Goal: Task Accomplishment & Management: Use online tool/utility

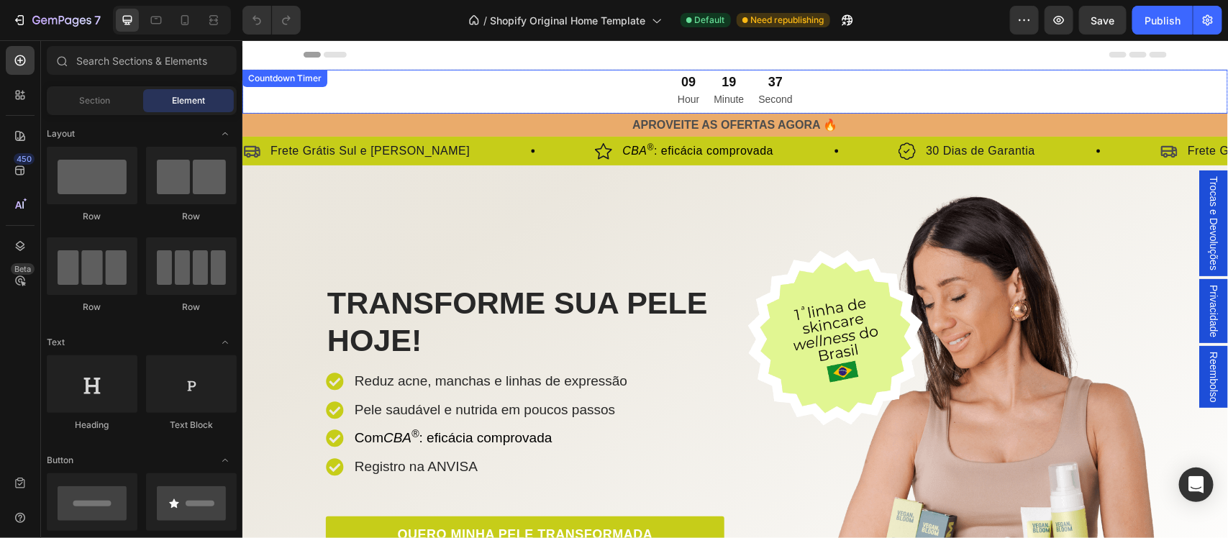
click at [613, 86] on div "09 Hour 19 Minute 37 Second" at bounding box center [735, 91] width 986 height 44
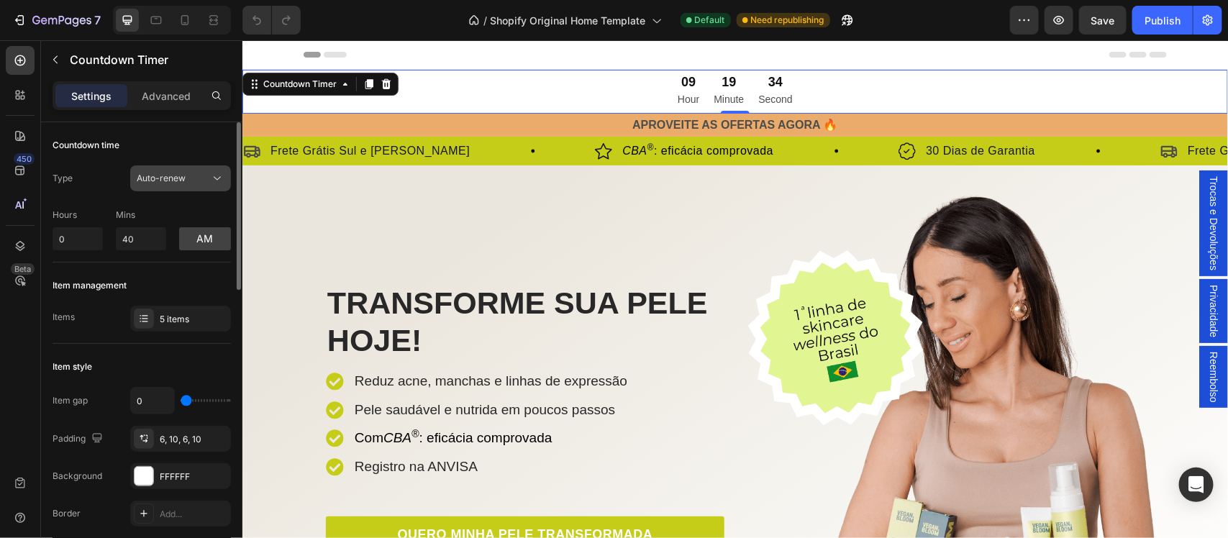
click at [180, 173] on span "Auto-renew" at bounding box center [161, 178] width 49 height 11
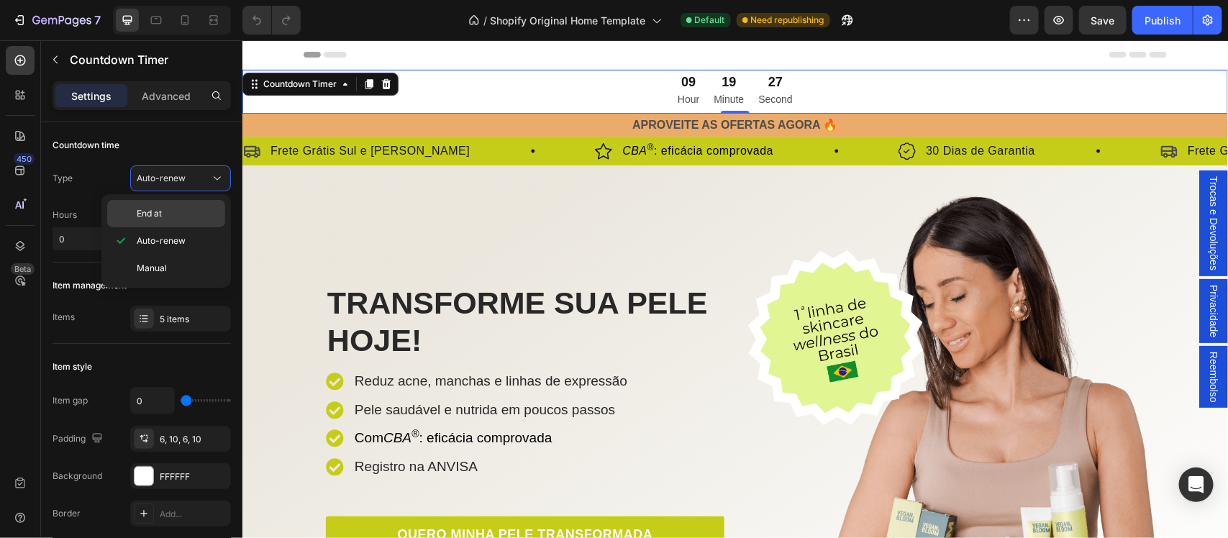
click at [168, 210] on p "End at" at bounding box center [178, 213] width 82 height 13
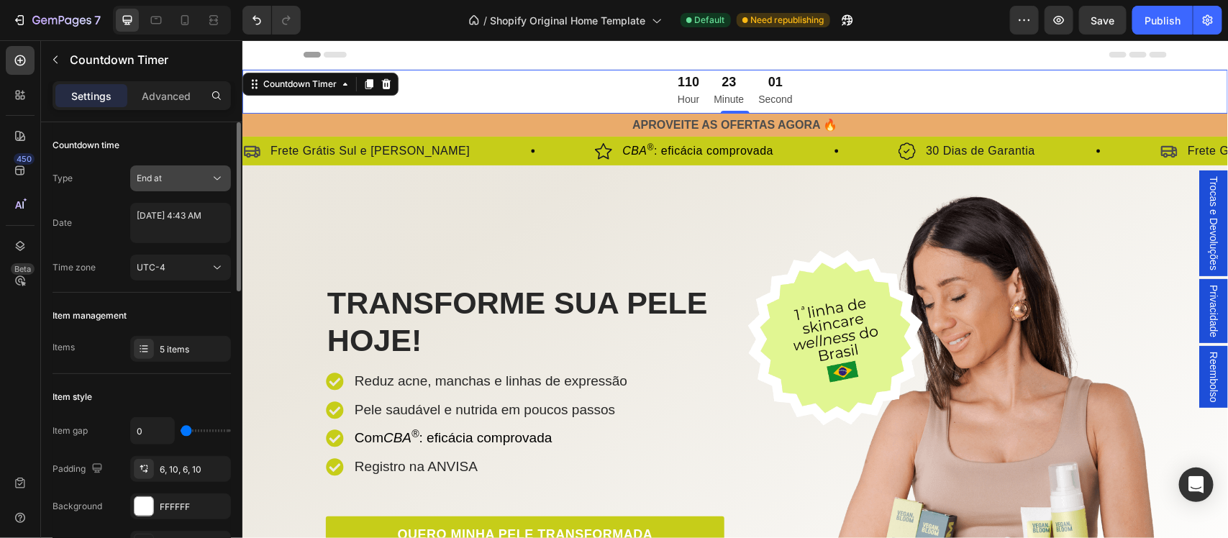
click at [176, 188] on button "End at" at bounding box center [180, 178] width 101 height 26
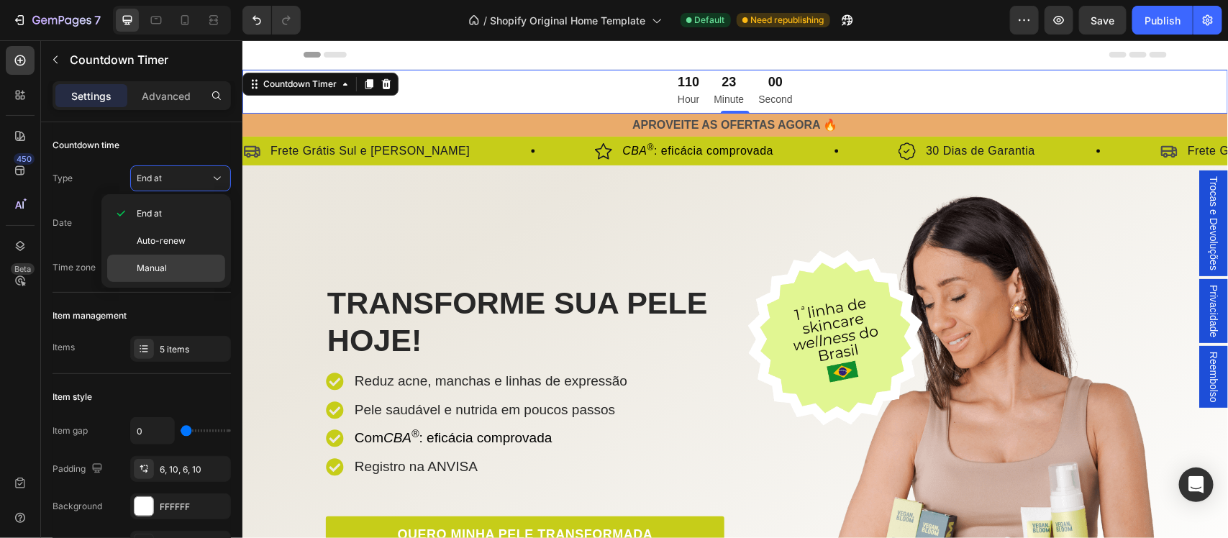
click at [166, 265] on span "Manual" at bounding box center [152, 268] width 30 height 13
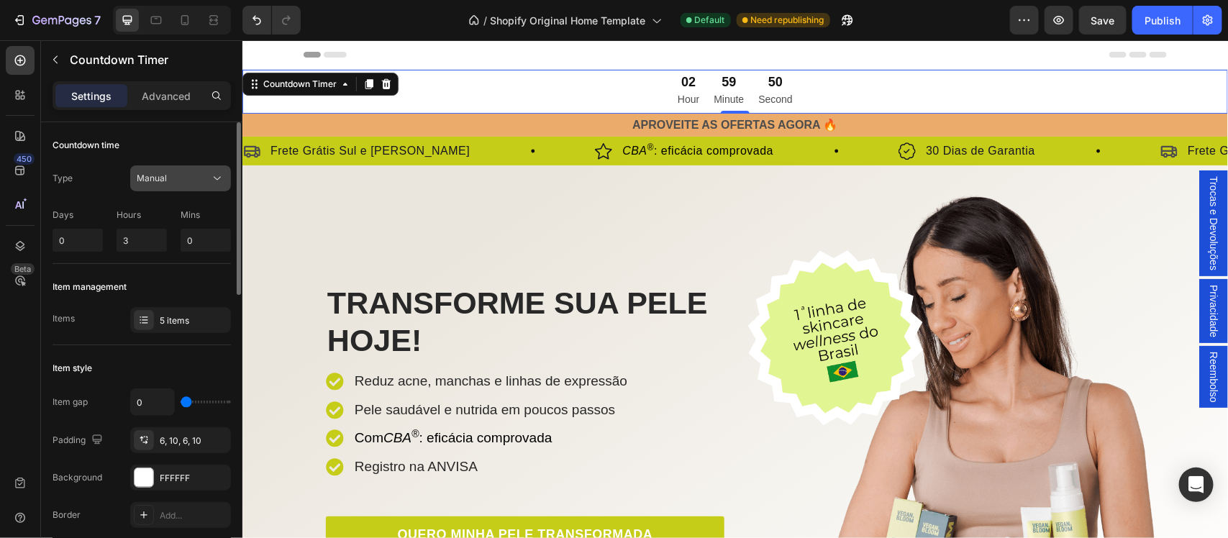
click at [193, 183] on div "Manual" at bounding box center [173, 178] width 73 height 13
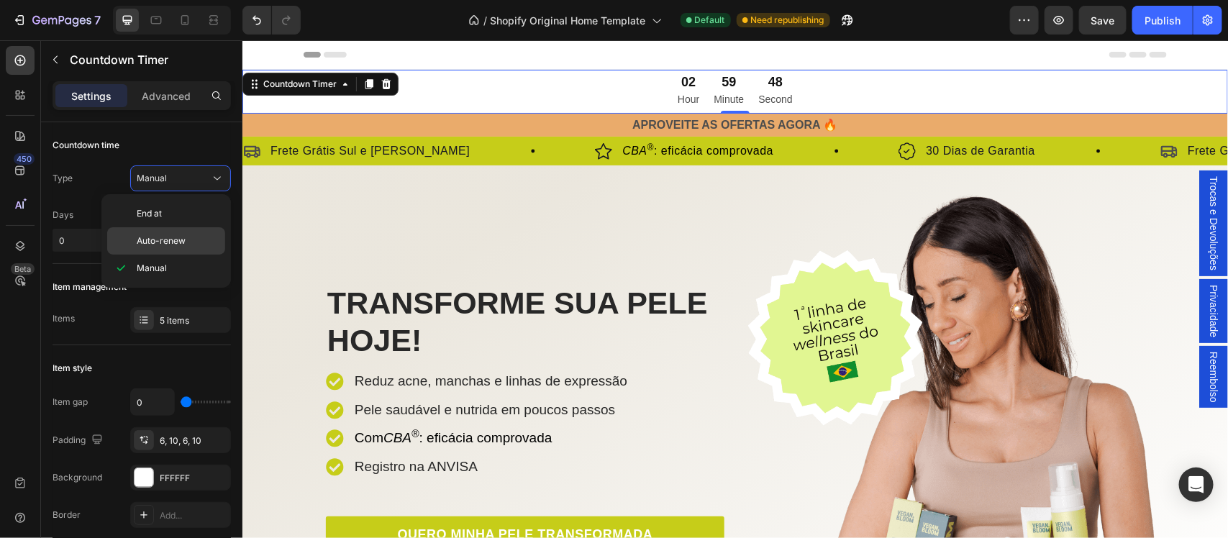
click at [188, 235] on p "Auto-renew" at bounding box center [178, 241] width 82 height 13
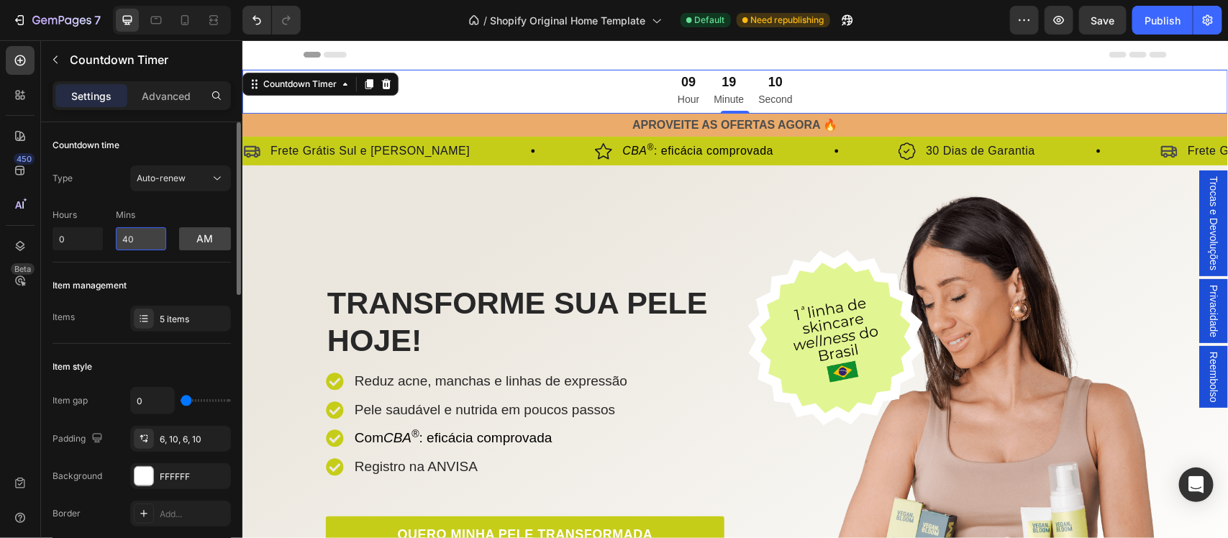
click at [142, 239] on input "40" at bounding box center [141, 238] width 50 height 23
drag, startPoint x: 137, startPoint y: 239, endPoint x: 99, endPoint y: 236, distance: 37.5
click at [99, 236] on div "Hours 0 Mins 40 am" at bounding box center [142, 226] width 178 height 47
click at [99, 196] on div "Type Auto-renew Hours 0 Mins 40 am" at bounding box center [142, 207] width 178 height 85
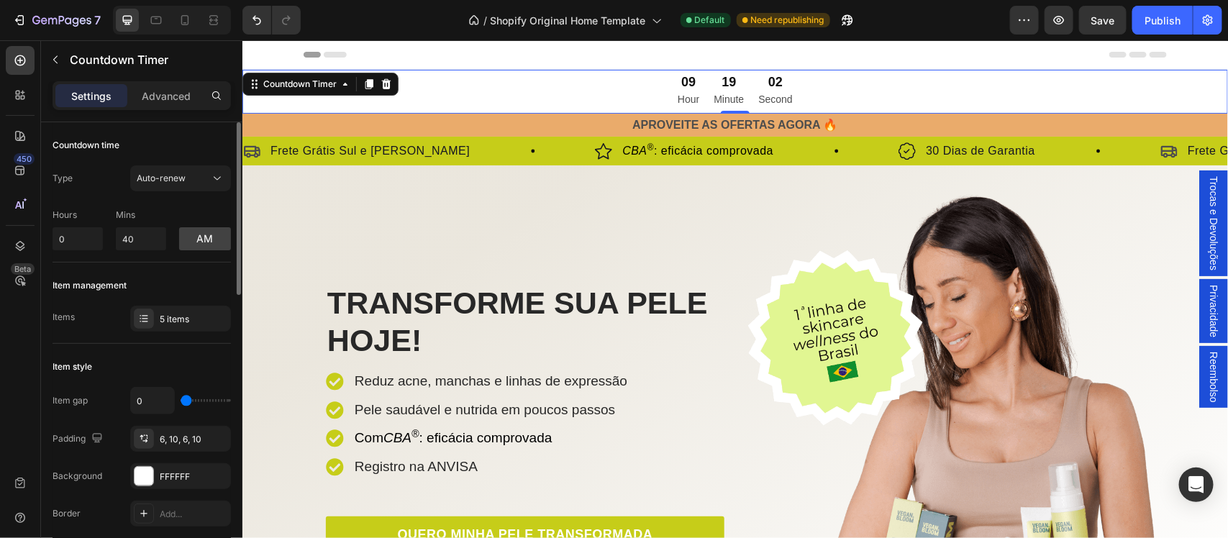
click at [157, 281] on div "Item management" at bounding box center [142, 285] width 178 height 23
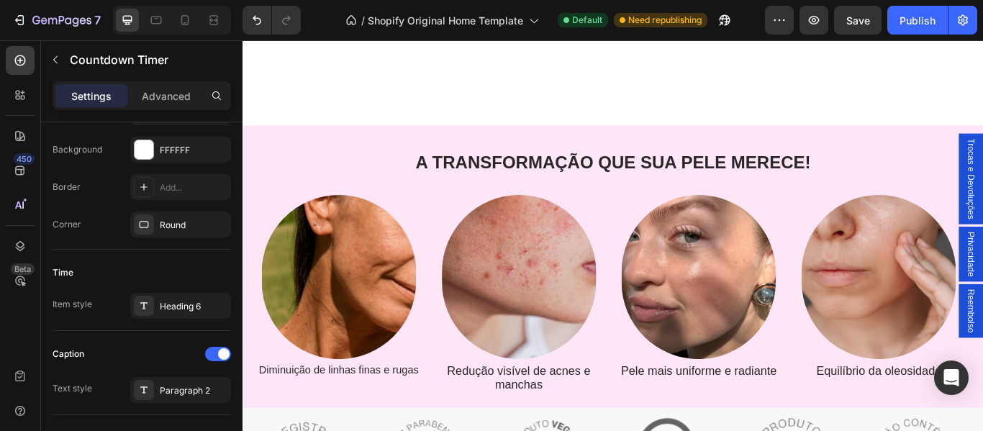
scroll to position [605, 0]
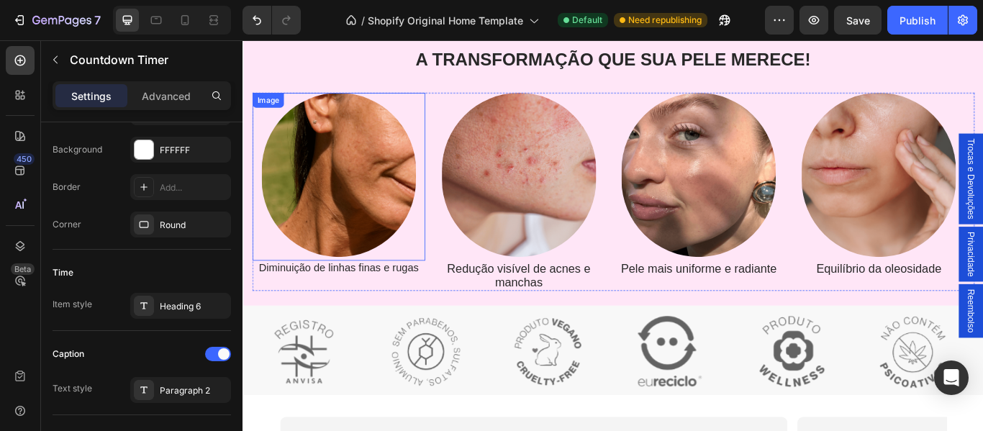
click at [385, 220] on img at bounding box center [354, 196] width 180 height 191
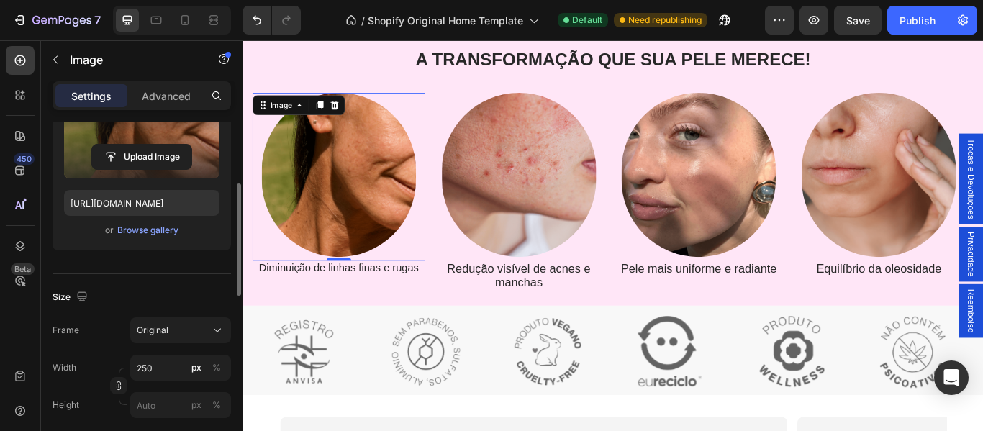
scroll to position [309, 0]
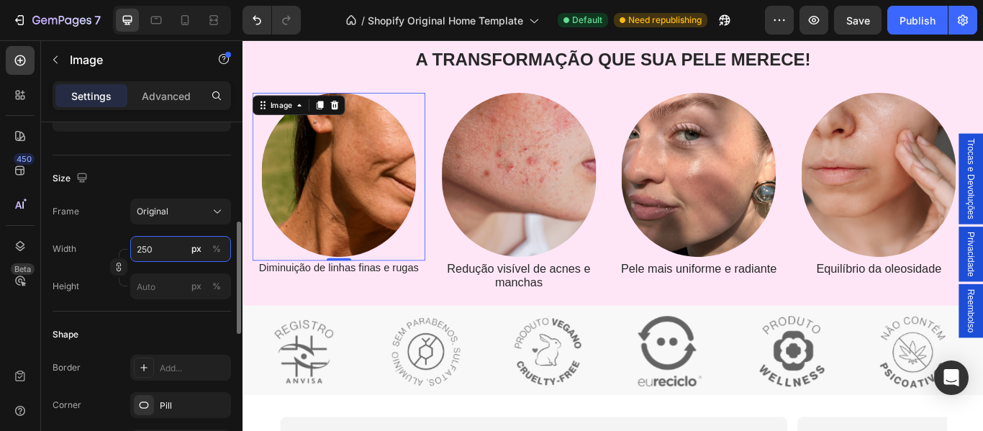
click at [167, 250] on input "250" at bounding box center [180, 249] width 101 height 26
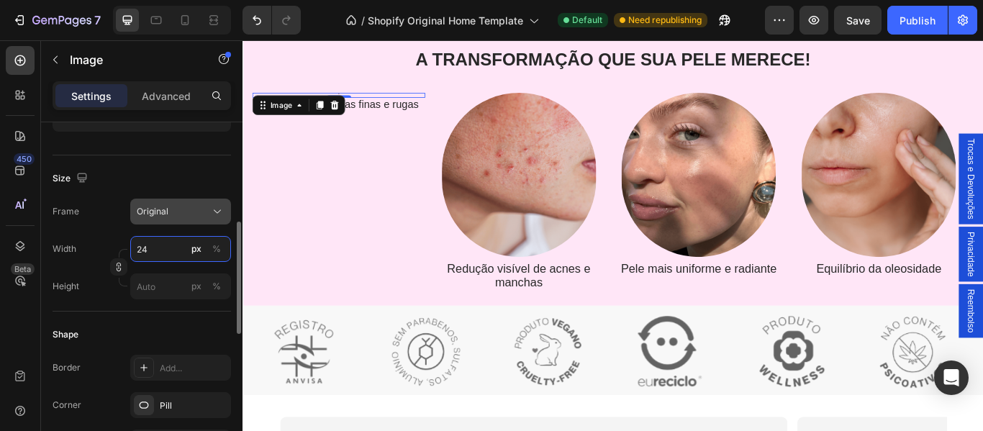
type input "240"
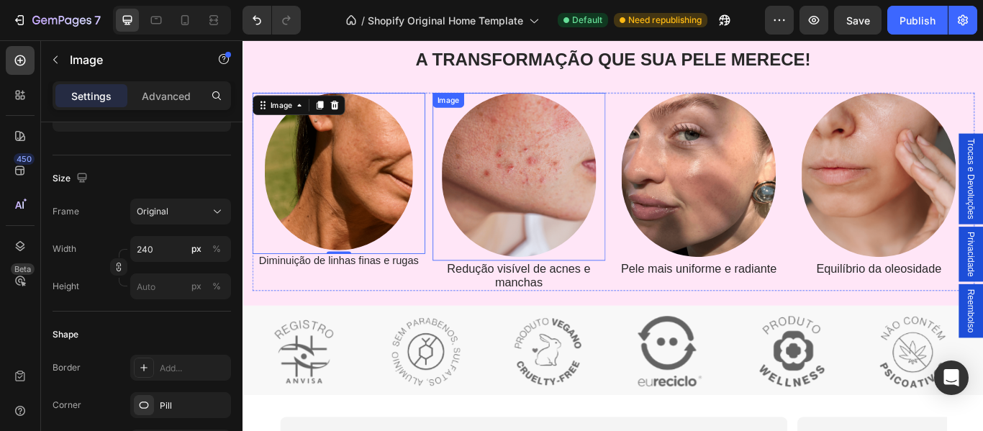
click at [534, 235] on img at bounding box center [564, 196] width 180 height 191
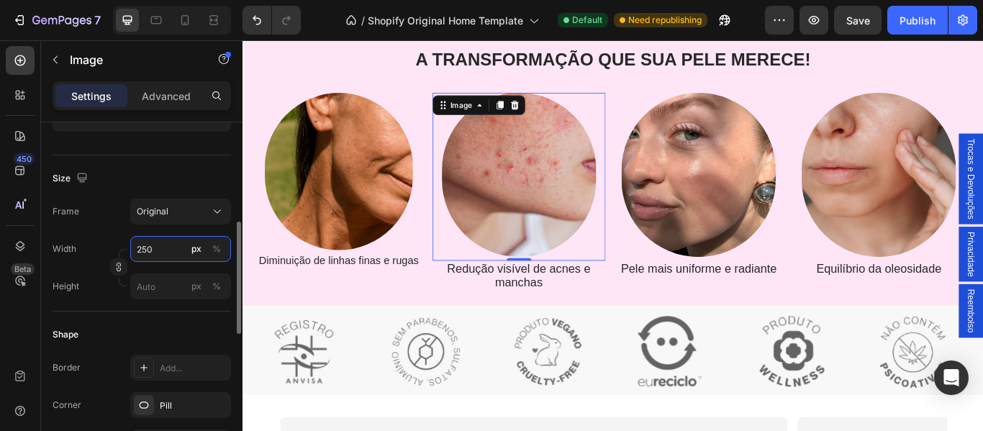
click at [168, 247] on input "250" at bounding box center [180, 249] width 101 height 26
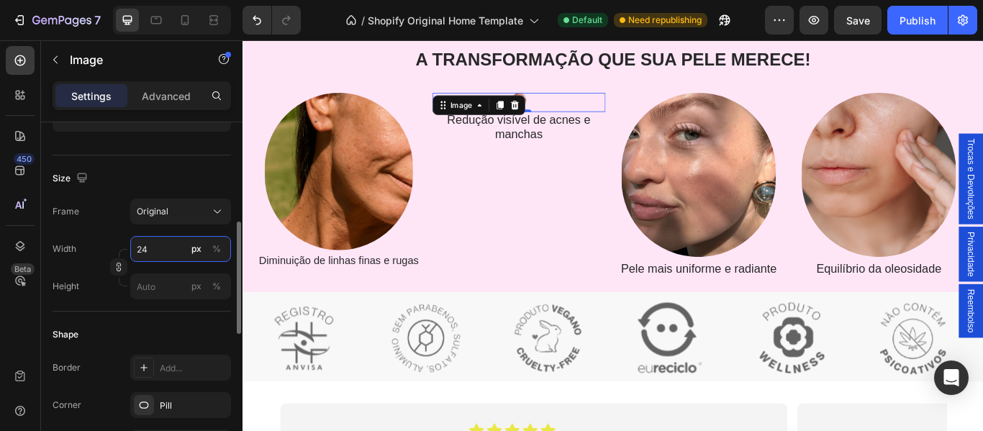
type input "240"
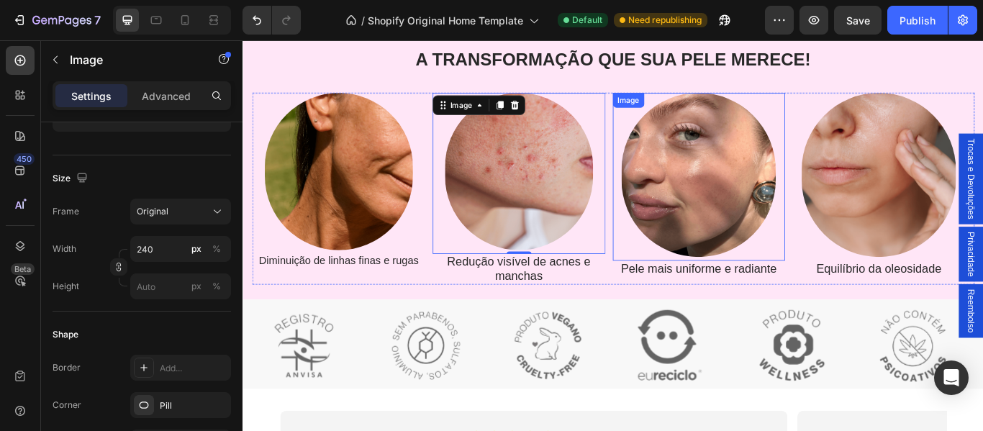
click at [778, 208] on img at bounding box center [773, 196] width 180 height 191
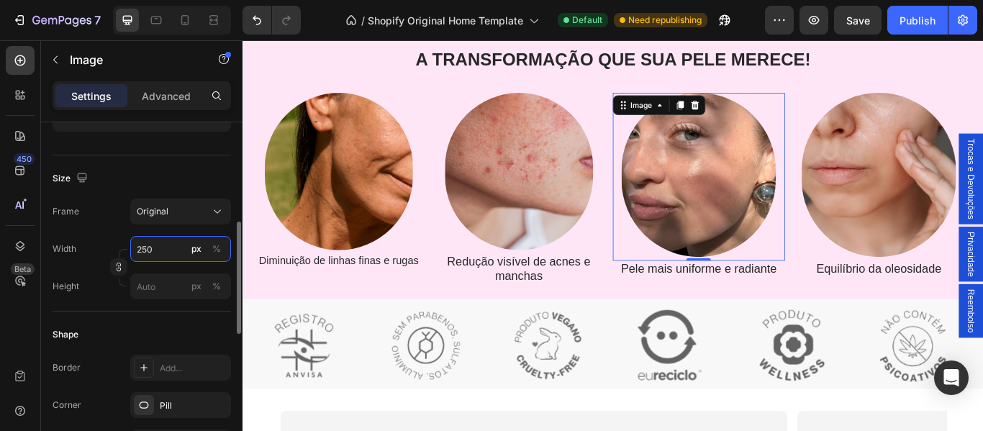
click at [159, 251] on input "250" at bounding box center [180, 249] width 101 height 26
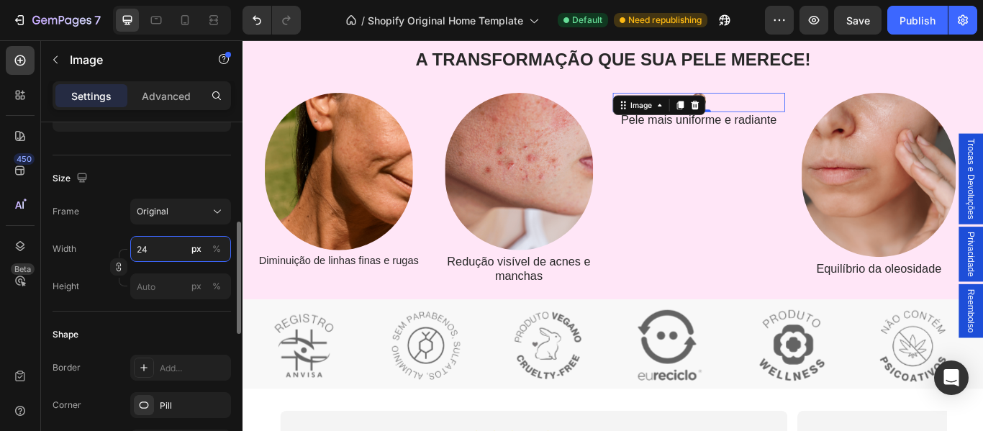
type input "240"
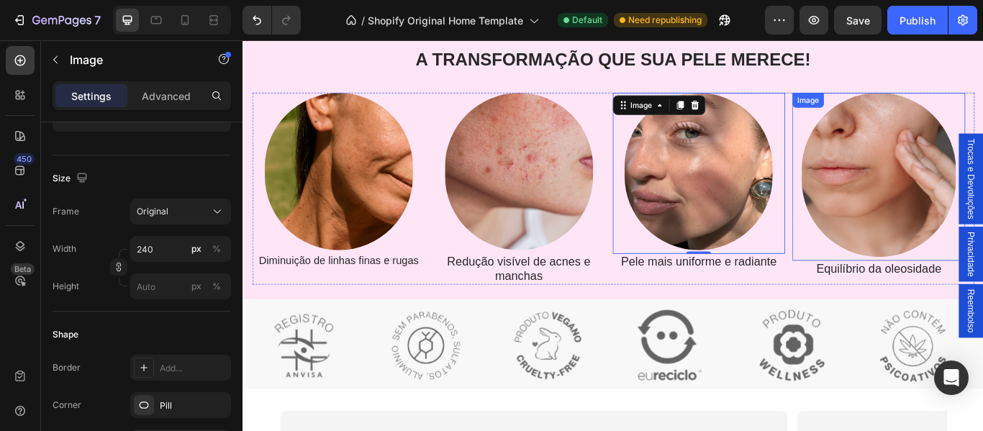
click at [988, 163] on img at bounding box center [984, 196] width 180 height 191
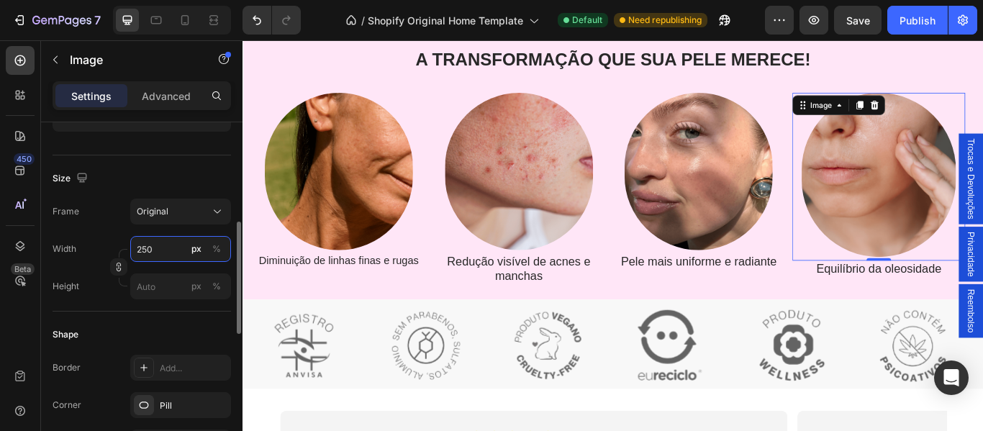
click at [163, 252] on input "250" at bounding box center [180, 249] width 101 height 26
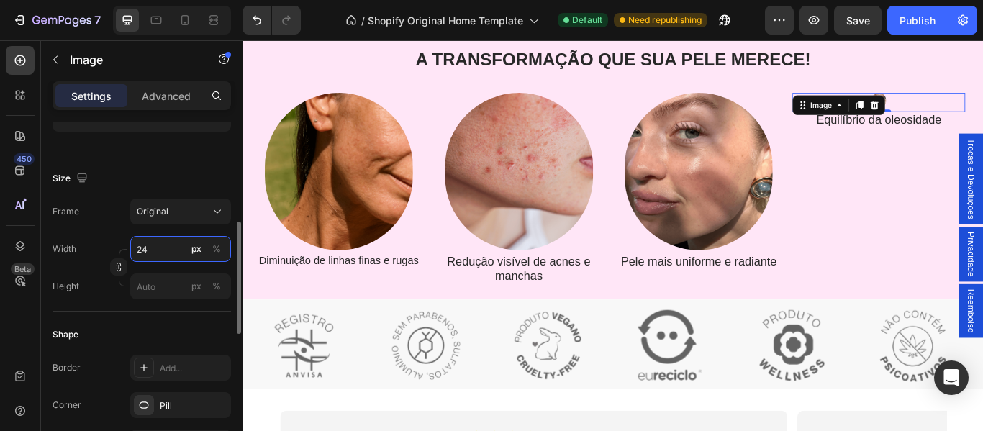
type input "240"
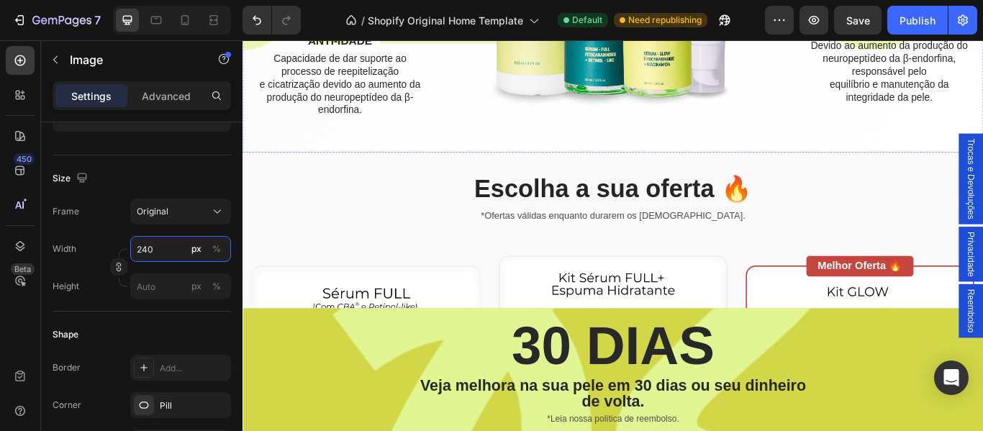
scroll to position [1996, 0]
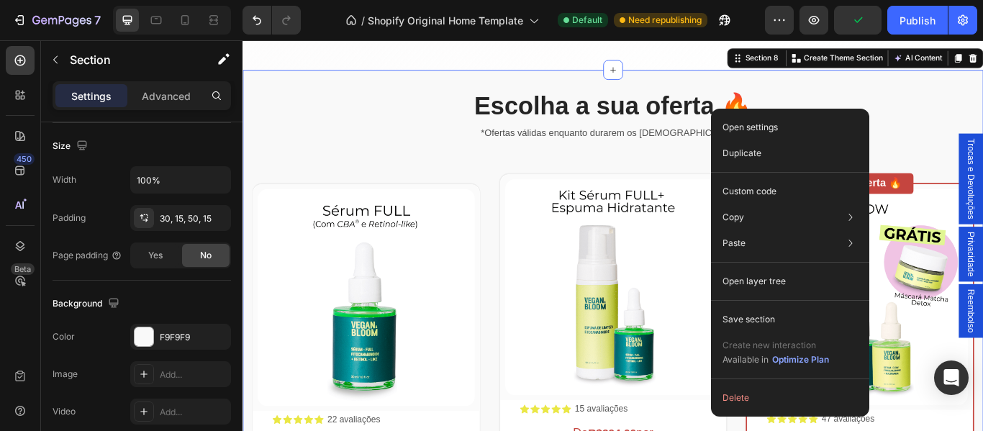
scroll to position [0, 0]
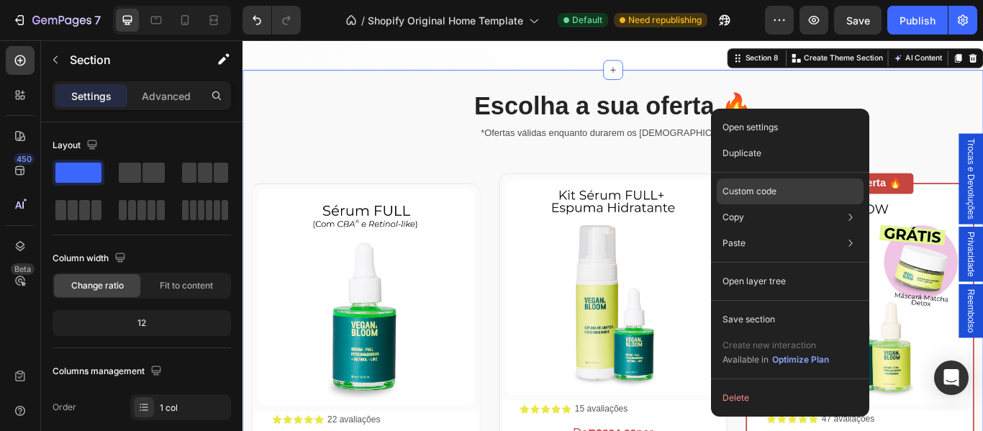
click at [757, 191] on p "Custom code" at bounding box center [749, 191] width 54 height 13
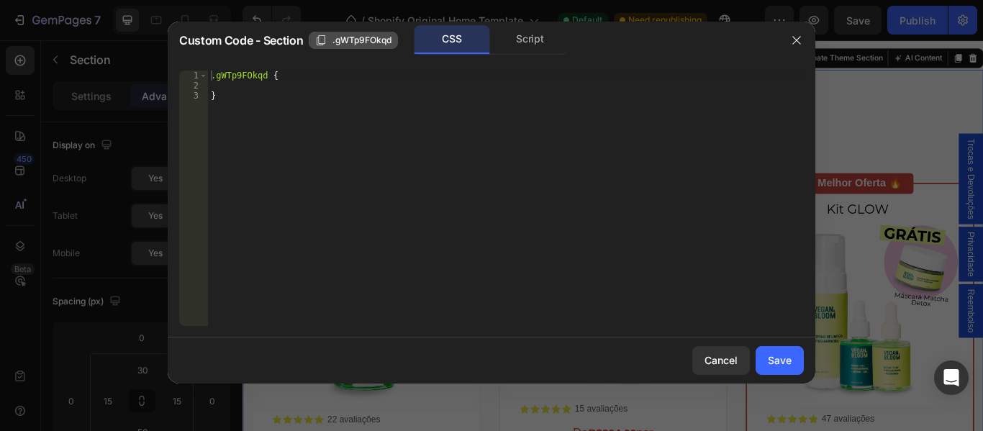
click at [348, 40] on span ".gWTp9FOkqd" at bounding box center [361, 40] width 59 height 13
click at [798, 42] on icon "button" at bounding box center [797, 41] width 12 height 12
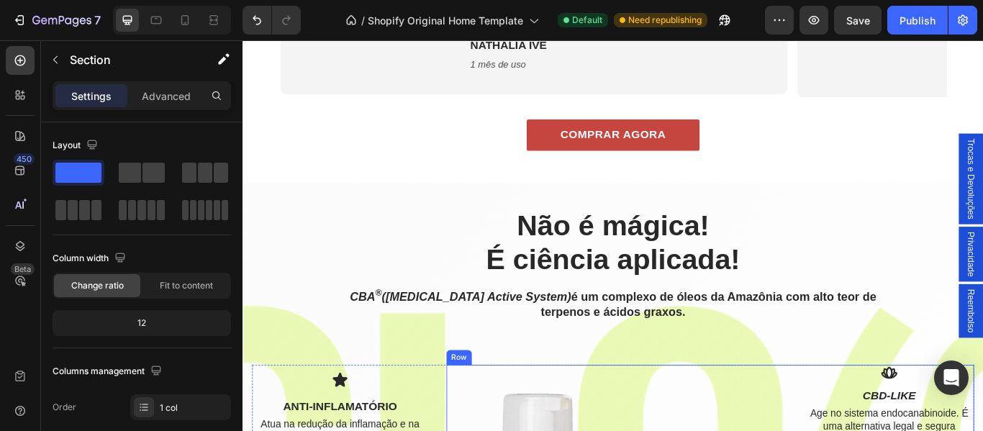
scroll to position [1109, 0]
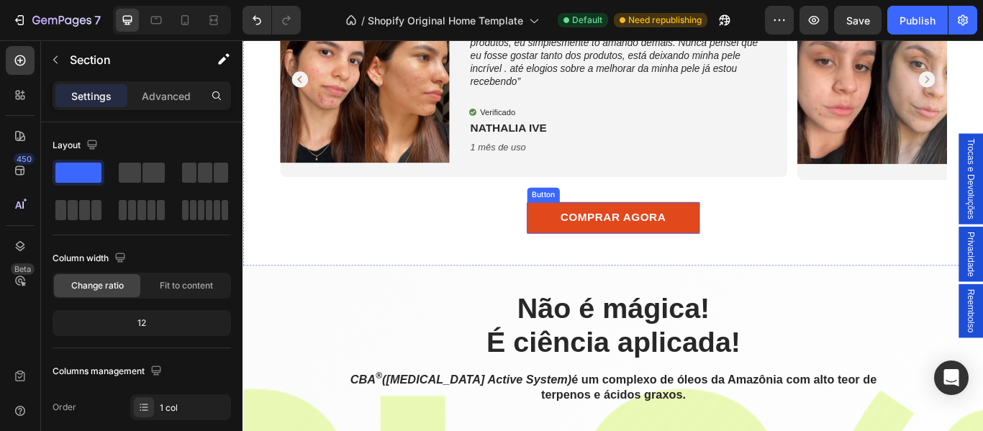
click at [753, 259] on button "COMPRAR AGORA" at bounding box center [673, 247] width 201 height 37
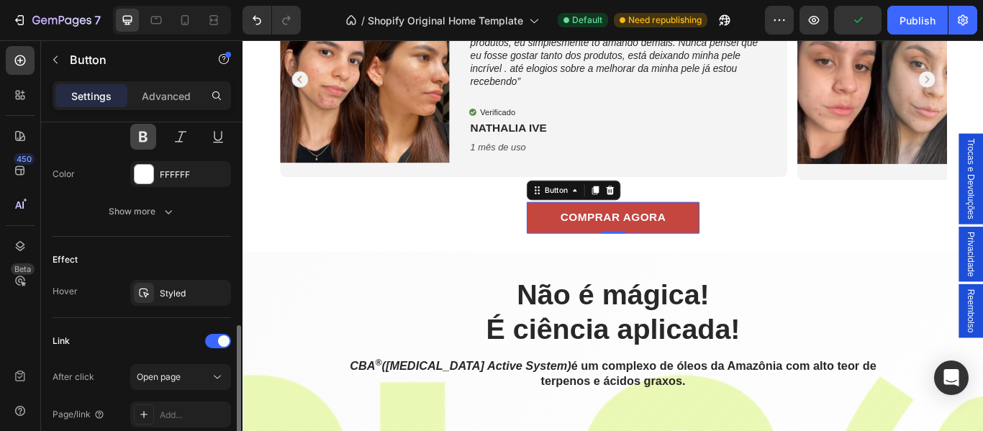
scroll to position [757, 0]
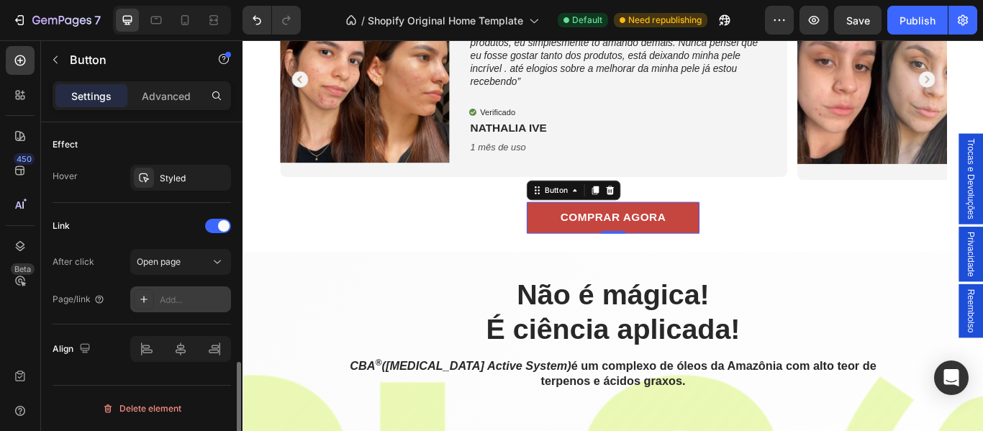
click at [170, 296] on div "Add..." at bounding box center [194, 300] width 68 height 13
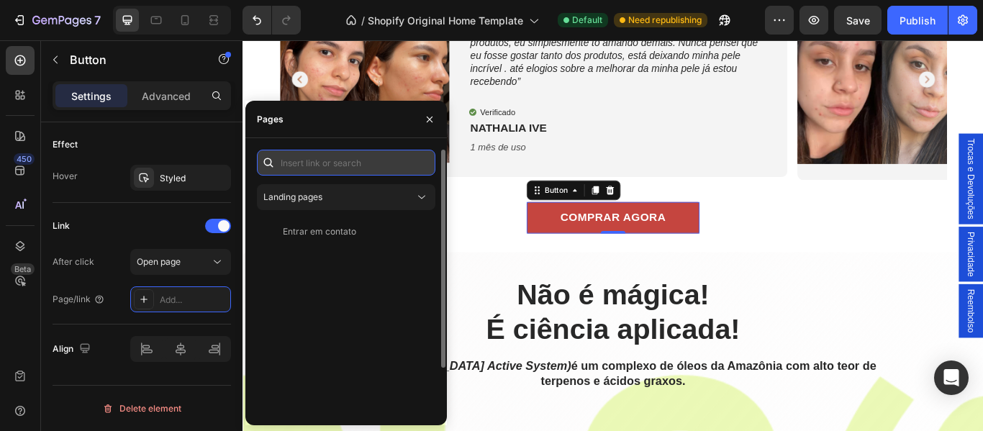
click at [308, 160] on input "text" at bounding box center [346, 163] width 178 height 26
paste input ".gWTp9FOkqd"
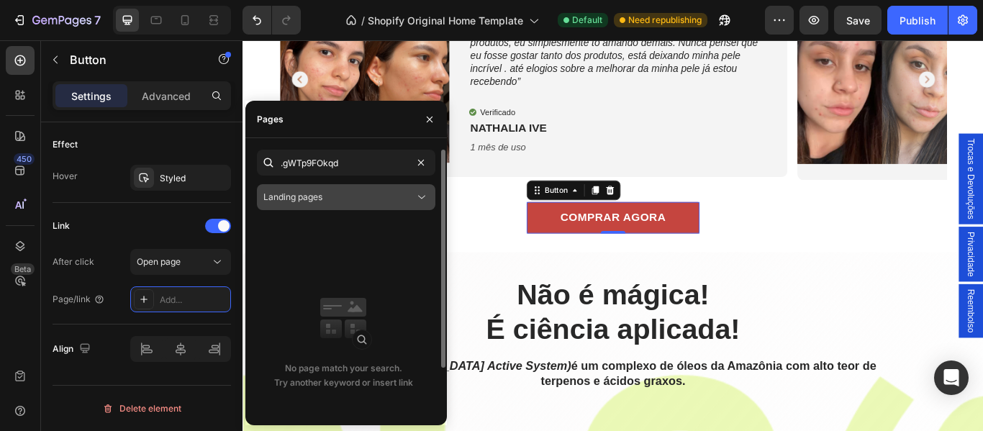
click at [335, 199] on div "Landing pages" at bounding box center [338, 197] width 151 height 13
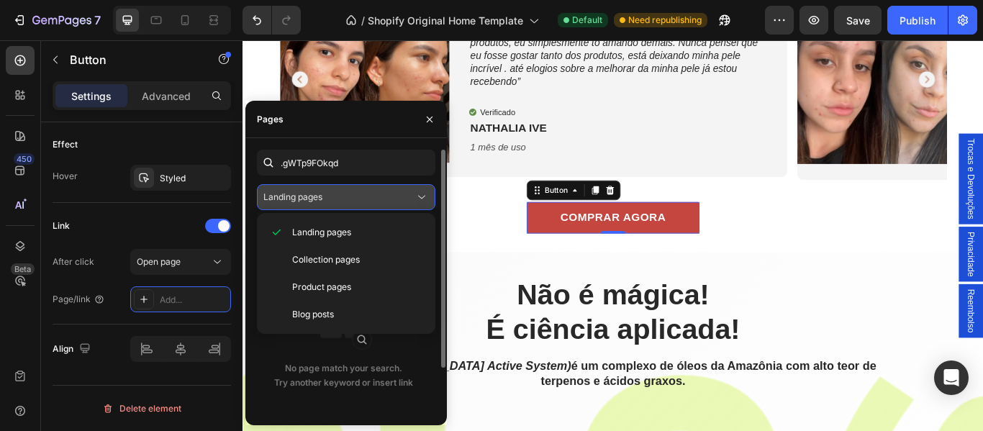
click at [335, 199] on div "Landing pages" at bounding box center [338, 197] width 151 height 13
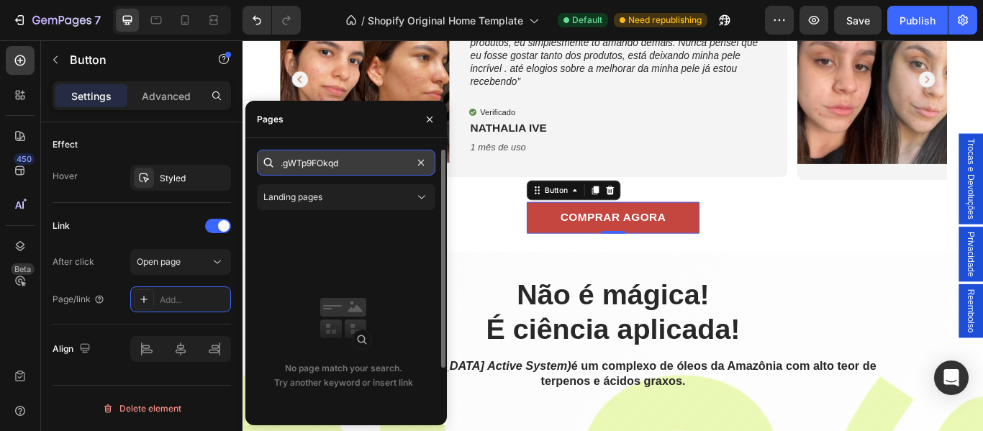
click at [280, 163] on input ".gWTp9FOkqd" at bounding box center [346, 163] width 178 height 26
click at [342, 168] on input ".gWTp9FOkqd" at bounding box center [346, 163] width 178 height 26
type input "#.gWTp9FOkqd"
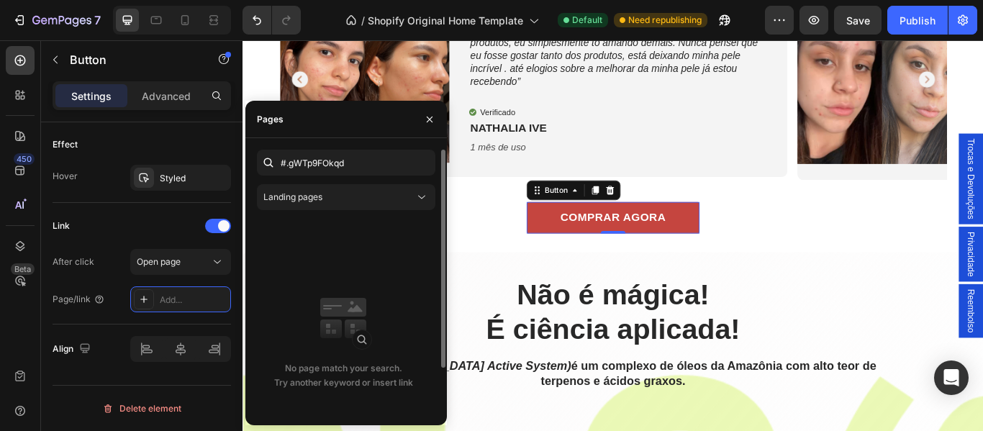
click at [405, 214] on div "#.gWTp9FOkqd Landing pages No page match your search. Try another keyword or in…" at bounding box center [346, 309] width 178 height 319
click at [432, 122] on icon "button" at bounding box center [430, 119] width 6 height 6
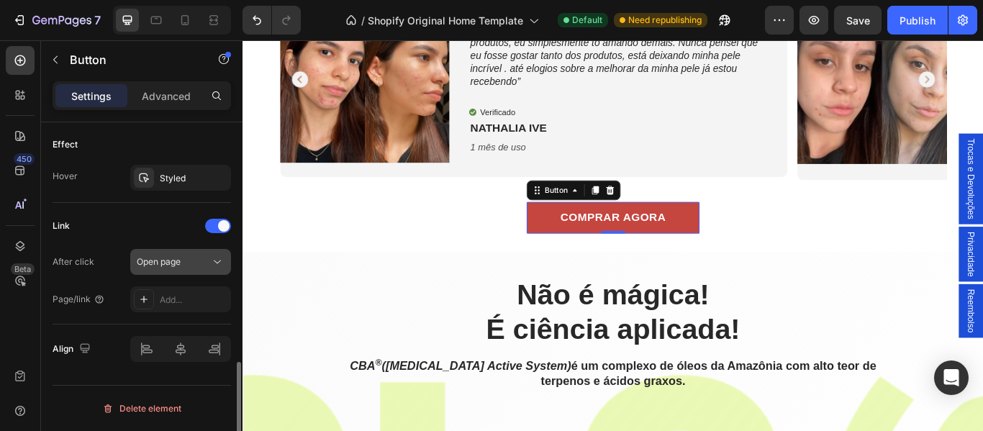
click at [203, 263] on div "Open page" at bounding box center [173, 261] width 73 height 13
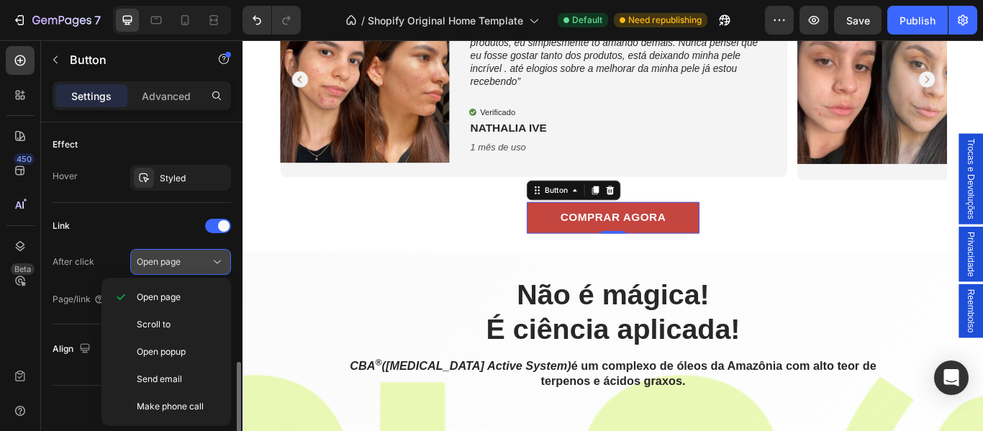
click at [203, 263] on div "Open page" at bounding box center [173, 261] width 73 height 13
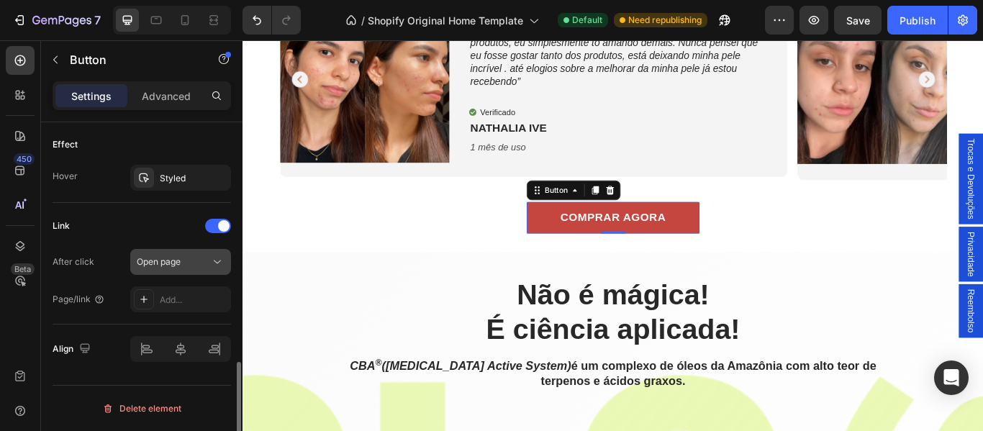
click at [203, 263] on div "Open page" at bounding box center [173, 261] width 73 height 13
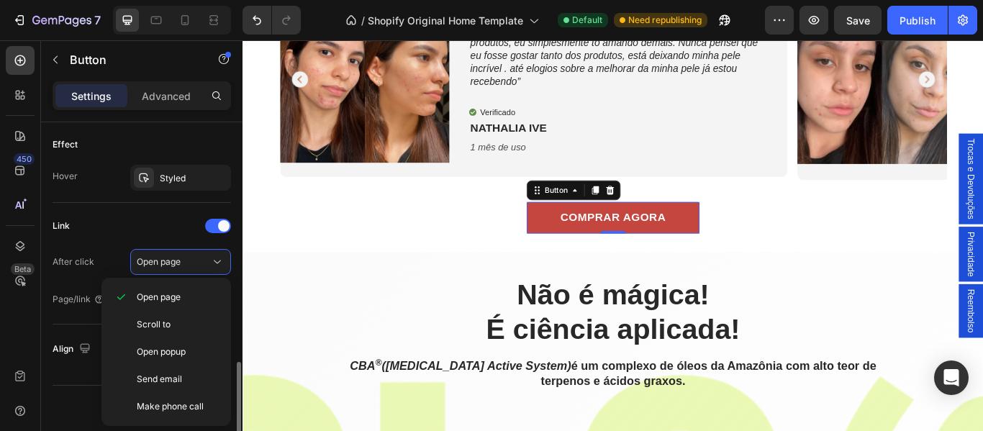
click at [124, 237] on div "Link" at bounding box center [142, 225] width 178 height 23
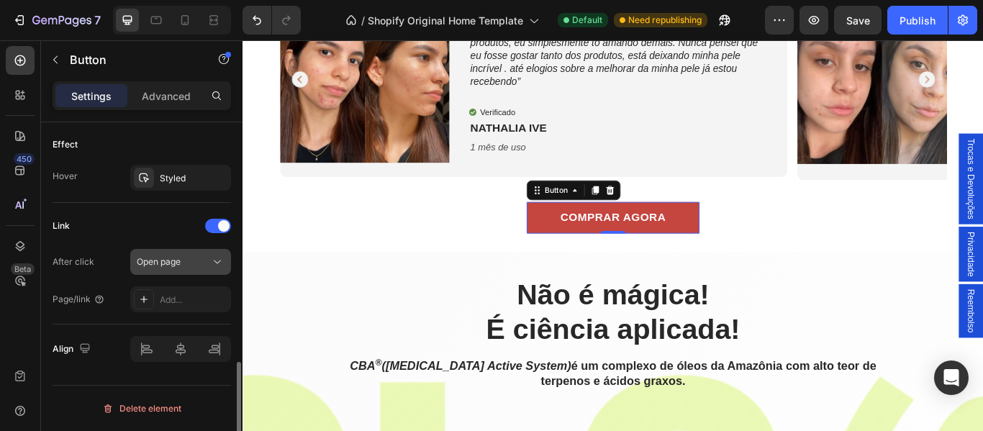
click at [176, 262] on span "Open page" at bounding box center [159, 261] width 44 height 11
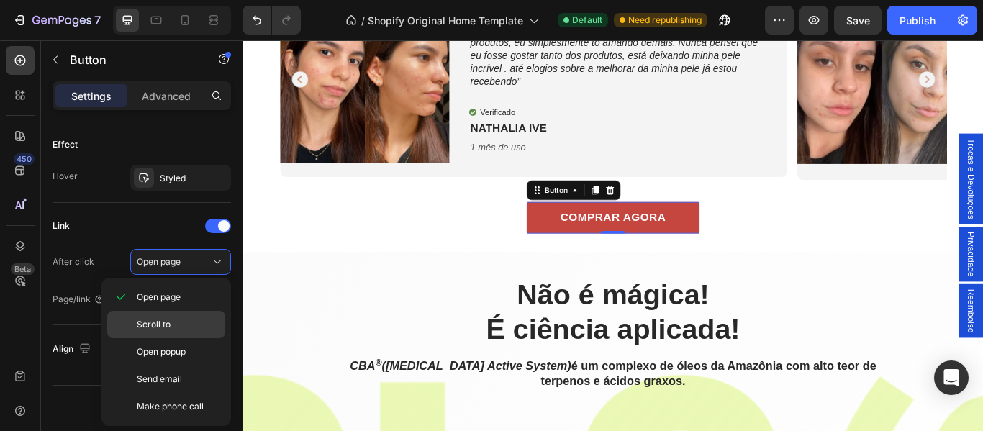
click at [180, 329] on p "Scroll to" at bounding box center [178, 324] width 82 height 13
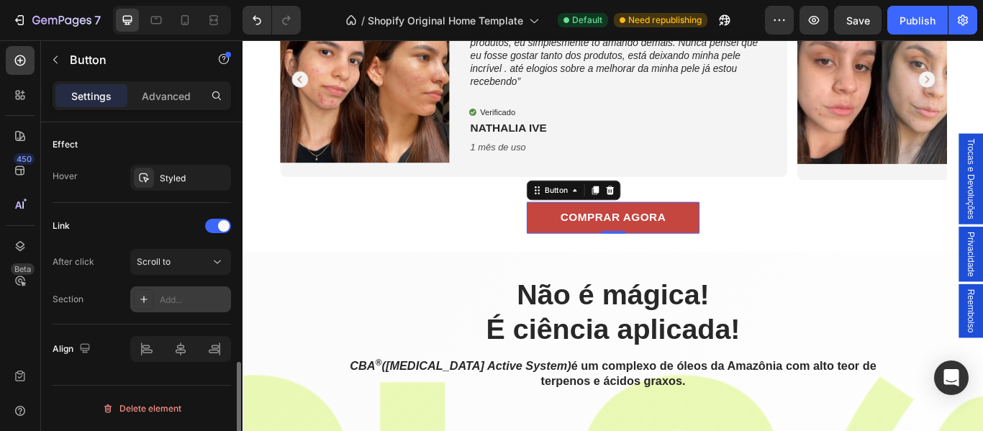
click at [172, 296] on div "Add..." at bounding box center [194, 300] width 68 height 13
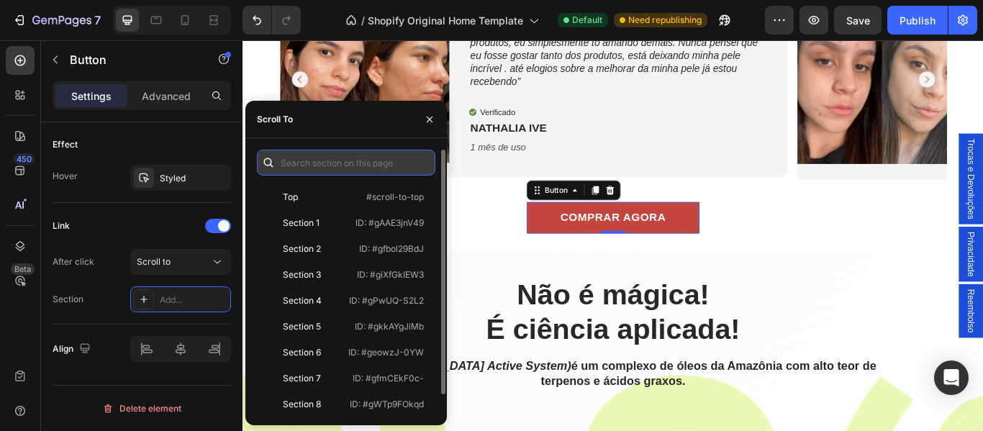
paste input ".gWTp9FOkqd"
type input ".gWTp9FOkqd"
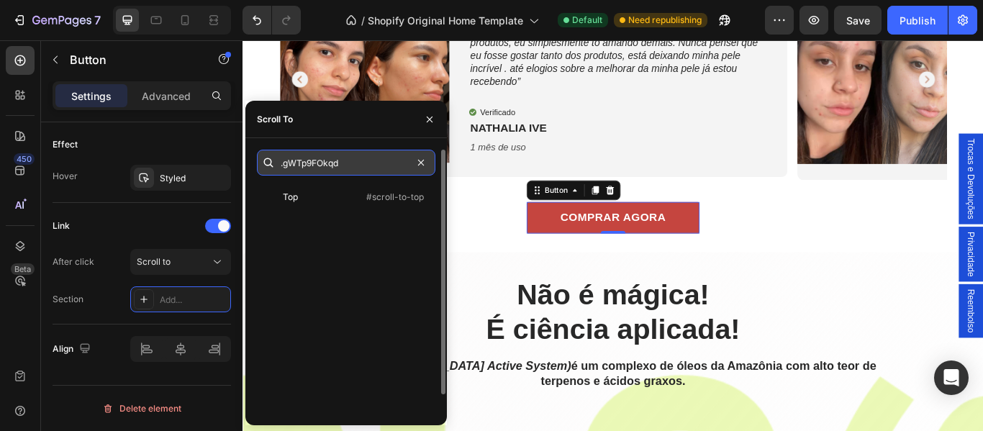
click at [345, 162] on input ".gWTp9FOkqd" at bounding box center [346, 163] width 178 height 26
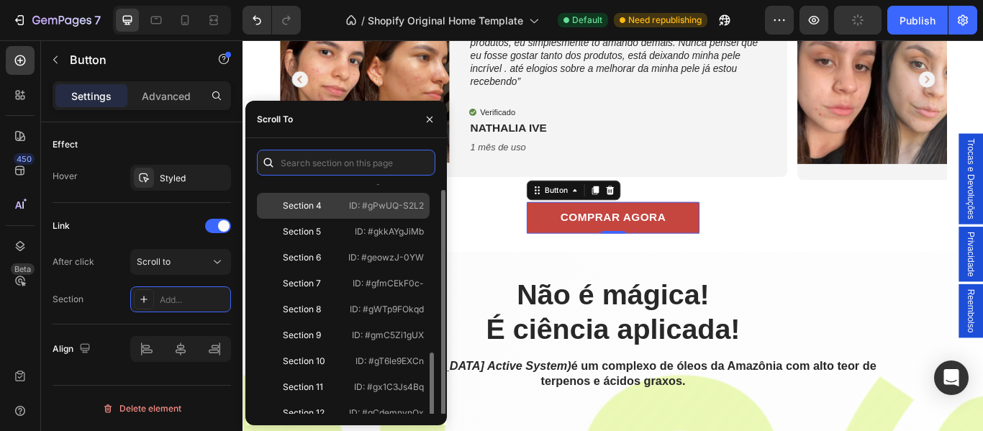
scroll to position [21, 0]
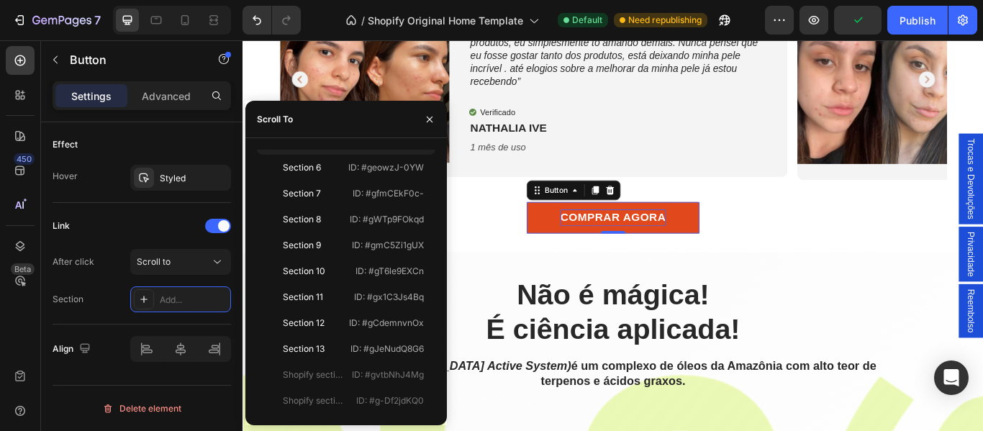
click at [647, 257] on p "COMPRAR AGORA" at bounding box center [674, 246] width 123 height 19
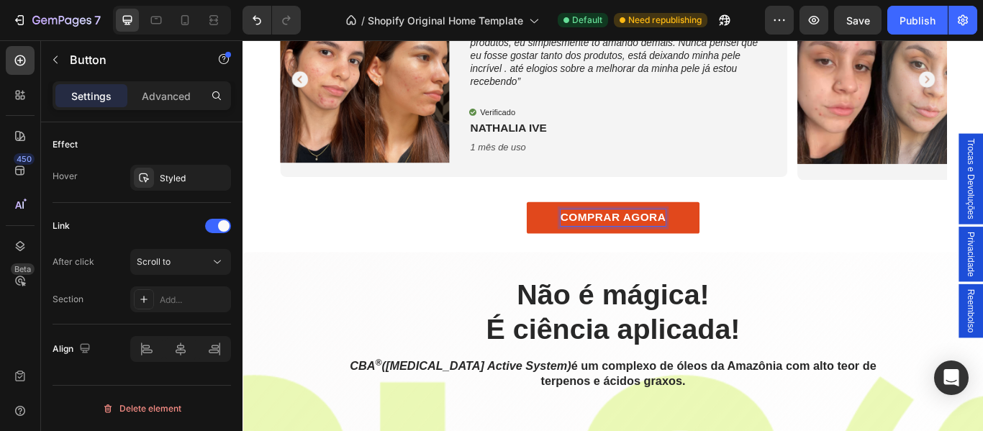
click at [753, 265] on button "COMPRAR AGORA" at bounding box center [673, 247] width 201 height 37
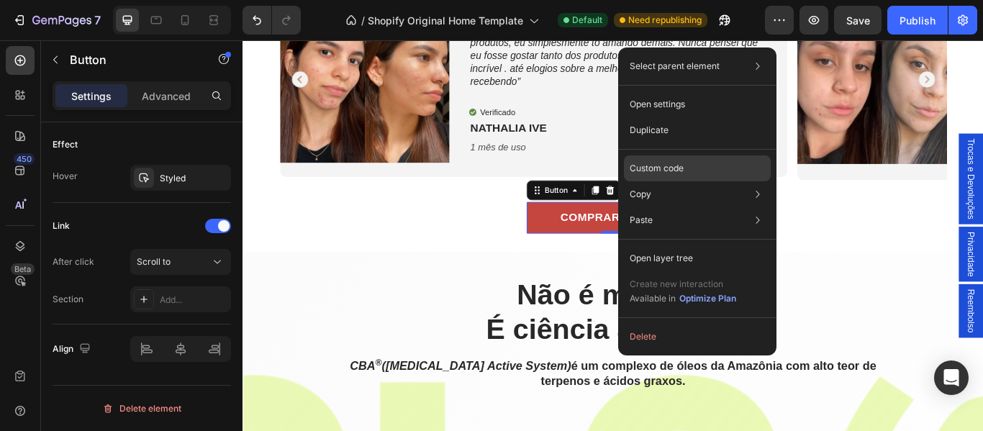
click at [663, 166] on p "Custom code" at bounding box center [656, 168] width 54 height 13
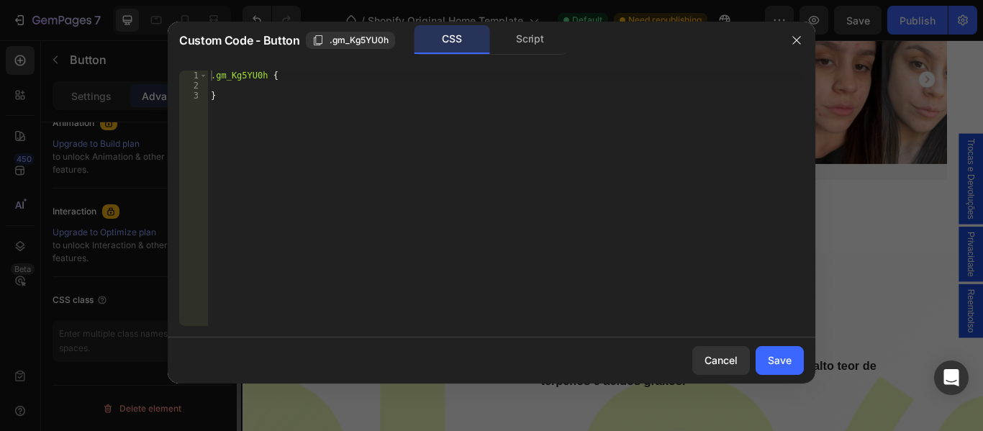
scroll to position [649, 0]
click at [345, 41] on span ".gm_Kg5YU0h" at bounding box center [358, 40] width 59 height 13
drag, startPoint x: 791, startPoint y: 42, endPoint x: 495, endPoint y: 42, distance: 295.7
click at [791, 42] on icon "button" at bounding box center [797, 41] width 12 height 12
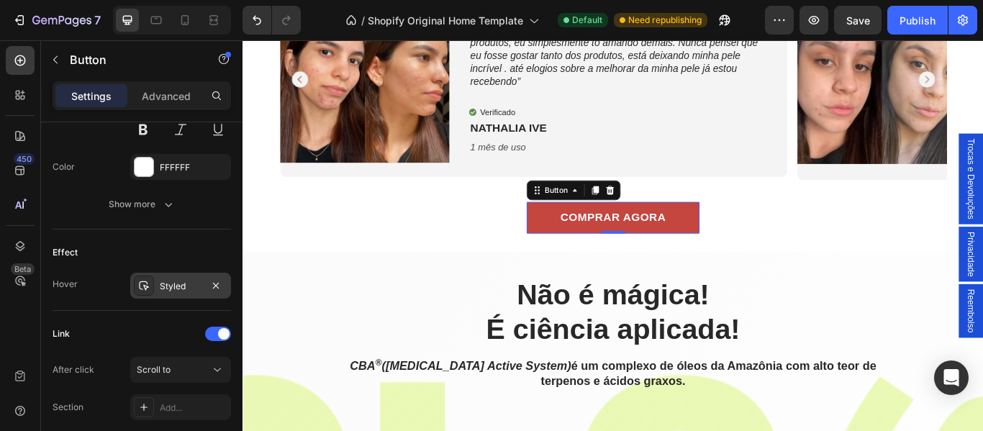
scroll to position [744, 0]
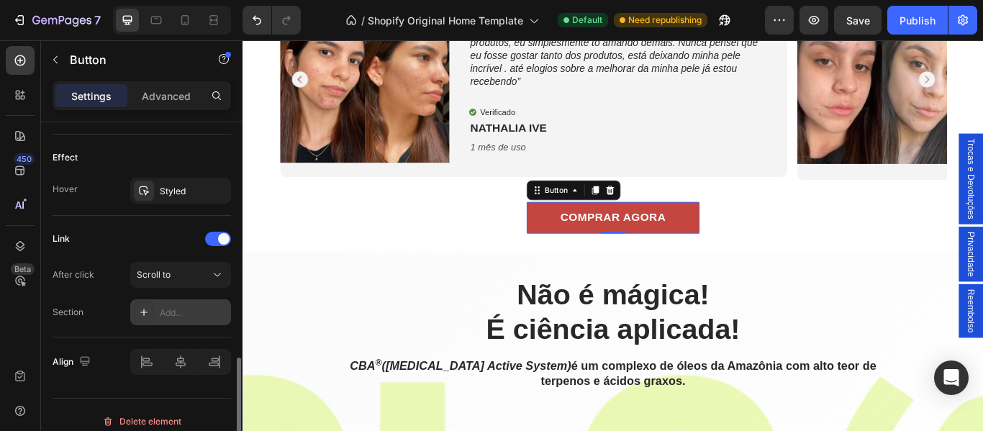
click at [182, 311] on div "Add..." at bounding box center [194, 312] width 68 height 13
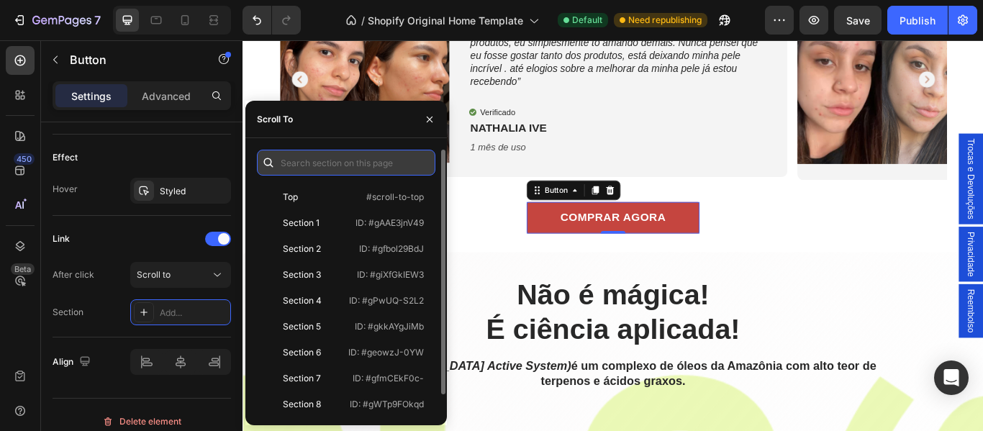
click at [304, 159] on input "text" at bounding box center [346, 163] width 178 height 26
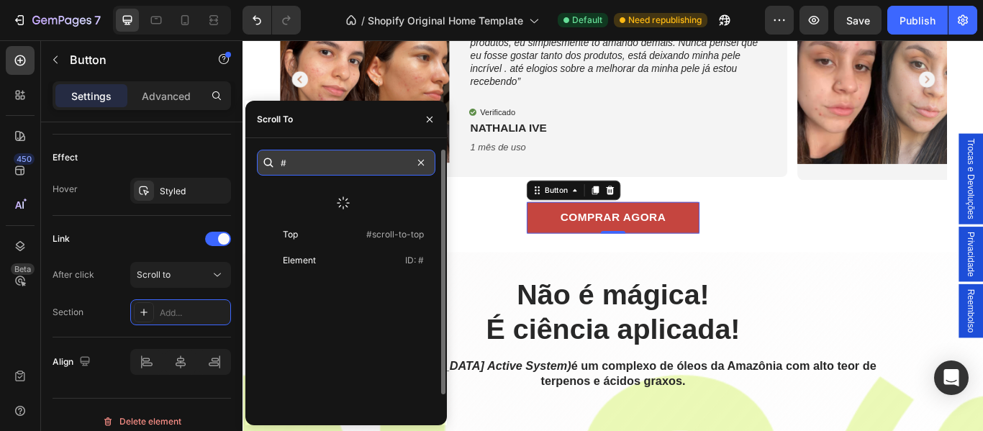
paste input ".gm_Kg5YU0h"
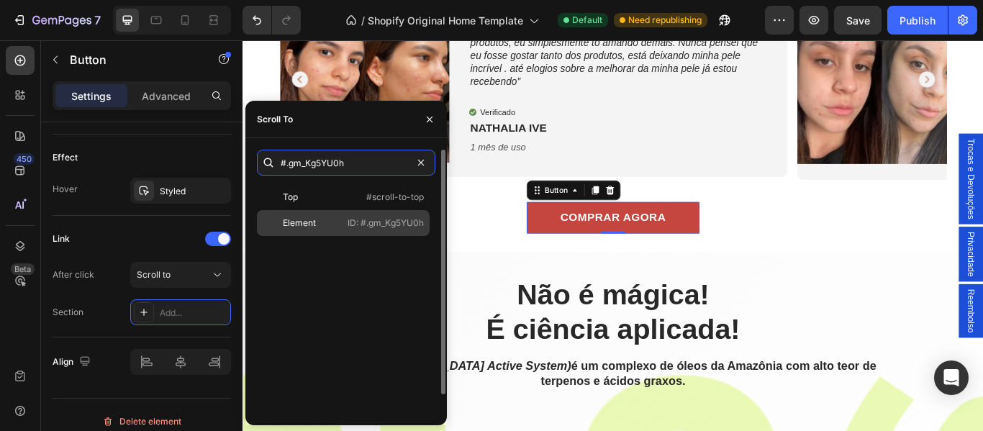
type input "#.gm_Kg5YU0h"
click at [367, 228] on p "ID: #.gm_Kg5YU0h" at bounding box center [385, 223] width 76 height 13
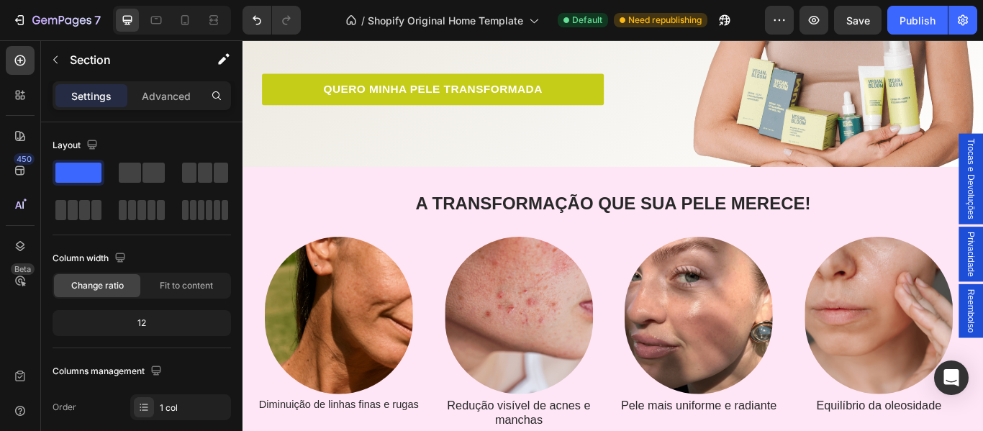
scroll to position [317, 0]
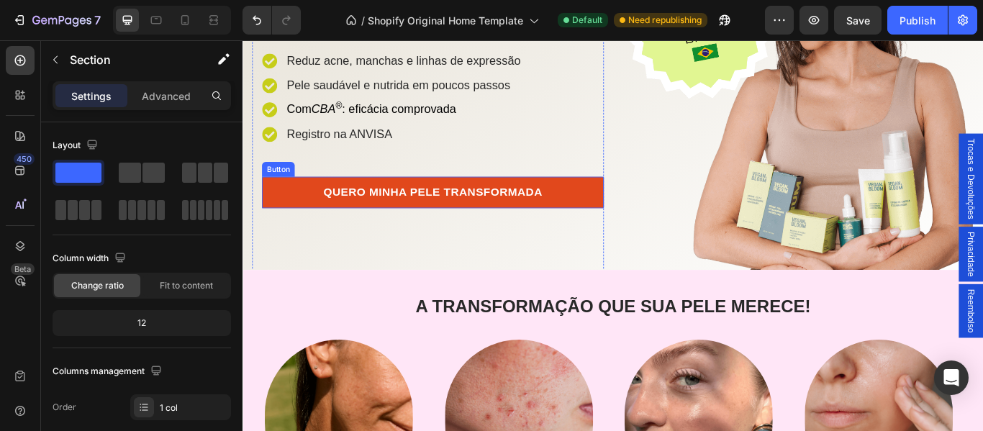
click at [638, 213] on button "QUERO MINHA PELE TRANSFORMADA" at bounding box center [464, 217] width 399 height 37
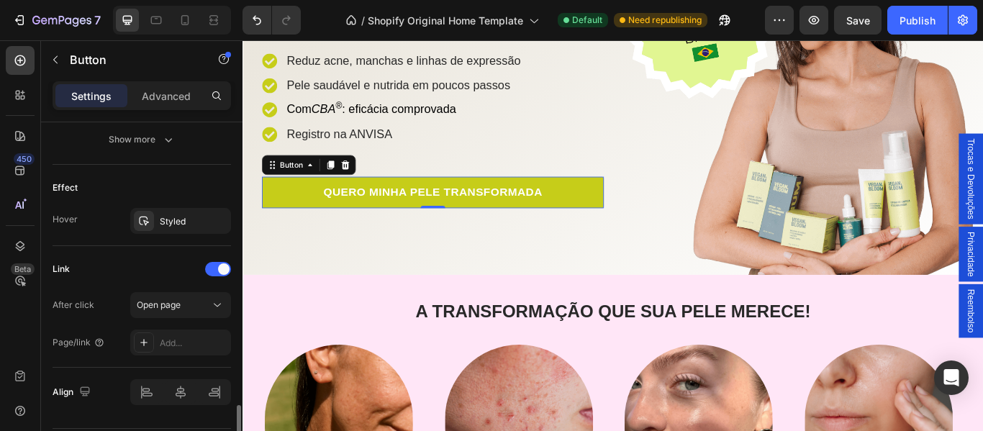
scroll to position [757, 0]
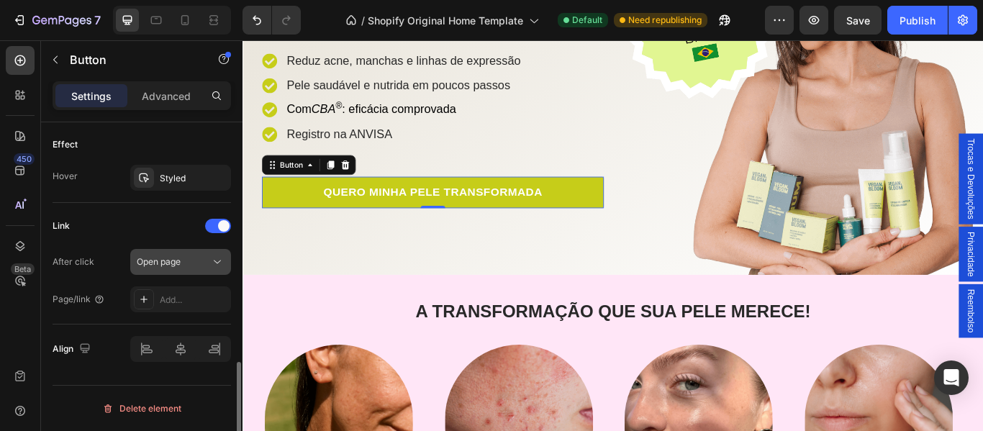
click at [219, 266] on icon at bounding box center [217, 262] width 14 height 14
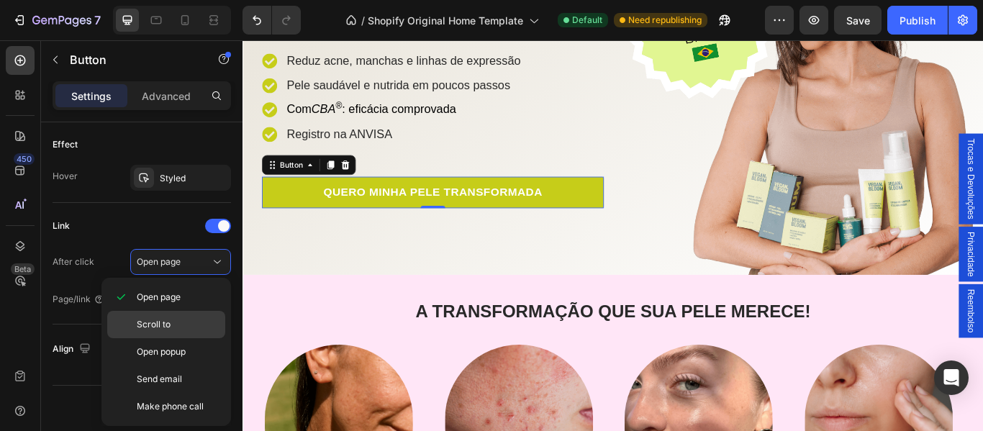
click at [178, 323] on p "Scroll to" at bounding box center [178, 324] width 82 height 13
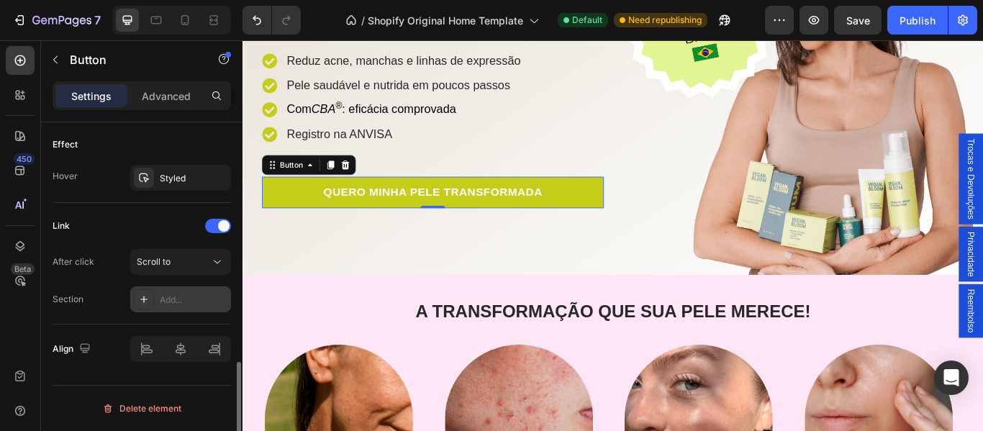
click at [171, 300] on div "Add..." at bounding box center [194, 300] width 68 height 13
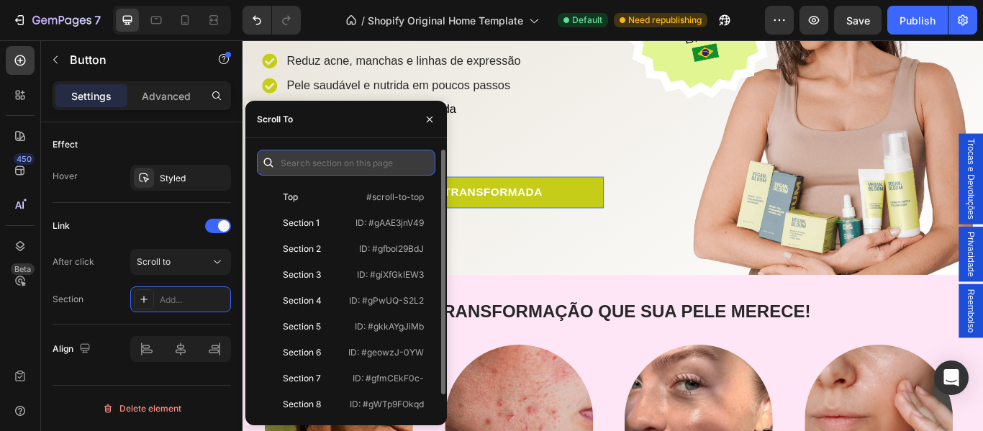
click at [315, 166] on input "text" at bounding box center [346, 163] width 178 height 26
paste input ".gm_Kg5YU0h"
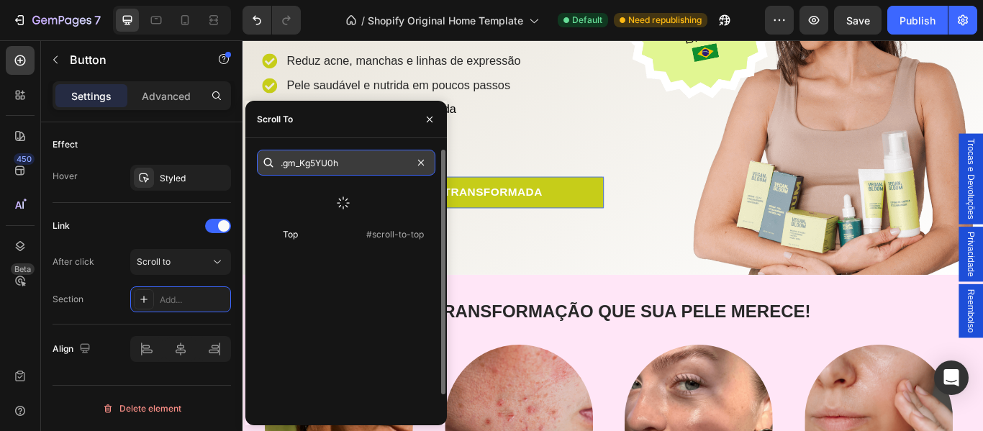
click at [280, 164] on input ".gm_Kg5YU0h" at bounding box center [346, 163] width 178 height 26
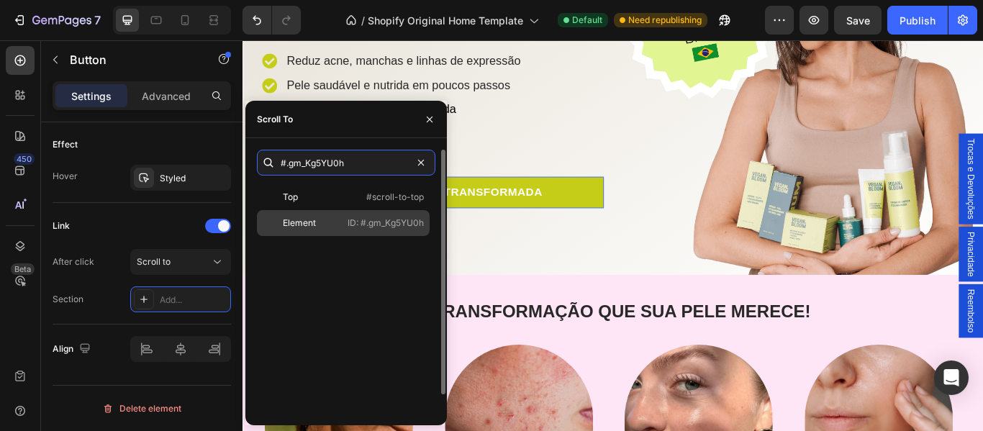
type input "#.gm_Kg5YU0h"
click at [372, 225] on p "ID: #.gm_Kg5YU0h" at bounding box center [385, 223] width 76 height 13
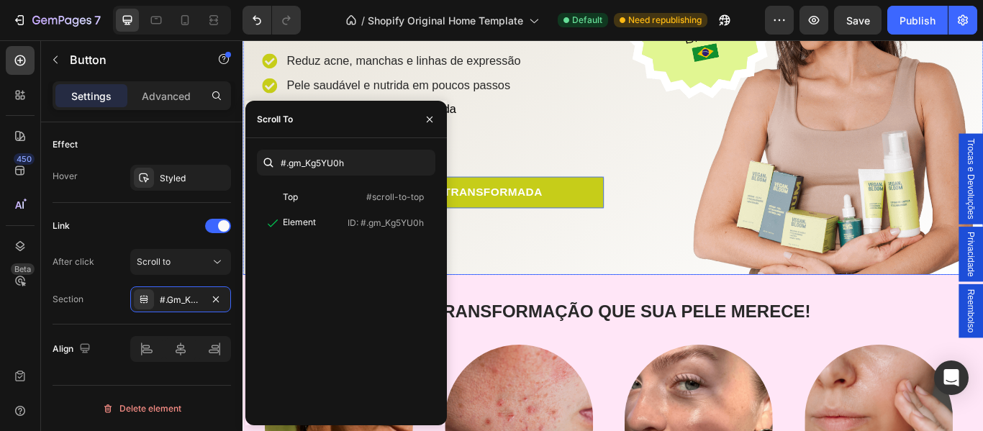
click at [523, 273] on div "TRANSFORME SUA PELE HOJE! Heading Reduz acne, manchas e linhas de expressão Pel…" at bounding box center [458, 95] width 410 height 437
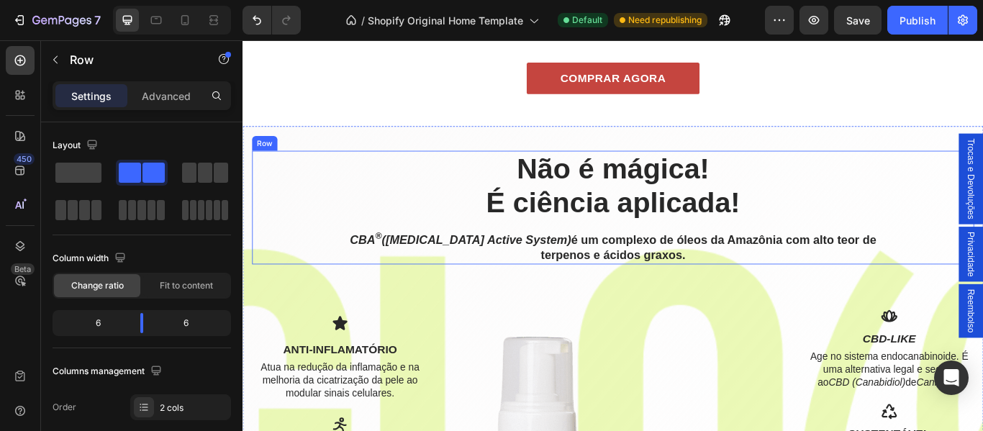
scroll to position [1391, 0]
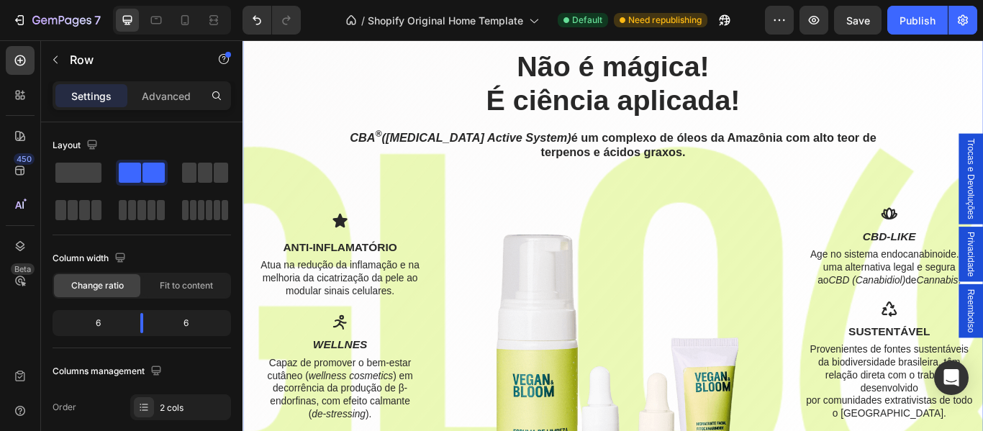
click at [477, 218] on div "Não é mágica! É ciência aplicada! Heading CBA ® ([MEDICAL_DATA] Active System) …" at bounding box center [674, 351] width 842 height 602
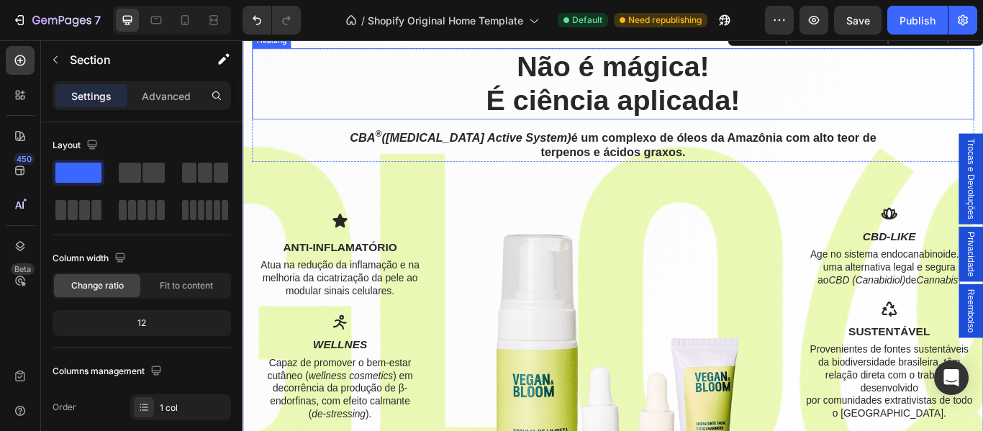
scroll to position [1271, 0]
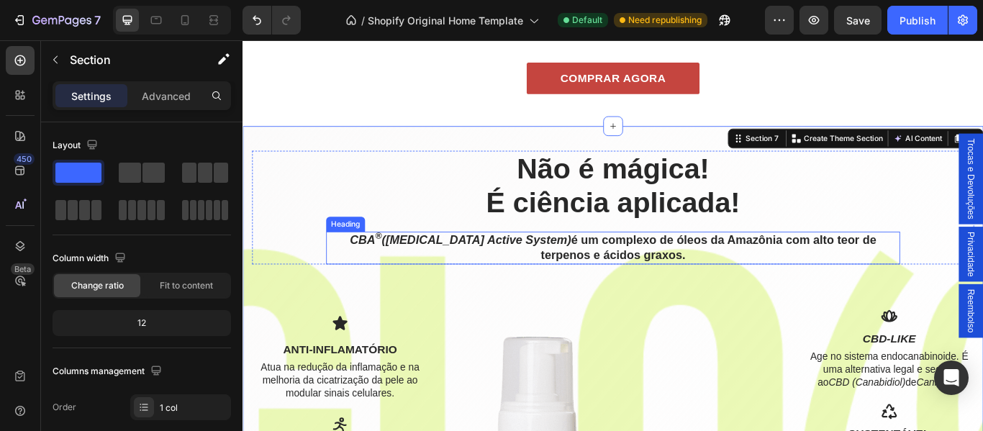
click at [681, 281] on h2 "CBA ® ([MEDICAL_DATA] Active System) é um complexo de óleos da Amazônia com alt…" at bounding box center [674, 282] width 669 height 38
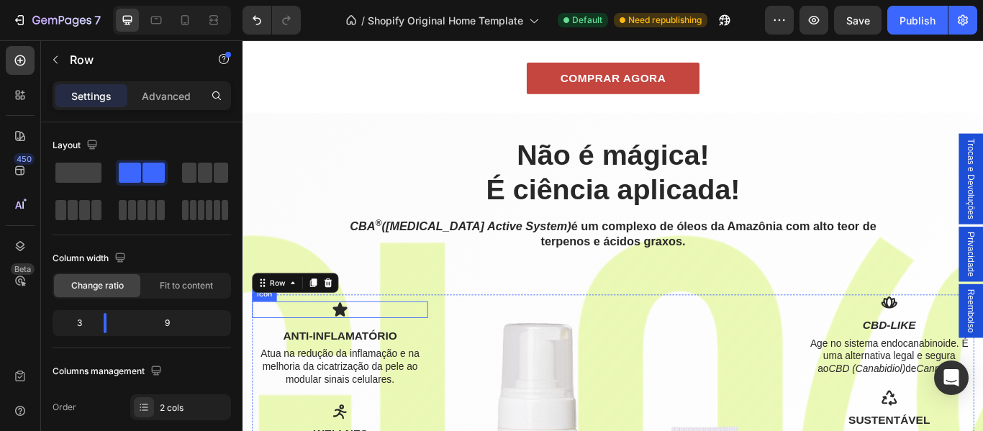
scroll to position [1367, 0]
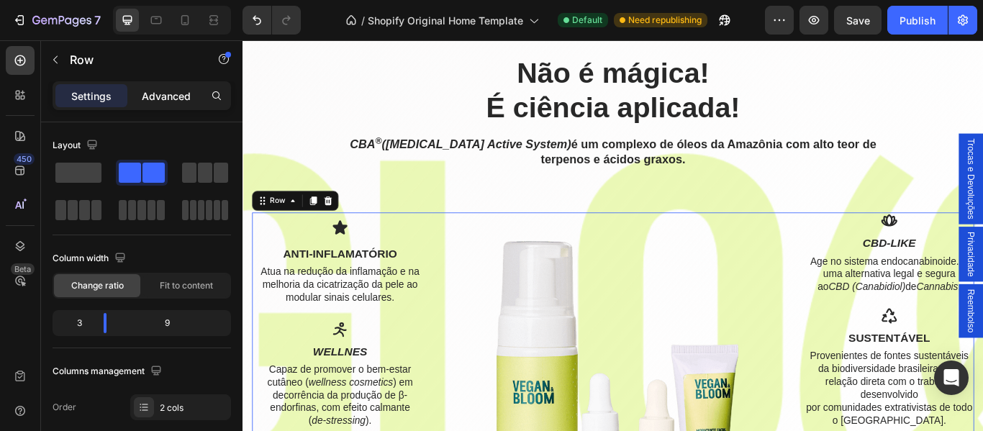
click at [176, 98] on p "Advanced" at bounding box center [166, 95] width 49 height 15
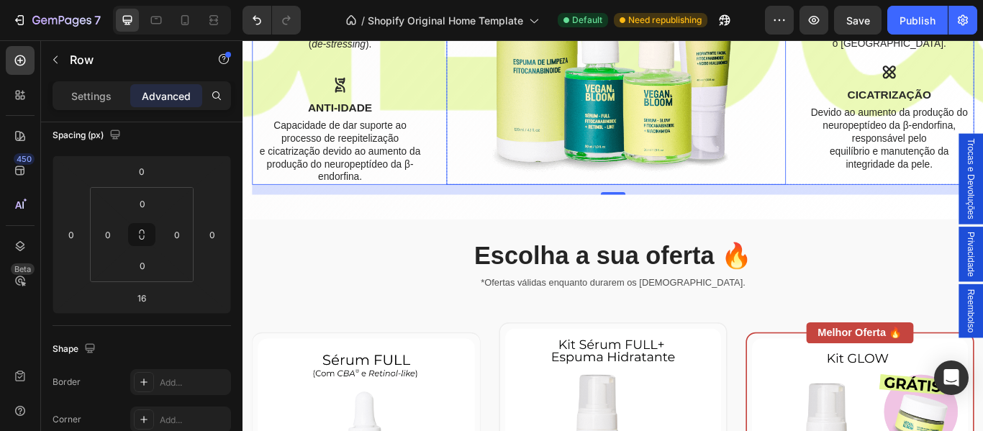
scroll to position [1870, 0]
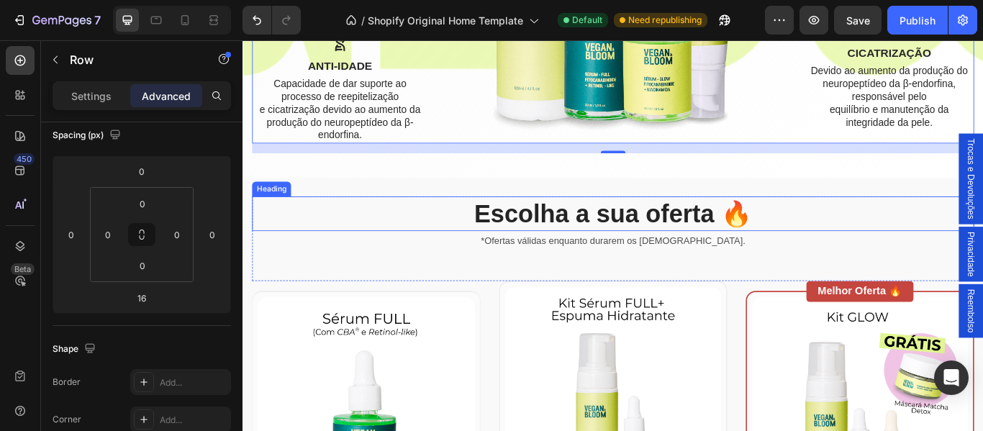
click at [431, 263] on h2 "Escolha a sua oferta 🔥" at bounding box center [674, 242] width 842 height 40
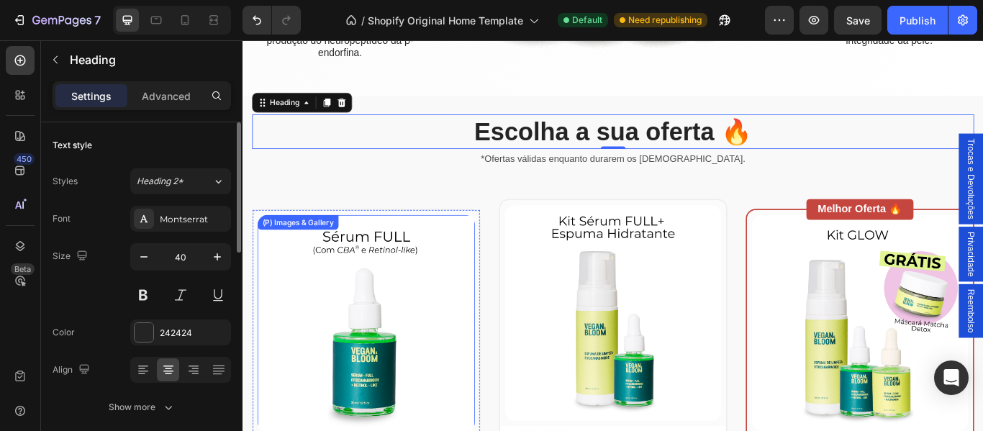
scroll to position [2038, 0]
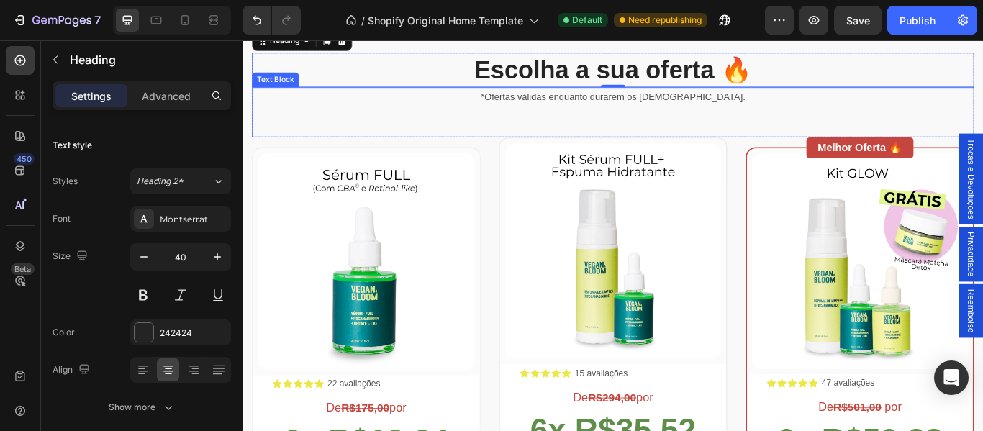
click at [478, 153] on div "*Ofertas válidas enquanto durarem os [DEMOGRAPHIC_DATA]. Text Block" at bounding box center [674, 124] width 842 height 58
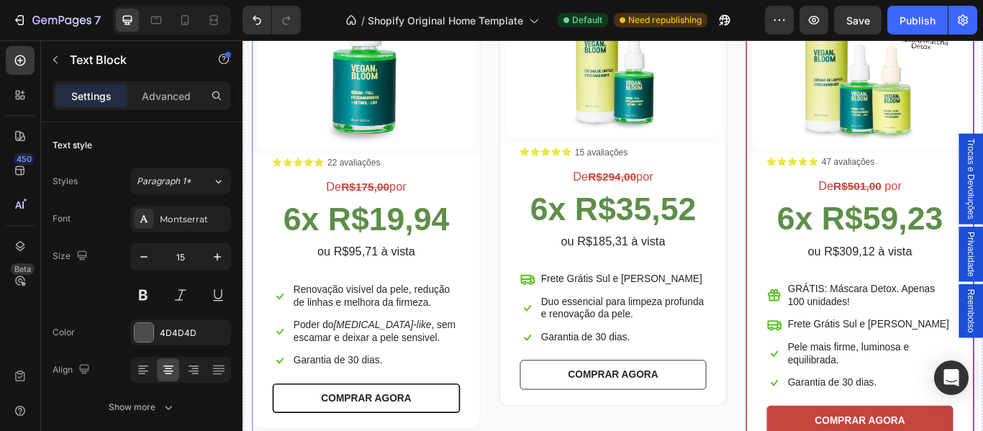
scroll to position [2398, 0]
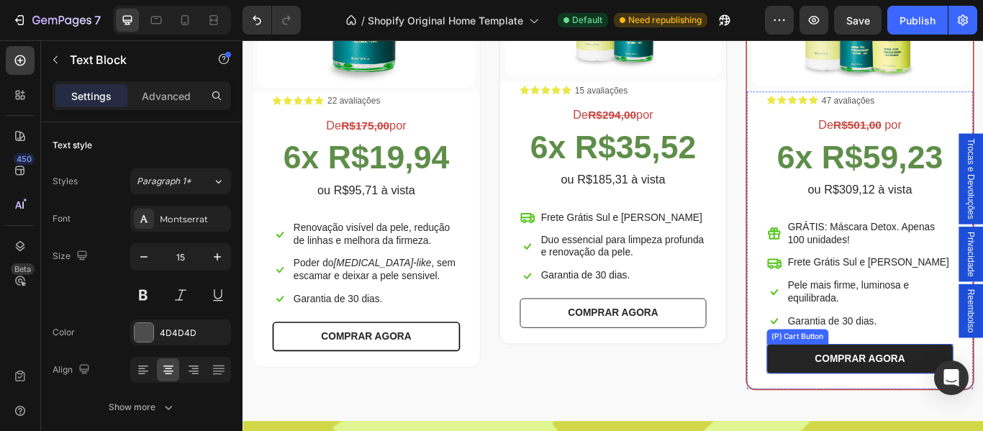
click at [878, 411] on button "COMPRAR AGORA" at bounding box center [961, 411] width 217 height 35
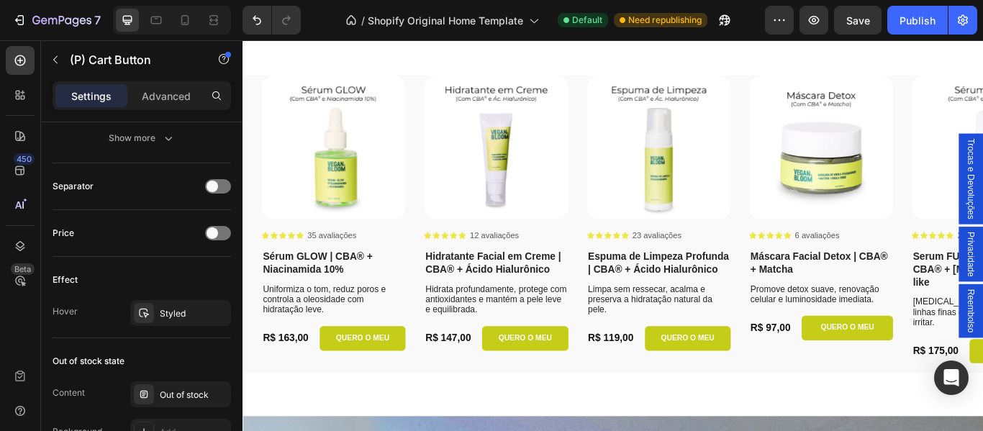
scroll to position [3070, 0]
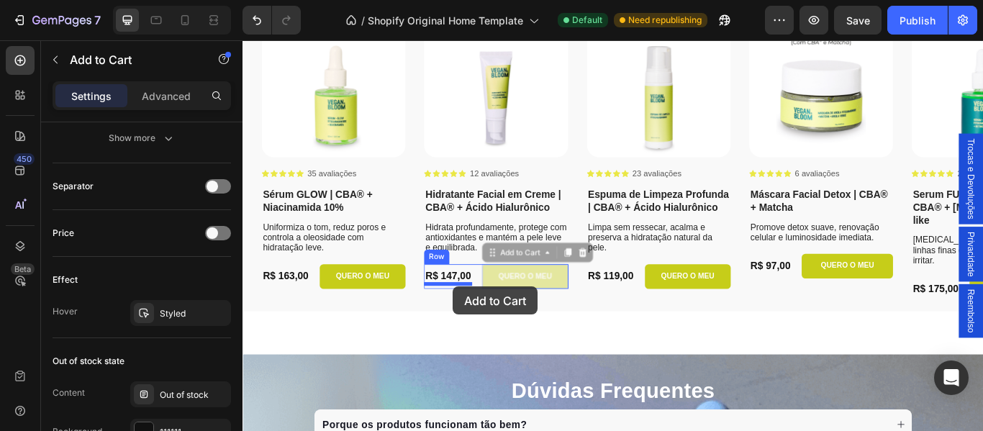
drag, startPoint x: 613, startPoint y: 322, endPoint x: 487, endPoint y: 327, distance: 126.0
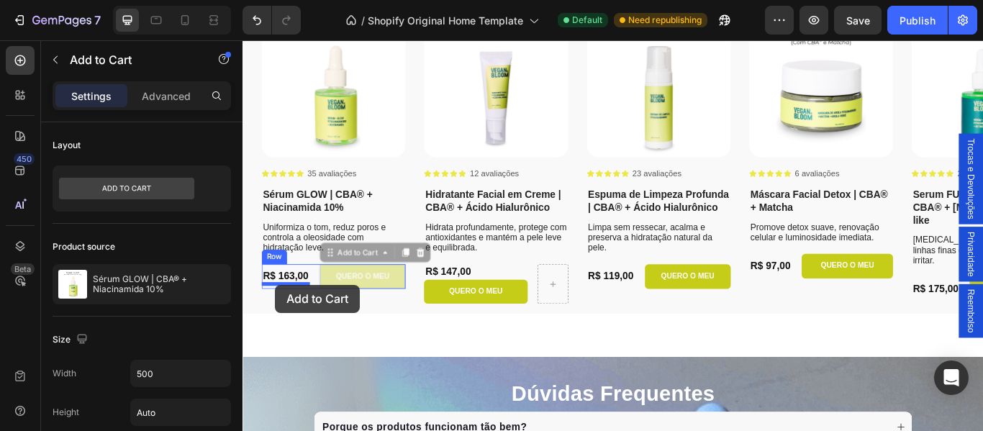
drag, startPoint x: 418, startPoint y: 321, endPoint x: 280, endPoint y: 325, distance: 138.2
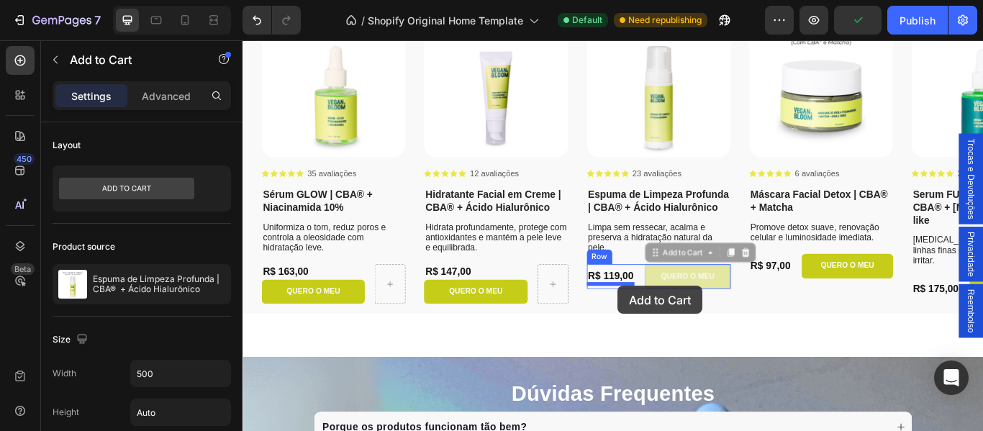
drag, startPoint x: 804, startPoint y: 319, endPoint x: 680, endPoint y: 327, distance: 123.9
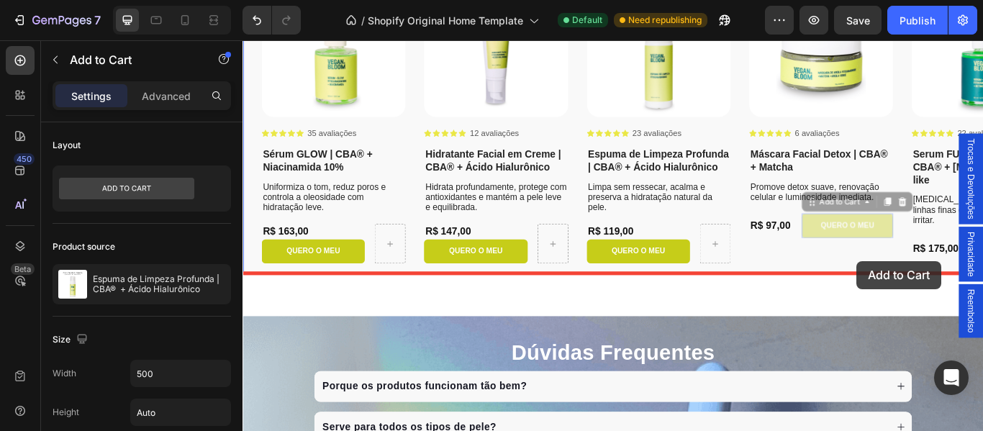
scroll to position [904, 0]
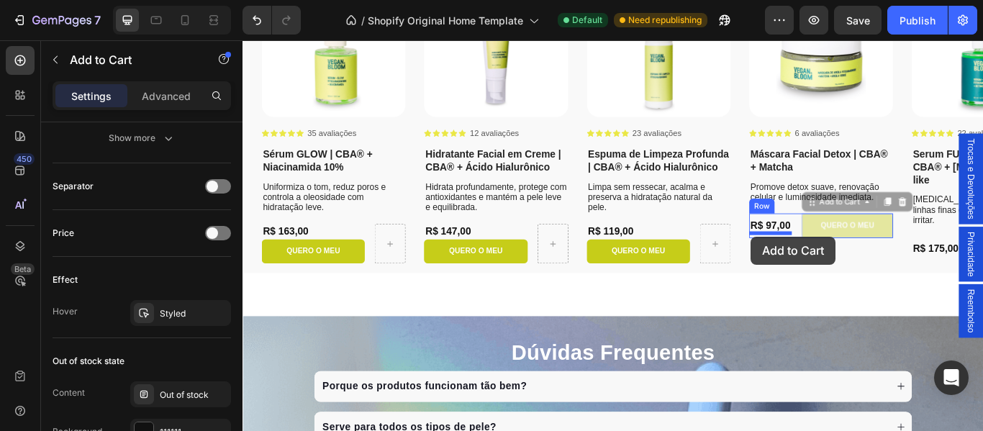
drag, startPoint x: 991, startPoint y: 258, endPoint x: 835, endPoint y: 269, distance: 156.5
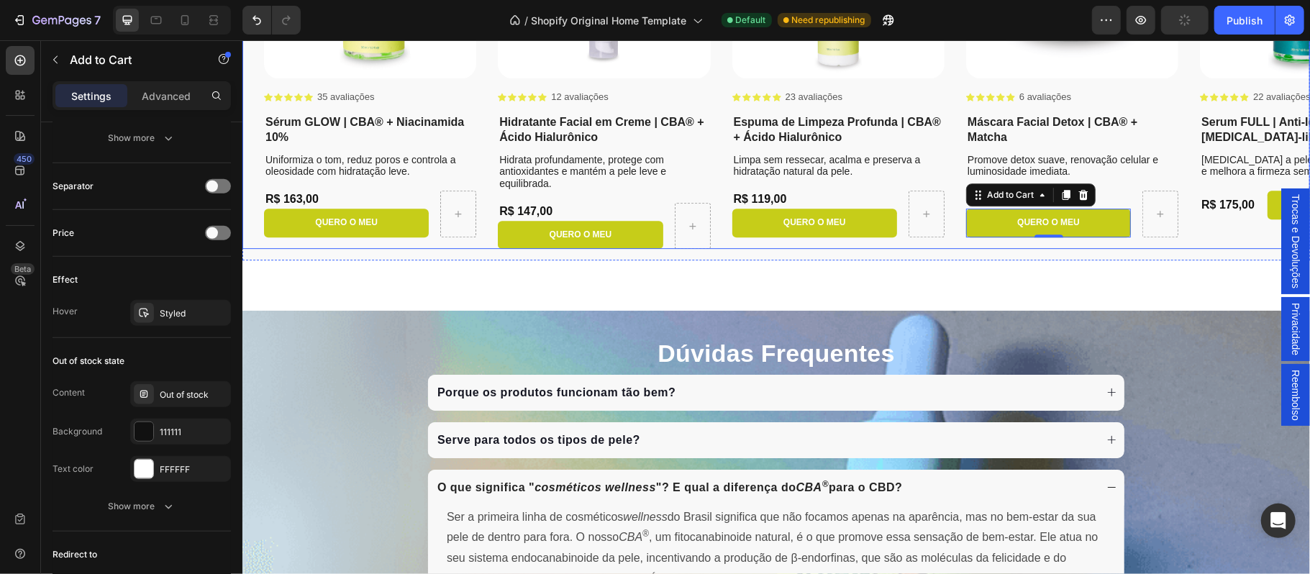
scroll to position [3246, 0]
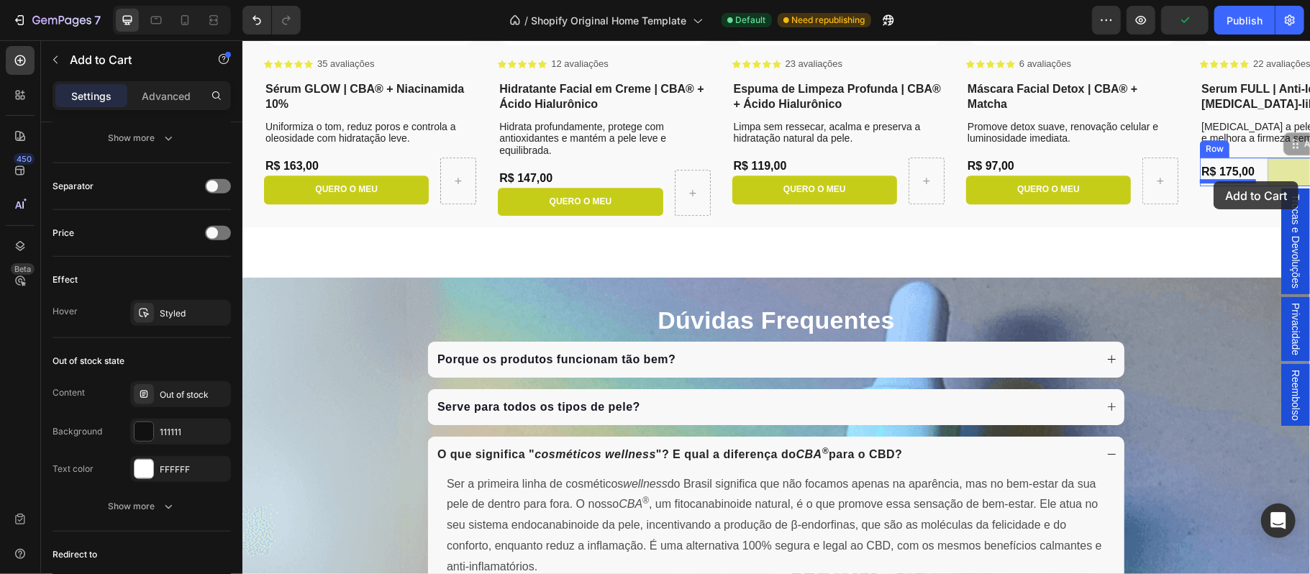
drag, startPoint x: 1224, startPoint y: 181, endPoint x: 1213, endPoint y: 181, distance: 10.8
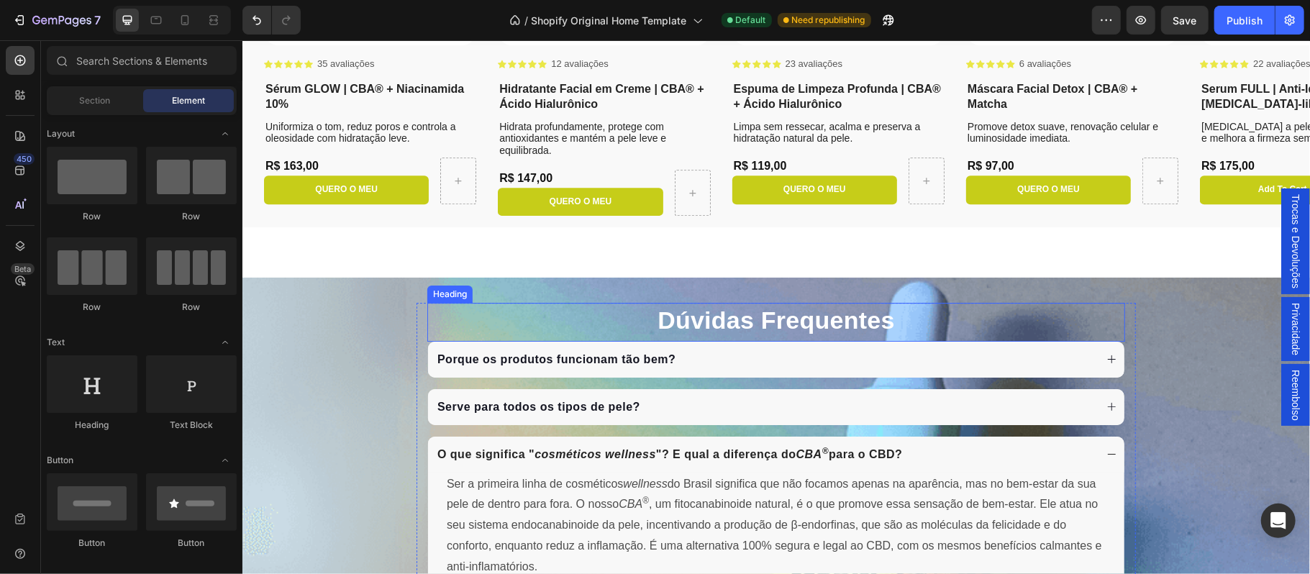
scroll to position [3405, 0]
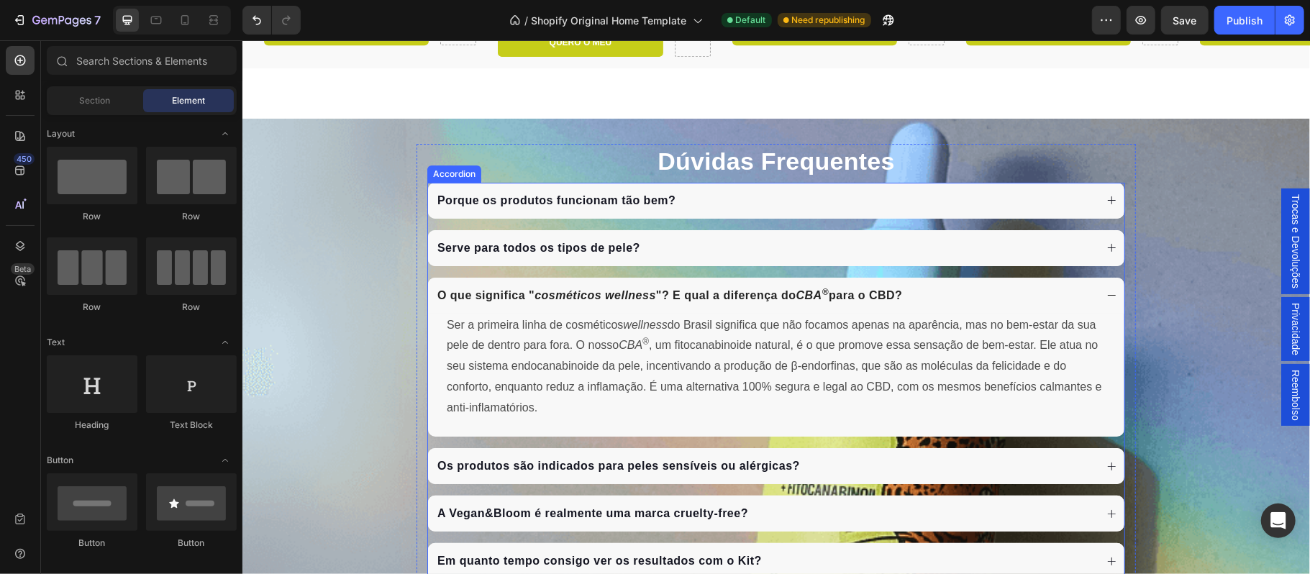
click at [1106, 294] on icon at bounding box center [1111, 294] width 11 height 11
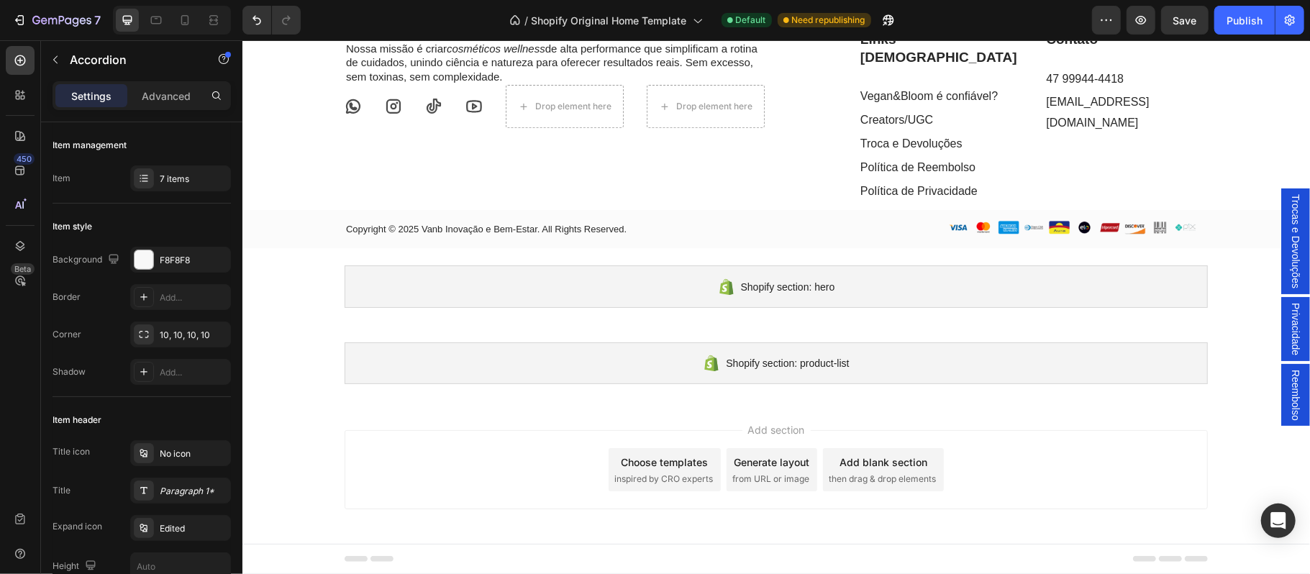
scroll to position [4556, 0]
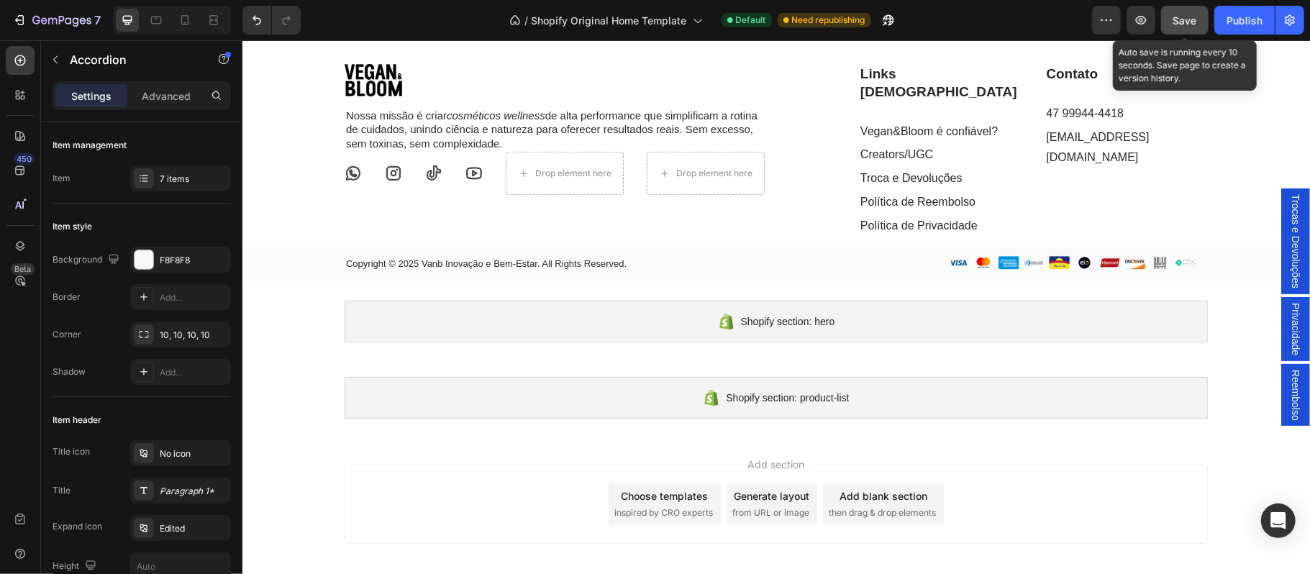
click at [1180, 23] on span "Save" at bounding box center [1185, 20] width 24 height 12
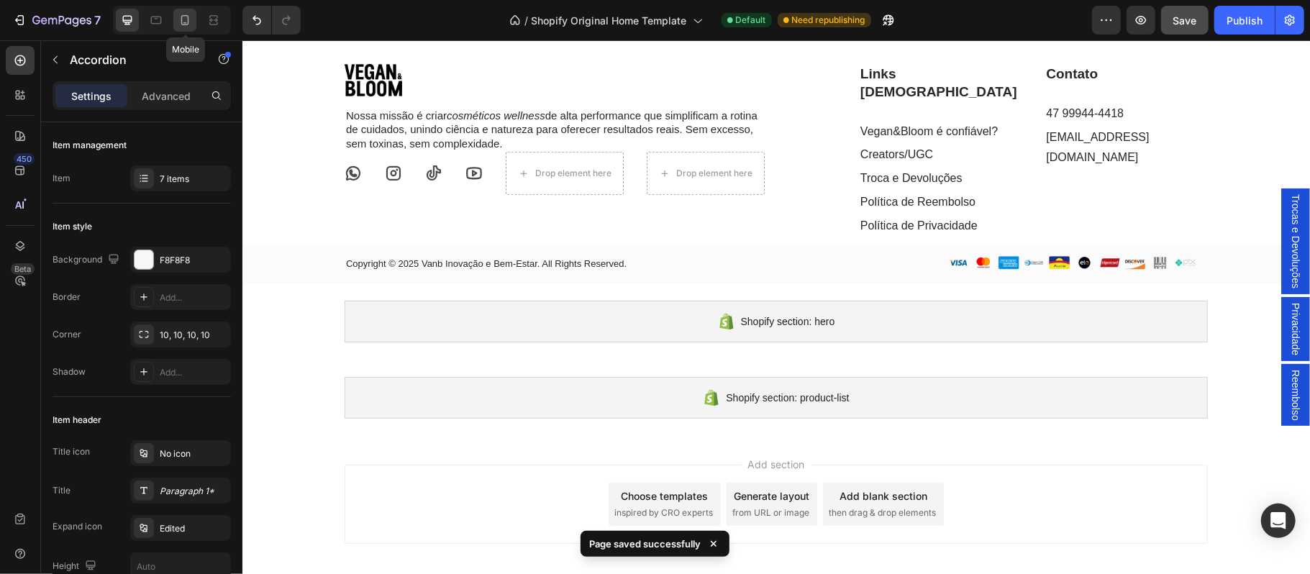
click at [186, 20] on icon at bounding box center [185, 20] width 14 height 14
type input "14"
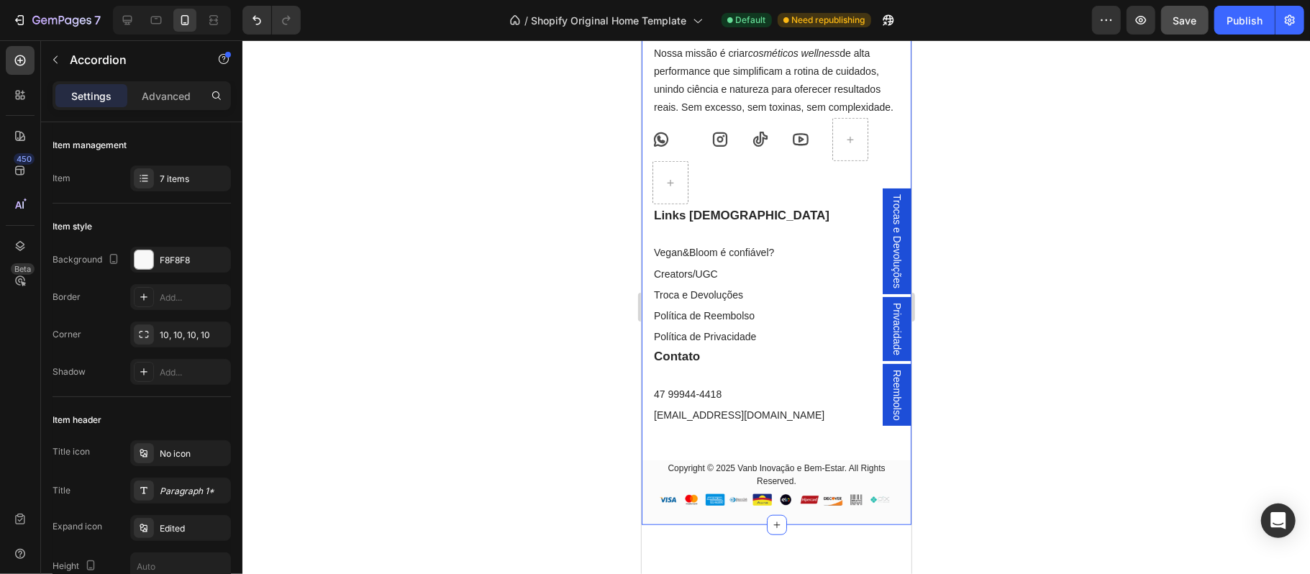
scroll to position [4524, 0]
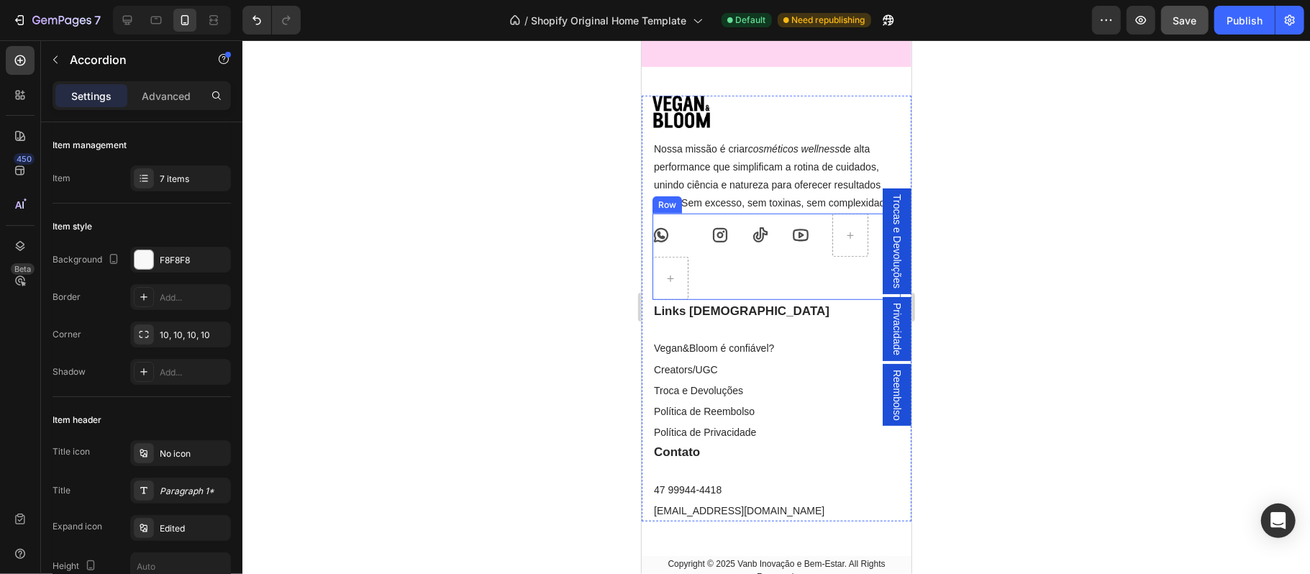
click at [696, 257] on div "Icon Icon Icon Icon Row" at bounding box center [776, 256] width 248 height 86
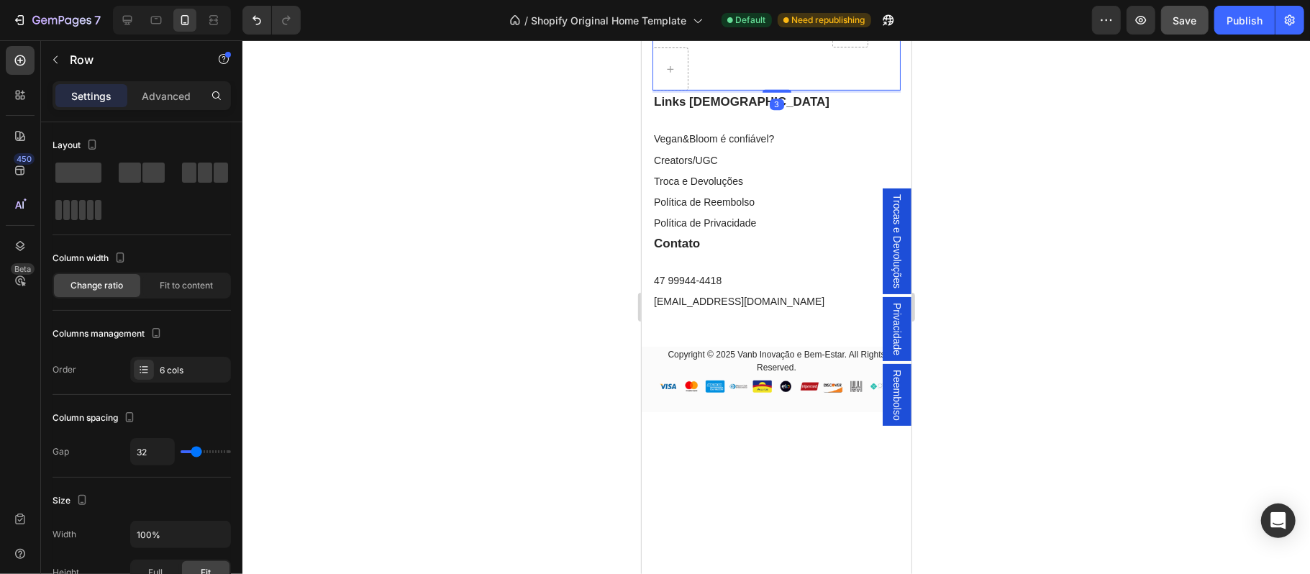
click at [735, 90] on div "Icon Icon Icon Icon Row 3" at bounding box center [776, 47] width 248 height 86
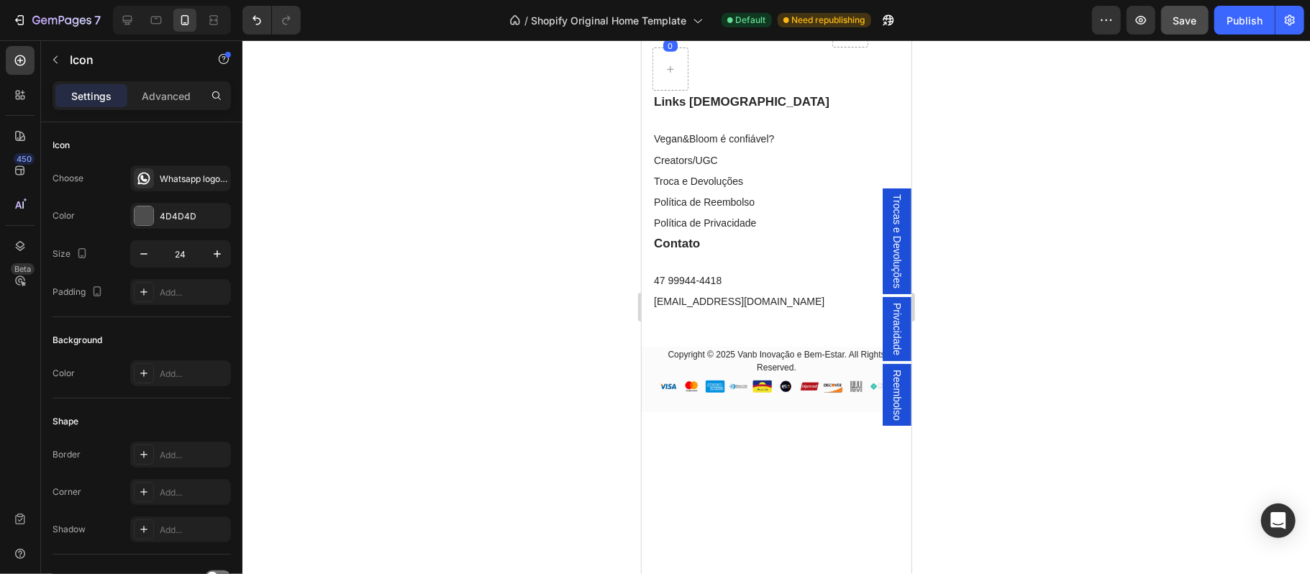
click at [681, 34] on div "Icon 0" at bounding box center [670, 25] width 36 height 17
click at [705, 90] on div "Icon 0 Icon Icon Icon Row" at bounding box center [776, 47] width 248 height 86
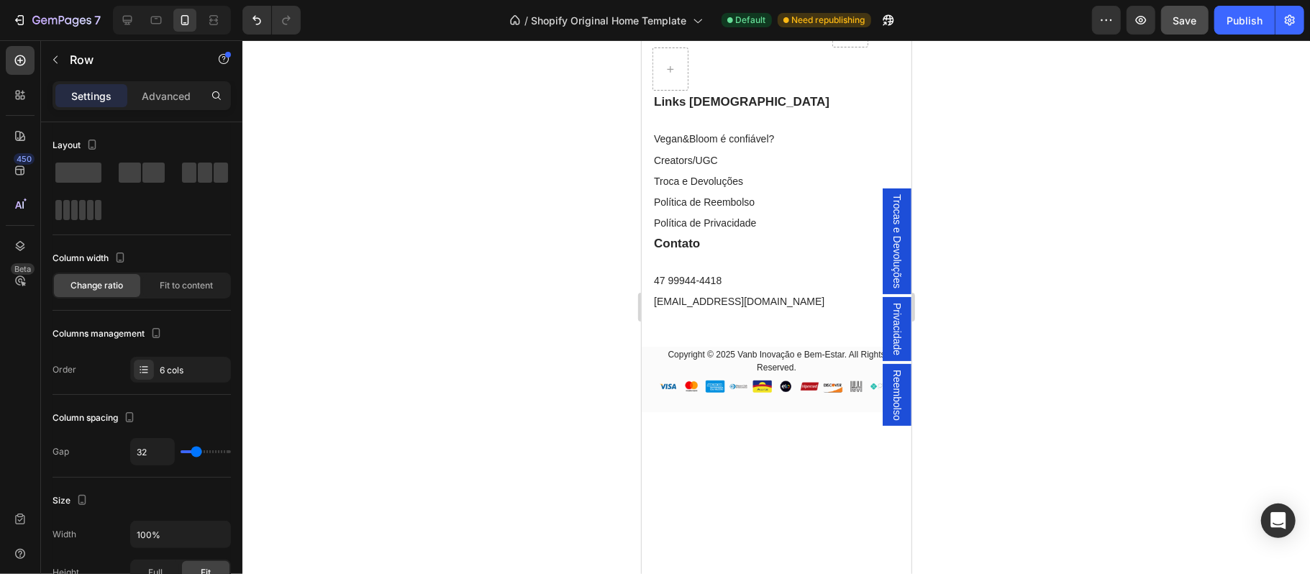
click at [719, 34] on icon at bounding box center [719, 25] width 17 height 17
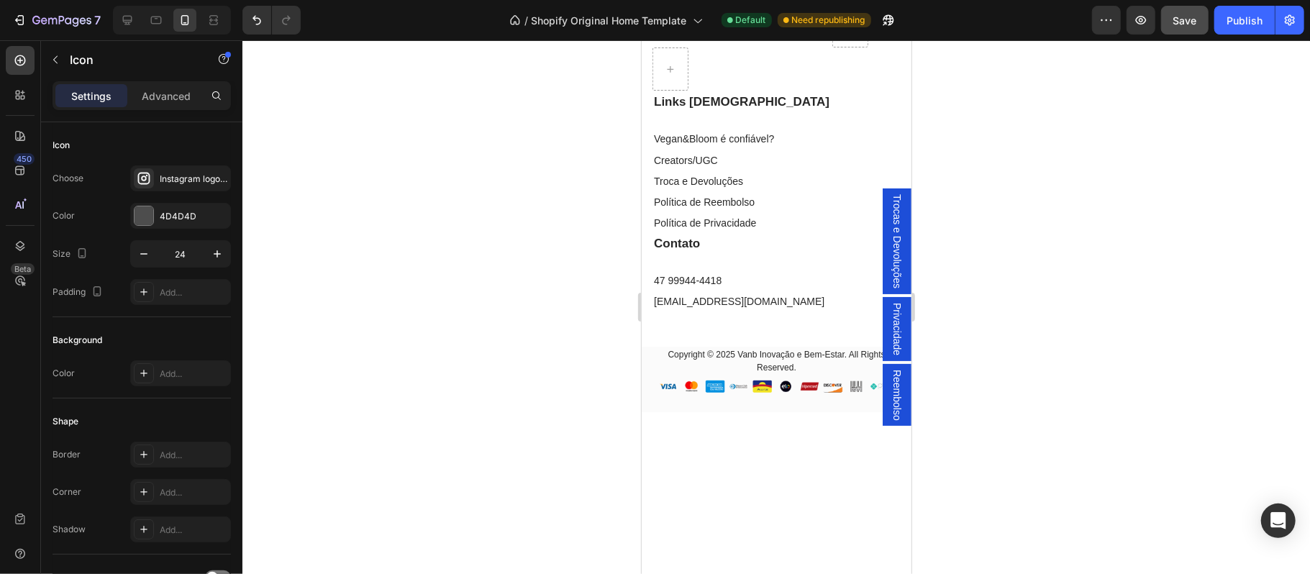
scroll to position [135, 0]
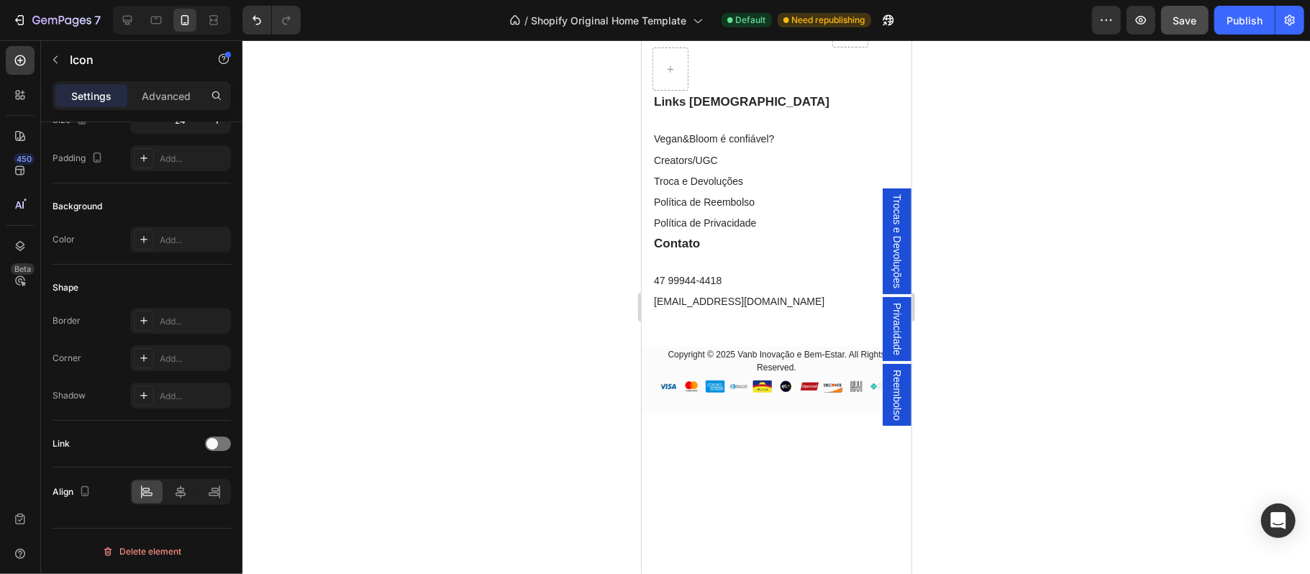
click at [662, 32] on icon at bounding box center [660, 25] width 14 height 14
click at [190, 99] on p "Advanced" at bounding box center [166, 95] width 49 height 15
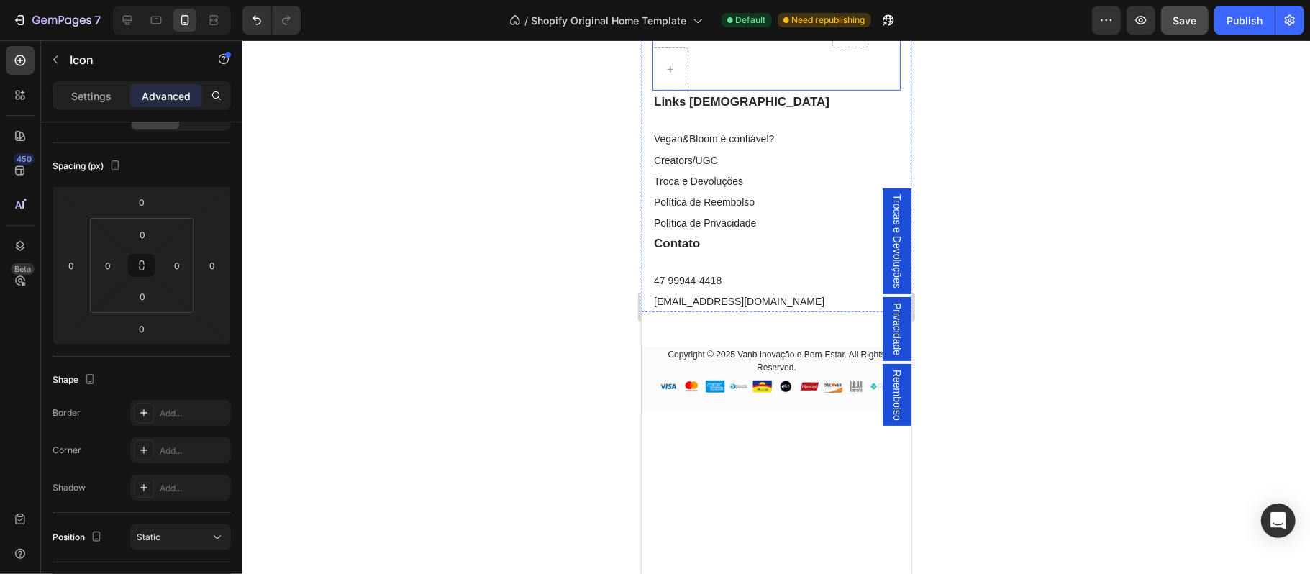
click at [811, 90] on div "Icon 0 Icon Icon Icon Row" at bounding box center [776, 47] width 248 height 86
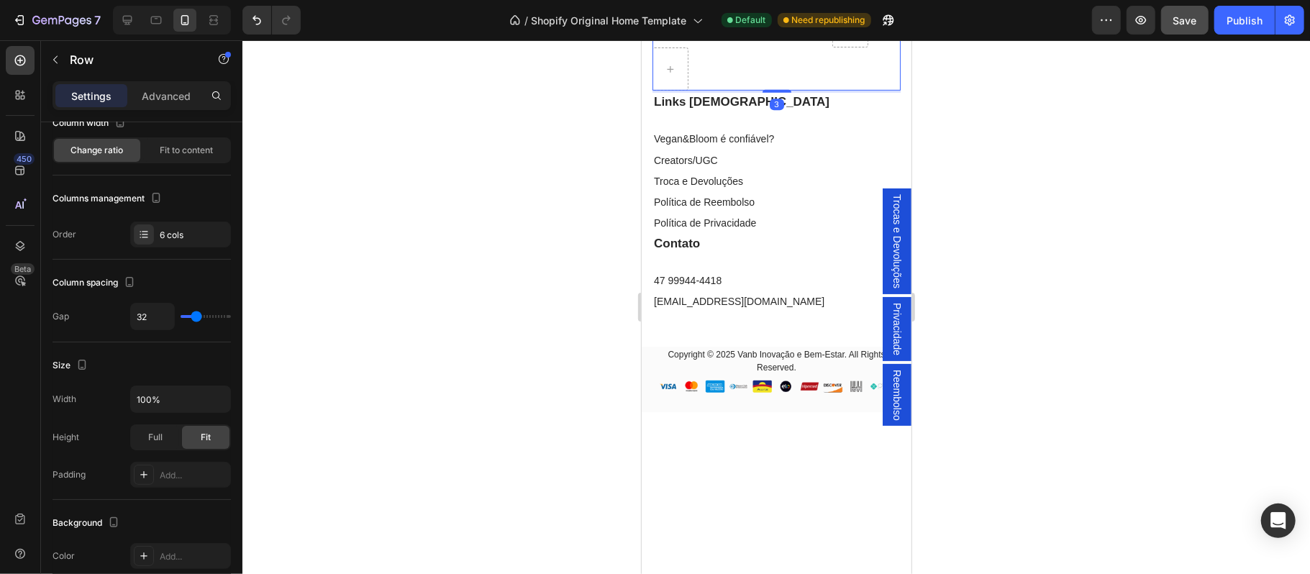
scroll to position [0, 0]
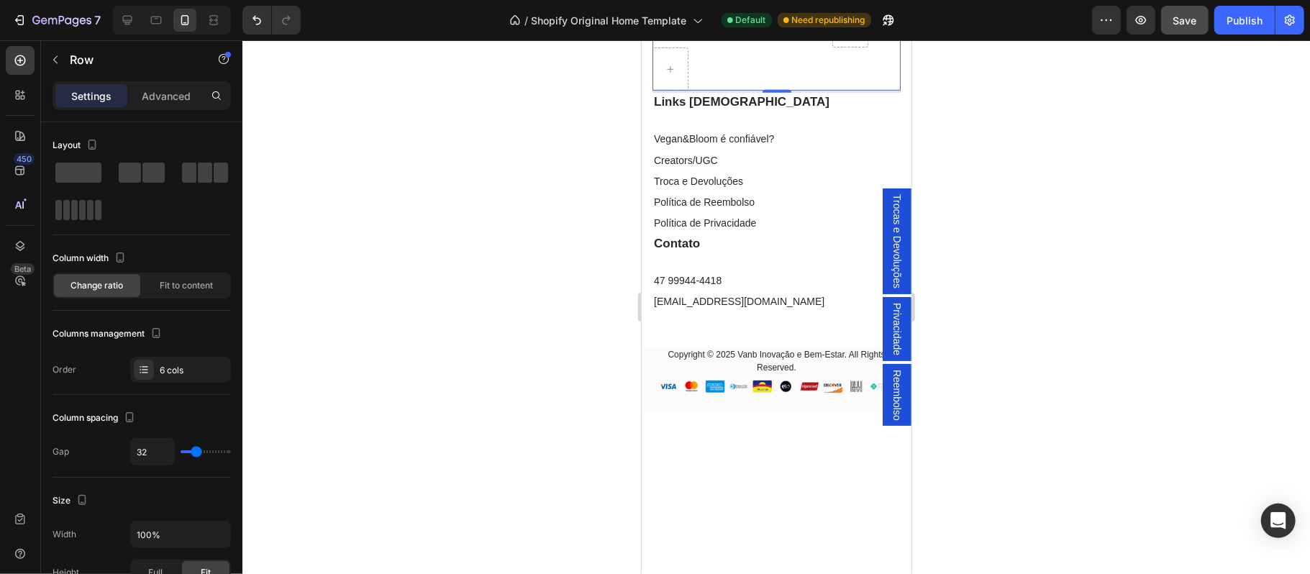
click at [999, 476] on div at bounding box center [776, 307] width 1068 height 534
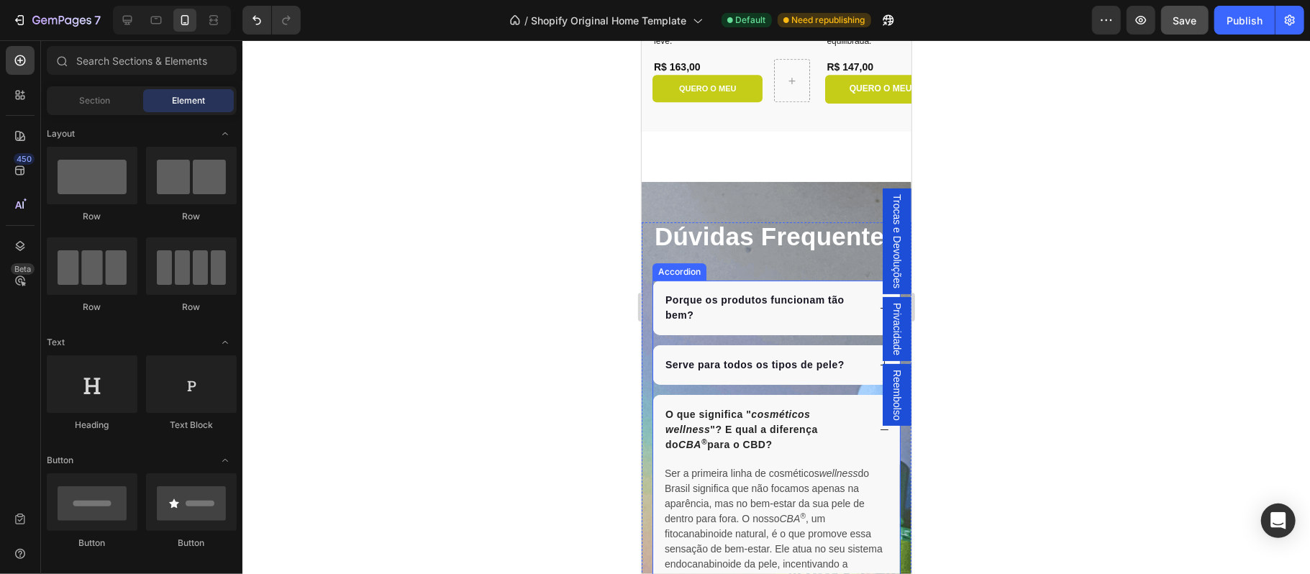
scroll to position [3246, 0]
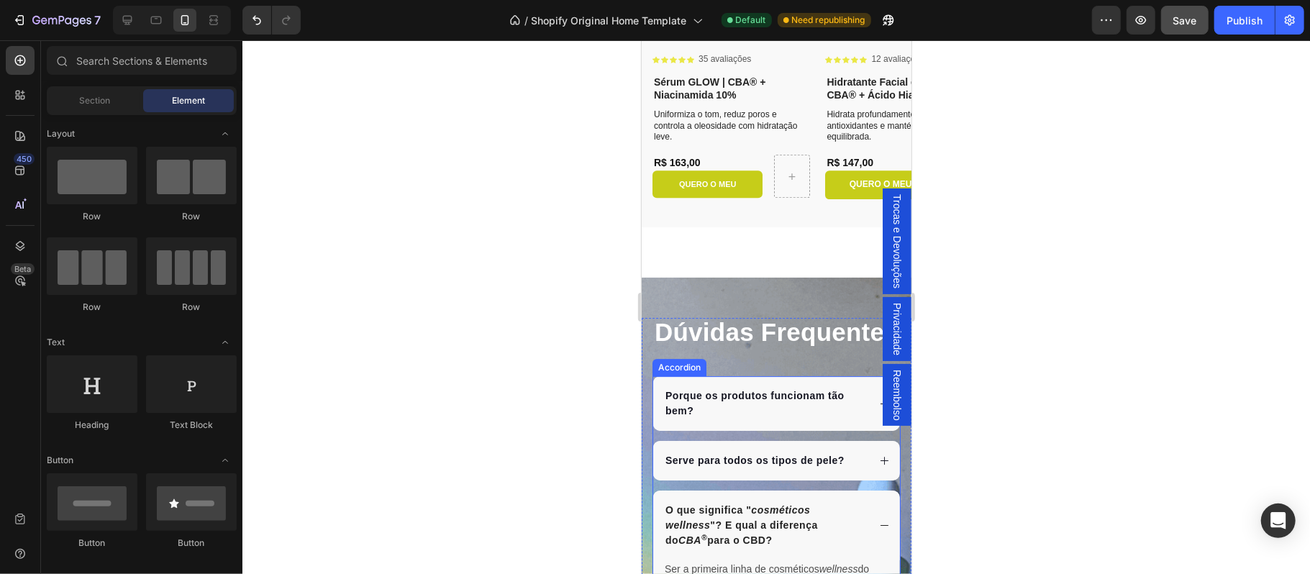
click at [871, 537] on div "O que significa " cosméticos wellness "? E qual a diferença do CBA ® para o CBD?" at bounding box center [776, 525] width 247 height 70
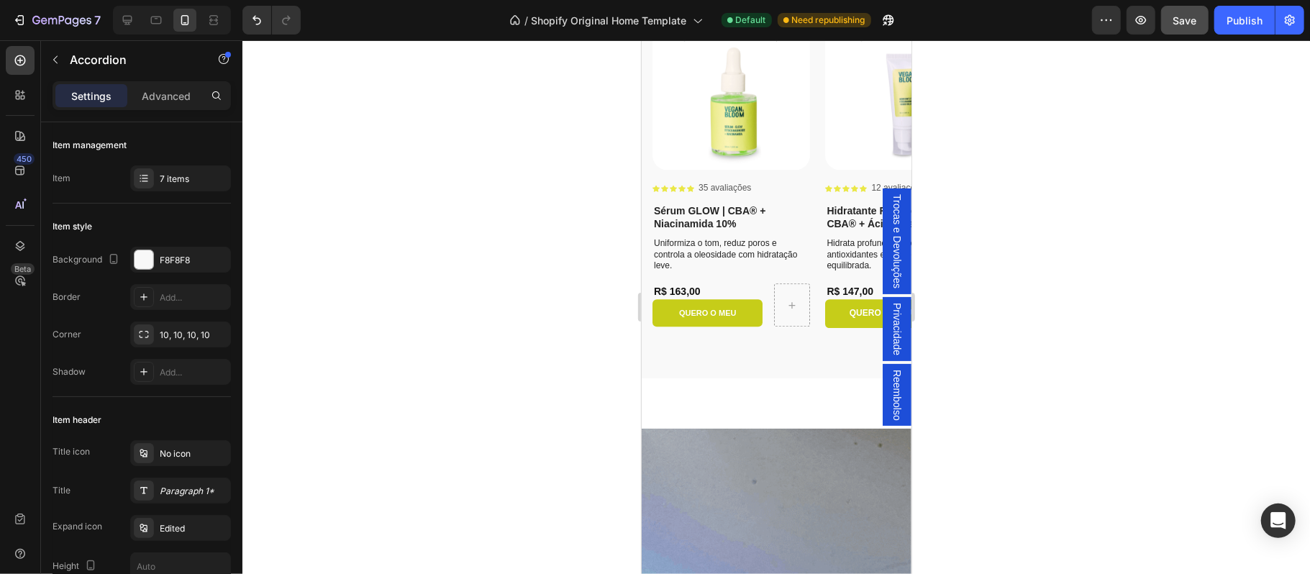
scroll to position [2958, 0]
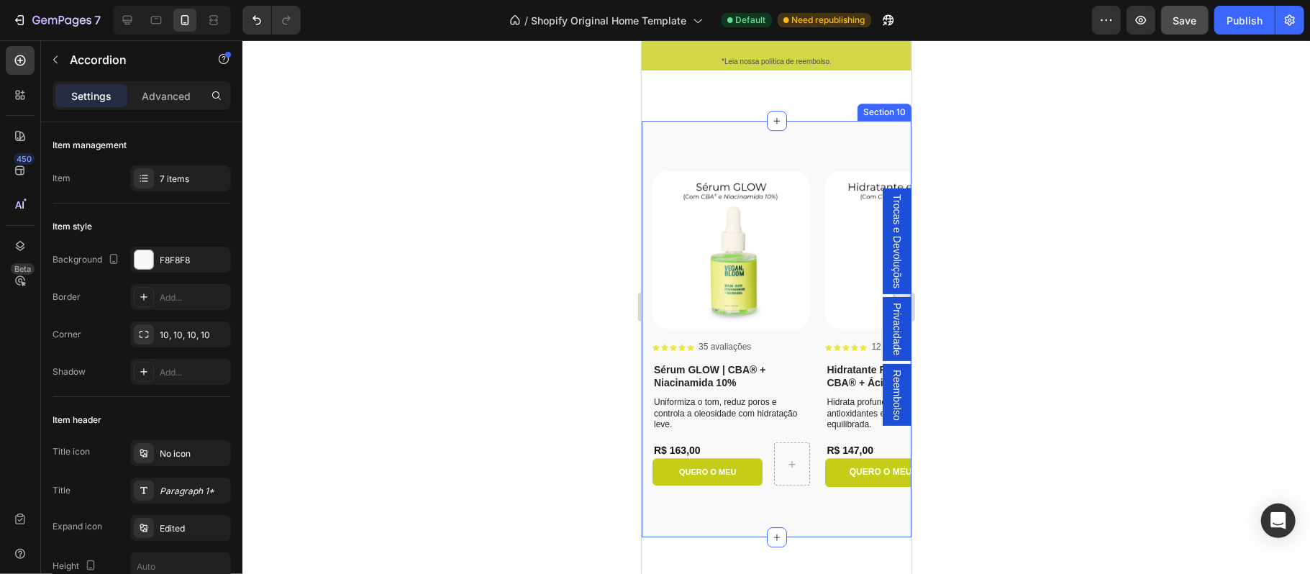
click at [741, 137] on div "Product Images Icon Icon Icon Icon Icon Icon List 35 avaliações Text Block Row …" at bounding box center [776, 328] width 270 height 417
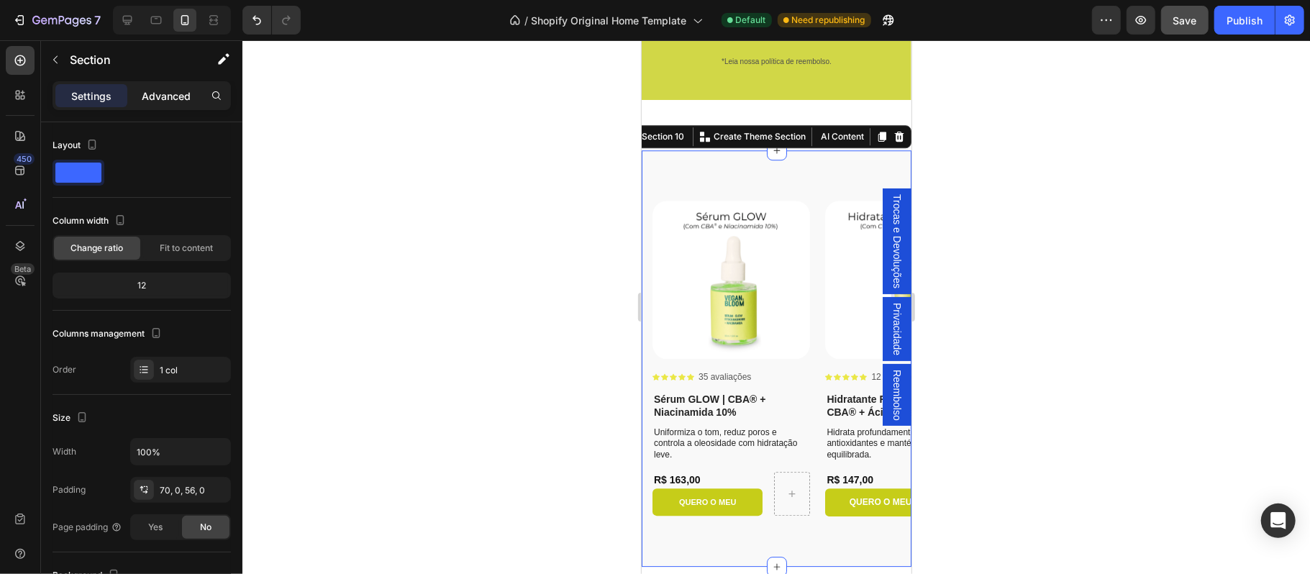
click at [157, 92] on p "Advanced" at bounding box center [166, 95] width 49 height 15
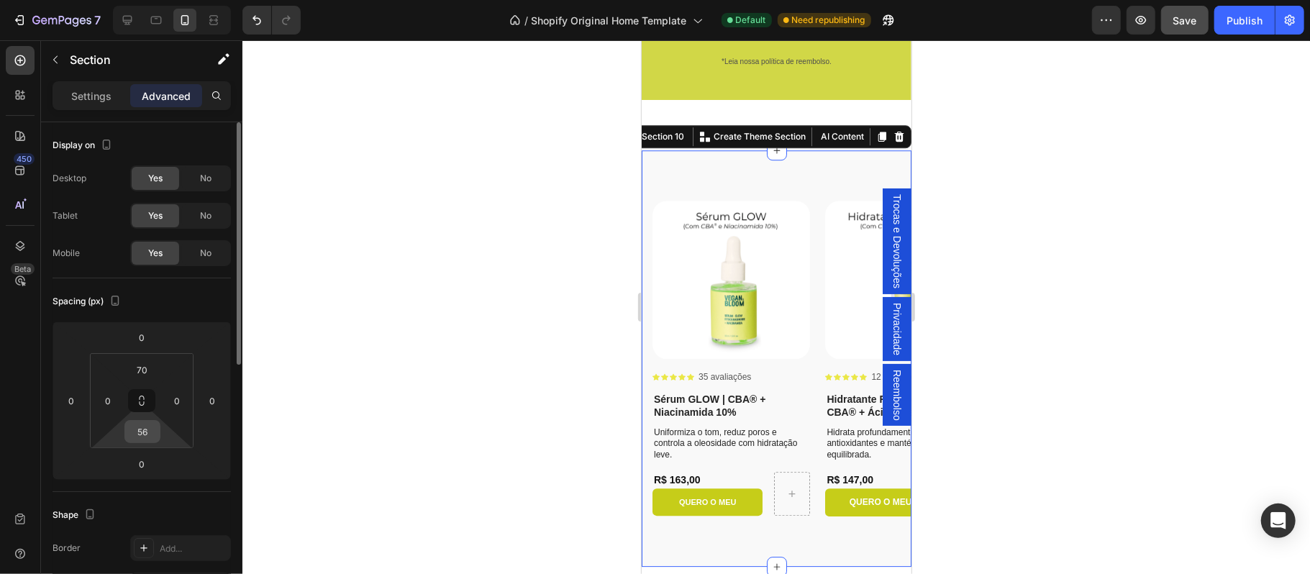
click at [150, 439] on input "56" at bounding box center [142, 432] width 29 height 22
click at [147, 433] on input "56" at bounding box center [142, 432] width 29 height 22
type input "4"
type input "35"
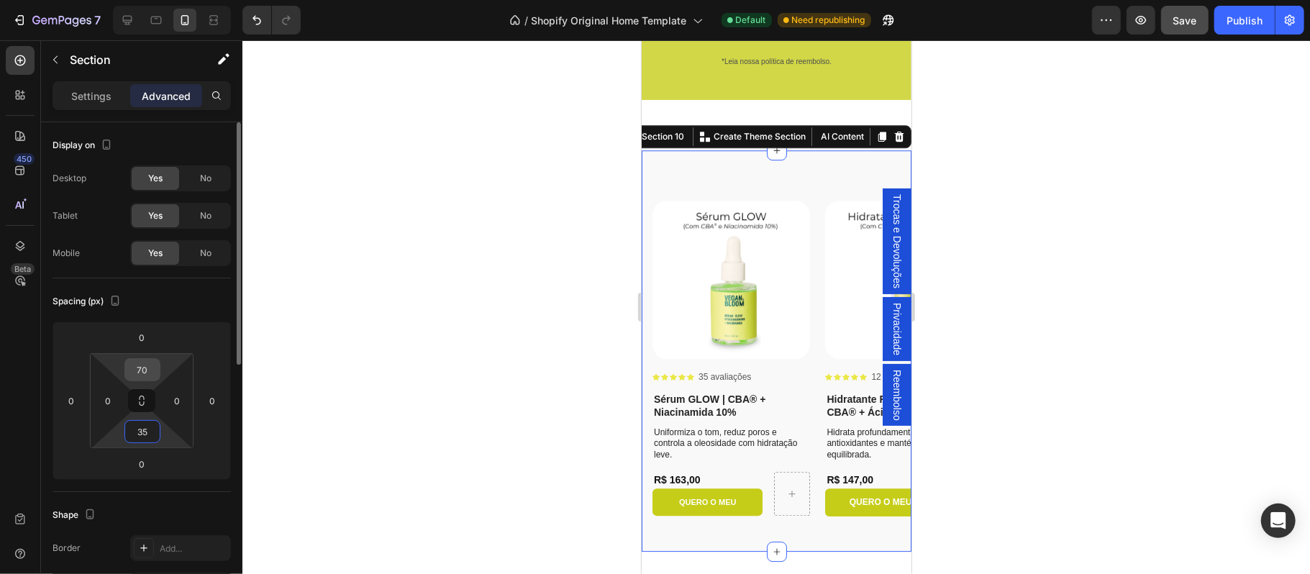
click at [147, 375] on input "70" at bounding box center [142, 370] width 29 height 22
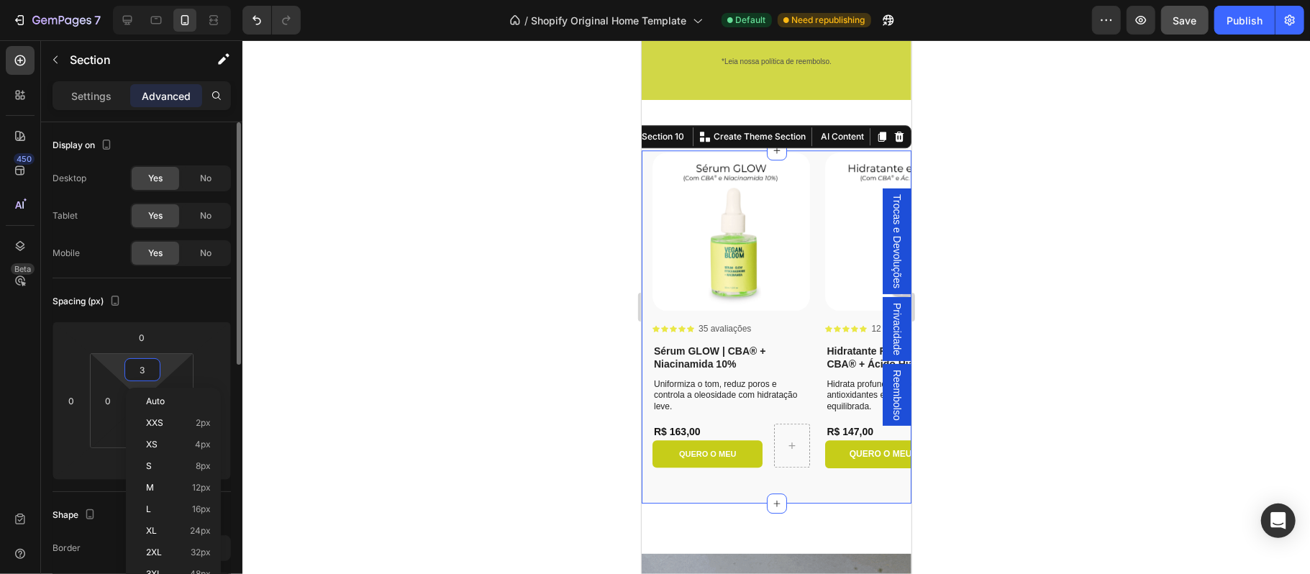
type input "35"
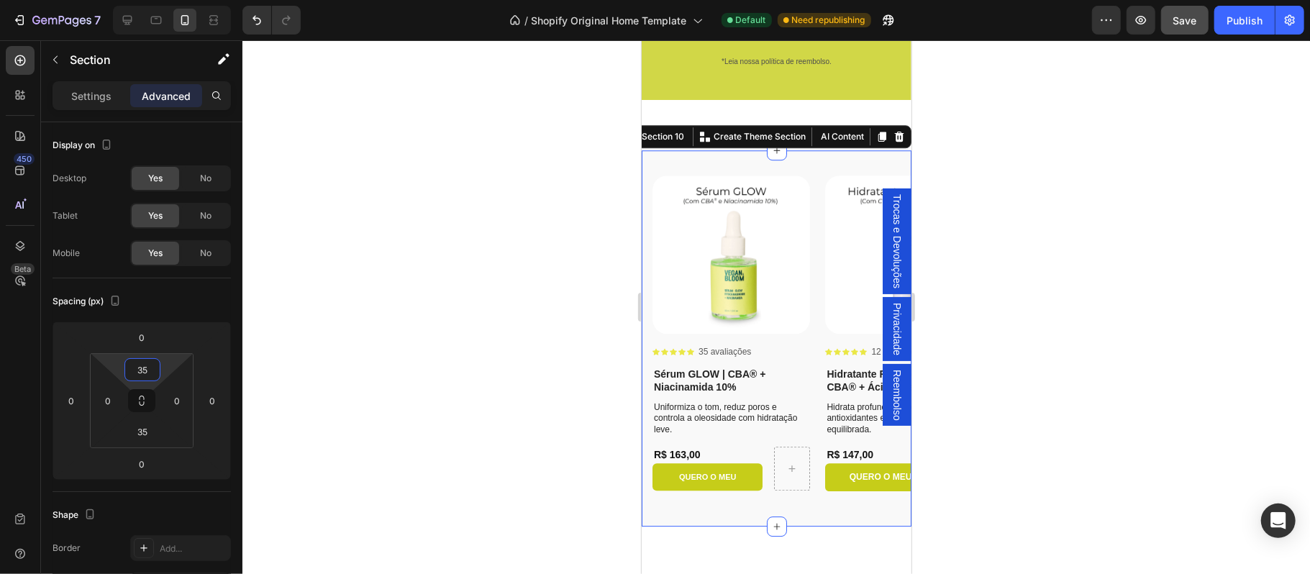
click at [506, 427] on div at bounding box center [776, 307] width 1068 height 534
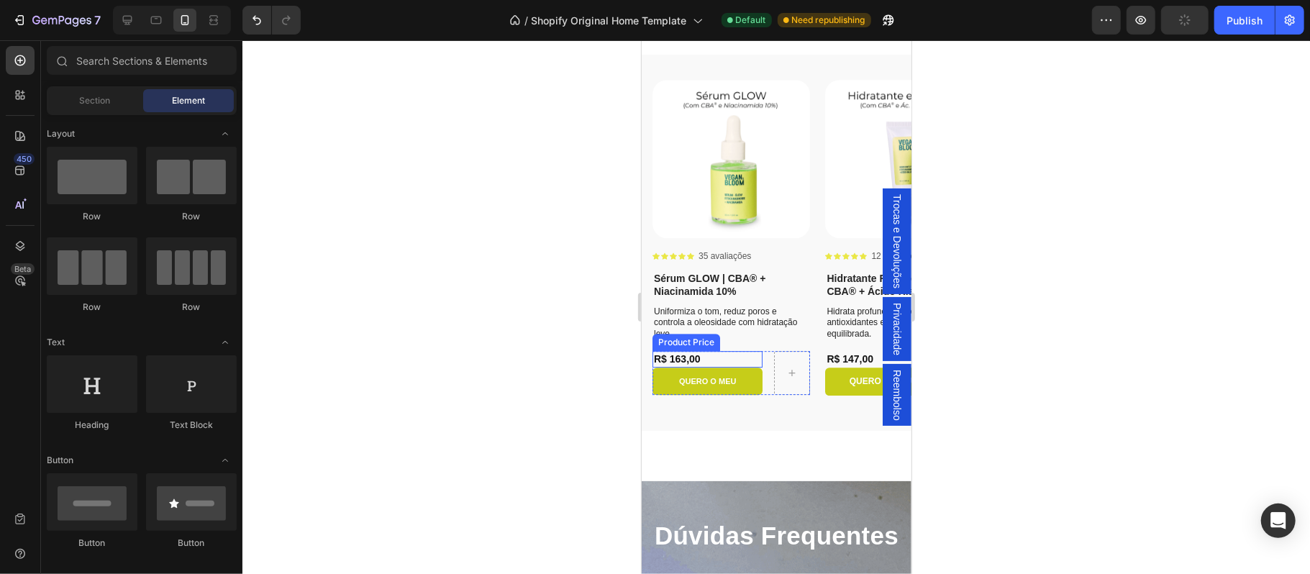
scroll to position [3181, 0]
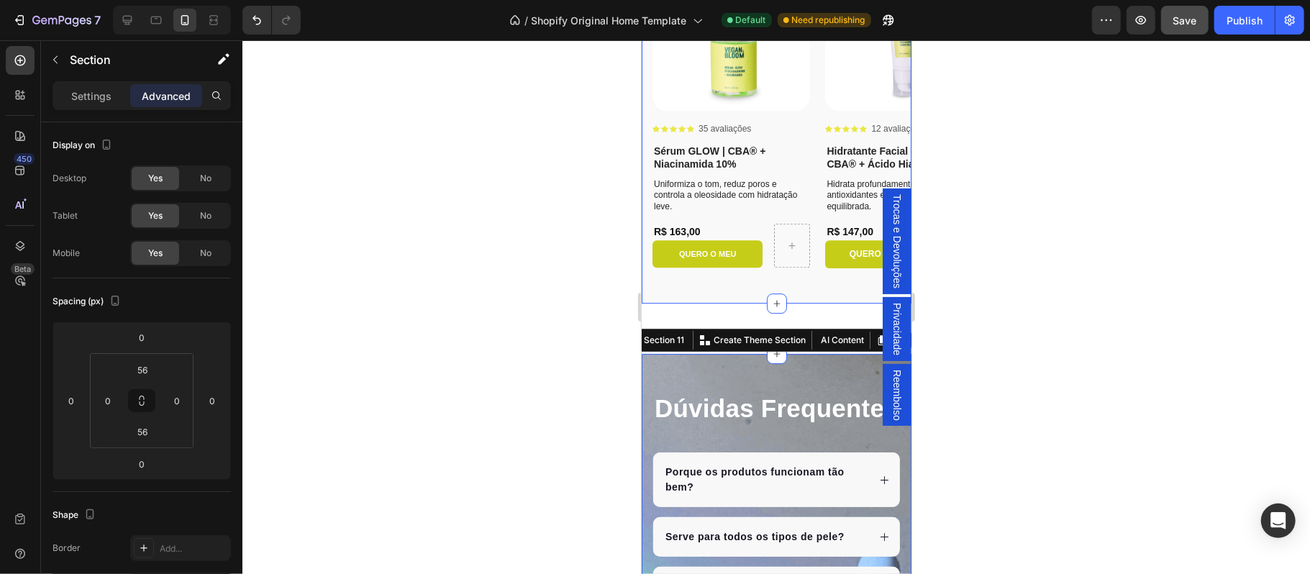
click at [718, 300] on div "Product Images Icon Icon Icon Icon Icon Icon List 35 avaliações Text Block Row …" at bounding box center [776, 115] width 270 height 376
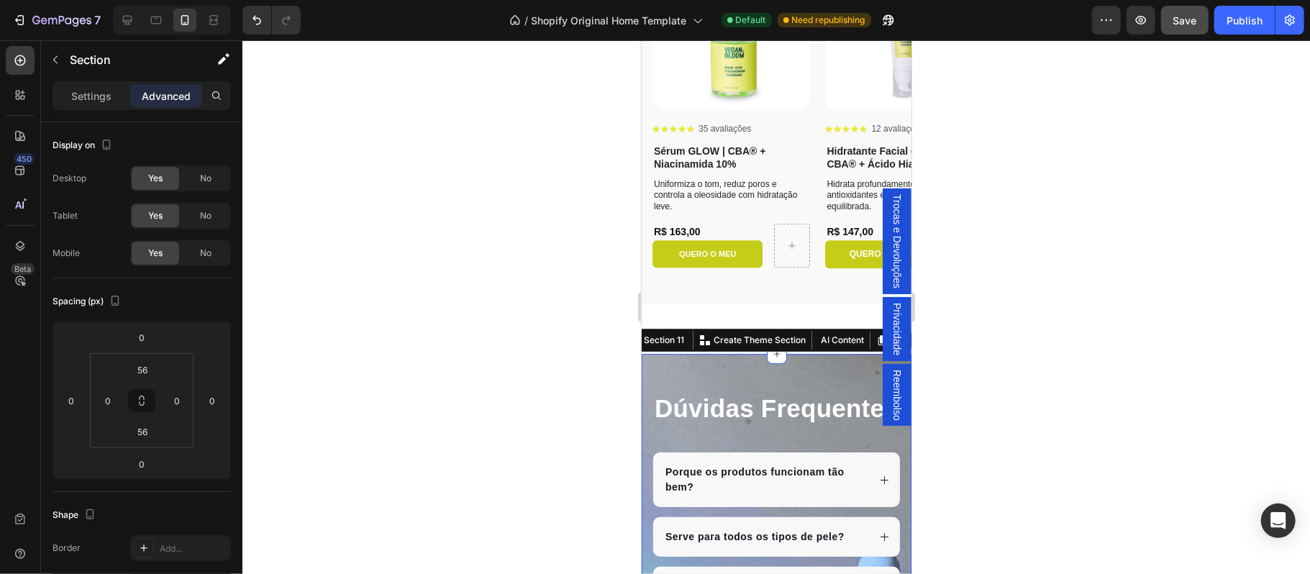
click at [171, 89] on p "Advanced" at bounding box center [166, 95] width 49 height 15
click at [153, 374] on input "56" at bounding box center [142, 370] width 29 height 22
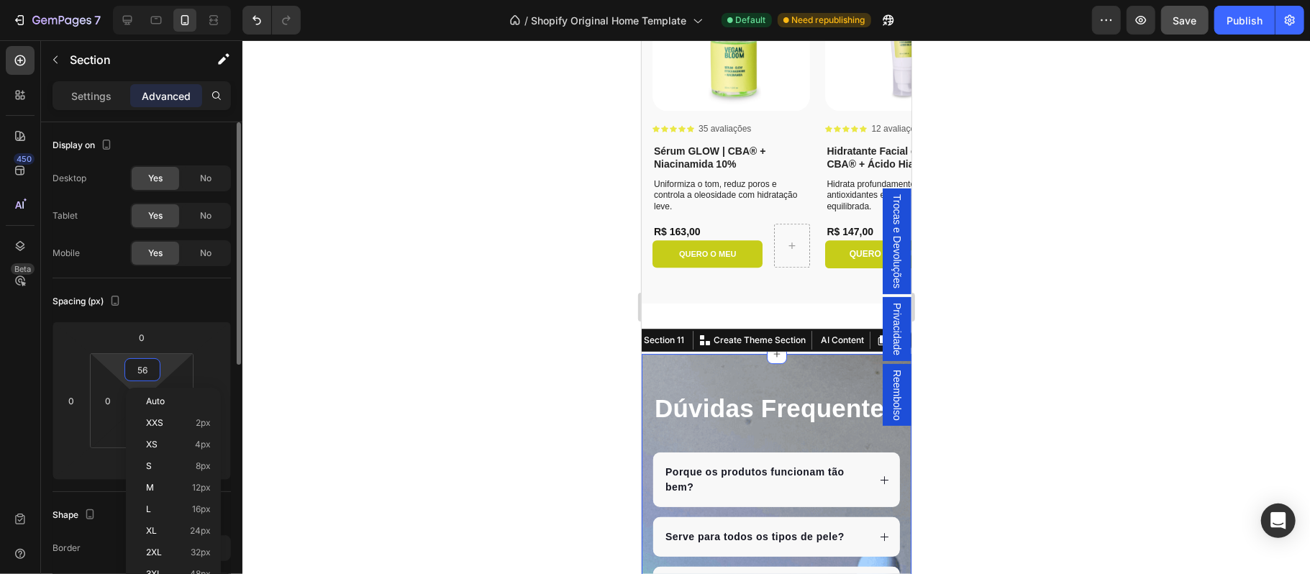
click at [153, 374] on input "56" at bounding box center [142, 370] width 29 height 22
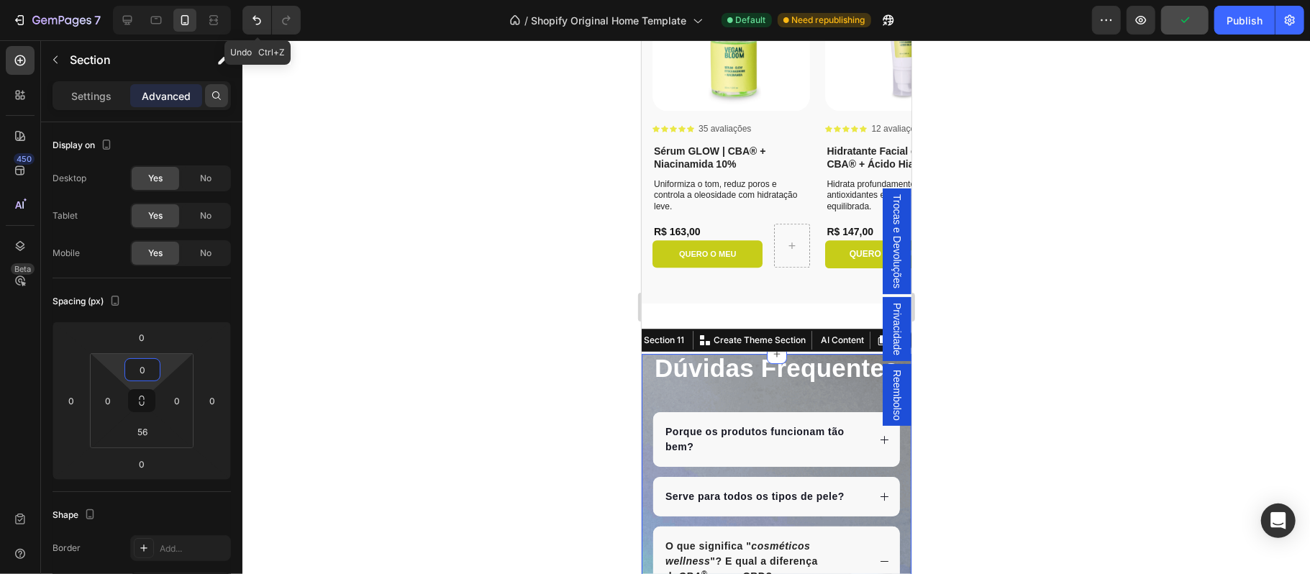
click at [257, 26] on icon "Undo/Redo" at bounding box center [257, 20] width 14 height 14
click at [255, 18] on icon "Undo/Redo" at bounding box center [257, 20] width 9 height 9
type input "56"
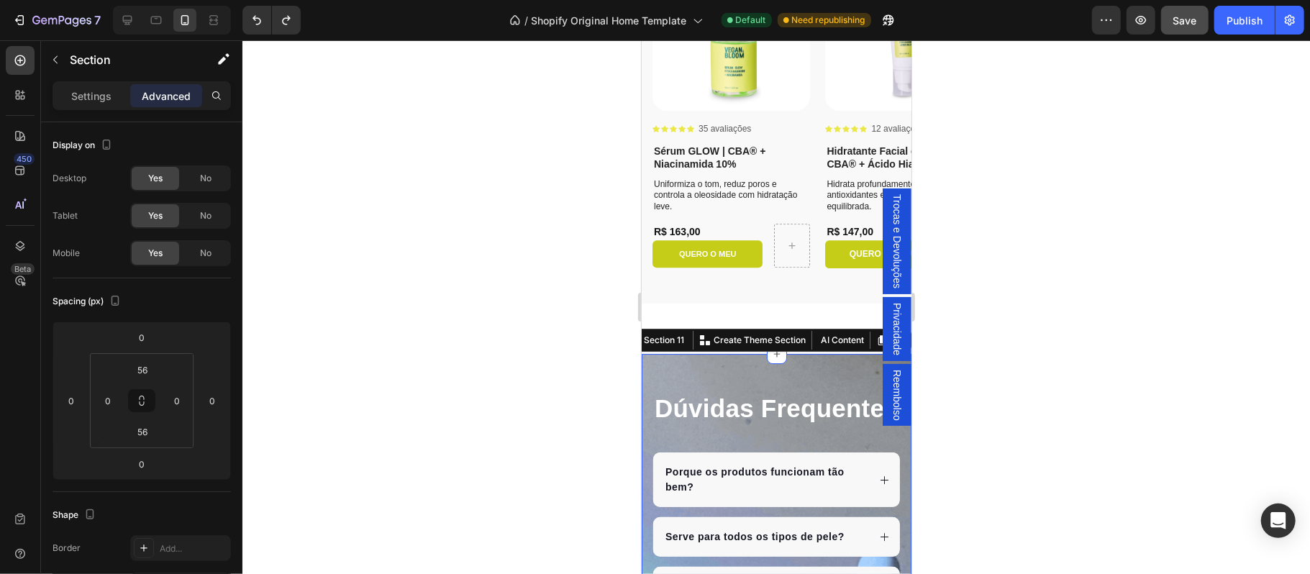
click at [1138, 462] on div at bounding box center [776, 307] width 1068 height 534
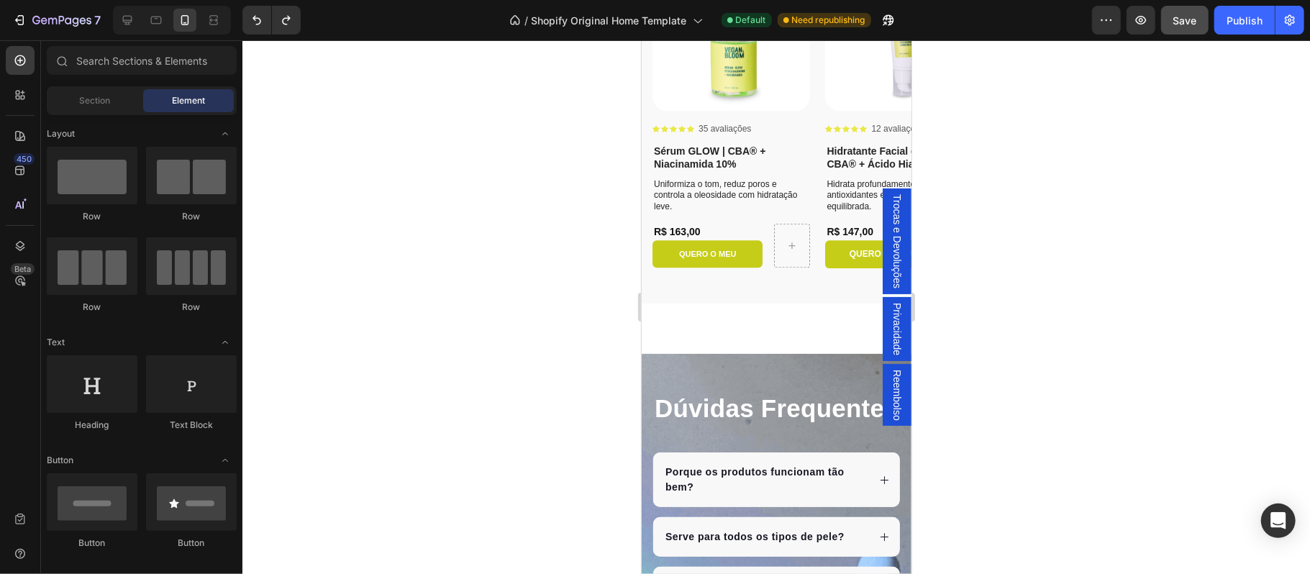
click at [694, 294] on div "Product Images Icon Icon Icon Icon Icon Icon List 35 avaliações Text Block Row …" at bounding box center [776, 115] width 270 height 376
drag, startPoint x: 694, startPoint y: 333, endPoint x: 750, endPoint y: 330, distance: 56.9
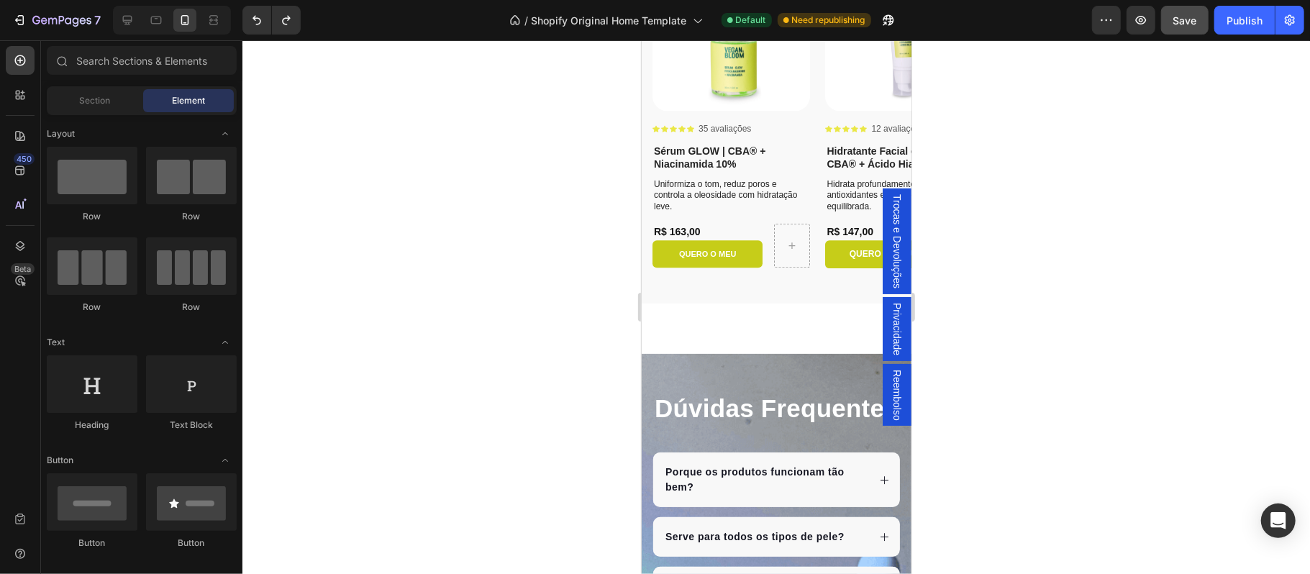
click at [696, 278] on div "Product Images Icon Icon Icon Icon Icon Icon List 35 avaliações Text Block Row …" at bounding box center [776, 115] width 270 height 376
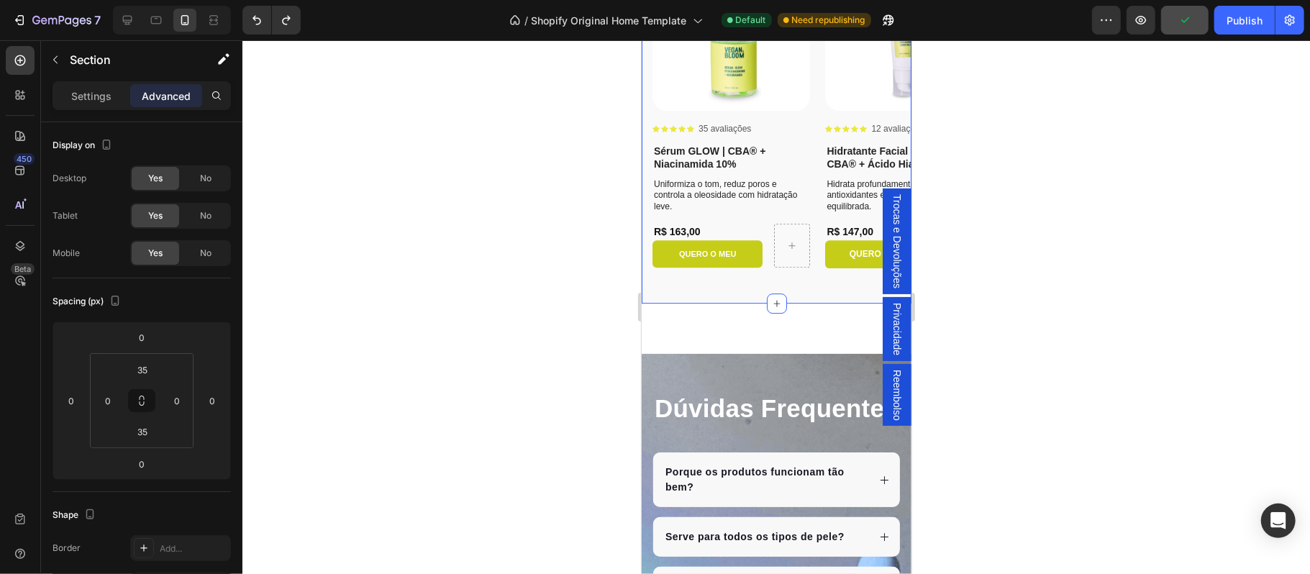
click at [1095, 372] on div at bounding box center [776, 307] width 1068 height 534
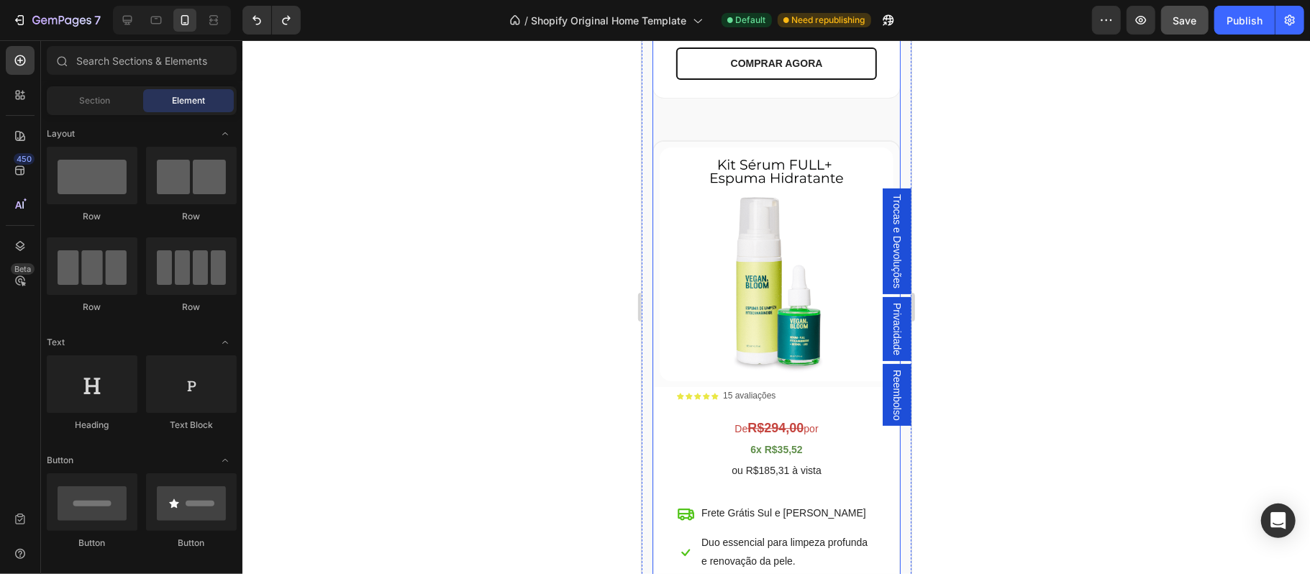
scroll to position [2542, 0]
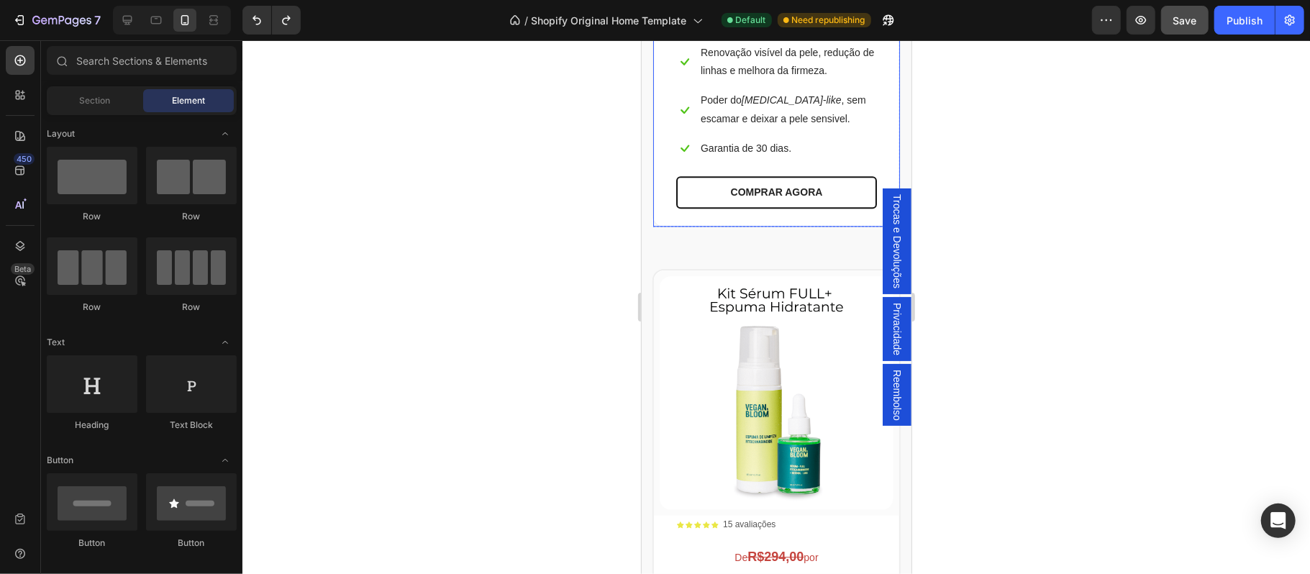
click at [724, 226] on div "Icon Icon Icon Icon Icon Icon List 22 avaliações Text Block Row De R$175,00 por…" at bounding box center [776, 76] width 247 height 299
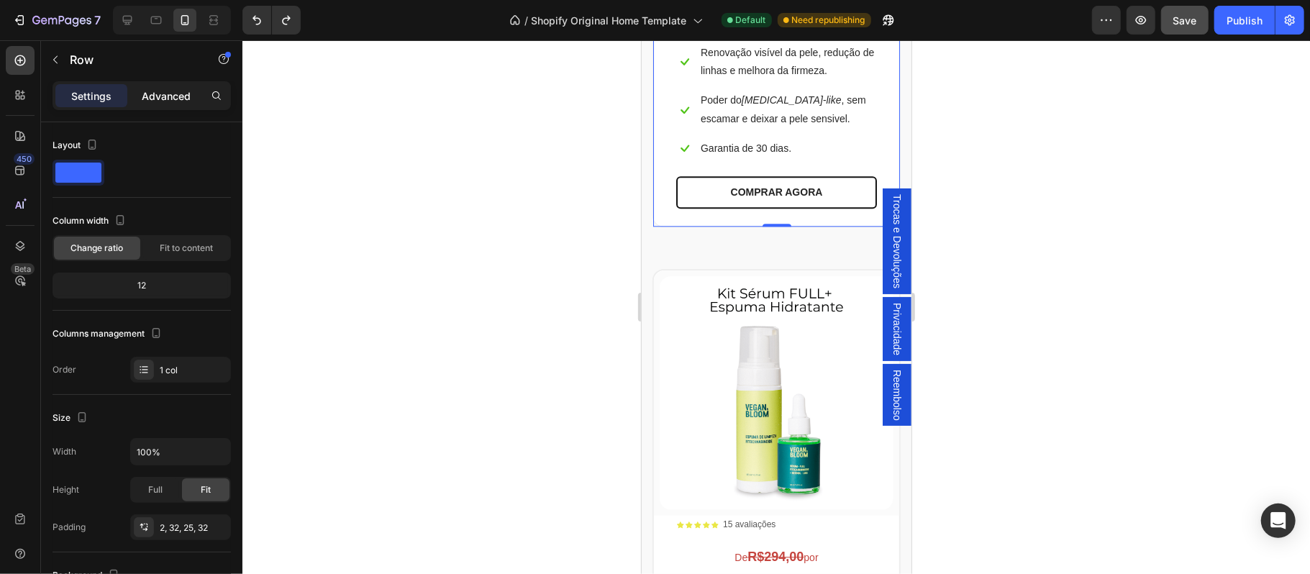
click at [164, 89] on p "Advanced" at bounding box center [166, 95] width 49 height 15
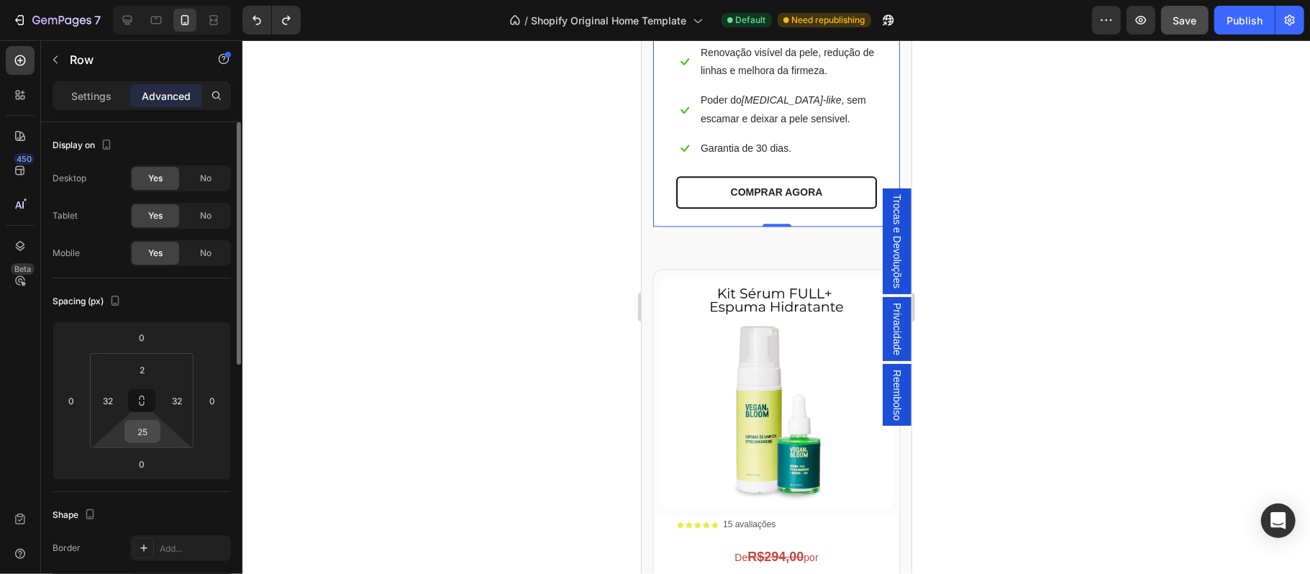
click at [150, 435] on input "25" at bounding box center [142, 432] width 29 height 22
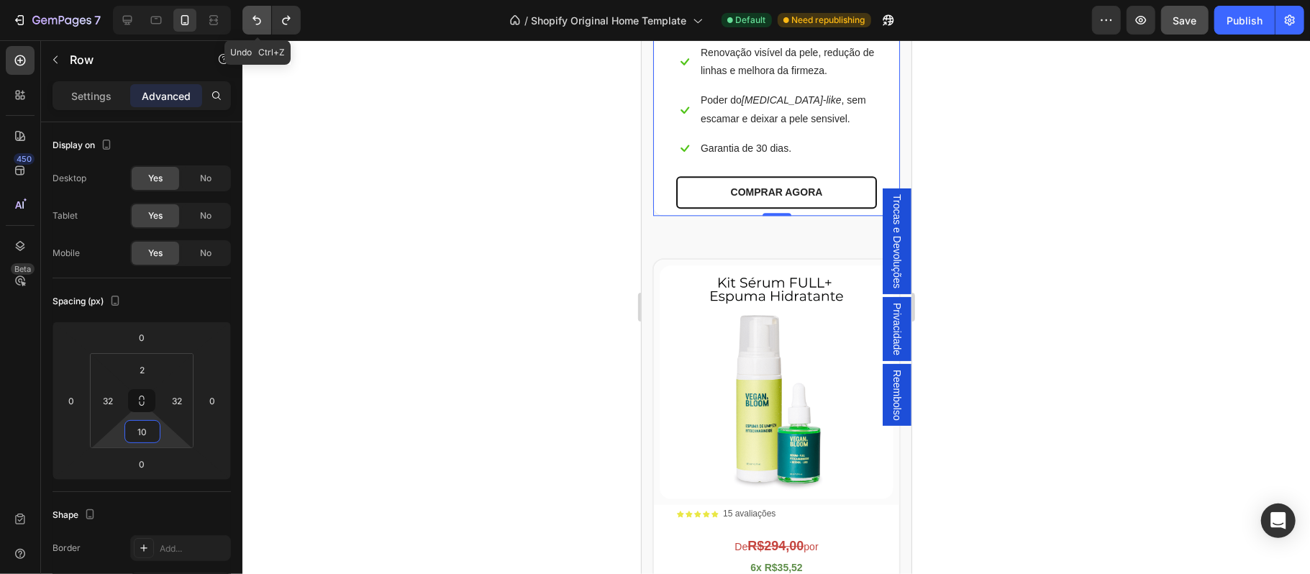
type input "10"
click at [259, 15] on icon "Undo/Redo" at bounding box center [257, 20] width 14 height 14
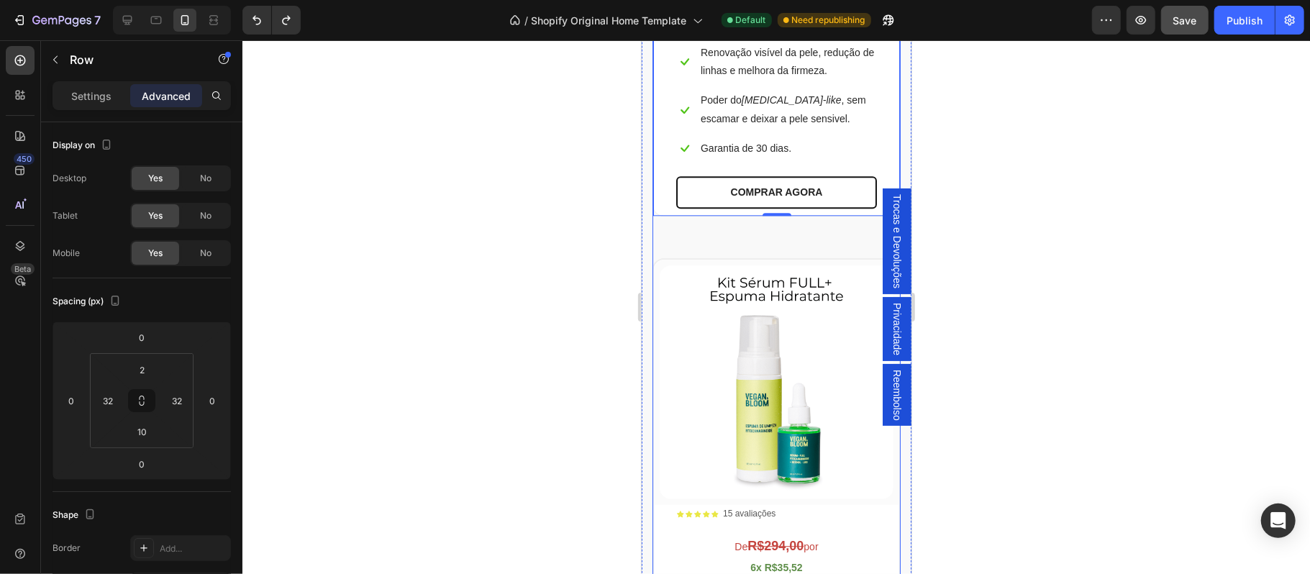
click at [255, 22] on icon "Undo/Redo" at bounding box center [257, 20] width 14 height 14
click at [257, 22] on icon "Undo/Redo" at bounding box center [257, 20] width 14 height 14
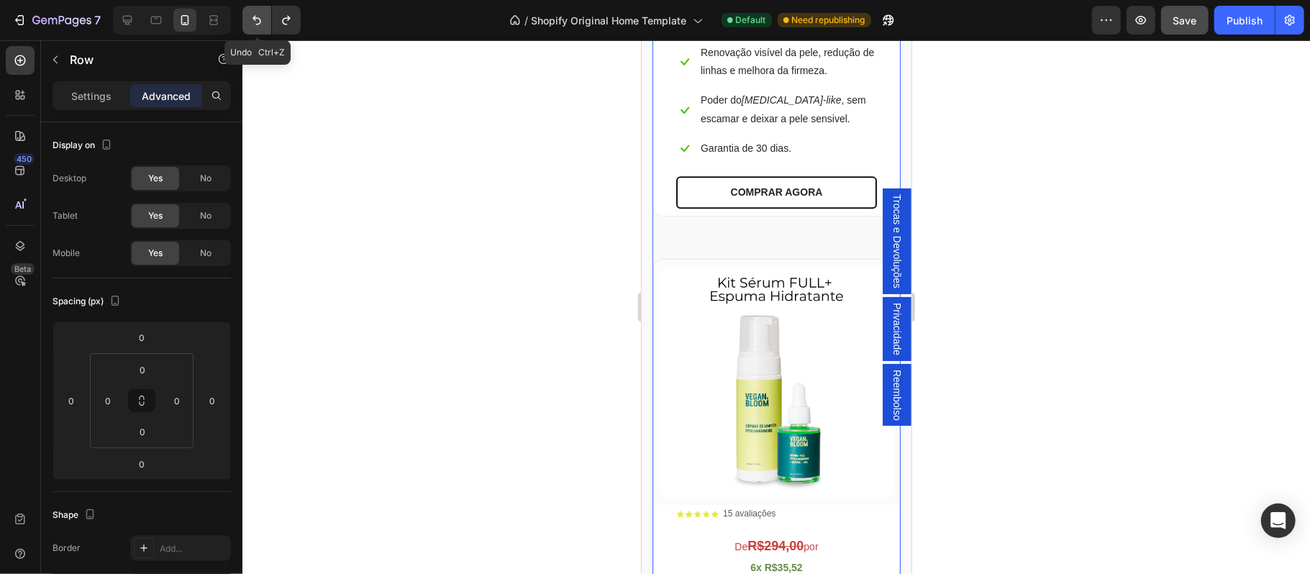
click at [257, 22] on icon "Undo/Redo" at bounding box center [257, 20] width 14 height 14
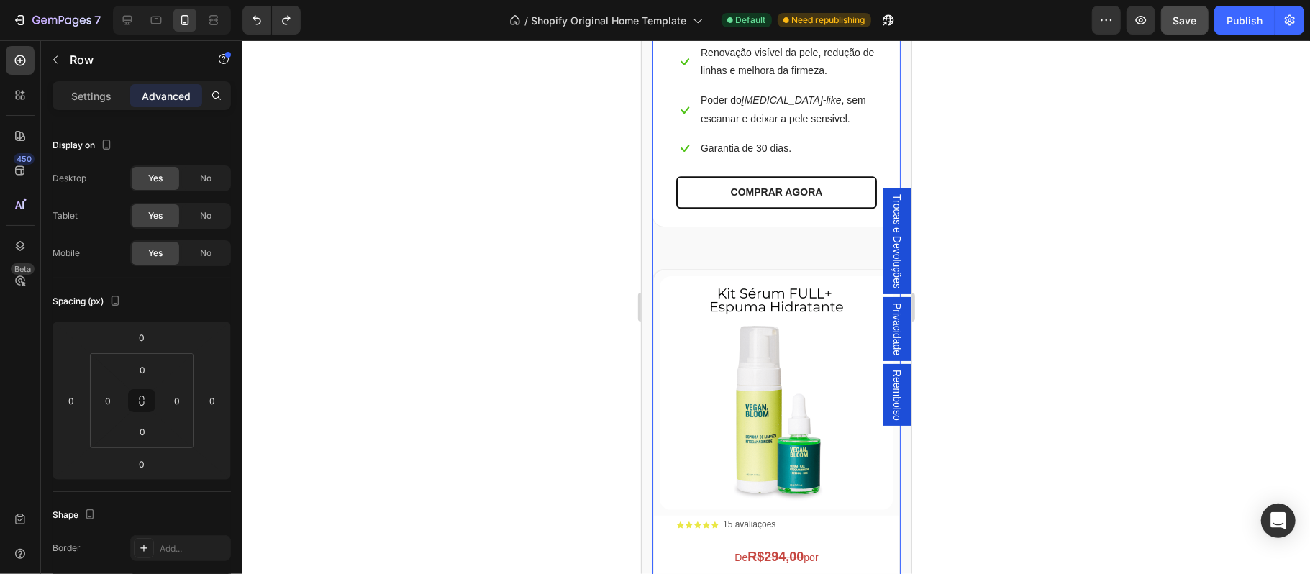
click at [606, 302] on div at bounding box center [776, 307] width 1068 height 534
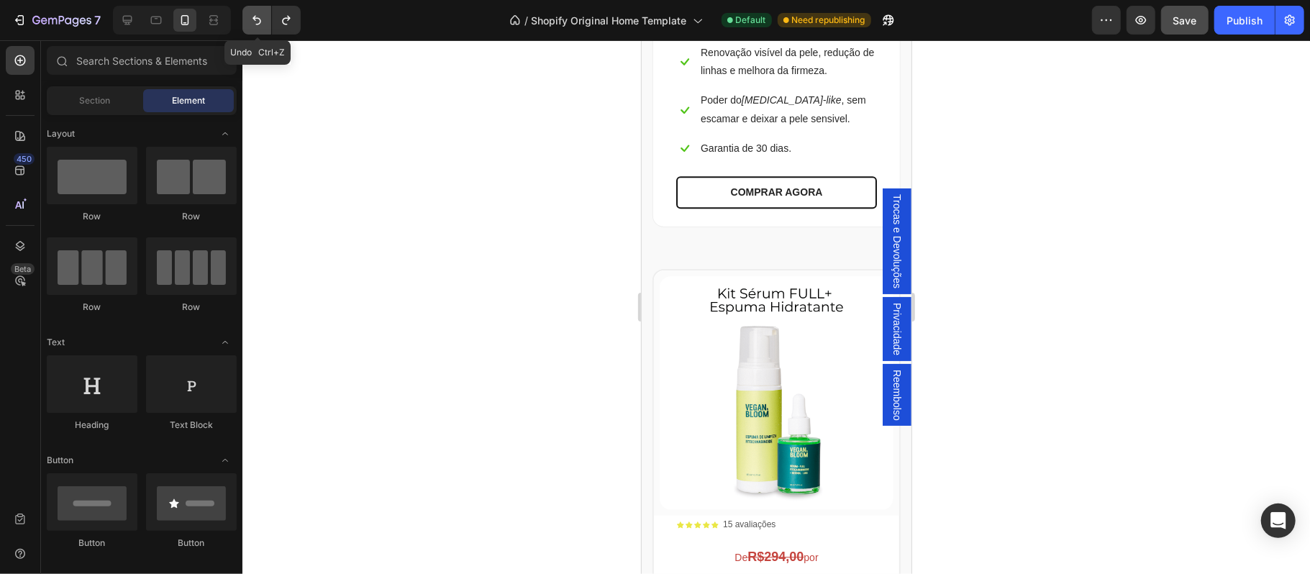
click at [255, 15] on icon "Undo/Redo" at bounding box center [257, 20] width 14 height 14
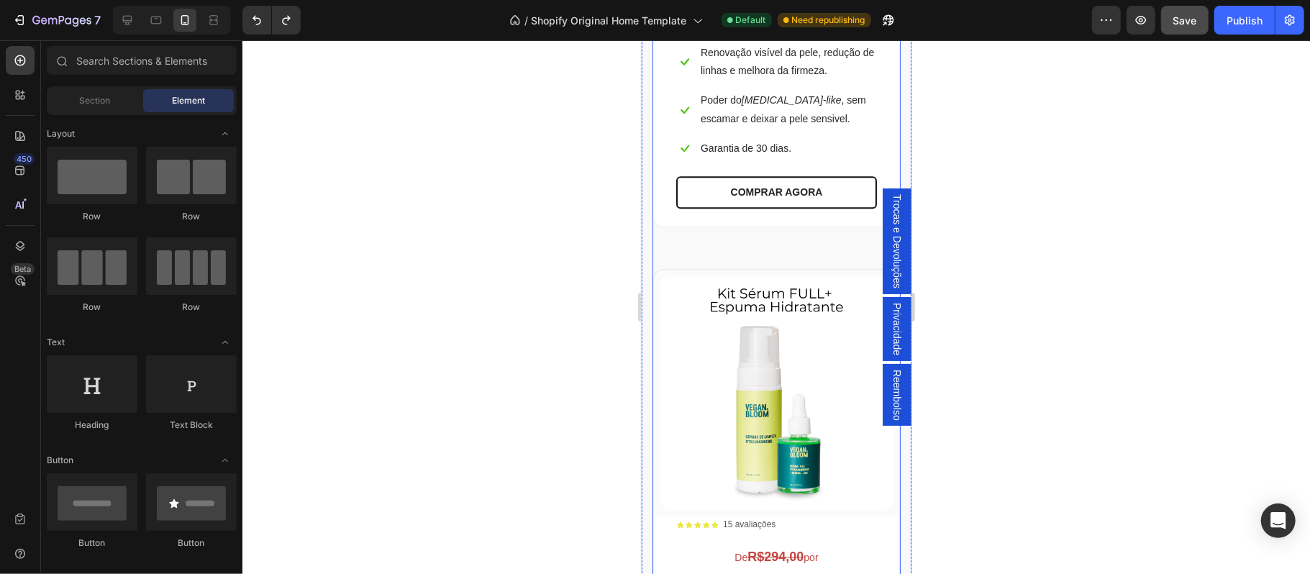
click at [777, 226] on div "Icon Icon Icon Icon Icon Icon List 22 avaliações Text Block Row De R$175,00 por…" at bounding box center [776, 76] width 247 height 299
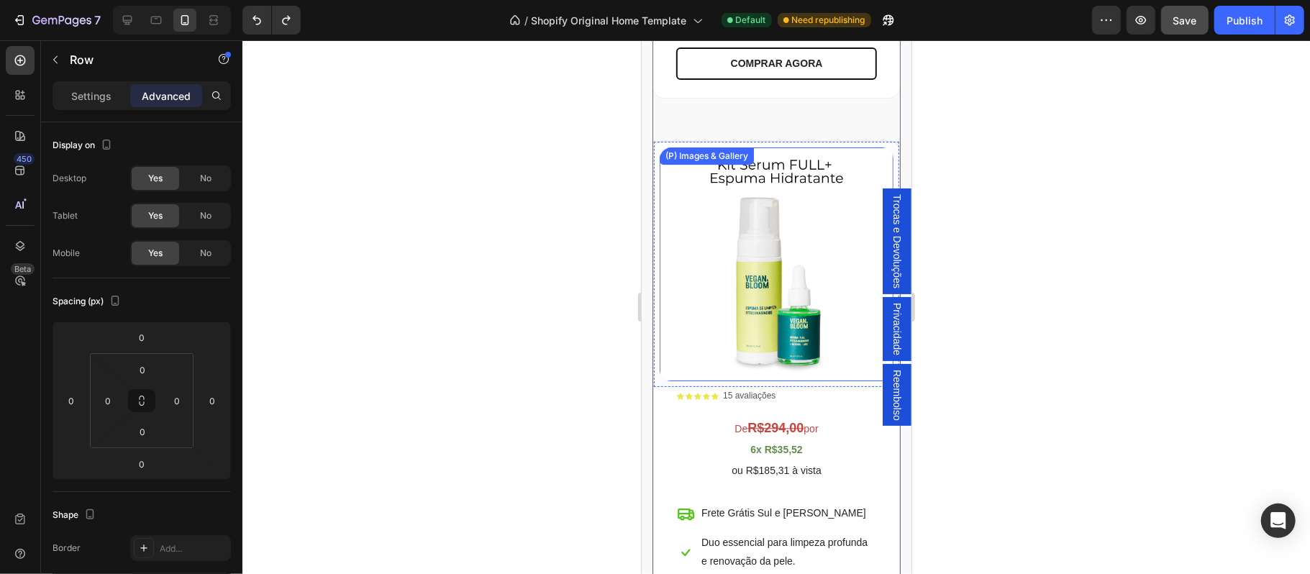
scroll to position [2829, 0]
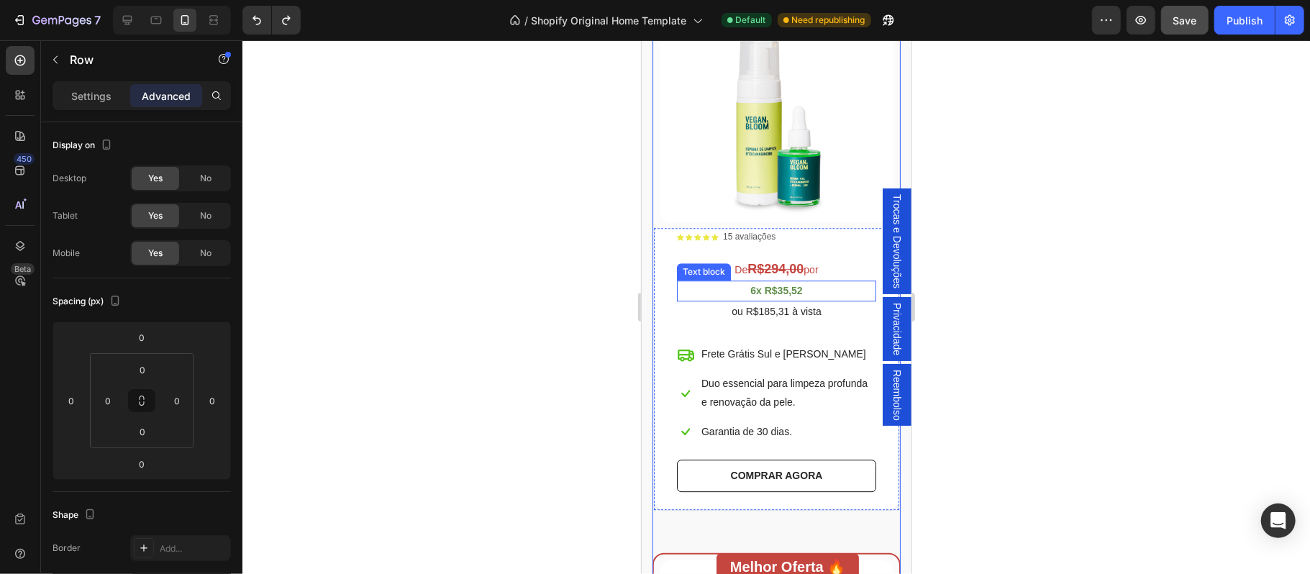
click at [773, 296] on strong "6x R$35,52" at bounding box center [776, 290] width 52 height 12
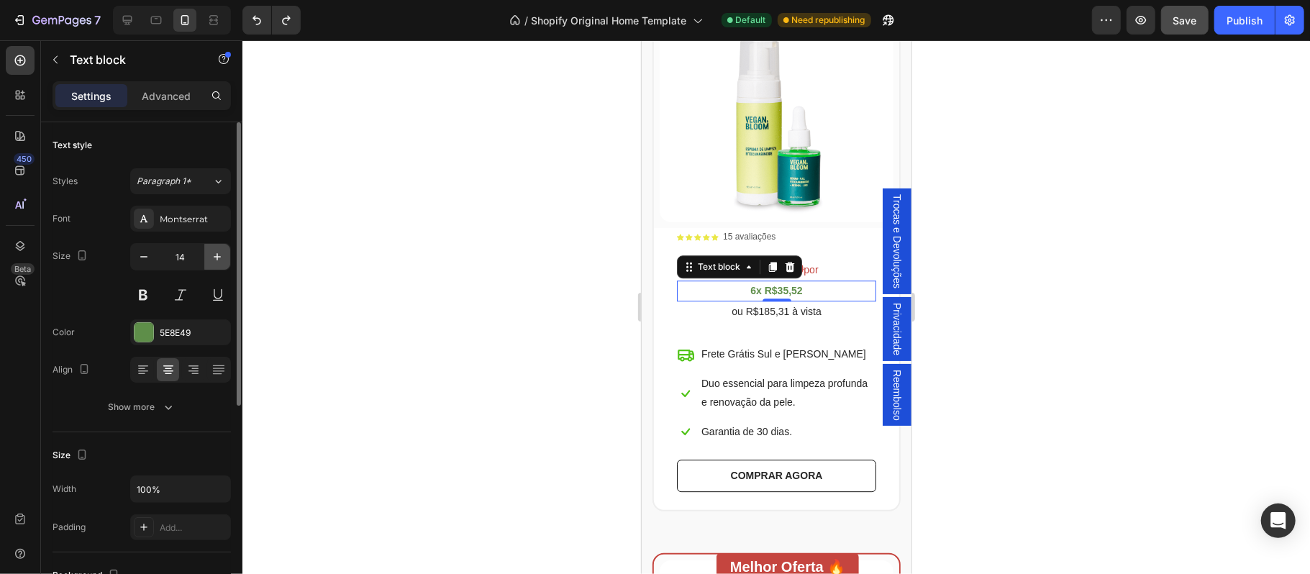
click at [222, 251] on icon "button" at bounding box center [217, 257] width 14 height 14
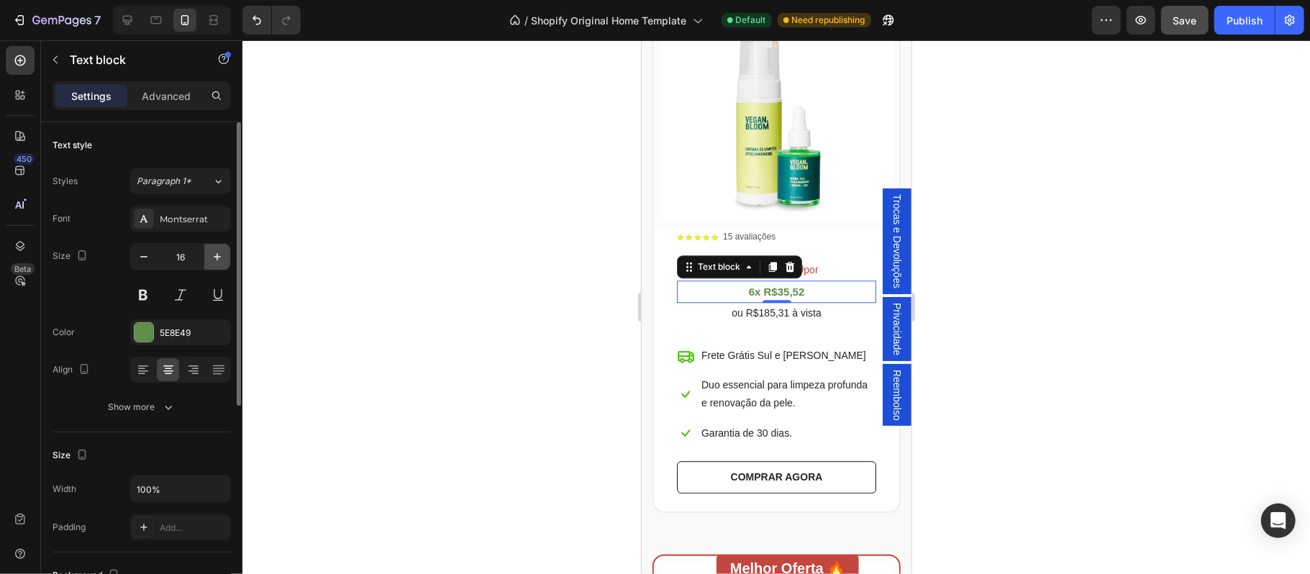
click at [222, 251] on icon "button" at bounding box center [217, 257] width 14 height 14
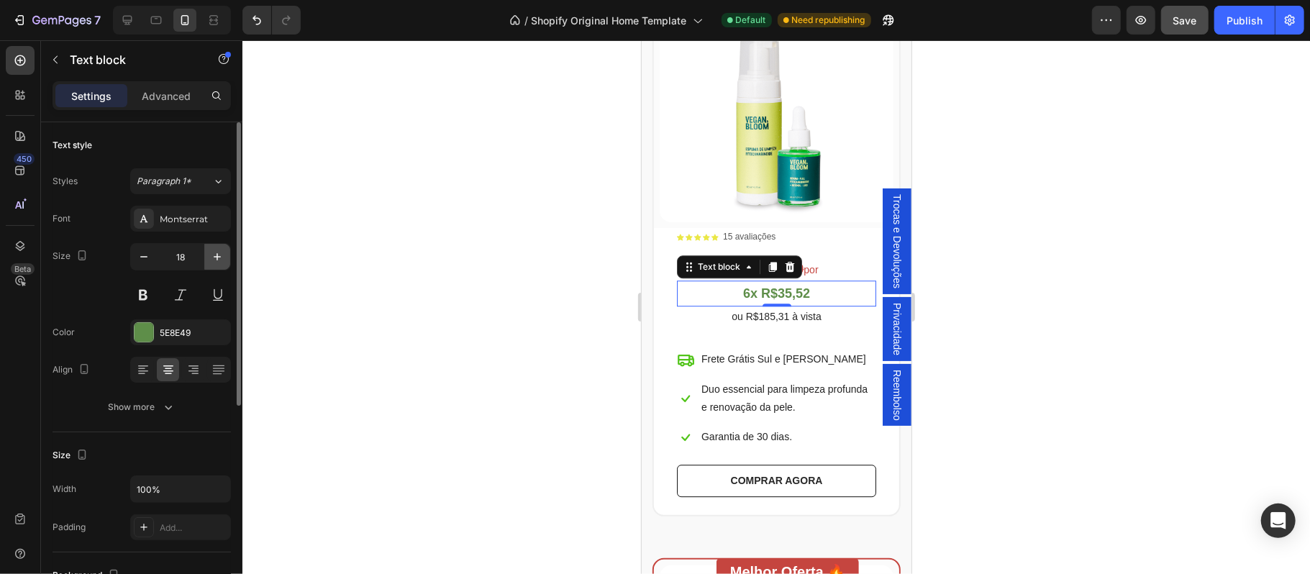
click at [222, 251] on icon "button" at bounding box center [217, 257] width 14 height 14
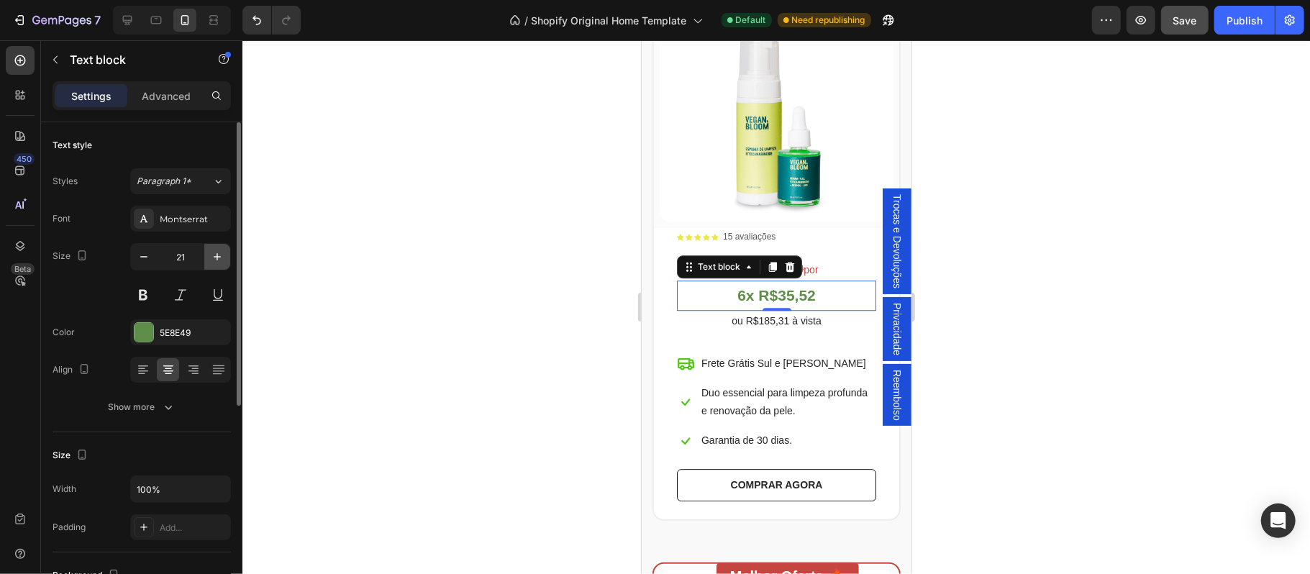
click at [222, 251] on icon "button" at bounding box center [217, 257] width 14 height 14
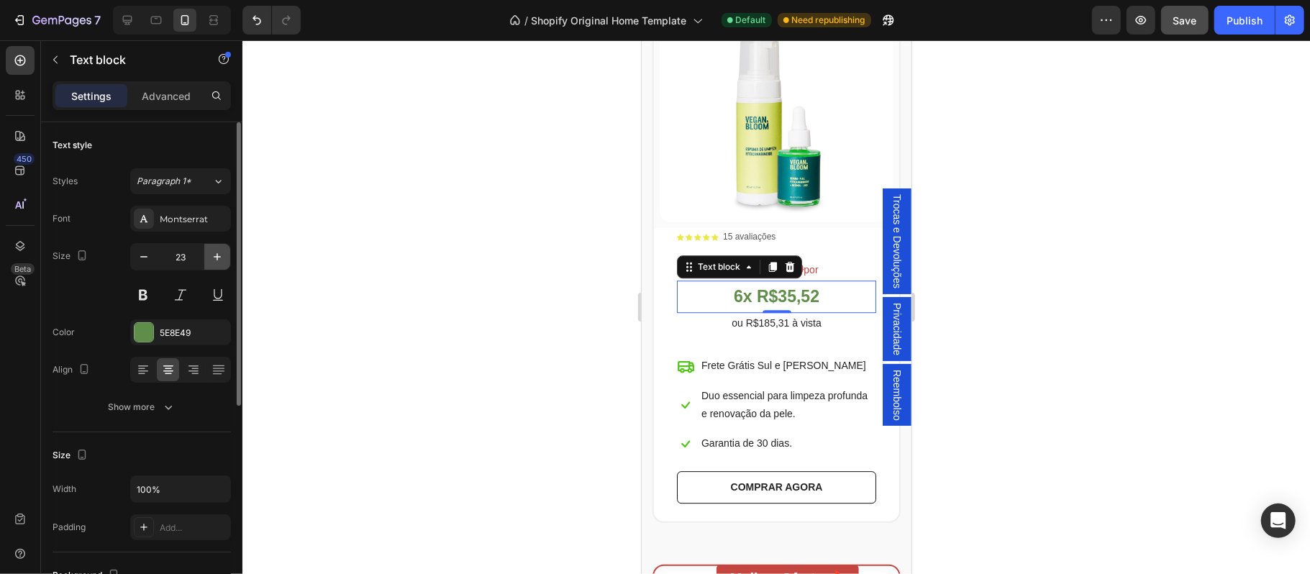
click at [222, 251] on icon "button" at bounding box center [217, 257] width 14 height 14
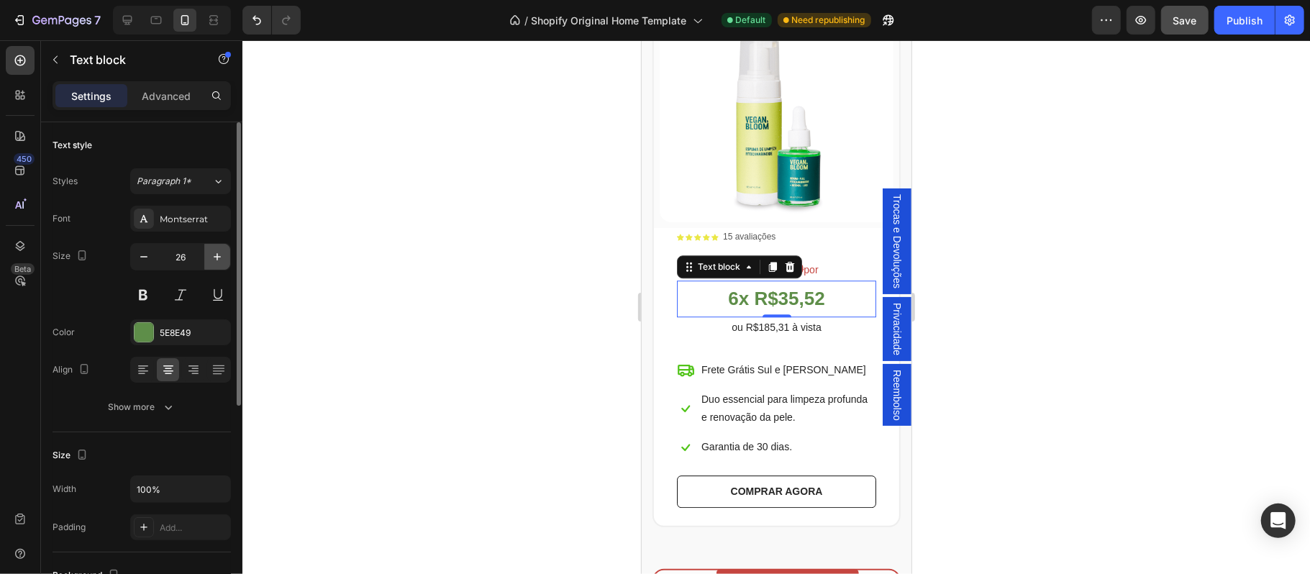
click at [222, 251] on icon "button" at bounding box center [217, 257] width 14 height 14
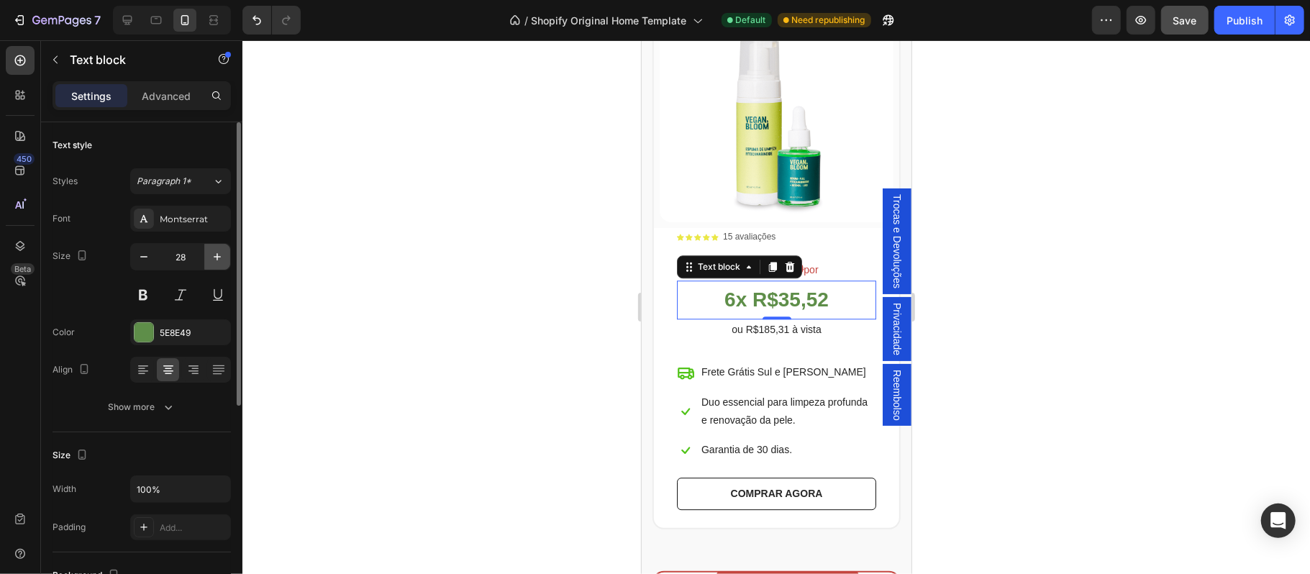
click at [222, 251] on icon "button" at bounding box center [217, 257] width 14 height 14
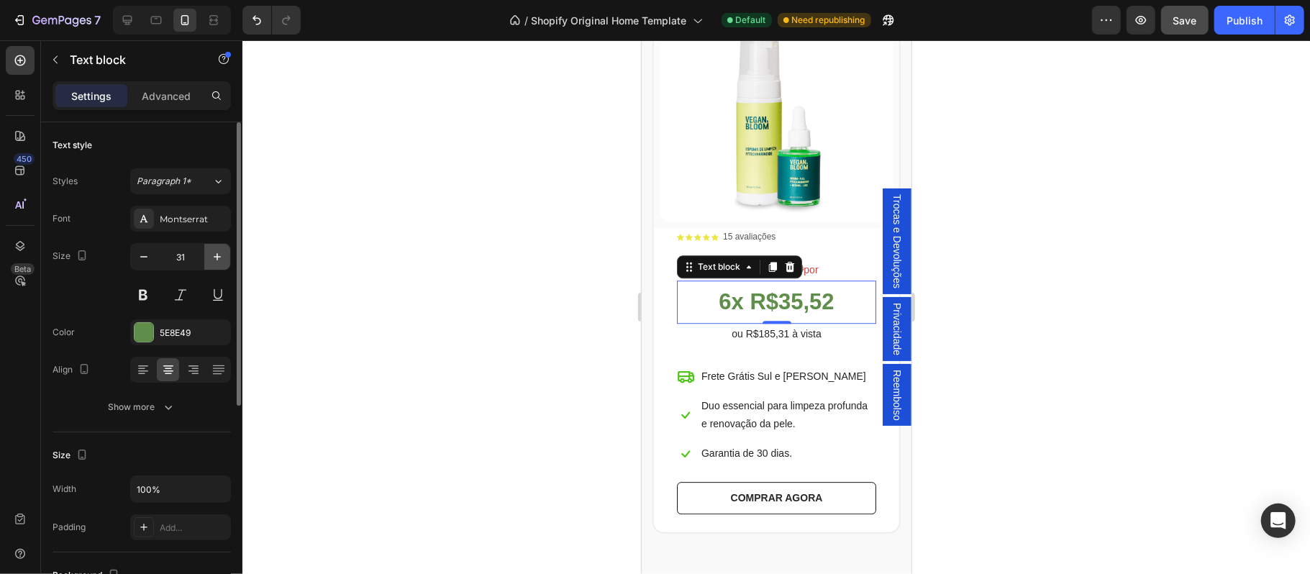
click at [222, 251] on icon "button" at bounding box center [217, 257] width 14 height 14
click at [183, 257] on input "33" at bounding box center [180, 257] width 47 height 26
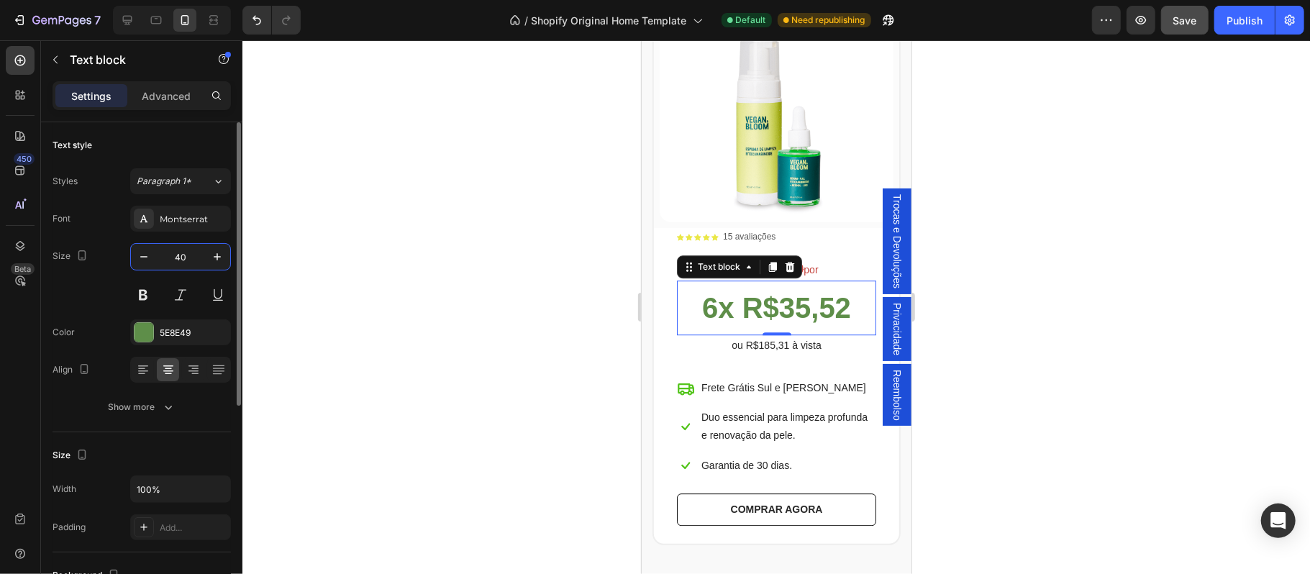
click at [188, 252] on input "40" at bounding box center [180, 257] width 47 height 26
type input "4"
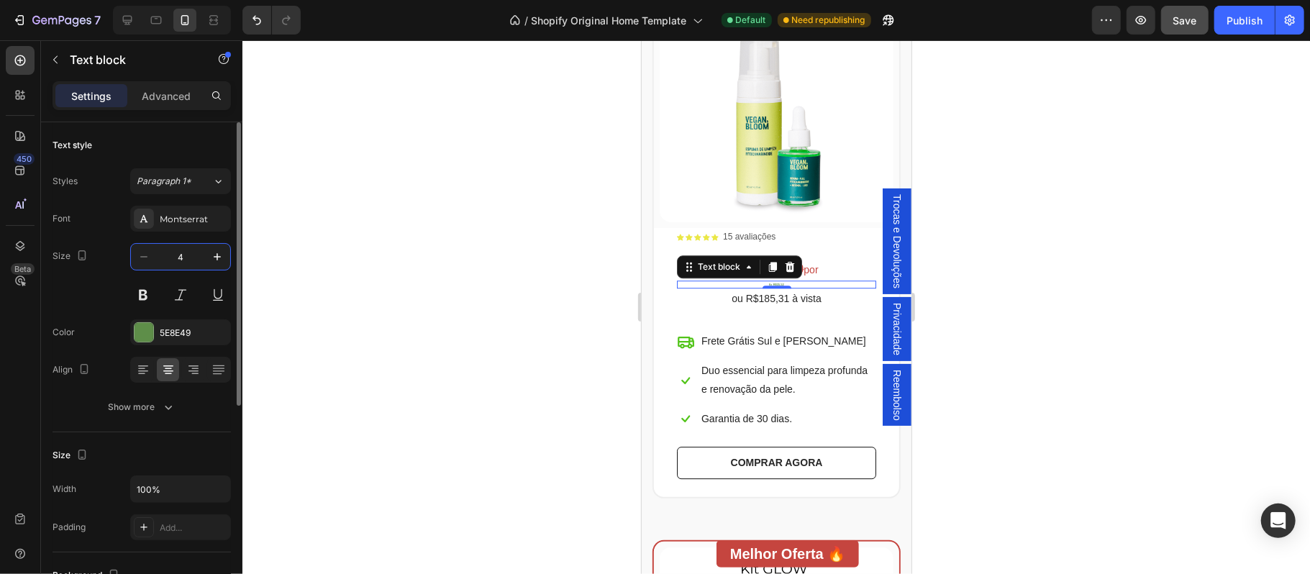
type input "45"
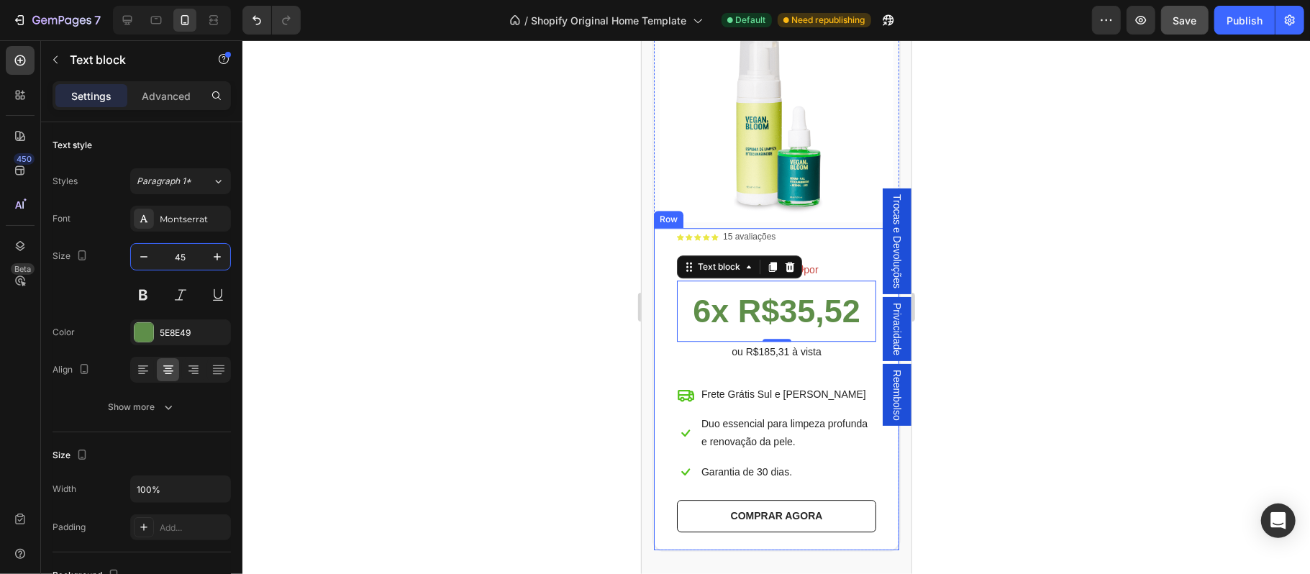
click at [869, 461] on div "Icon Icon Icon Icon Icon Icon List 15 avaliações Text Block Row De R$294,00 por…" at bounding box center [775, 388] width 245 height 322
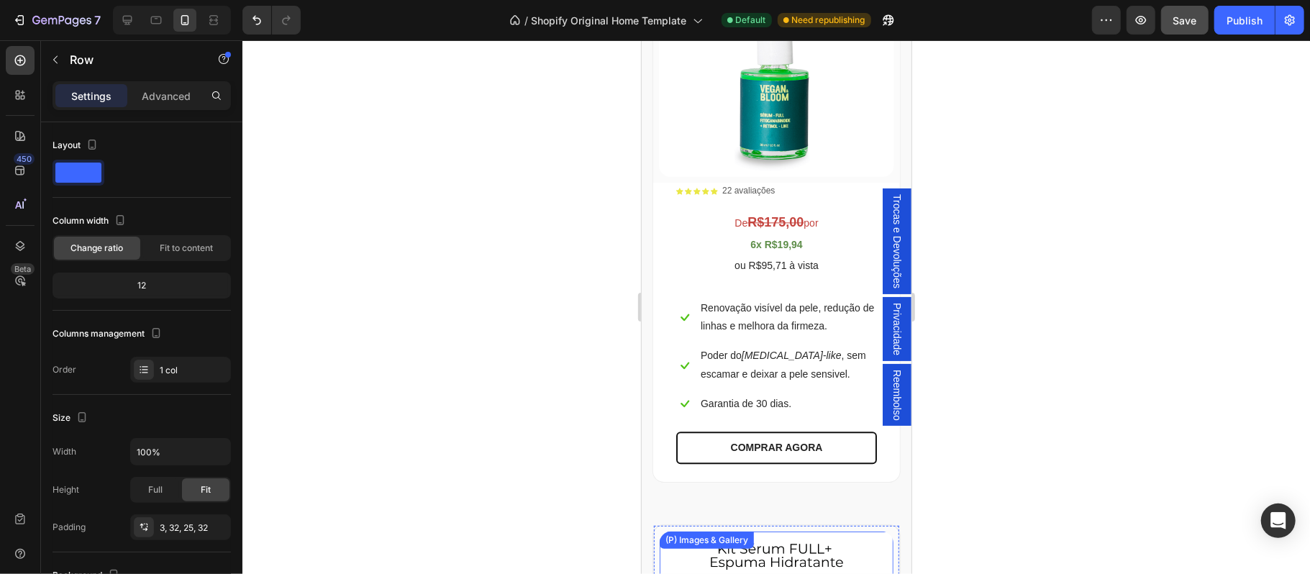
scroll to position [2191, 0]
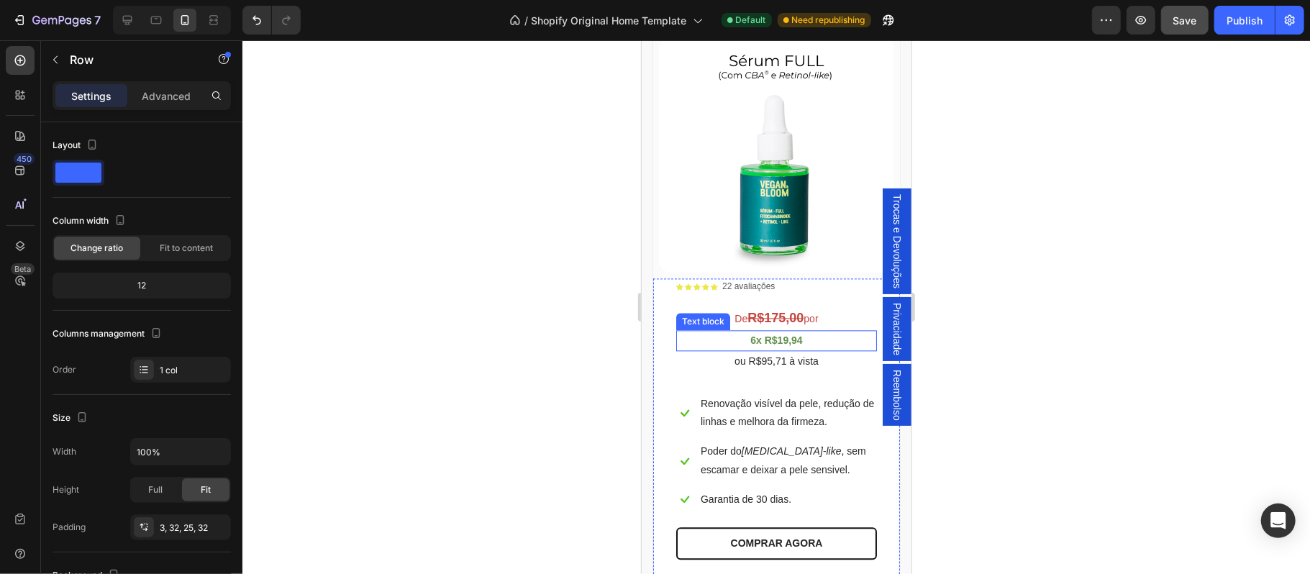
click at [768, 345] on strong "6x R$19,94" at bounding box center [776, 340] width 52 height 12
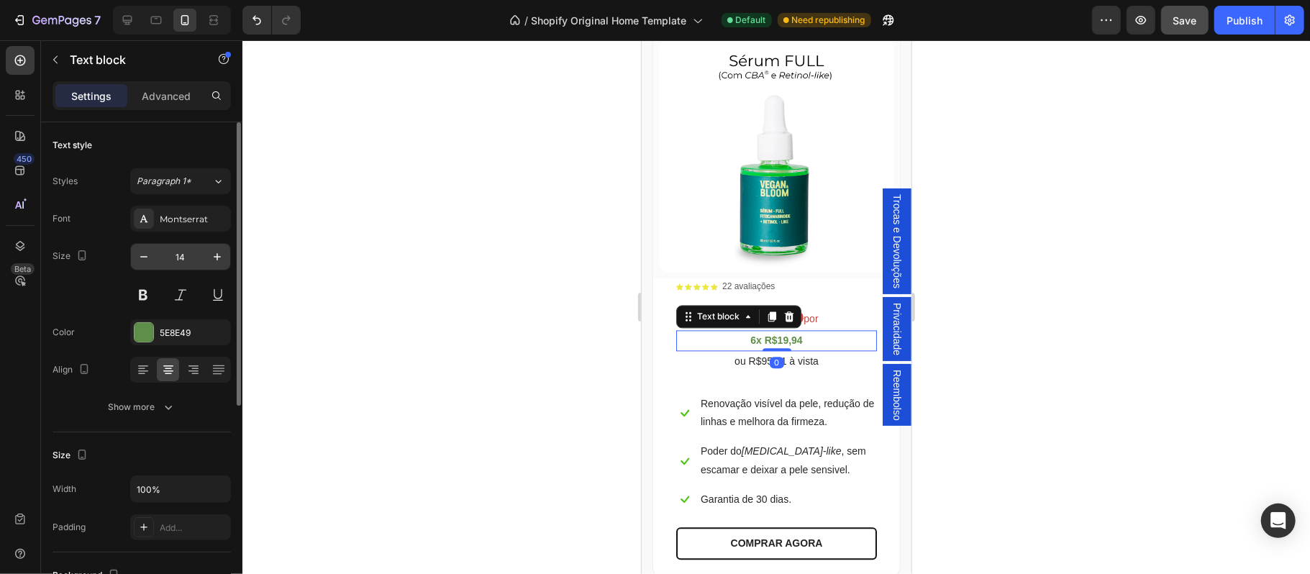
click at [193, 252] on input "14" at bounding box center [180, 257] width 47 height 26
type input "43"
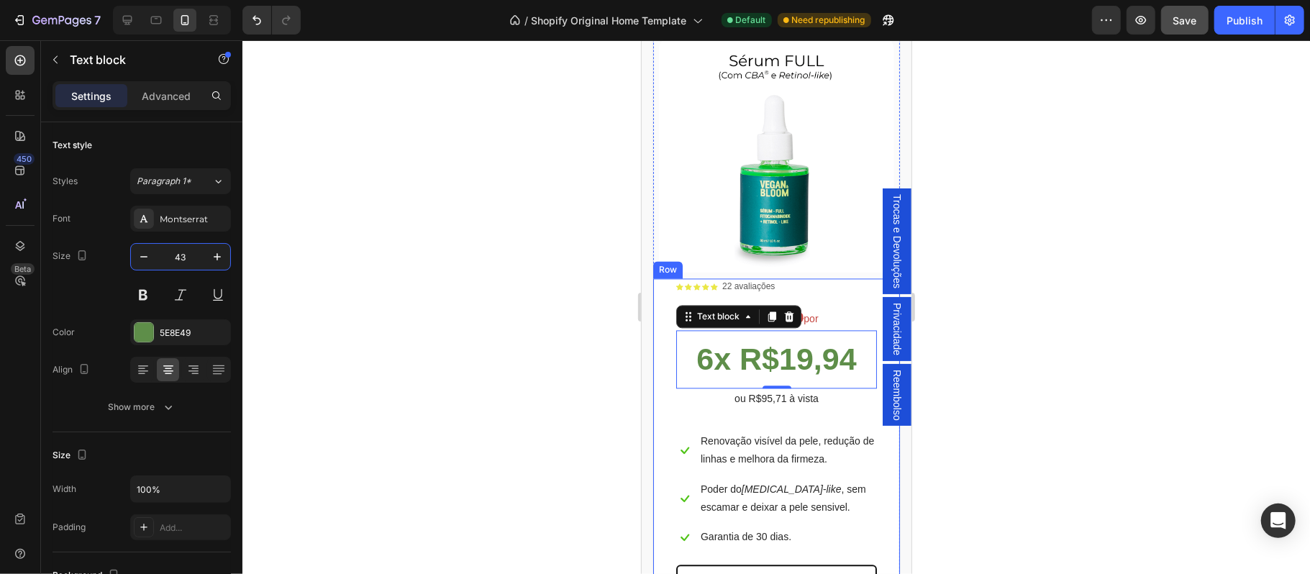
click at [806, 440] on div "Icon Icon Icon Icon Icon Icon List 22 avaliações Text Block Row De R$175,00 por…" at bounding box center [776, 437] width 201 height 317
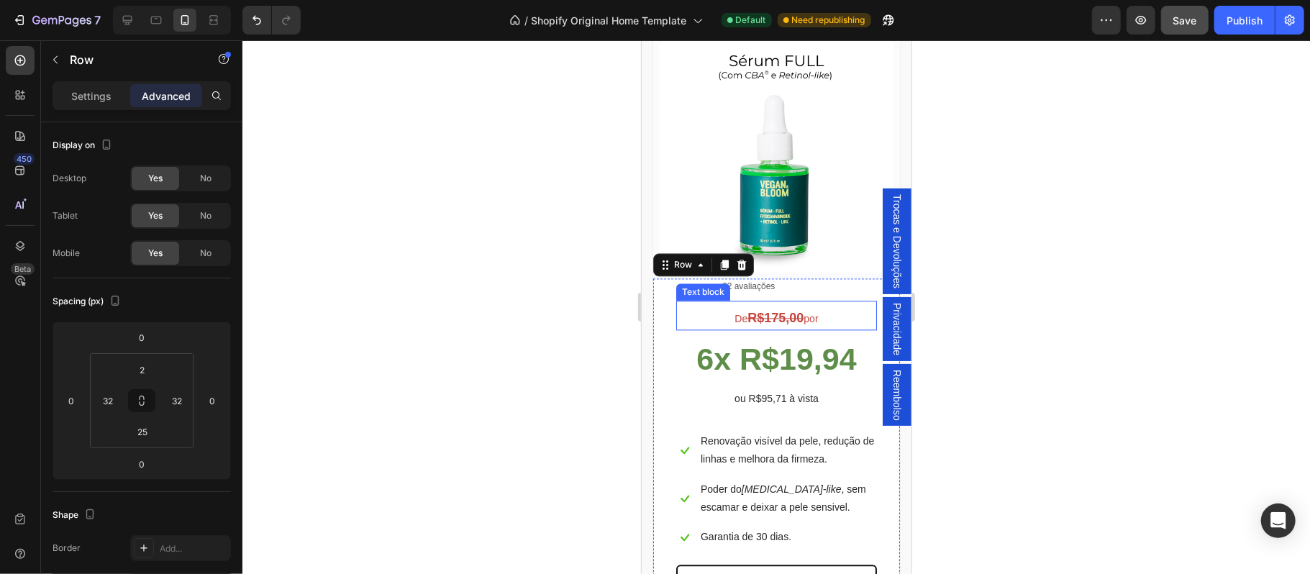
click at [794, 324] on strong "R$175,00" at bounding box center [775, 317] width 56 height 14
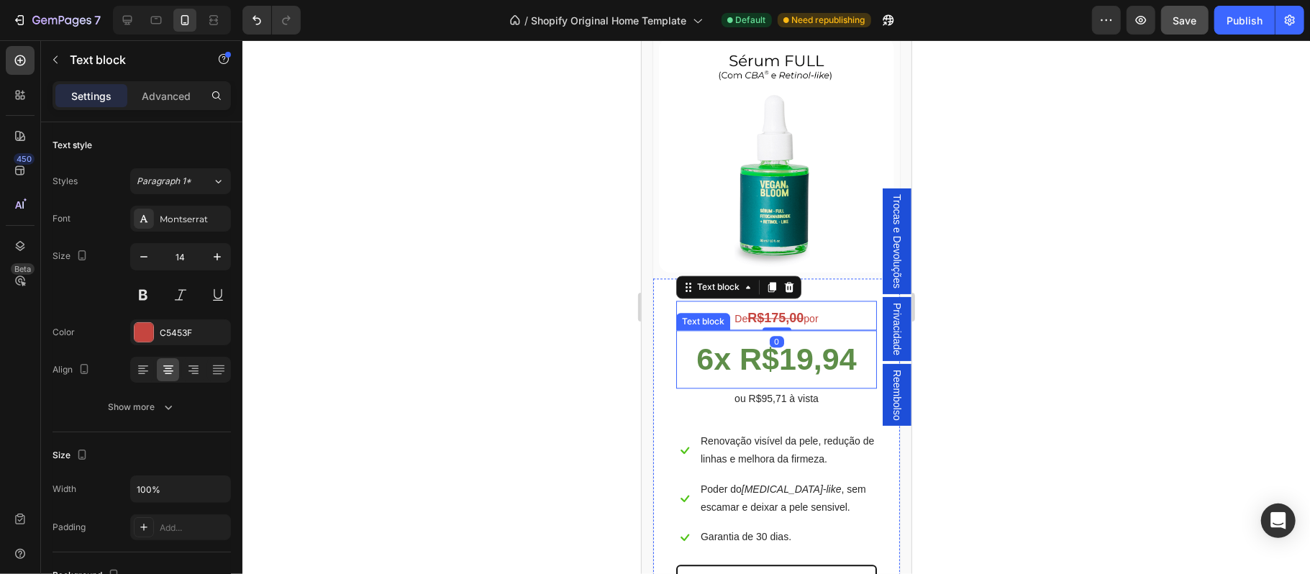
click at [712, 357] on strong "6x R$19,94" at bounding box center [776, 358] width 160 height 35
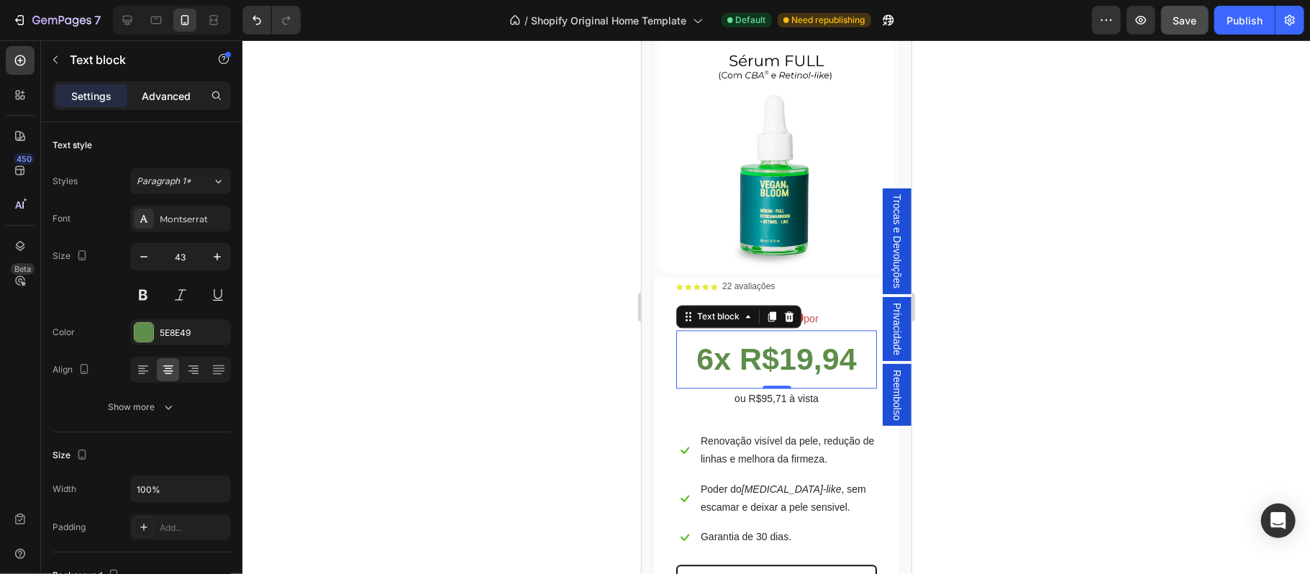
click at [164, 93] on p "Advanced" at bounding box center [166, 95] width 49 height 15
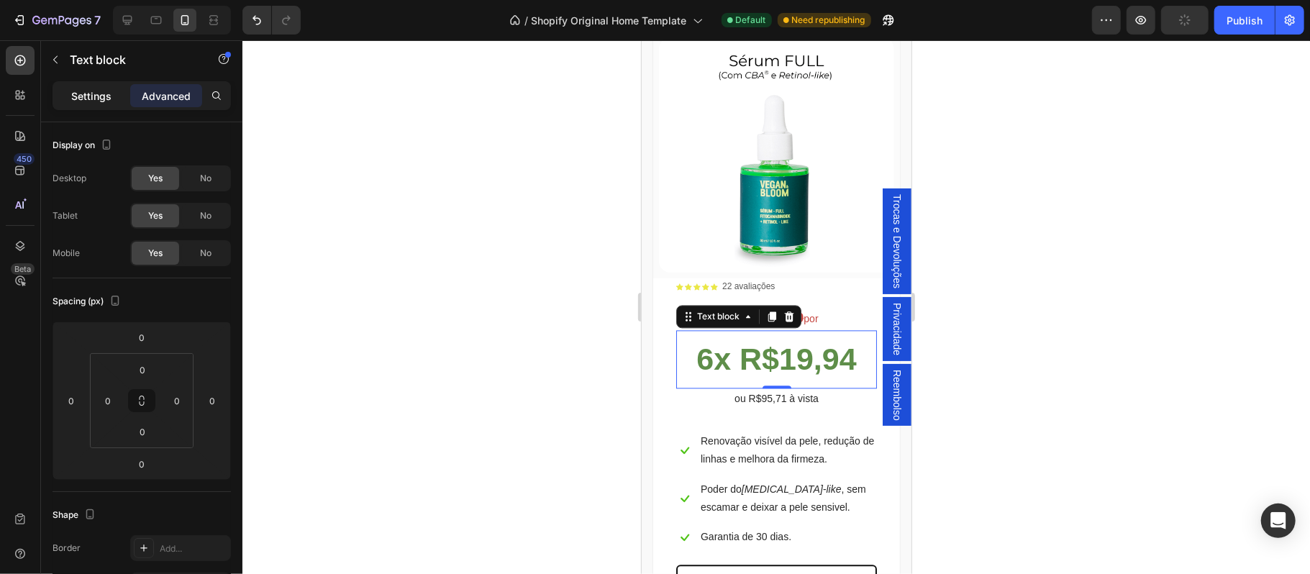
click at [94, 93] on p "Settings" at bounding box center [91, 95] width 40 height 15
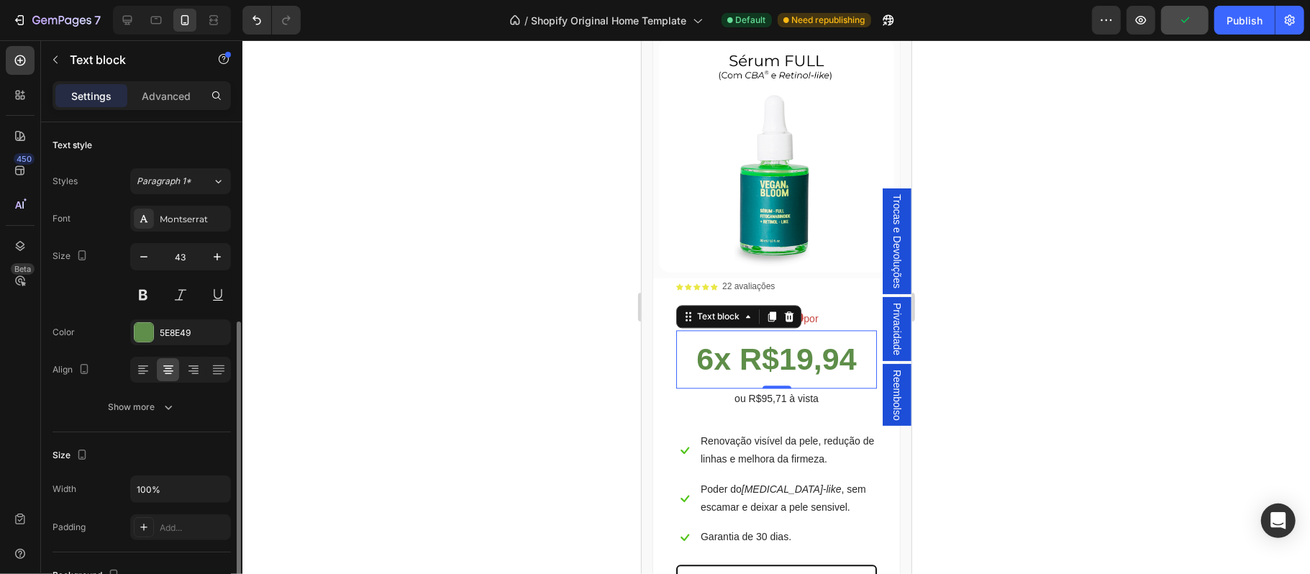
scroll to position [127, 0]
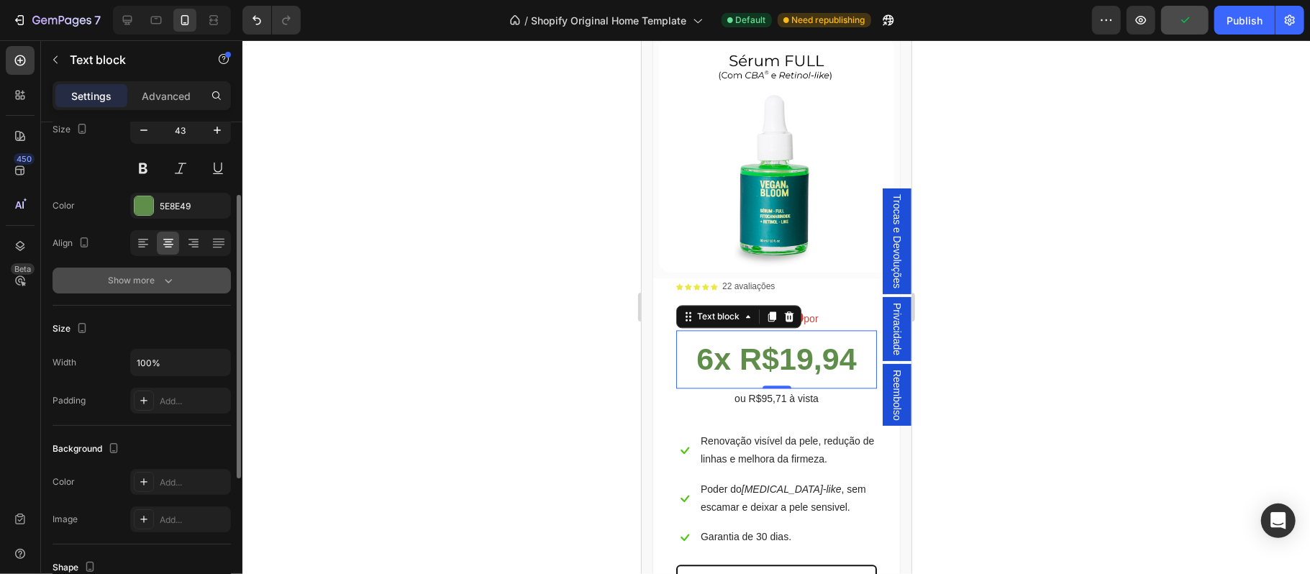
click at [137, 272] on button "Show more" at bounding box center [142, 281] width 178 height 26
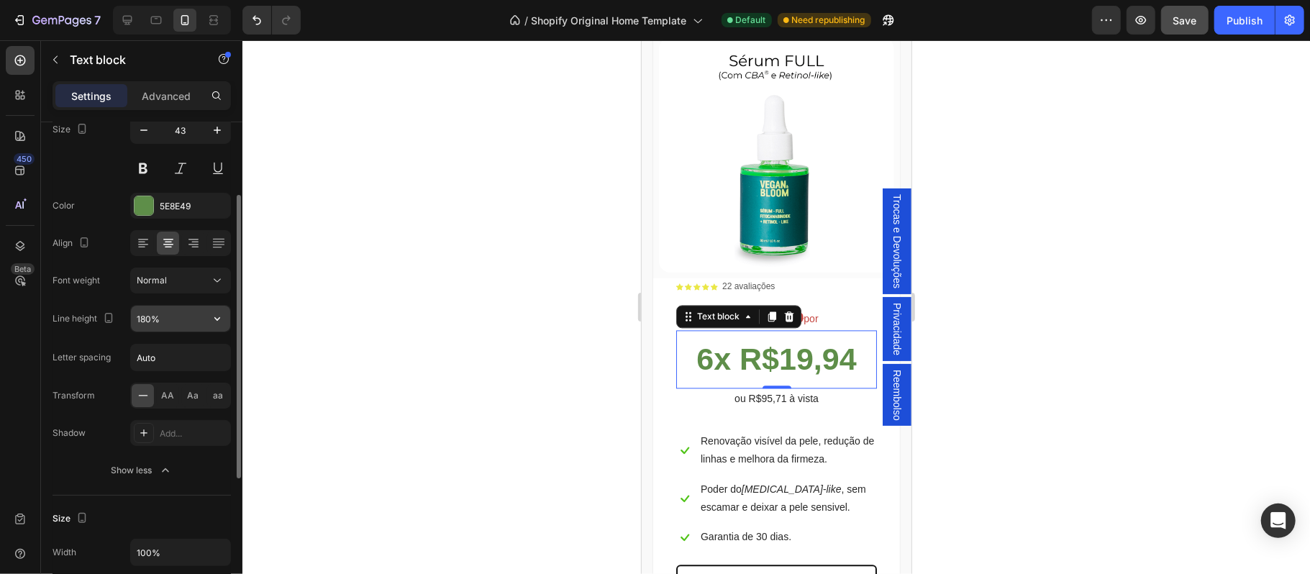
click at [214, 318] on icon "button" at bounding box center [217, 319] width 14 height 14
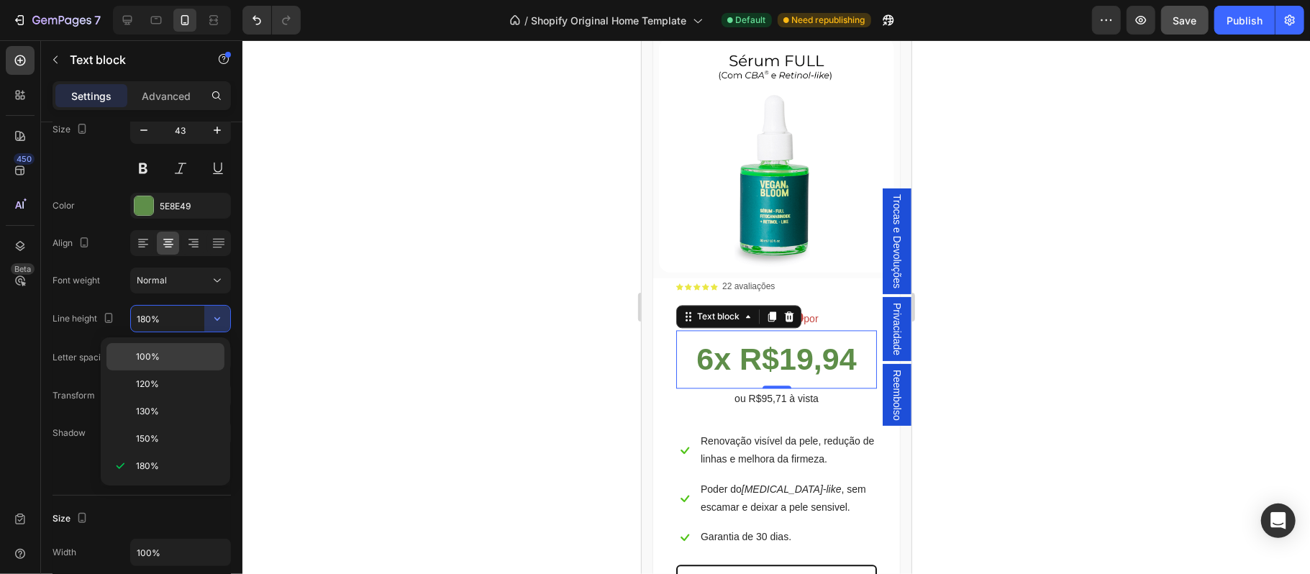
click at [179, 358] on p "100%" at bounding box center [177, 356] width 82 height 13
type input "100%"
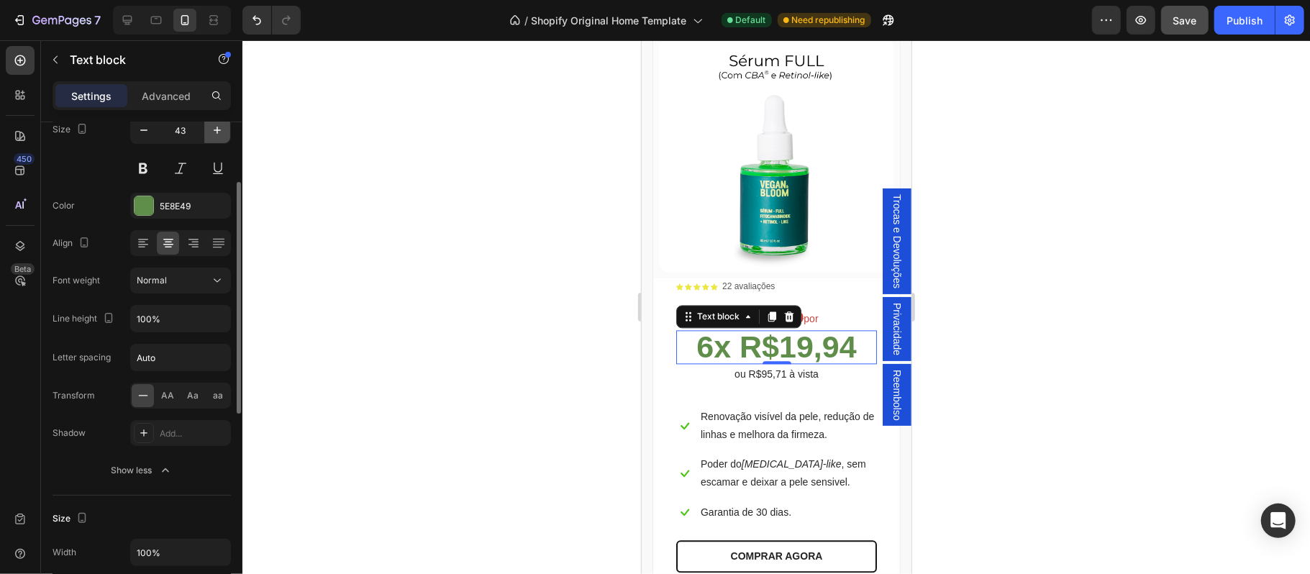
click at [220, 129] on icon "button" at bounding box center [217, 130] width 14 height 14
click at [217, 131] on icon "button" at bounding box center [217, 130] width 7 height 7
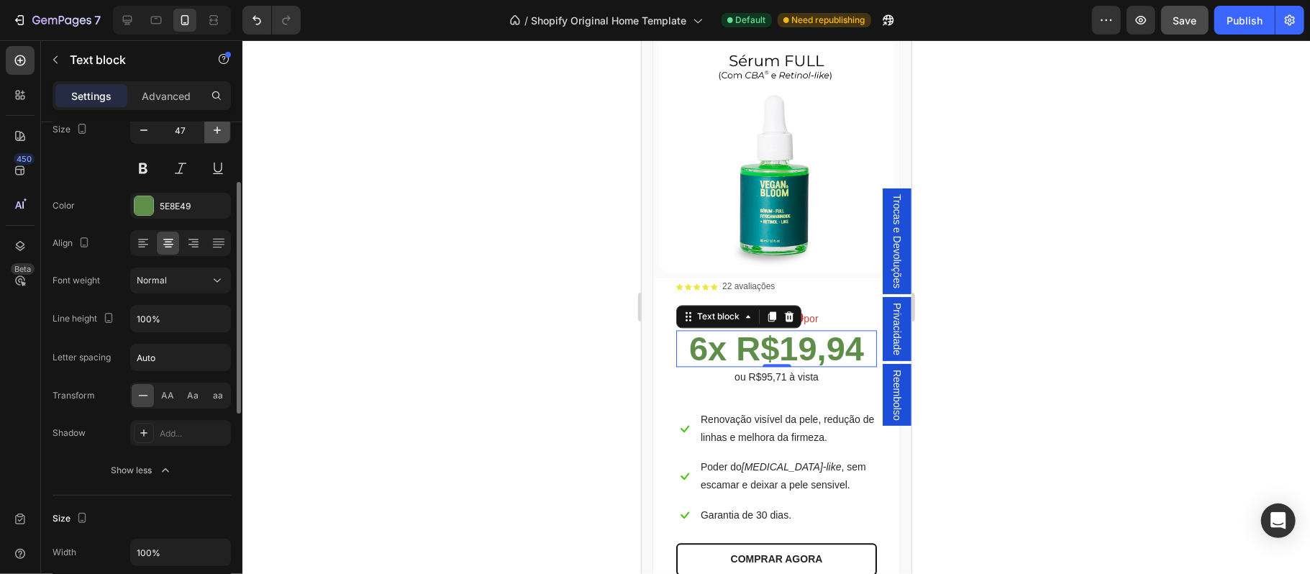
click at [217, 131] on icon "button" at bounding box center [217, 130] width 7 height 7
click at [150, 131] on icon "button" at bounding box center [144, 130] width 14 height 14
type input "46"
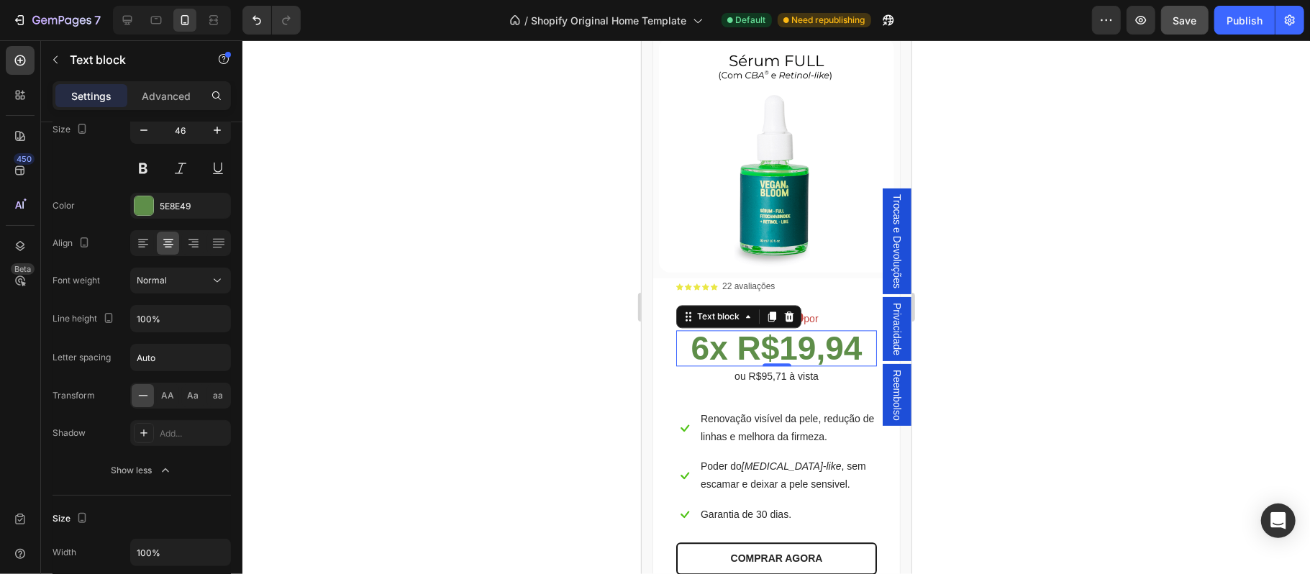
click at [378, 286] on div at bounding box center [776, 307] width 1068 height 534
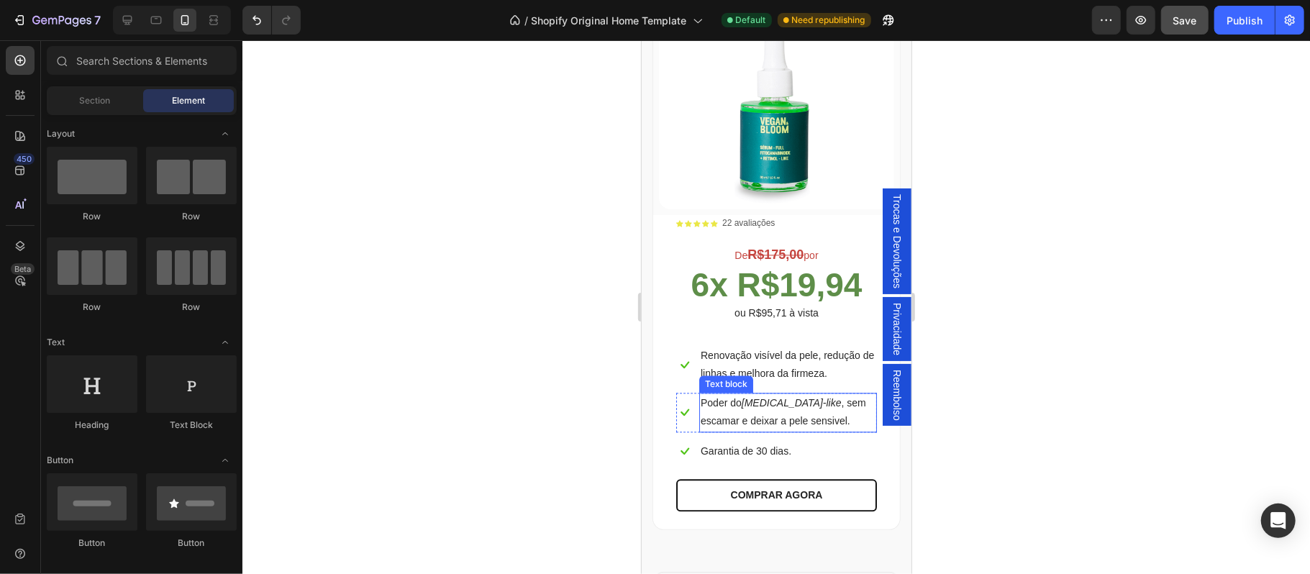
scroll to position [2383, 0]
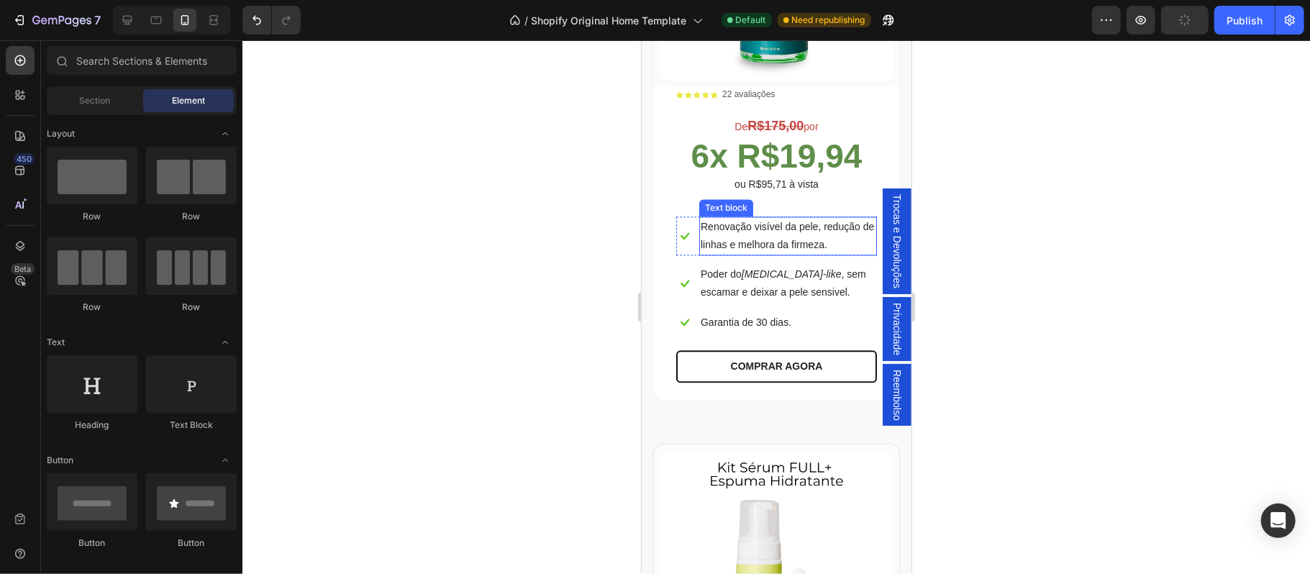
click at [782, 253] on p "Renovação visível da pele, redução de linhas e melhora da firmeza." at bounding box center [787, 235] width 175 height 36
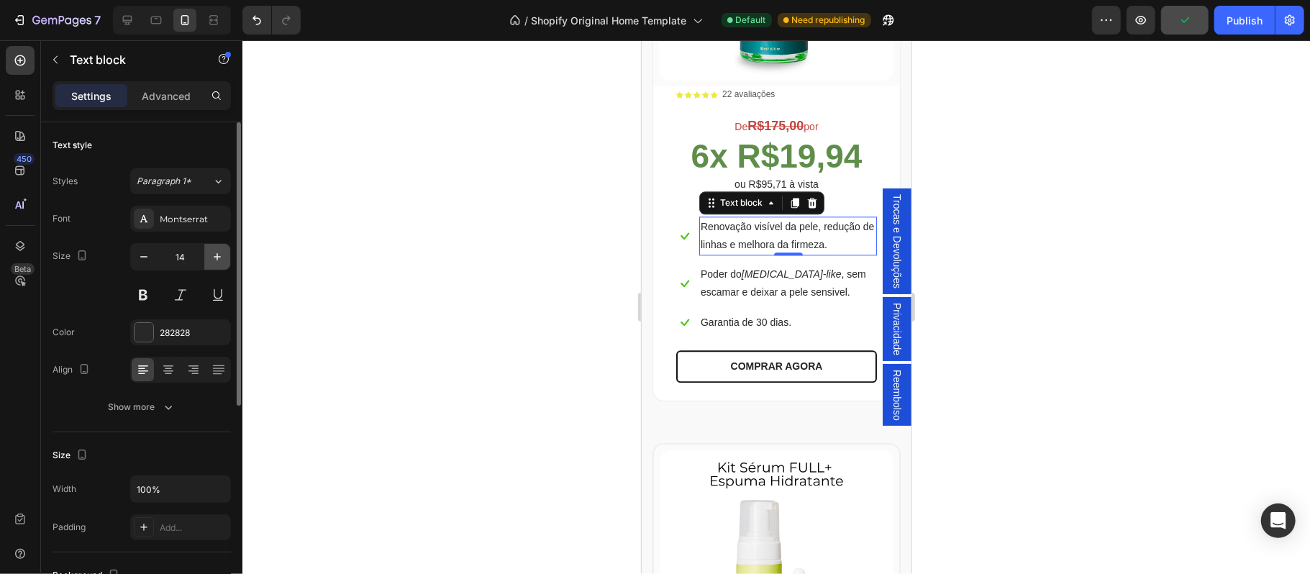
click at [216, 257] on icon "button" at bounding box center [217, 256] width 7 height 7
type input "15"
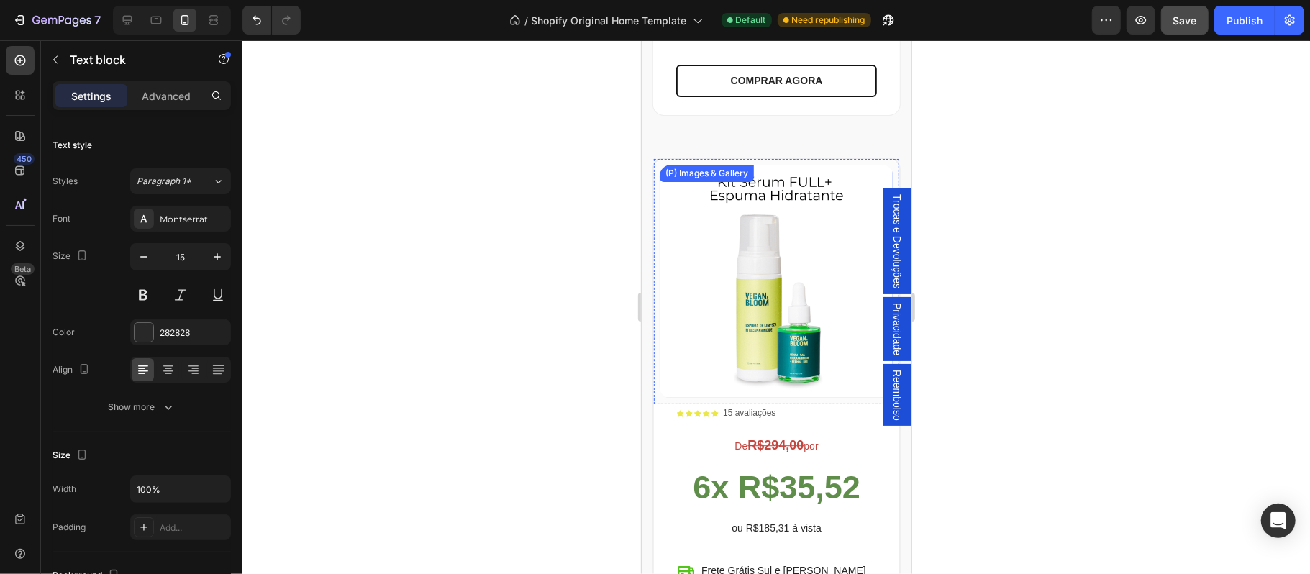
scroll to position [2829, 0]
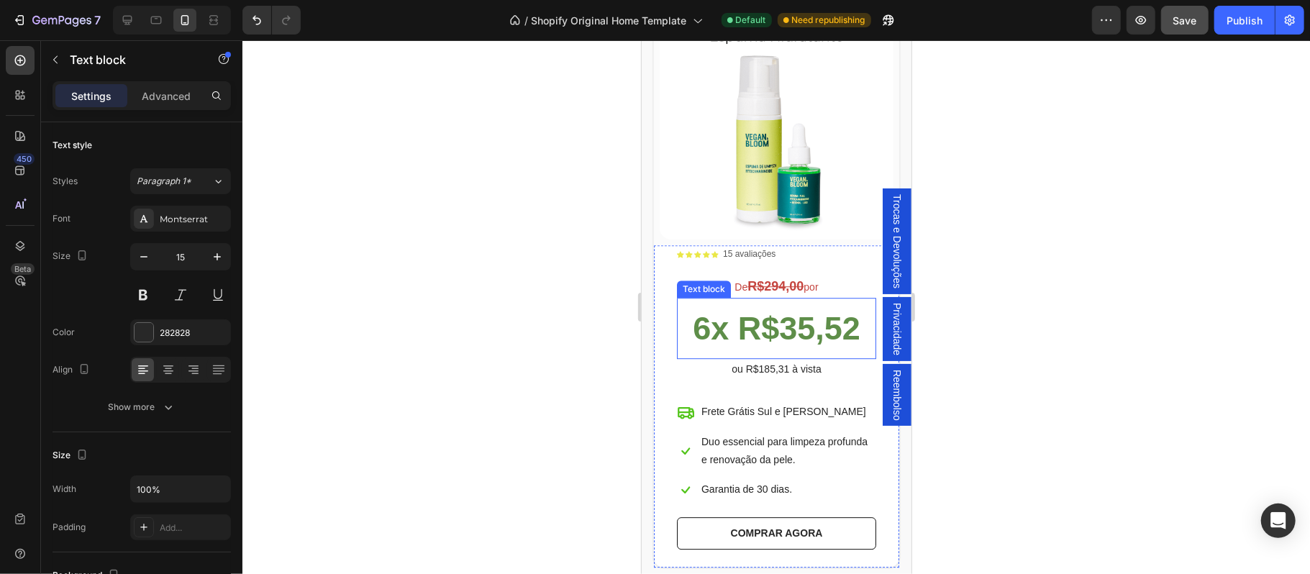
click at [776, 346] on strong "6x R$35,52" at bounding box center [776, 327] width 168 height 37
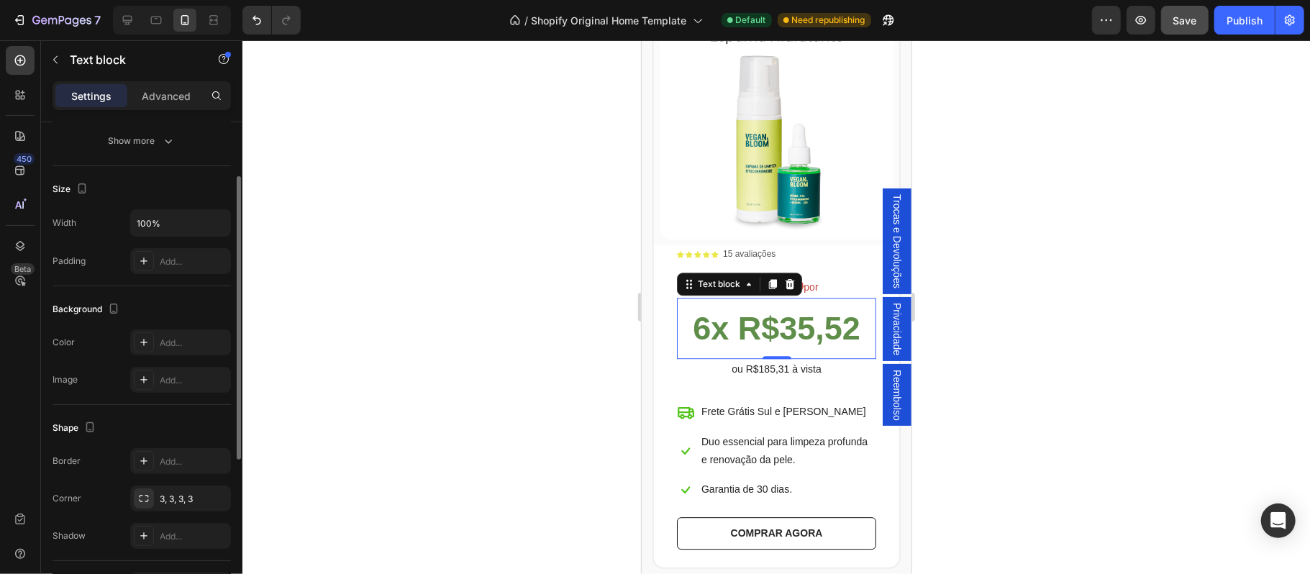
scroll to position [171, 0]
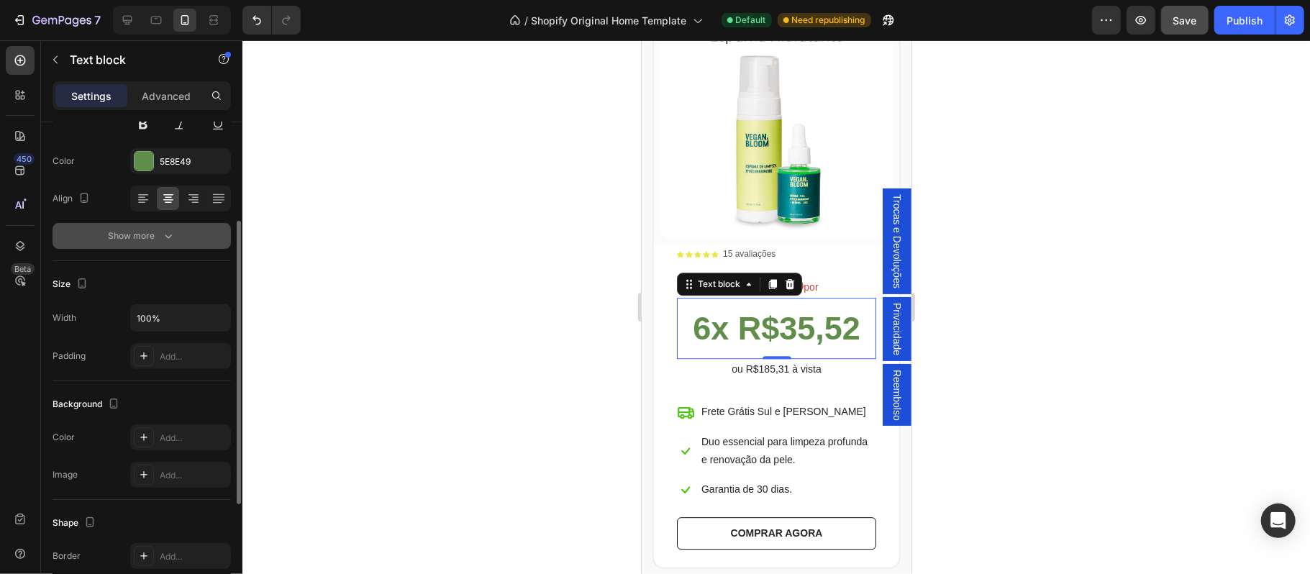
click at [132, 235] on div "Show more" at bounding box center [142, 236] width 67 height 14
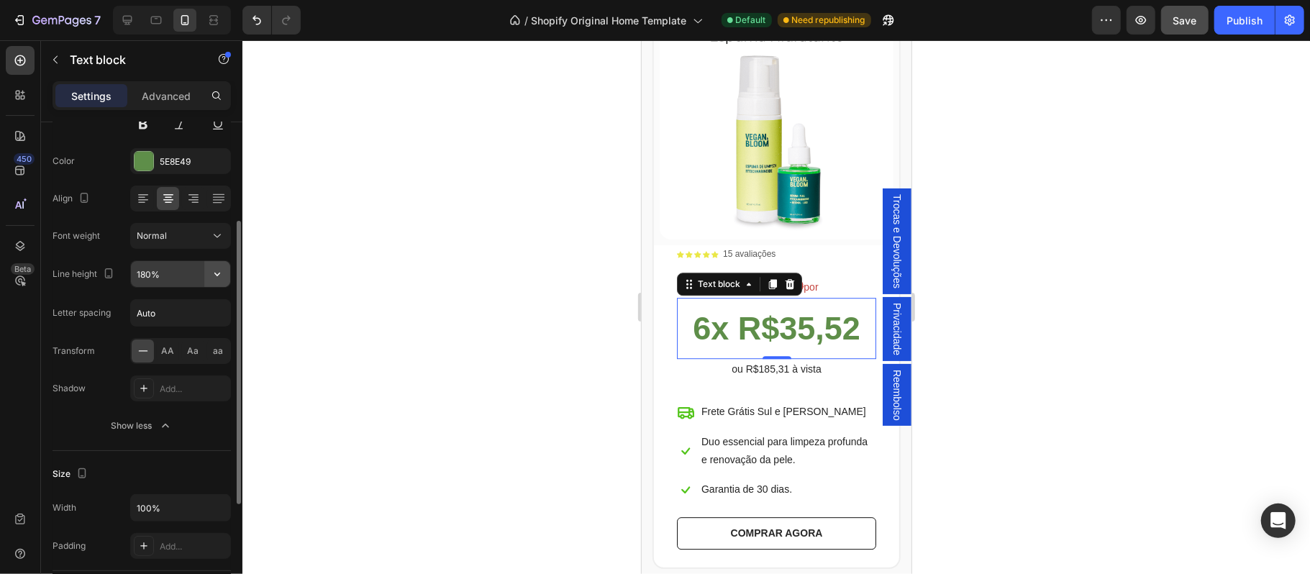
click at [217, 276] on icon "button" at bounding box center [217, 275] width 6 height 4
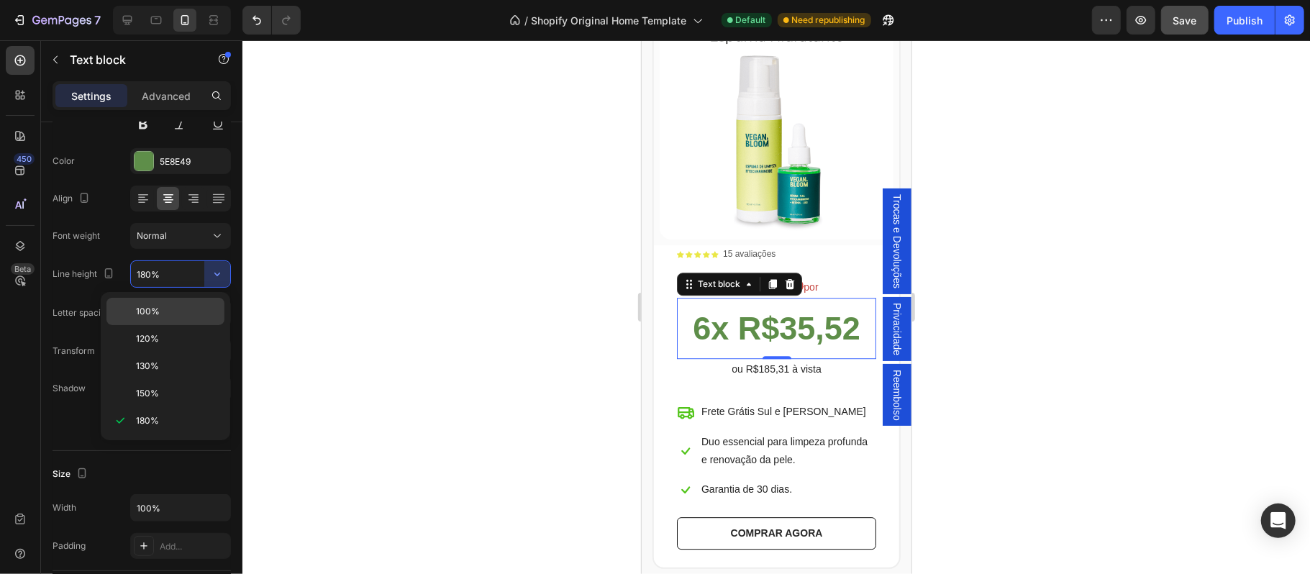
click at [164, 311] on p "100%" at bounding box center [177, 311] width 82 height 13
type input "100%"
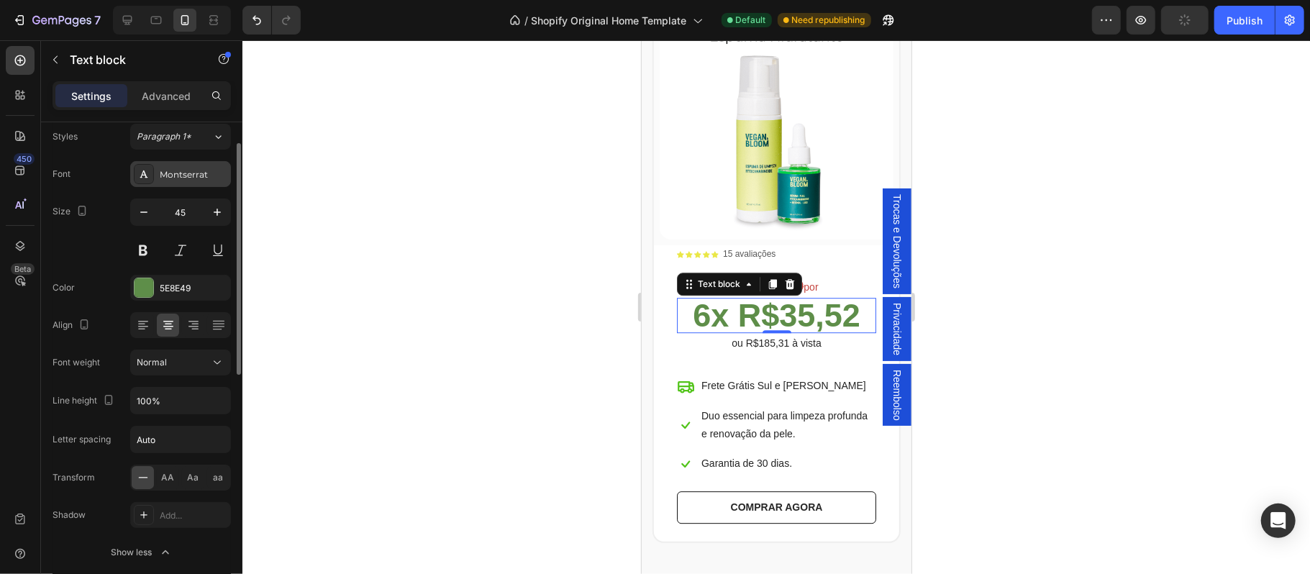
scroll to position [0, 0]
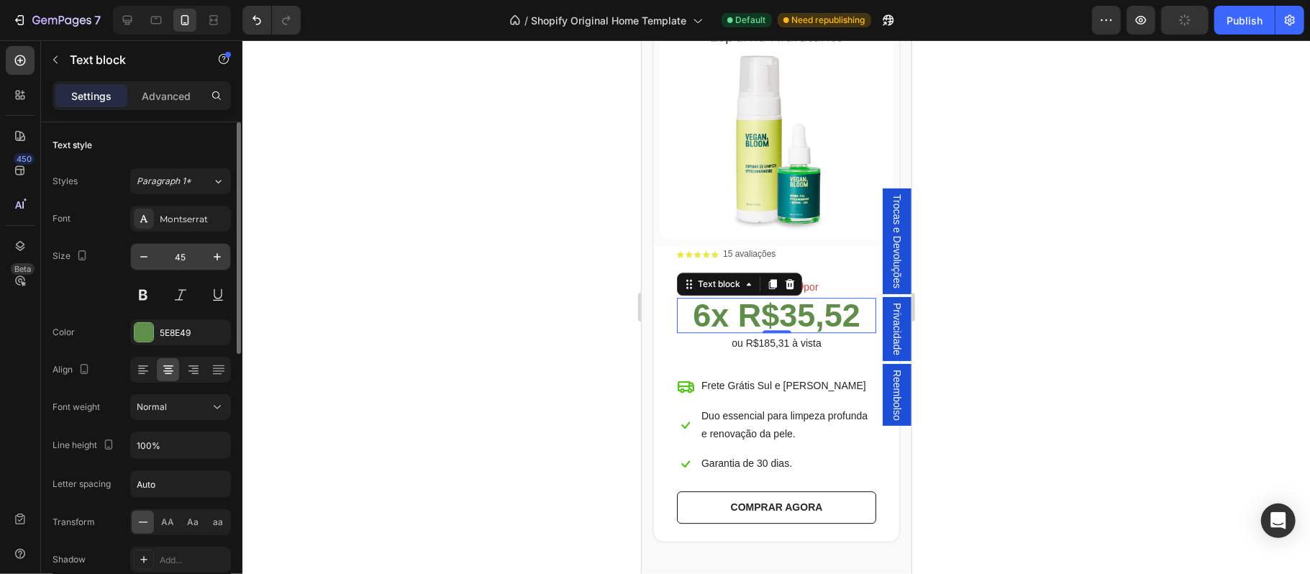
click at [187, 259] on input "45" at bounding box center [180, 257] width 47 height 26
type input "46"
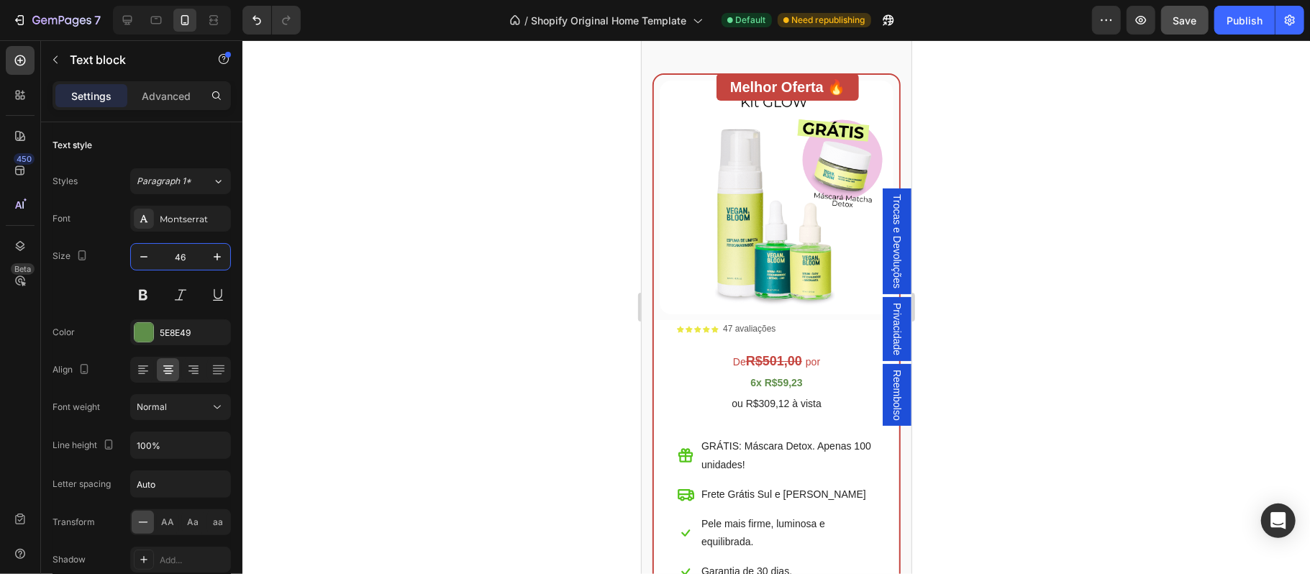
scroll to position [3437, 0]
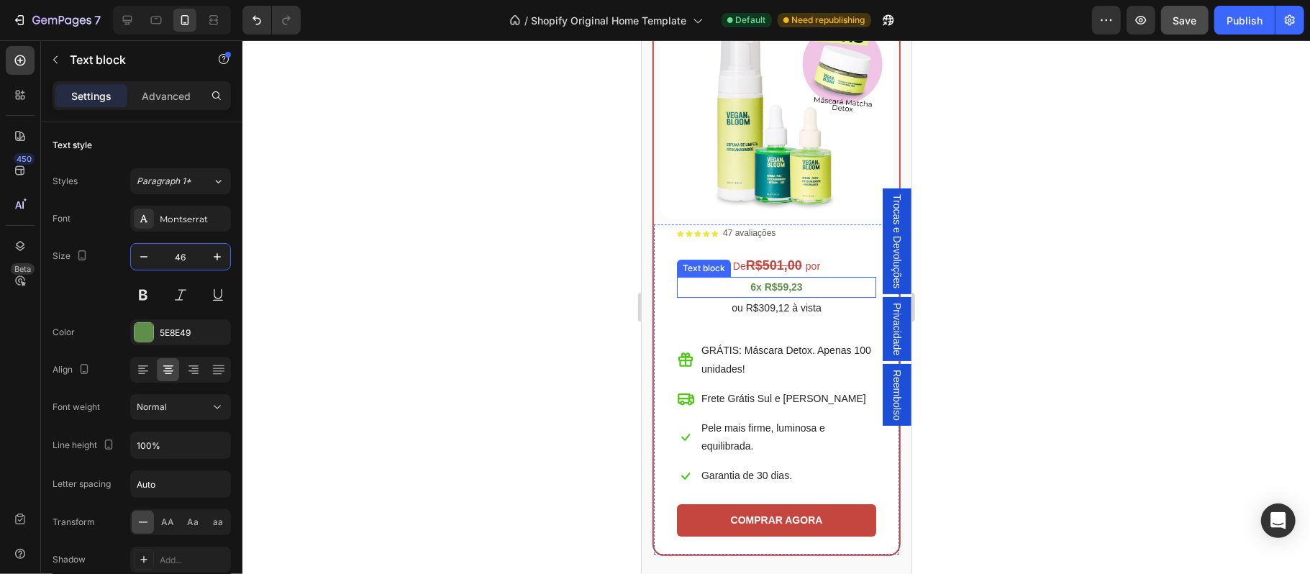
click at [761, 292] on strong "6x R$59,23" at bounding box center [776, 287] width 52 height 12
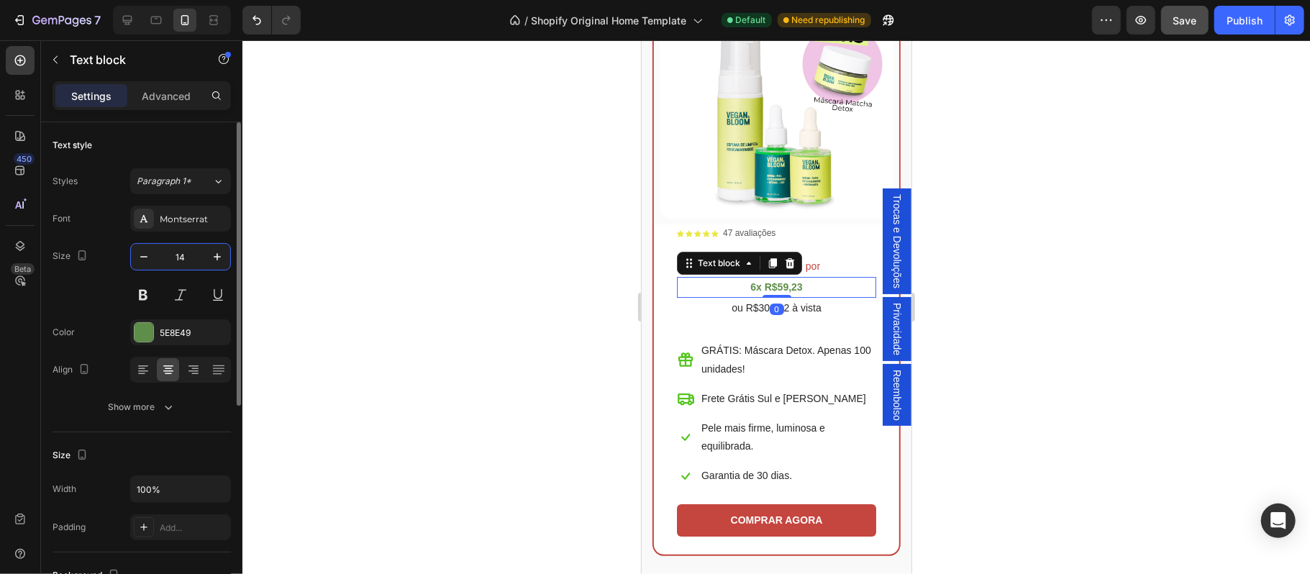
click at [191, 260] on input "14" at bounding box center [180, 257] width 47 height 26
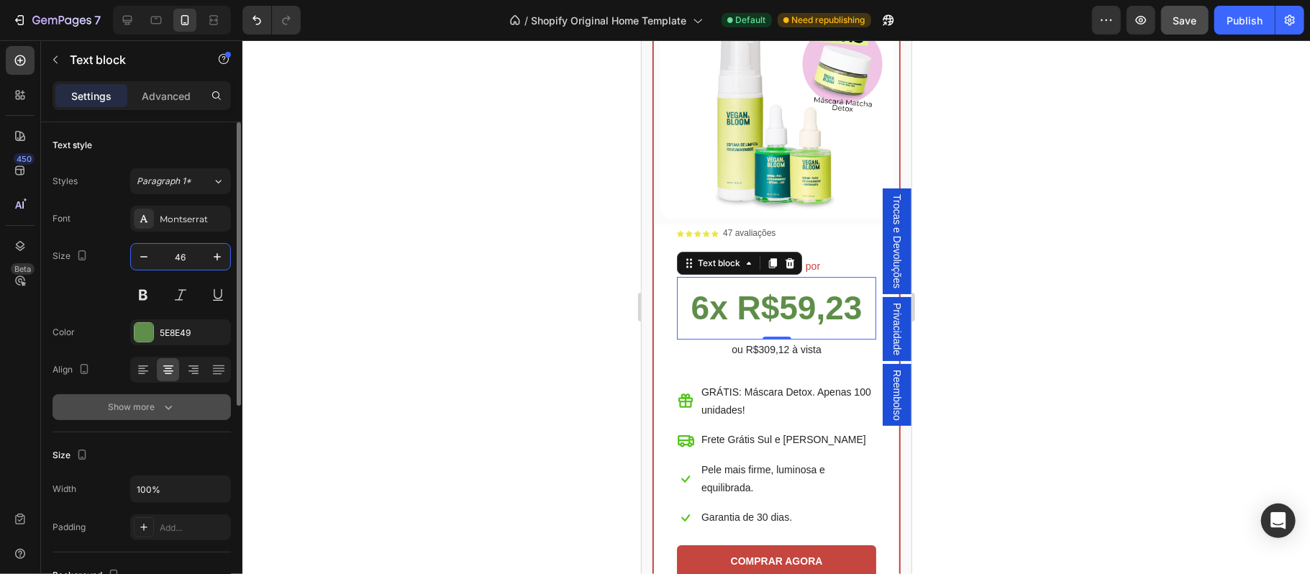
type input "46"
click at [136, 407] on div "Show more" at bounding box center [142, 407] width 67 height 14
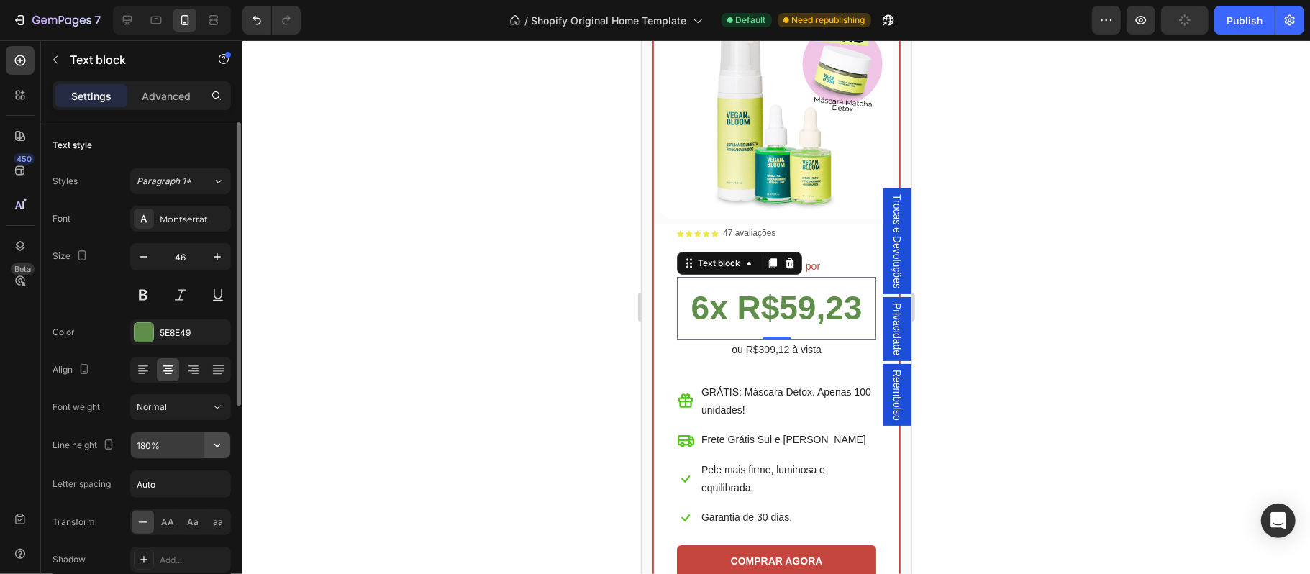
click at [217, 446] on icon "button" at bounding box center [217, 445] width 14 height 14
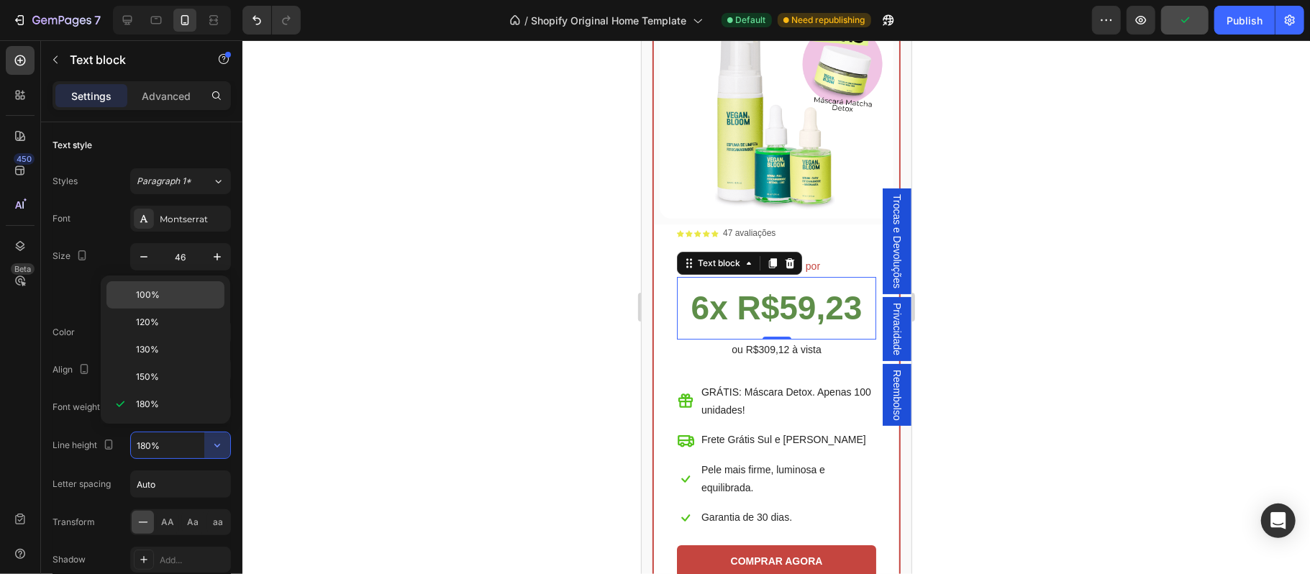
click at [168, 288] on div "100%" at bounding box center [165, 294] width 118 height 27
type input "100%"
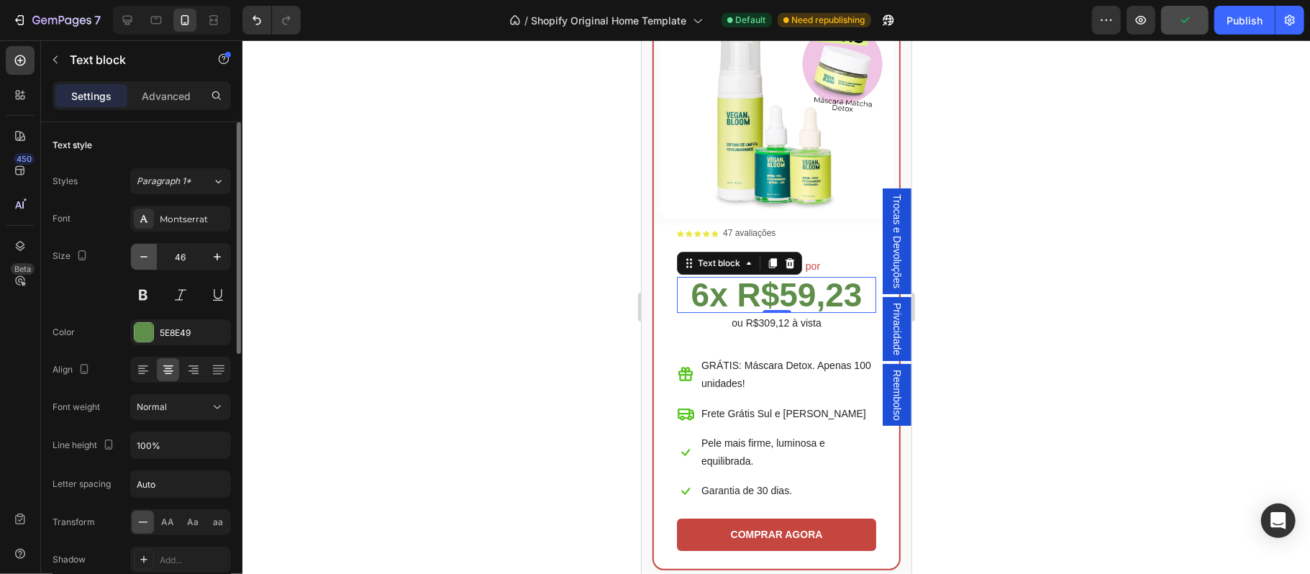
click at [145, 258] on icon "button" at bounding box center [143, 256] width 7 height 1
type input "45"
click at [930, 401] on div at bounding box center [776, 307] width 1068 height 534
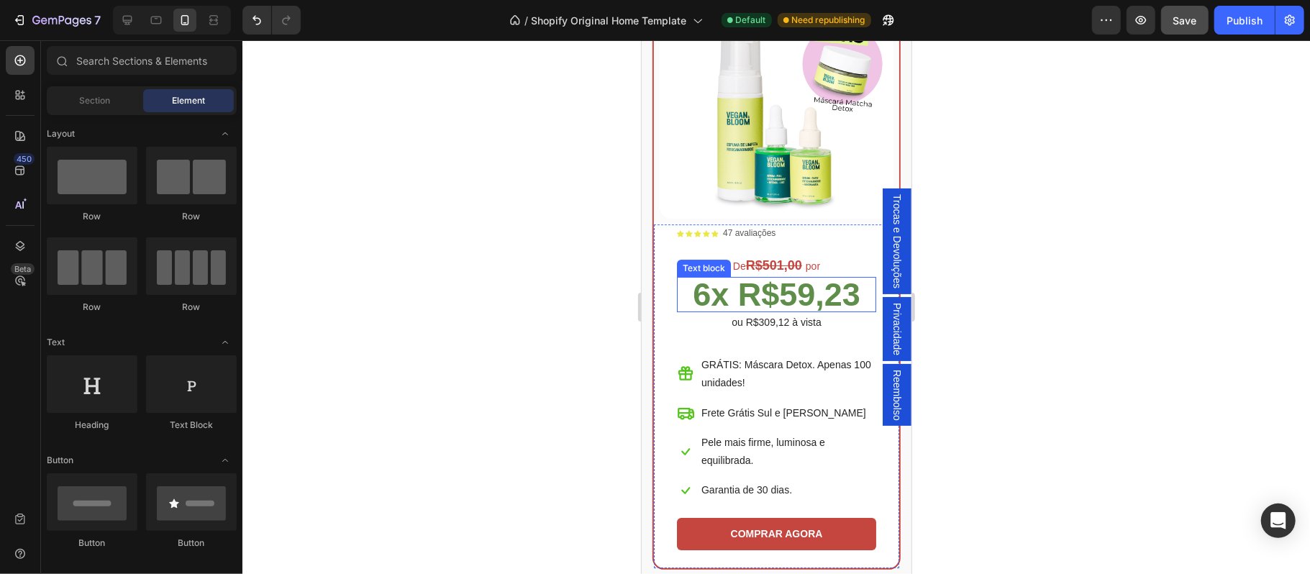
click at [747, 312] on strong "6x R$59,23" at bounding box center [776, 294] width 168 height 37
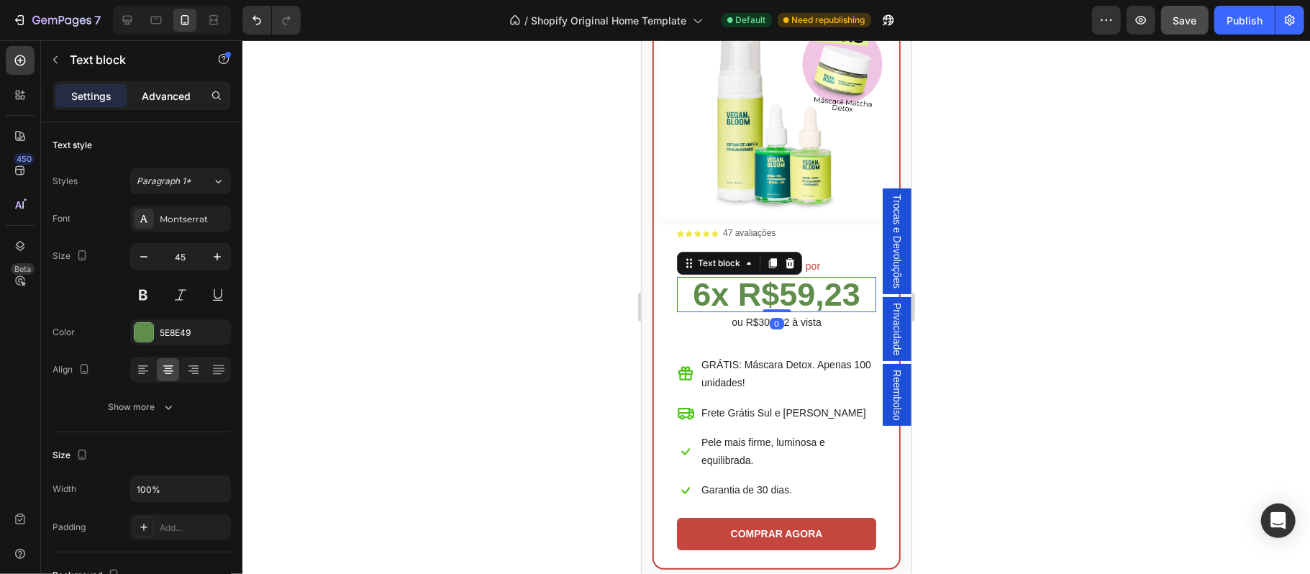
click at [180, 105] on div "Advanced" at bounding box center [166, 95] width 72 height 23
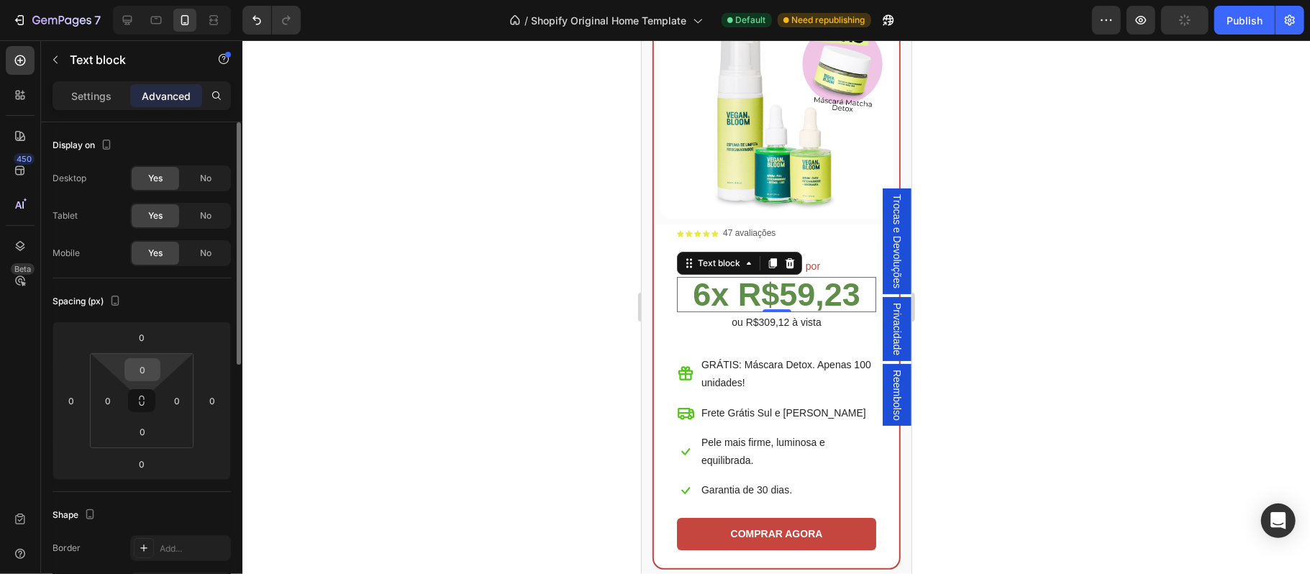
click at [147, 373] on input "0" at bounding box center [142, 370] width 29 height 22
type input "15"
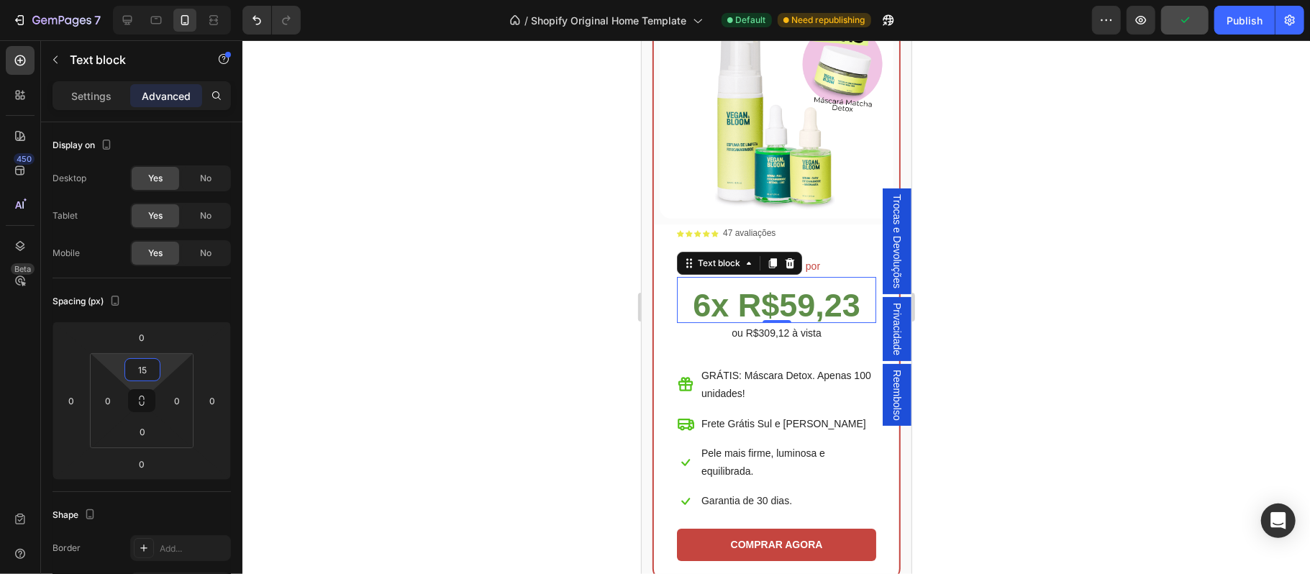
click at [1012, 416] on div at bounding box center [776, 307] width 1068 height 534
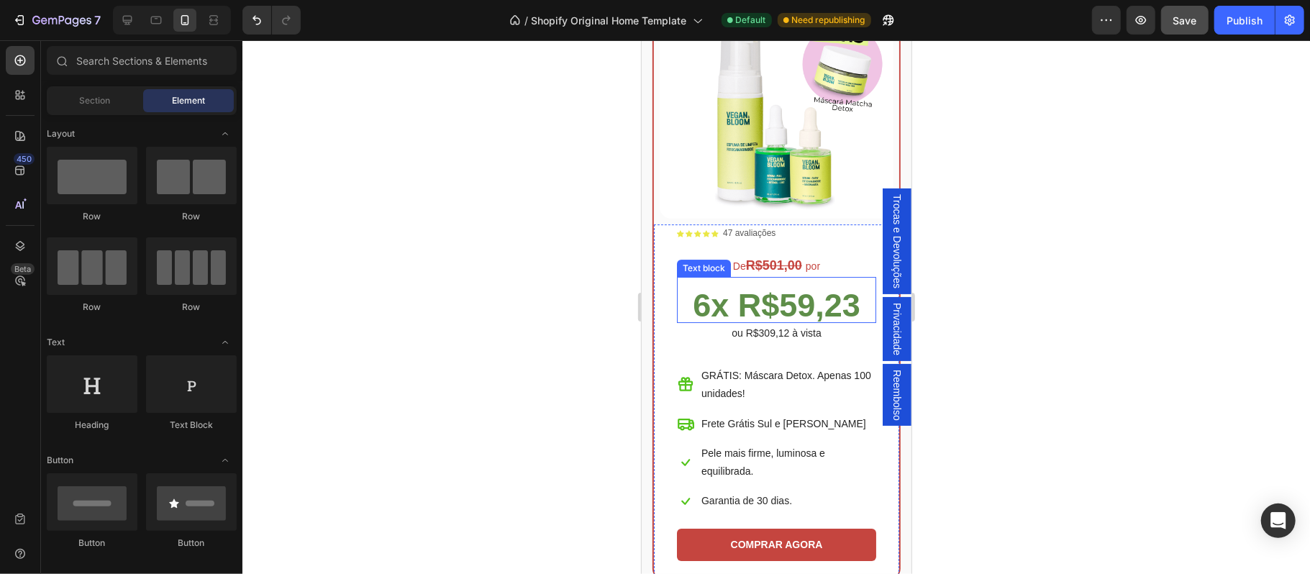
click at [765, 317] on strong "6x R$59,23" at bounding box center [776, 304] width 168 height 37
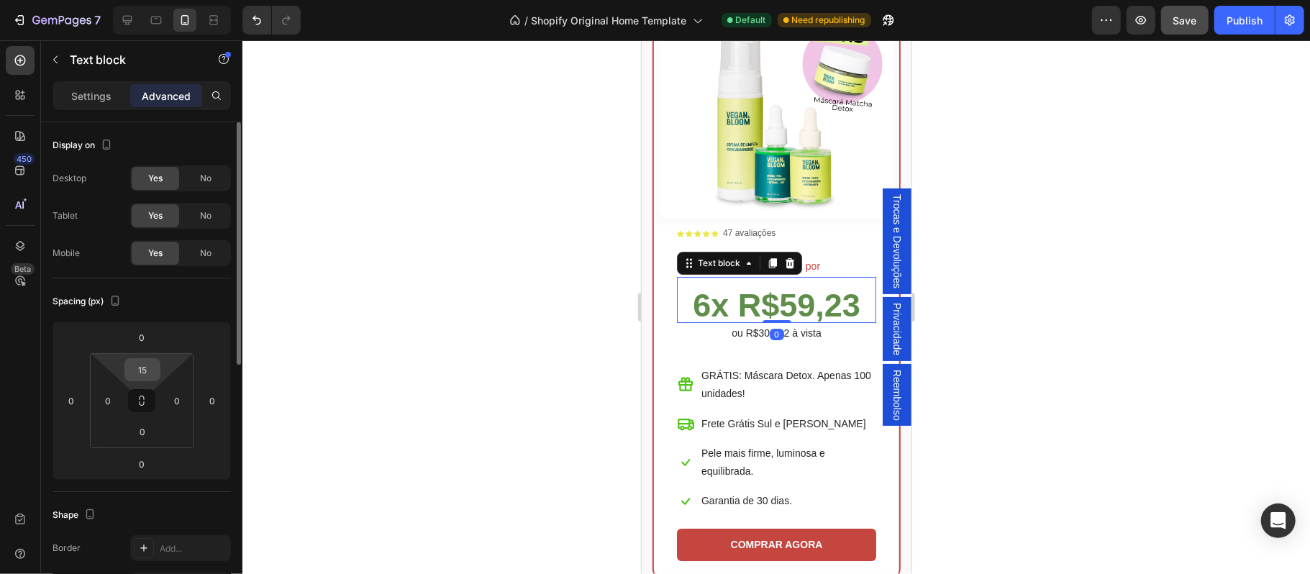
click at [156, 372] on input "15" at bounding box center [142, 370] width 29 height 22
type input "8"
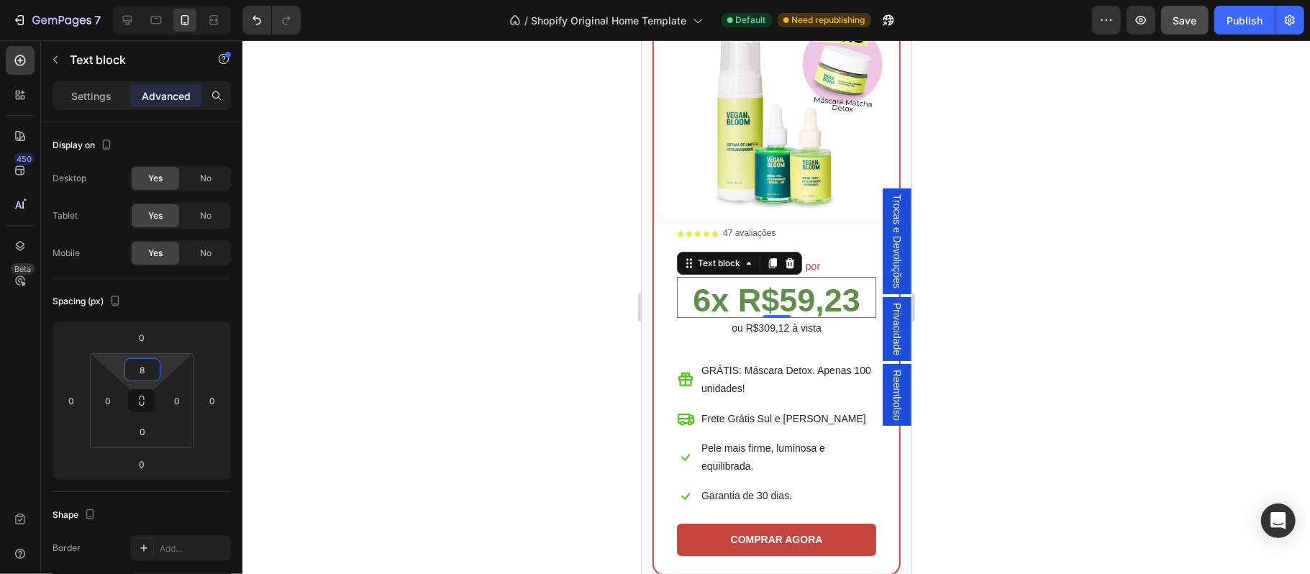
click at [1070, 388] on div at bounding box center [776, 307] width 1068 height 534
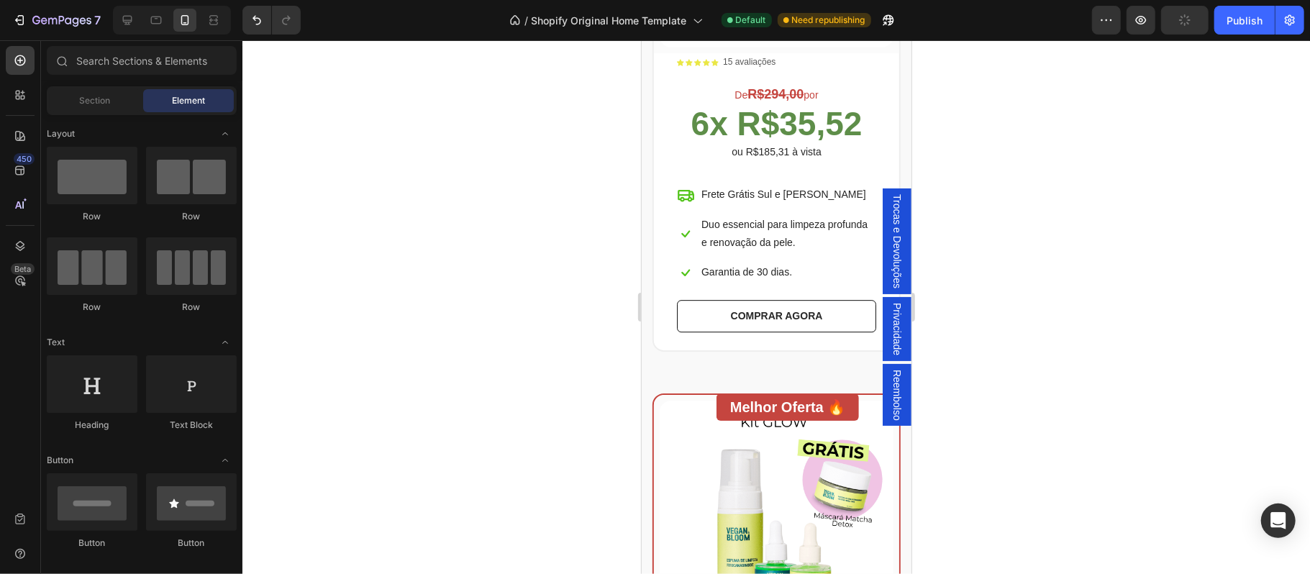
scroll to position [2798, 0]
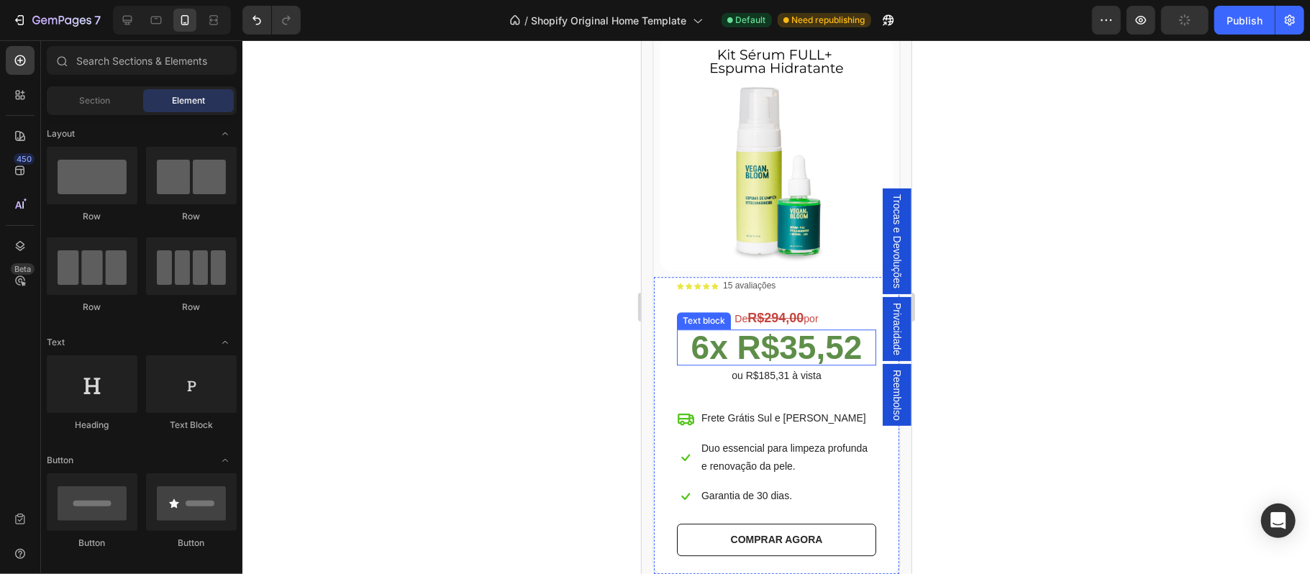
click at [786, 365] on strong "6x R$35,52" at bounding box center [776, 346] width 171 height 37
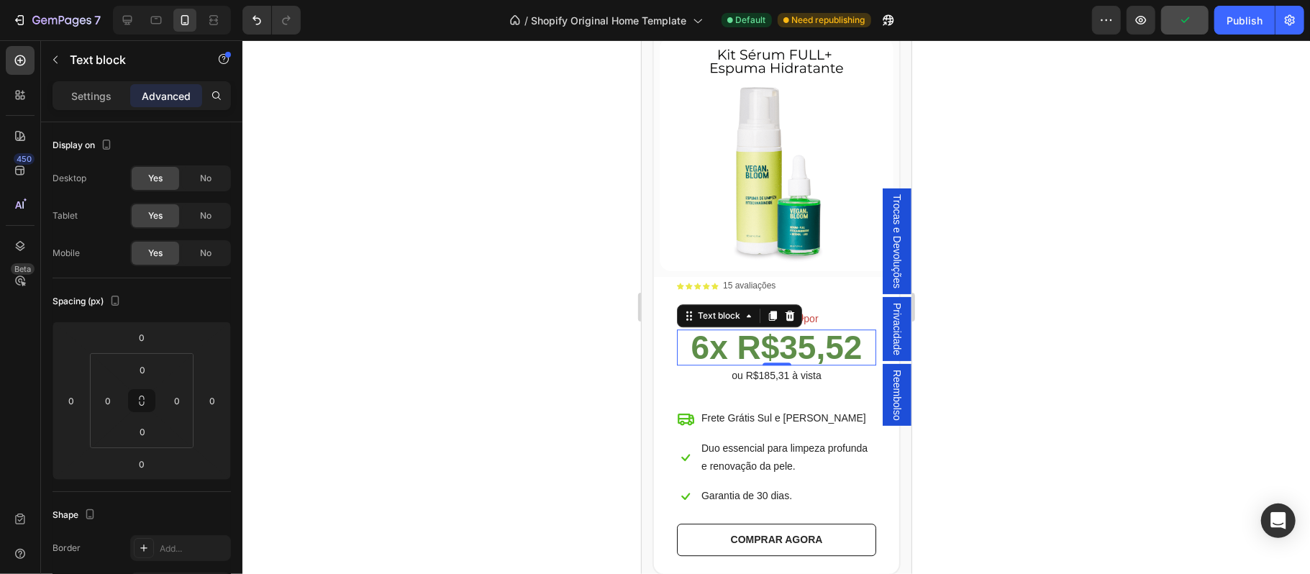
click at [173, 90] on p "Advanced" at bounding box center [166, 95] width 49 height 15
click at [145, 374] on input "0" at bounding box center [142, 370] width 29 height 22
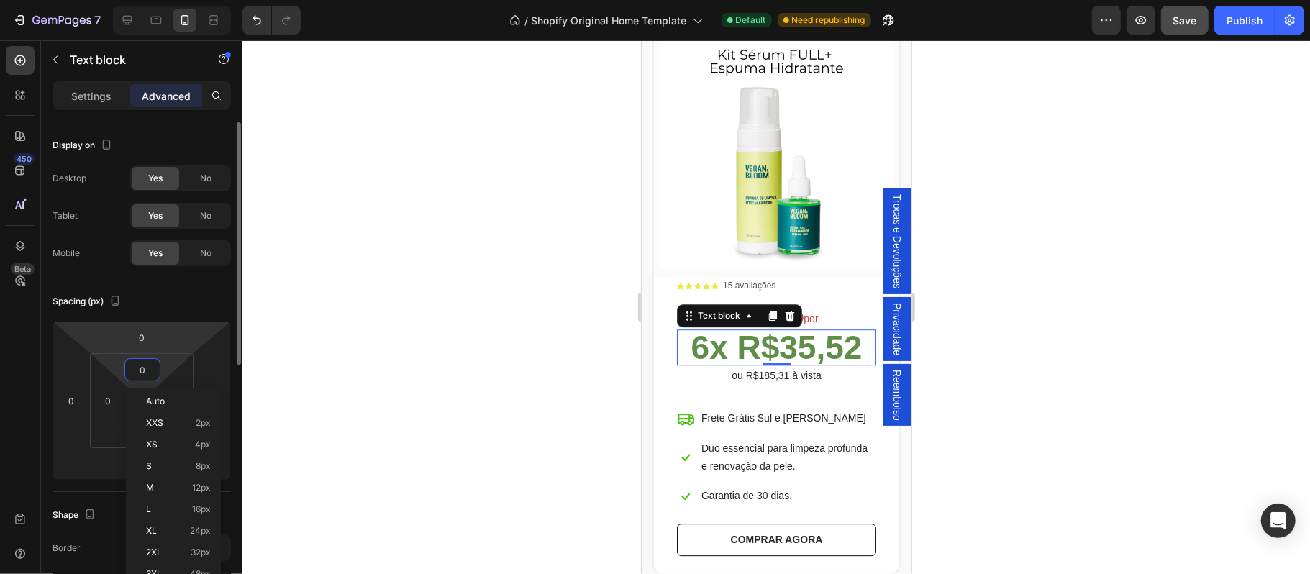
type input "8"
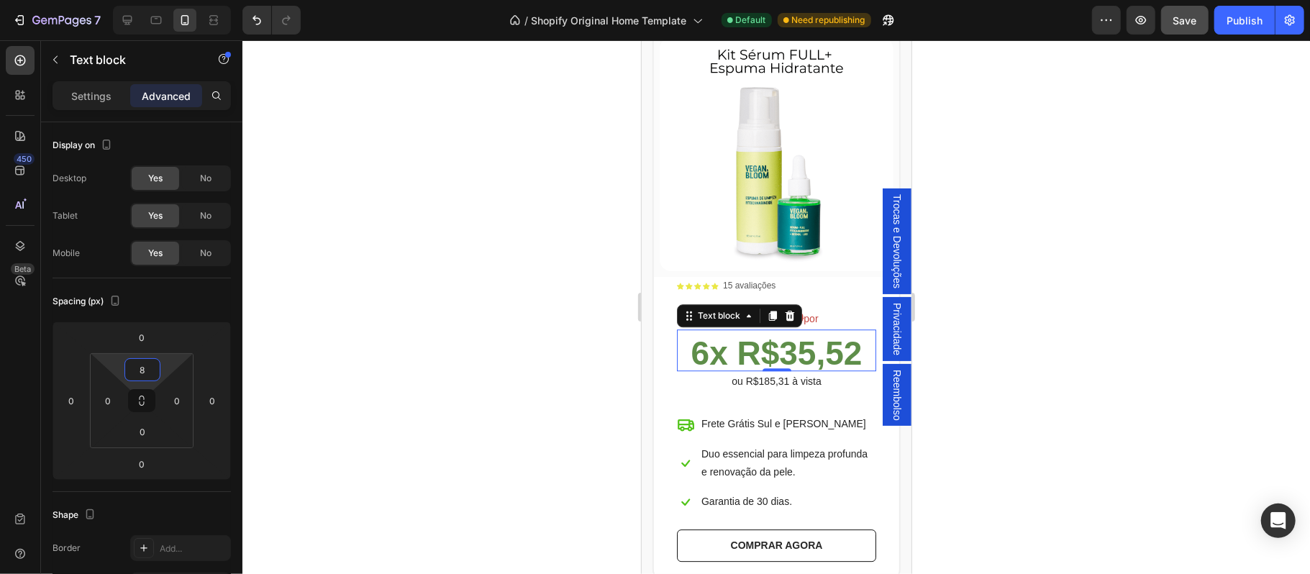
click at [1181, 466] on div at bounding box center [776, 307] width 1068 height 534
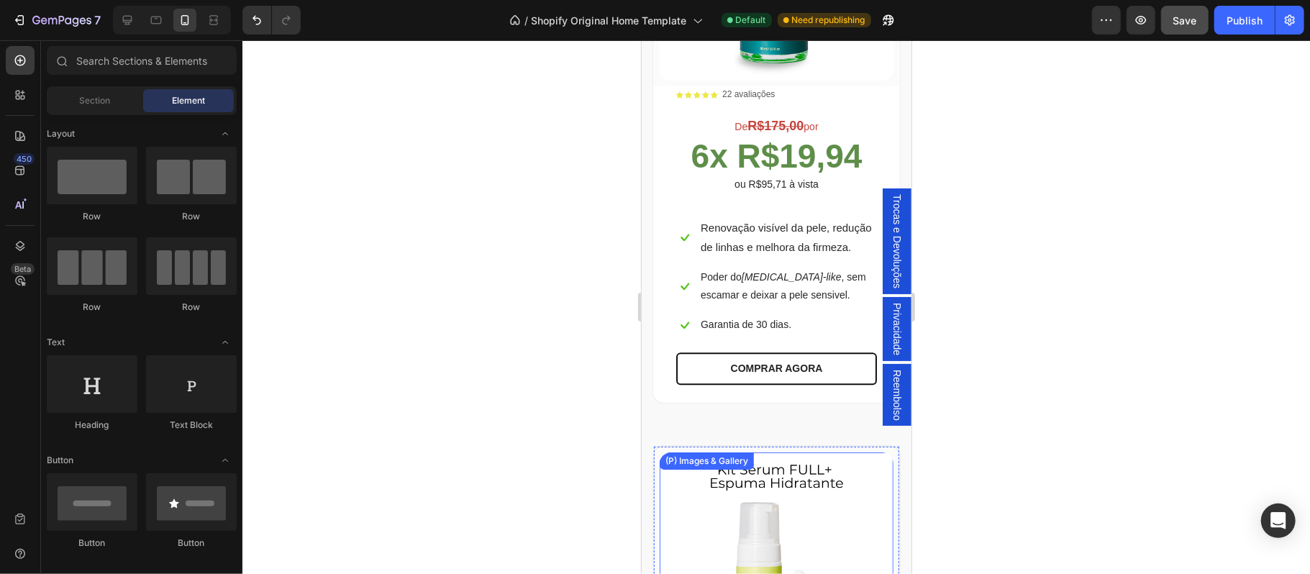
scroll to position [2286, 0]
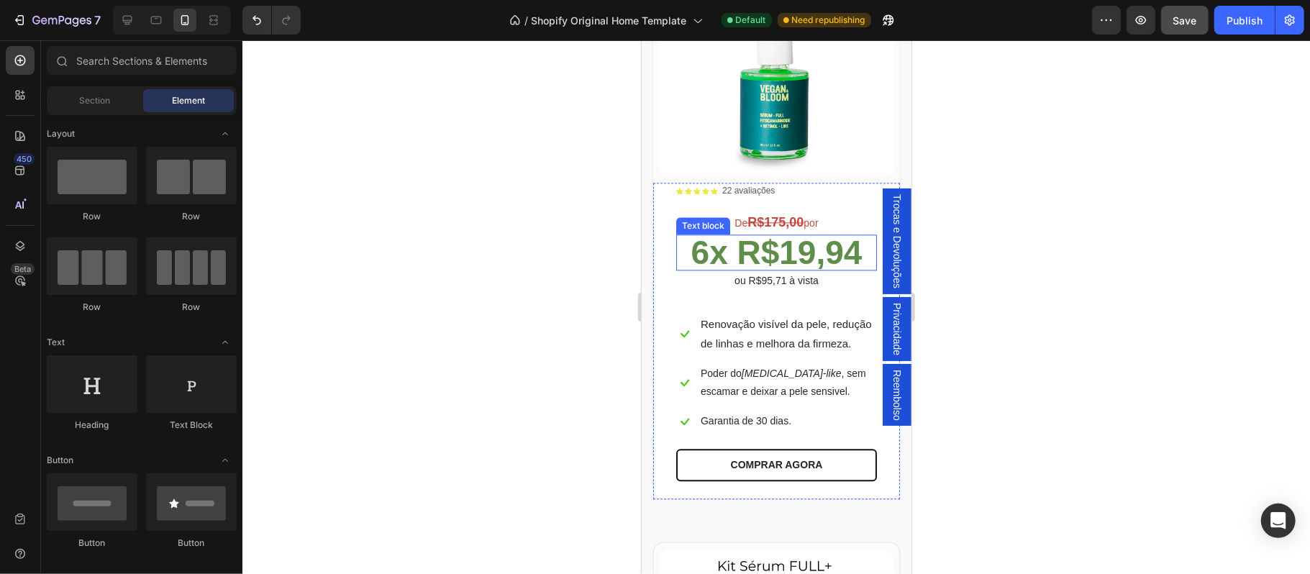
click at [781, 267] on strong "6x R$19,94" at bounding box center [776, 251] width 171 height 37
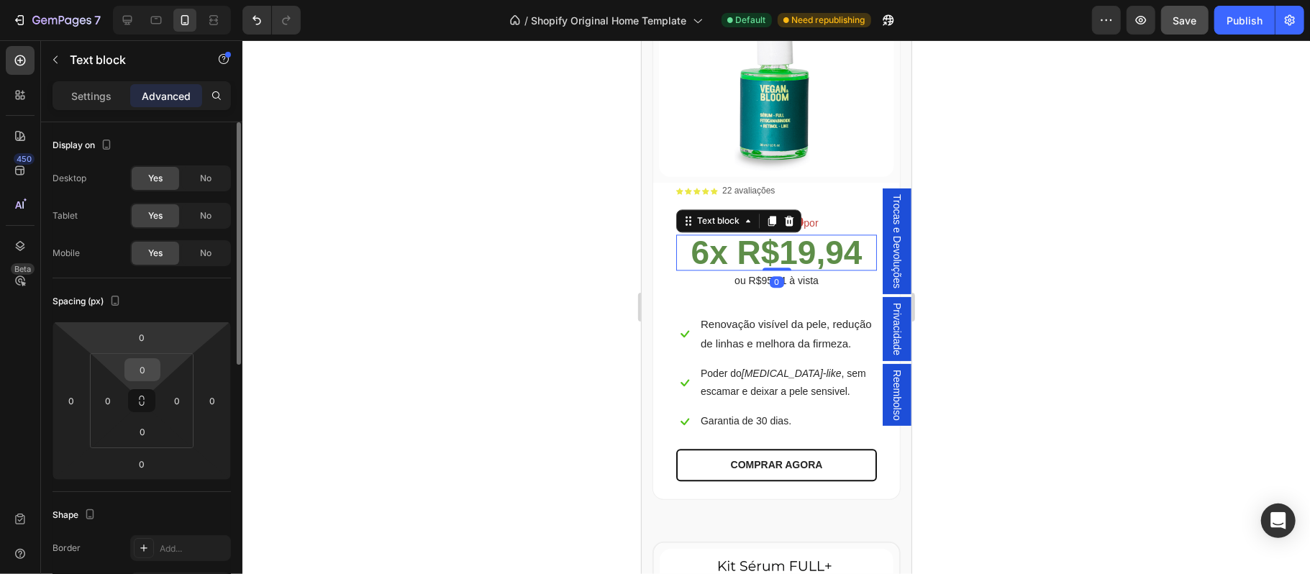
click at [144, 367] on input "0" at bounding box center [142, 370] width 29 height 22
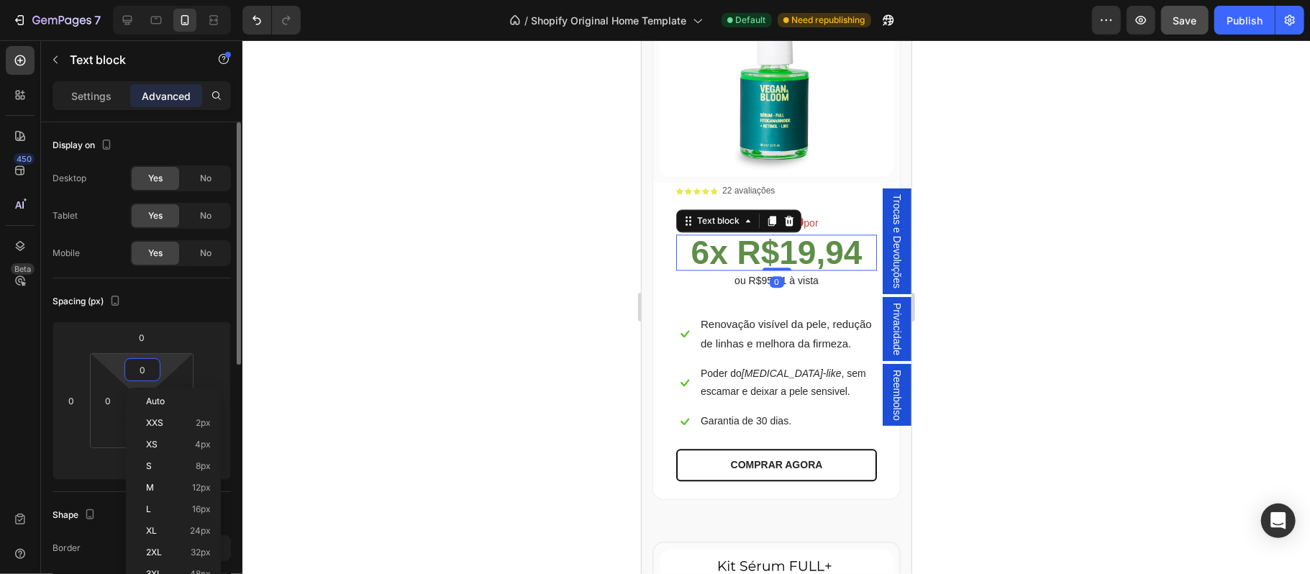
type input "8"
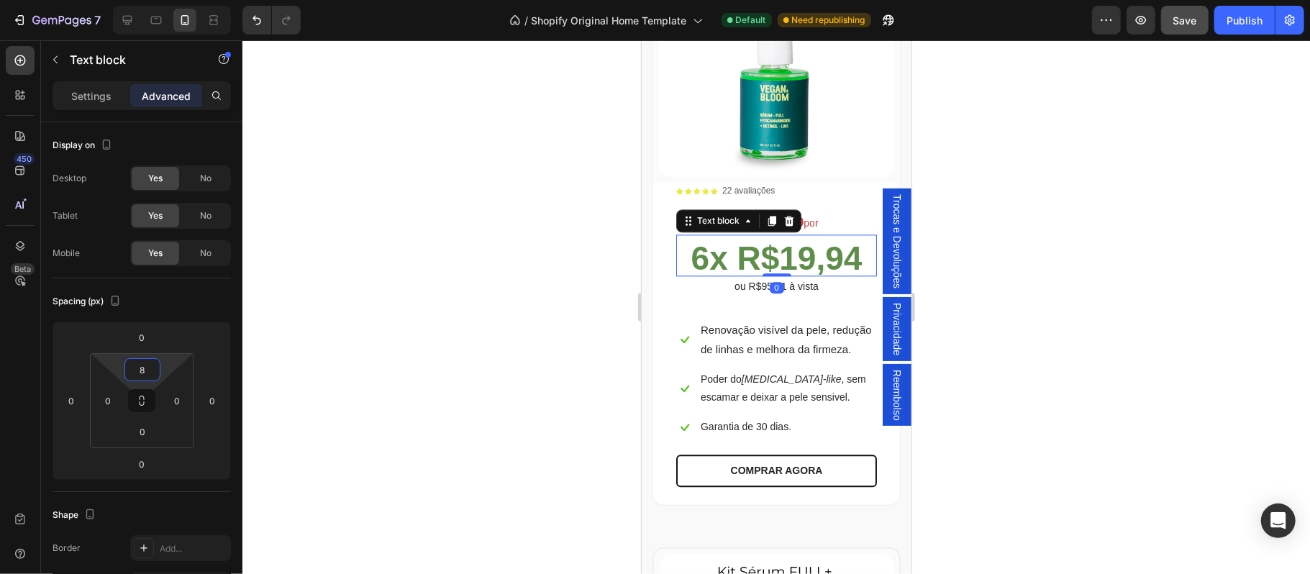
click at [1227, 318] on div at bounding box center [776, 307] width 1068 height 534
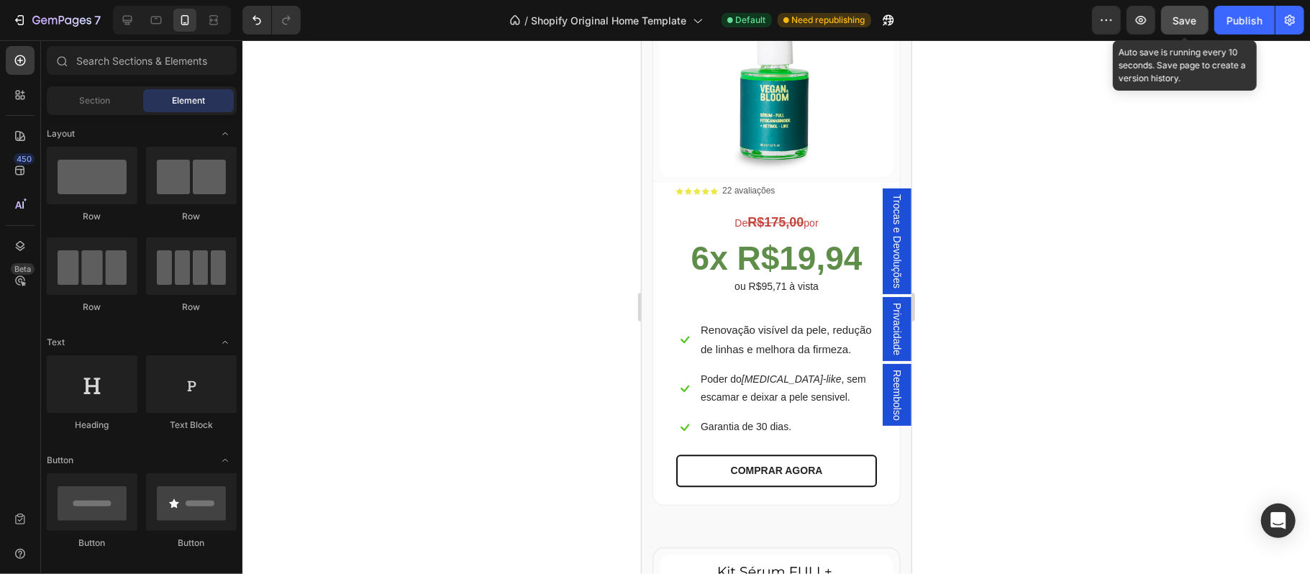
click at [1188, 20] on span "Save" at bounding box center [1185, 20] width 24 height 12
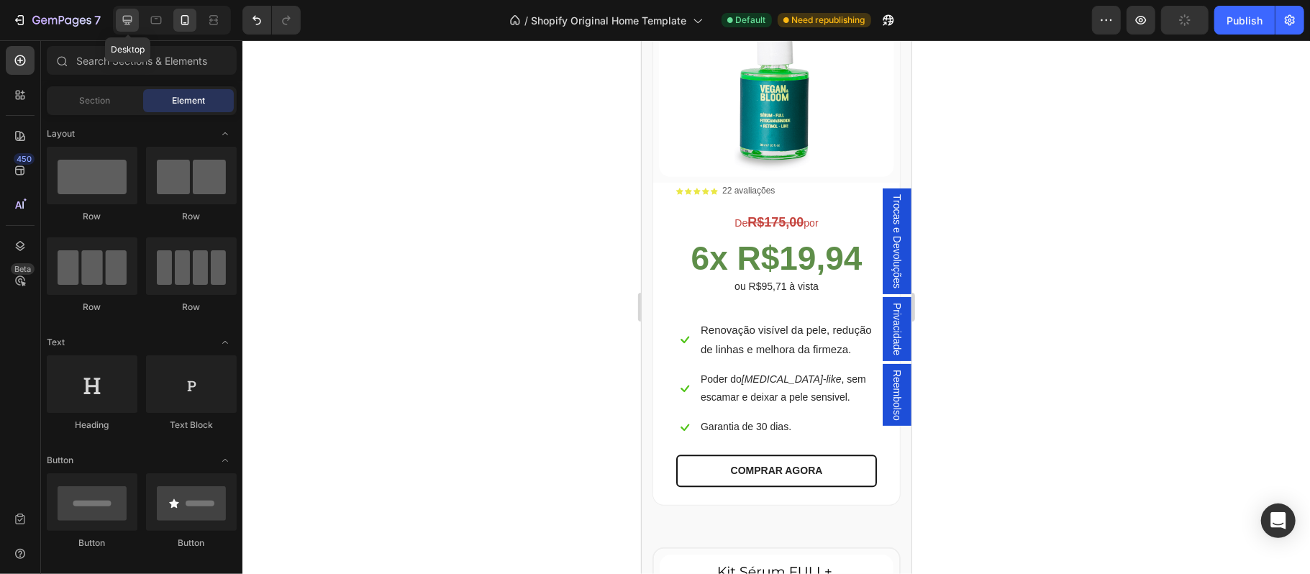
click at [124, 20] on icon at bounding box center [127, 20] width 9 height 9
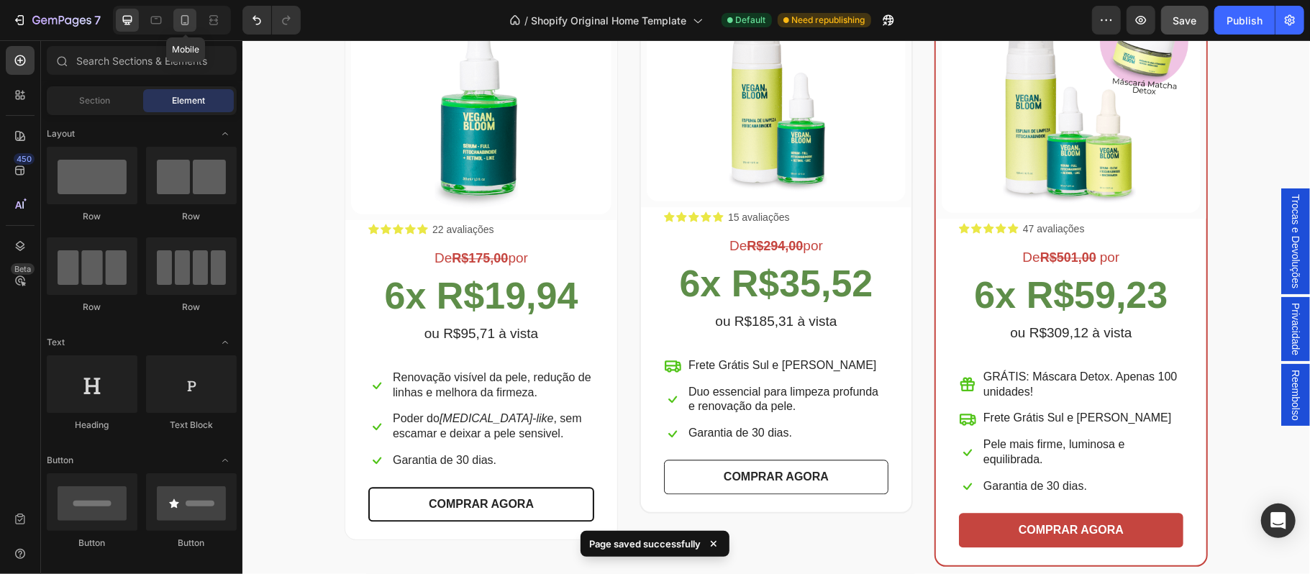
click at [187, 22] on icon at bounding box center [185, 20] width 14 height 14
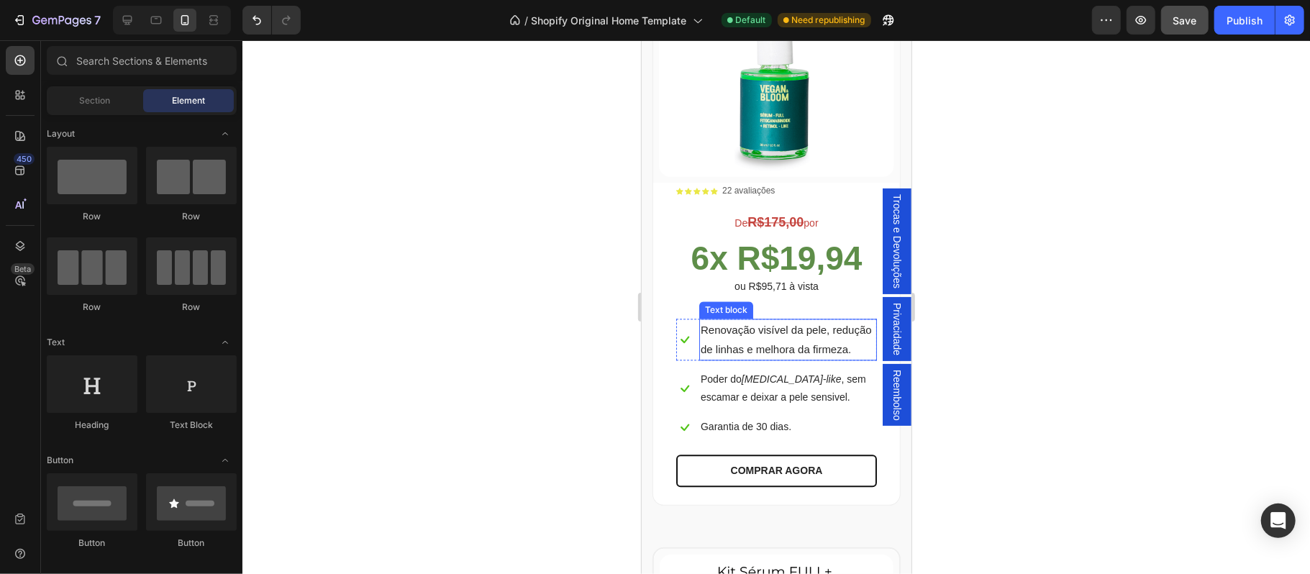
click at [742, 358] on p "Renovação visível da pele, redução de linhas e melhora da firmeza." at bounding box center [787, 338] width 175 height 39
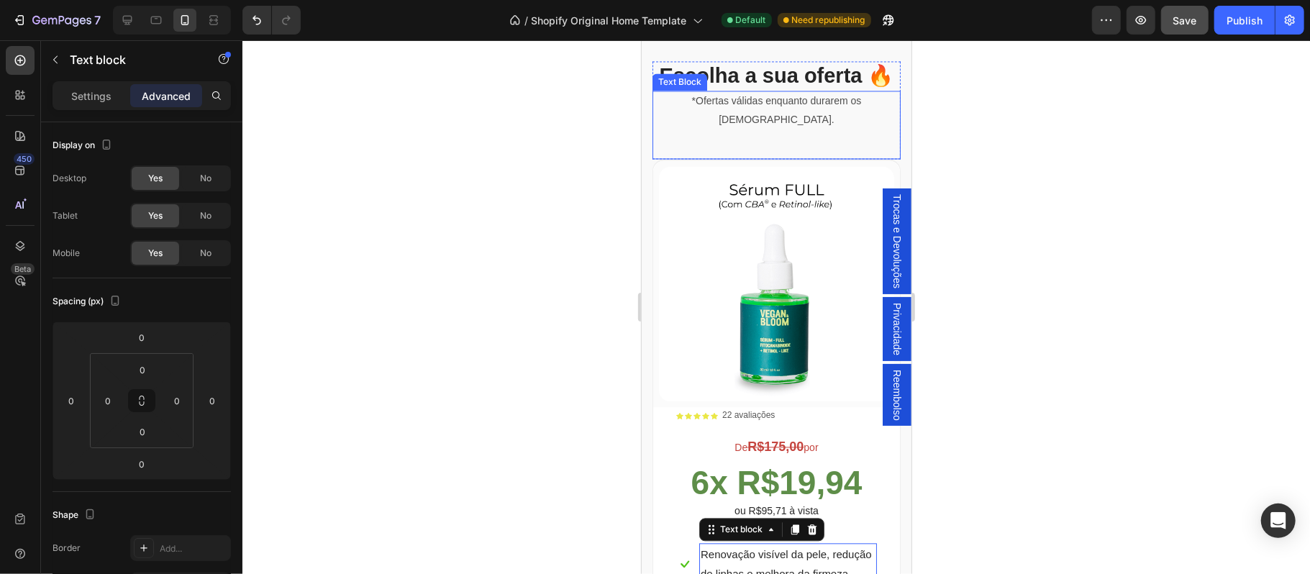
scroll to position [1935, 0]
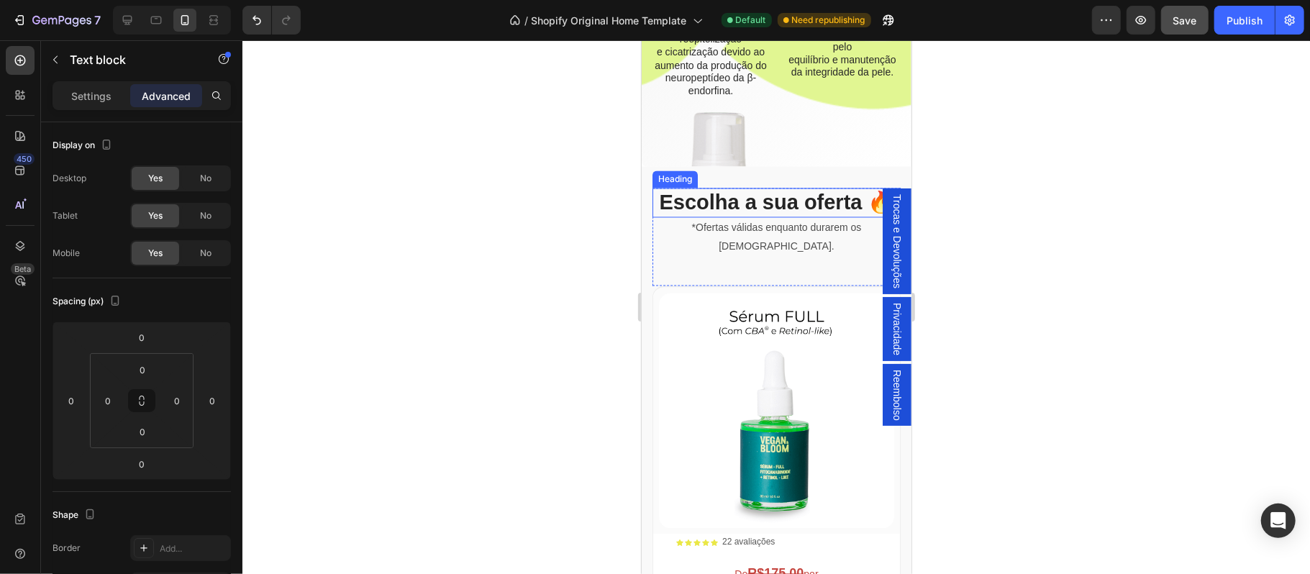
click at [799, 214] on h2 "Escolha a sua oferta 🔥" at bounding box center [776, 203] width 248 height 30
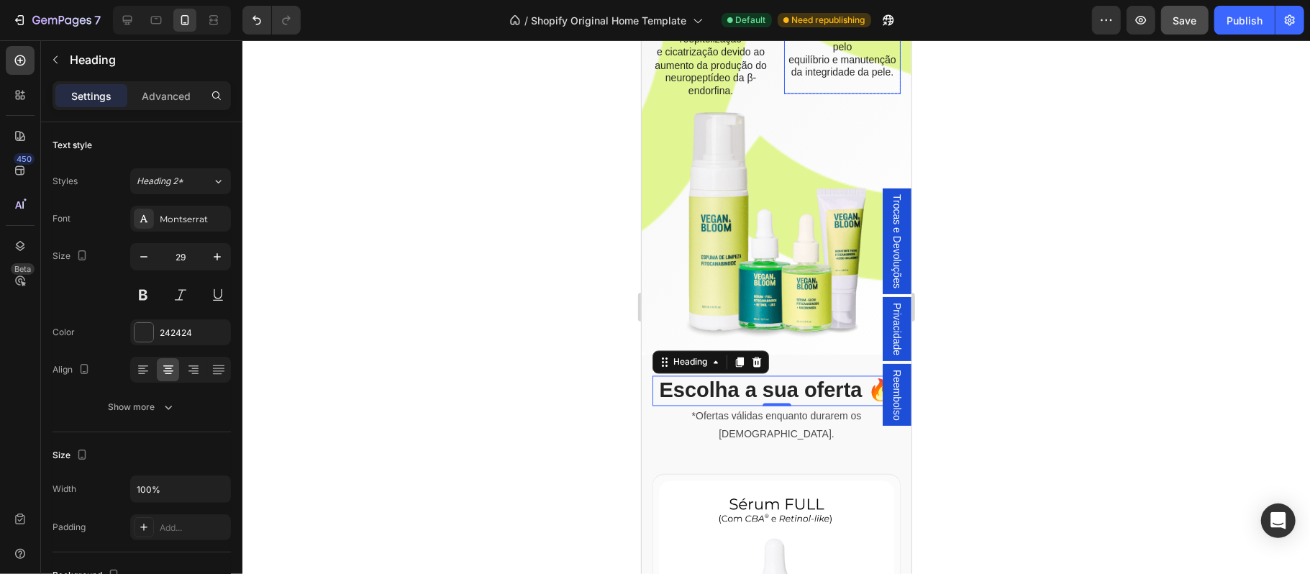
click at [794, 92] on p "Devido ao aumento da produção do neuropeptídeo da β-endorfina, responsável pel…" at bounding box center [842, 39] width 114 height 105
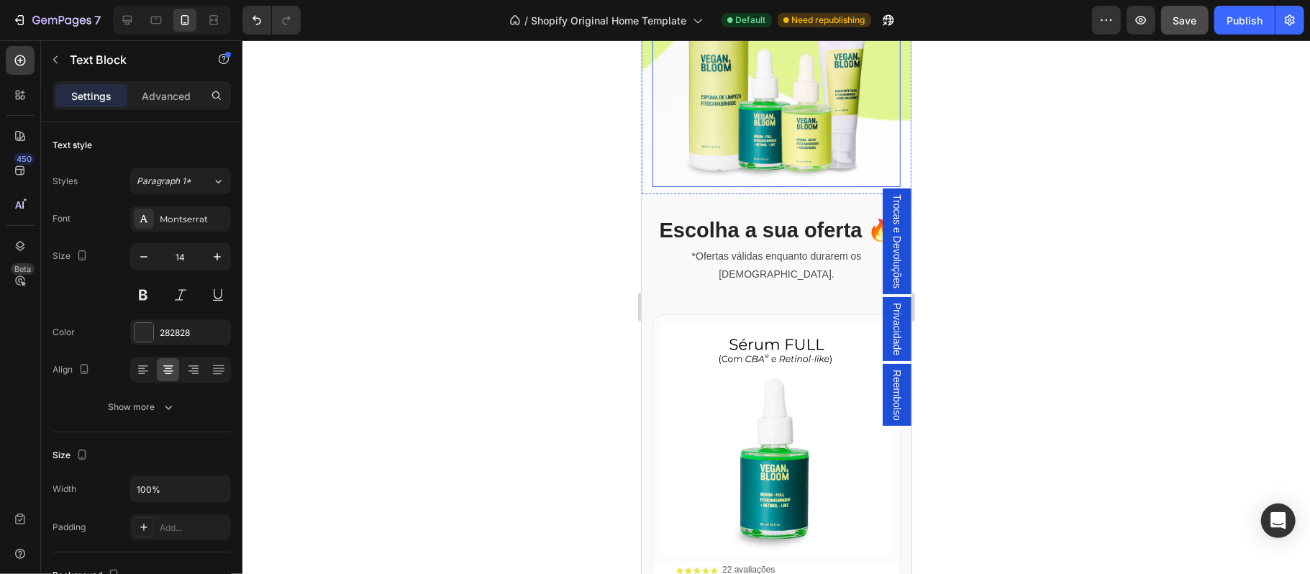
scroll to position [2254, 0]
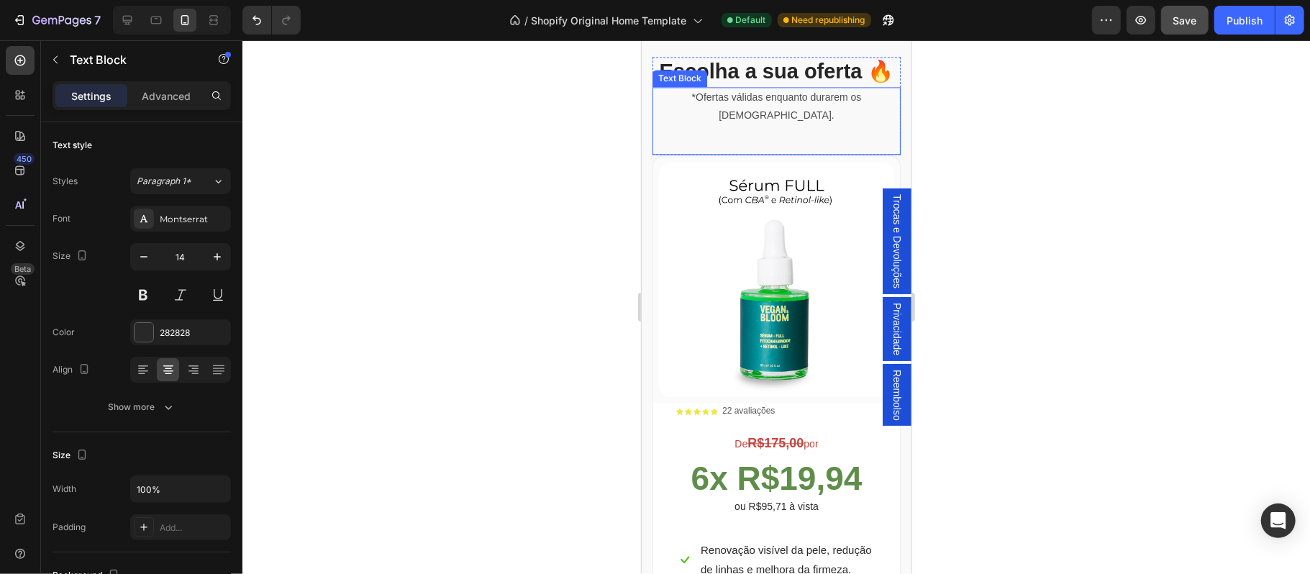
click at [771, 124] on p "*Ofertas válidas enquanto durarem os [DEMOGRAPHIC_DATA]." at bounding box center [775, 106] width 245 height 36
click at [168, 94] on p "Advanced" at bounding box center [166, 95] width 49 height 15
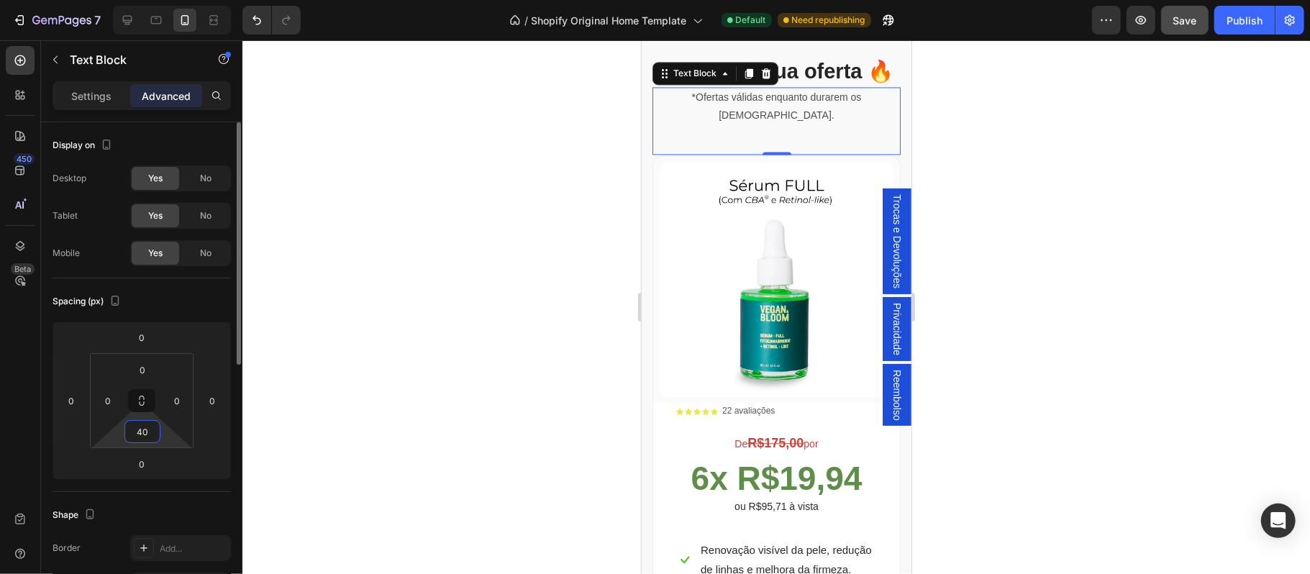
click at [150, 432] on input "40" at bounding box center [142, 432] width 29 height 22
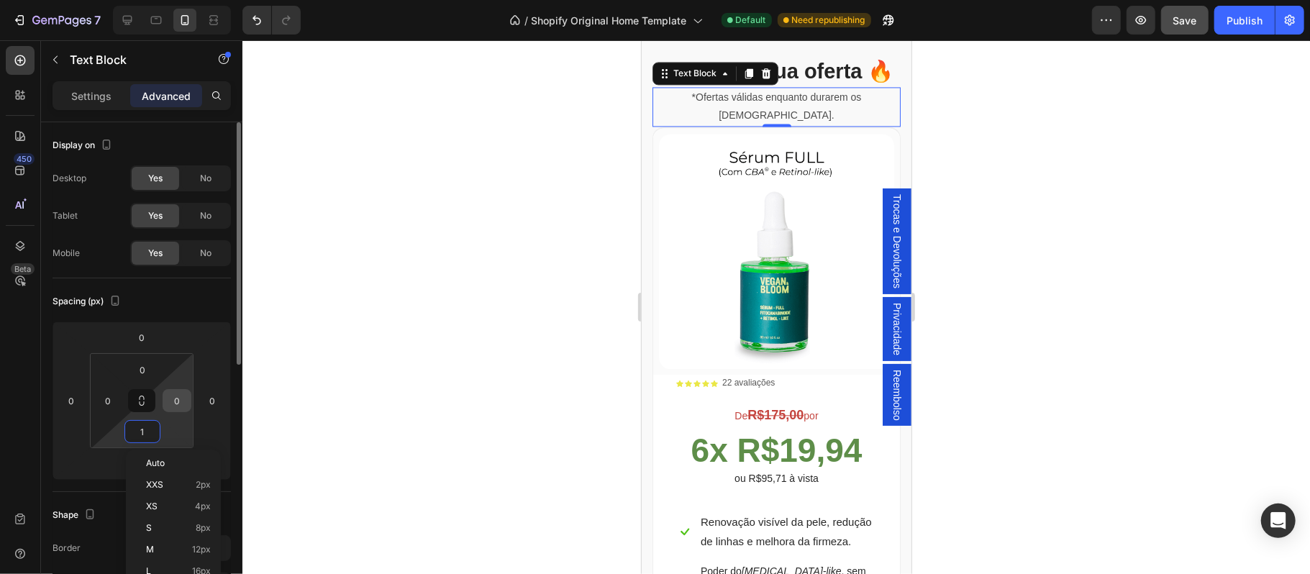
type input "15"
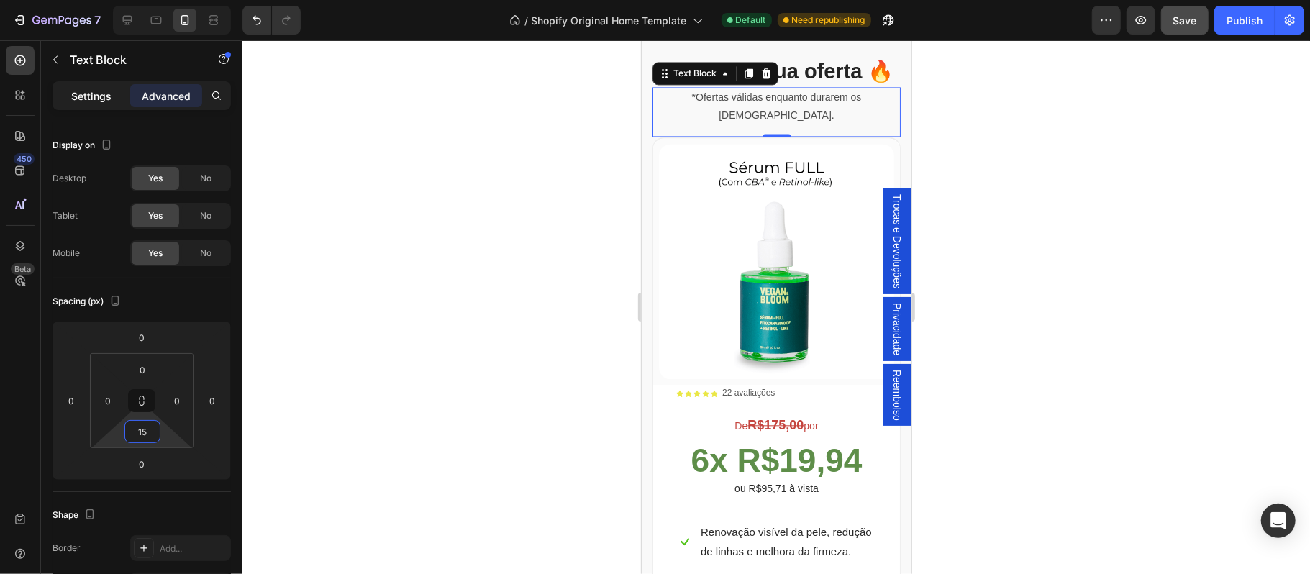
click at [93, 101] on p "Settings" at bounding box center [91, 95] width 40 height 15
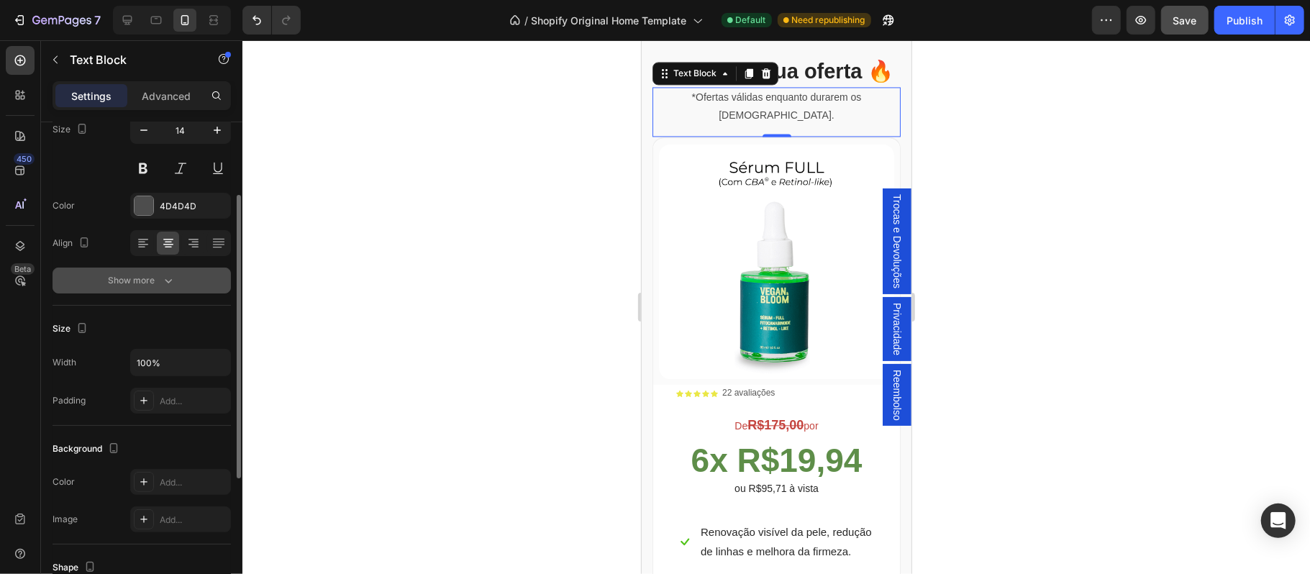
scroll to position [63, 0]
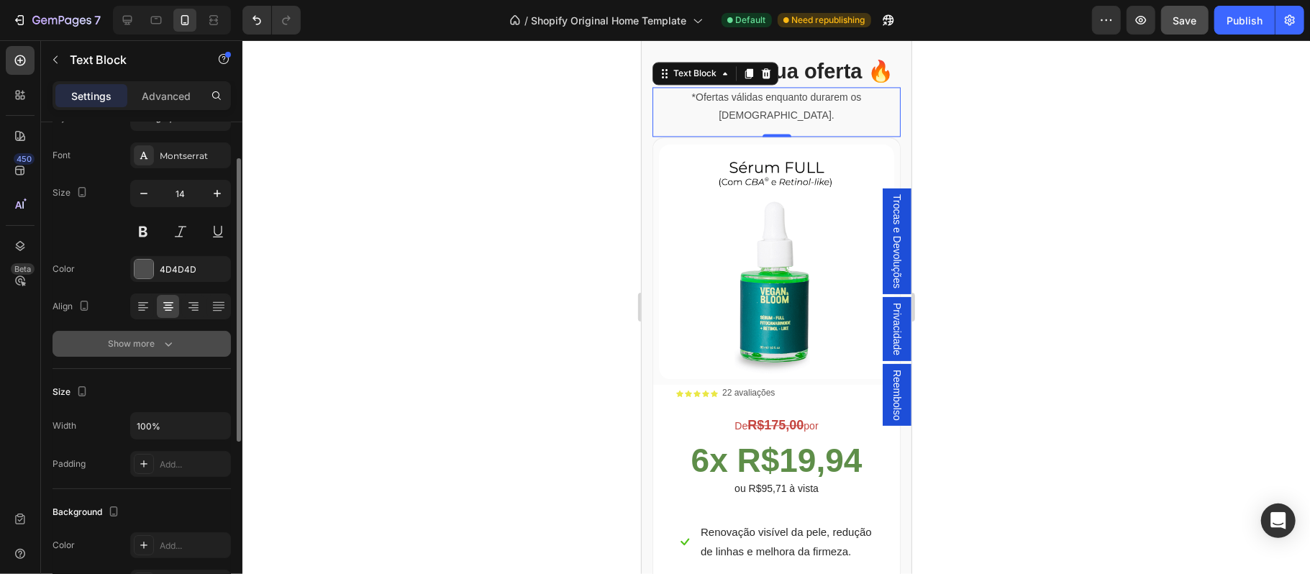
click at [150, 348] on div "Show more" at bounding box center [142, 344] width 67 height 14
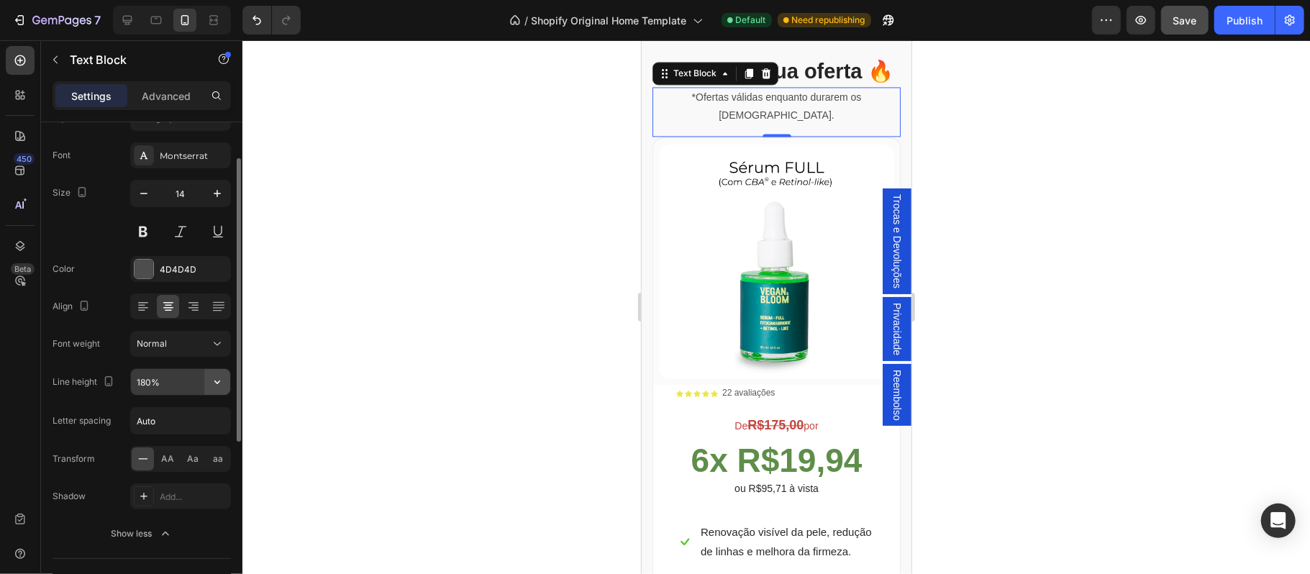
click at [222, 384] on icon "button" at bounding box center [217, 382] width 14 height 14
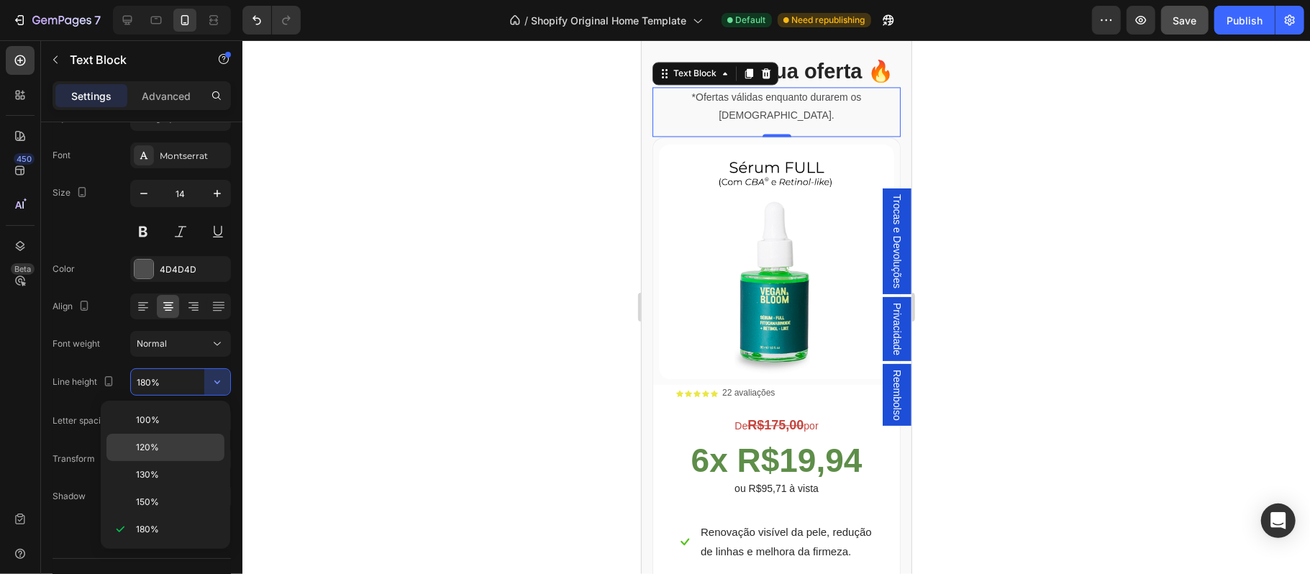
click at [160, 440] on div "120%" at bounding box center [165, 447] width 118 height 27
type input "120%"
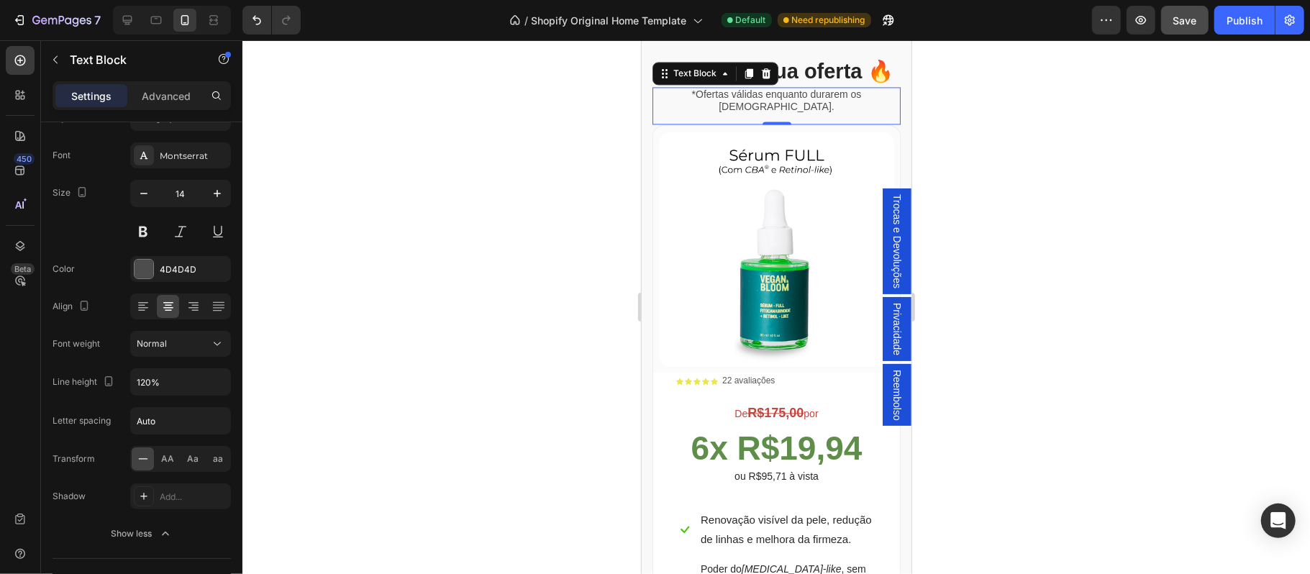
click at [980, 375] on div at bounding box center [776, 307] width 1068 height 534
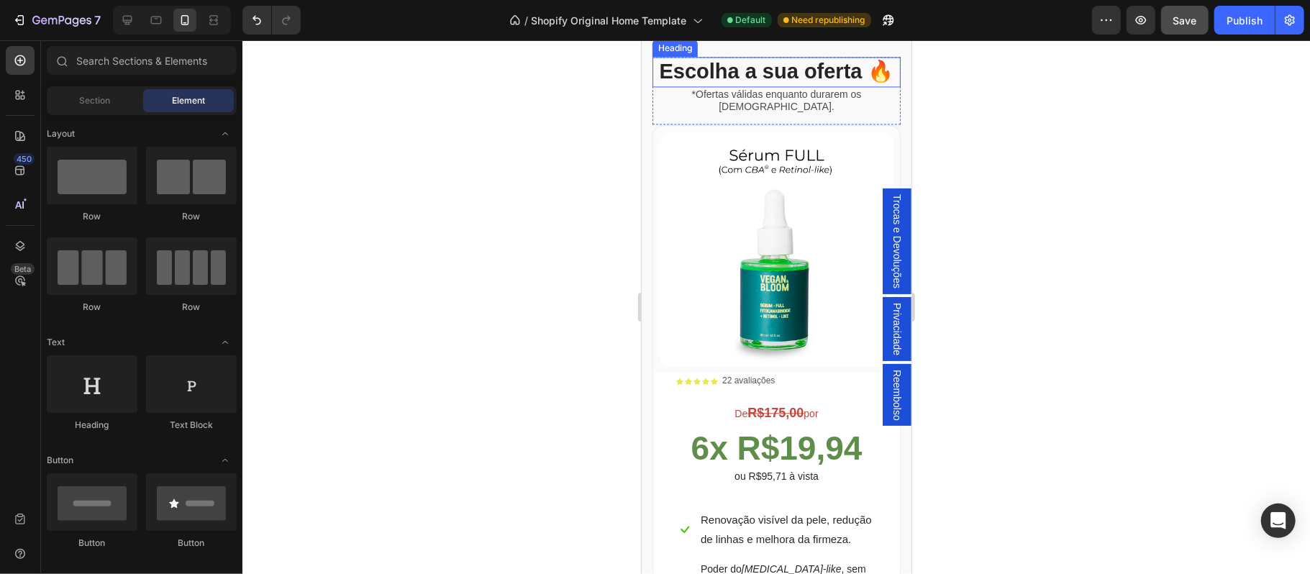
click at [824, 86] on h2 "Escolha a sua oferta 🔥" at bounding box center [776, 71] width 248 height 30
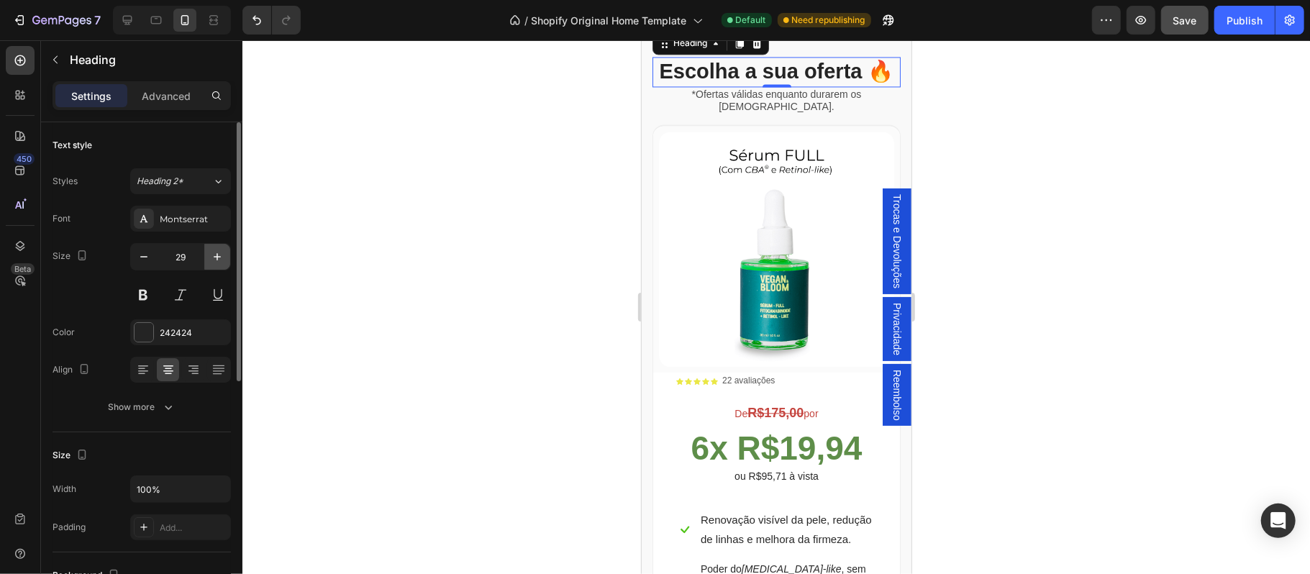
click at [220, 257] on icon "button" at bounding box center [217, 257] width 14 height 14
click at [217, 262] on icon "button" at bounding box center [217, 257] width 14 height 14
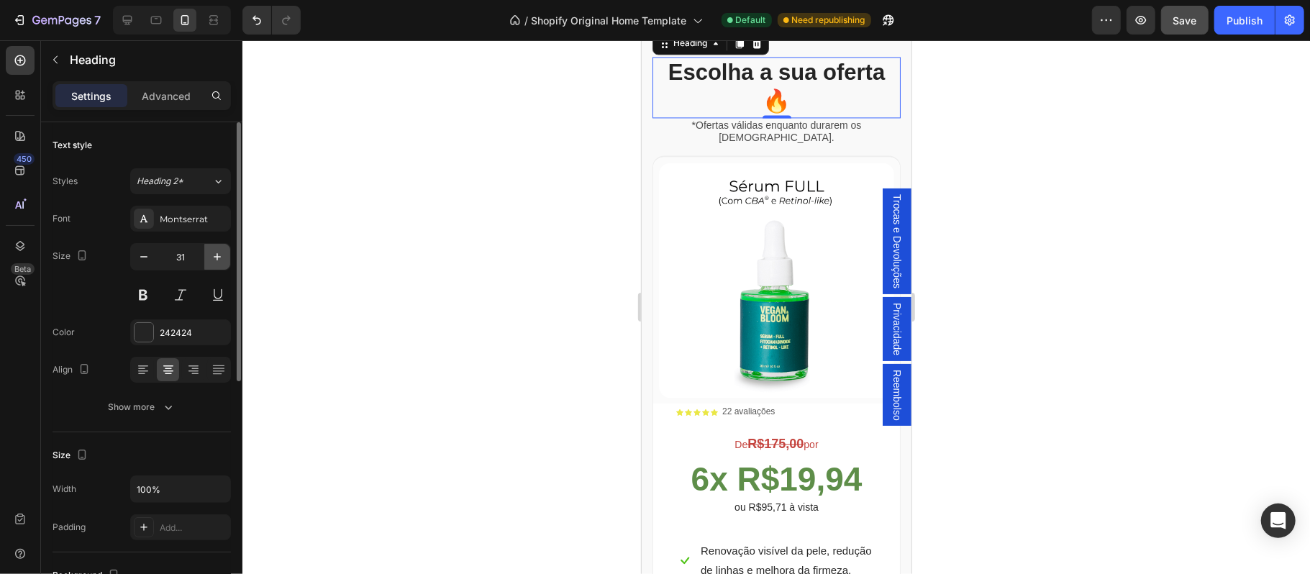
click at [217, 262] on icon "button" at bounding box center [217, 257] width 14 height 14
type input "32"
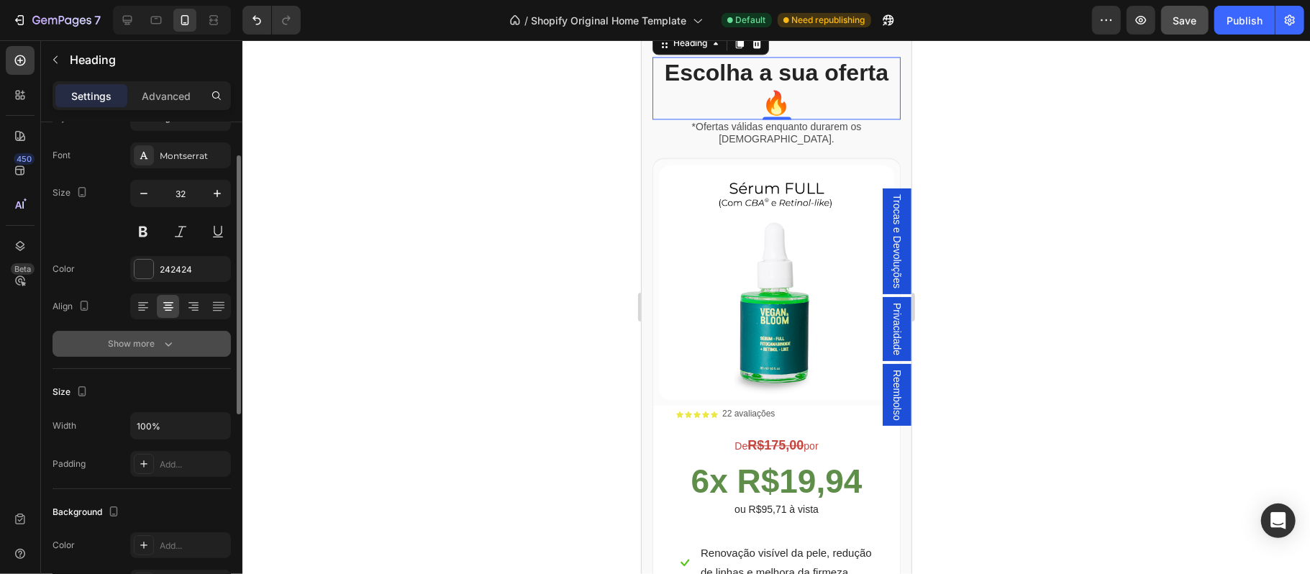
click at [138, 344] on div "Show more" at bounding box center [142, 344] width 67 height 14
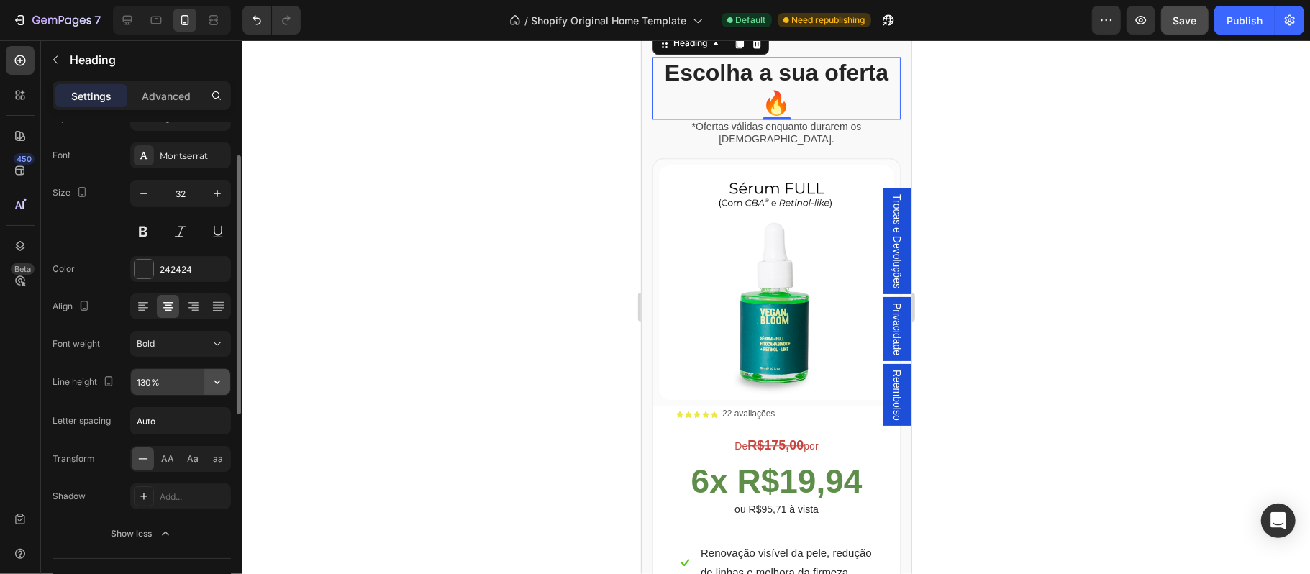
click at [219, 386] on icon "button" at bounding box center [217, 382] width 14 height 14
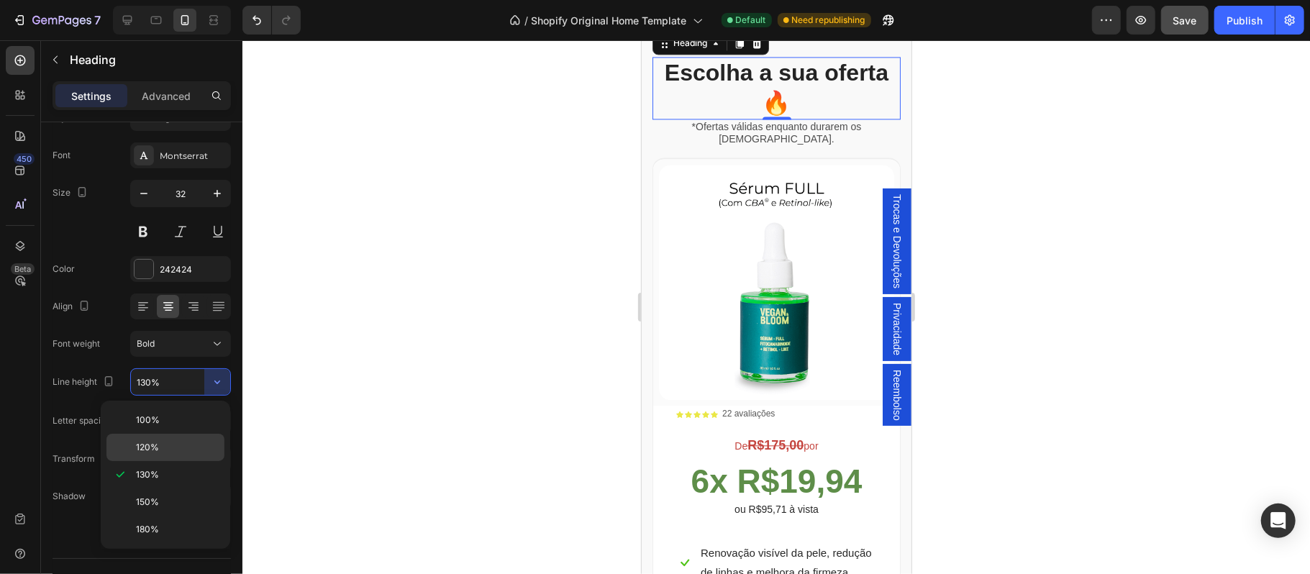
click at [161, 441] on p "120%" at bounding box center [177, 447] width 82 height 13
type input "120%"
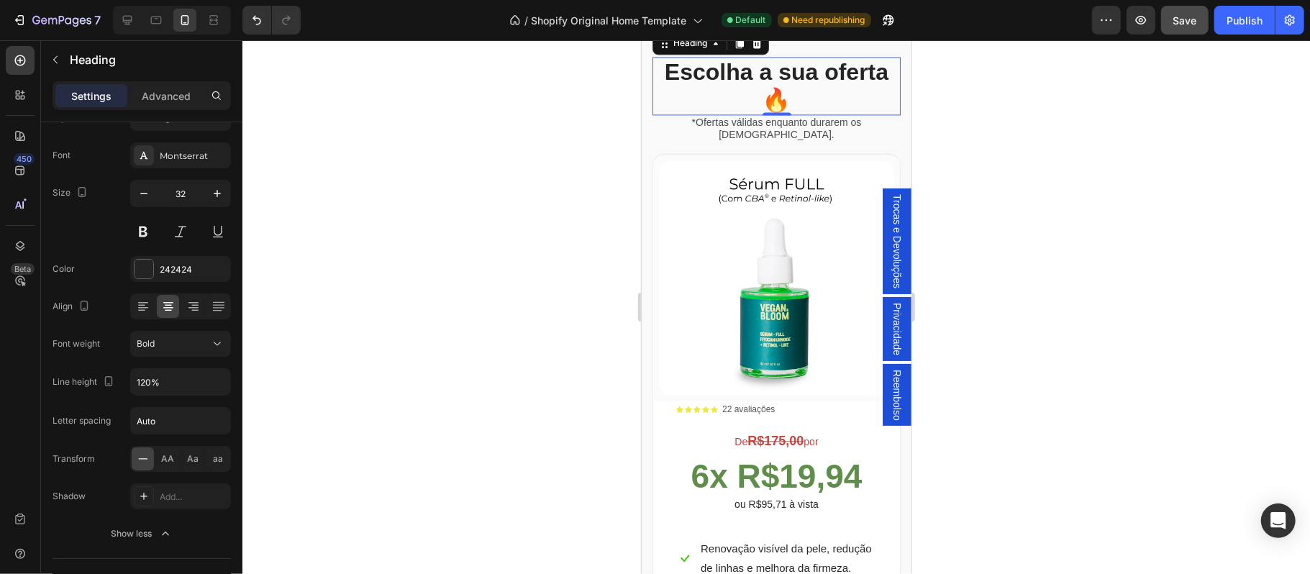
click at [1047, 352] on div at bounding box center [776, 307] width 1068 height 534
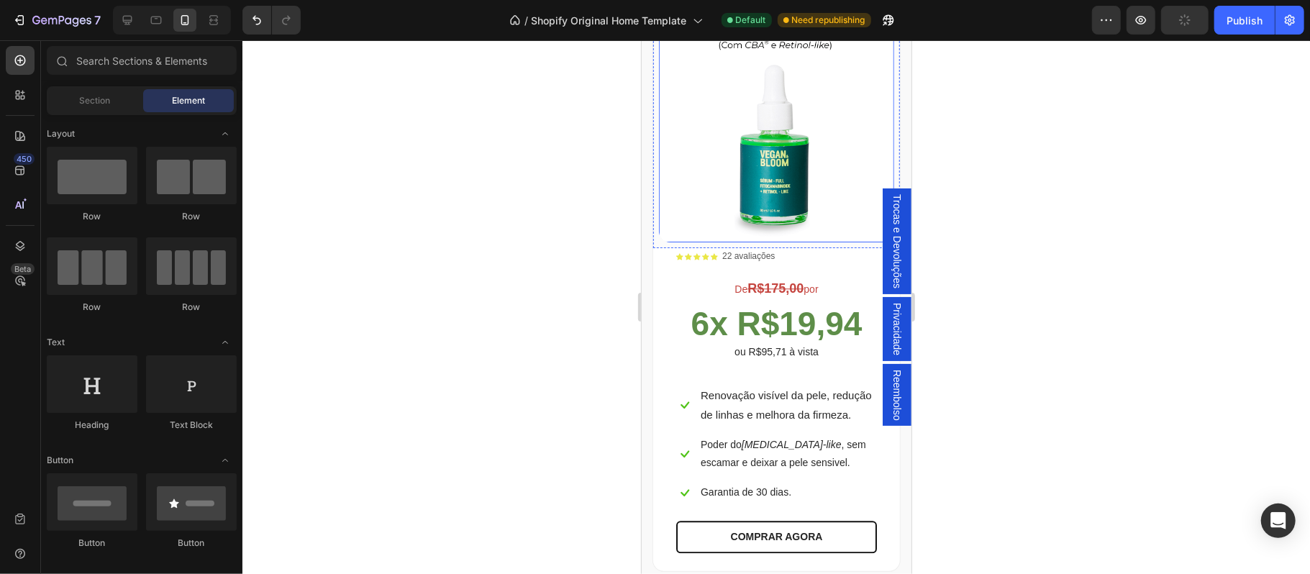
scroll to position [2702, 0]
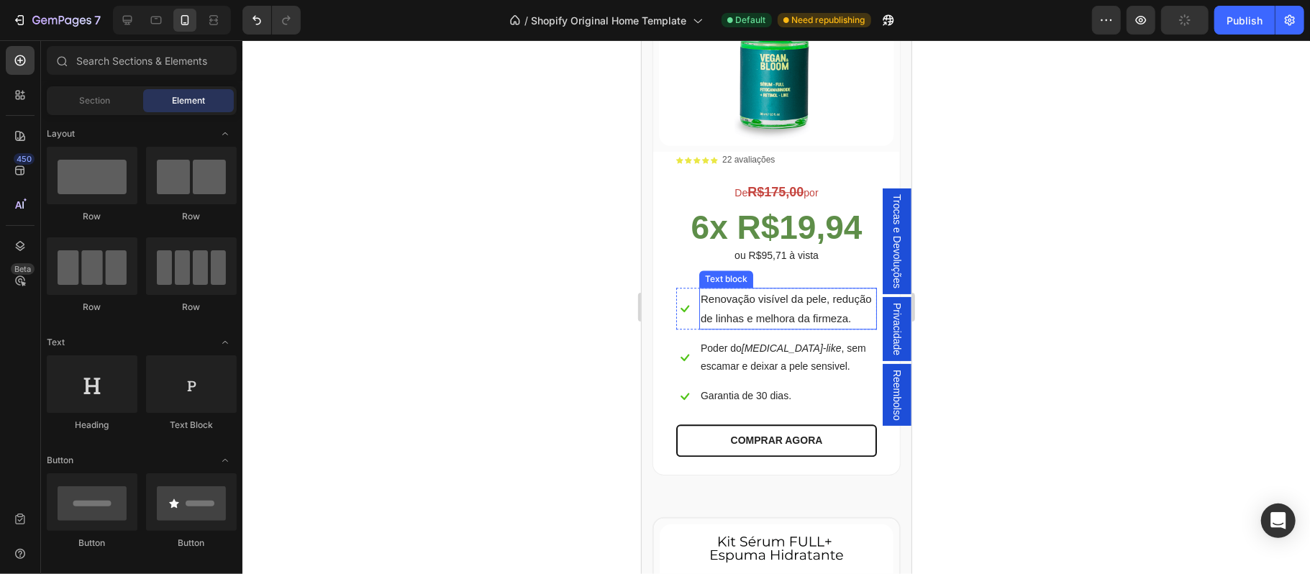
click at [751, 294] on p "Renovação visível da pele, redução de linhas e melhora da firmeza." at bounding box center [787, 307] width 175 height 39
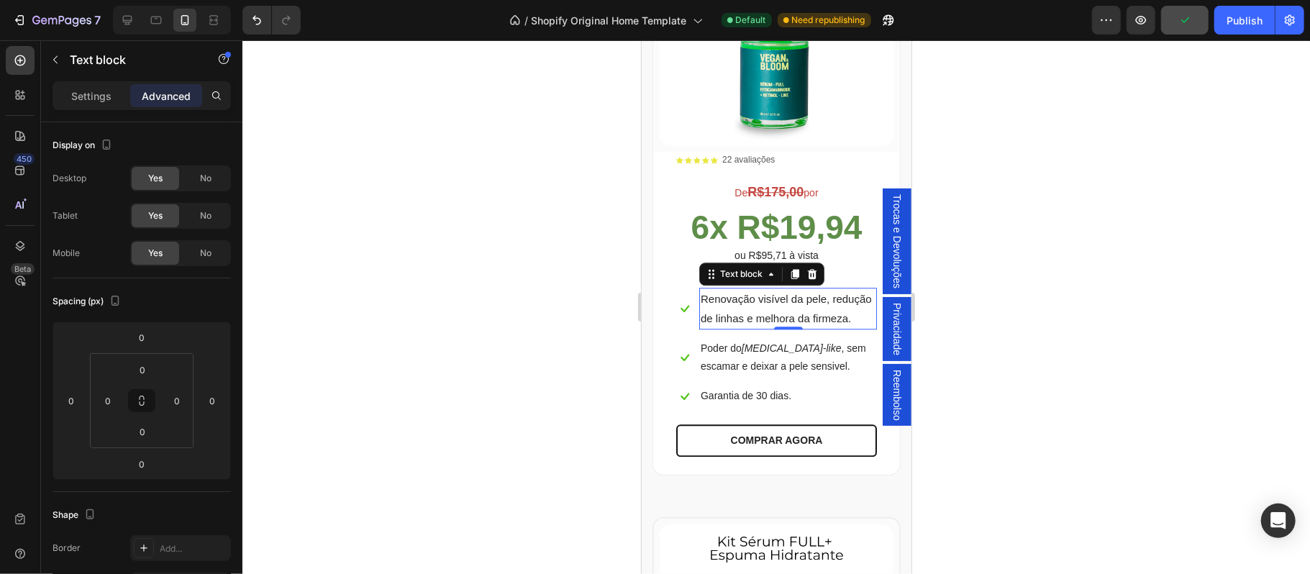
click at [165, 94] on p "Advanced" at bounding box center [166, 95] width 49 height 15
click at [94, 93] on p "Settings" at bounding box center [91, 95] width 40 height 15
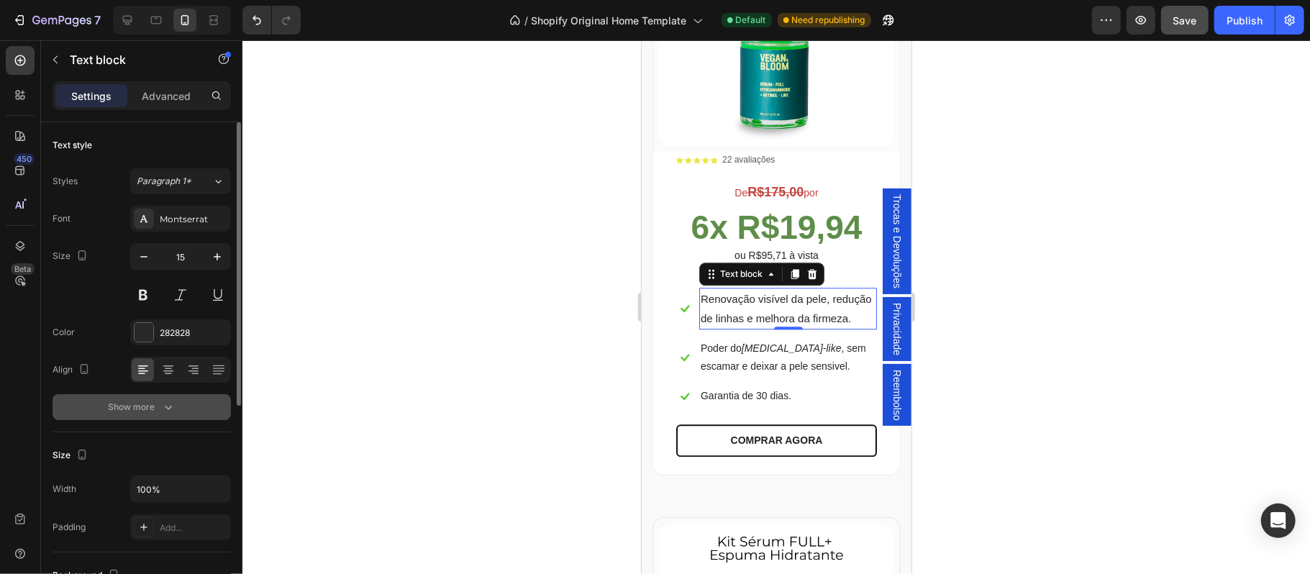
click at [136, 412] on div "Show more" at bounding box center [142, 407] width 67 height 14
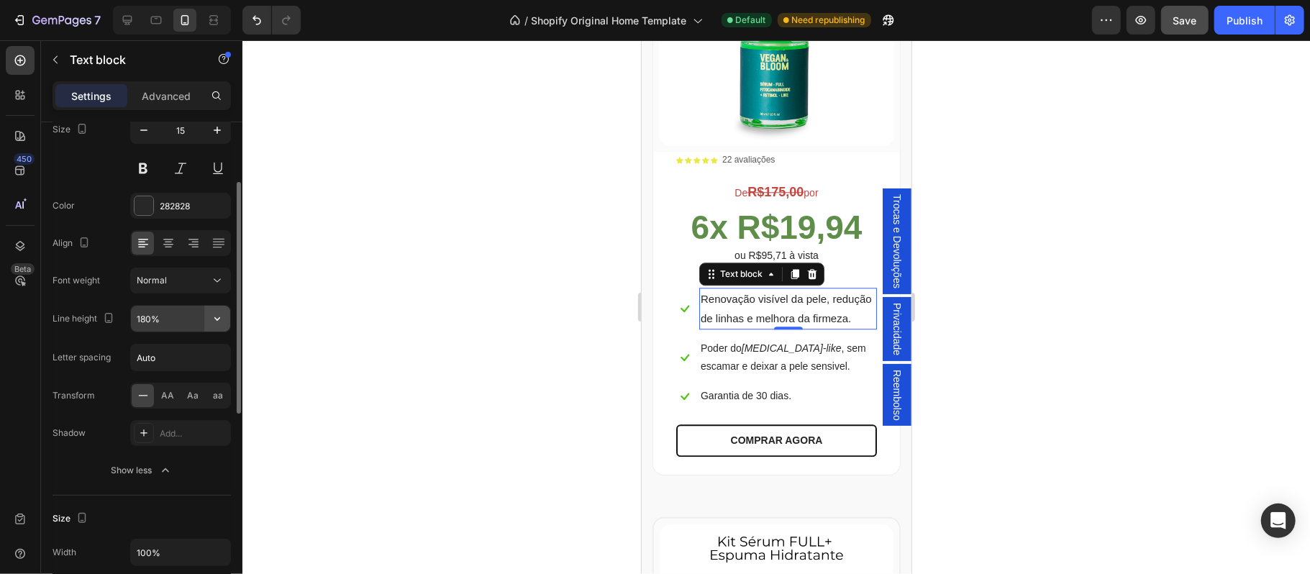
click at [220, 318] on icon "button" at bounding box center [217, 319] width 14 height 14
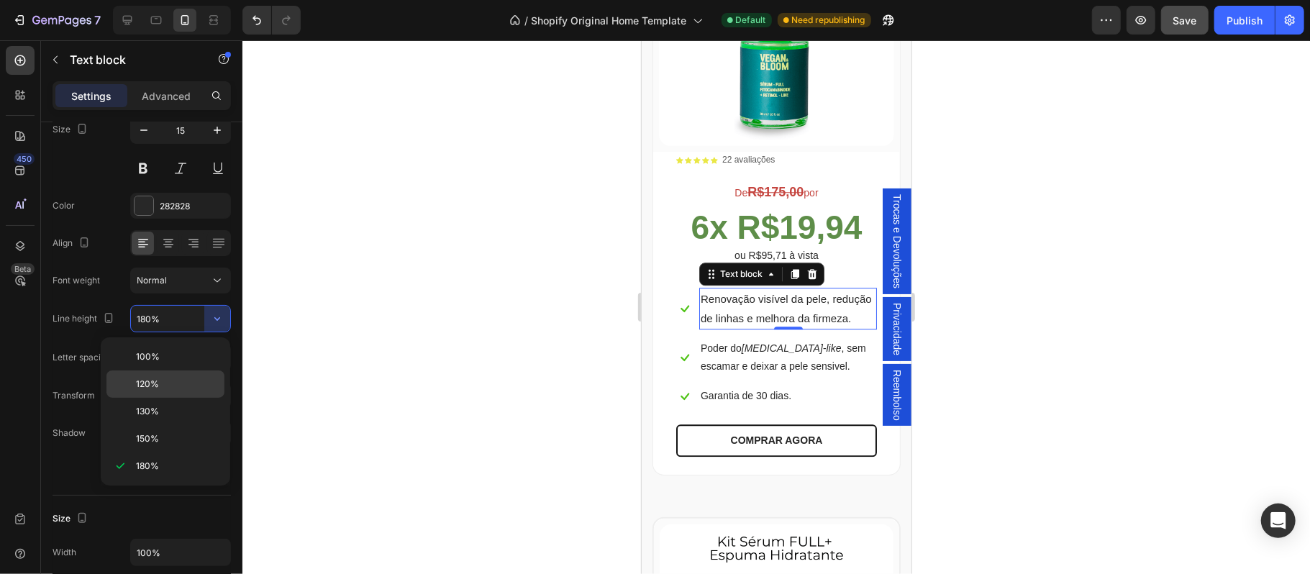
click at [156, 386] on span "120%" at bounding box center [147, 384] width 23 height 13
type input "120%"
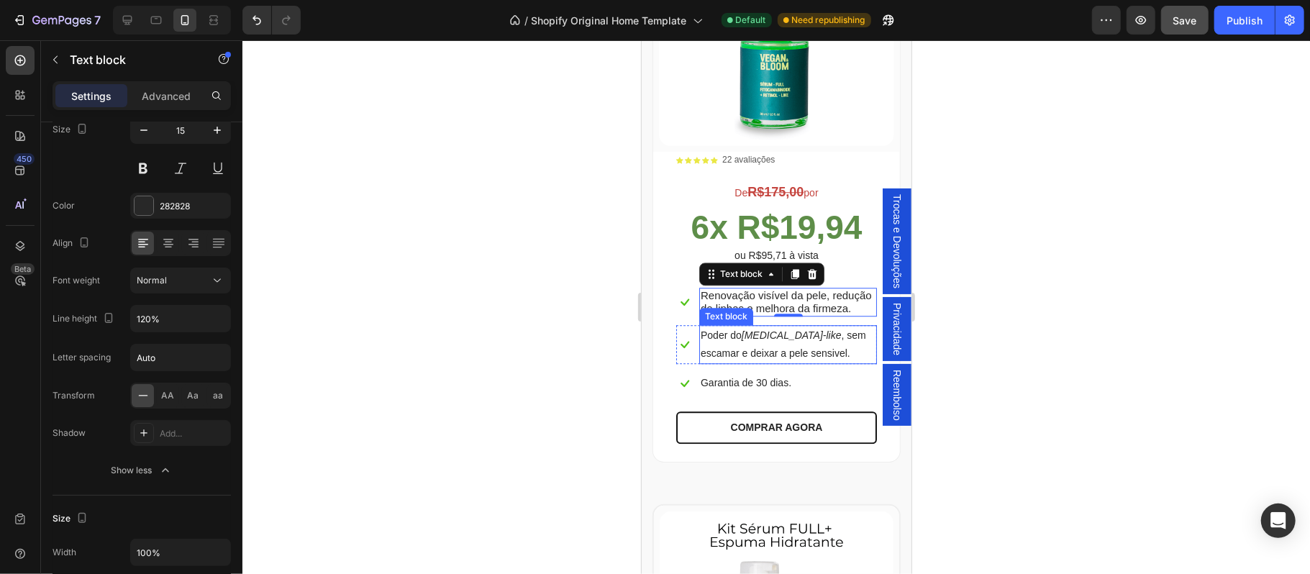
click at [791, 332] on icon "[MEDICAL_DATA]-like" at bounding box center [791, 335] width 100 height 12
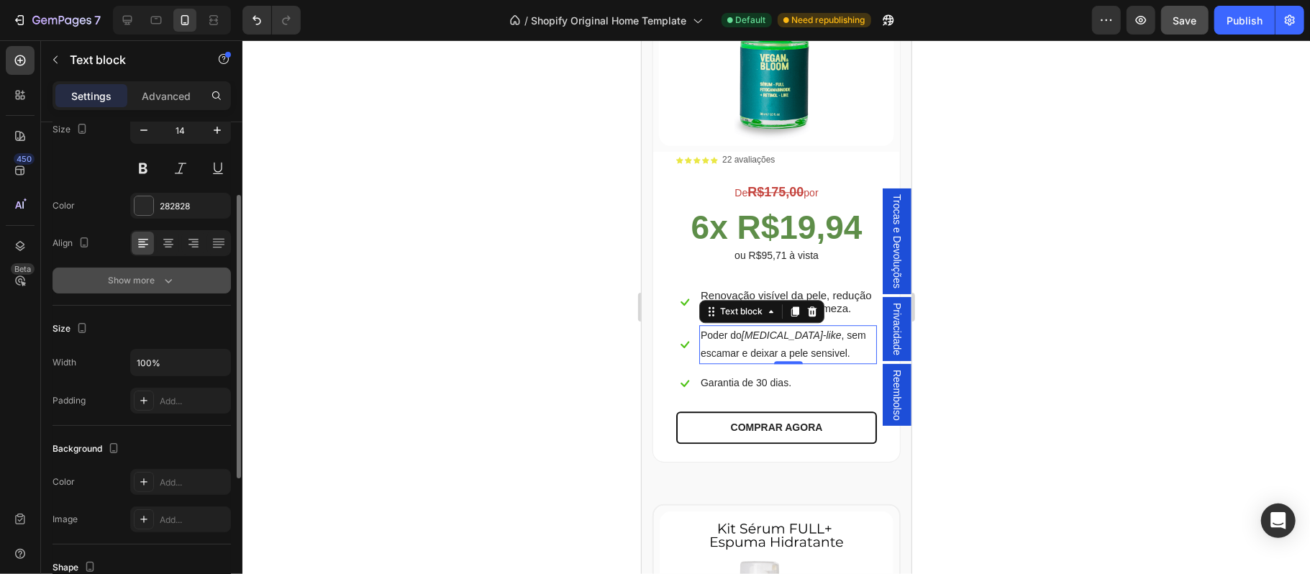
click at [158, 282] on div "Show more" at bounding box center [142, 280] width 67 height 14
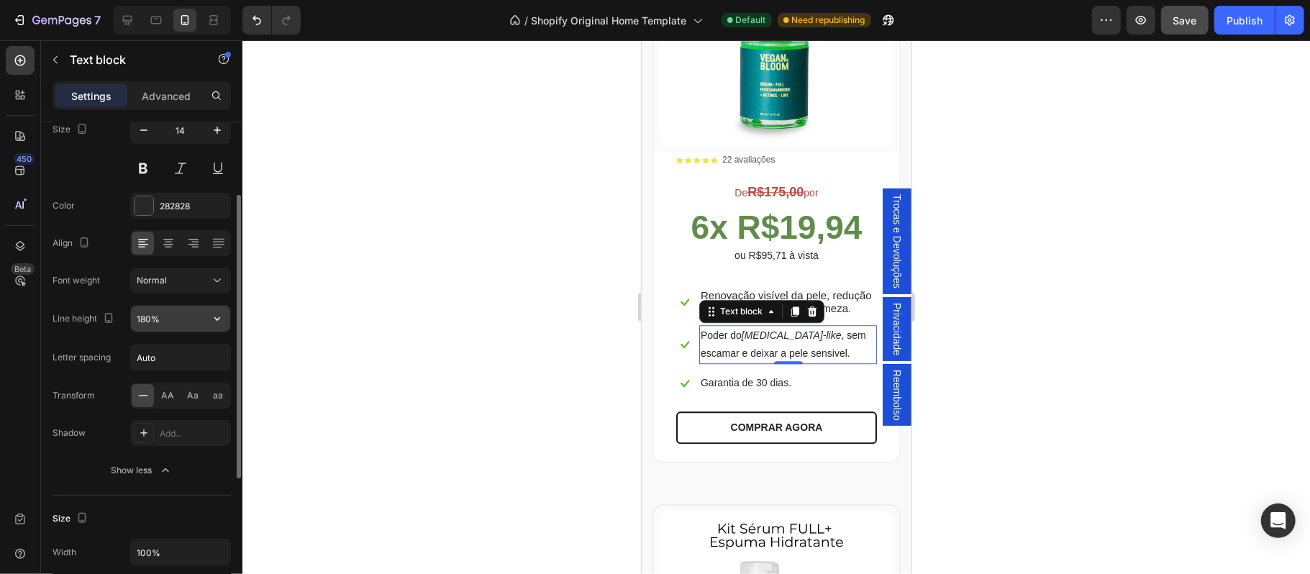
click at [219, 321] on icon "button" at bounding box center [217, 319] width 14 height 14
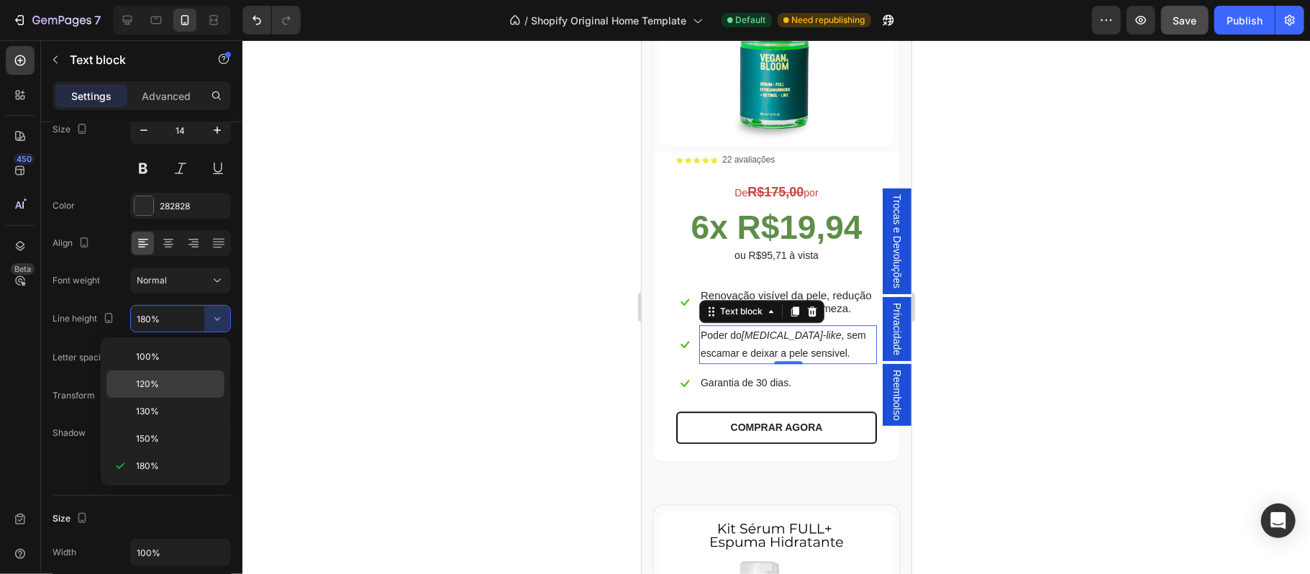
click at [171, 378] on p "120%" at bounding box center [177, 384] width 82 height 13
type input "120%"
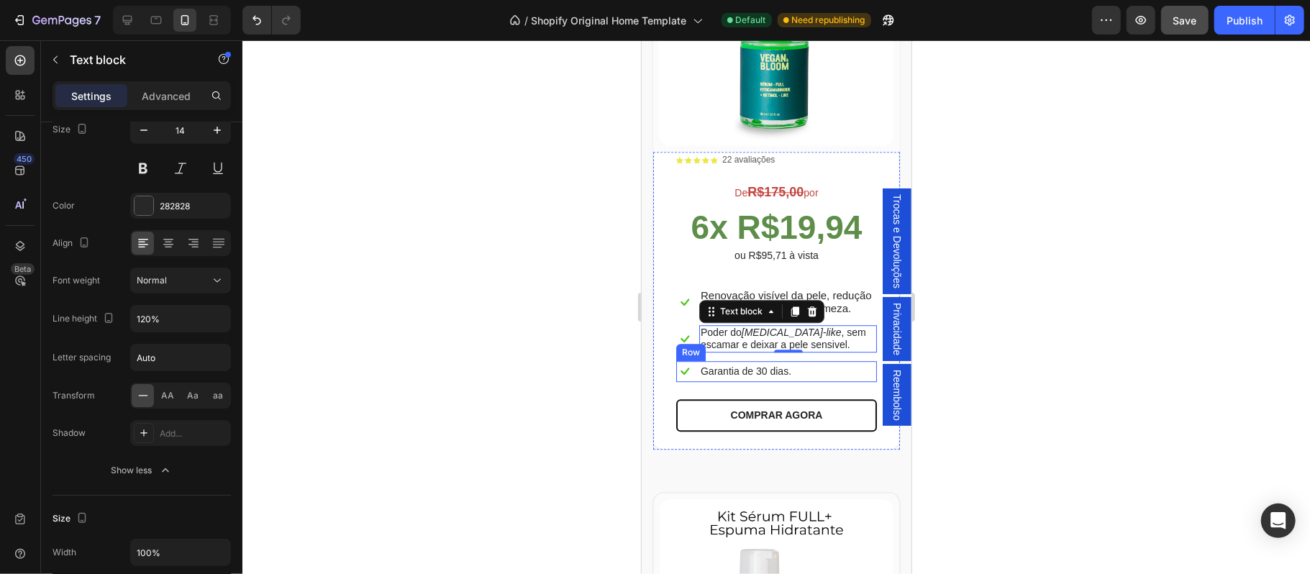
click at [791, 380] on p "Garantia de 30 dias." at bounding box center [745, 371] width 91 height 18
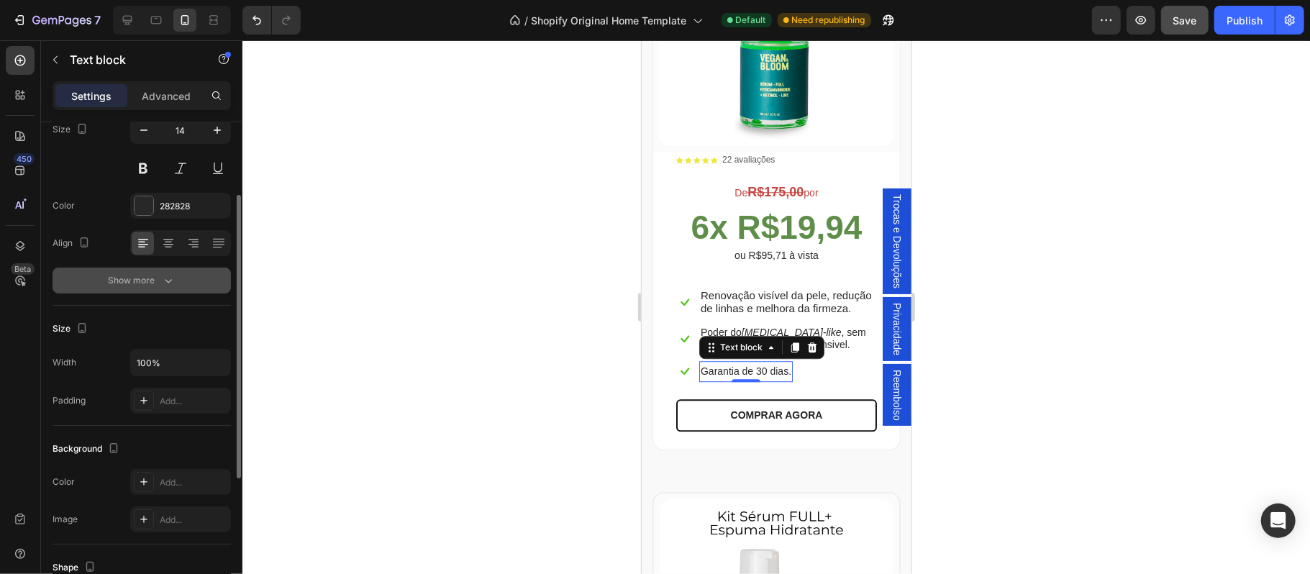
click at [142, 280] on div "Show more" at bounding box center [142, 280] width 67 height 14
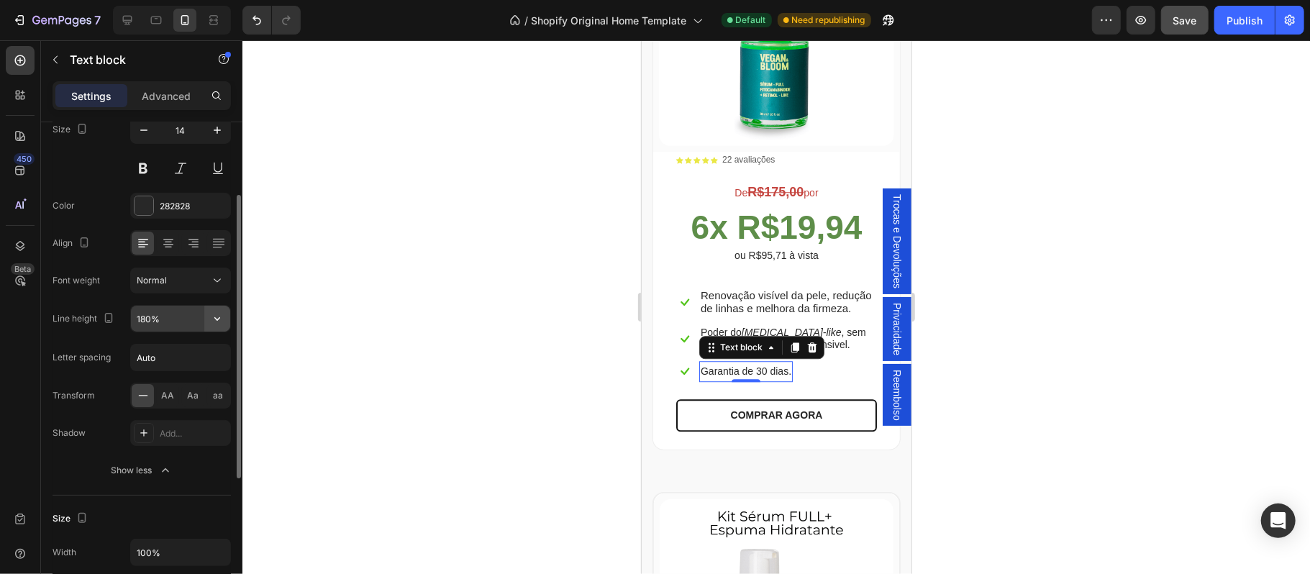
click at [217, 323] on icon "button" at bounding box center [217, 319] width 14 height 14
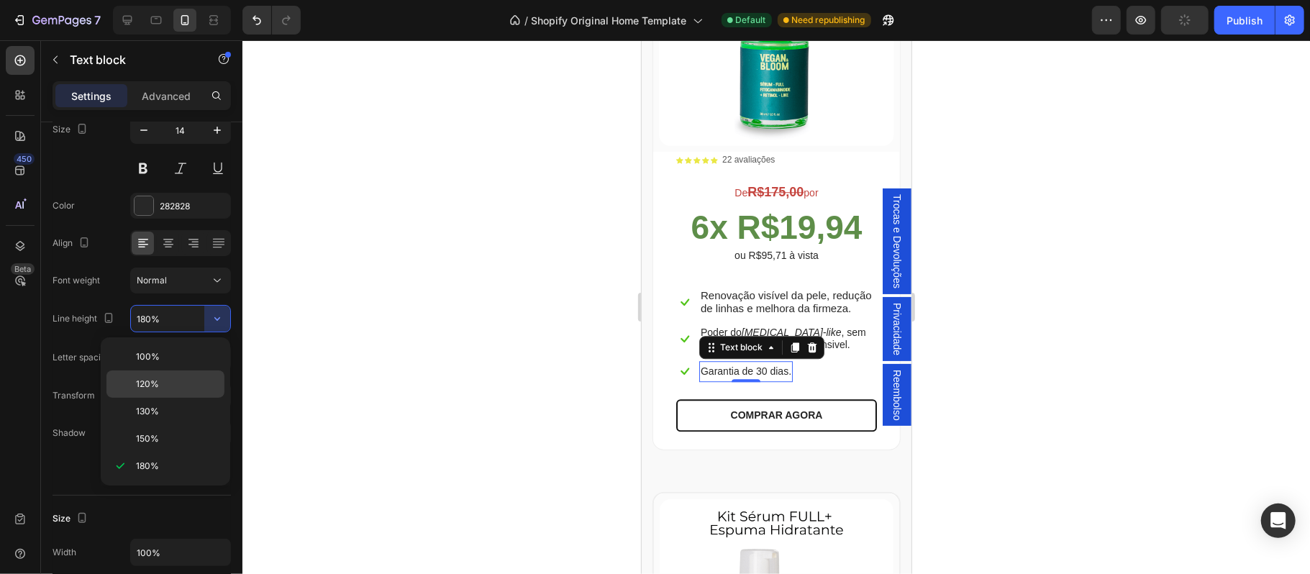
click at [168, 386] on p "120%" at bounding box center [177, 384] width 82 height 13
type input "120%"
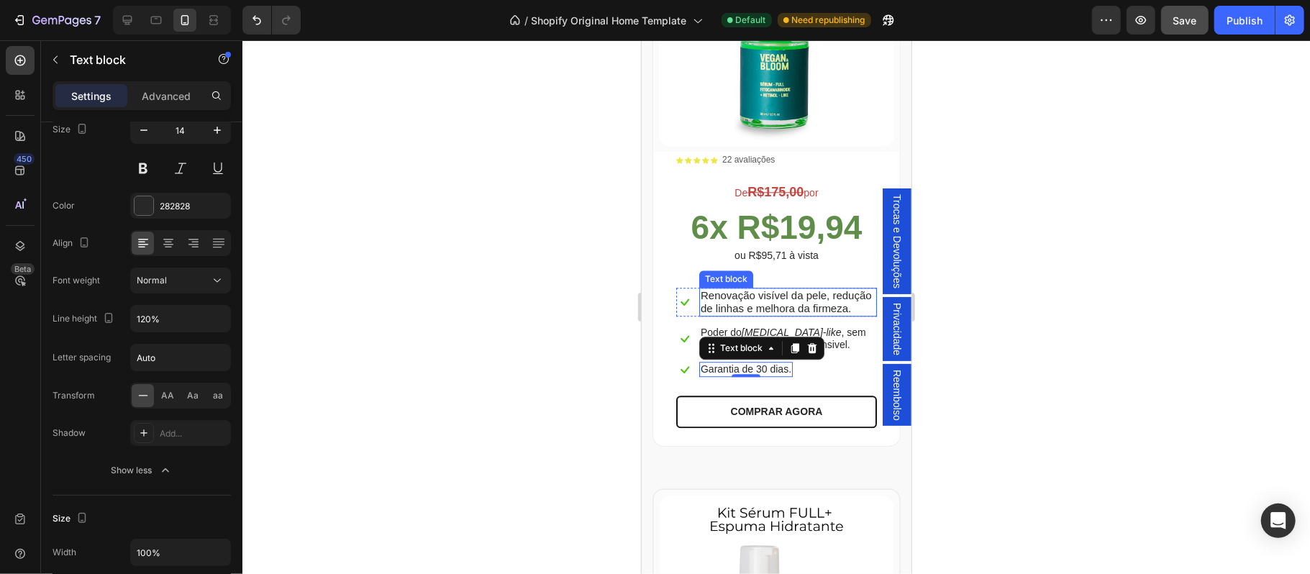
click at [757, 296] on p "Renovação visível da pele, redução de linhas e melhora da firmeza." at bounding box center [787, 301] width 175 height 26
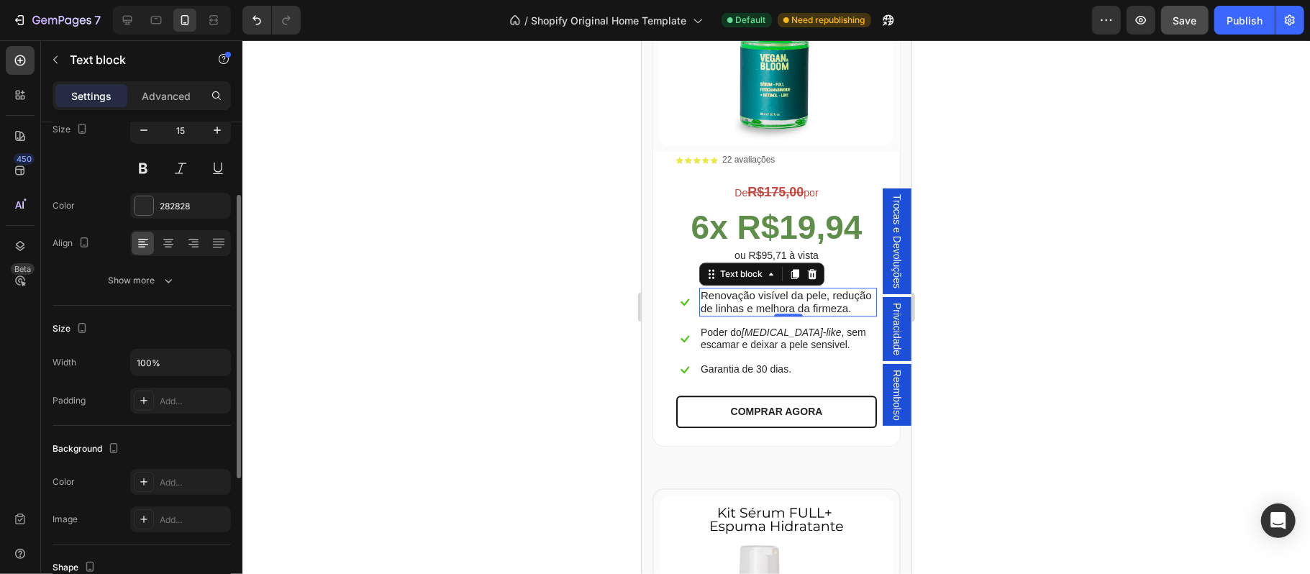
scroll to position [32, 0]
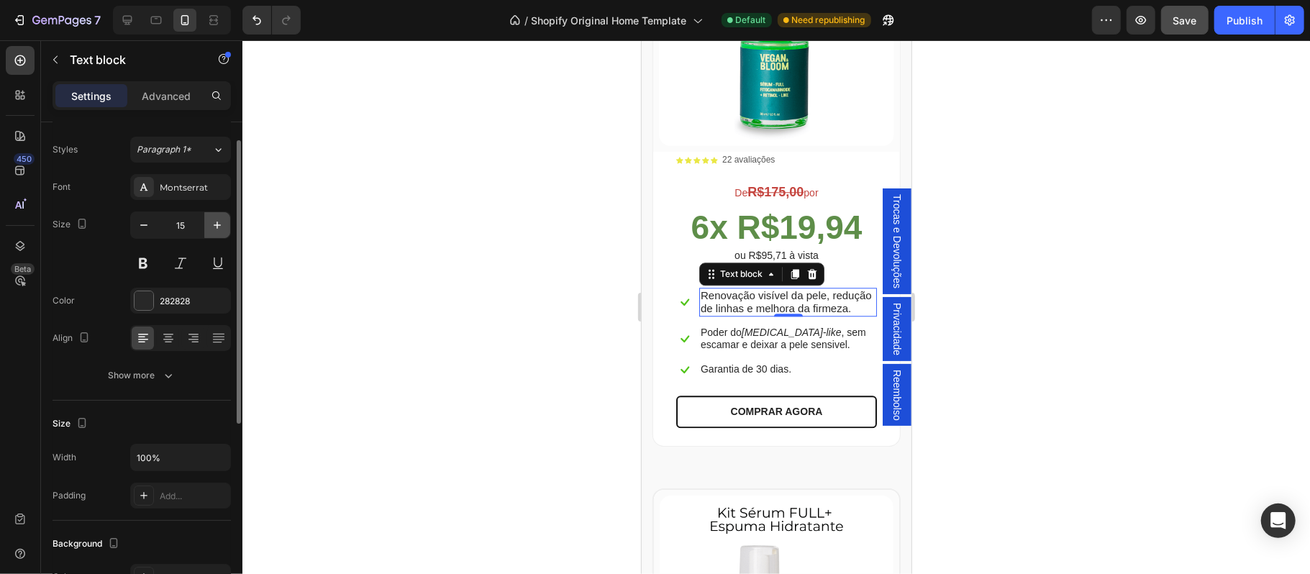
click at [214, 234] on button "button" at bounding box center [217, 225] width 26 height 26
type input "16"
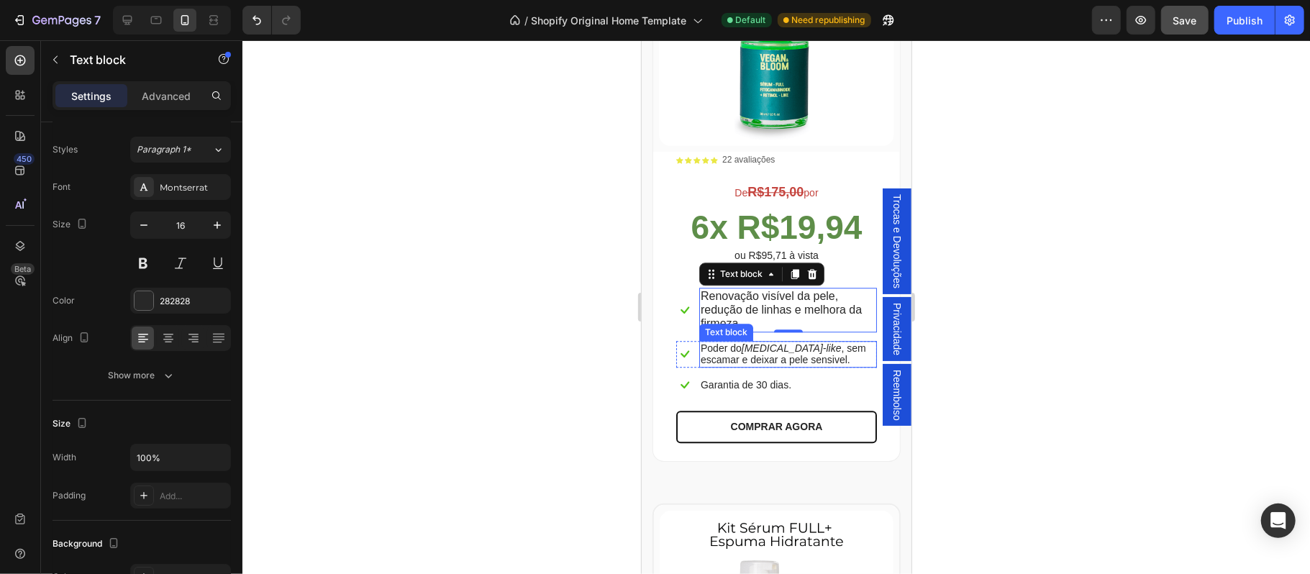
click at [753, 347] on p "Poder do [MEDICAL_DATA]-like , sem escamar e deixar a pele sensivel." at bounding box center [787, 354] width 175 height 24
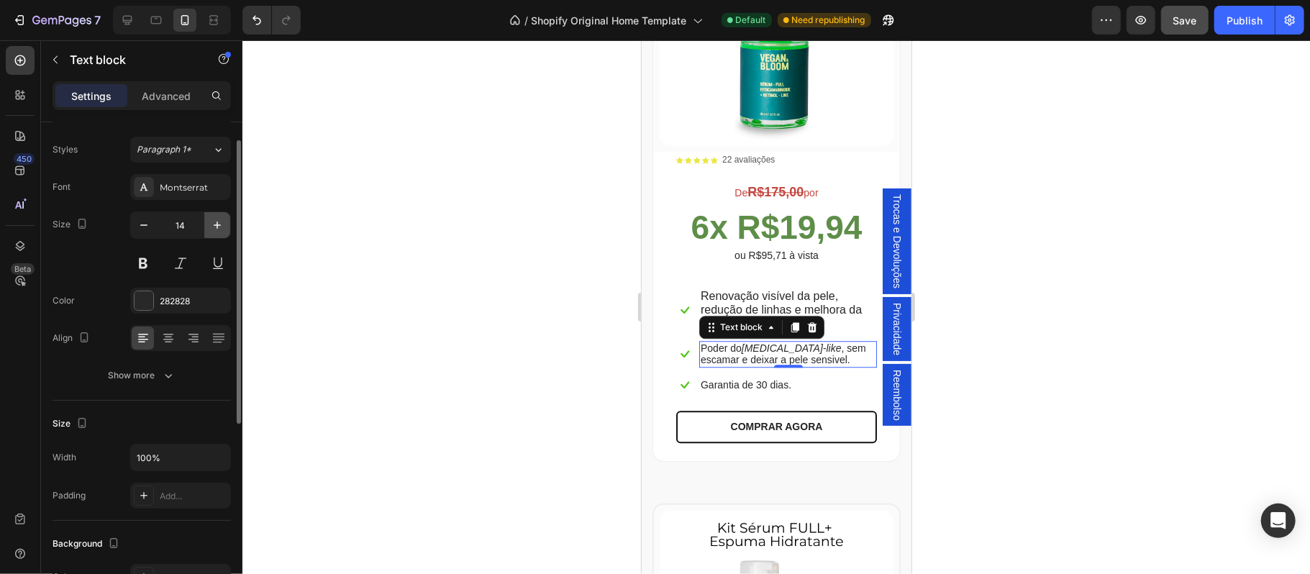
click at [213, 222] on icon "button" at bounding box center [217, 225] width 14 height 14
type input "15"
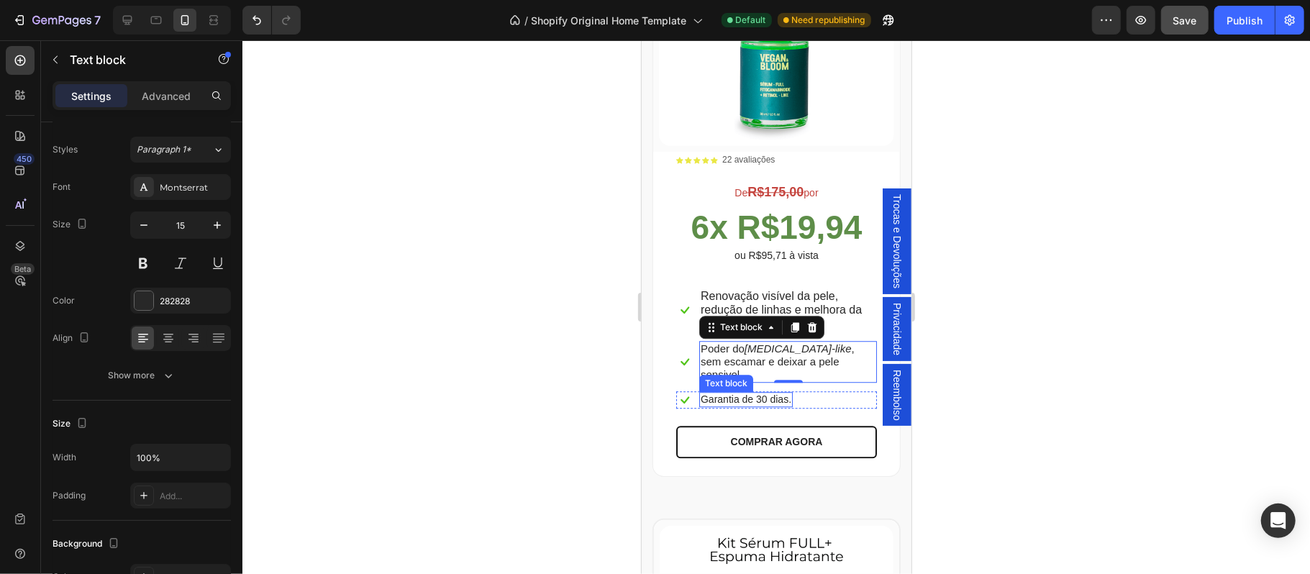
click at [714, 393] on p "Garantia de 30 dias." at bounding box center [745, 399] width 91 height 12
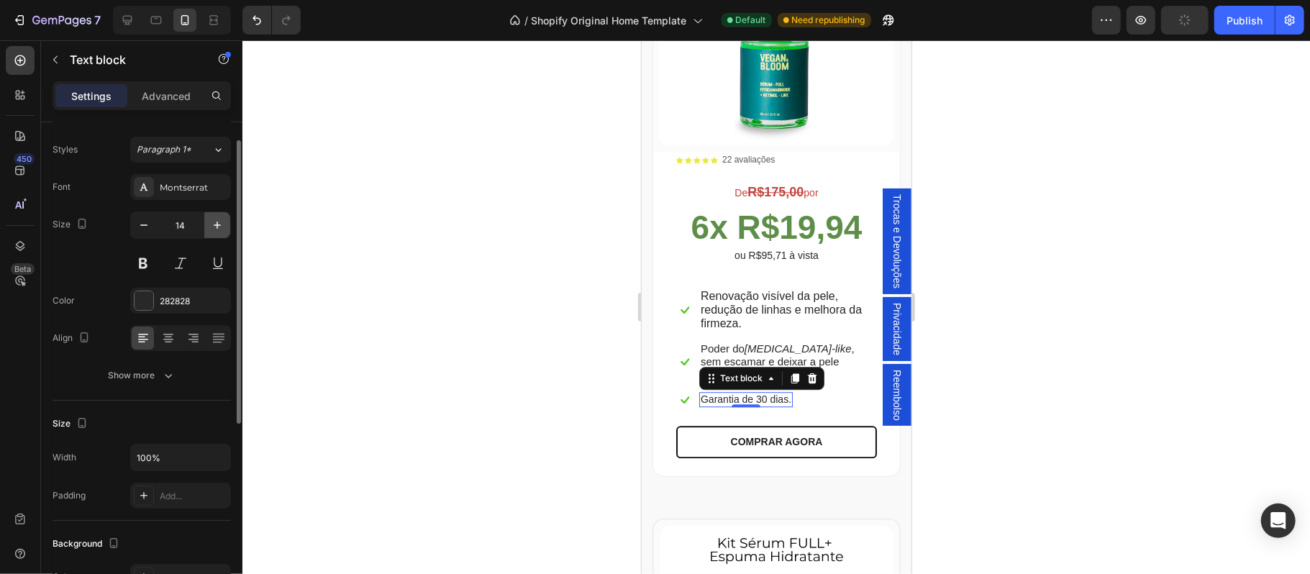
click at [220, 217] on button "button" at bounding box center [217, 225] width 26 height 26
type input "15"
click at [438, 288] on div at bounding box center [776, 307] width 1068 height 534
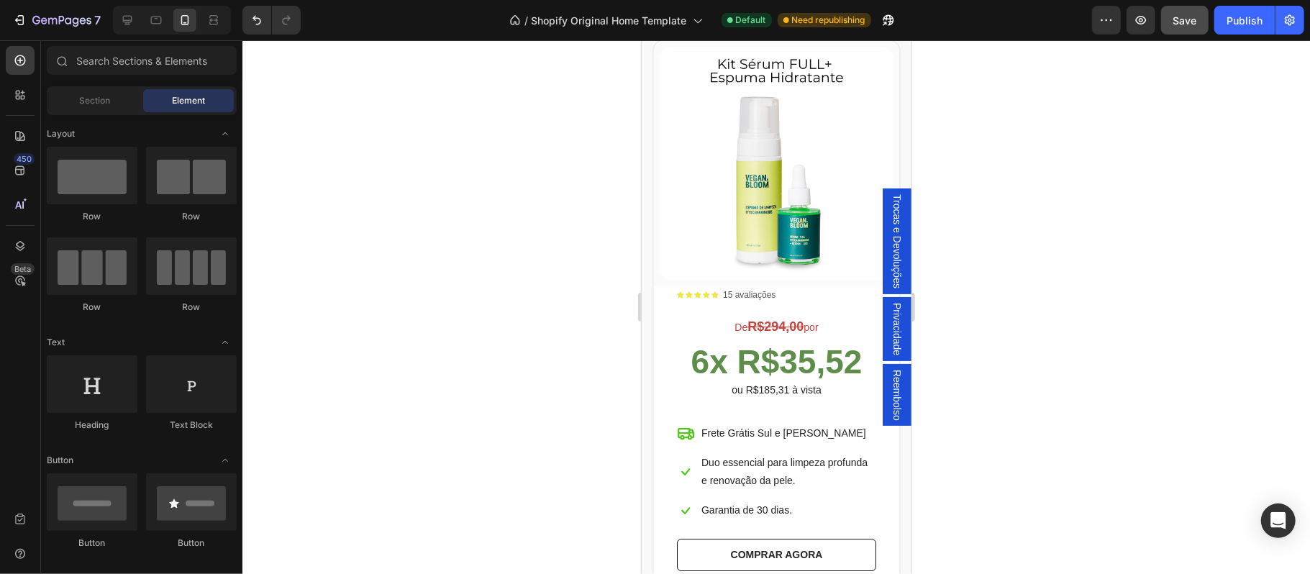
scroll to position [3342, 0]
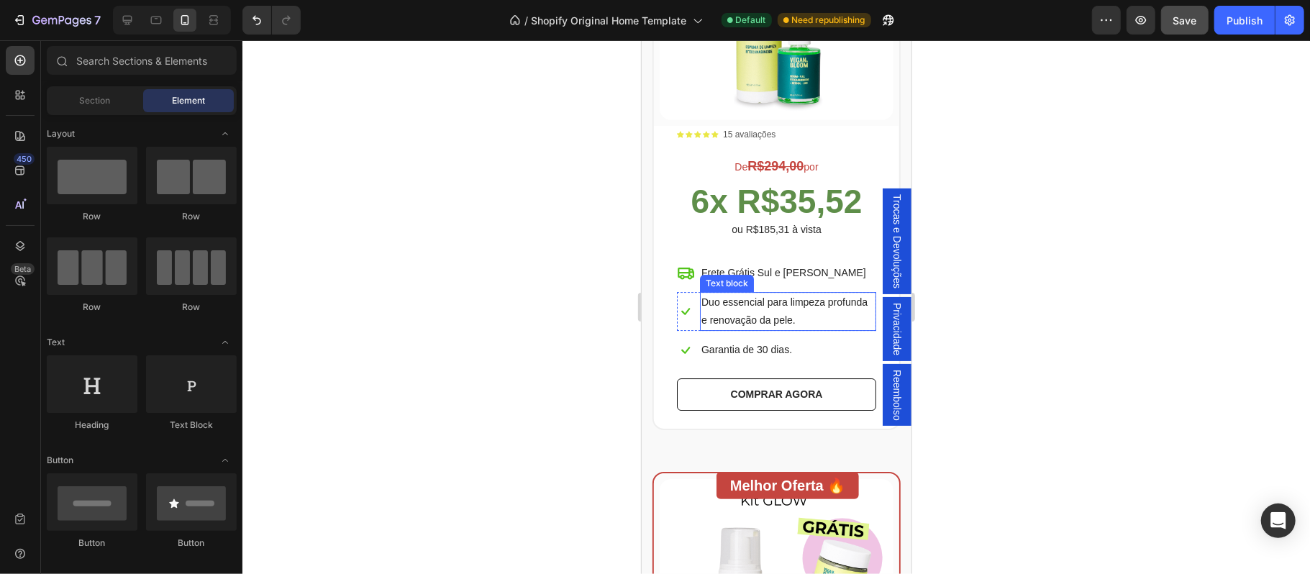
click at [730, 274] on div "Text block" at bounding box center [726, 282] width 54 height 17
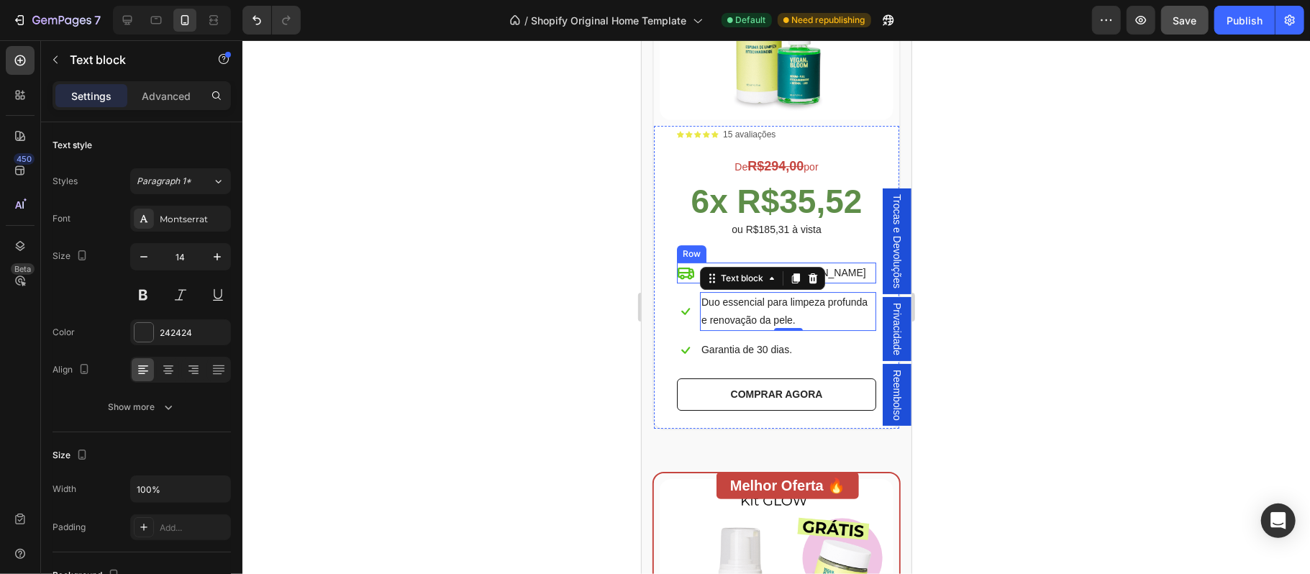
click at [832, 262] on div "Icon Frete Grátis Sul e Sudeste Text block Row" at bounding box center [775, 272] width 199 height 21
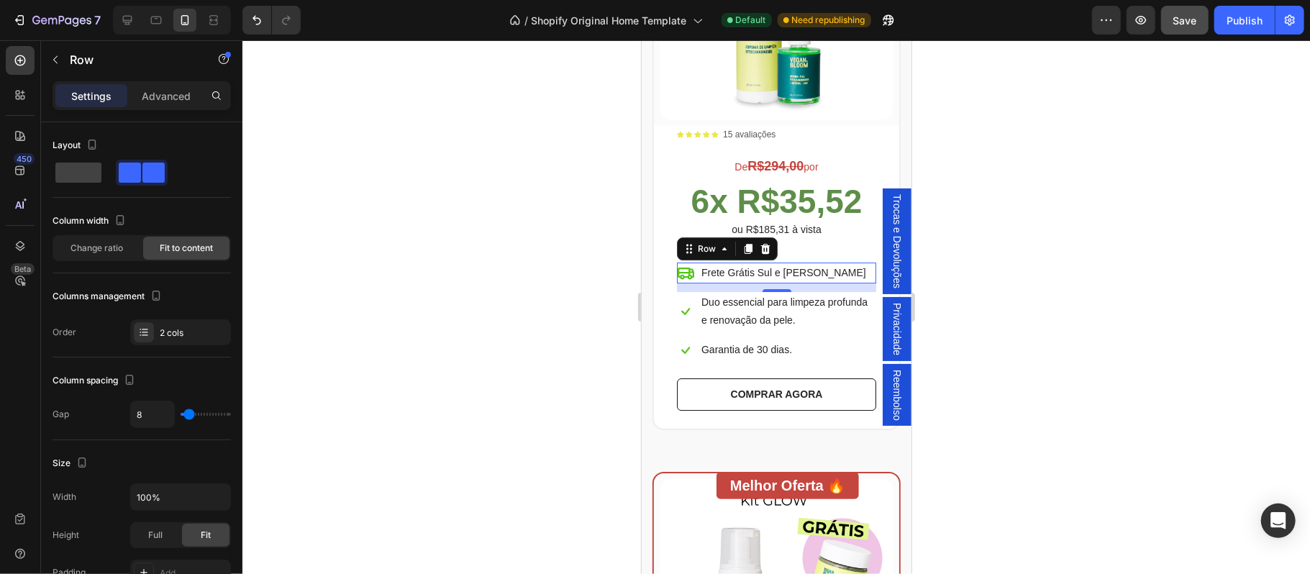
click at [83, 96] on p "Settings" at bounding box center [91, 95] width 40 height 15
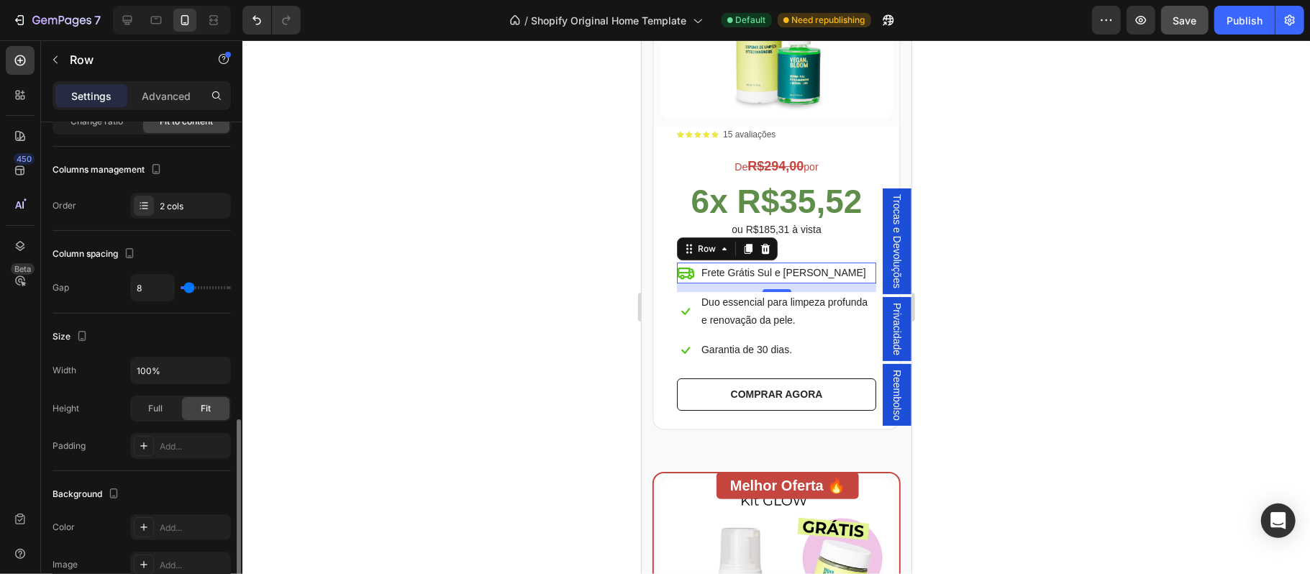
scroll to position [285, 0]
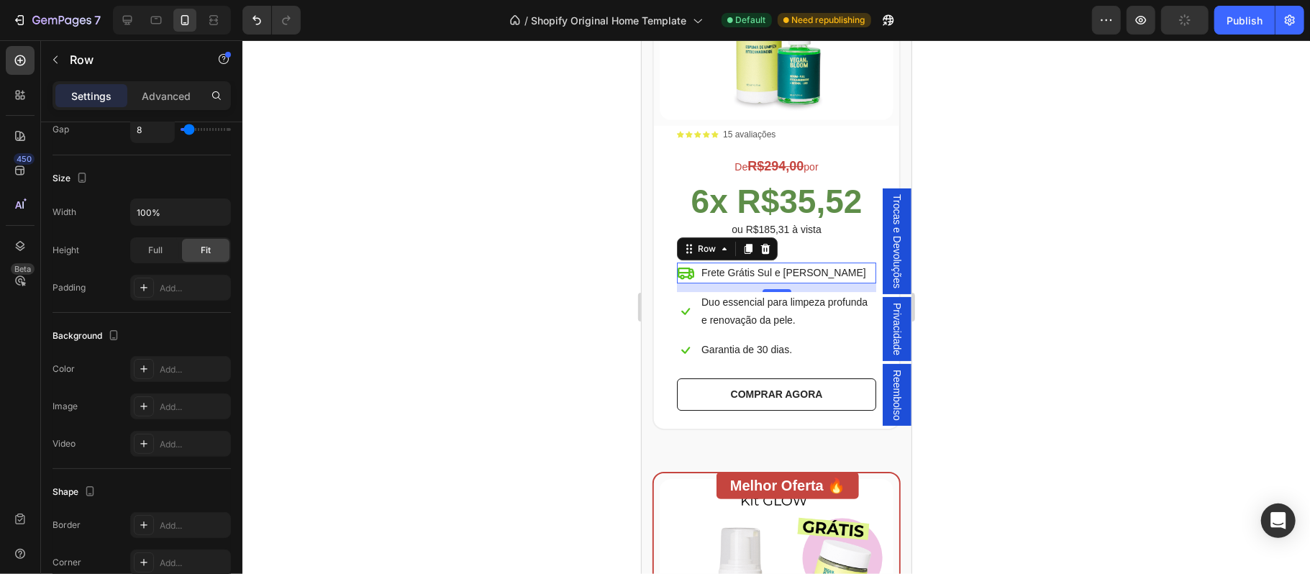
click at [1115, 351] on div at bounding box center [776, 307] width 1068 height 534
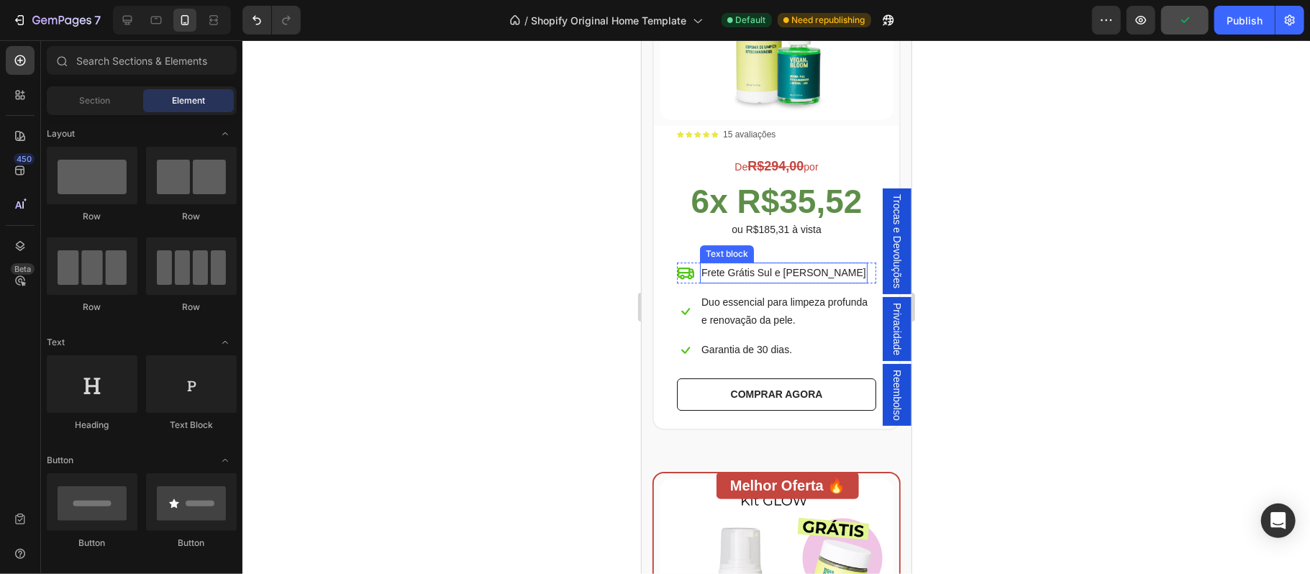
click at [776, 263] on p "Frete Grátis Sul e [PERSON_NAME]" at bounding box center [783, 272] width 165 height 18
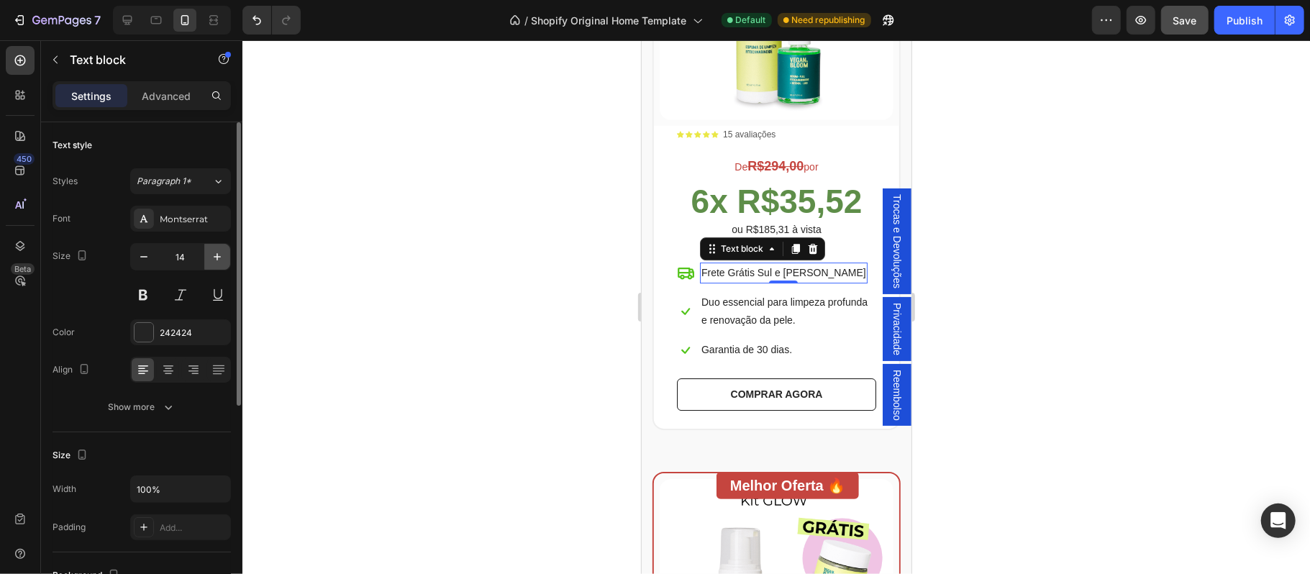
click at [216, 262] on icon "button" at bounding box center [217, 257] width 14 height 14
type input "15"
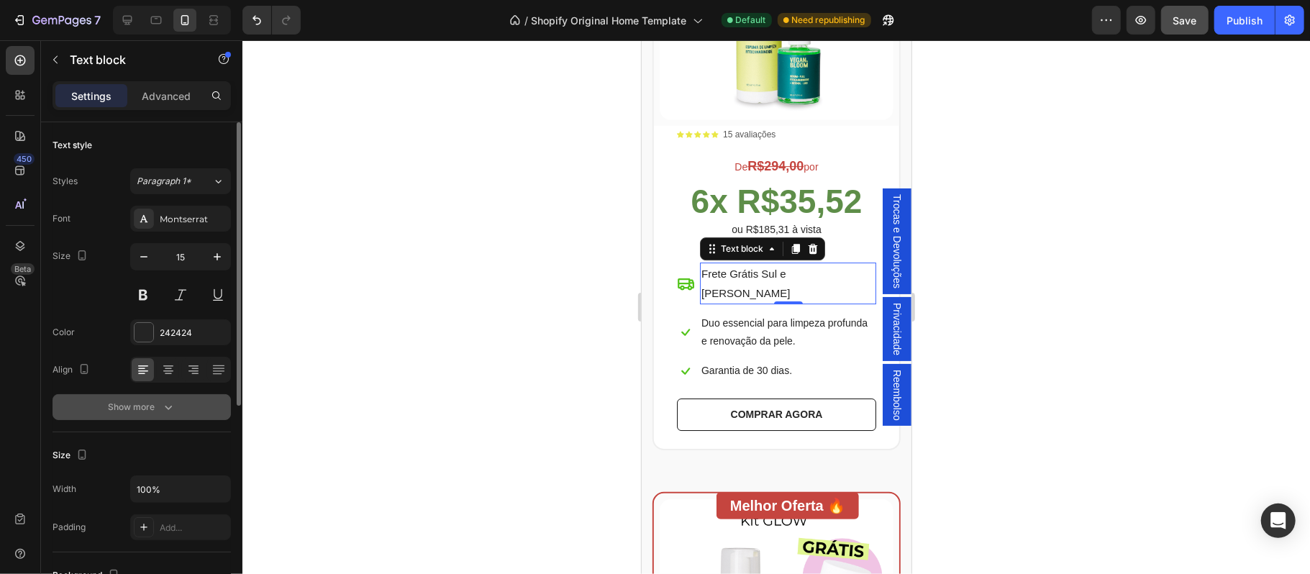
click at [155, 407] on div "Show more" at bounding box center [142, 407] width 67 height 14
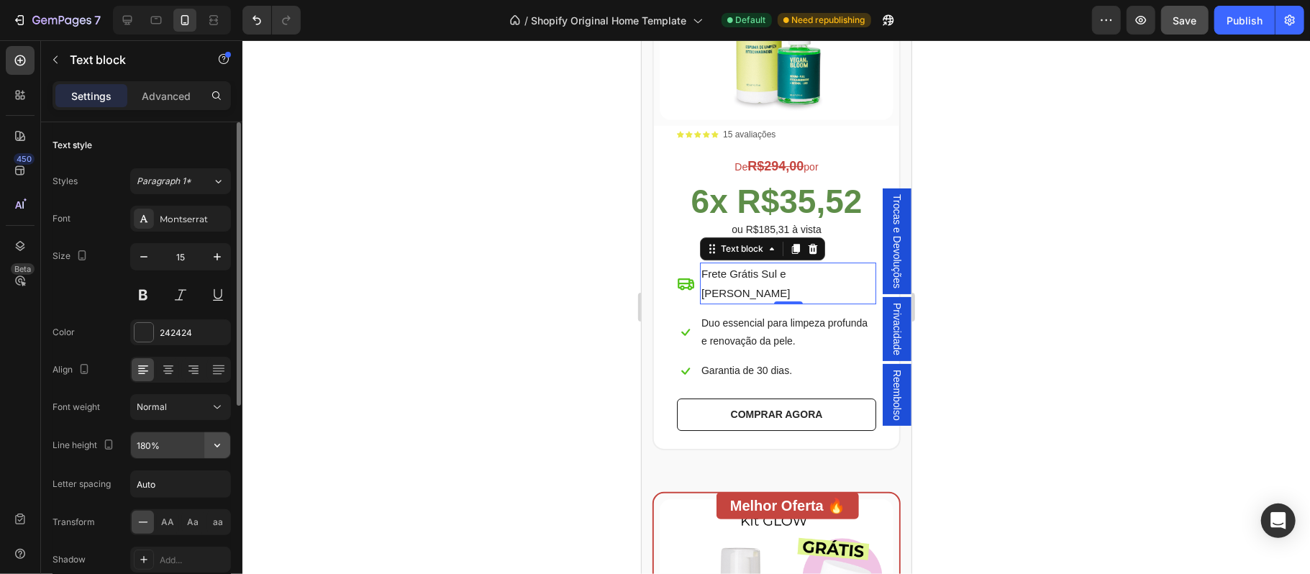
click at [217, 449] on icon "button" at bounding box center [217, 445] width 14 height 14
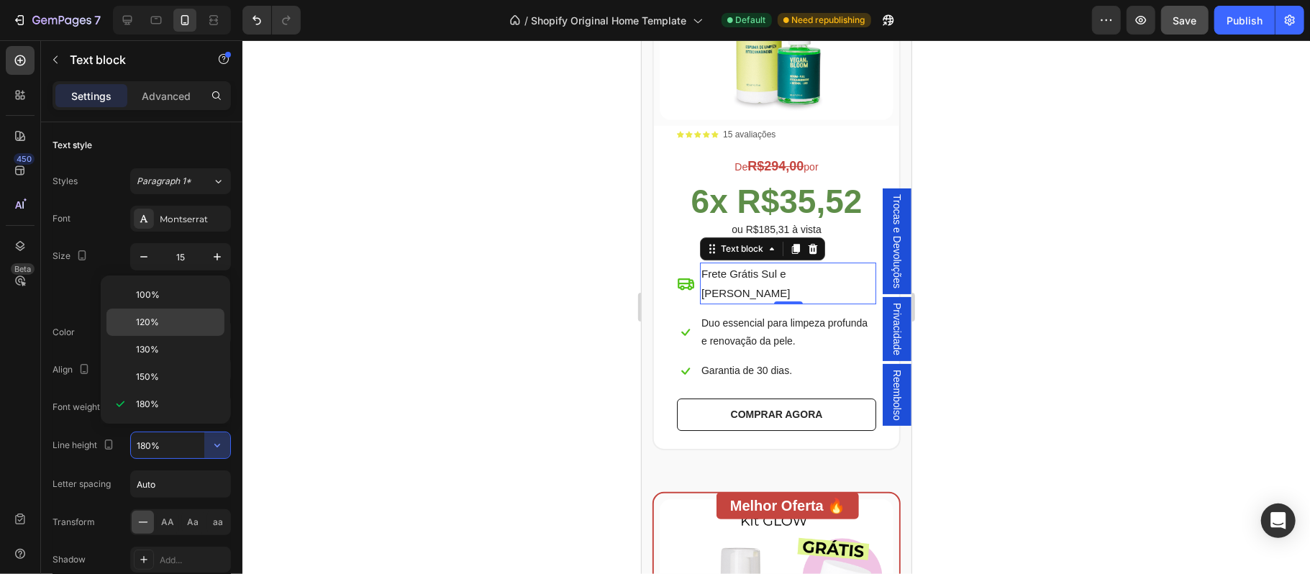
click at [151, 312] on div "120%" at bounding box center [165, 322] width 118 height 27
type input "120%"
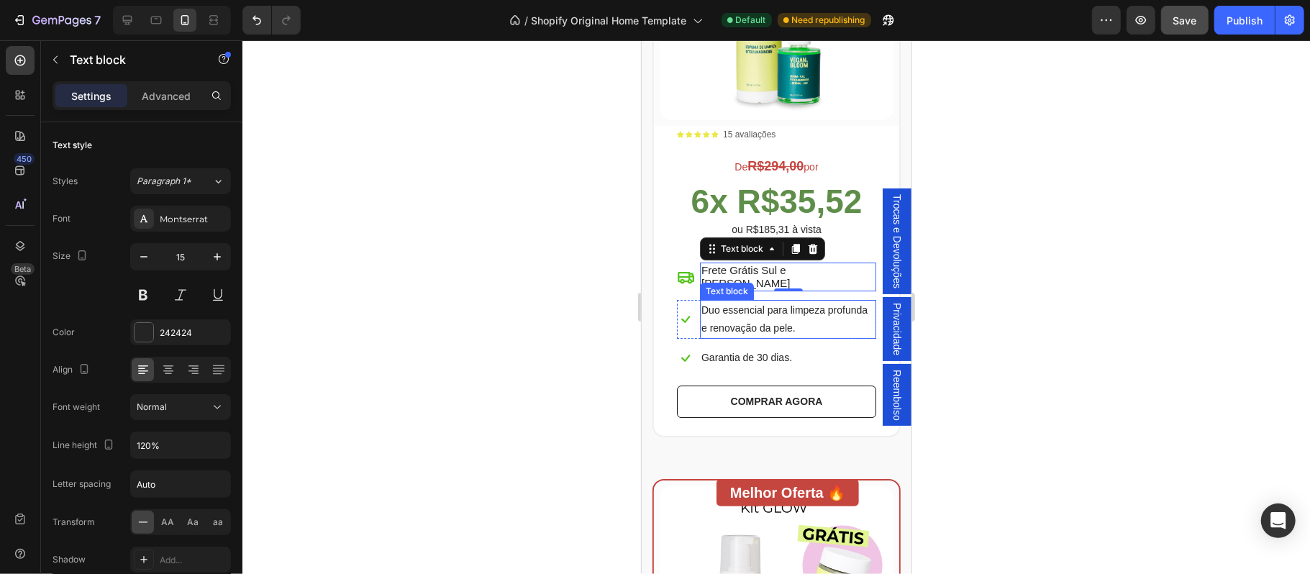
click at [750, 301] on p "Duo essencial para limpeza profunda e renovação da pele." at bounding box center [787, 319] width 173 height 36
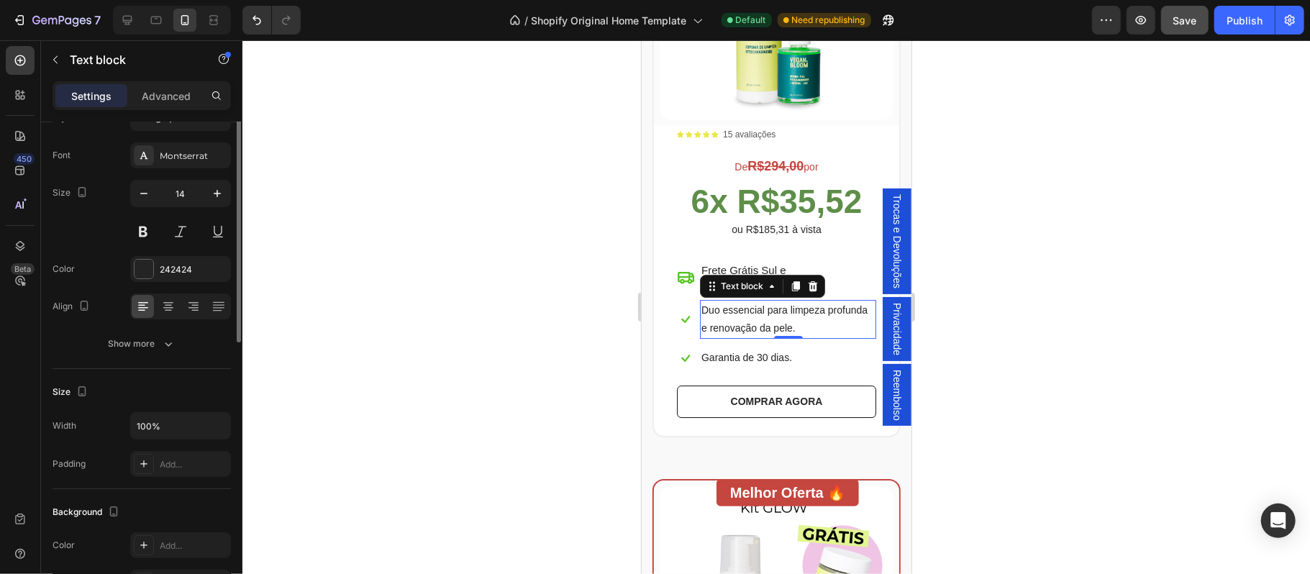
scroll to position [0, 0]
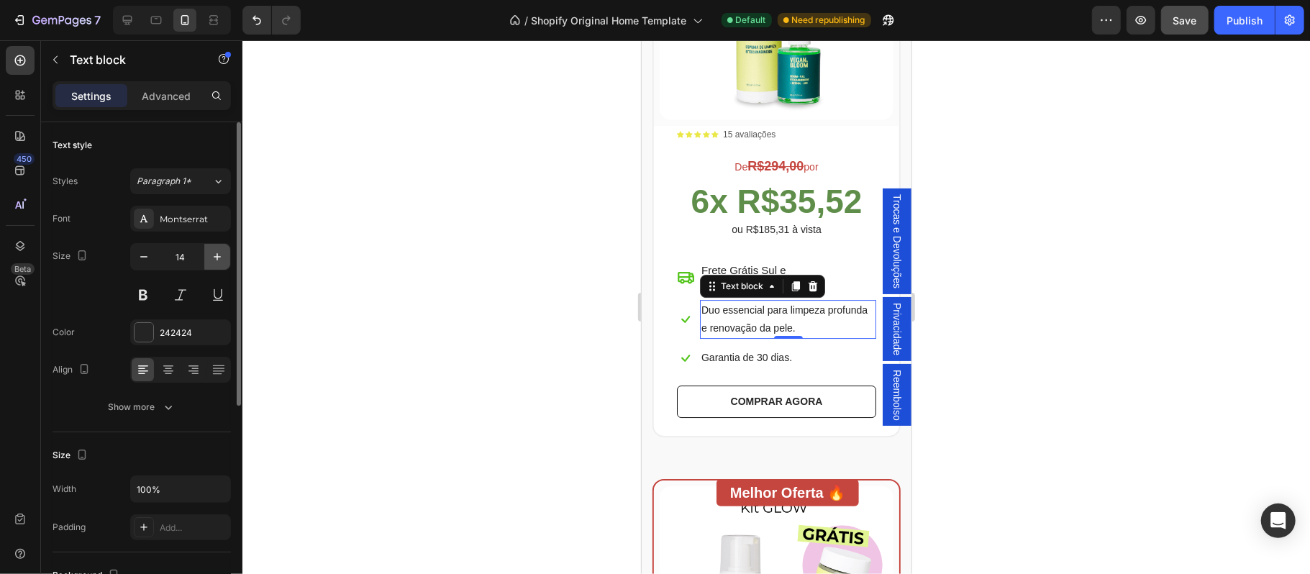
click at [213, 263] on icon "button" at bounding box center [217, 257] width 14 height 14
type input "15"
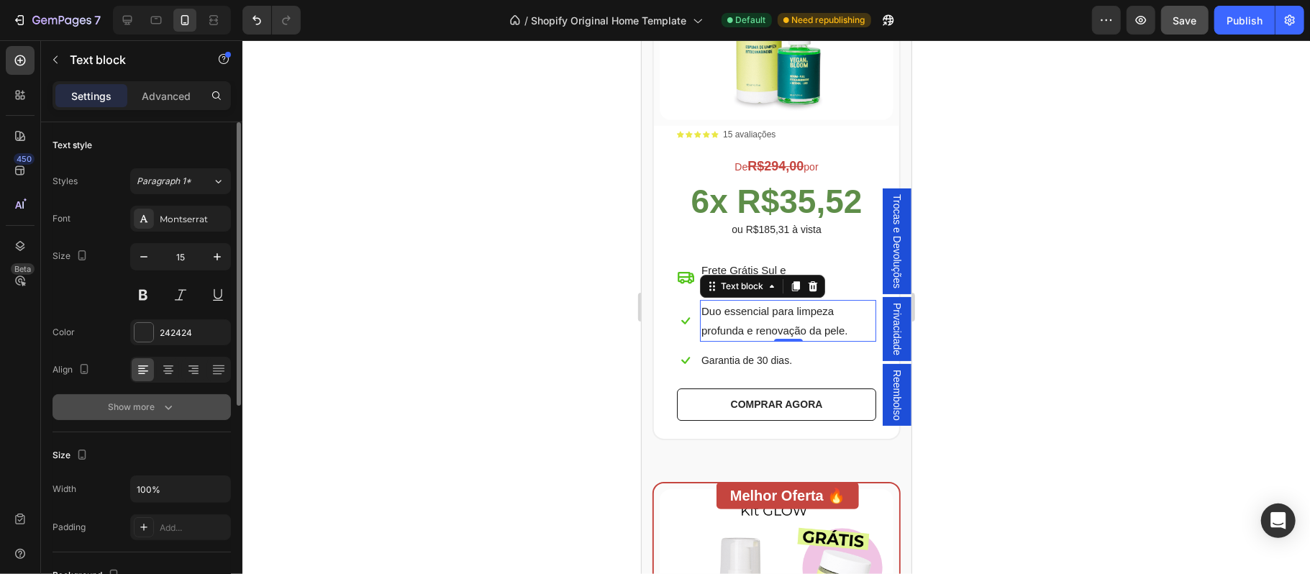
click at [139, 412] on div "Show more" at bounding box center [142, 407] width 67 height 14
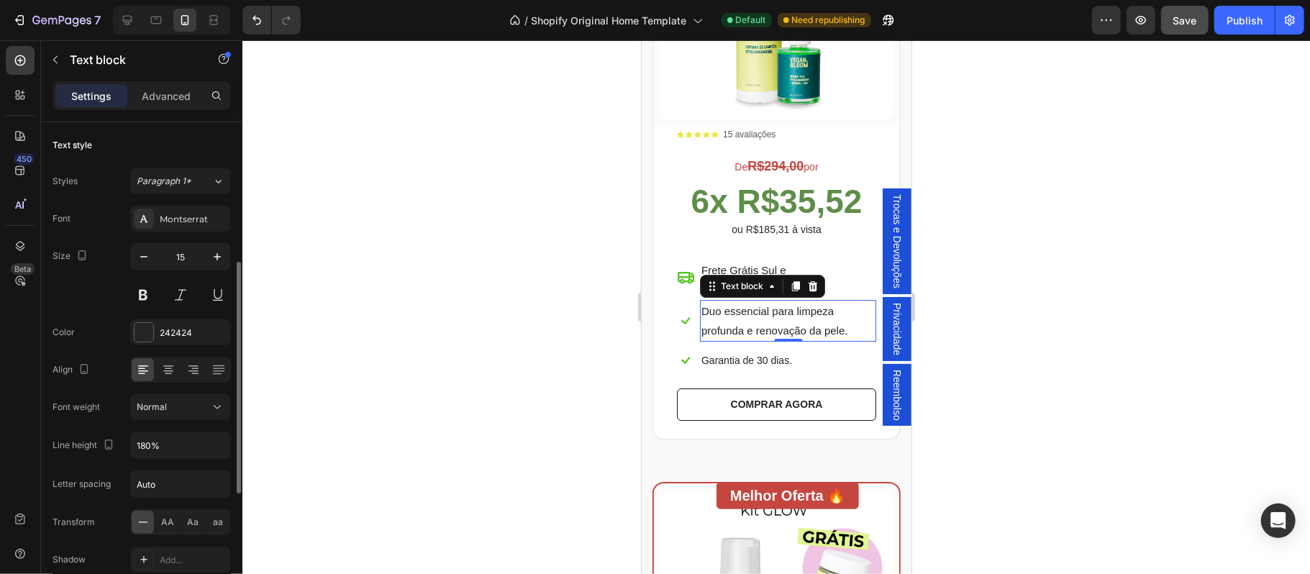
scroll to position [95, 0]
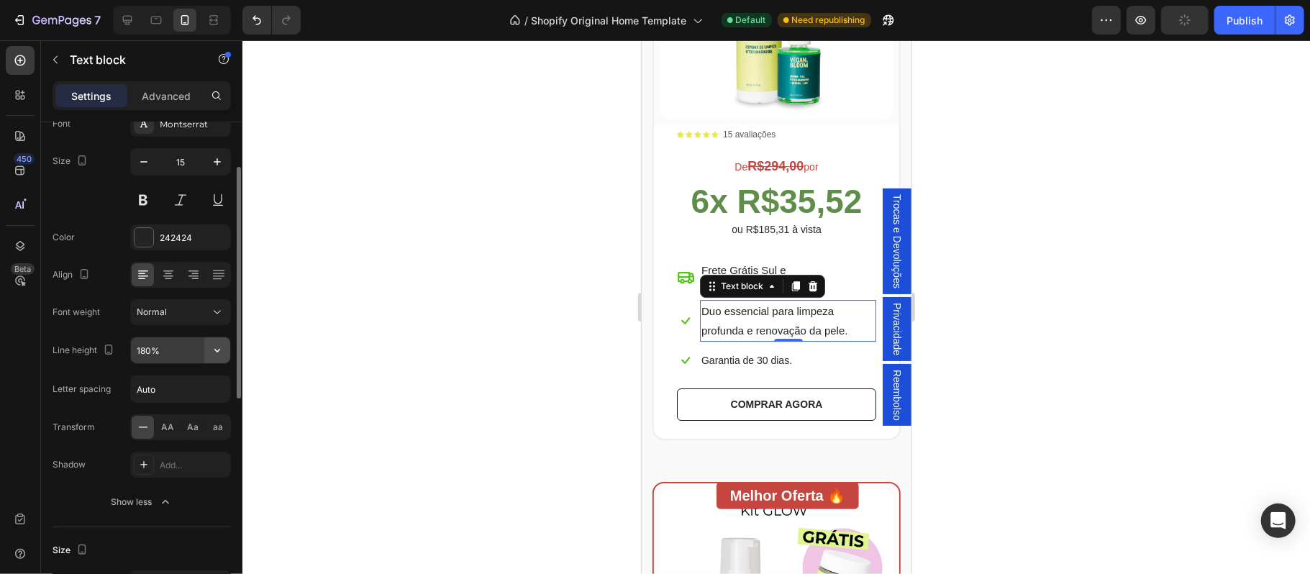
click at [219, 355] on icon "button" at bounding box center [217, 350] width 14 height 14
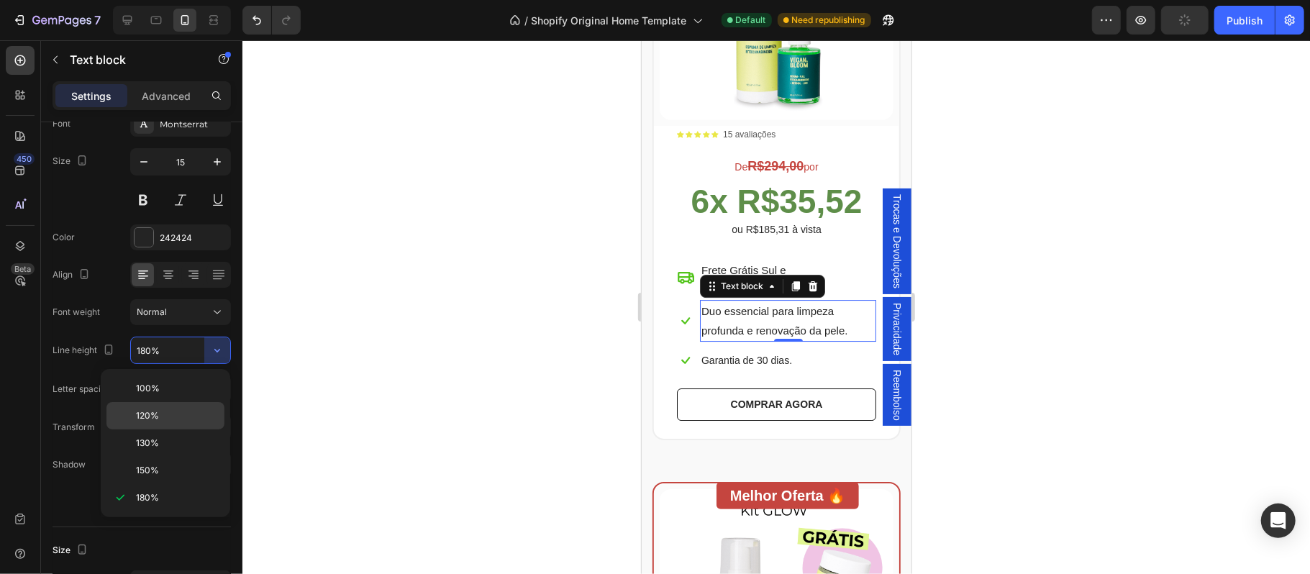
click at [173, 415] on p "120%" at bounding box center [177, 415] width 82 height 13
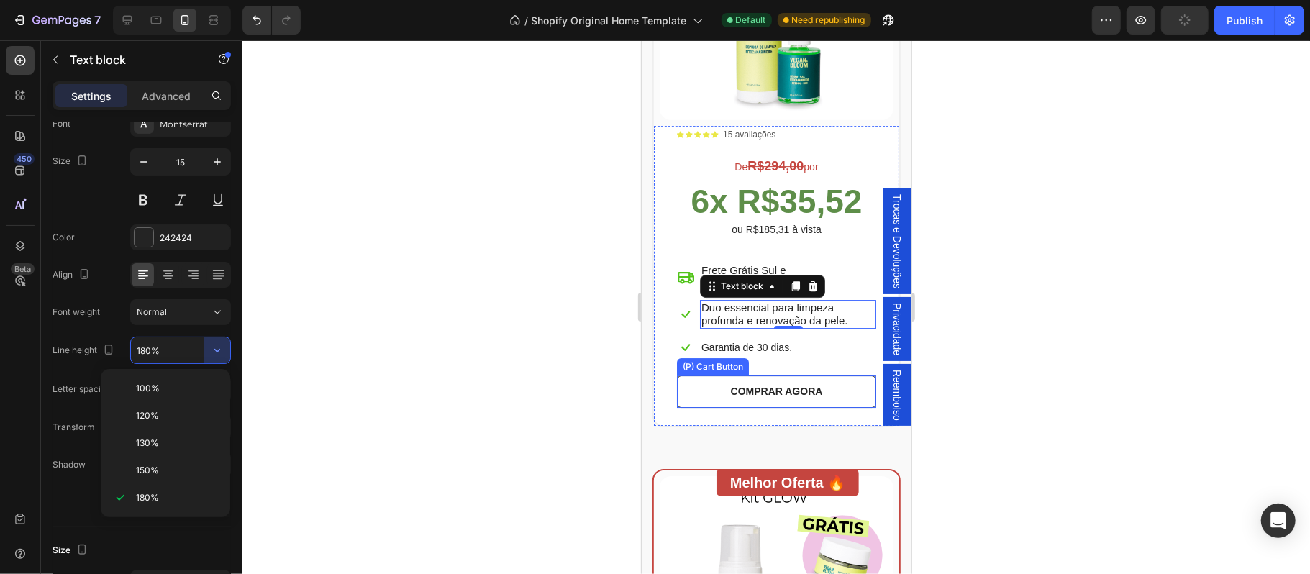
type input "120%"
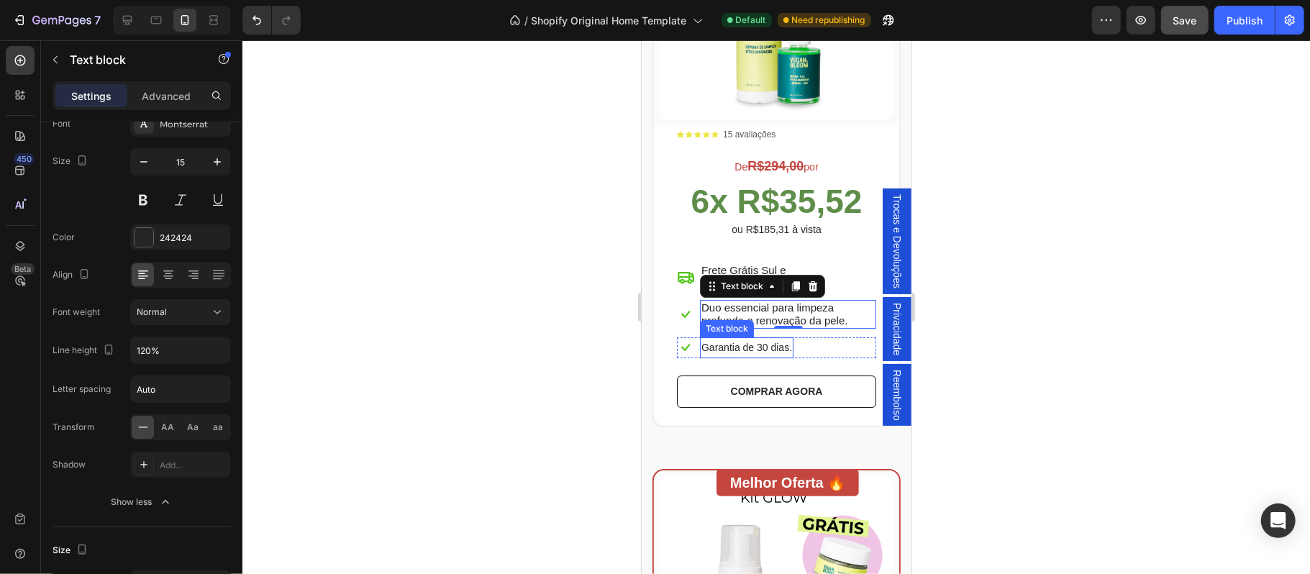
click at [756, 338] on p "Garantia de 30 dias." at bounding box center [746, 347] width 91 height 18
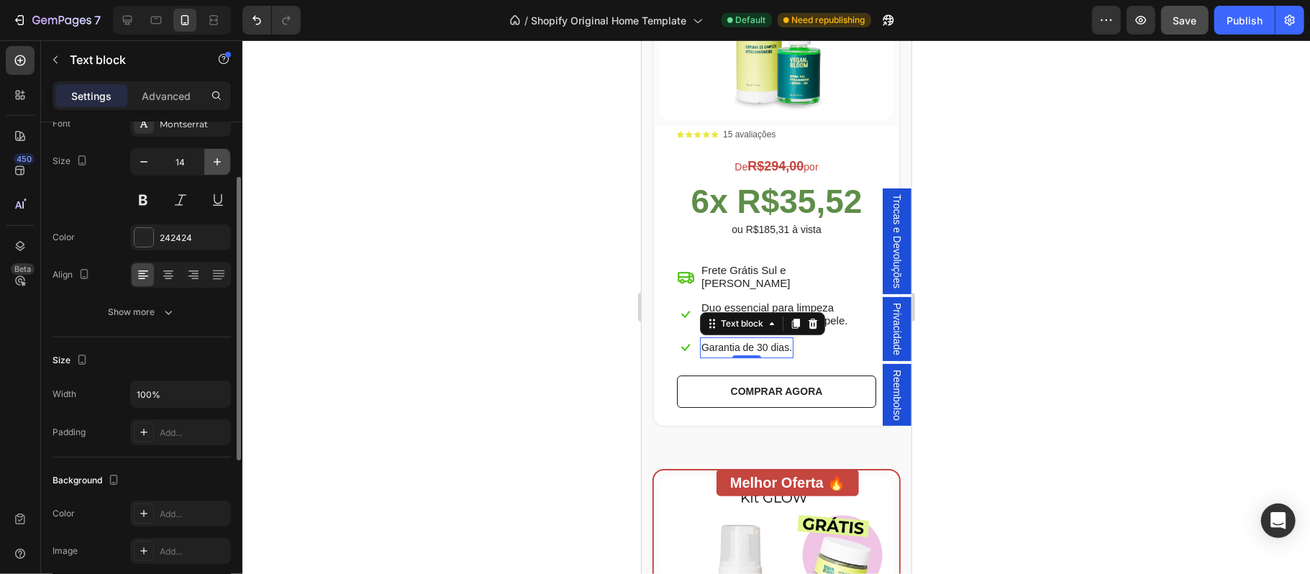
click at [219, 164] on icon "button" at bounding box center [217, 162] width 14 height 14
type input "15"
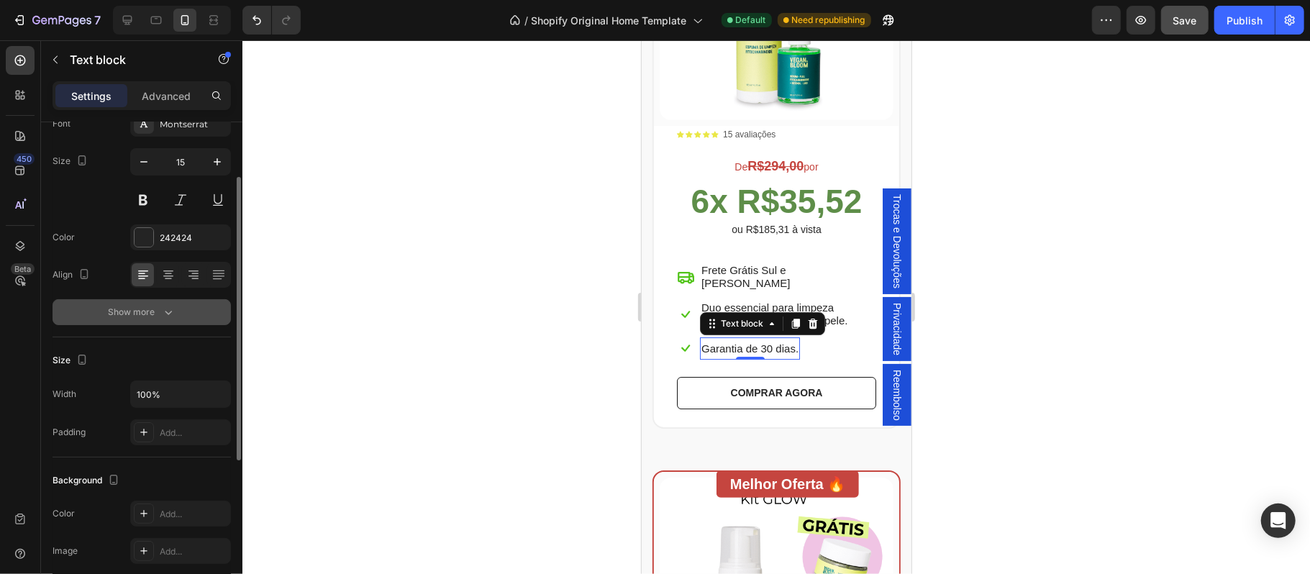
click at [161, 315] on icon "button" at bounding box center [168, 312] width 14 height 14
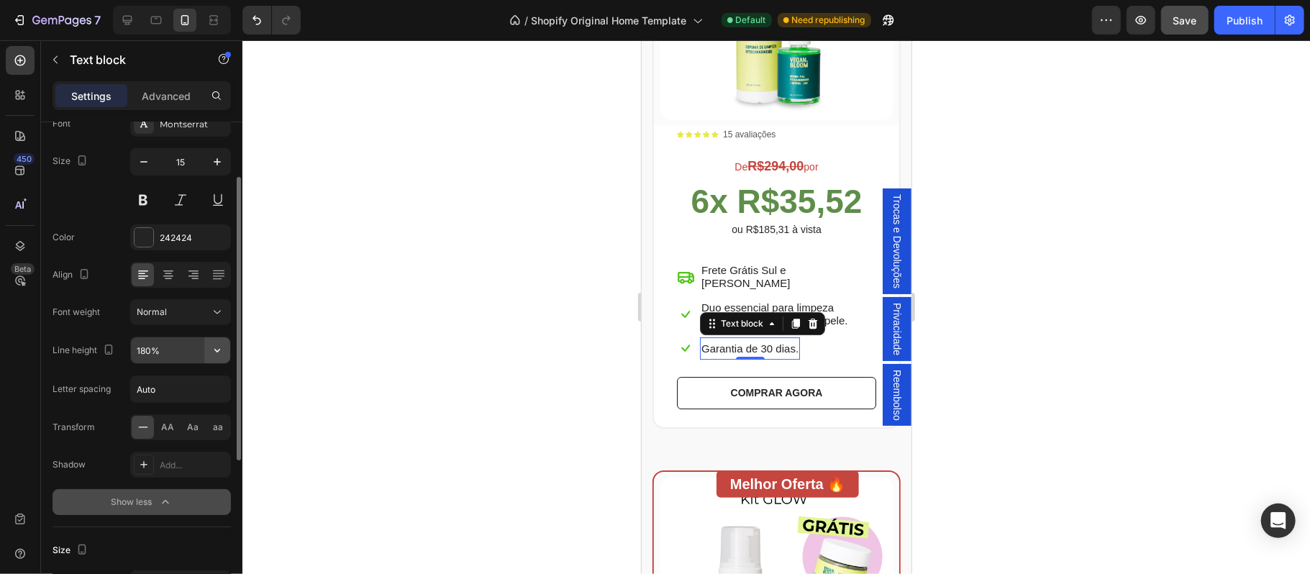
click at [220, 357] on icon "button" at bounding box center [217, 350] width 14 height 14
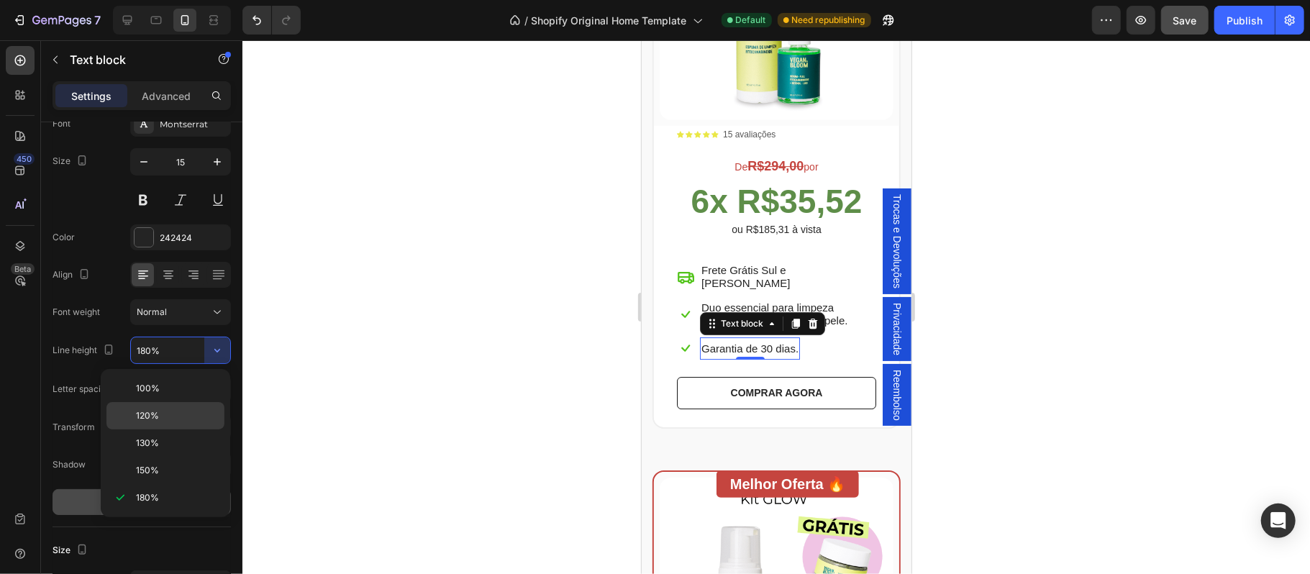
click at [159, 419] on p "120%" at bounding box center [177, 415] width 82 height 13
type input "120%"
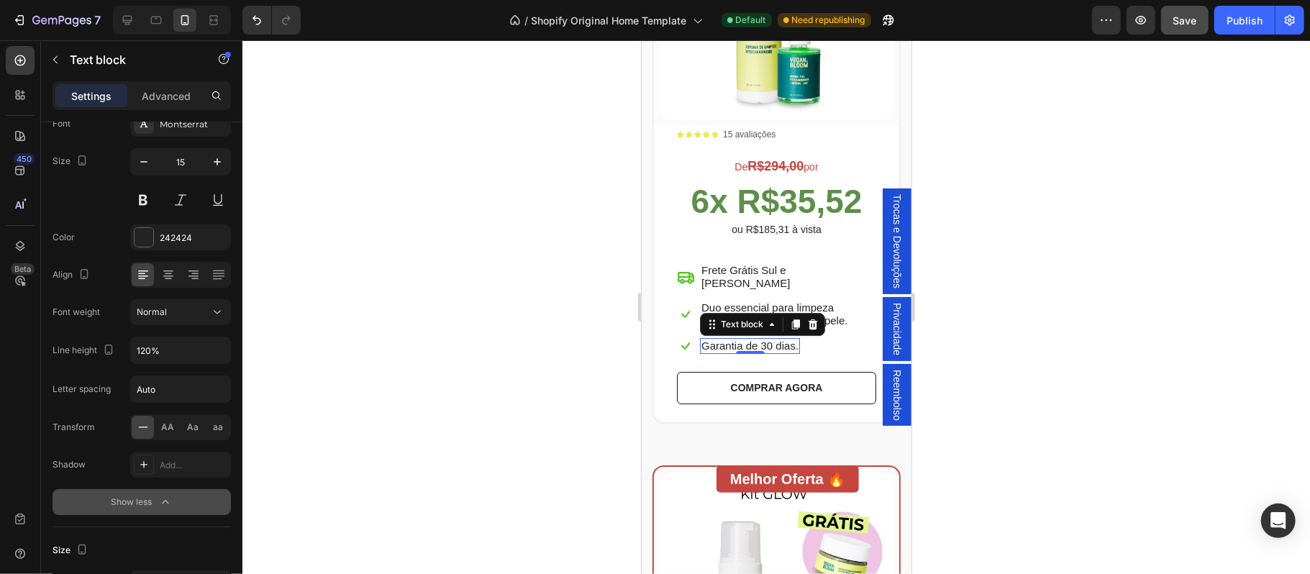
click at [512, 352] on div at bounding box center [776, 307] width 1068 height 534
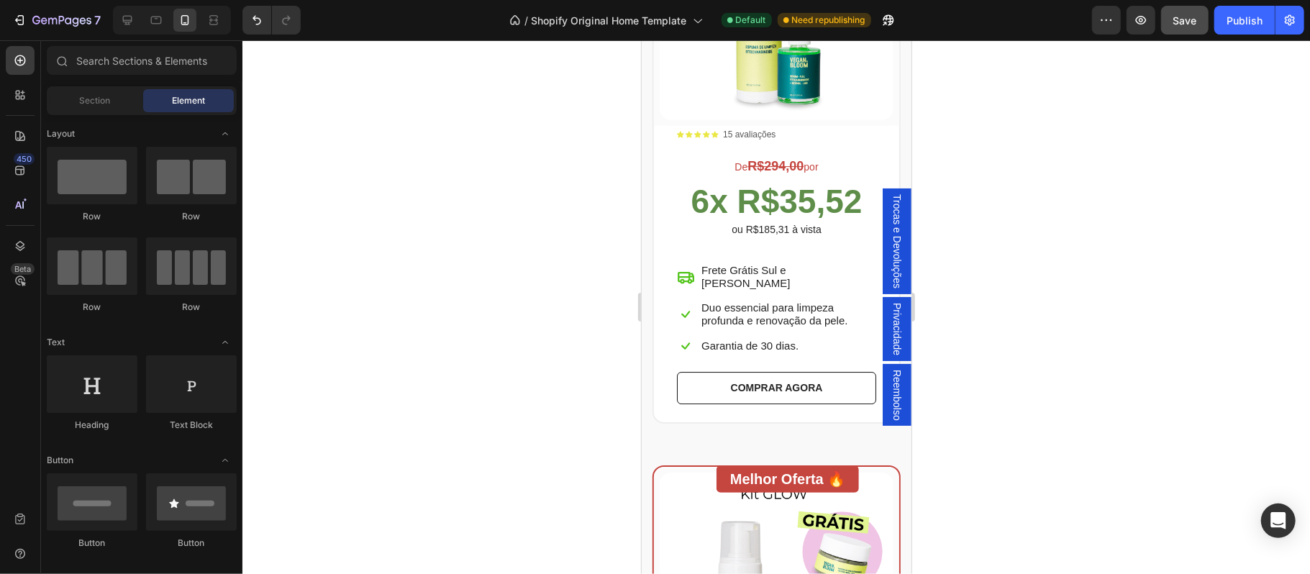
click at [1099, 334] on div at bounding box center [776, 307] width 1068 height 534
click at [827, 371] on button "COMPRAR AGORA" at bounding box center [775, 387] width 199 height 32
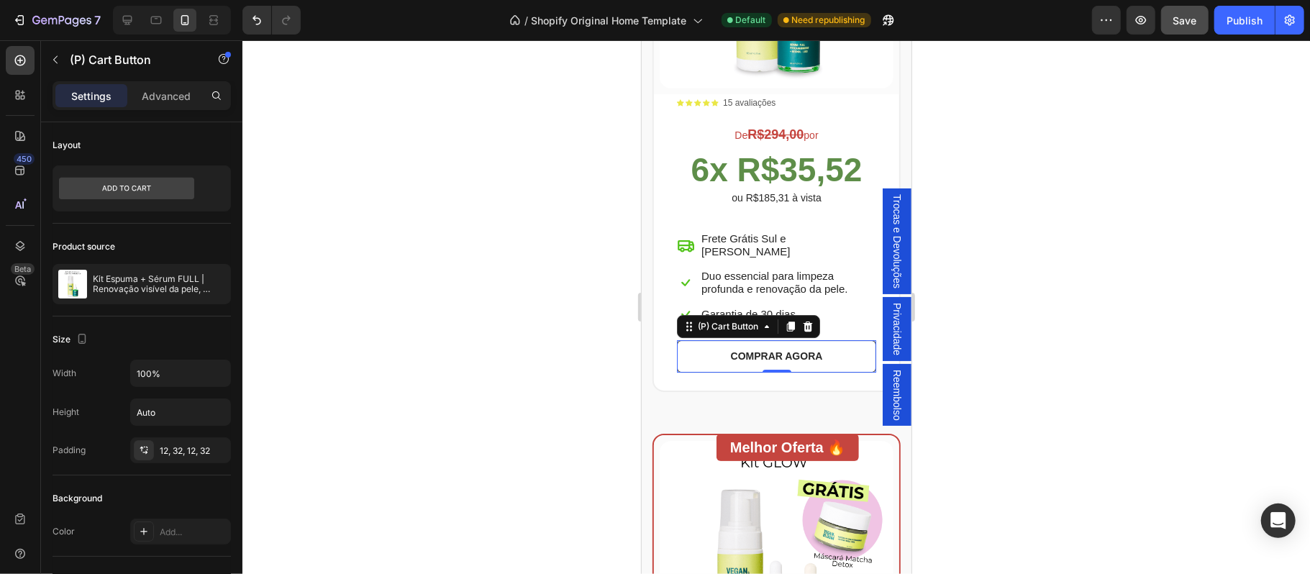
scroll to position [3278, 0]
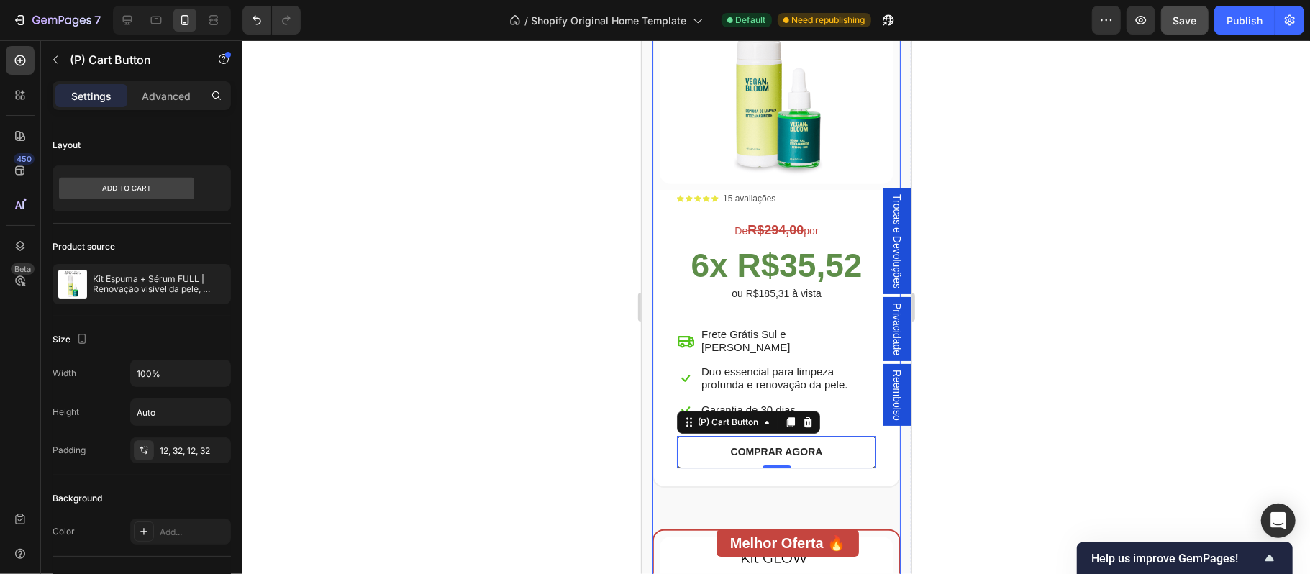
click at [778, 473] on div "(P) Images & Gallery Row Icon Icon Icon Icon Icon Icon List 15 avaliações Text …" at bounding box center [776, 235] width 248 height 586
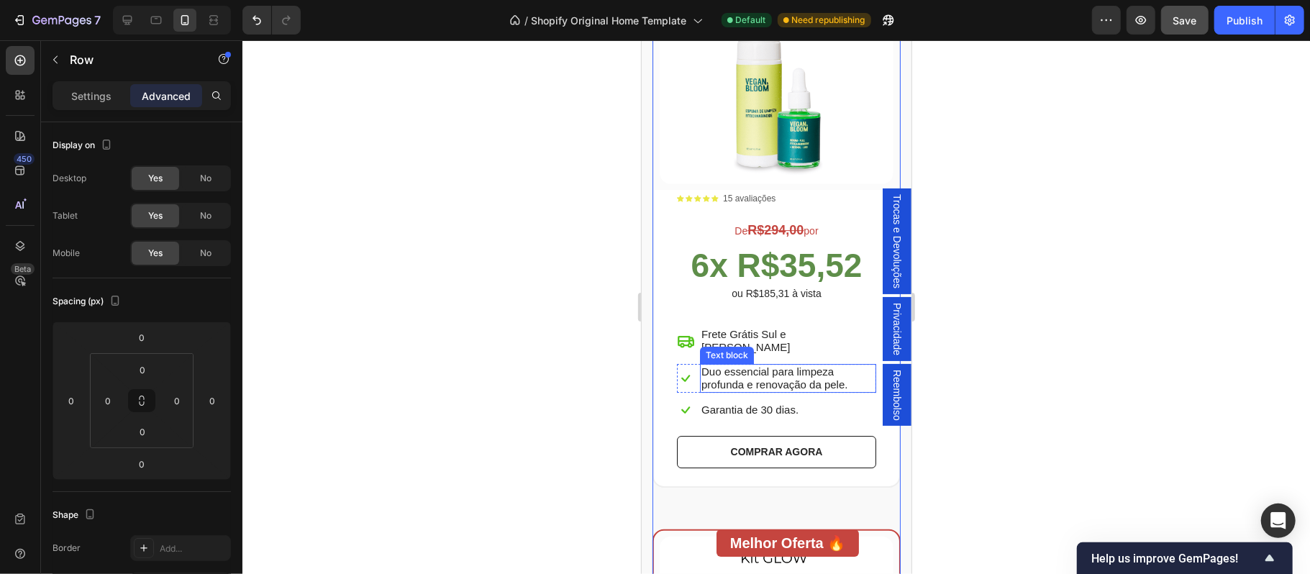
click at [756, 365] on p "Duo essencial para limpeza profunda e renovação da pele." at bounding box center [787, 378] width 173 height 26
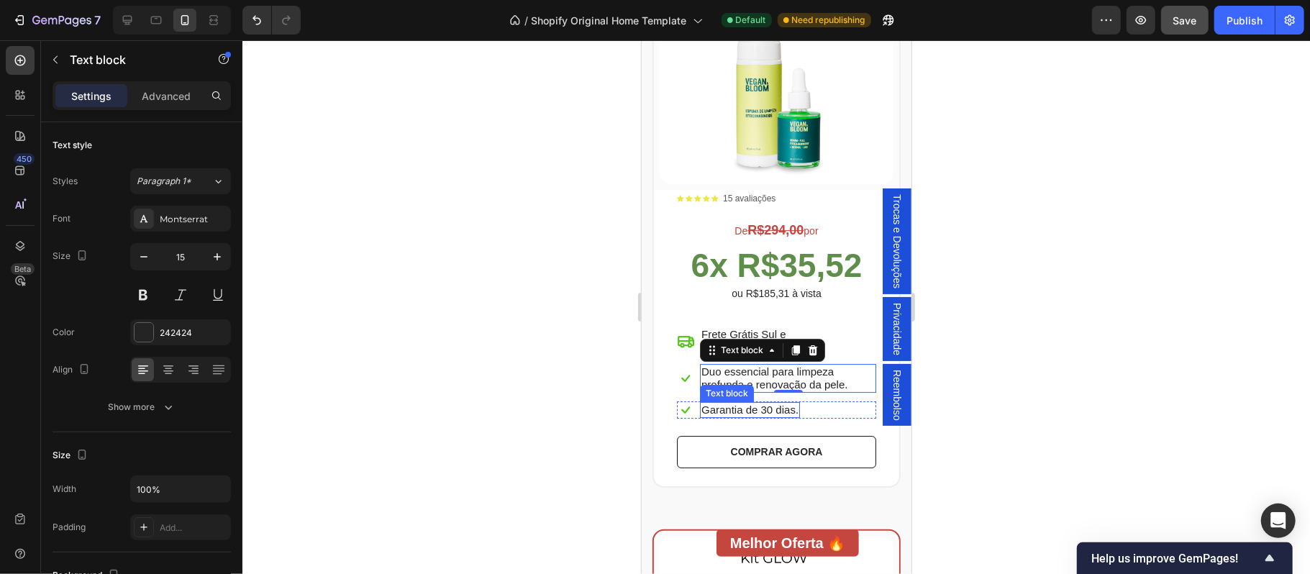
click at [757, 403] on p "Garantia de 30 dias." at bounding box center [749, 409] width 97 height 13
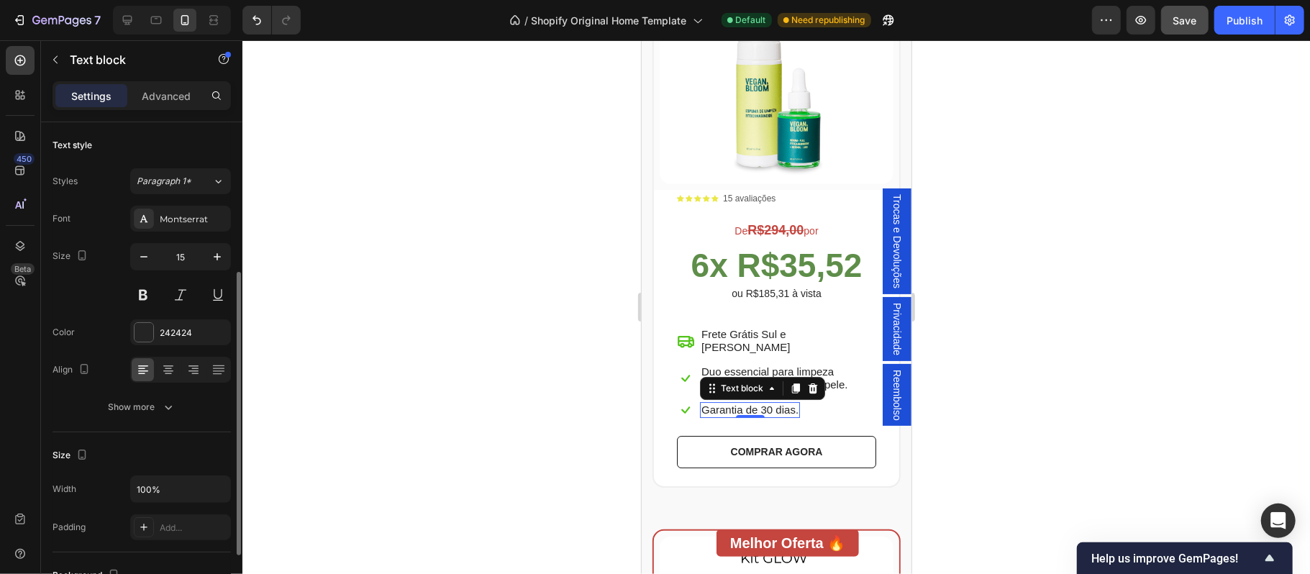
scroll to position [95, 0]
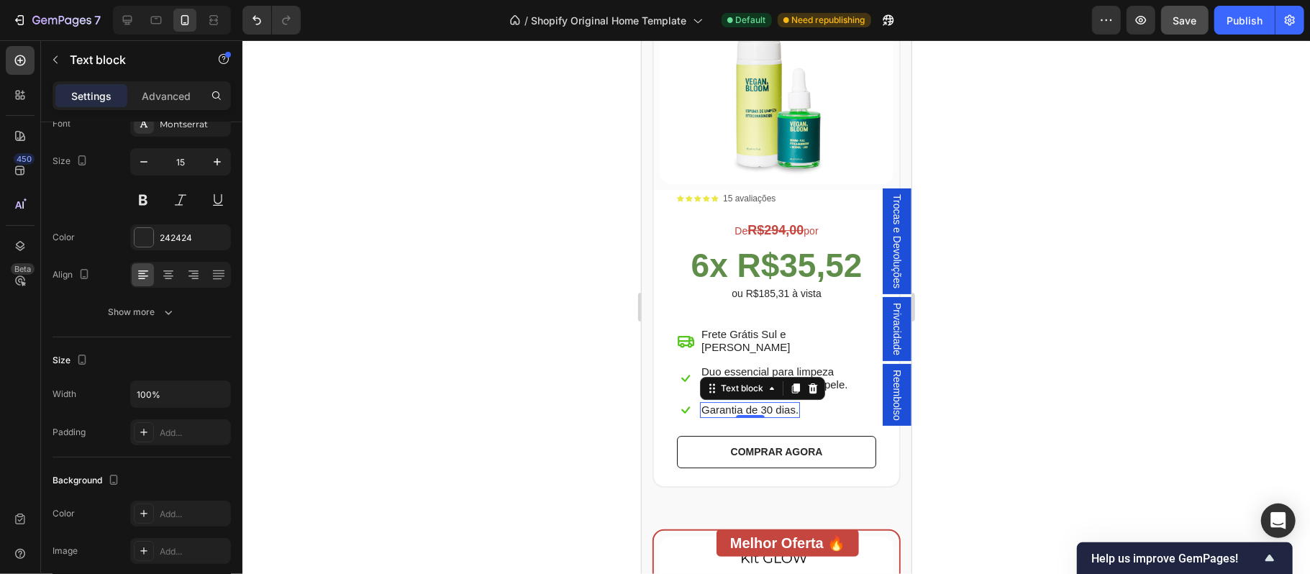
click at [1012, 369] on div at bounding box center [776, 307] width 1068 height 534
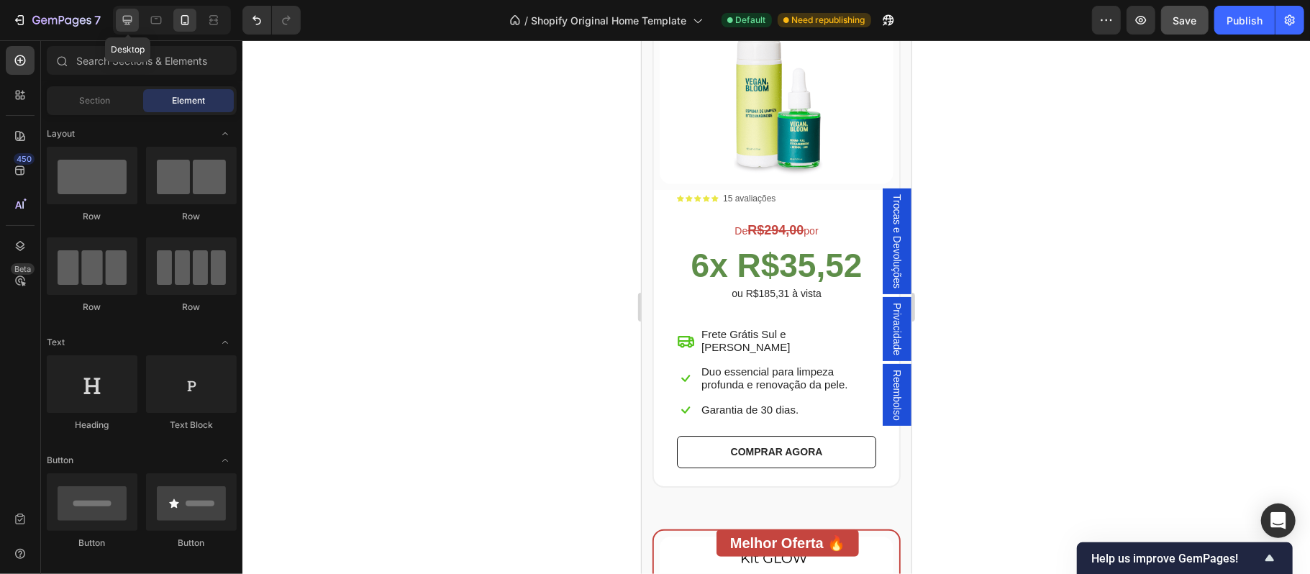
click at [127, 16] on icon at bounding box center [127, 20] width 9 height 9
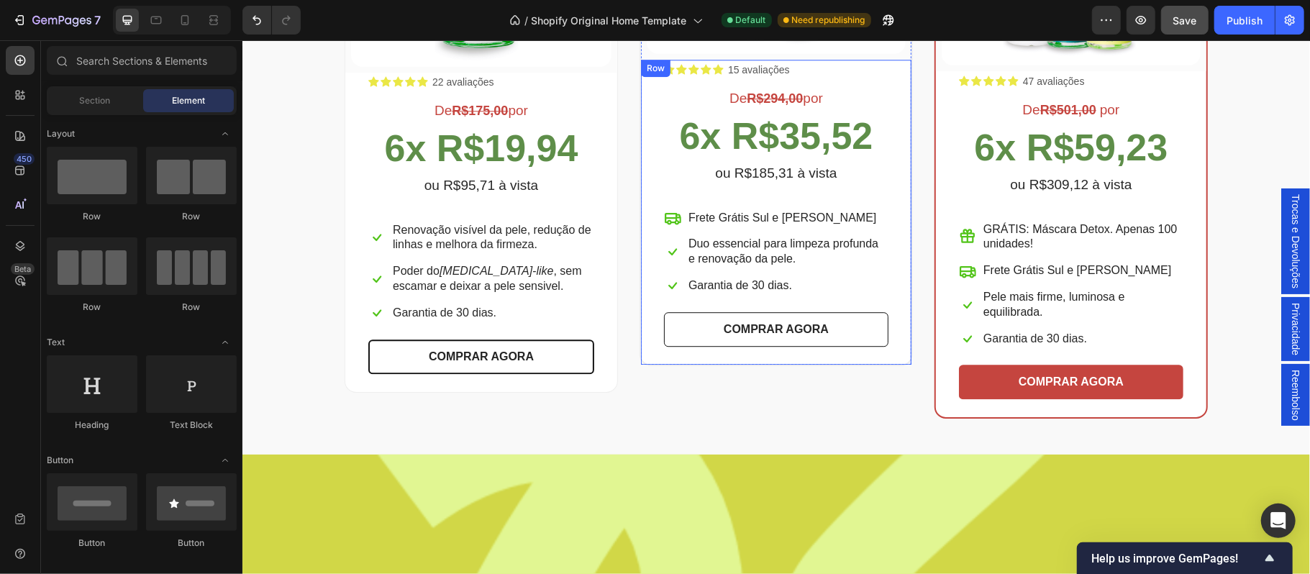
scroll to position [2662, 0]
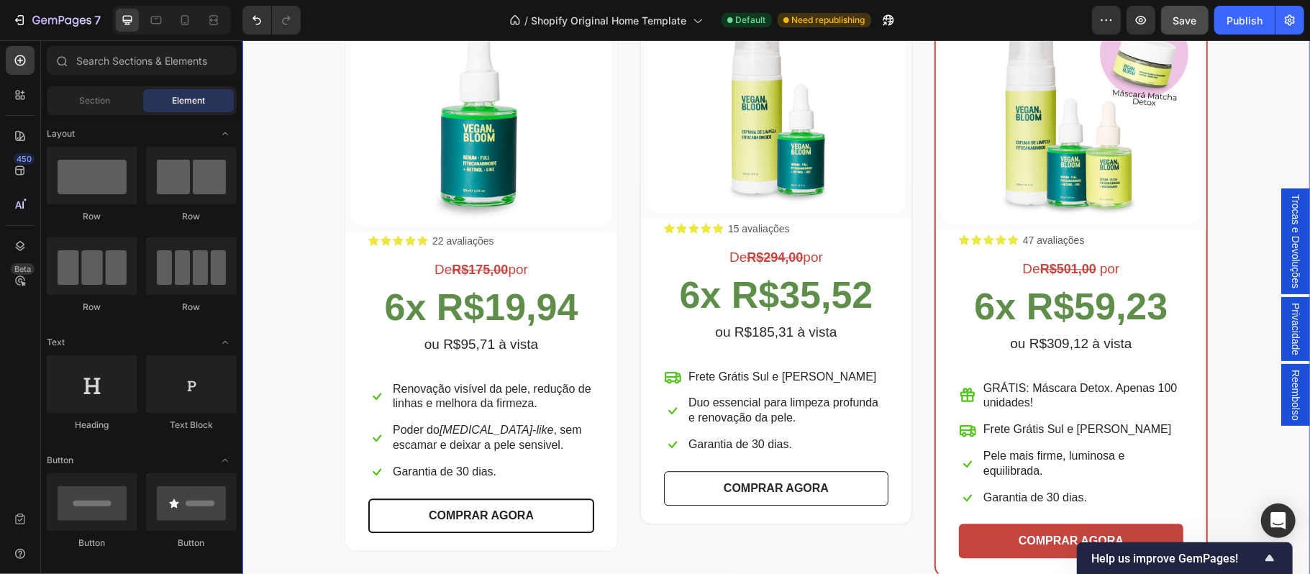
click at [286, 231] on div "Escolha a sua oferta 🔥 Heading *Ofertas válidas enquanto durarem os estoques. T…" at bounding box center [776, 212] width 1046 height 730
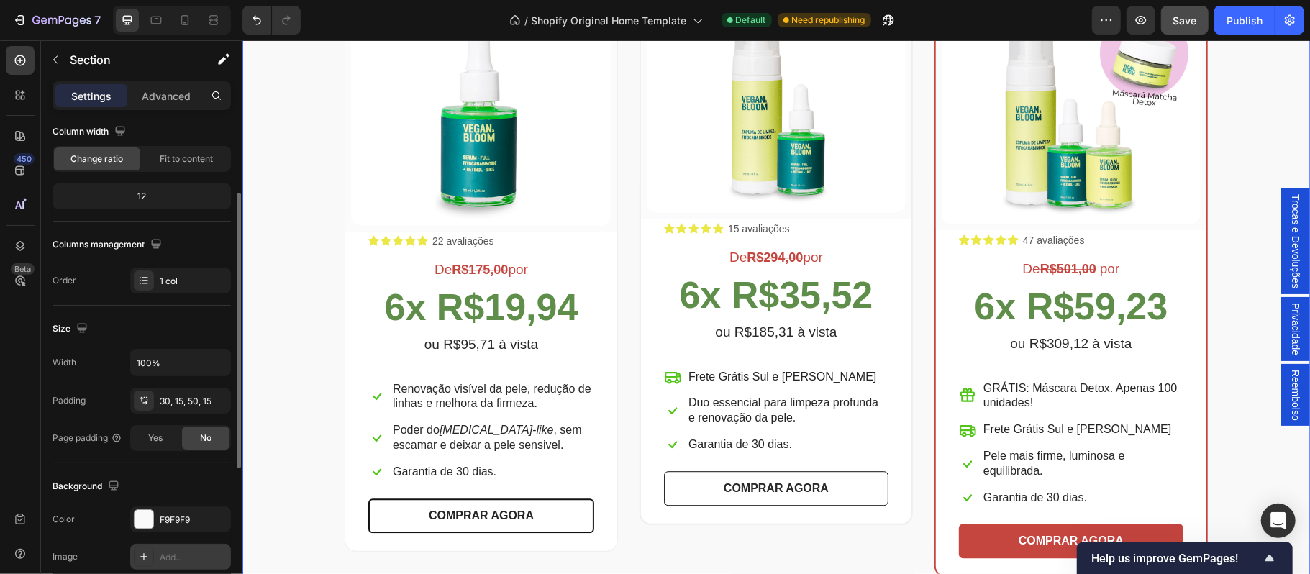
scroll to position [222, 0]
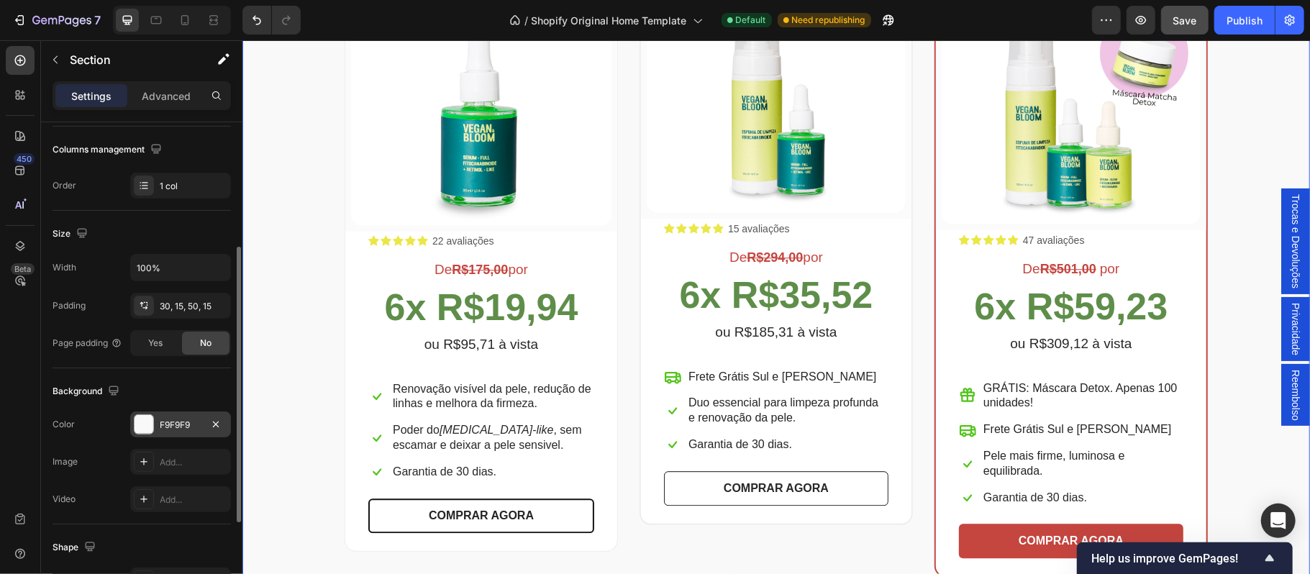
click at [168, 429] on div "F9F9F9" at bounding box center [181, 425] width 42 height 13
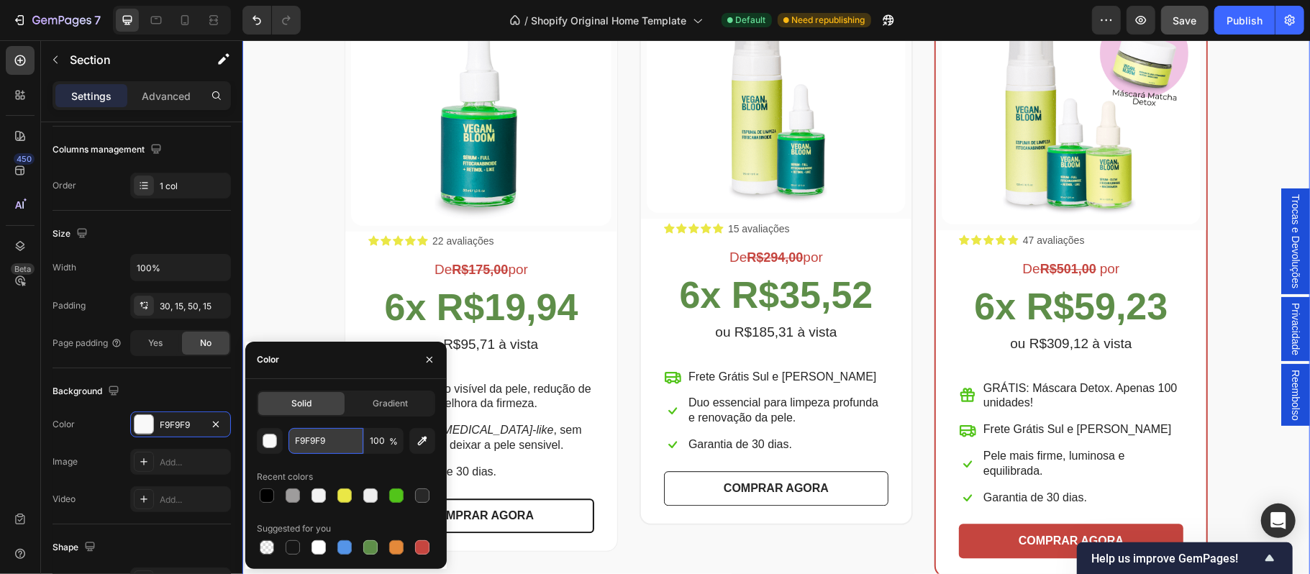
click at [306, 441] on input "F9F9F9" at bounding box center [325, 441] width 75 height 26
click at [266, 440] on div "button" at bounding box center [270, 442] width 14 height 14
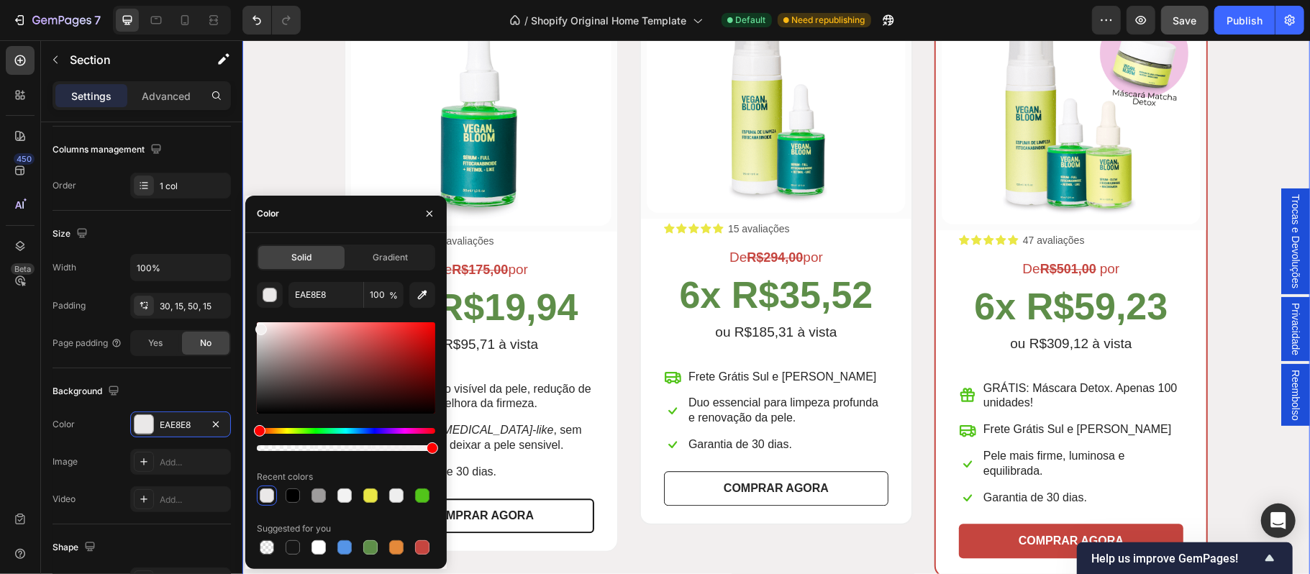
click at [259, 326] on div at bounding box center [261, 330] width 12 height 12
type input "F4F4F4"
click at [255, 325] on div at bounding box center [260, 329] width 12 height 12
click at [306, 126] on div "Escolha a sua oferta 🔥 Heading *Ofertas válidas enquanto durarem os estoques. T…" at bounding box center [776, 212] width 1046 height 730
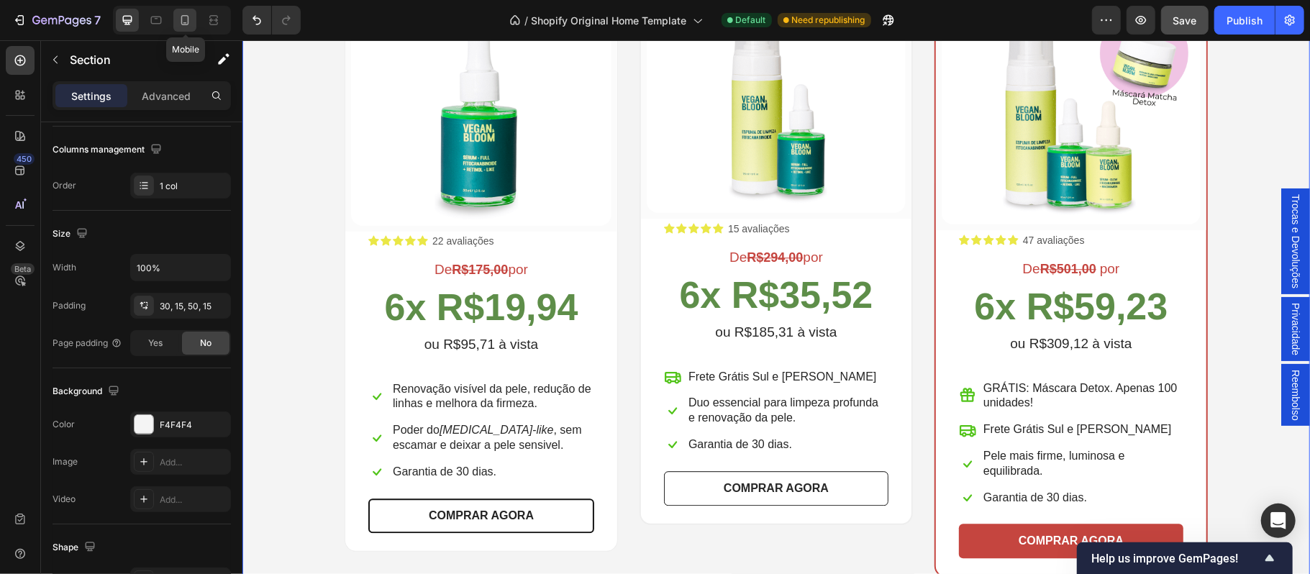
click at [184, 21] on icon at bounding box center [185, 20] width 14 height 14
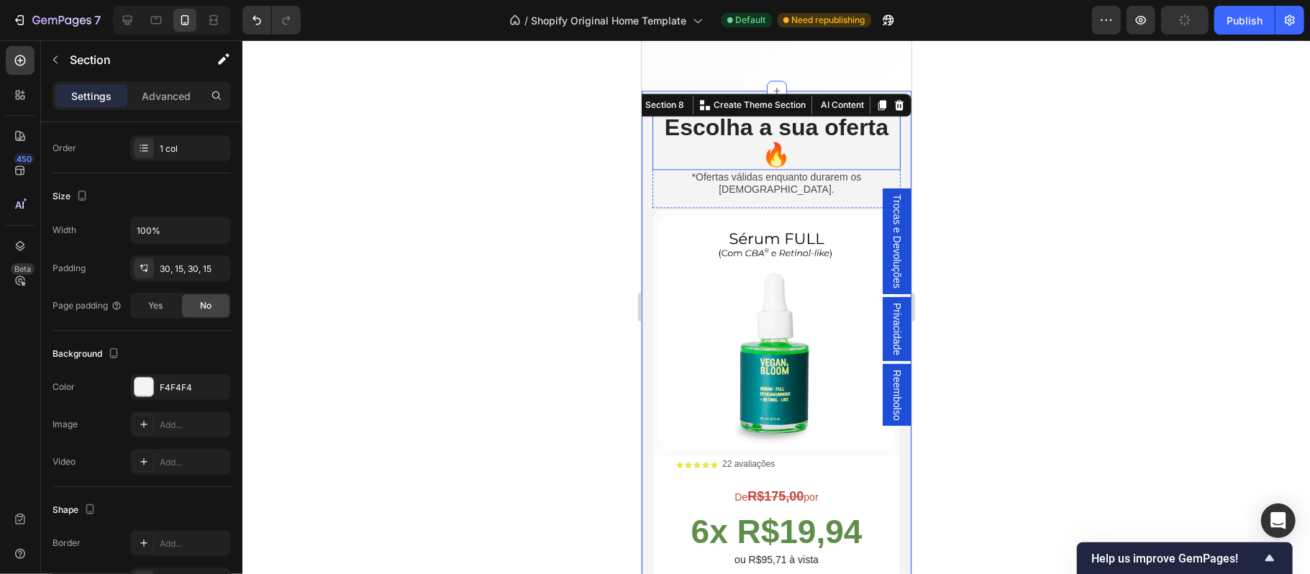
scroll to position [2237, 0]
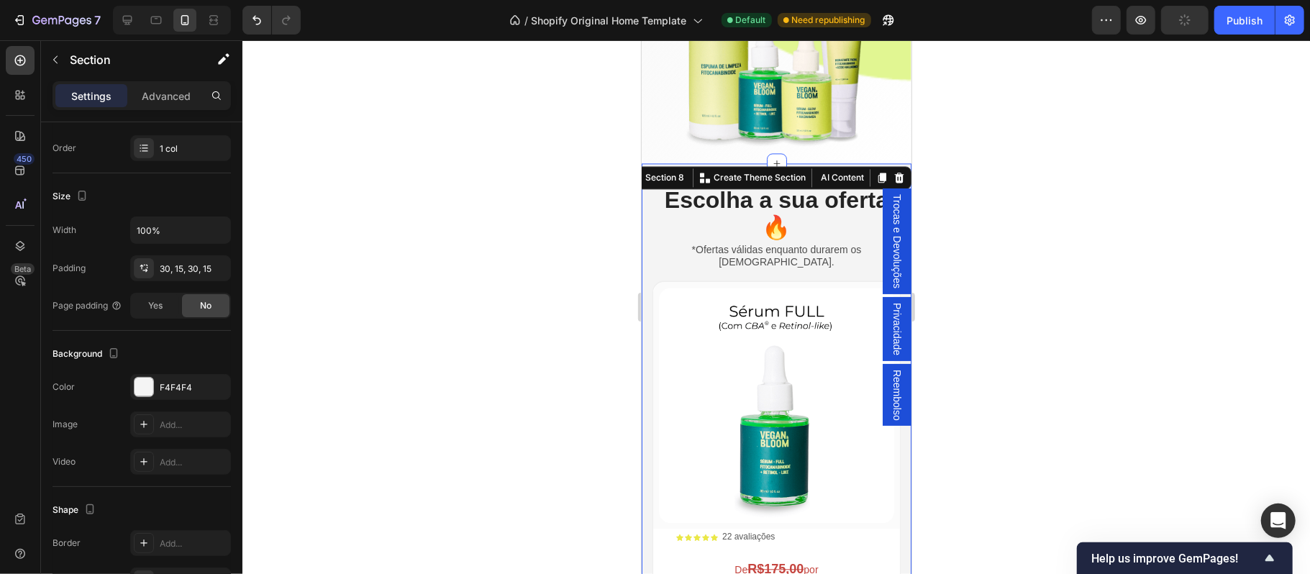
click at [1227, 283] on div at bounding box center [776, 307] width 1068 height 534
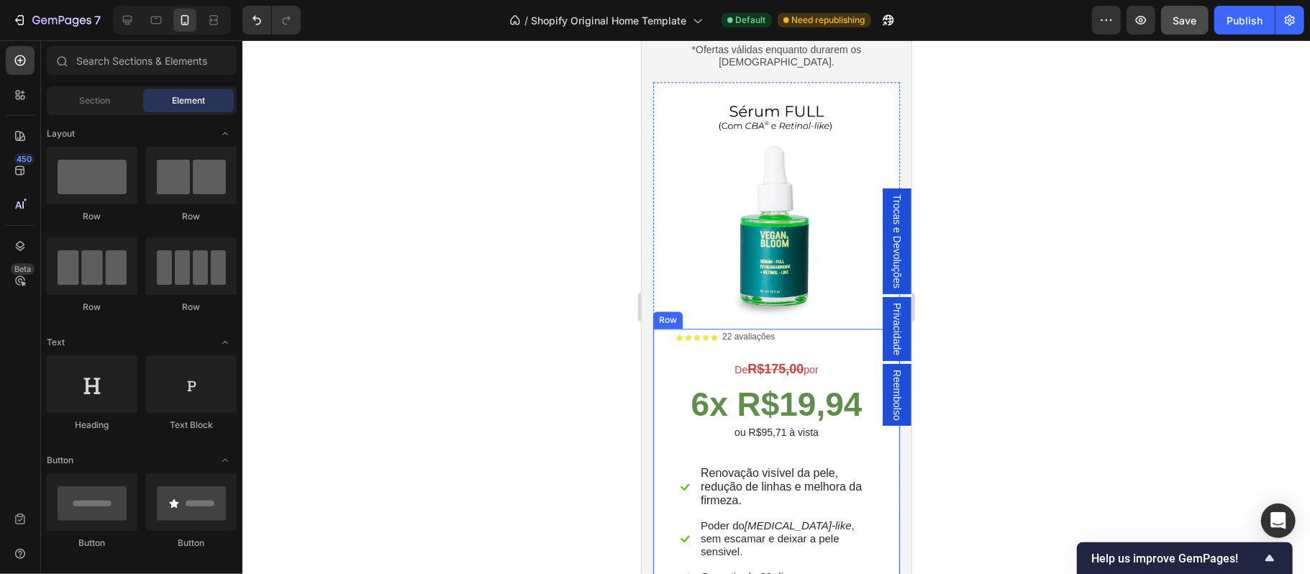
scroll to position [2653, 0]
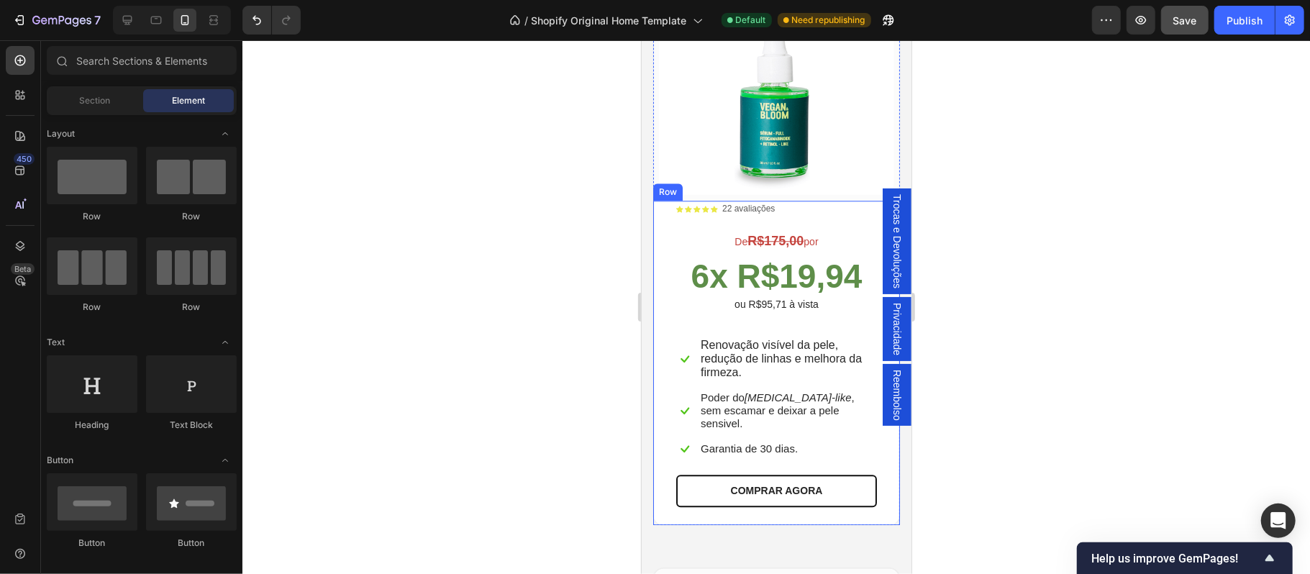
click at [778, 305] on div "Icon Icon Icon Icon Icon Icon List 22 avaliações Text Block Row De R$175,00 por…" at bounding box center [776, 353] width 201 height 305
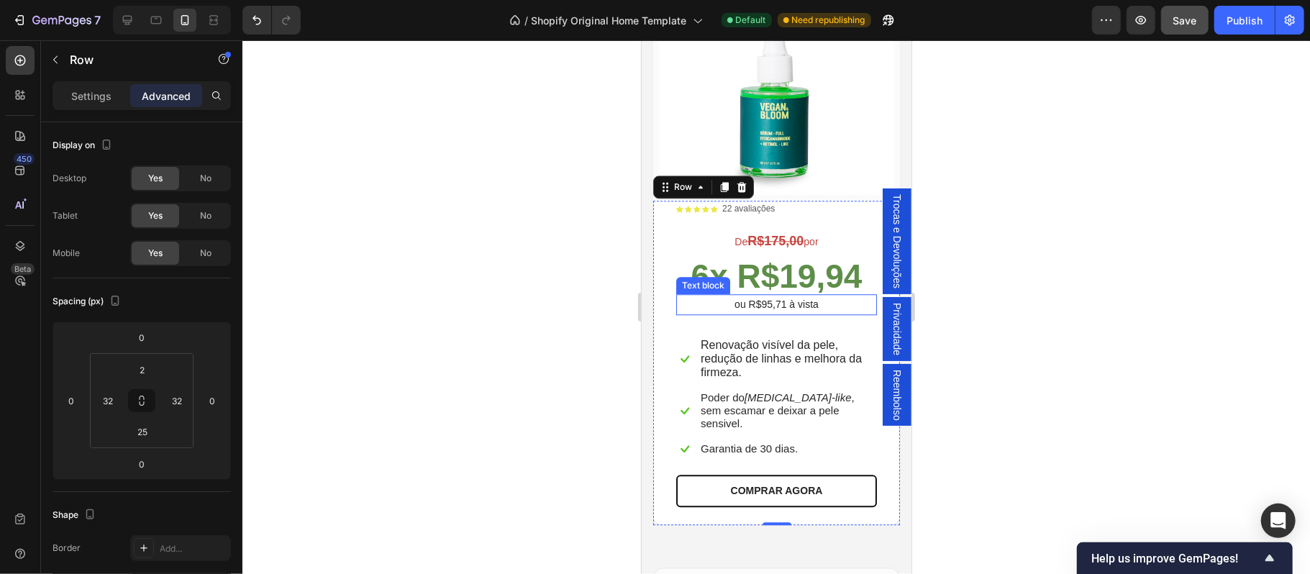
click at [758, 295] on p "ou R$95,71 à vista" at bounding box center [776, 304] width 198 height 18
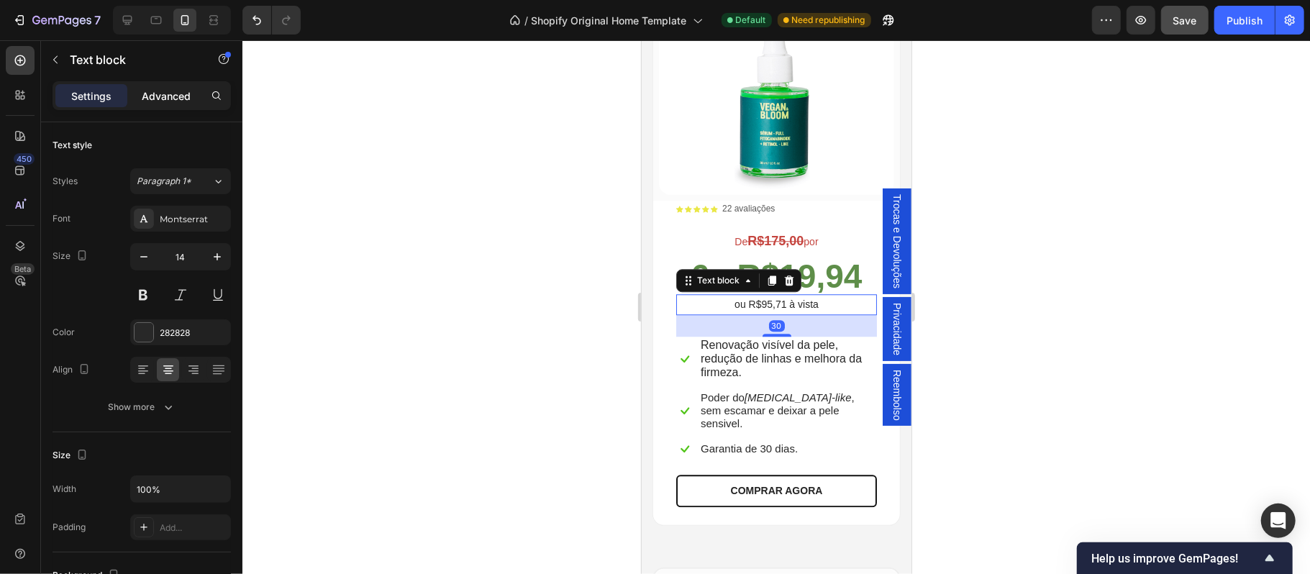
click at [183, 91] on p "Advanced" at bounding box center [166, 95] width 49 height 15
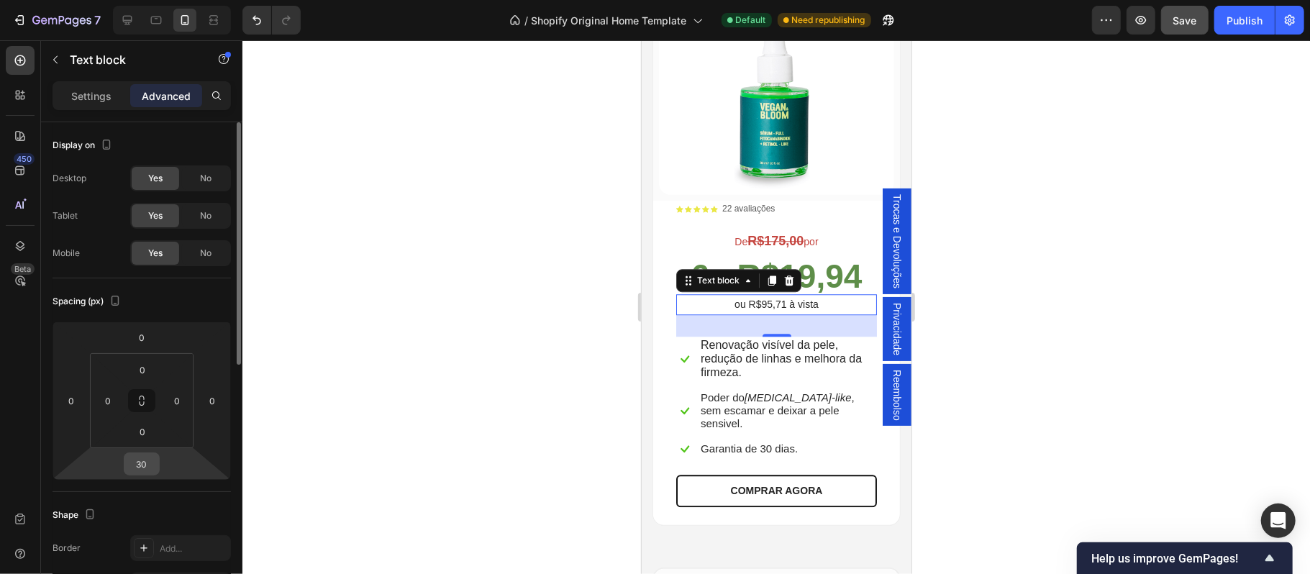
click at [150, 466] on input "30" at bounding box center [141, 464] width 29 height 22
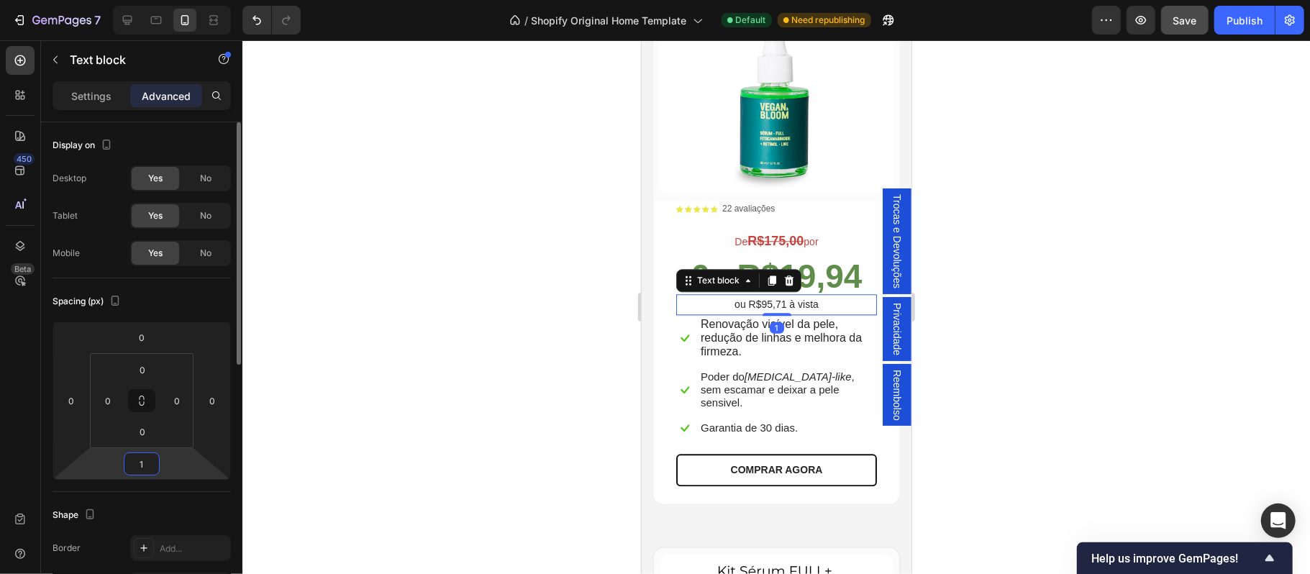
type input "12"
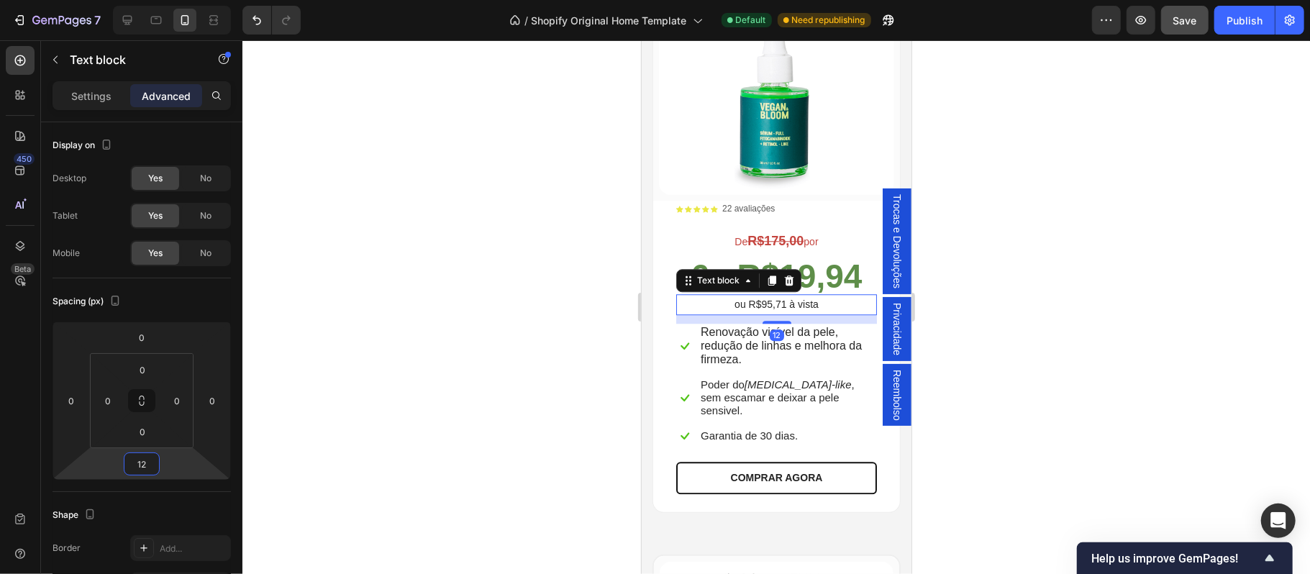
click at [1117, 410] on div at bounding box center [776, 307] width 1068 height 534
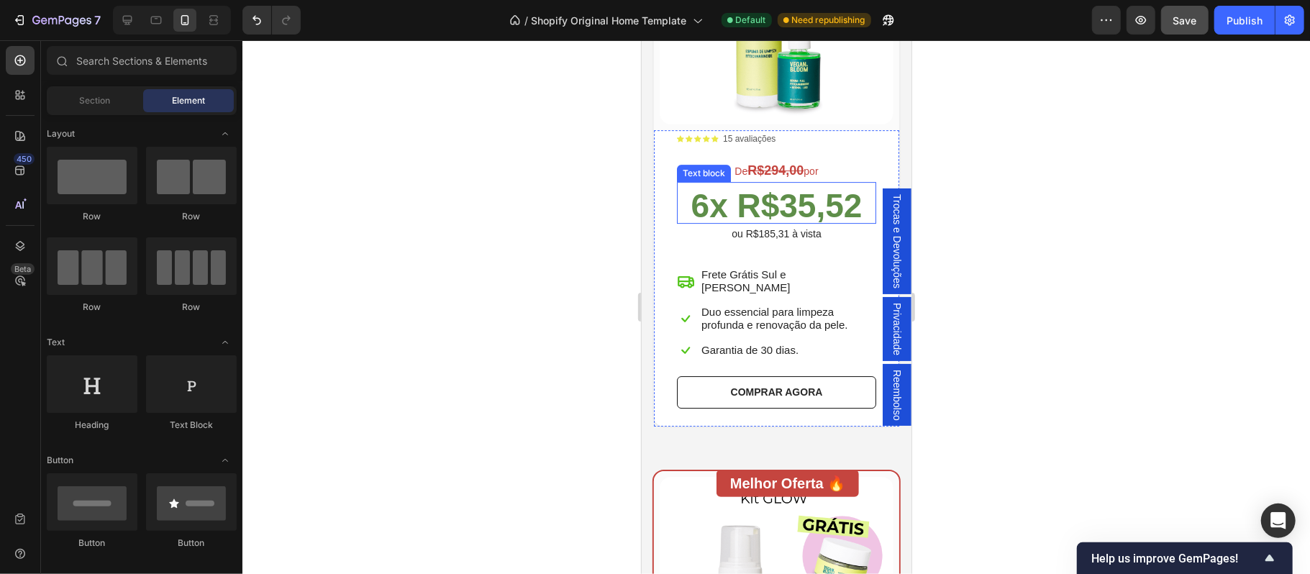
scroll to position [3261, 0]
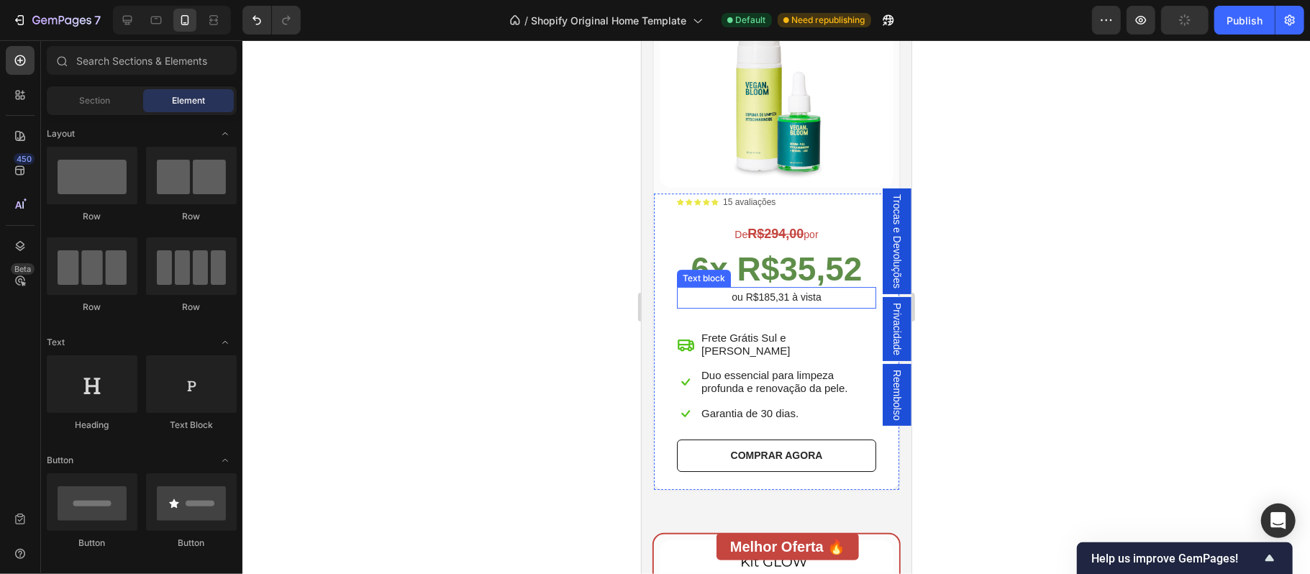
click at [799, 288] on p "ou R$185,31 à vista" at bounding box center [776, 297] width 196 height 18
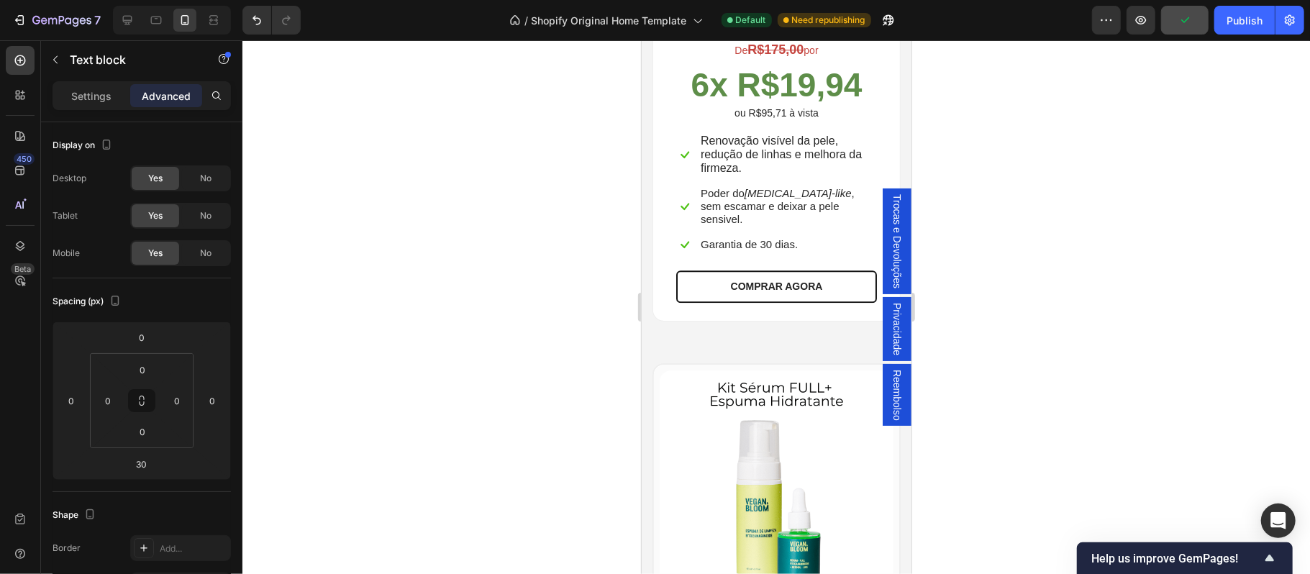
scroll to position [2717, 0]
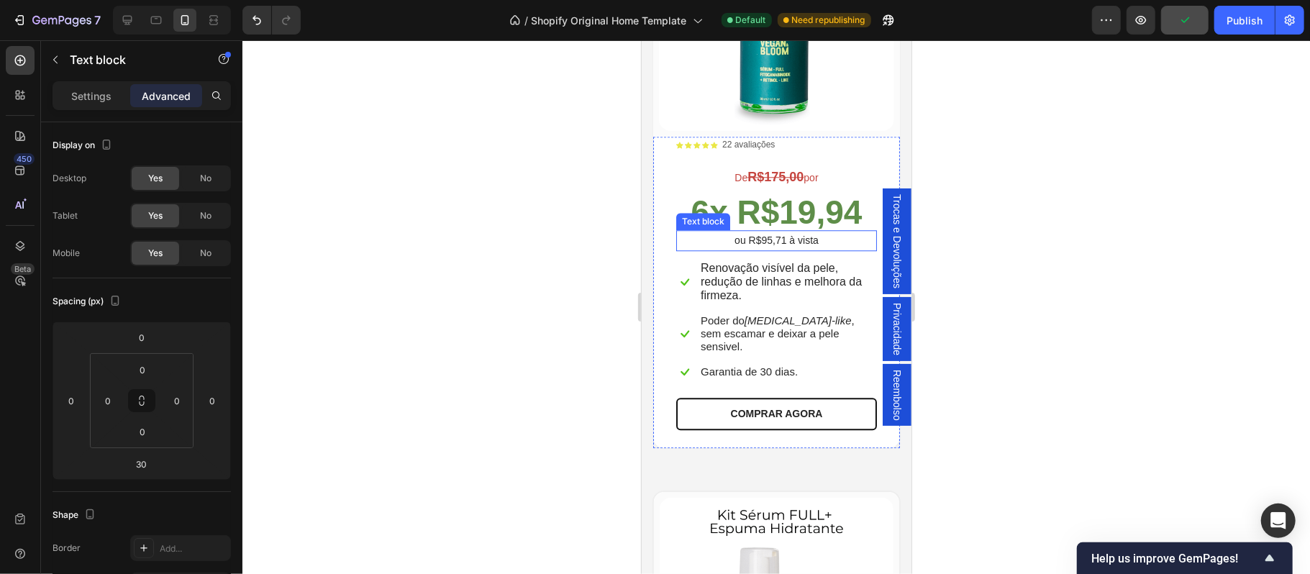
click at [785, 231] on p "ou R$95,71 à vista" at bounding box center [776, 240] width 198 height 18
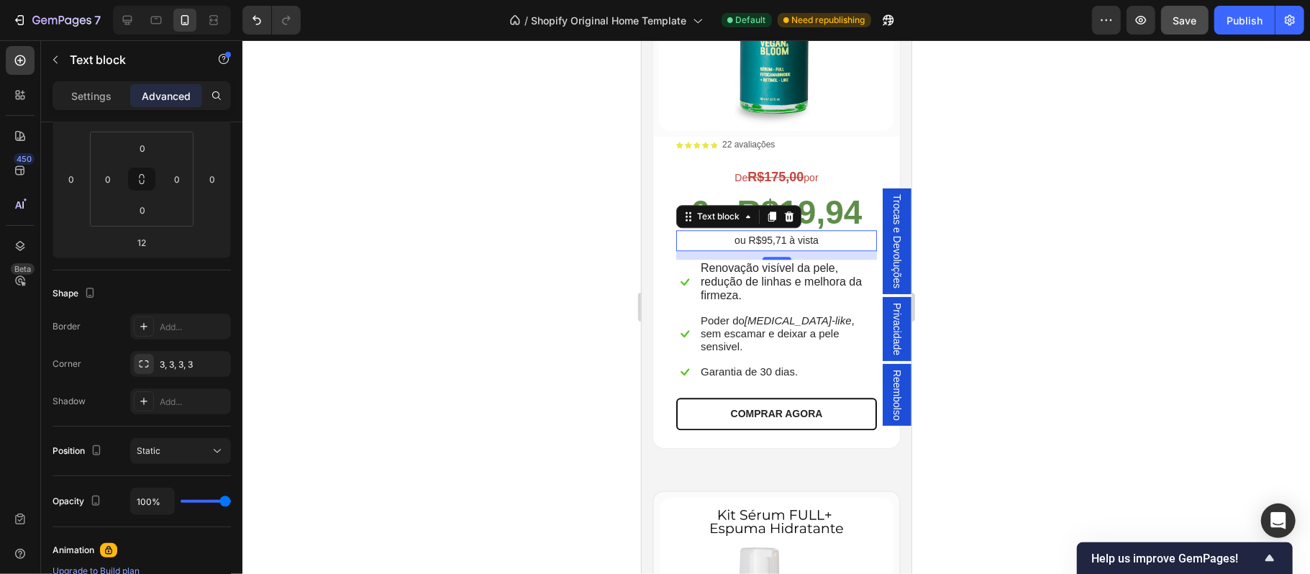
drag, startPoint x: 1077, startPoint y: 371, endPoint x: 1161, endPoint y: 347, distance: 87.7
click at [1079, 371] on div at bounding box center [776, 307] width 1068 height 534
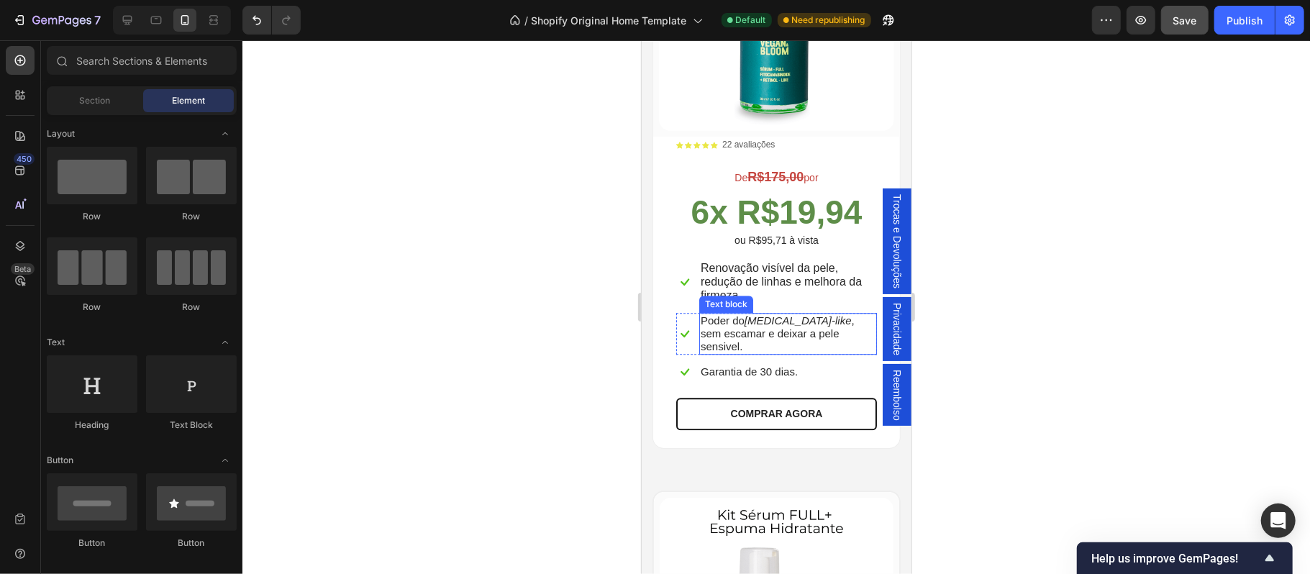
click at [729, 320] on p "Poder do [MEDICAL_DATA]-like , sem escamar e deixar a pele sensivel." at bounding box center [787, 333] width 175 height 39
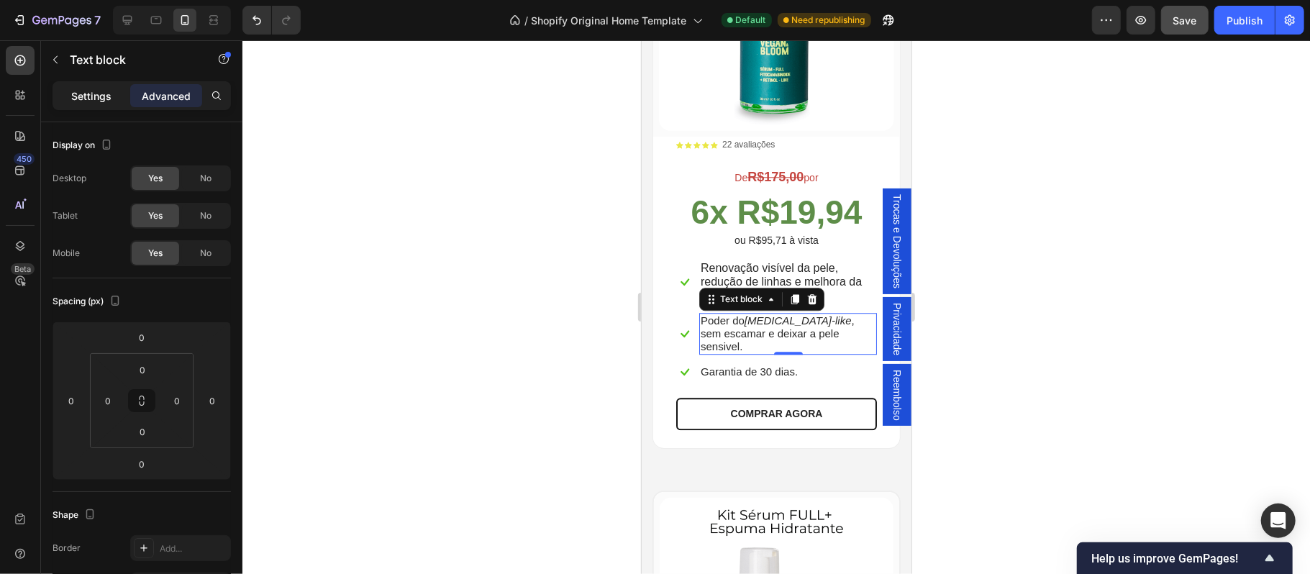
click at [89, 101] on p "Settings" at bounding box center [91, 95] width 40 height 15
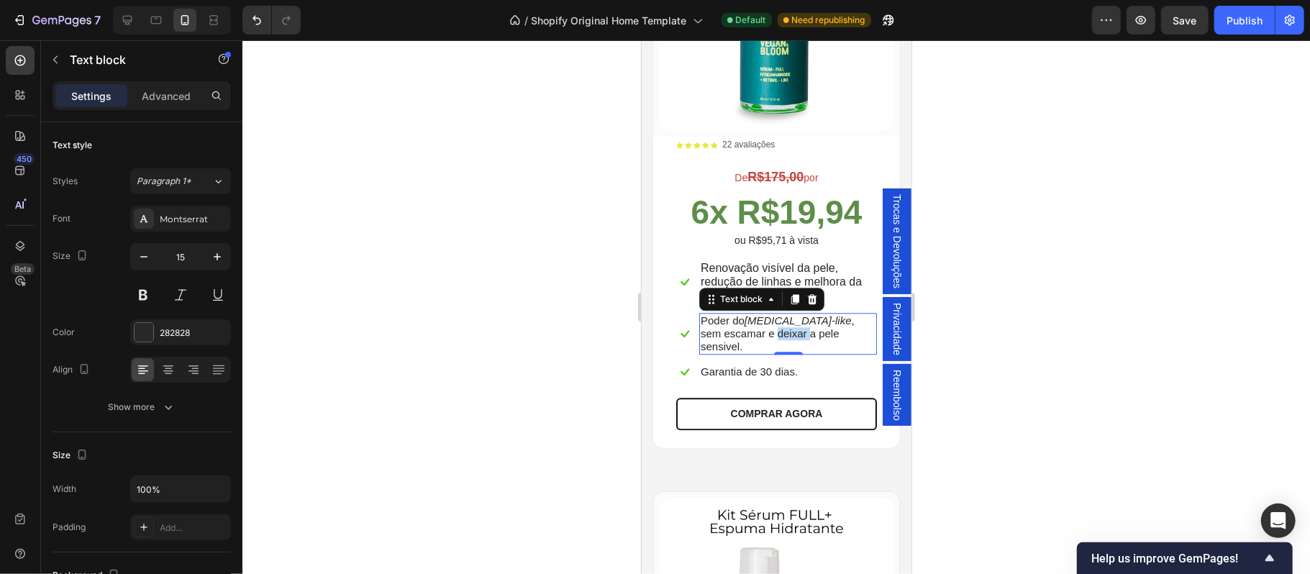
click at [760, 314] on p "Poder do [MEDICAL_DATA]-like , sem escamar e deixar a pele sensivel." at bounding box center [787, 333] width 175 height 39
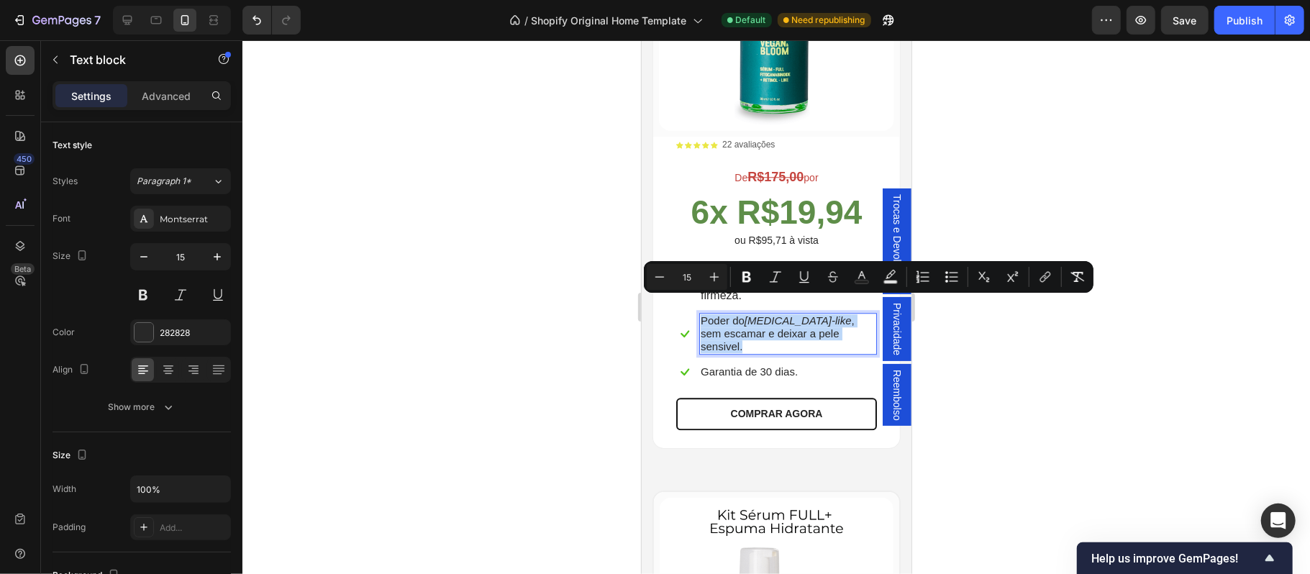
drag, startPoint x: 748, startPoint y: 326, endPoint x: 702, endPoint y: 303, distance: 51.5
click at [702, 314] on p "Poder do [MEDICAL_DATA]-like , sem escamar e deixar a pele sensivel." at bounding box center [787, 333] width 175 height 39
click at [659, 281] on icon "Editor contextual toolbar" at bounding box center [660, 277] width 14 height 14
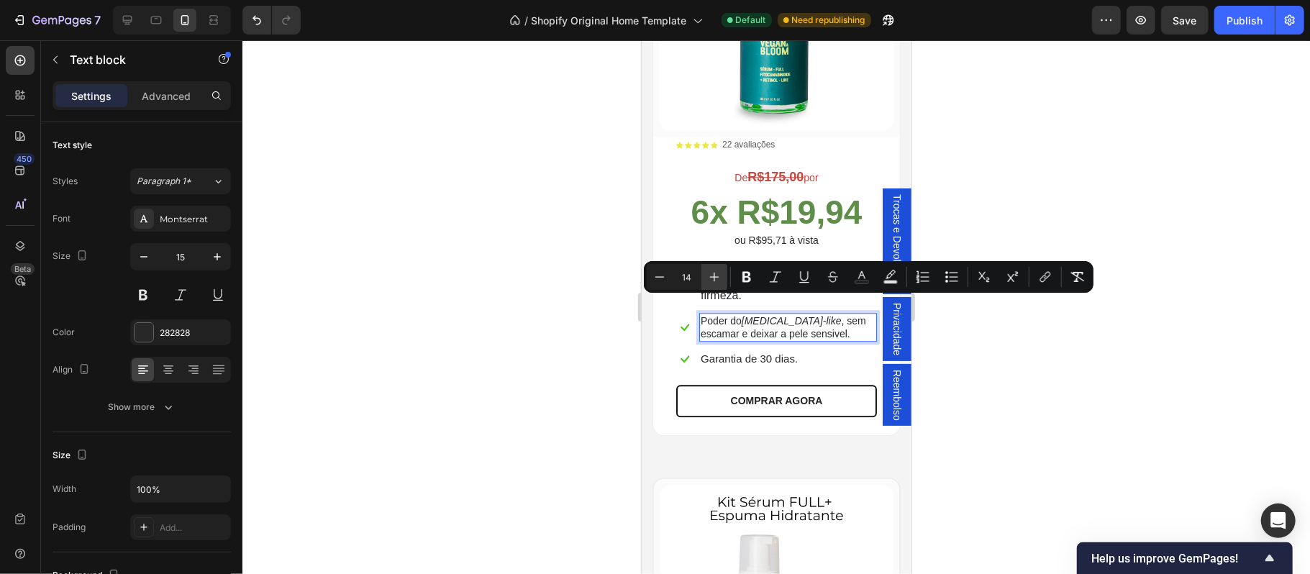
click at [717, 276] on icon "Editor contextual toolbar" at bounding box center [714, 277] width 14 height 14
type input "15"
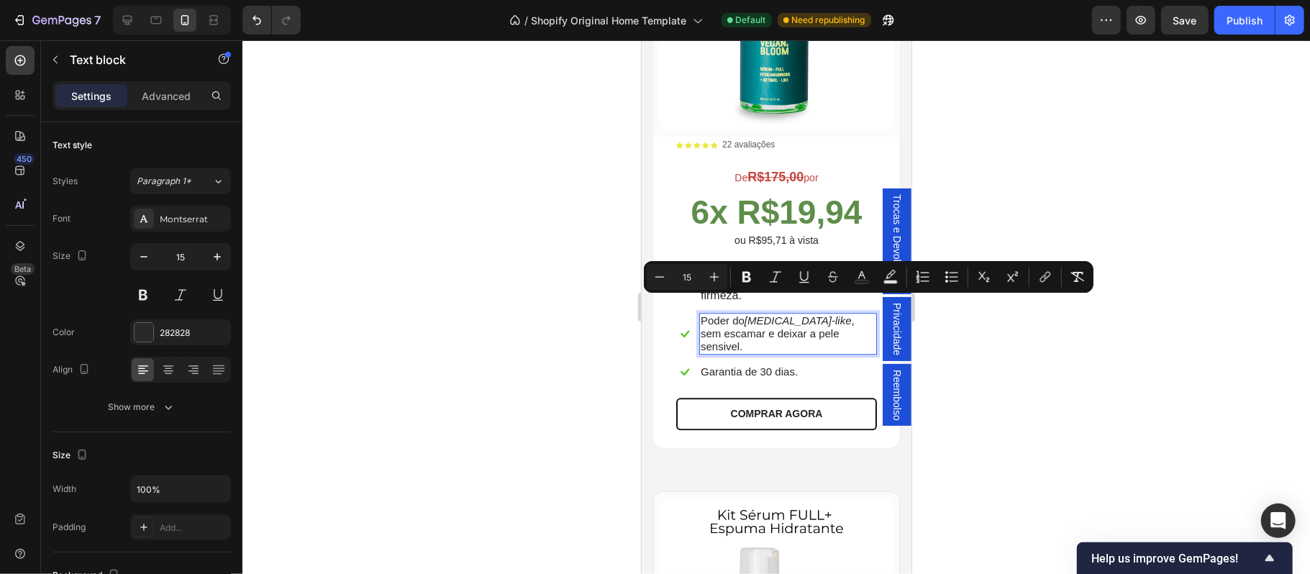
click at [1101, 376] on div at bounding box center [776, 307] width 1068 height 534
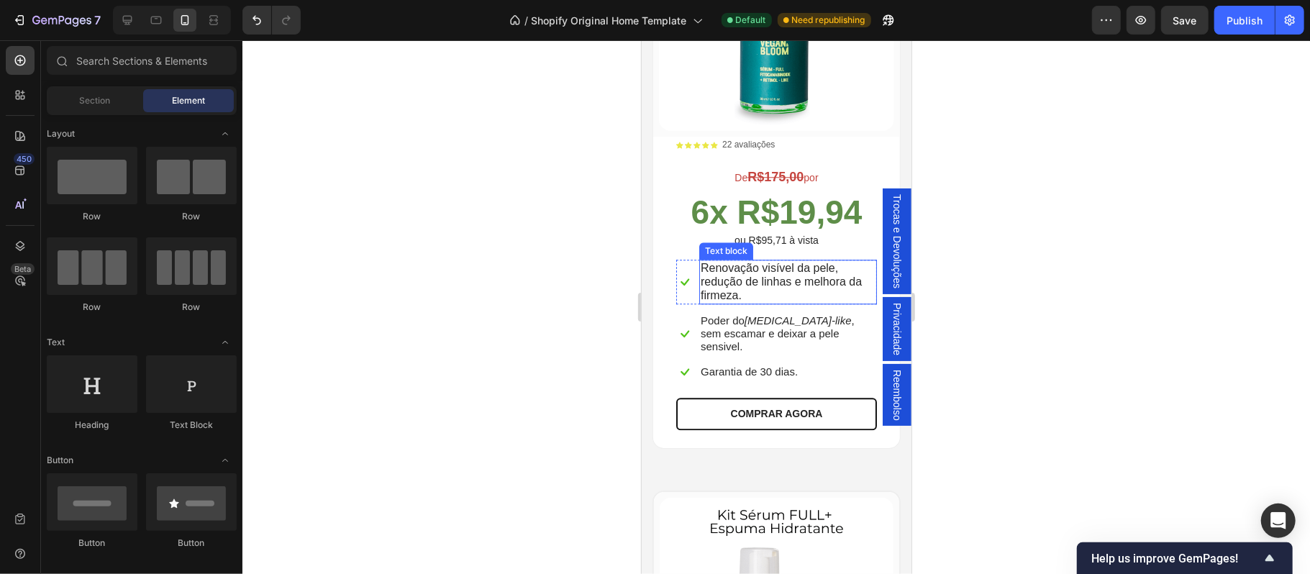
click at [791, 268] on p "Renovação visível da pele, redução de linhas e melhora da firmeza." at bounding box center [787, 281] width 175 height 42
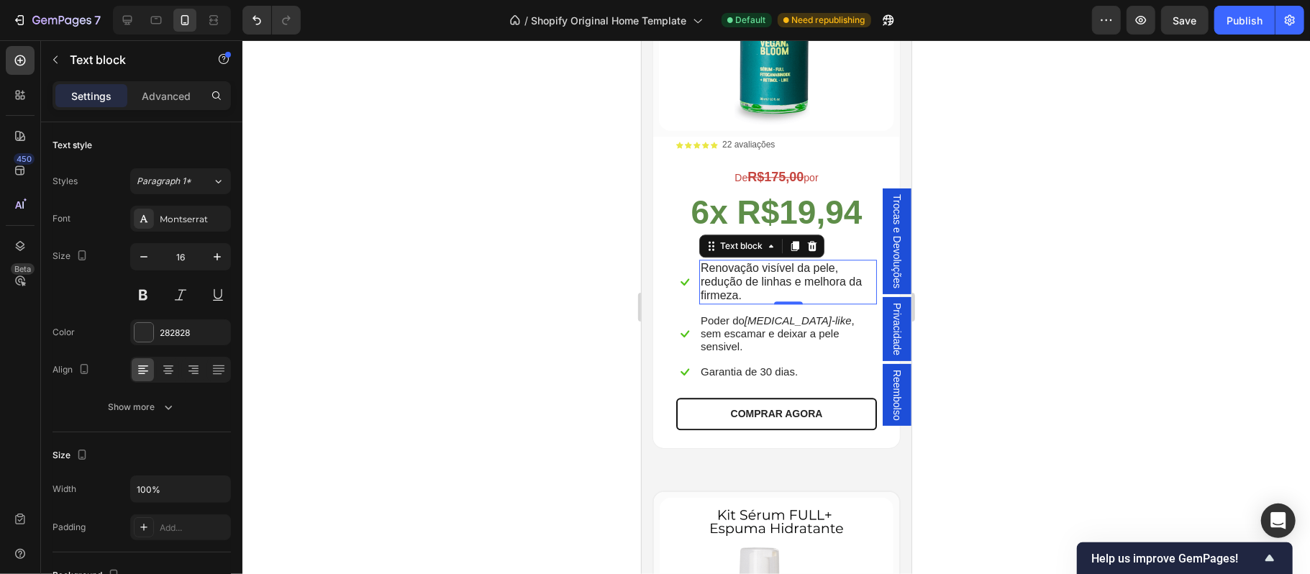
click at [776, 261] on p "Renovação visível da pele, redução de linhas e melhora da firmeza." at bounding box center [787, 281] width 175 height 42
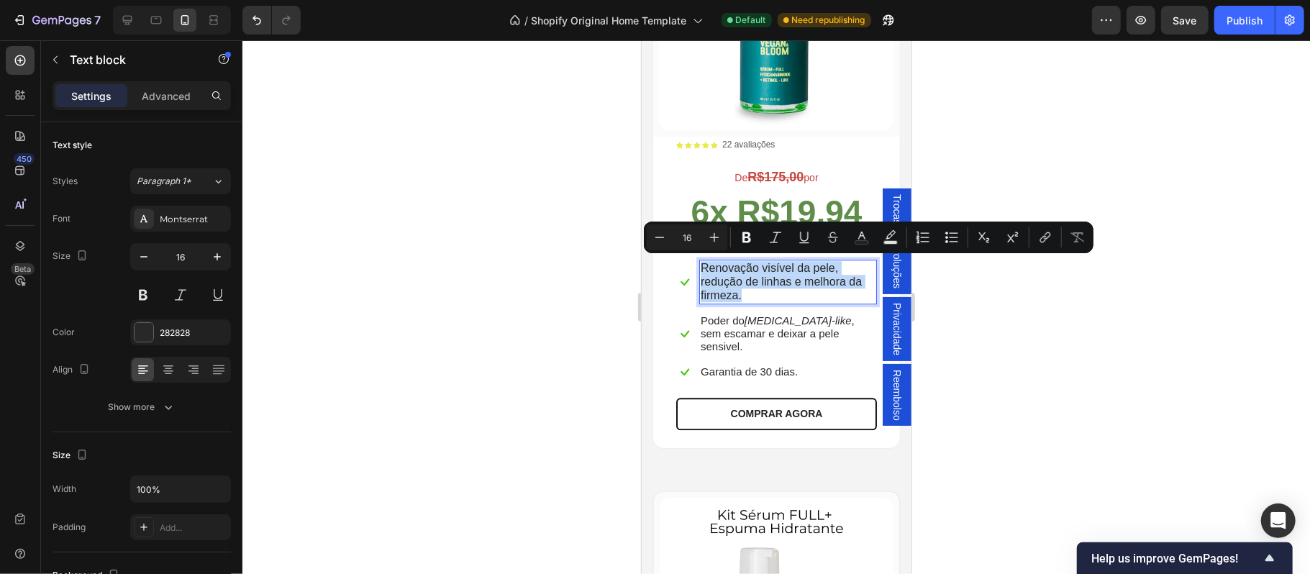
click at [776, 261] on p "Renovação visível da pele, redução de linhas e melhora da firmeza." at bounding box center [787, 281] width 175 height 42
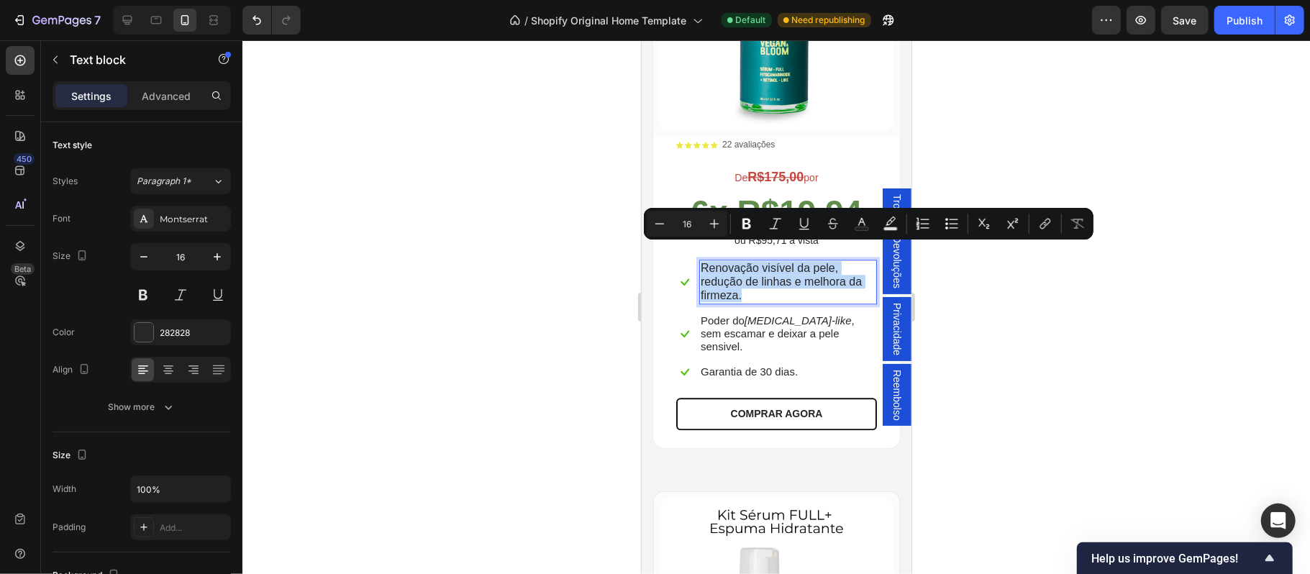
click at [799, 274] on p "Renovação visível da pele, redução de linhas e melhora da firmeza." at bounding box center [787, 281] width 175 height 42
drag, startPoint x: 830, startPoint y: 282, endPoint x: 702, endPoint y: 254, distance: 131.1
click at [702, 260] on p "Renovação visível da pele, redução de linhas e melhora da firmeza." at bounding box center [787, 281] width 175 height 42
click at [650, 223] on button "Minus" at bounding box center [660, 224] width 26 height 26
type input "15"
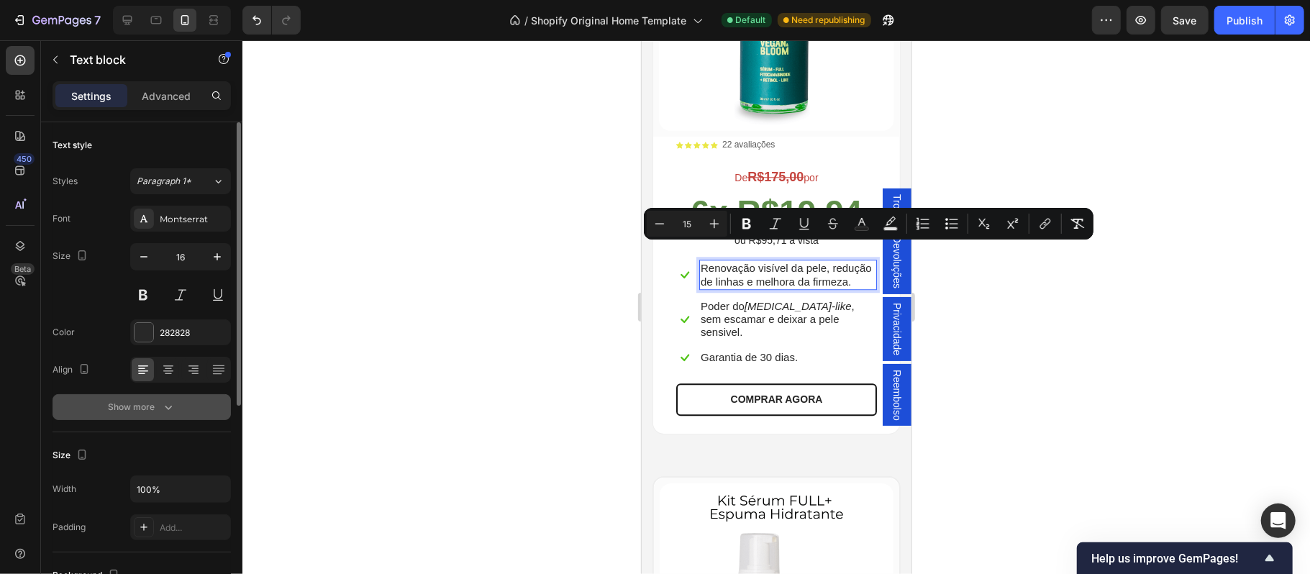
click at [127, 413] on div "Show more" at bounding box center [142, 407] width 67 height 14
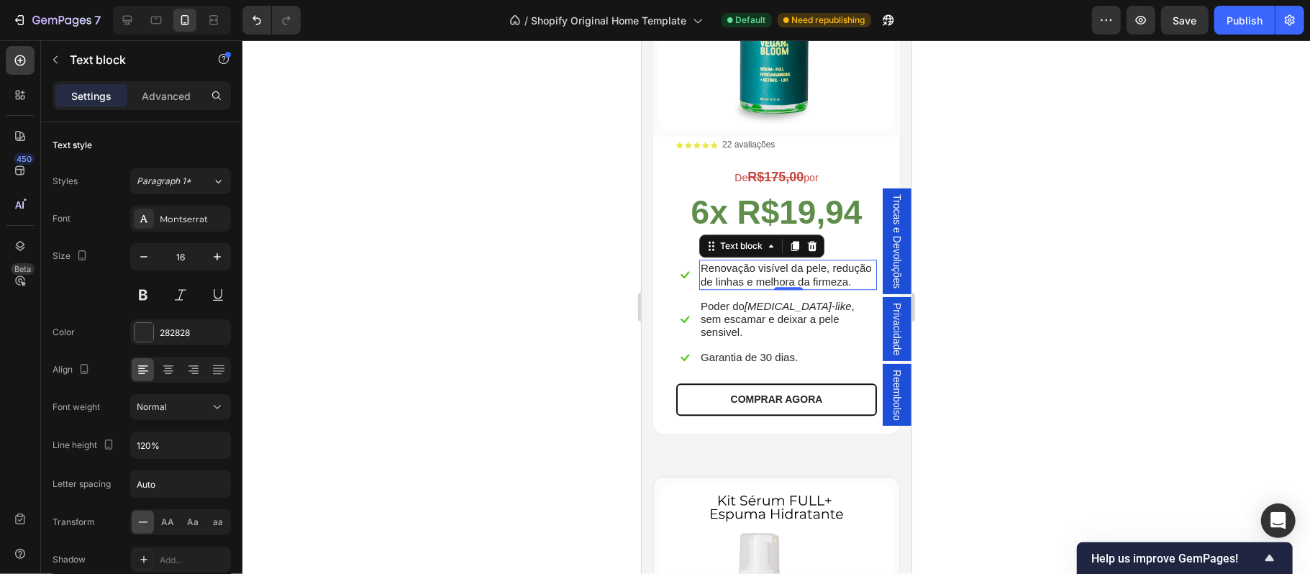
click at [424, 386] on div at bounding box center [776, 307] width 1068 height 534
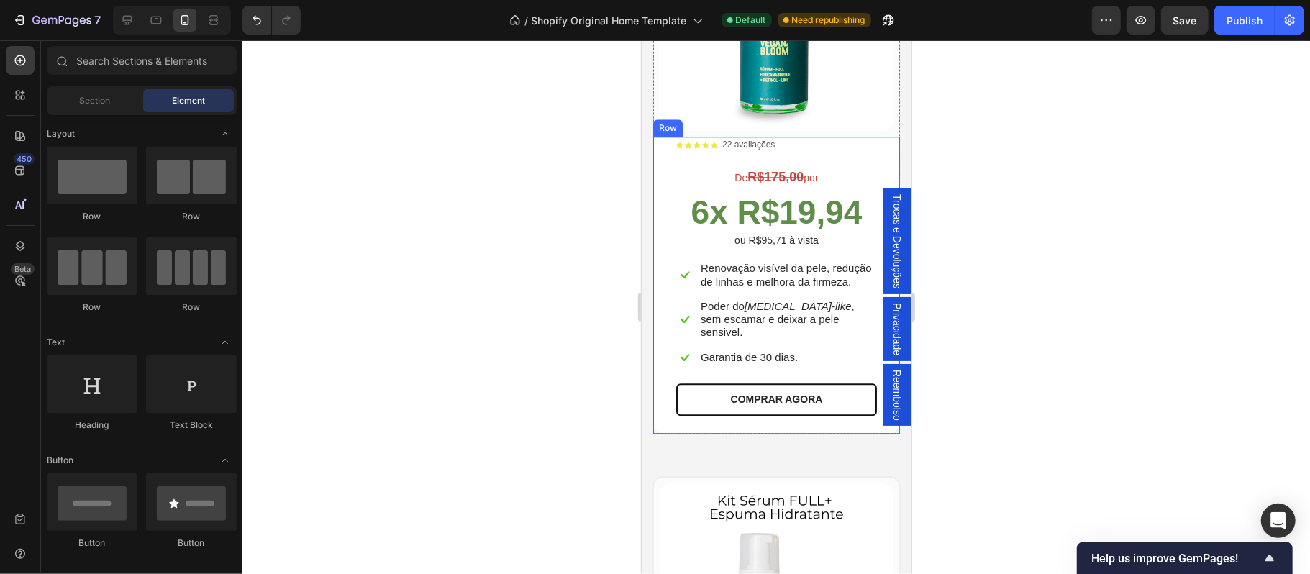
click at [756, 355] on p "Garantia de 30 dias." at bounding box center [748, 356] width 97 height 13
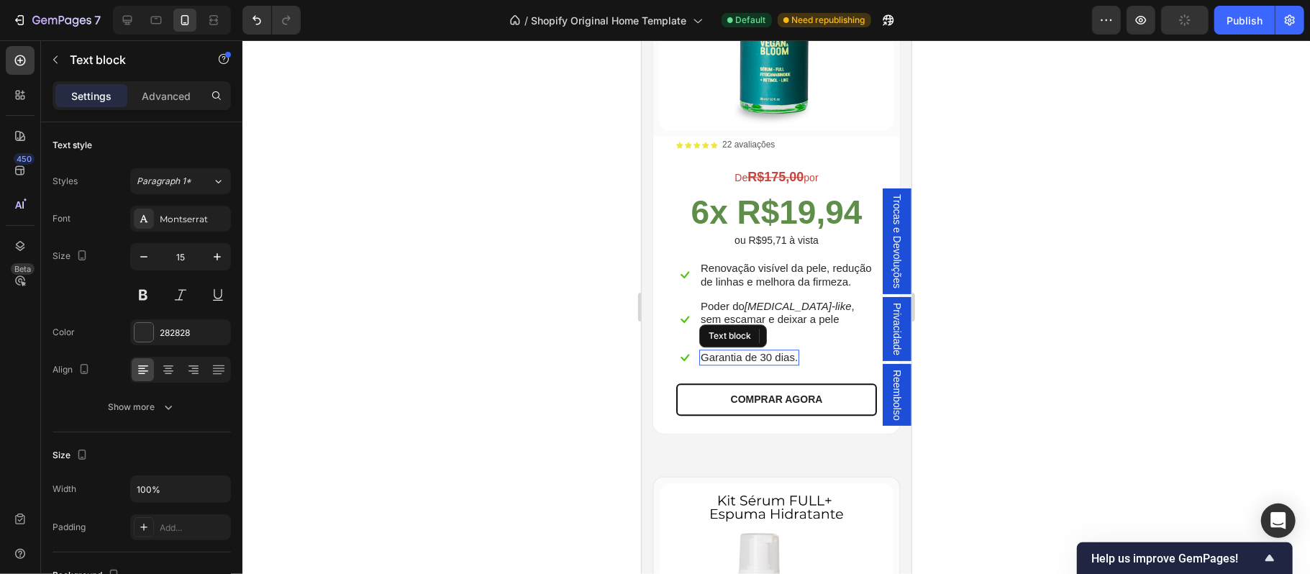
click at [756, 355] on p "Garantia de 30 dias." at bounding box center [748, 356] width 97 height 13
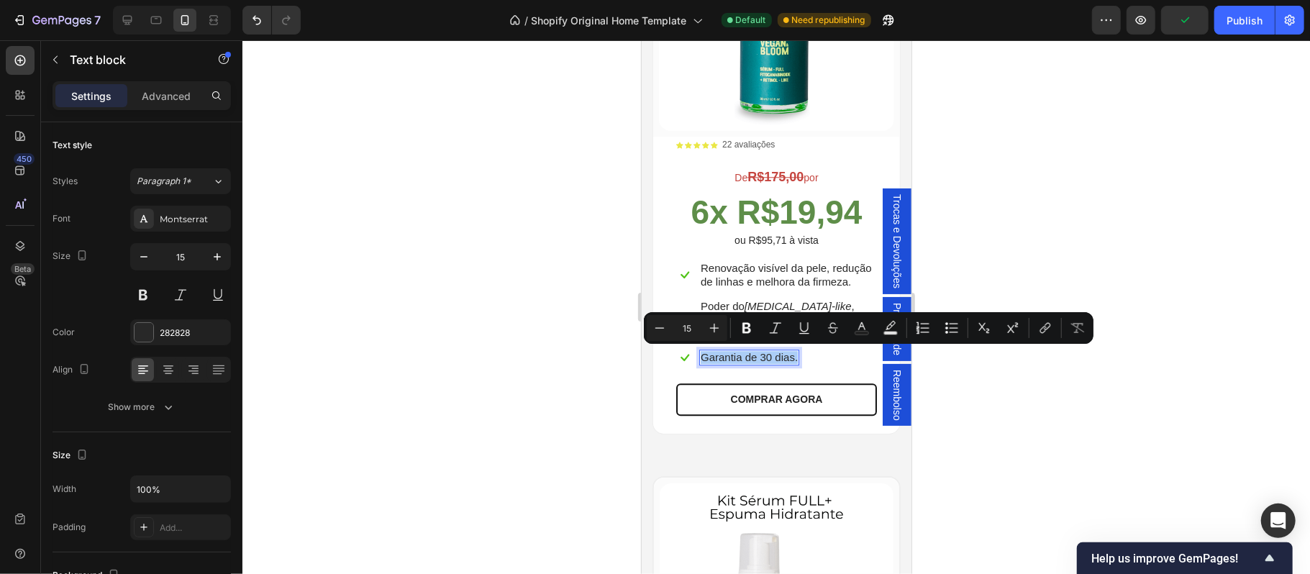
click at [1058, 263] on div at bounding box center [776, 307] width 1068 height 534
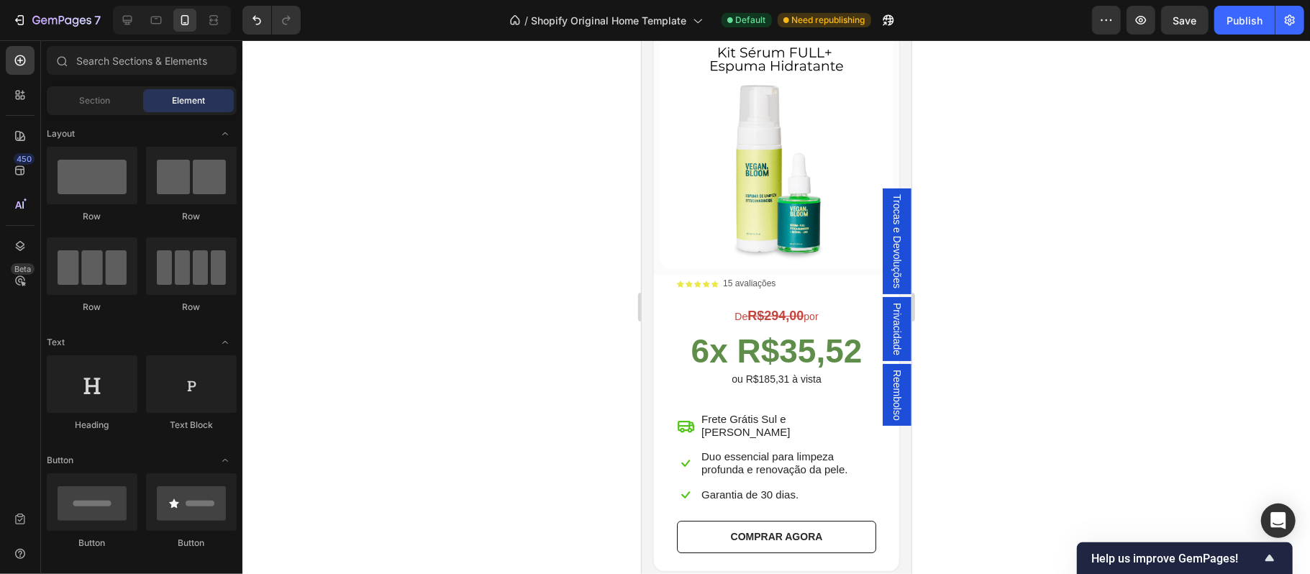
scroll to position [3293, 0]
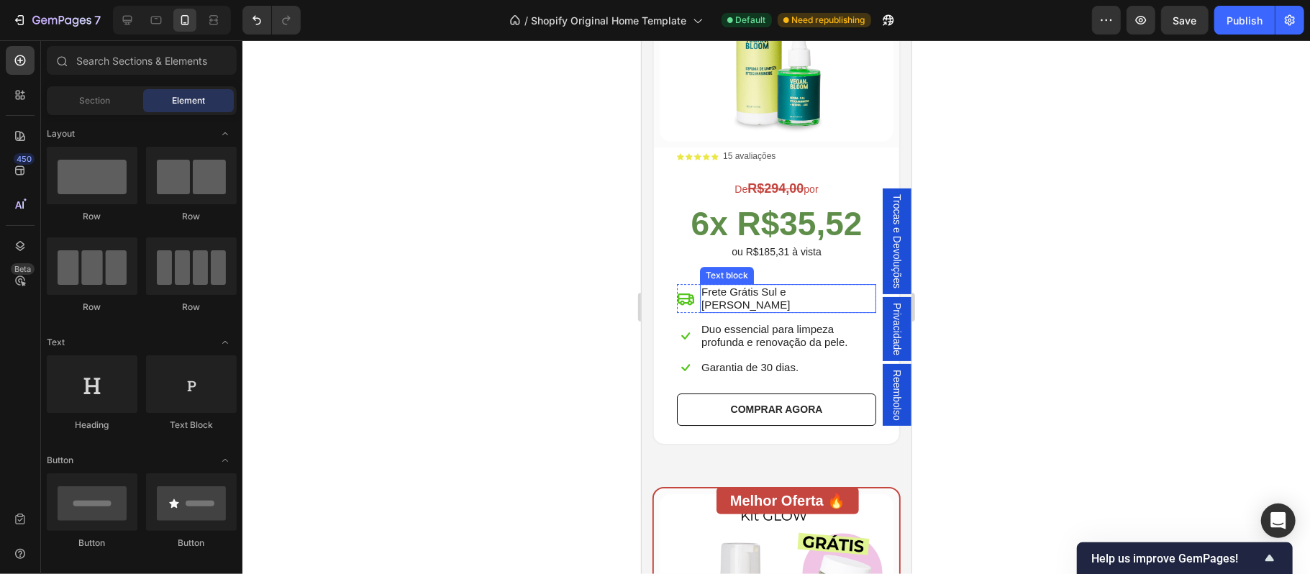
click at [780, 287] on div "Frete Grátis Sul e [PERSON_NAME]" at bounding box center [787, 297] width 176 height 29
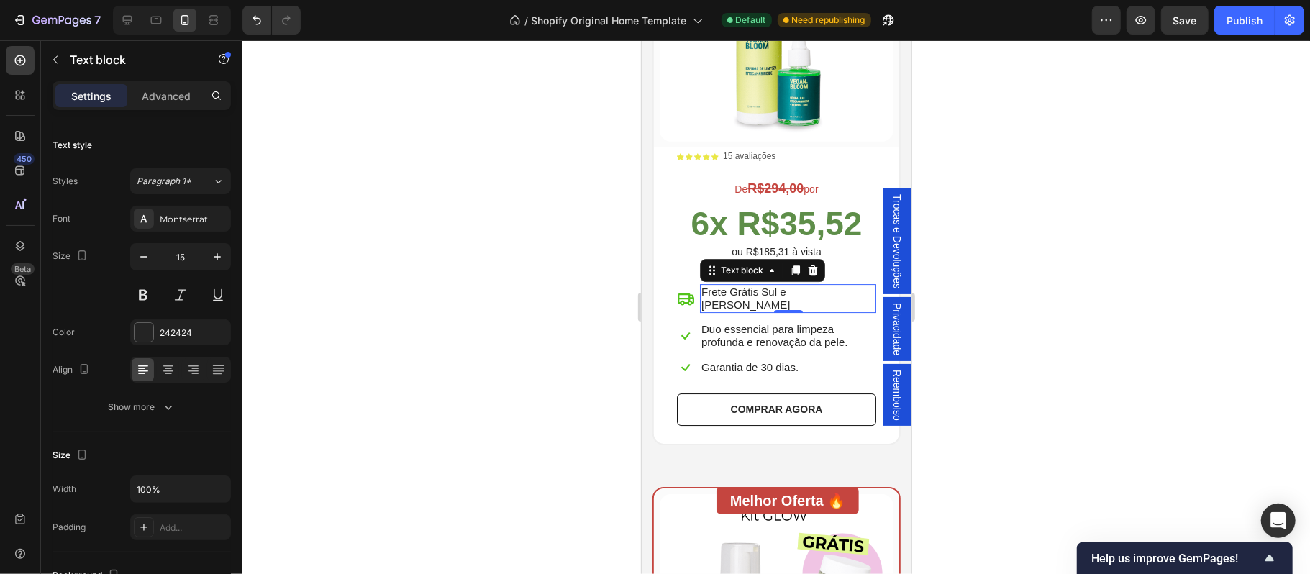
click at [744, 285] on p "Frete Grátis Sul e [PERSON_NAME]" at bounding box center [787, 298] width 173 height 26
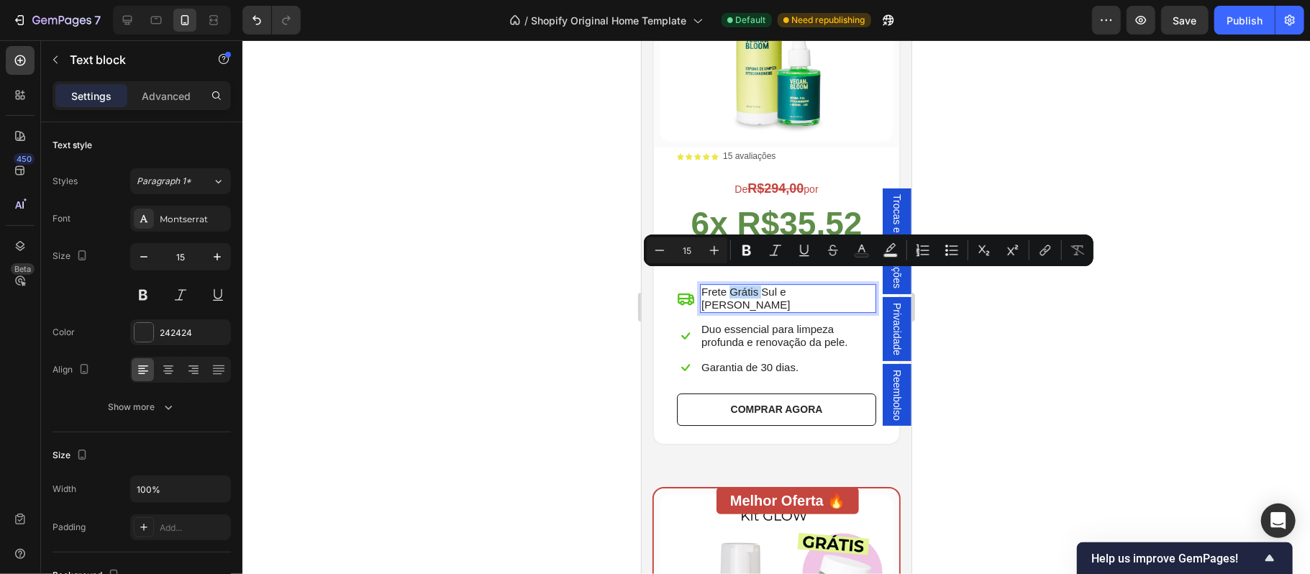
click at [748, 285] on p "Frete Grátis Sul e [PERSON_NAME]" at bounding box center [787, 298] width 173 height 26
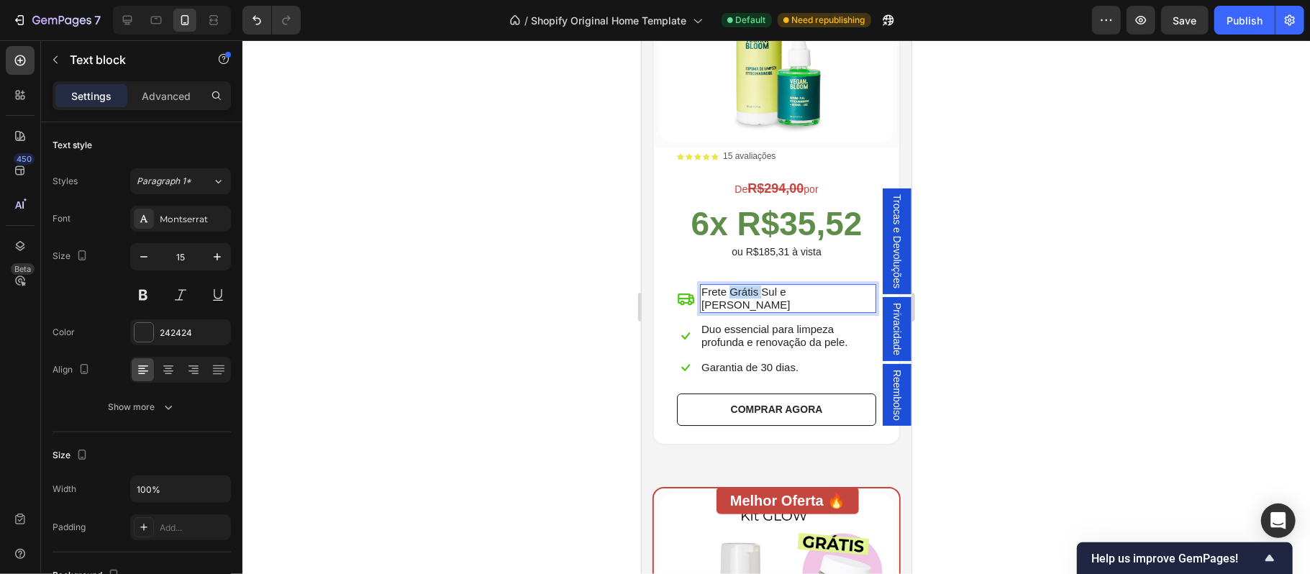
click at [748, 285] on p "Frete Grátis Sul e [PERSON_NAME]" at bounding box center [787, 298] width 173 height 26
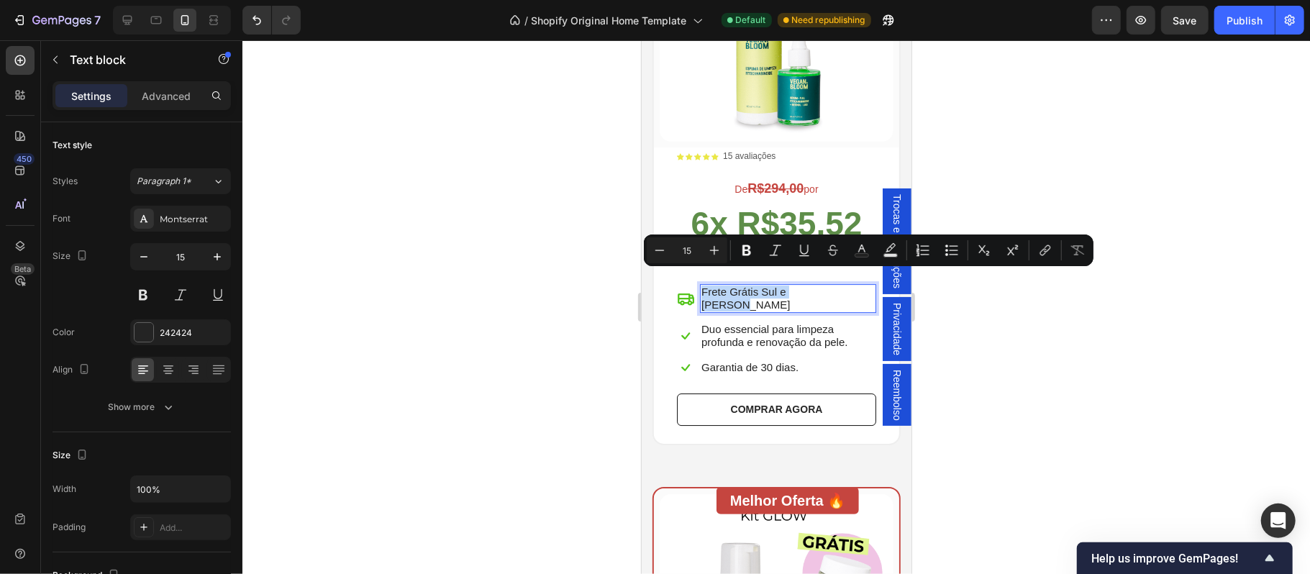
click at [748, 285] on p "Frete Grátis Sul e [PERSON_NAME]" at bounding box center [787, 298] width 173 height 26
click at [747, 322] on p "Duo essencial para limpeza profunda e renovação da pele." at bounding box center [787, 335] width 173 height 26
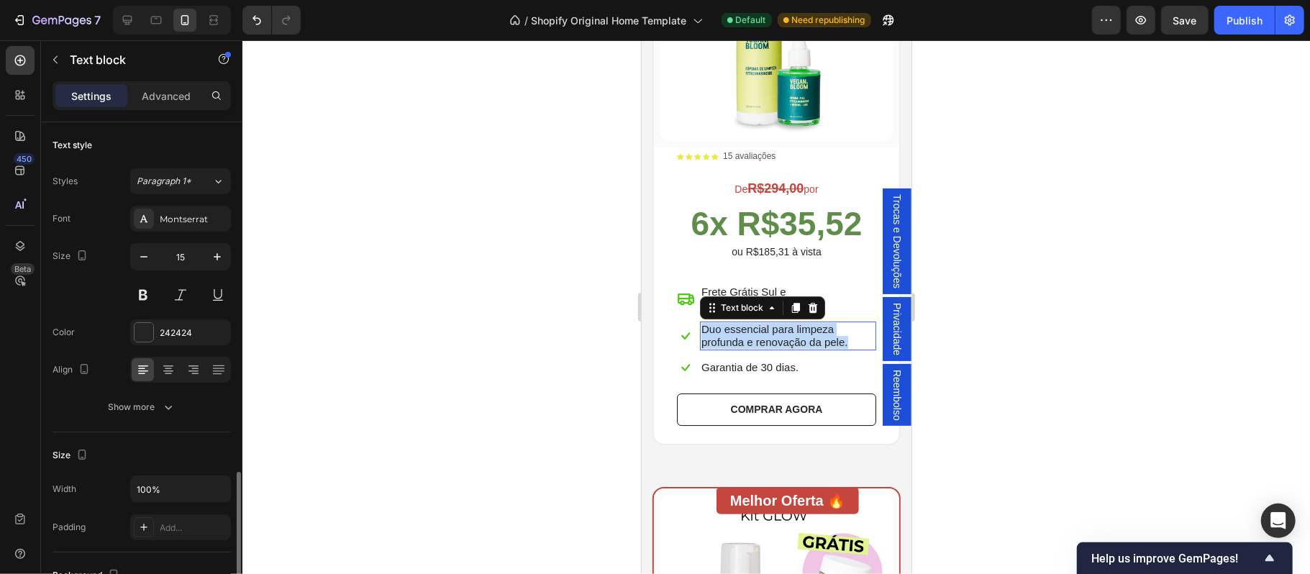
click at [747, 322] on p "Duo essencial para limpeza profunda e renovação da pele." at bounding box center [787, 335] width 173 height 26
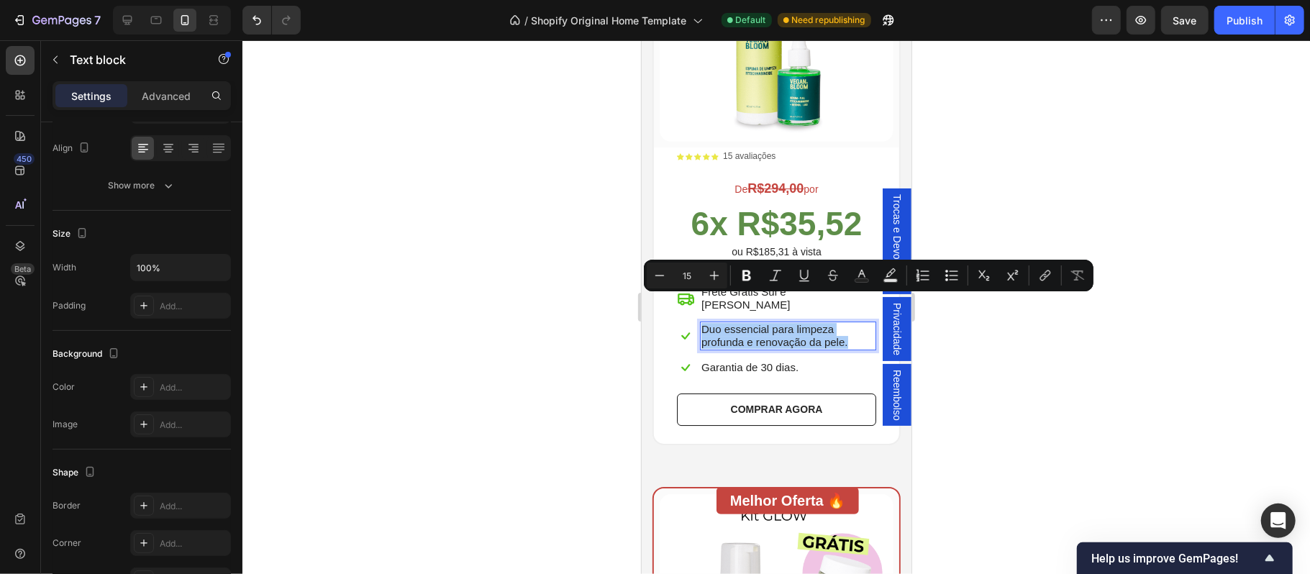
click at [1094, 332] on div at bounding box center [776, 307] width 1068 height 534
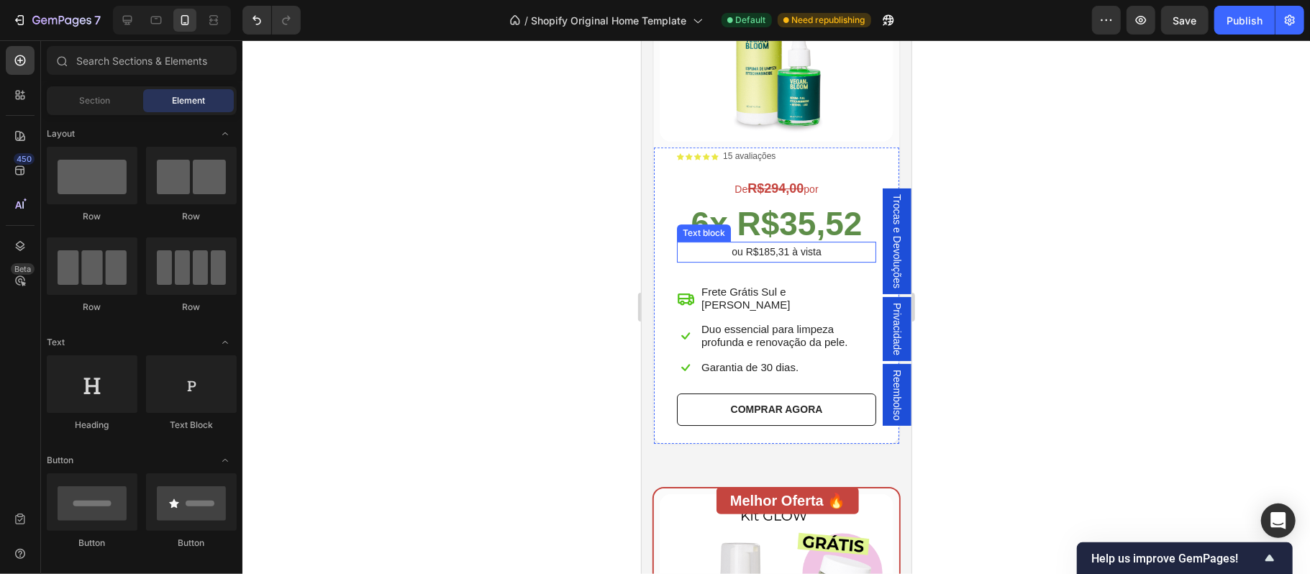
click at [773, 259] on div "Icon Icon Icon Icon Icon Icon List 15 avaliações Text Block Row De R$294,00 por…" at bounding box center [775, 287] width 199 height 276
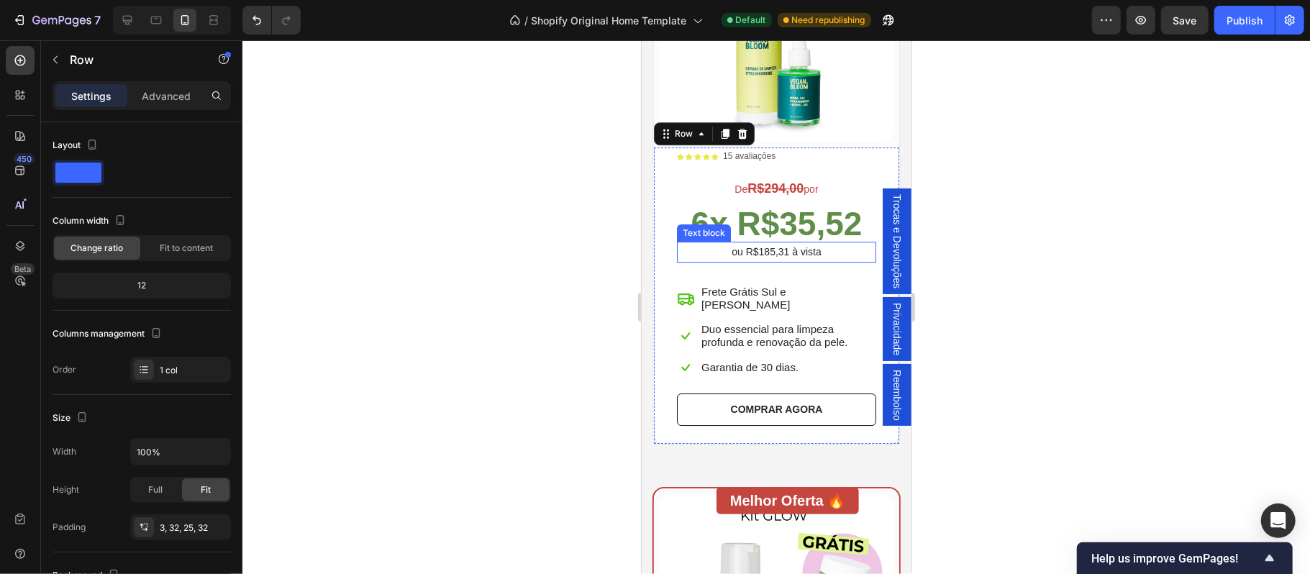
click at [765, 242] on p "ou R$185,31 à vista" at bounding box center [776, 251] width 196 height 18
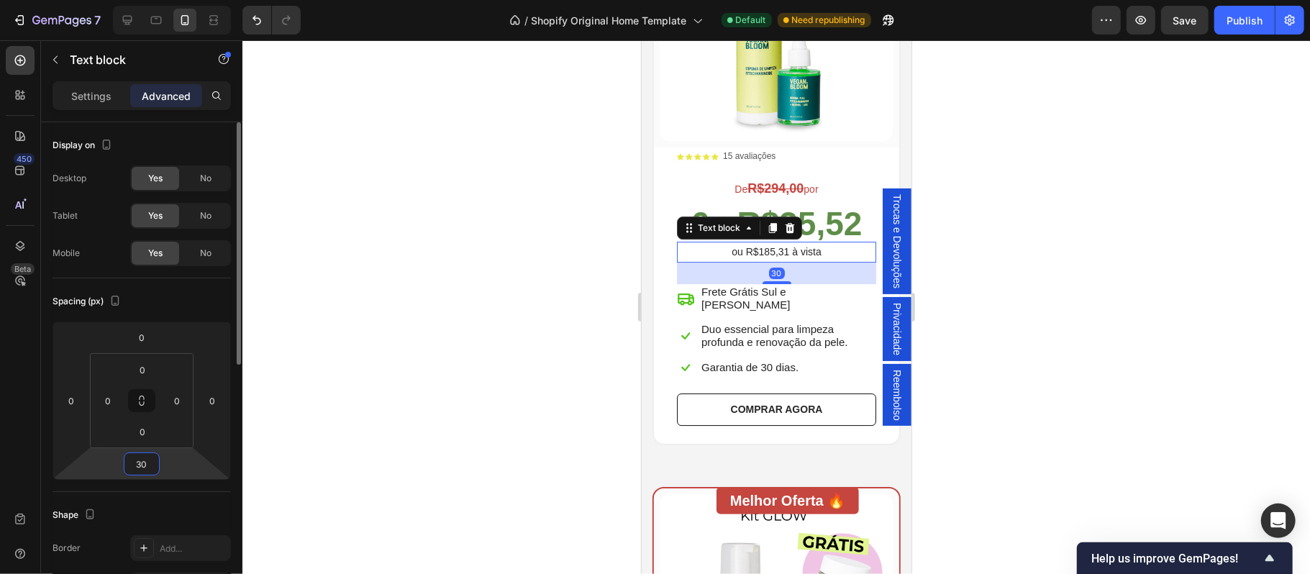
click at [150, 469] on input "30" at bounding box center [141, 464] width 29 height 22
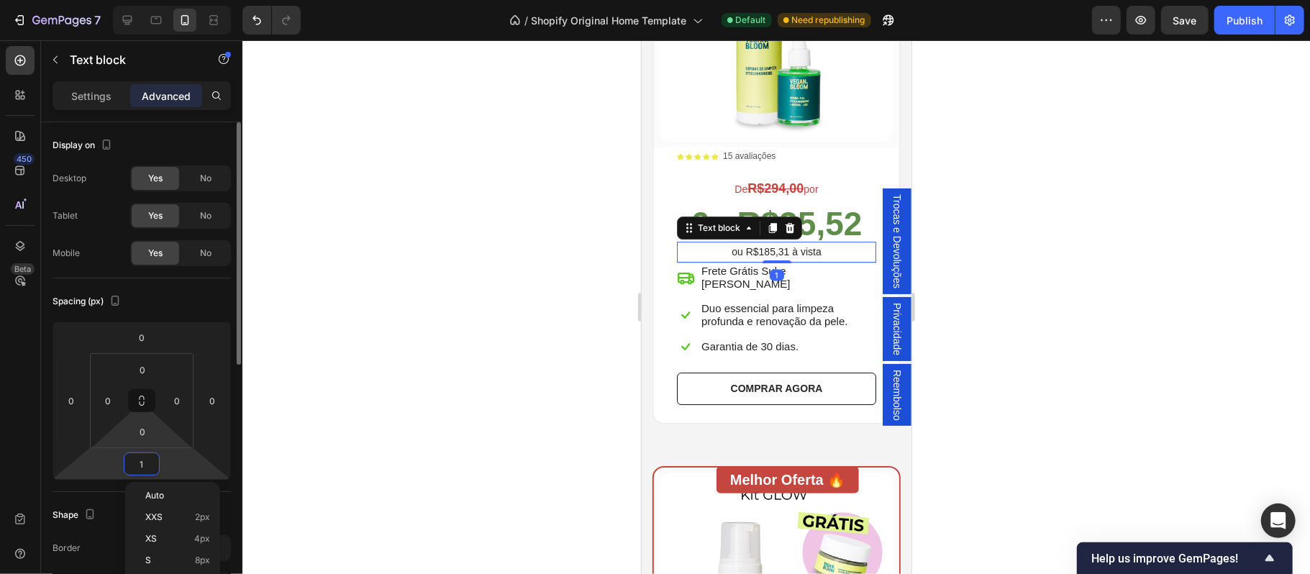
type input "12"
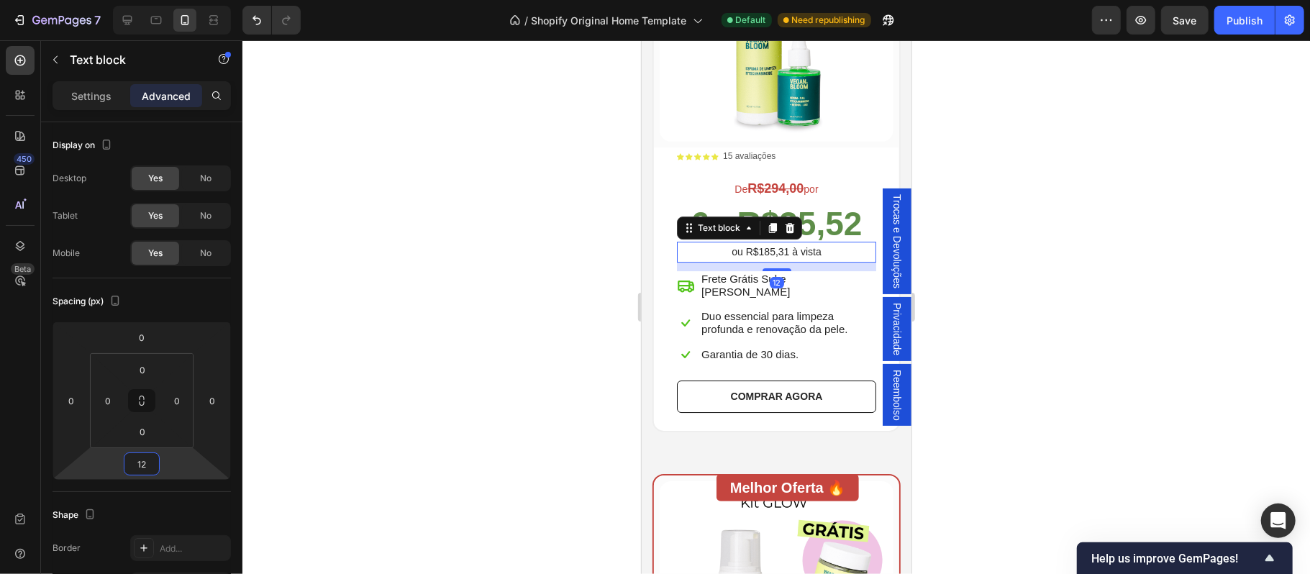
click at [1169, 416] on div at bounding box center [776, 307] width 1068 height 534
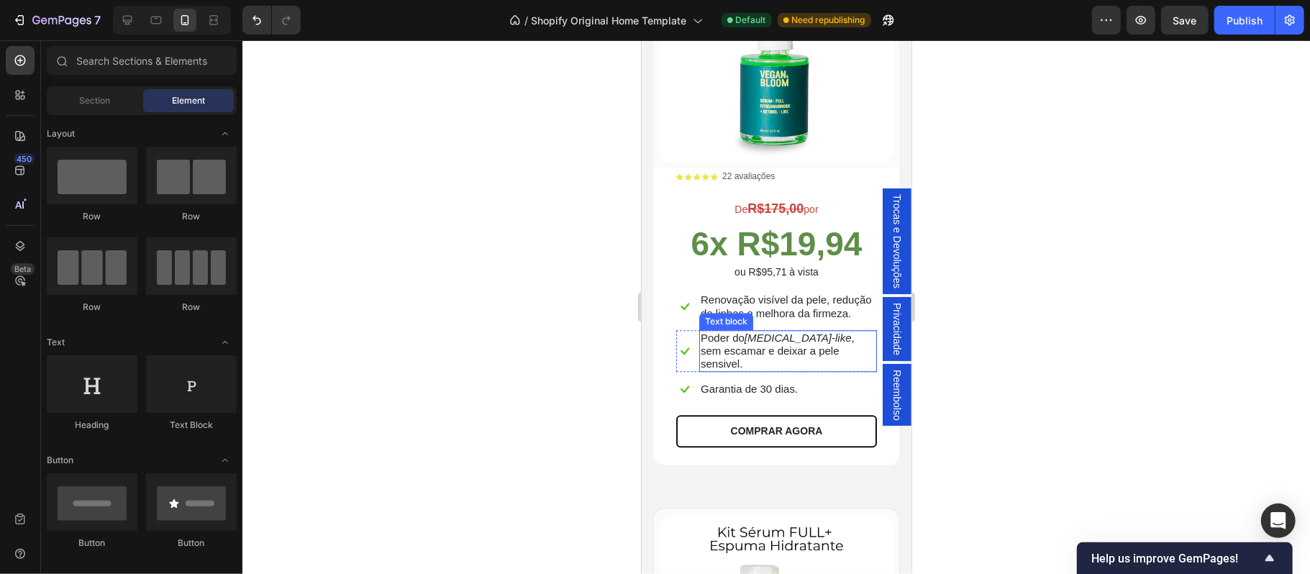
scroll to position [2590, 0]
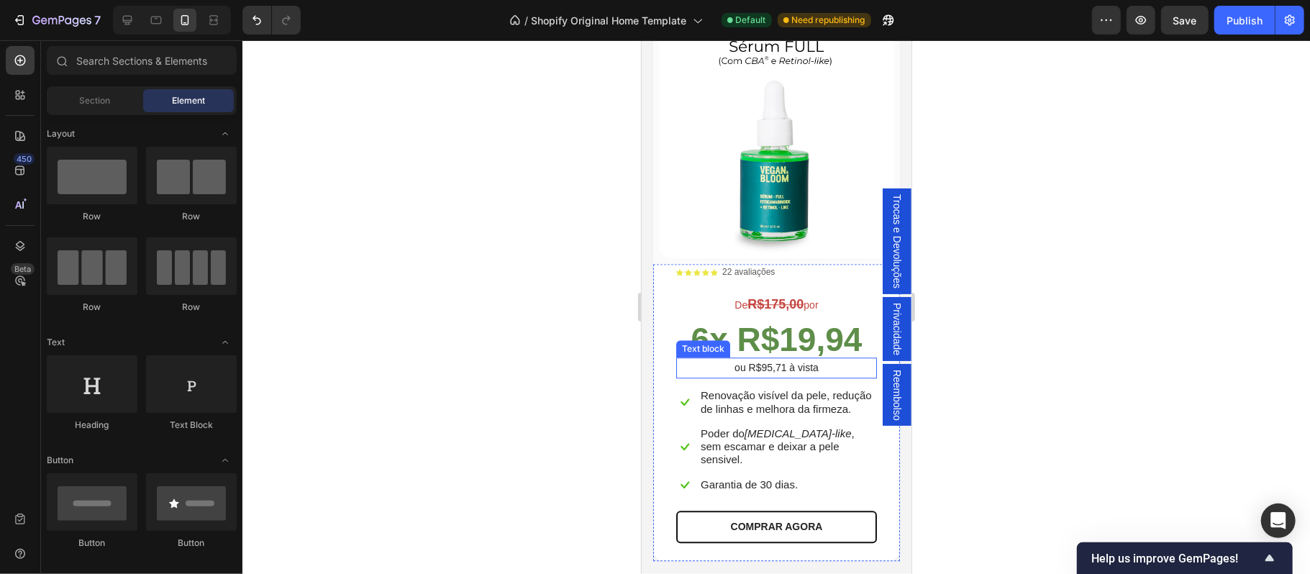
click at [793, 358] on p "ou R$95,71 à vista" at bounding box center [776, 367] width 198 height 18
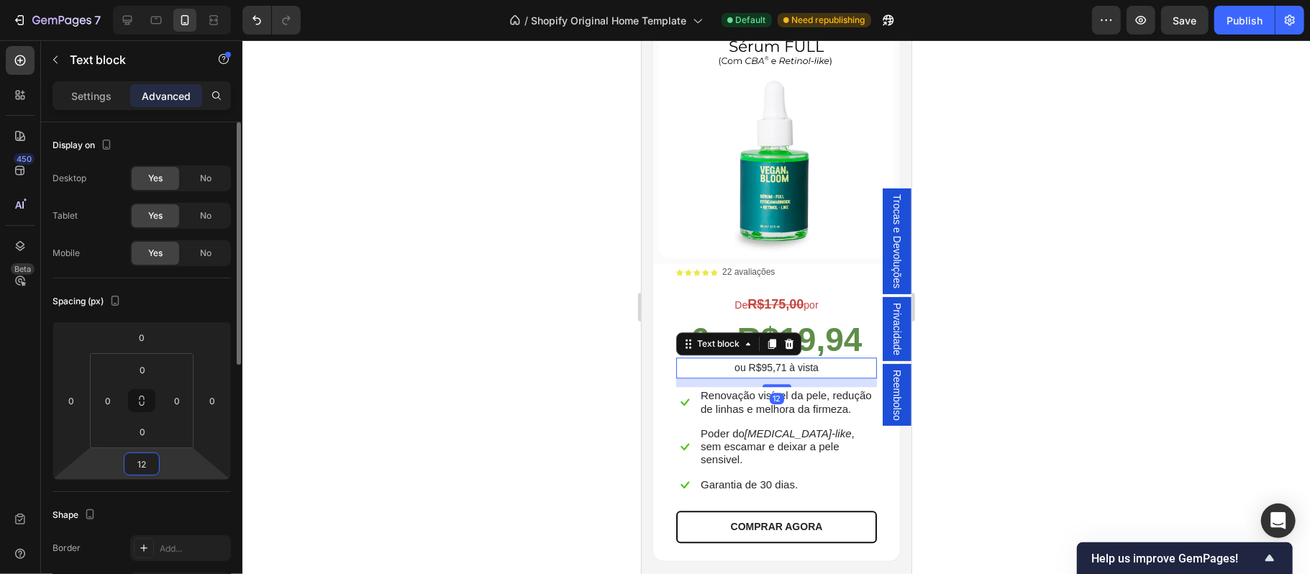
click at [145, 469] on input "12" at bounding box center [141, 464] width 29 height 22
type input "20"
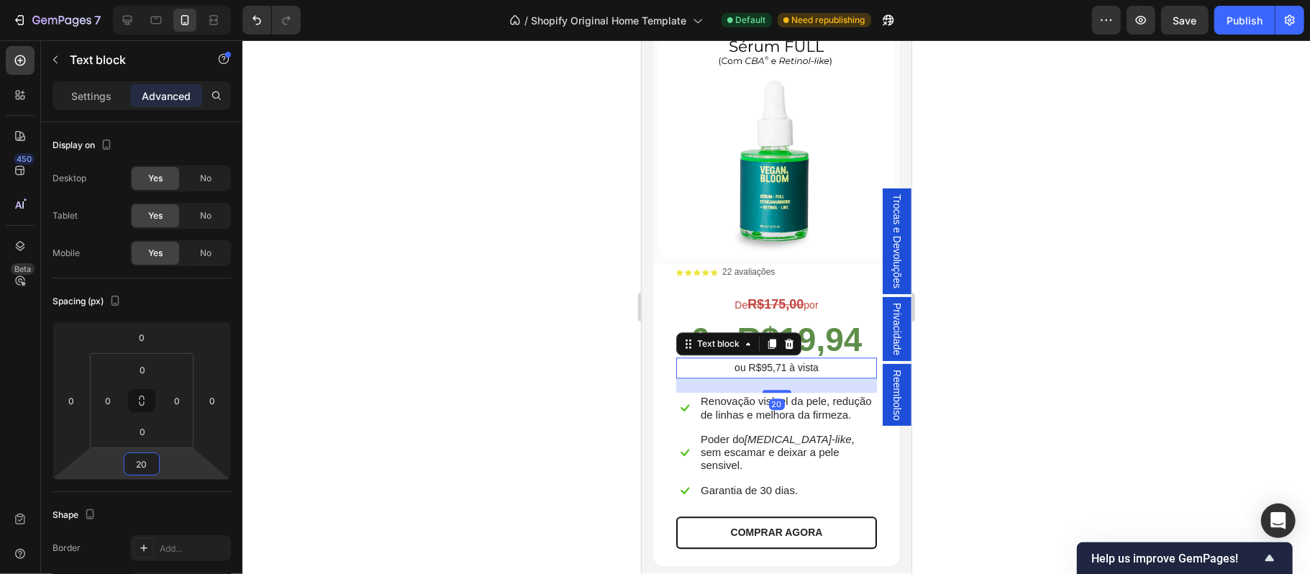
click at [1053, 424] on div at bounding box center [776, 307] width 1068 height 534
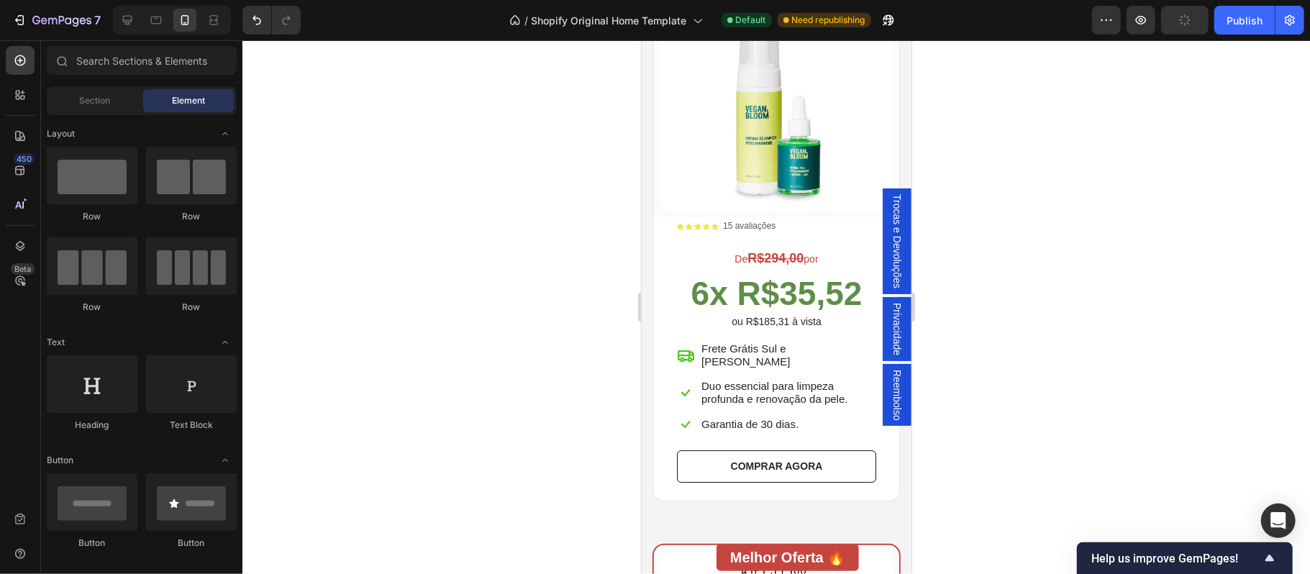
scroll to position [3261, 0]
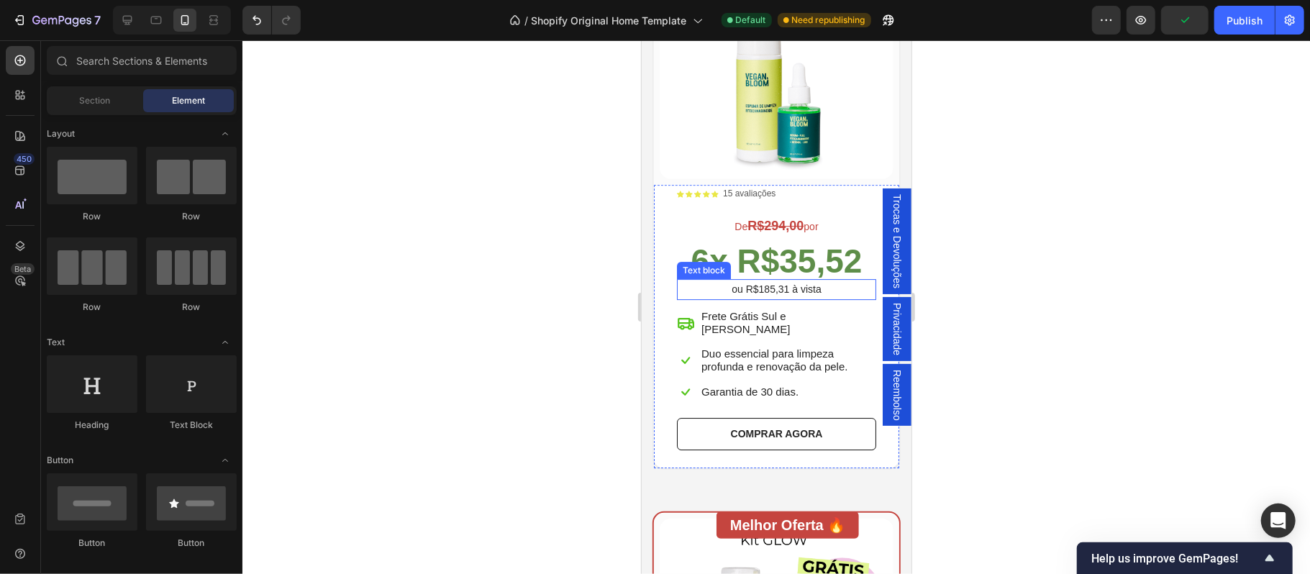
click at [780, 280] on p "ou R$185,31 à vista" at bounding box center [776, 289] width 196 height 18
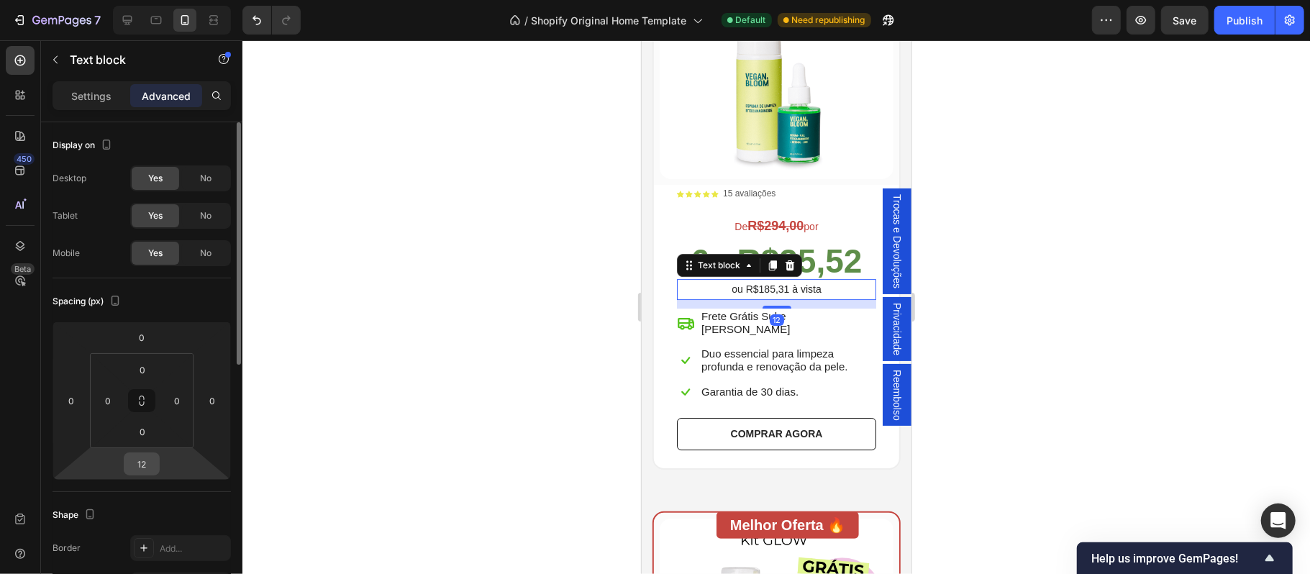
click at [147, 467] on input "12" at bounding box center [141, 464] width 29 height 22
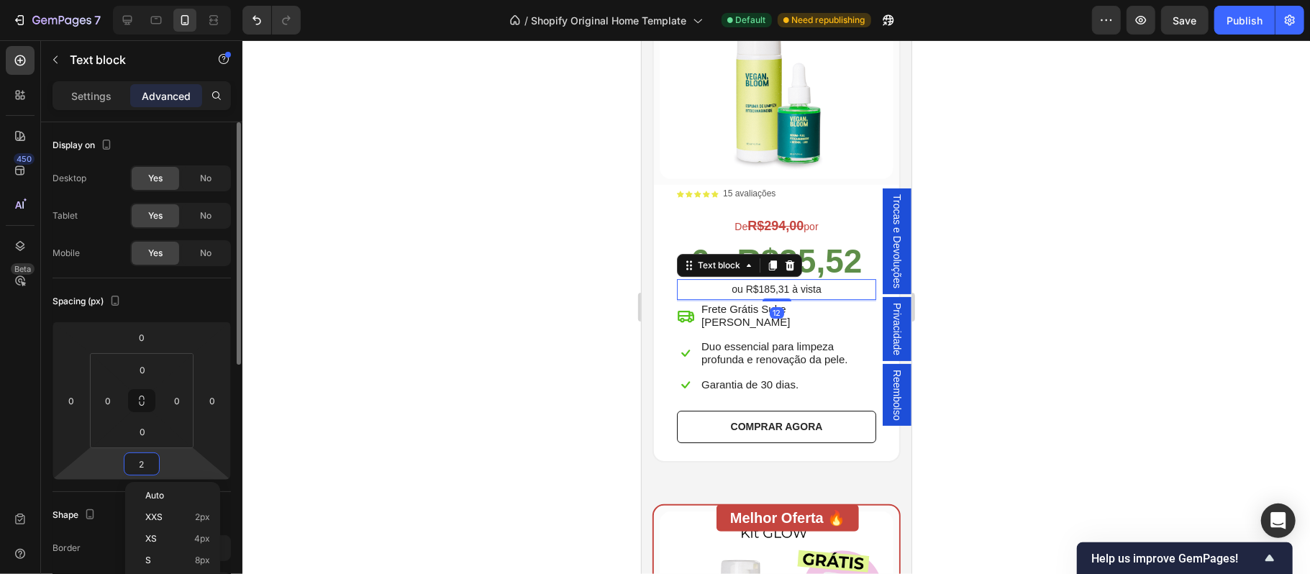
type input "20"
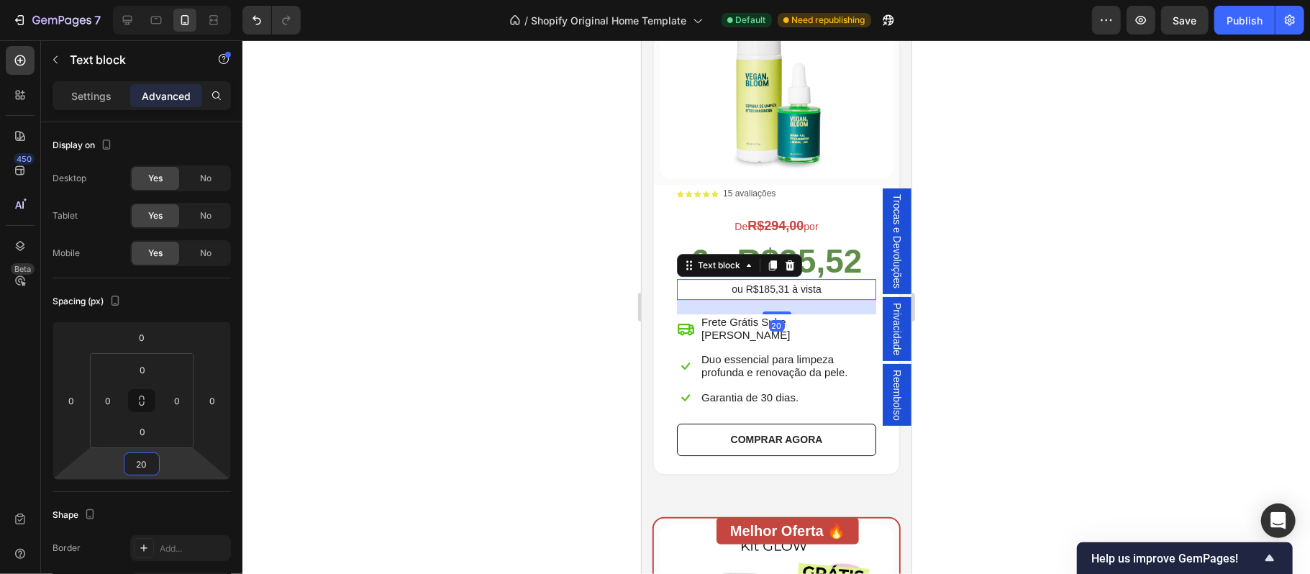
click at [970, 418] on div at bounding box center [776, 307] width 1068 height 534
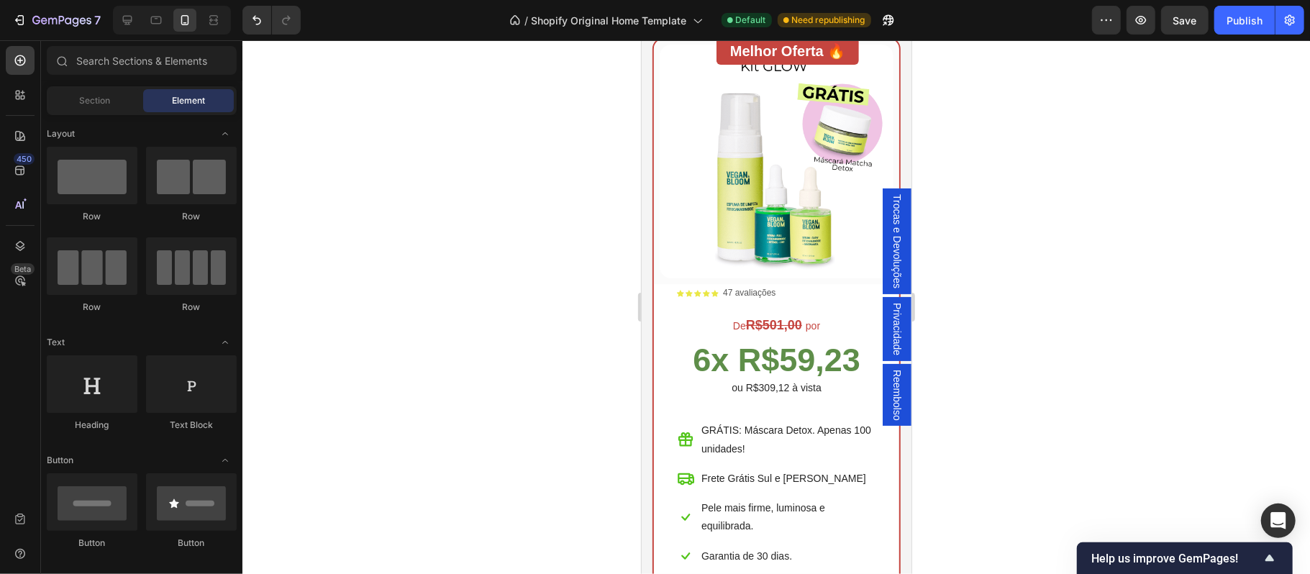
scroll to position [3900, 0]
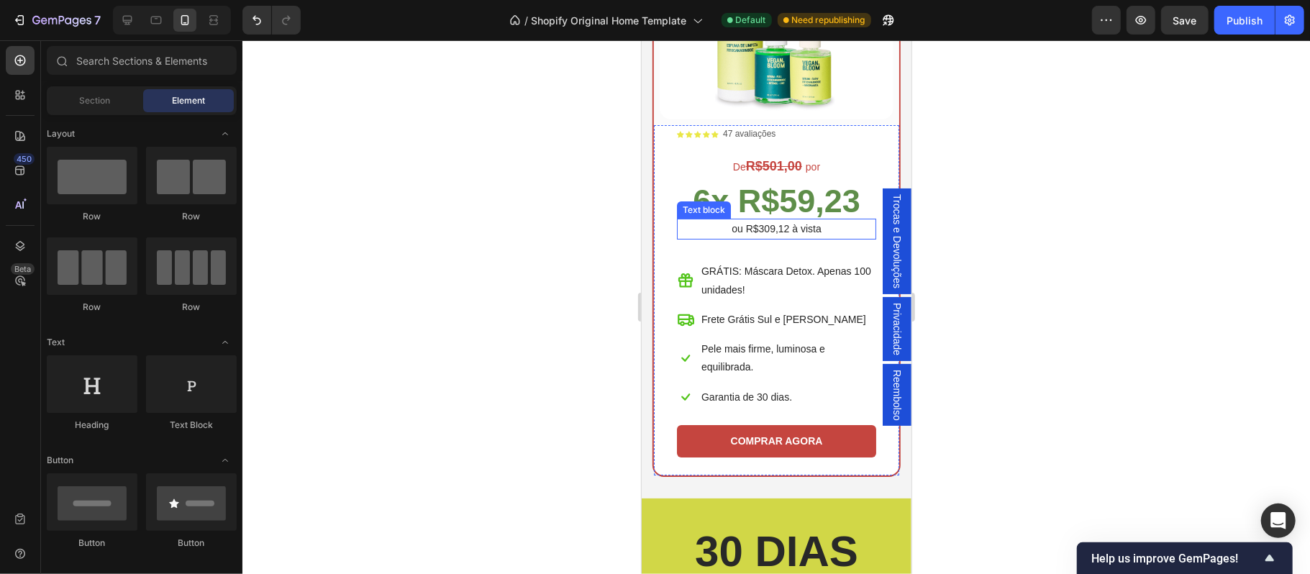
click at [770, 219] on p "ou R$309,12 à vista" at bounding box center [776, 228] width 196 height 18
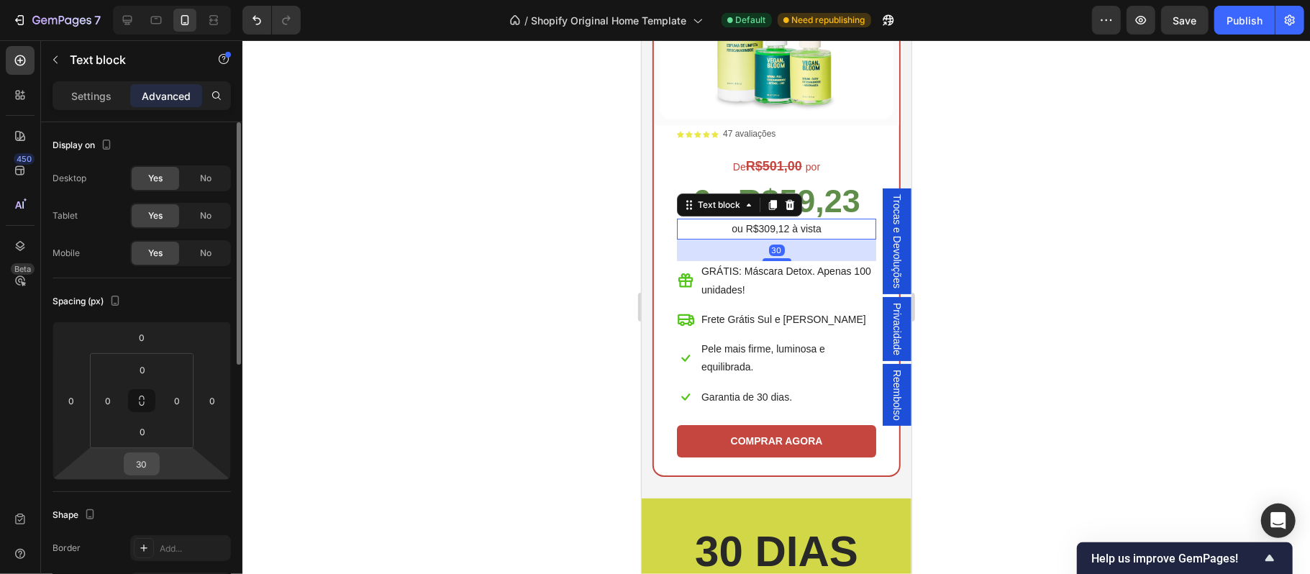
click at [148, 473] on input "30" at bounding box center [141, 464] width 29 height 22
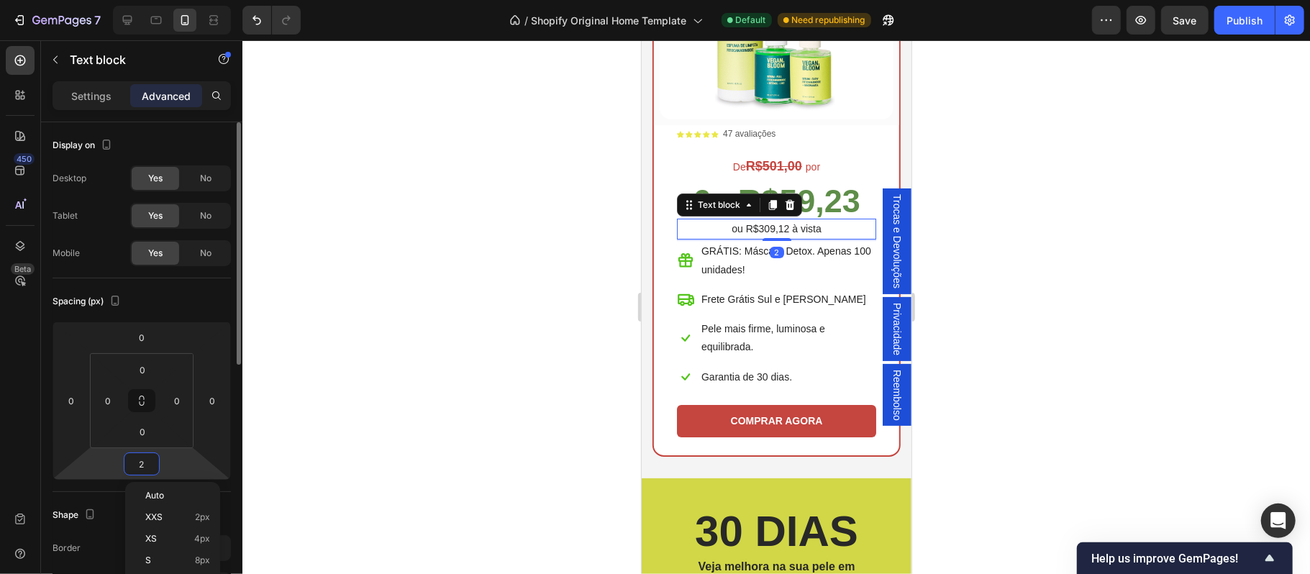
type input "20"
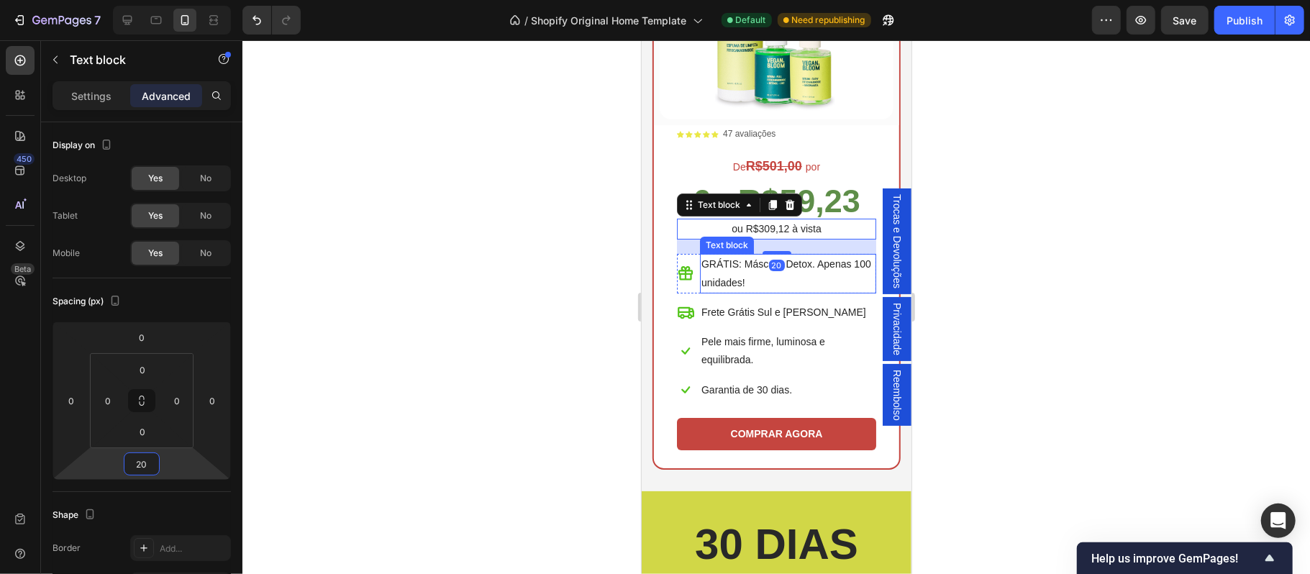
click at [750, 255] on p "GRÁTIS: Máscara Detox. Apenas 100 unidades!" at bounding box center [787, 273] width 173 height 36
click at [736, 255] on p "GRÁTIS: Máscara Detox. Apenas 100 unidades!" at bounding box center [787, 273] width 173 height 36
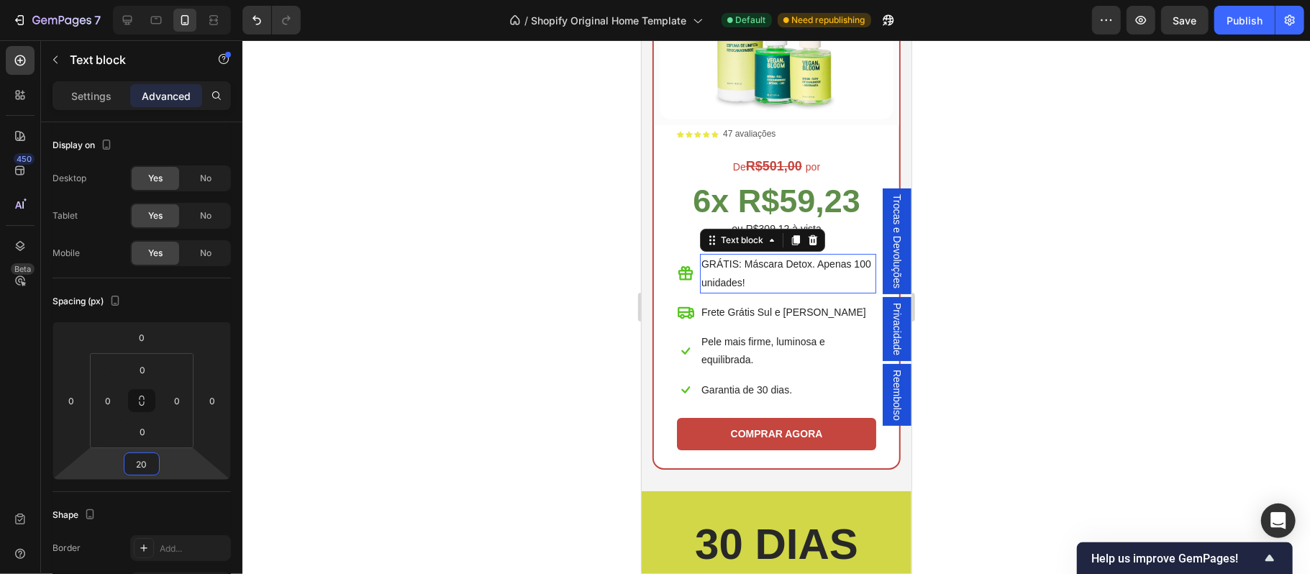
click at [736, 255] on p "GRÁTIS: Máscara Detox. Apenas 100 unidades!" at bounding box center [787, 273] width 173 height 36
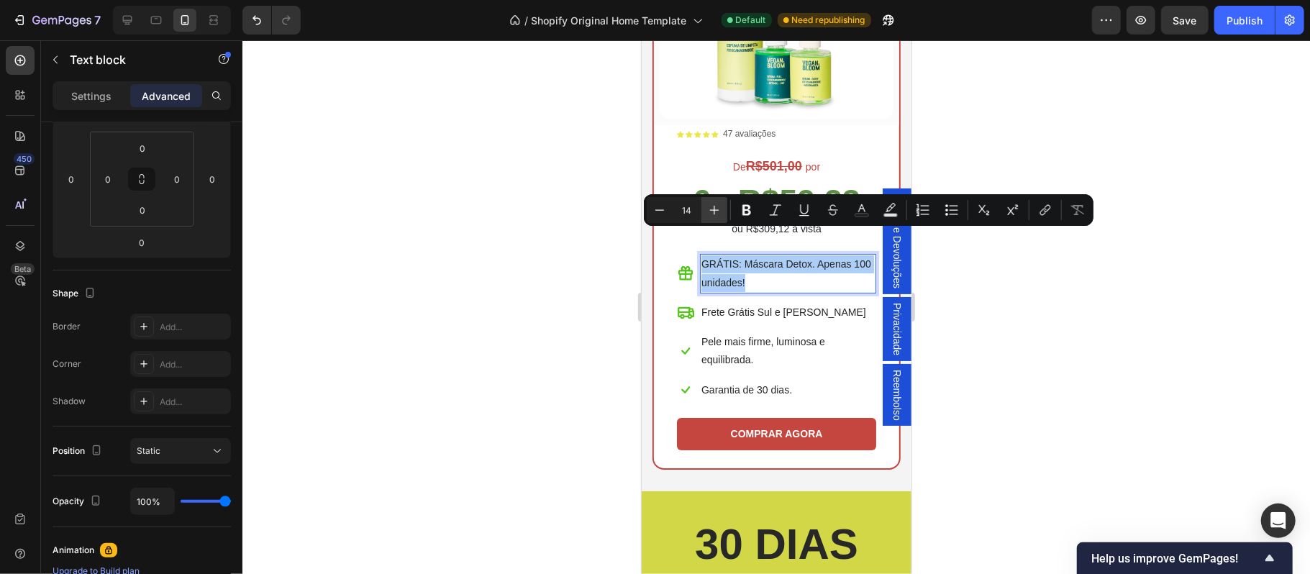
click at [717, 211] on icon "Editor contextual toolbar" at bounding box center [714, 210] width 14 height 14
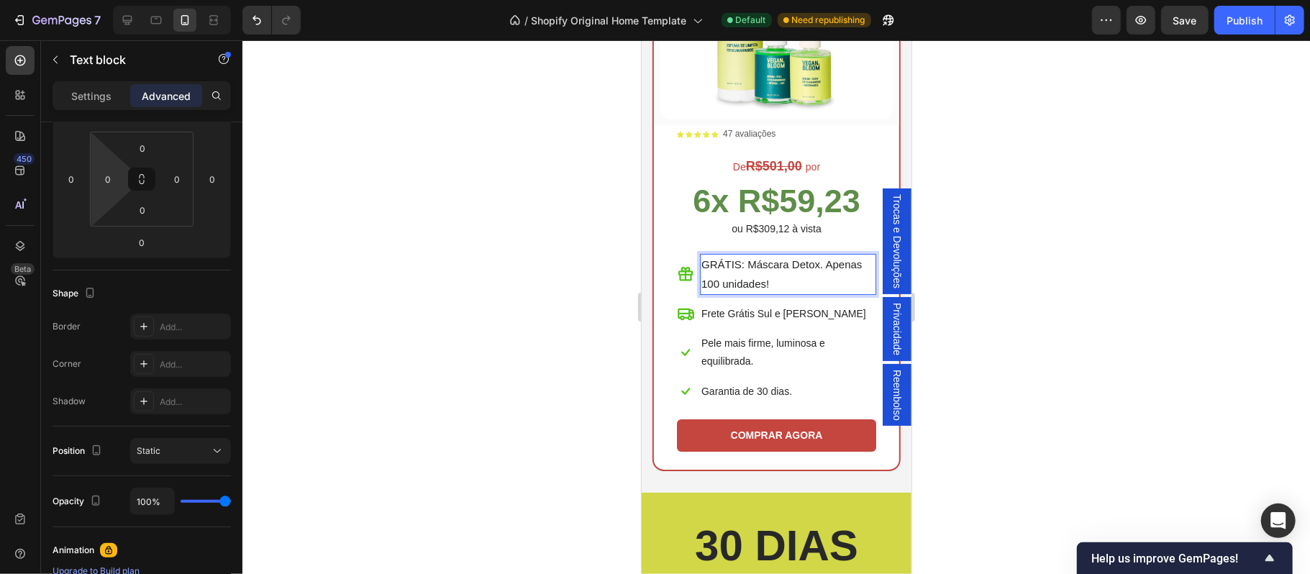
click at [106, 110] on div "Settings Advanced" at bounding box center [141, 101] width 201 height 41
click at [92, 99] on p "Settings" at bounding box center [91, 95] width 40 height 15
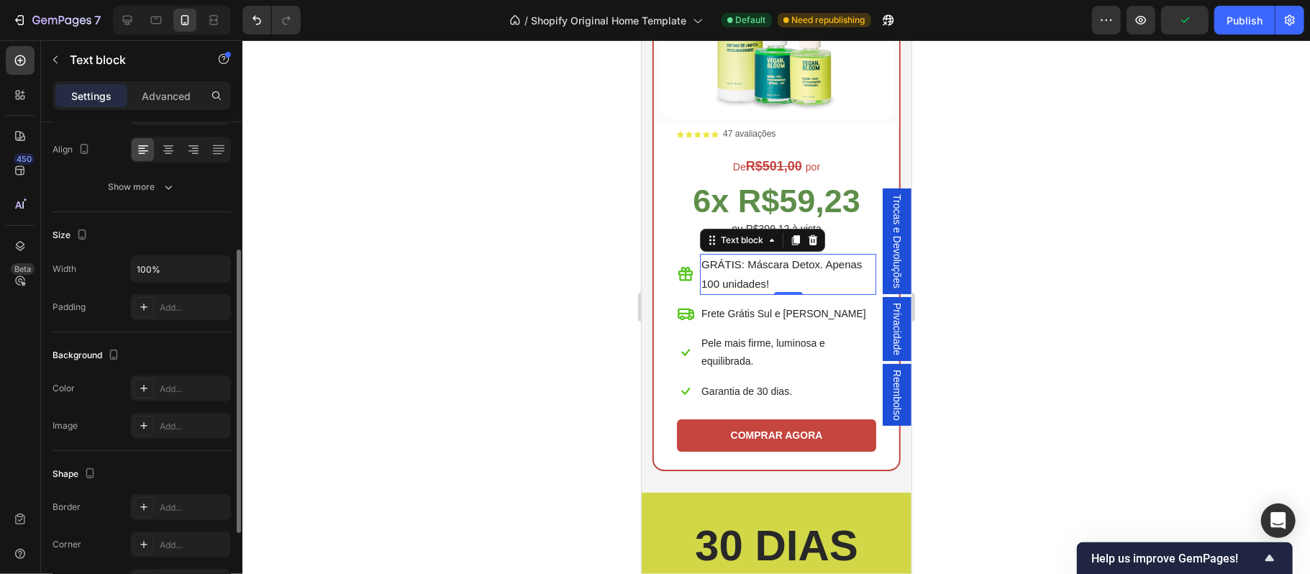
scroll to position [94, 0]
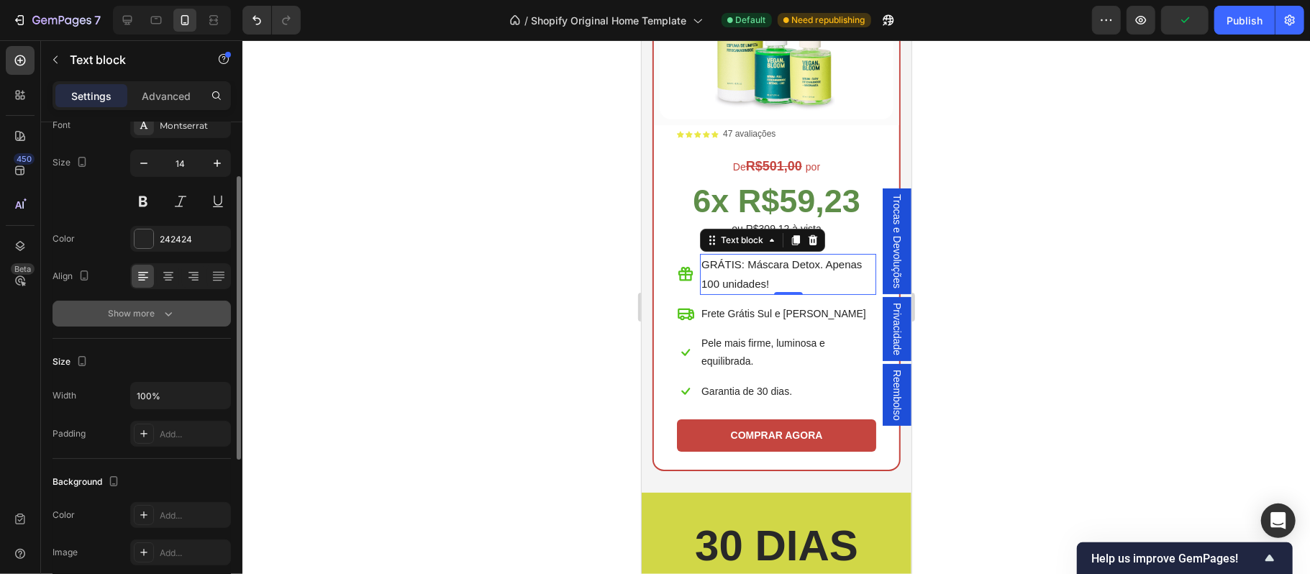
click at [128, 311] on div "Show more" at bounding box center [142, 313] width 67 height 14
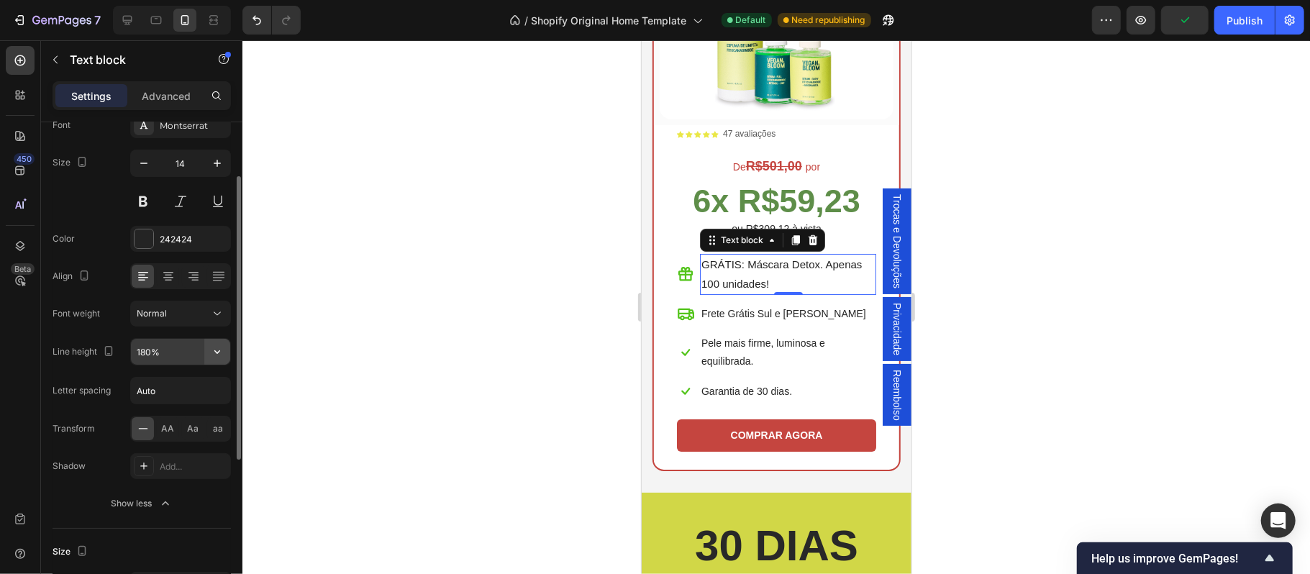
click at [227, 358] on button "button" at bounding box center [217, 352] width 26 height 26
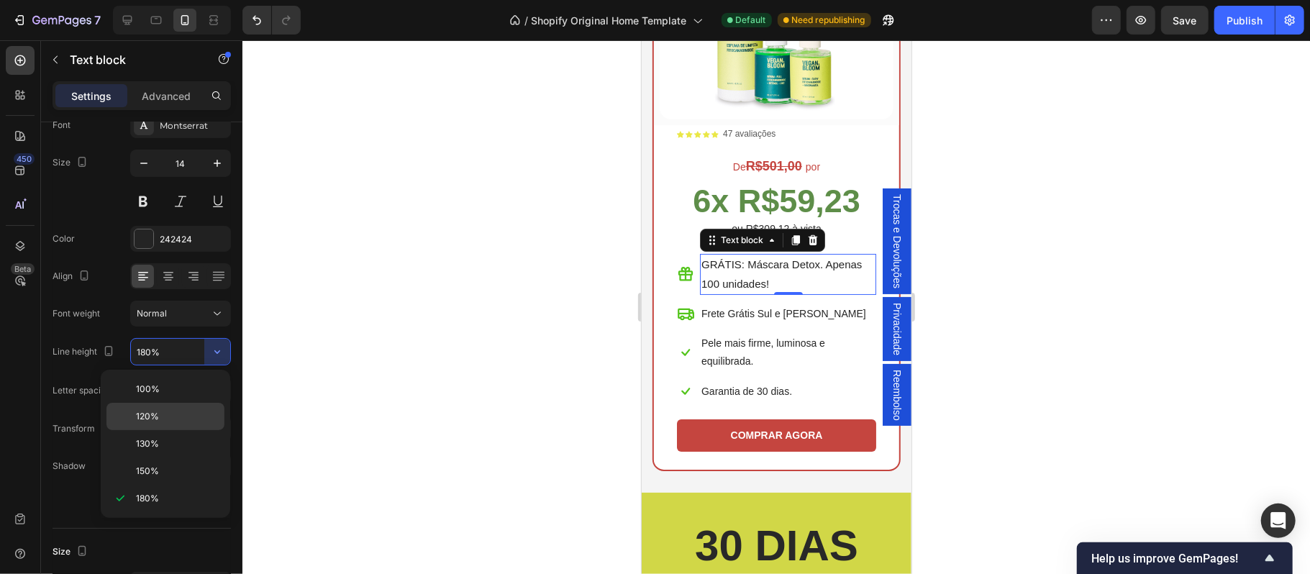
drag, startPoint x: 164, startPoint y: 409, endPoint x: 155, endPoint y: 240, distance: 169.3
click at [164, 409] on div "120%" at bounding box center [165, 416] width 118 height 27
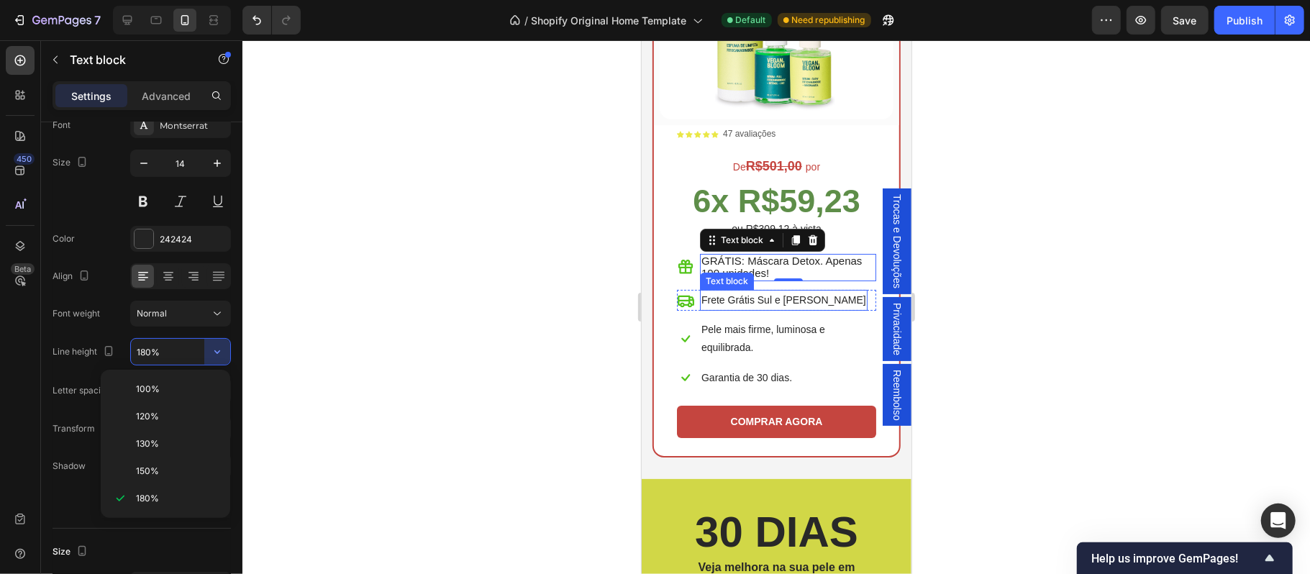
type input "120%"
click at [785, 291] on p "Frete Grátis Sul e [PERSON_NAME]" at bounding box center [783, 300] width 165 height 18
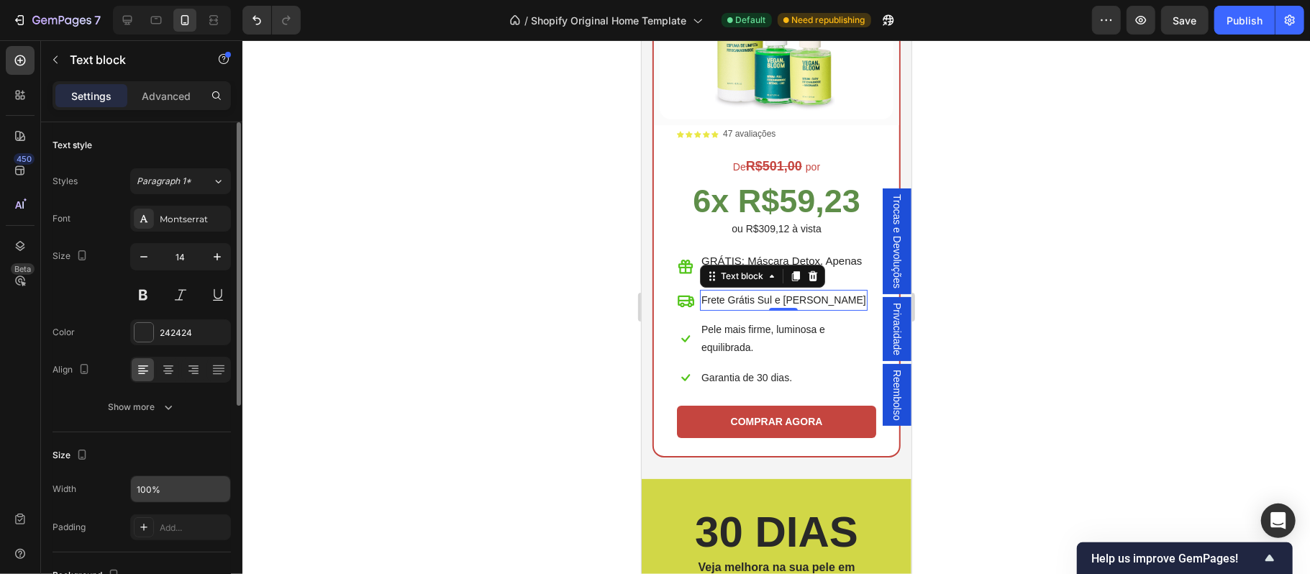
scroll to position [95, 0]
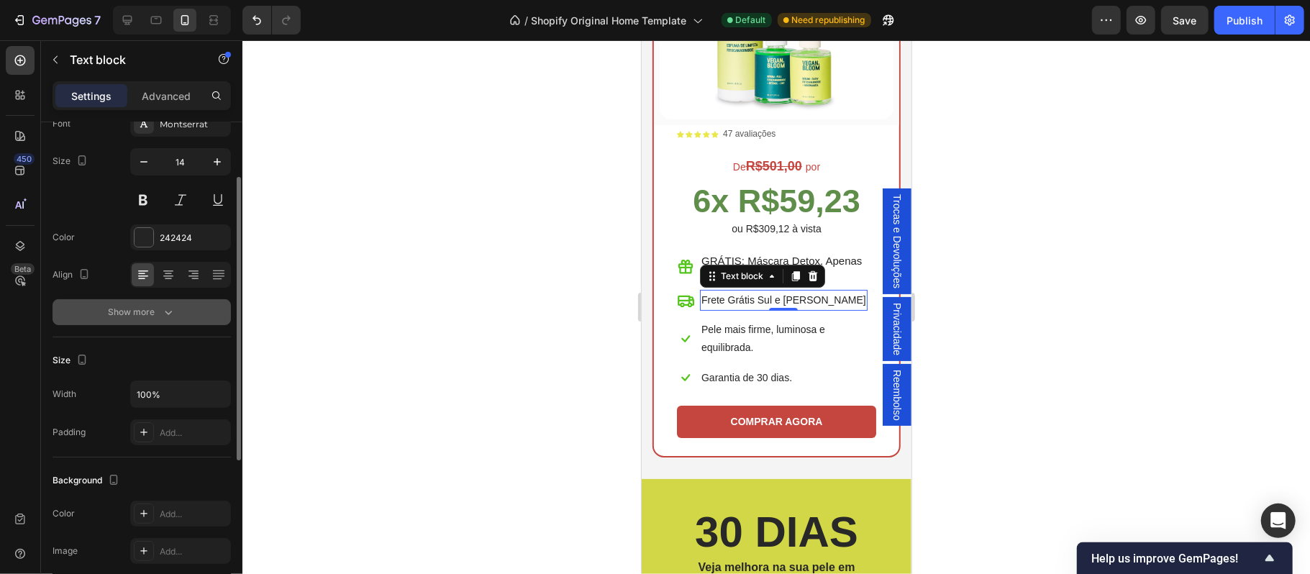
click at [145, 312] on div "Show more" at bounding box center [142, 312] width 67 height 14
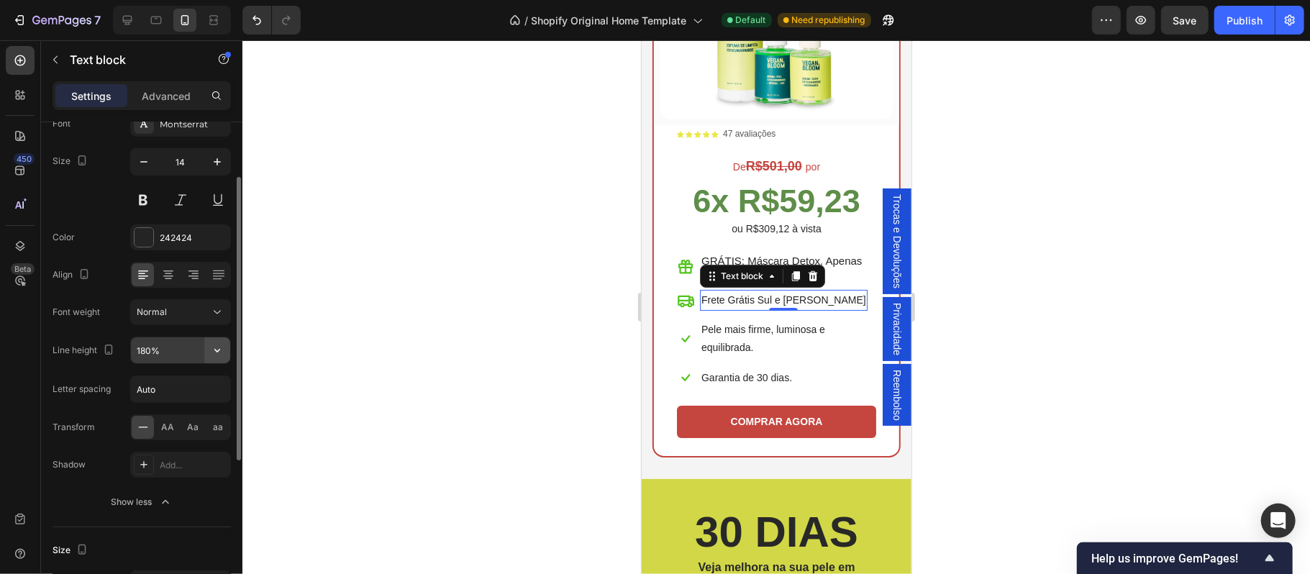
click at [217, 352] on icon "button" at bounding box center [217, 350] width 14 height 14
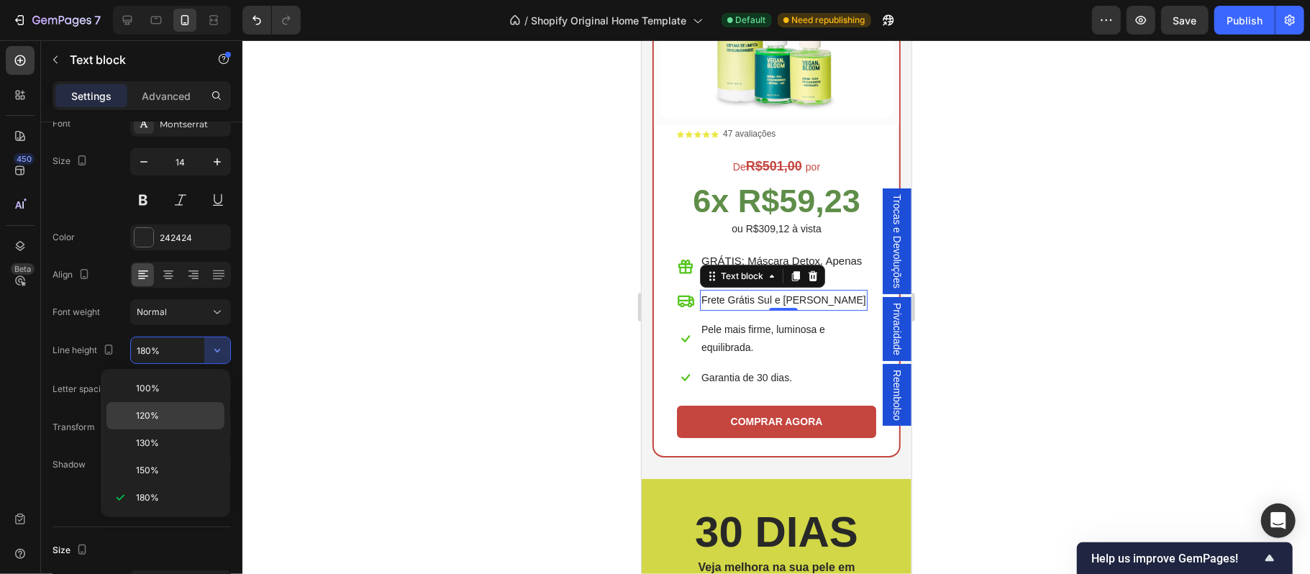
click at [170, 412] on p "120%" at bounding box center [177, 415] width 82 height 13
type input "120%"
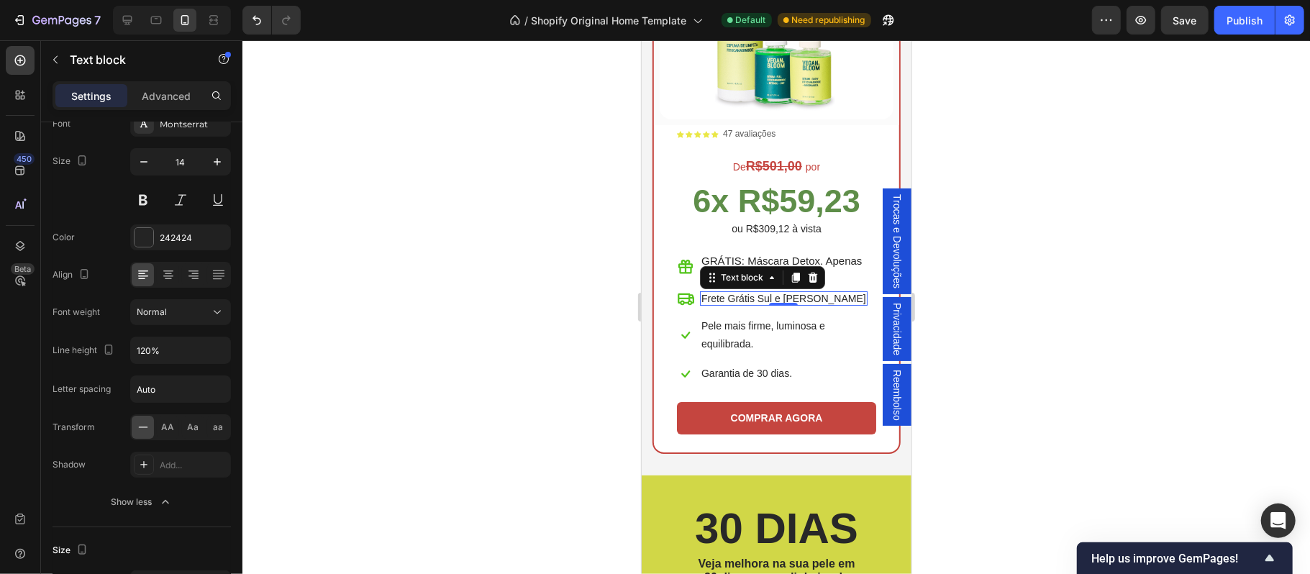
click at [740, 292] on p "Frete Grátis Sul e [PERSON_NAME]" at bounding box center [783, 298] width 165 height 12
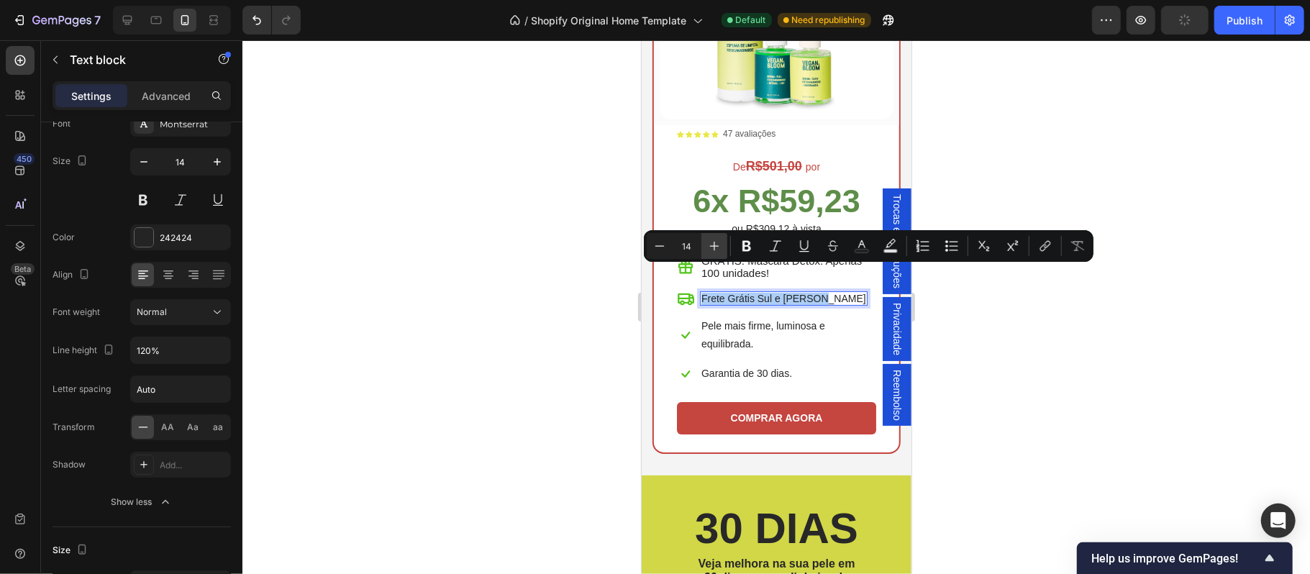
click at [721, 243] on button "Plus" at bounding box center [714, 246] width 26 height 26
type input "15"
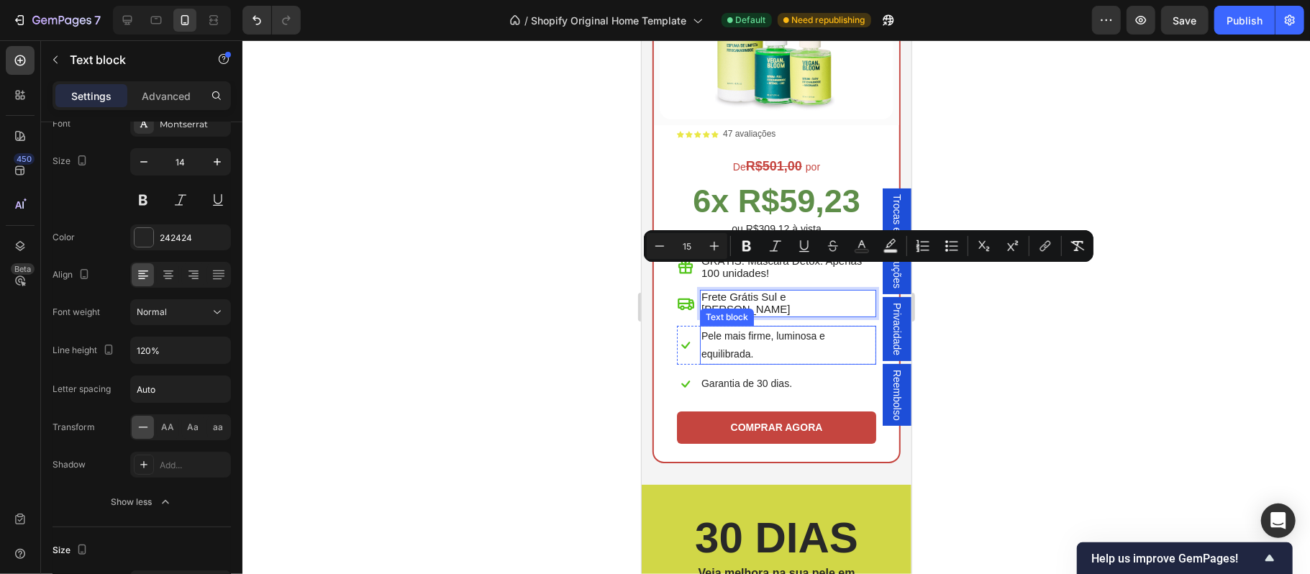
click at [747, 327] on p "Pele mais firme, luminosa e equilibrada." at bounding box center [787, 345] width 173 height 36
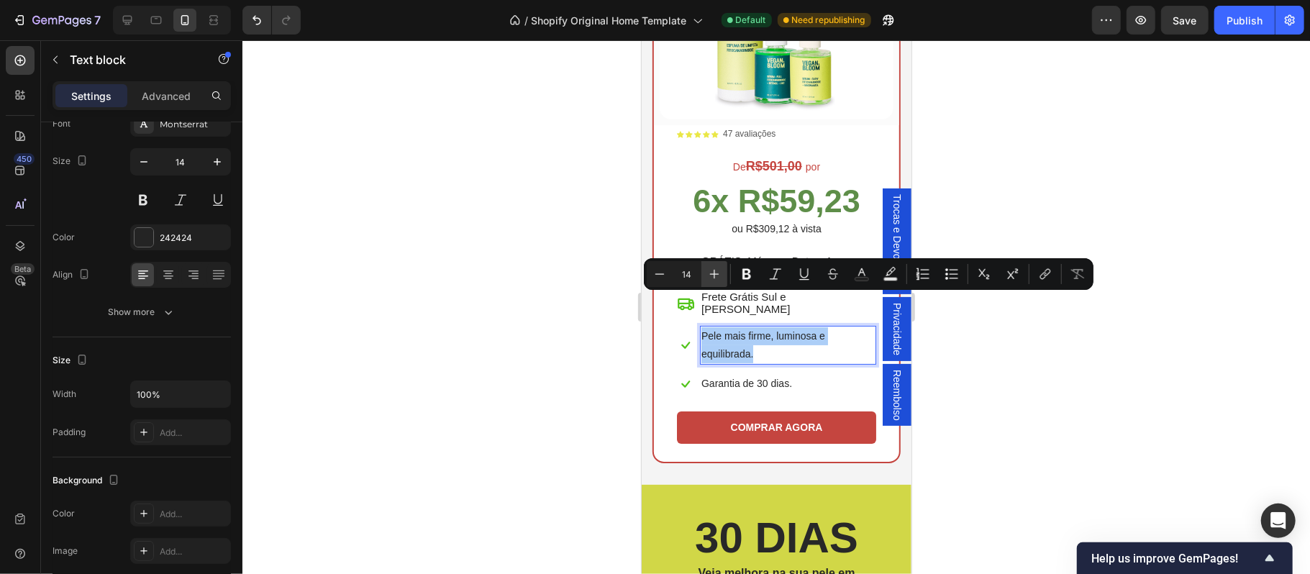
click at [707, 274] on icon "Editor contextual toolbar" at bounding box center [714, 274] width 14 height 14
type input "15"
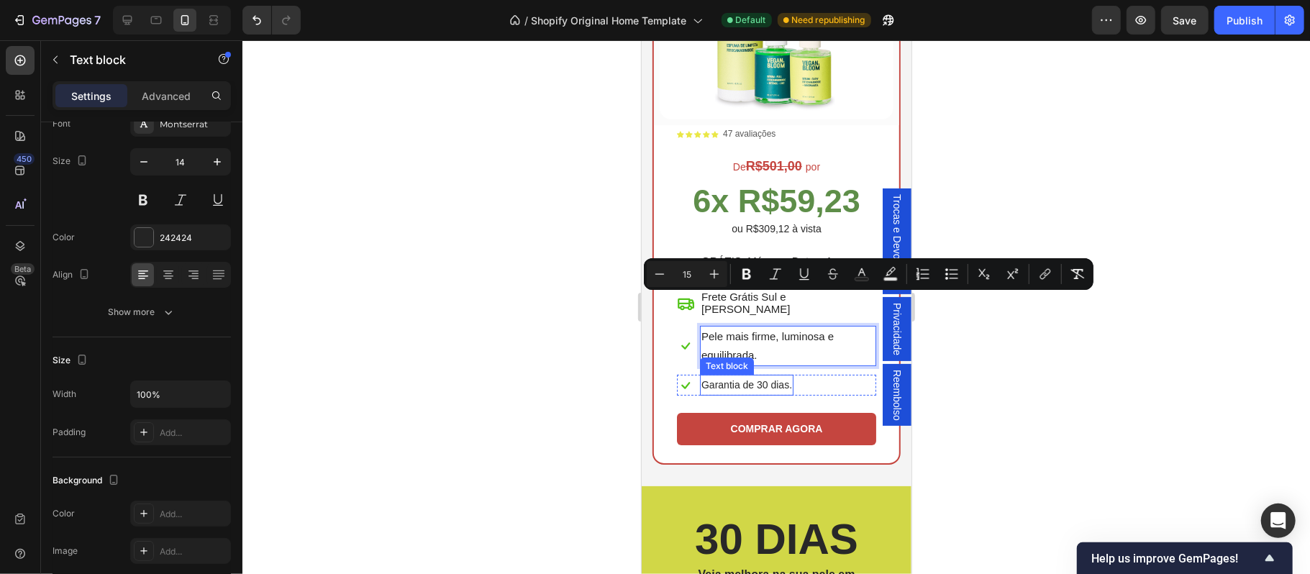
click at [738, 376] on p "Garantia de 30 dias." at bounding box center [746, 385] width 91 height 18
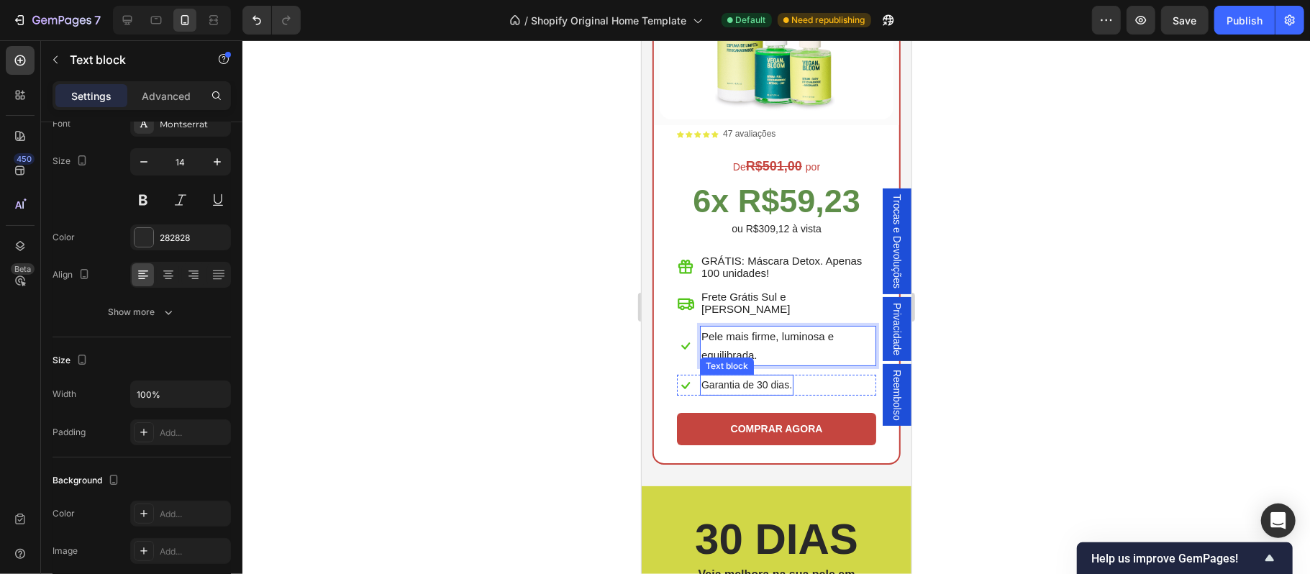
click at [738, 376] on p "Garantia de 30 dias." at bounding box center [746, 385] width 91 height 18
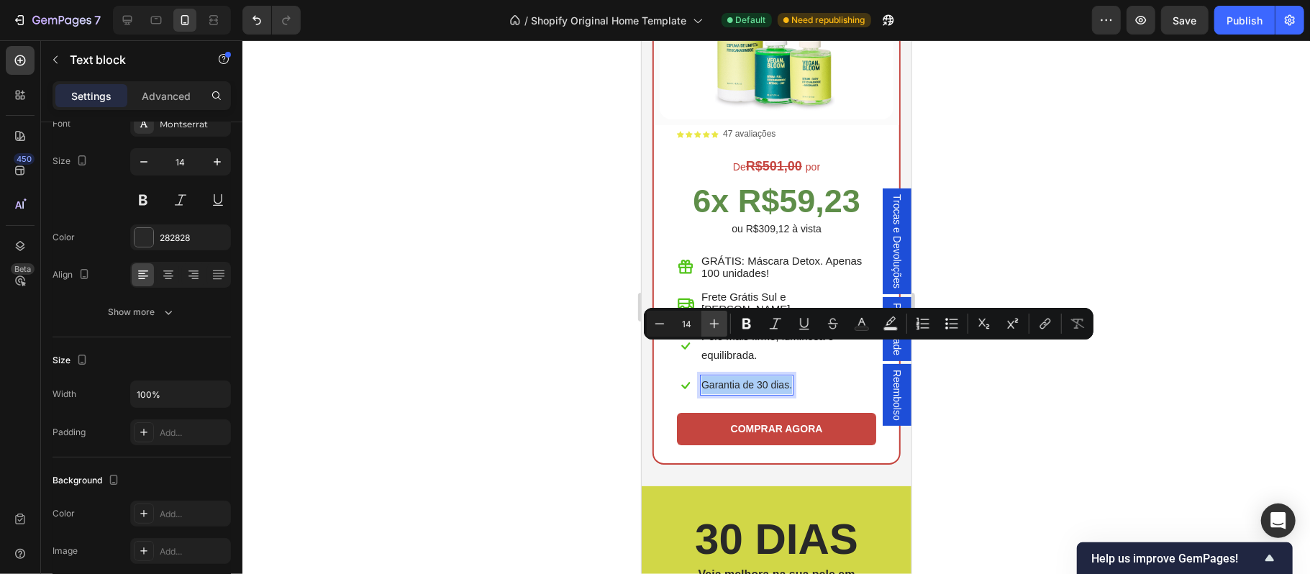
click at [719, 322] on icon "Editor contextual toolbar" at bounding box center [714, 324] width 14 height 14
type input "15"
click at [753, 290] on span "Frete Grátis Sul e [PERSON_NAME]" at bounding box center [745, 302] width 88 height 24
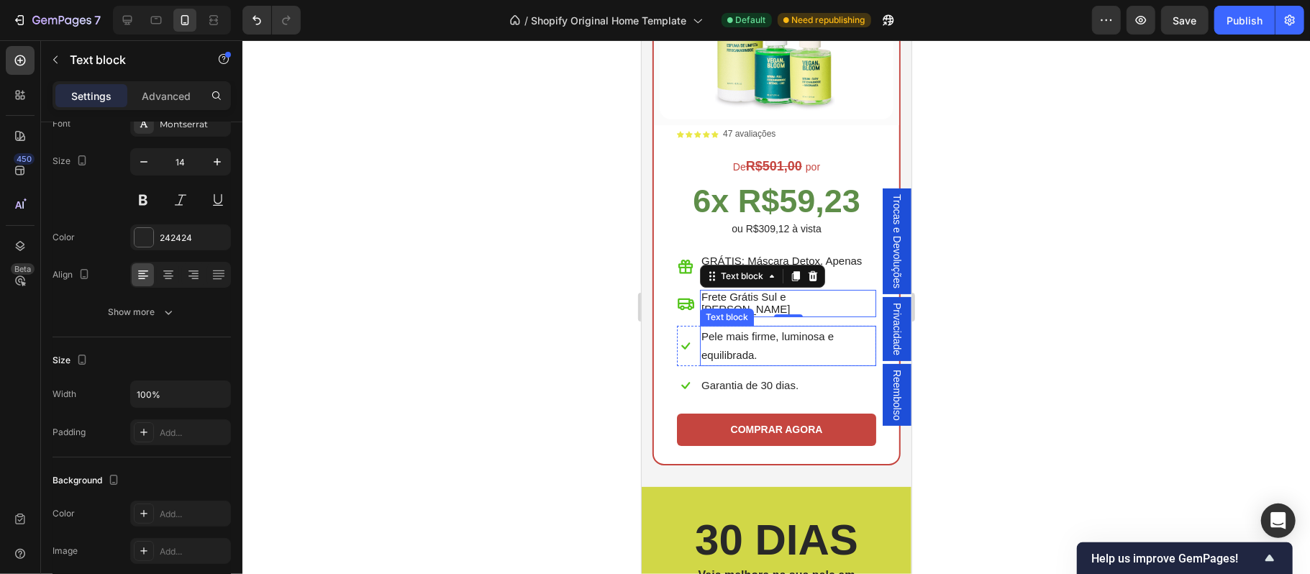
click at [758, 329] on span "Pele mais firme, luminosa e equilibrada." at bounding box center [767, 344] width 132 height 31
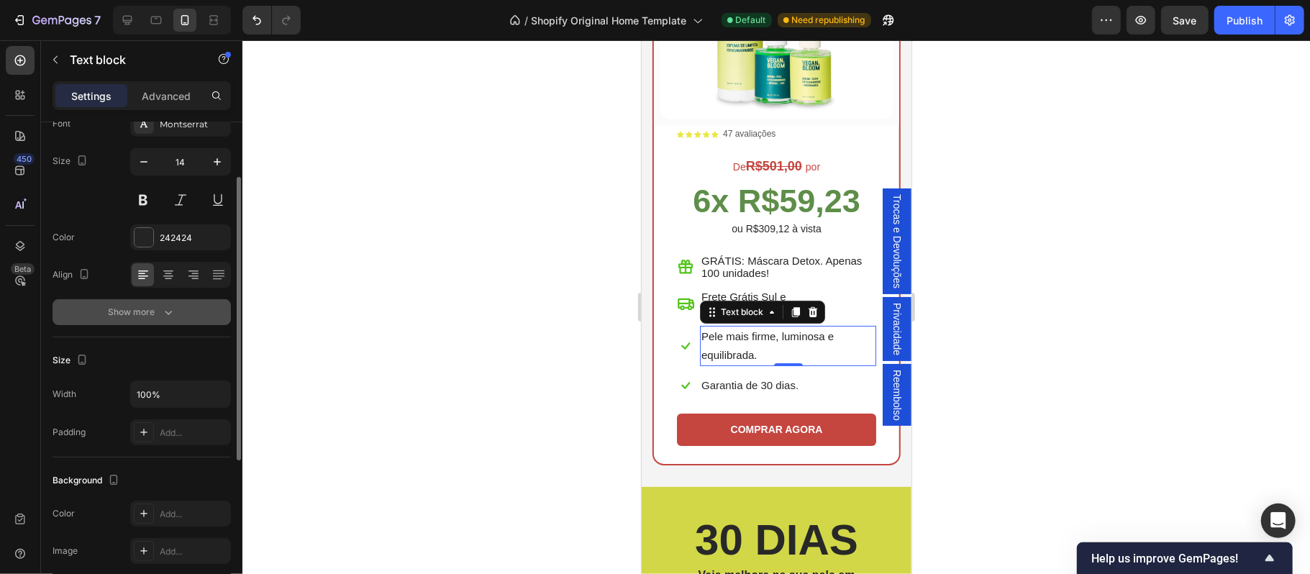
click at [147, 312] on div "Show more" at bounding box center [142, 312] width 67 height 14
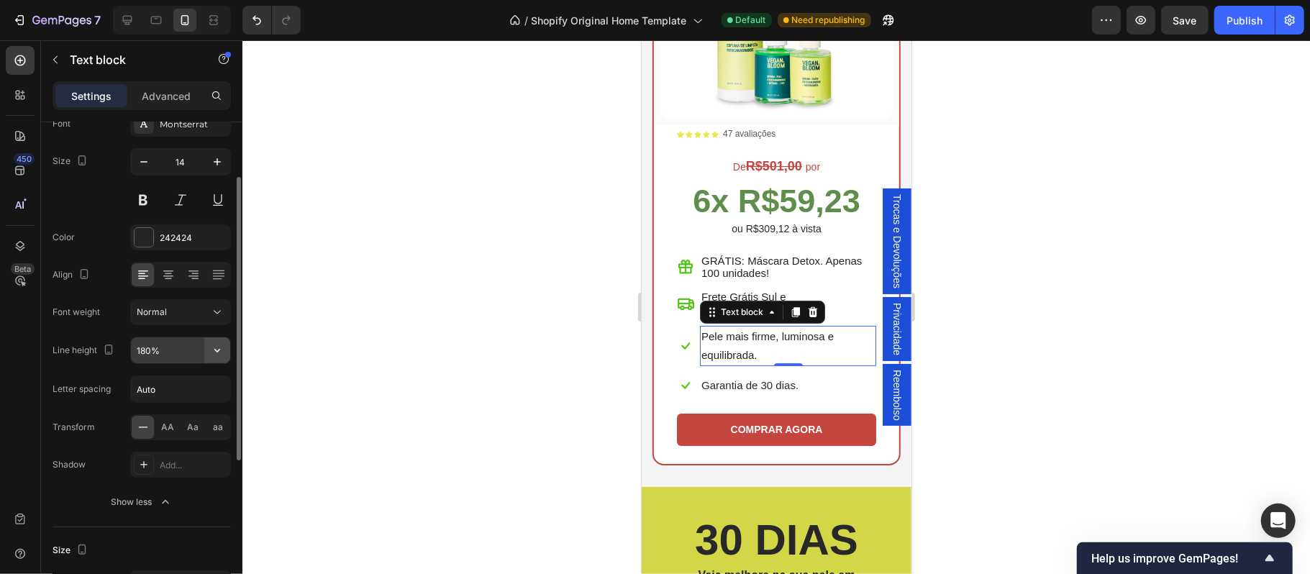
click at [219, 355] on icon "button" at bounding box center [217, 350] width 14 height 14
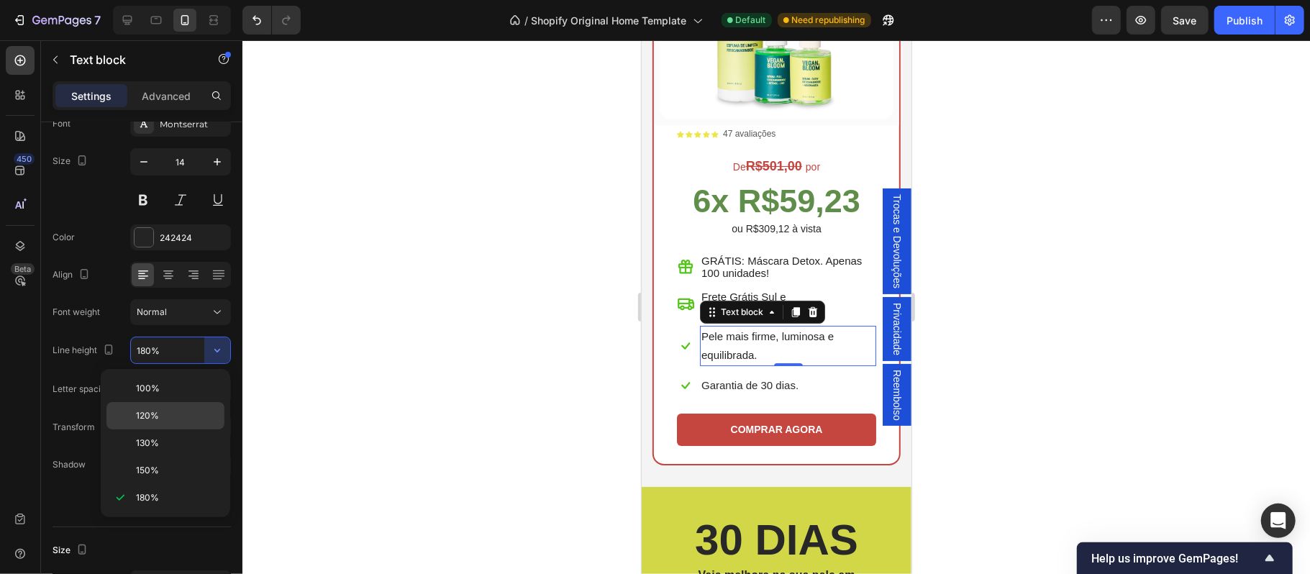
click at [171, 409] on p "120%" at bounding box center [177, 415] width 82 height 13
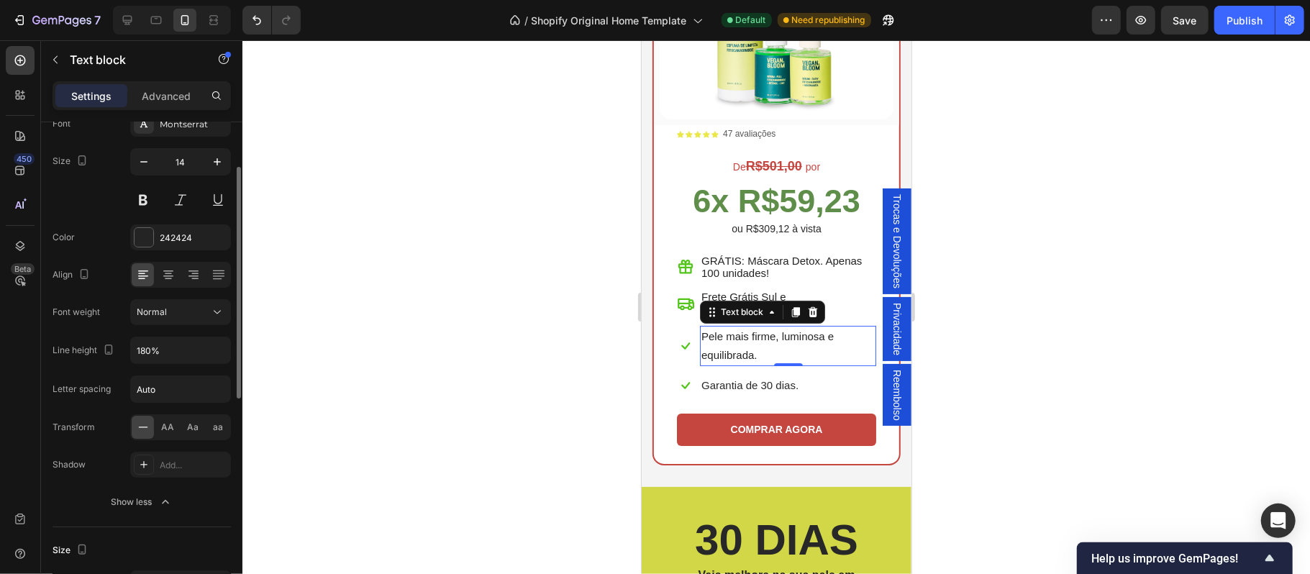
type input "120%"
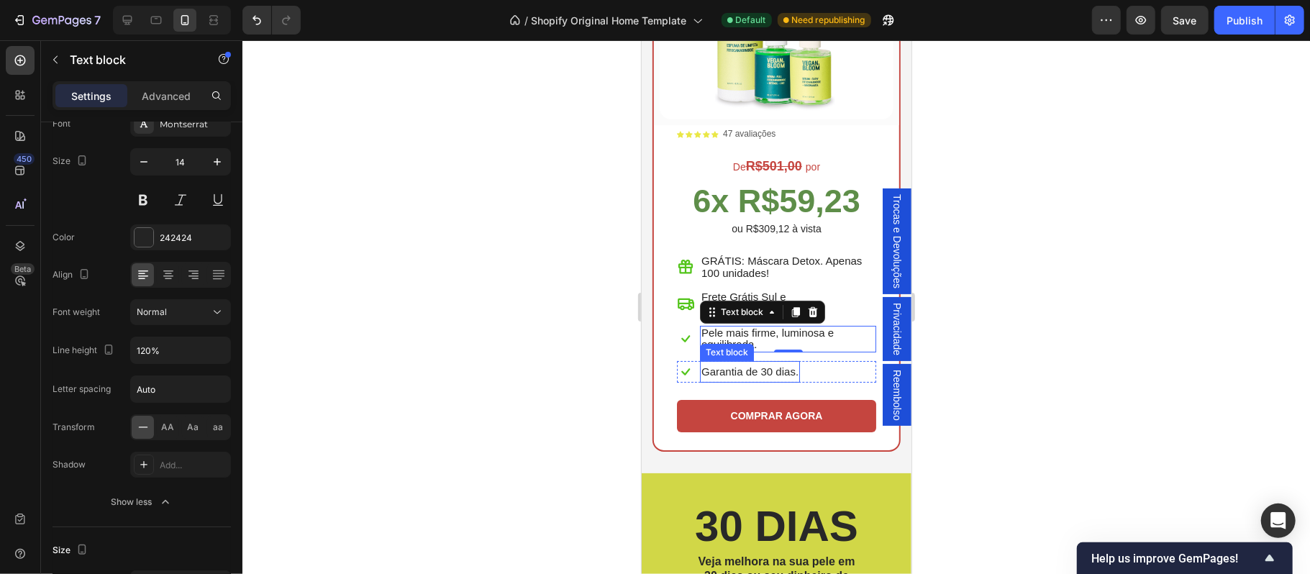
click at [793, 365] on span "Garantia de 30 dias." at bounding box center [749, 371] width 97 height 12
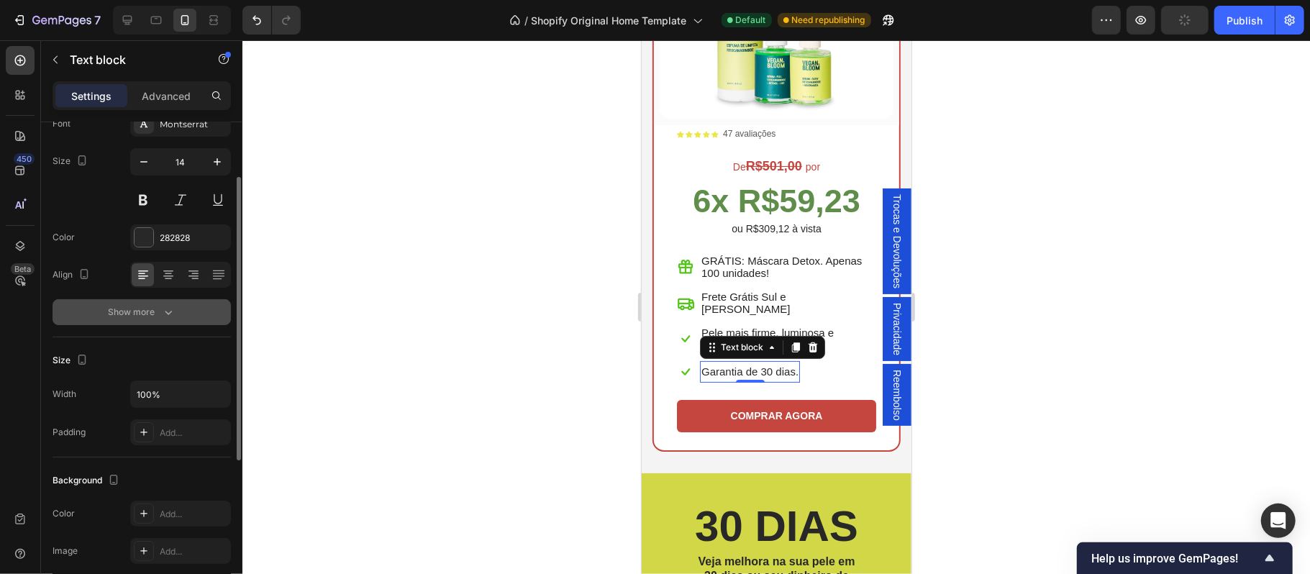
click at [151, 309] on div "Show more" at bounding box center [142, 312] width 67 height 14
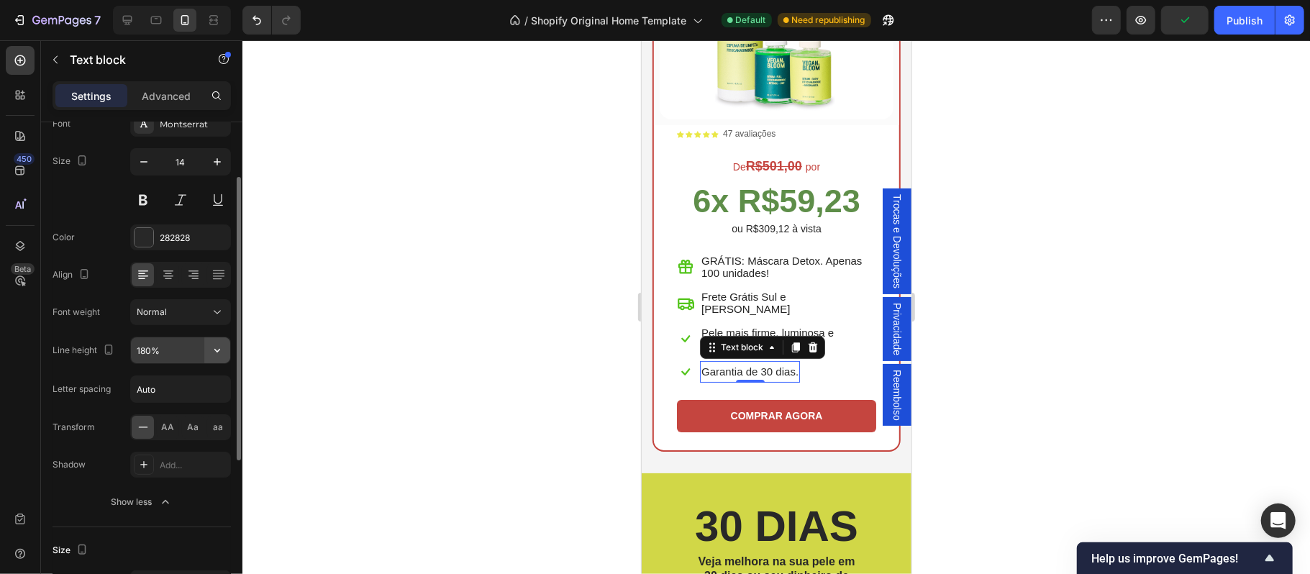
click at [217, 357] on icon "button" at bounding box center [217, 350] width 14 height 14
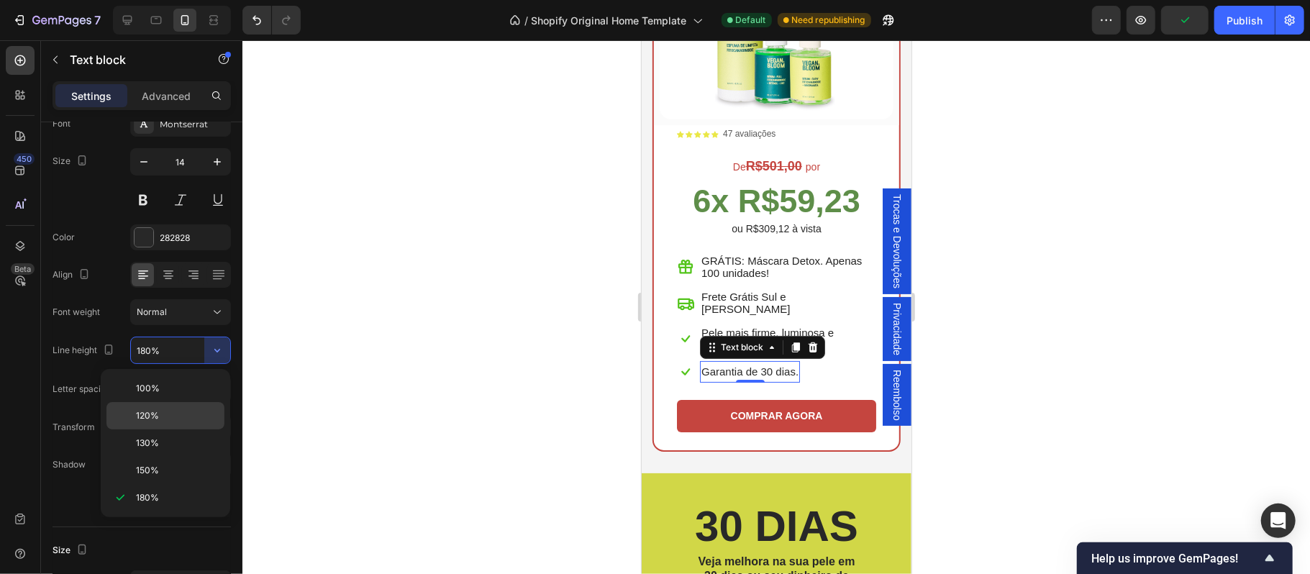
click at [176, 406] on div "120%" at bounding box center [165, 415] width 118 height 27
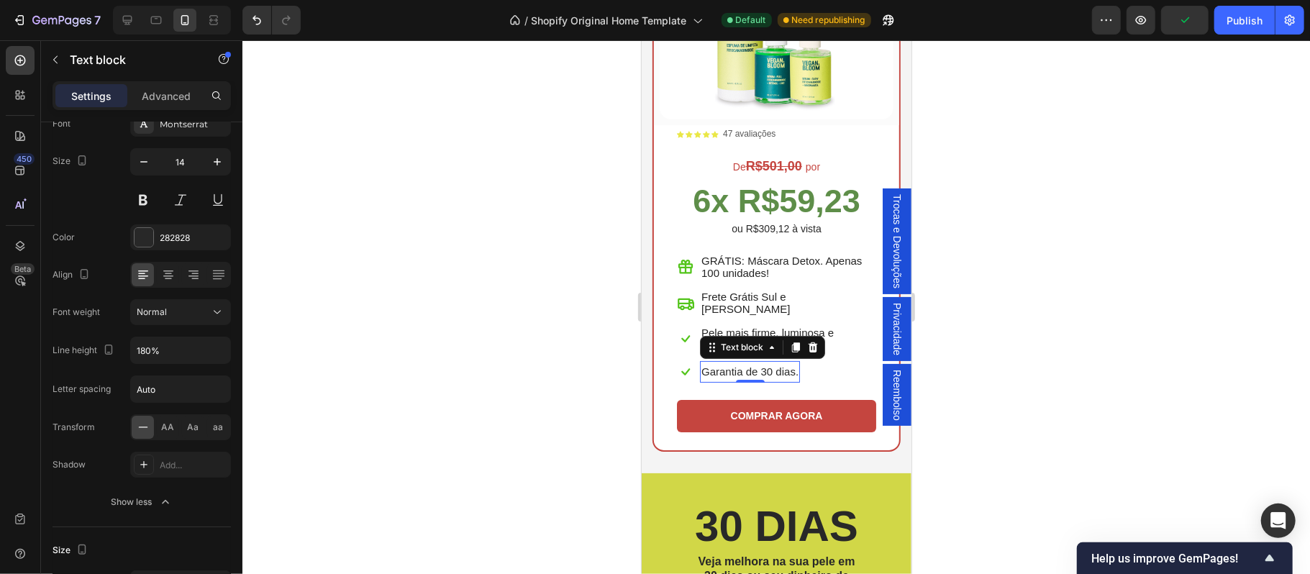
type input "120%"
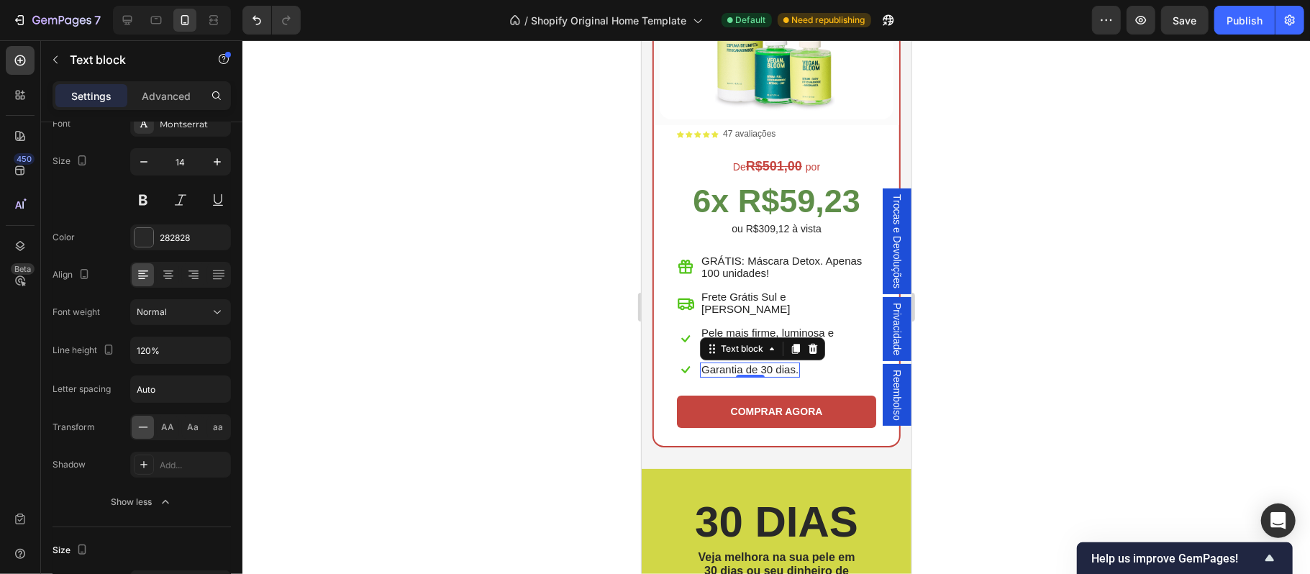
drag, startPoint x: 443, startPoint y: 360, endPoint x: 45, endPoint y: 322, distance: 399.7
click at [443, 360] on div at bounding box center [776, 307] width 1068 height 534
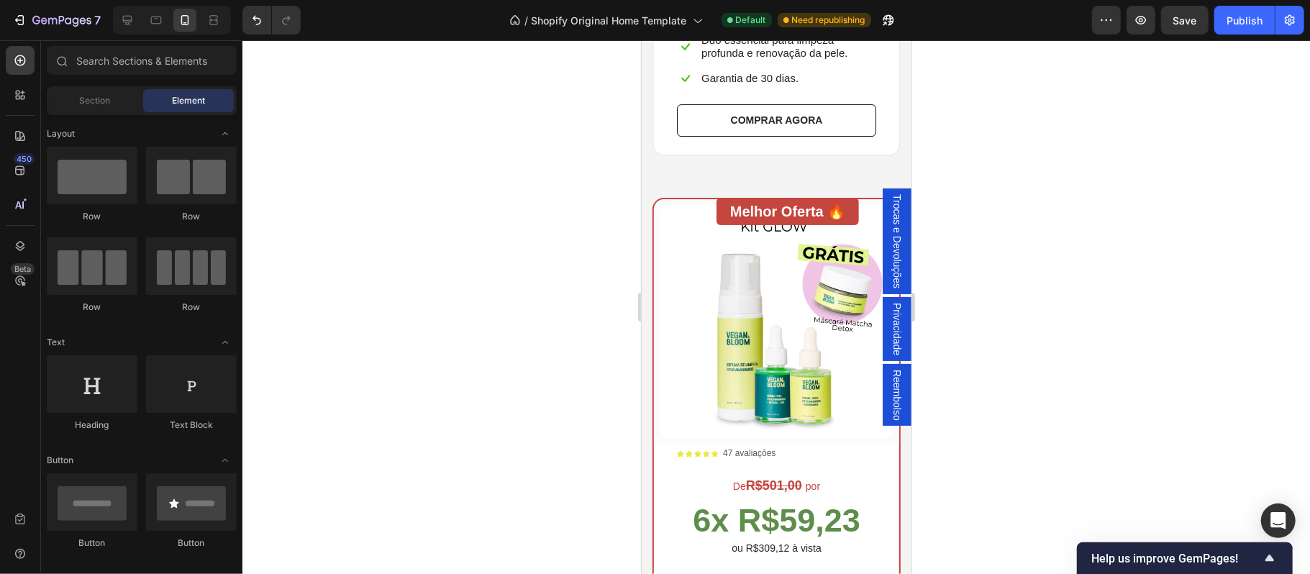
scroll to position [3485, 0]
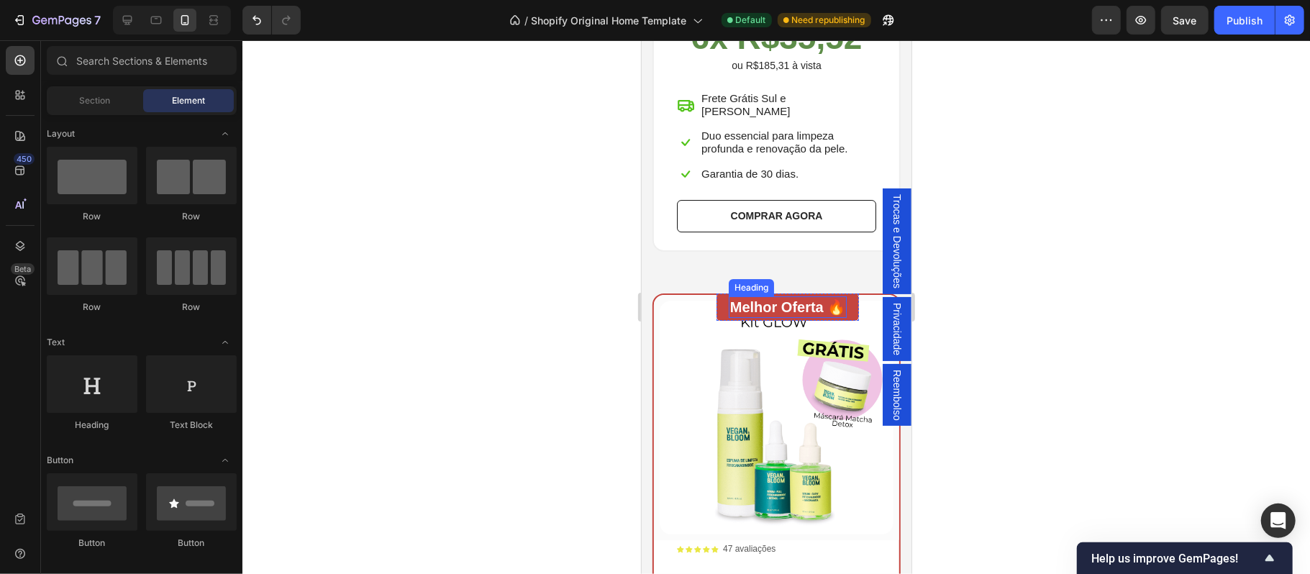
click at [823, 303] on h3 "Melhor Oferta 🔥" at bounding box center [787, 307] width 119 height 22
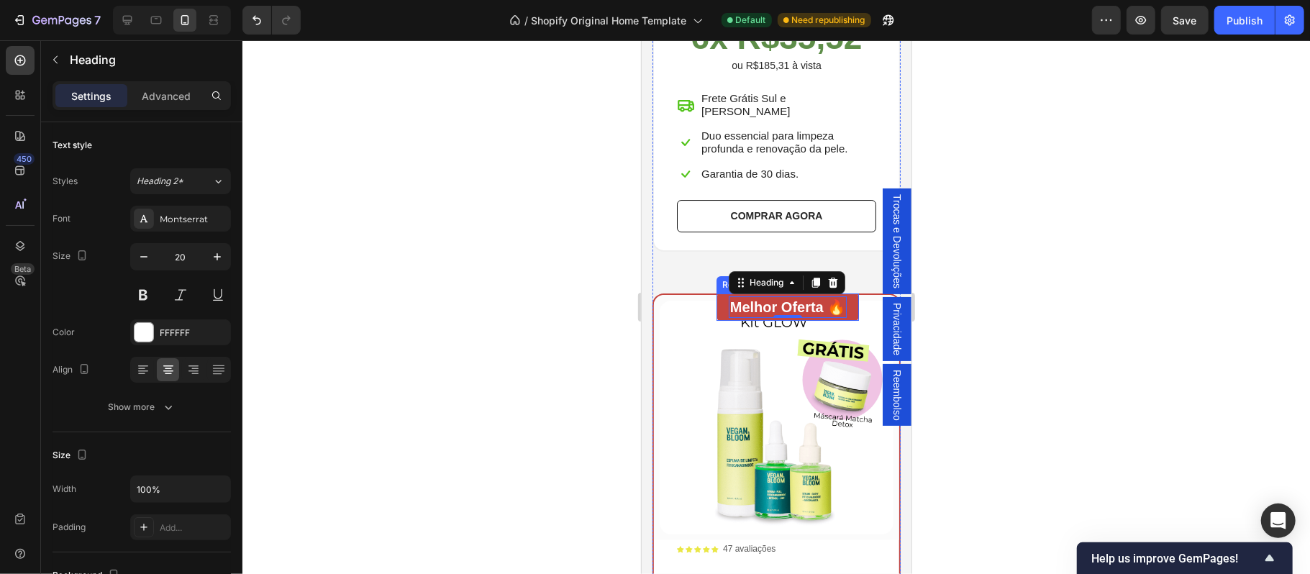
click at [716, 294] on div "Melhor Oferta 🔥 Heading 0 Row" at bounding box center [787, 306] width 143 height 27
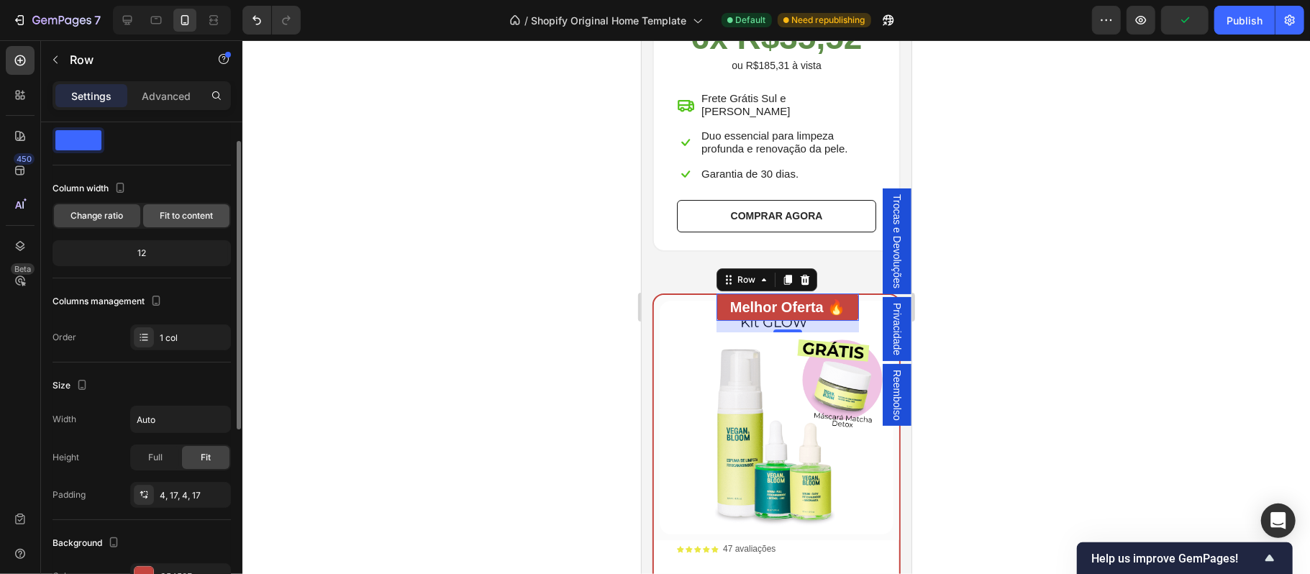
scroll to position [0, 0]
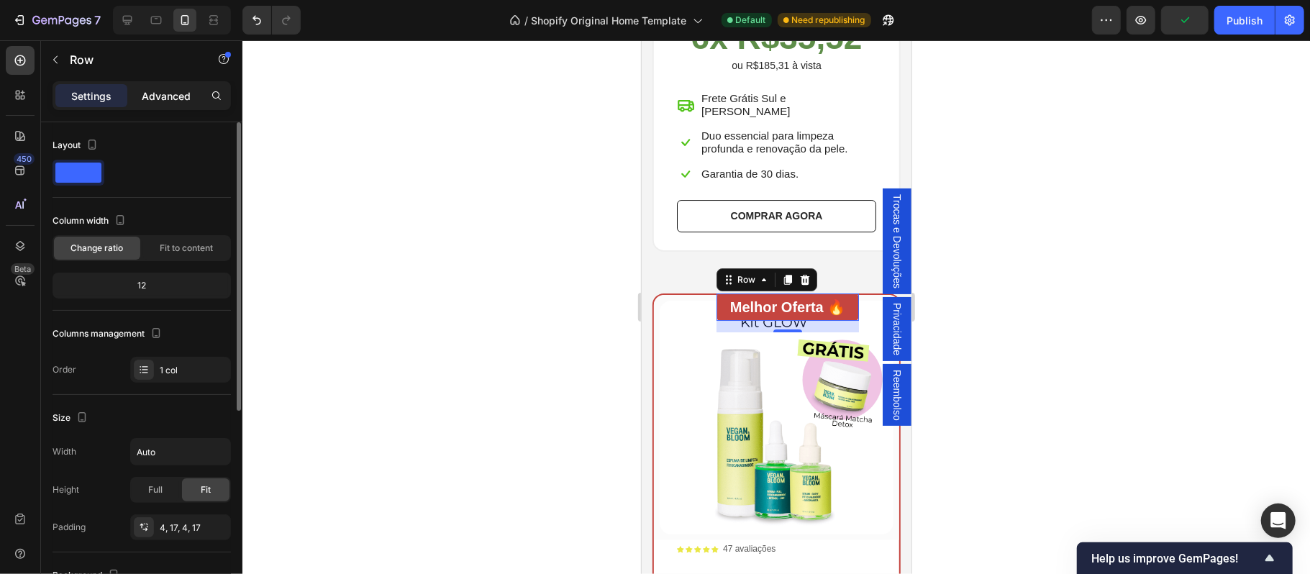
click at [168, 96] on p "Advanced" at bounding box center [166, 95] width 49 height 15
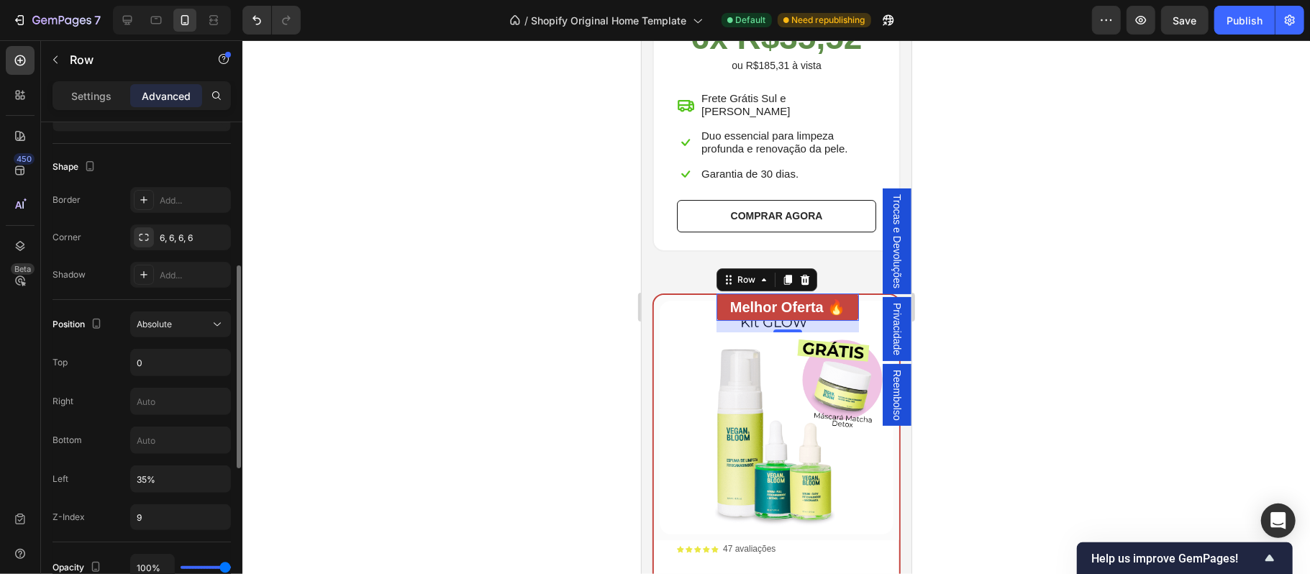
scroll to position [412, 0]
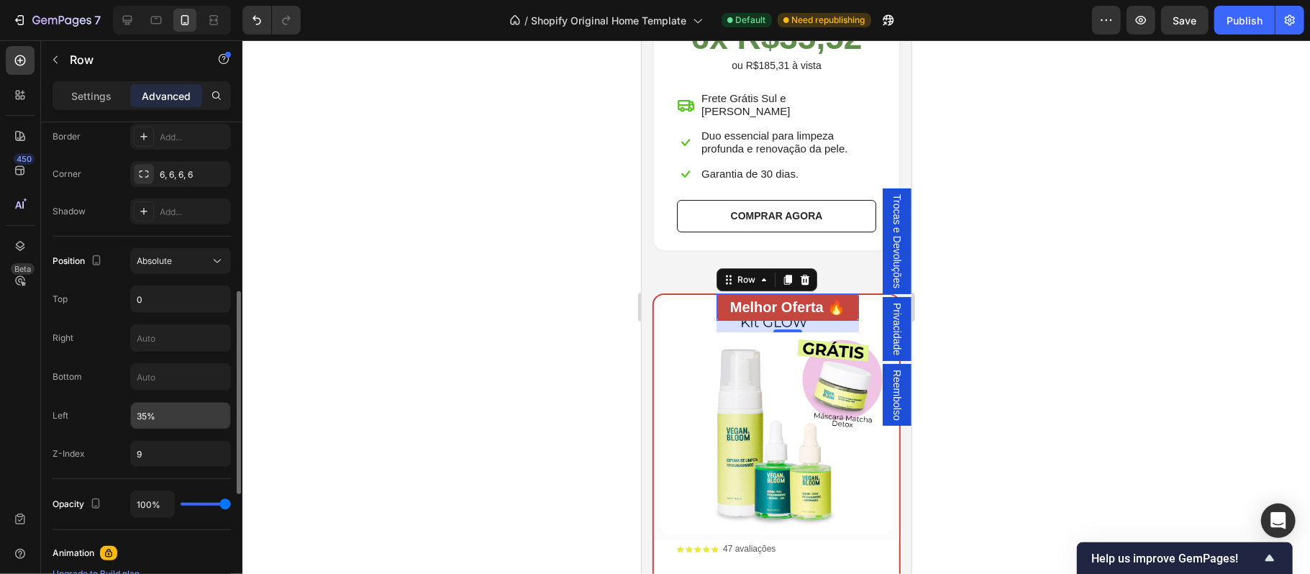
click at [168, 424] on input "35%" at bounding box center [180, 416] width 99 height 26
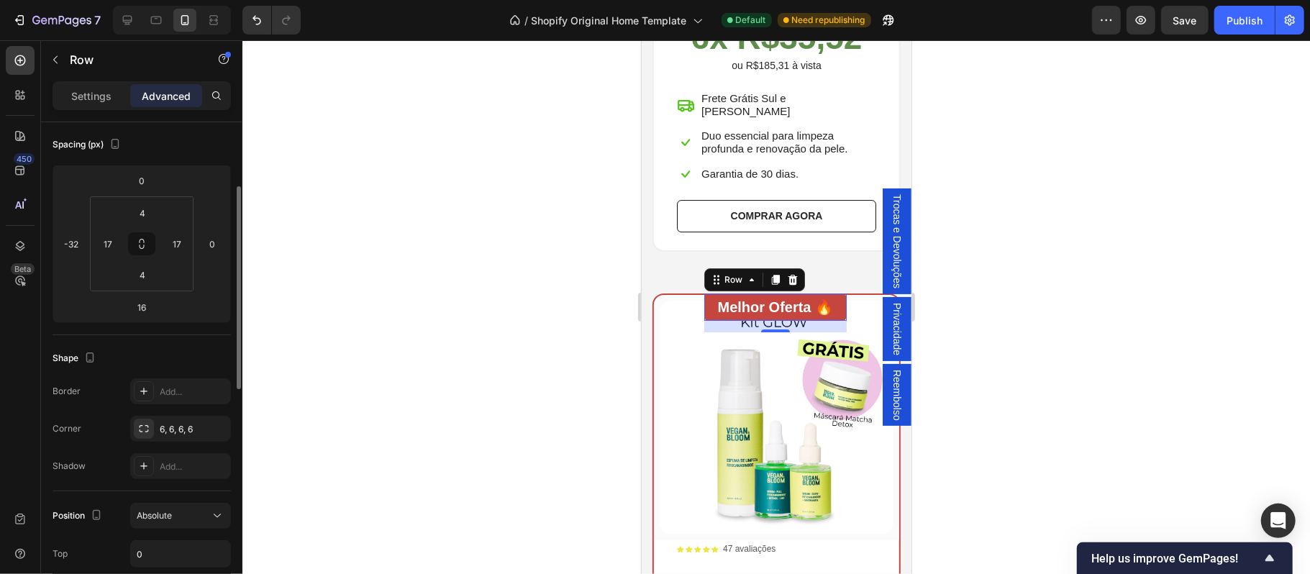
scroll to position [62, 0]
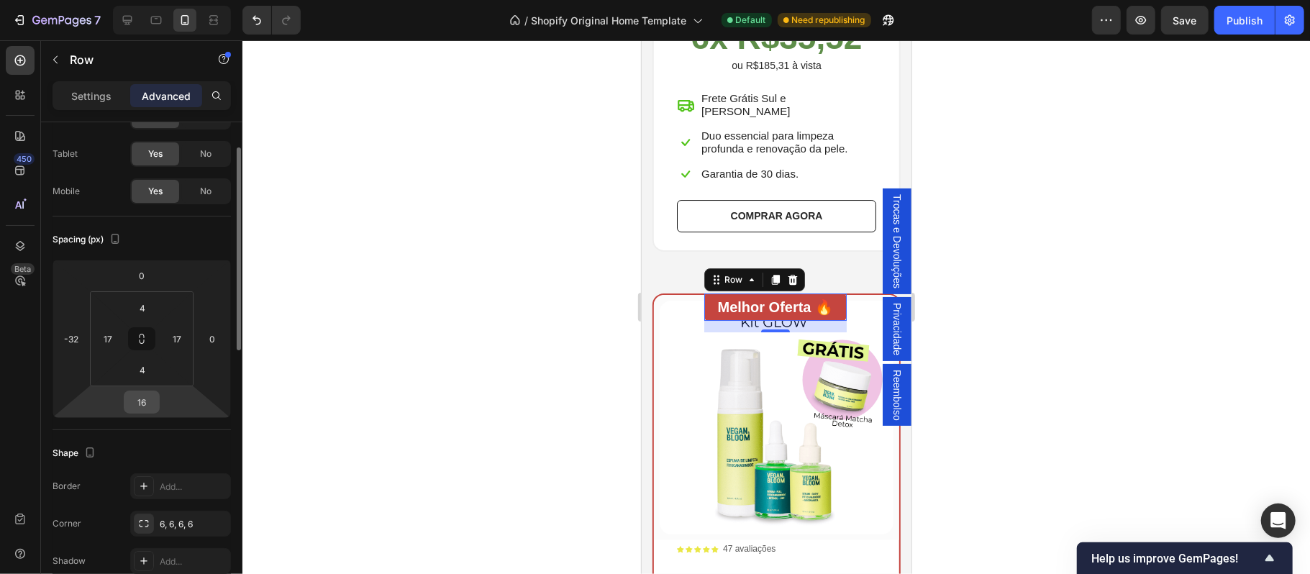
type input "30%"
click at [150, 401] on input "16" at bounding box center [141, 402] width 29 height 22
type input "5"
click at [1072, 323] on div at bounding box center [776, 307] width 1068 height 534
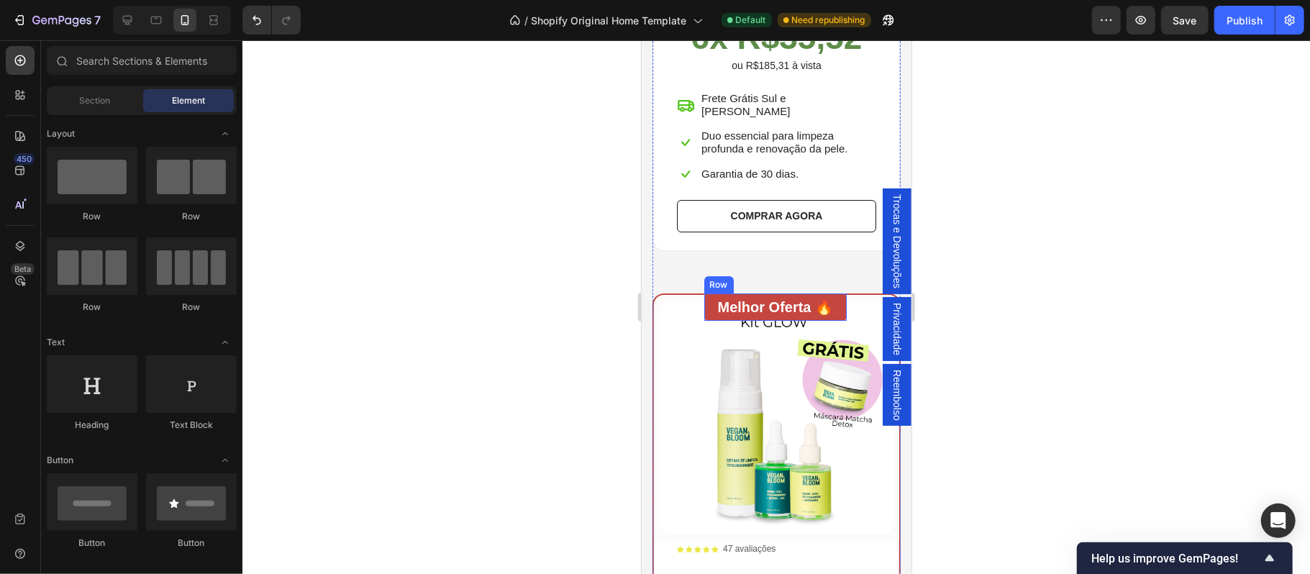
click at [704, 299] on div "Melhor Oferta 🔥 Heading Row" at bounding box center [775, 306] width 143 height 27
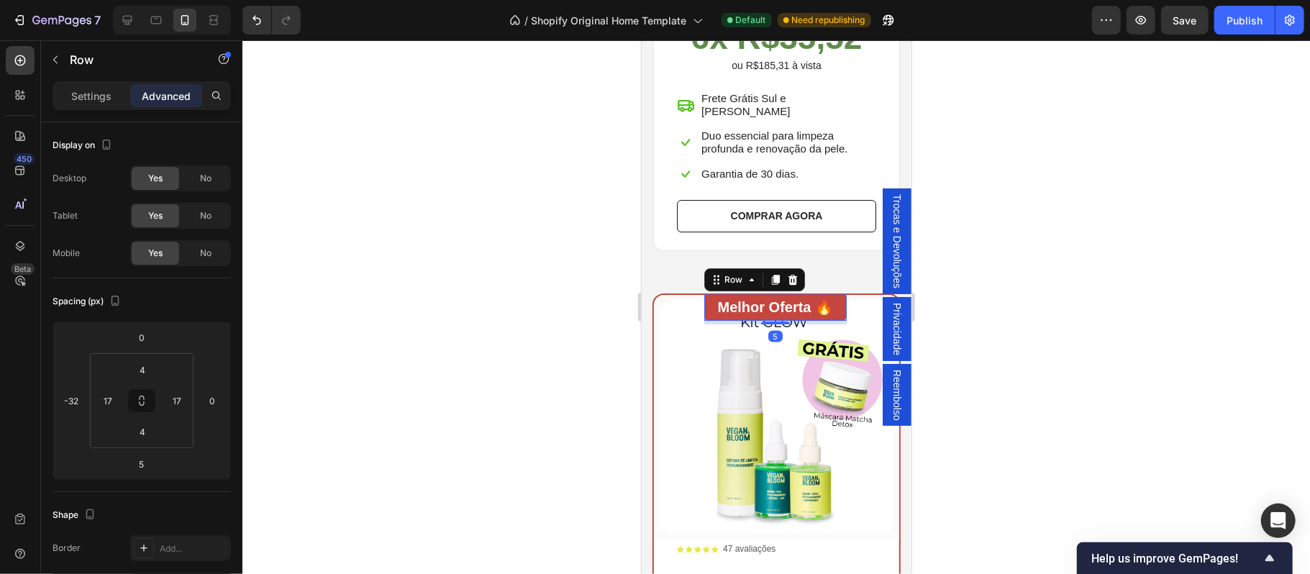
click at [704, 293] on div "Melhor Oferta 🔥 Heading Row 5" at bounding box center [775, 306] width 143 height 27
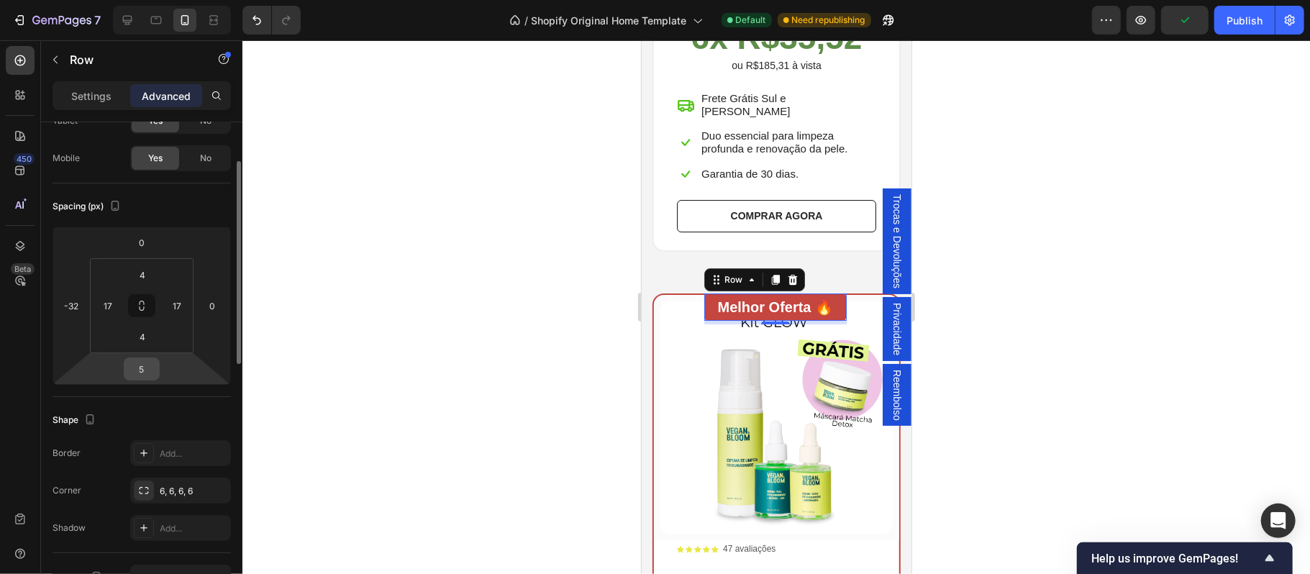
click at [142, 370] on input "5" at bounding box center [141, 369] width 29 height 22
type input "-6"
type input "-50"
click at [465, 366] on div at bounding box center [776, 307] width 1068 height 534
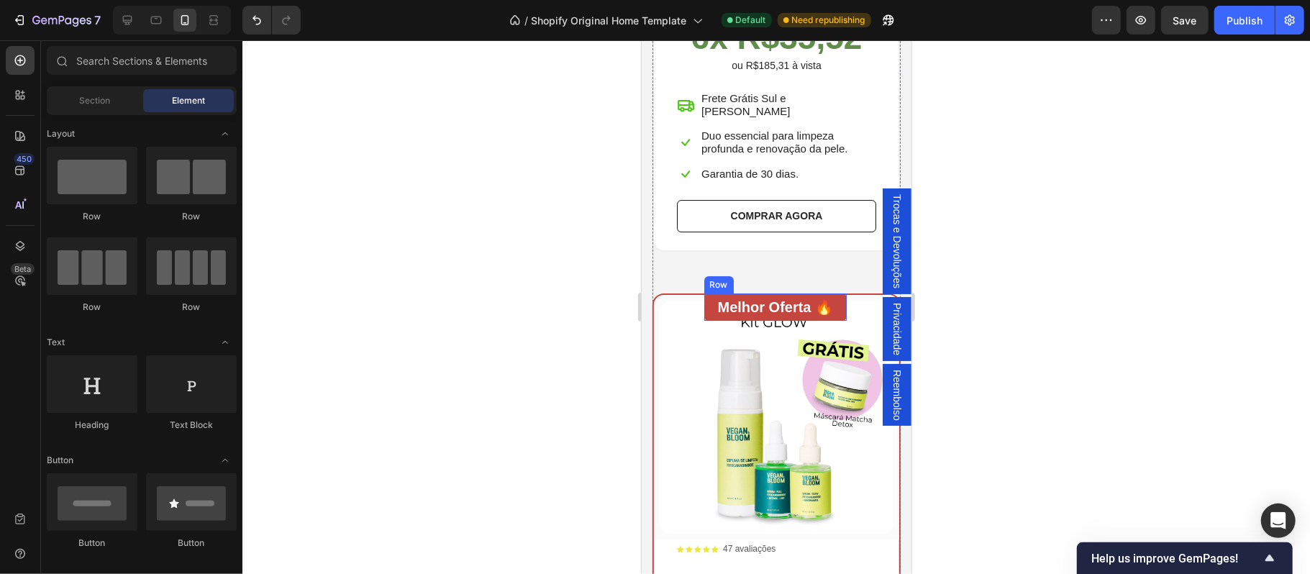
click at [704, 299] on div "Melhor Oferta 🔥 Heading Row" at bounding box center [775, 306] width 143 height 27
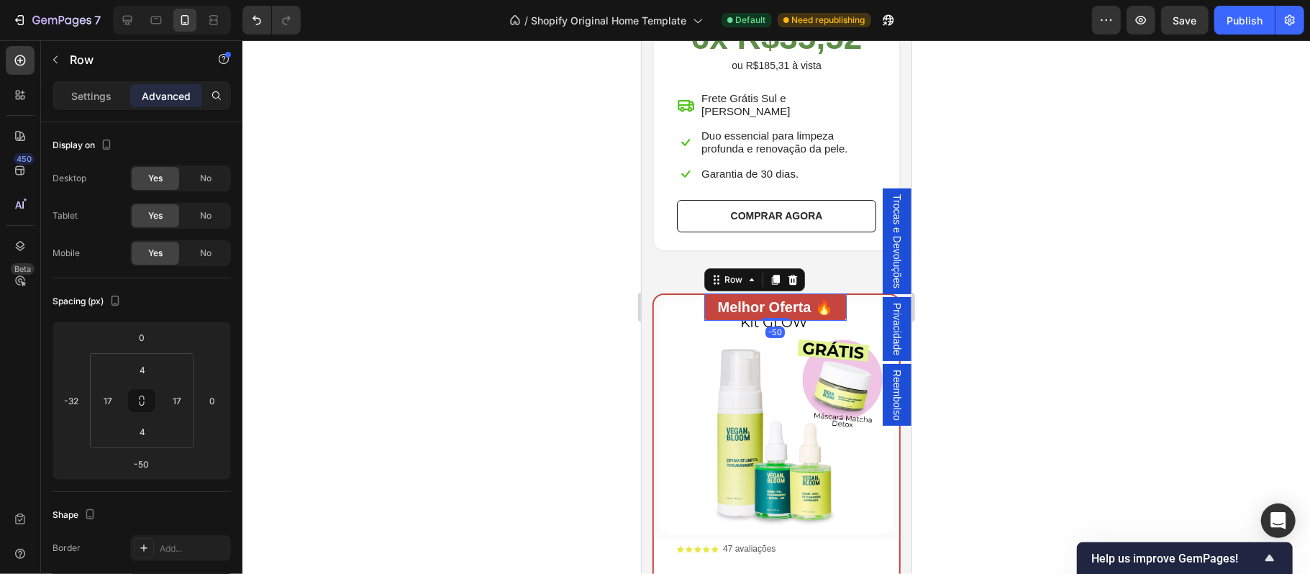
click at [168, 90] on p "Advanced" at bounding box center [166, 95] width 49 height 15
click at [147, 470] on input "-50" at bounding box center [141, 464] width 29 height 22
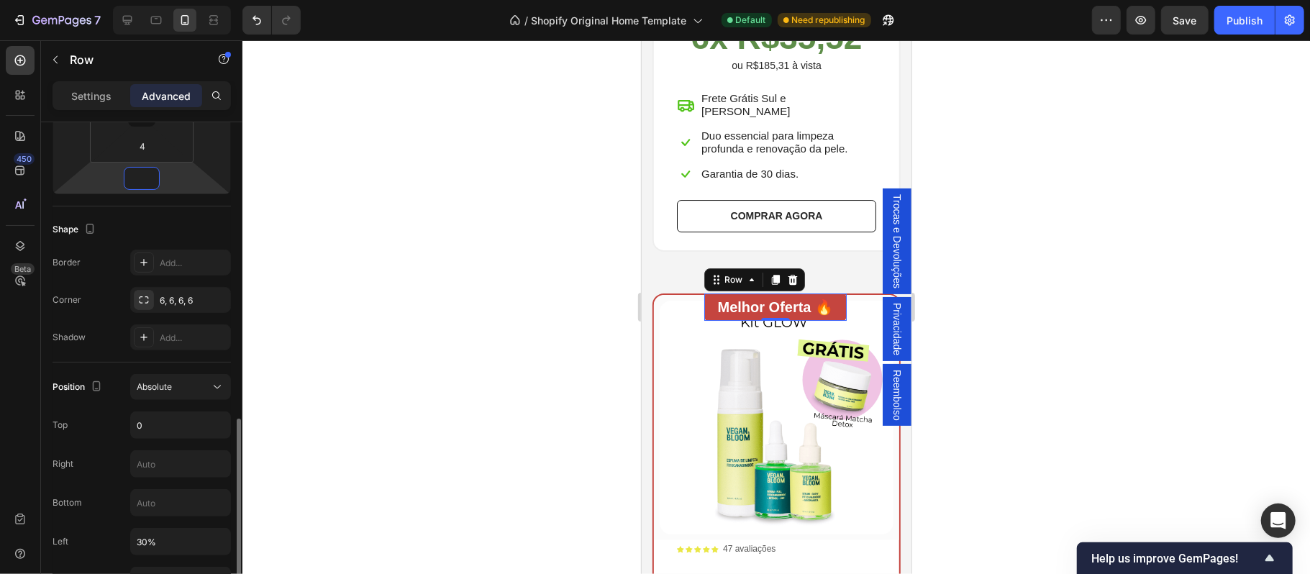
scroll to position [412, 0]
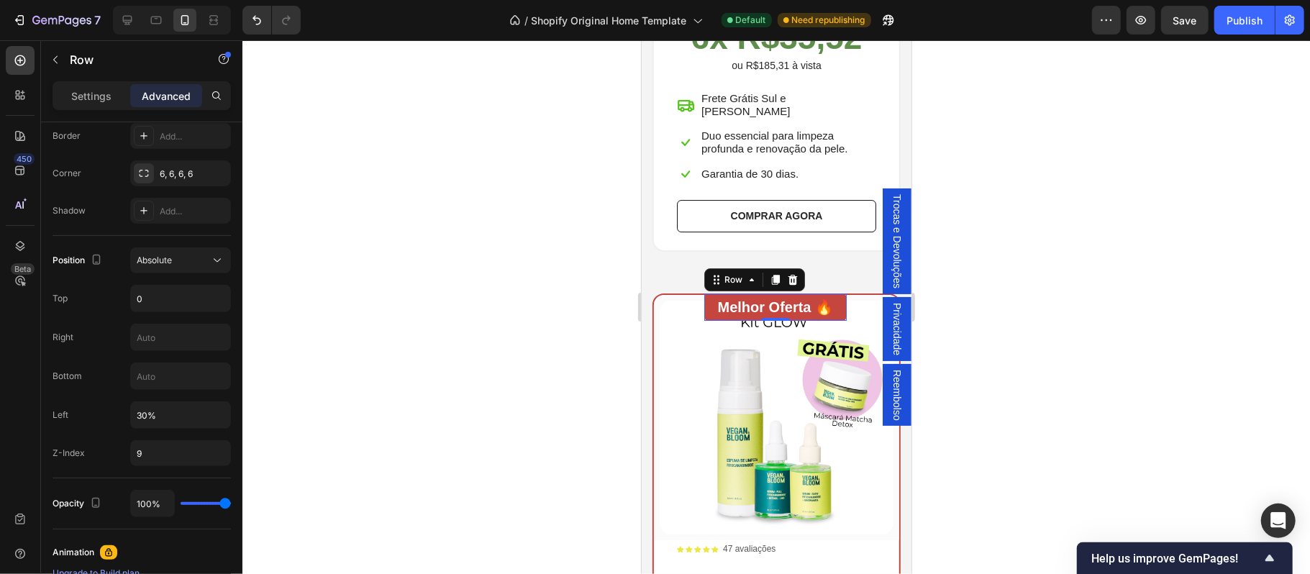
click at [429, 465] on div at bounding box center [776, 307] width 1068 height 534
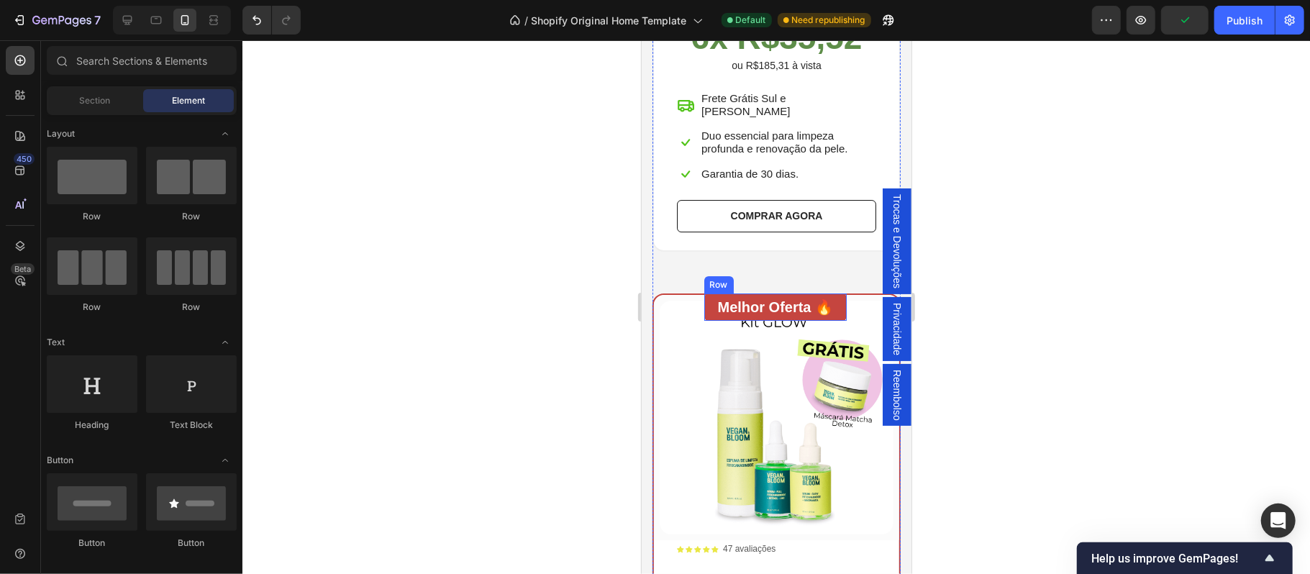
click at [704, 302] on div "Melhor Oferta 🔥 Heading Row" at bounding box center [775, 306] width 143 height 27
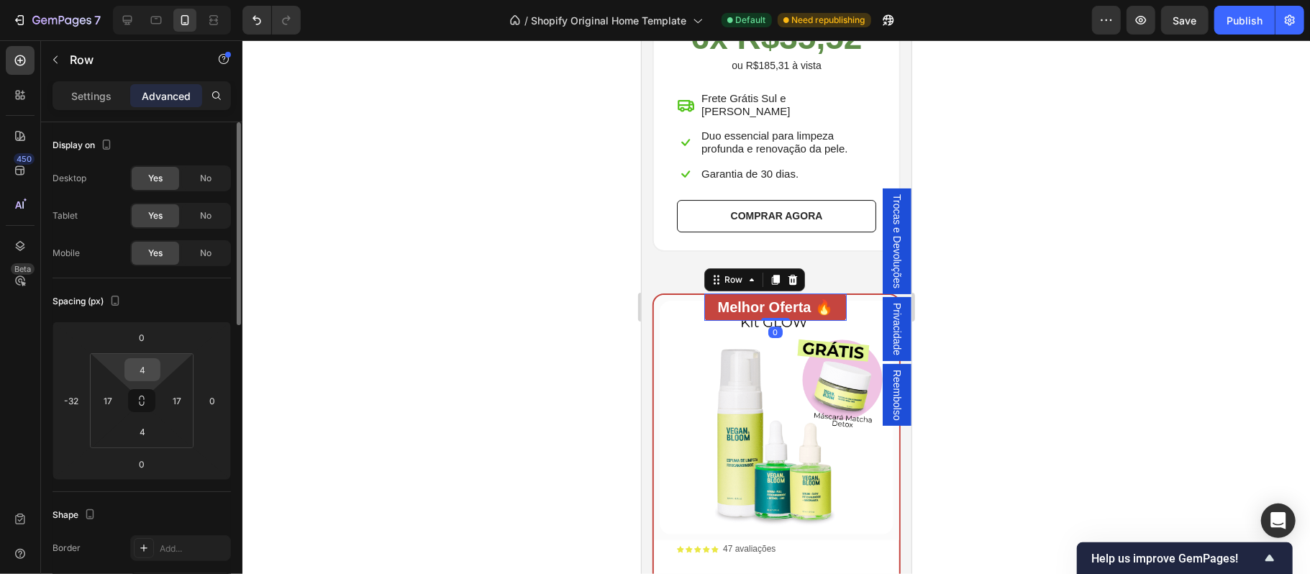
click at [151, 369] on input "4" at bounding box center [142, 370] width 29 height 22
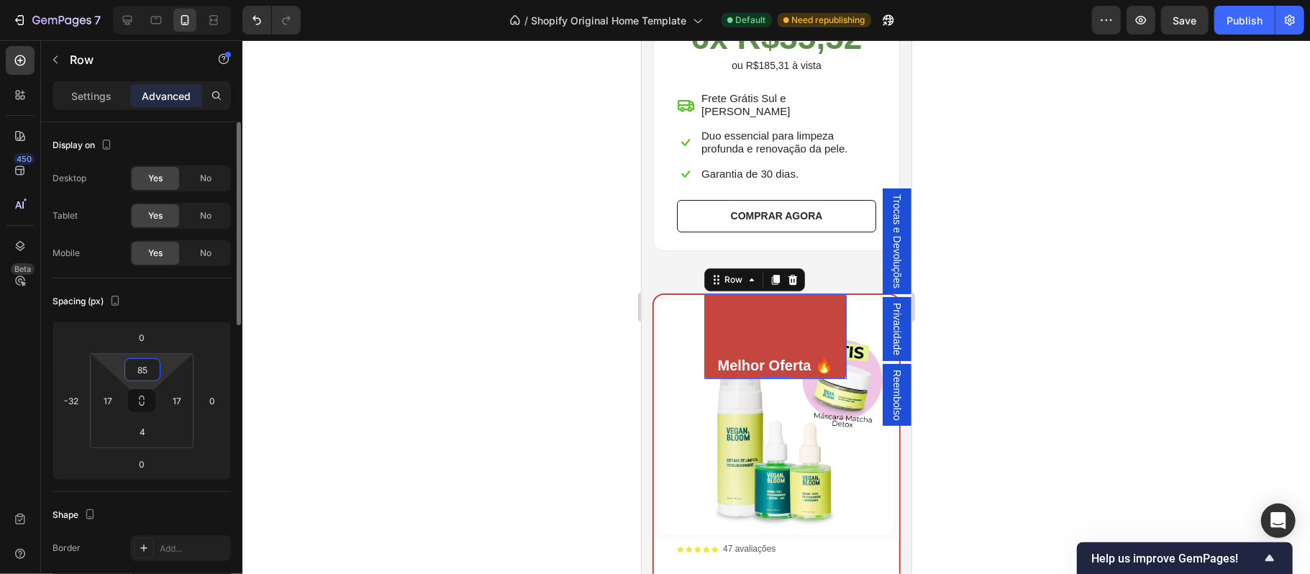
type input "8"
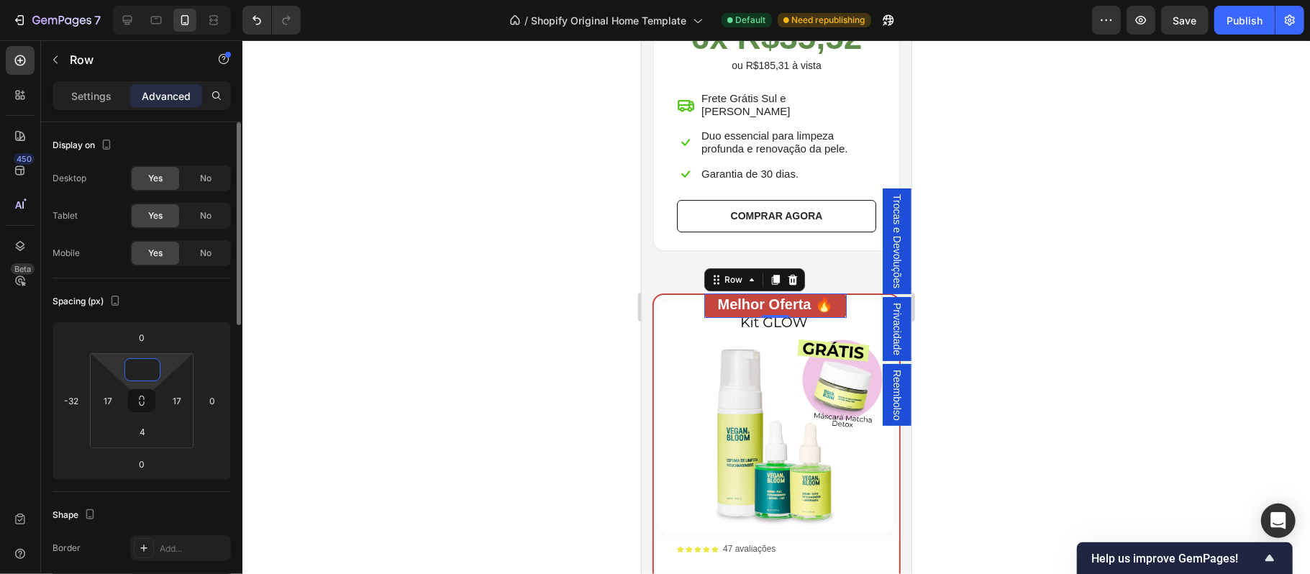
type input "4"
click at [150, 343] on input "0" at bounding box center [141, 338] width 29 height 22
type input "-5"
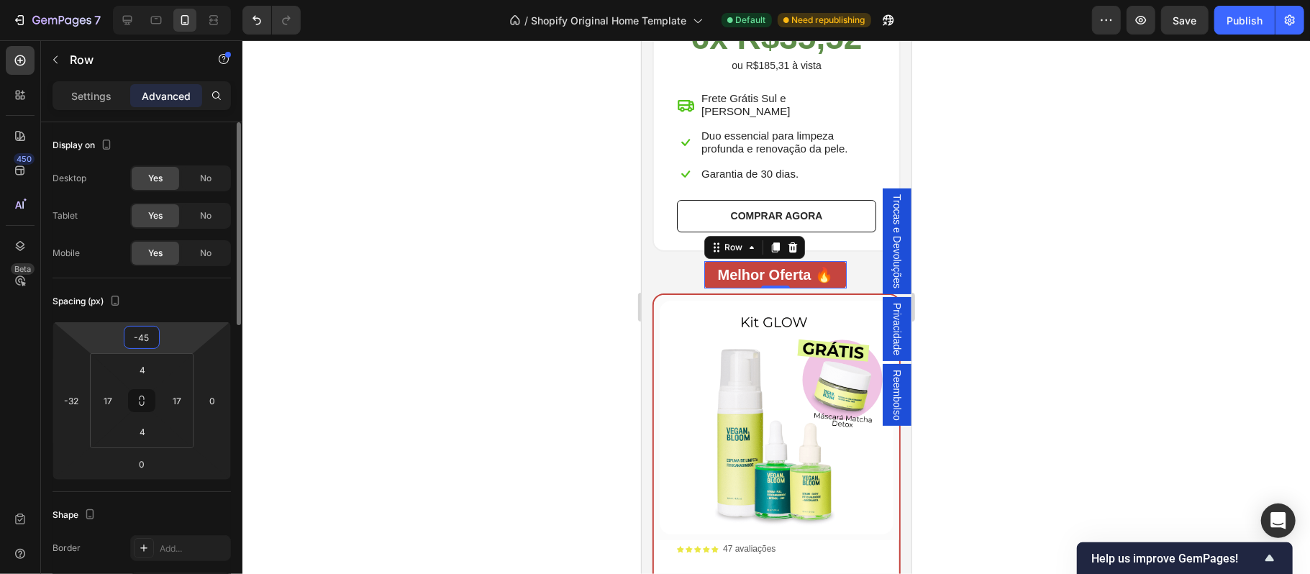
type input "-4"
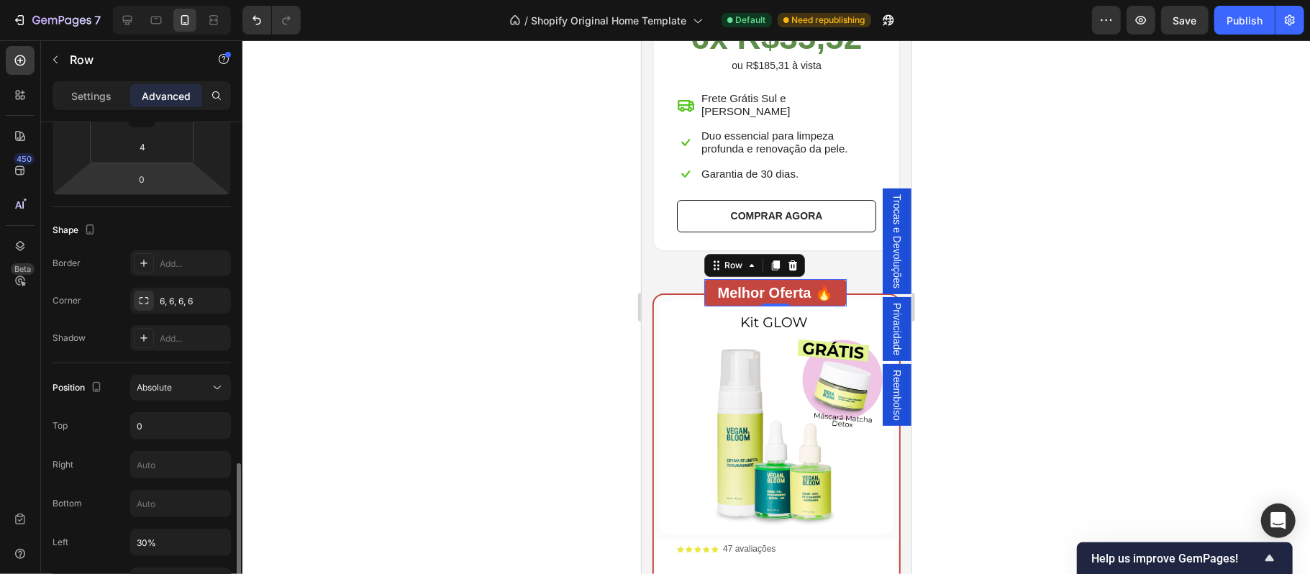
scroll to position [443, 0]
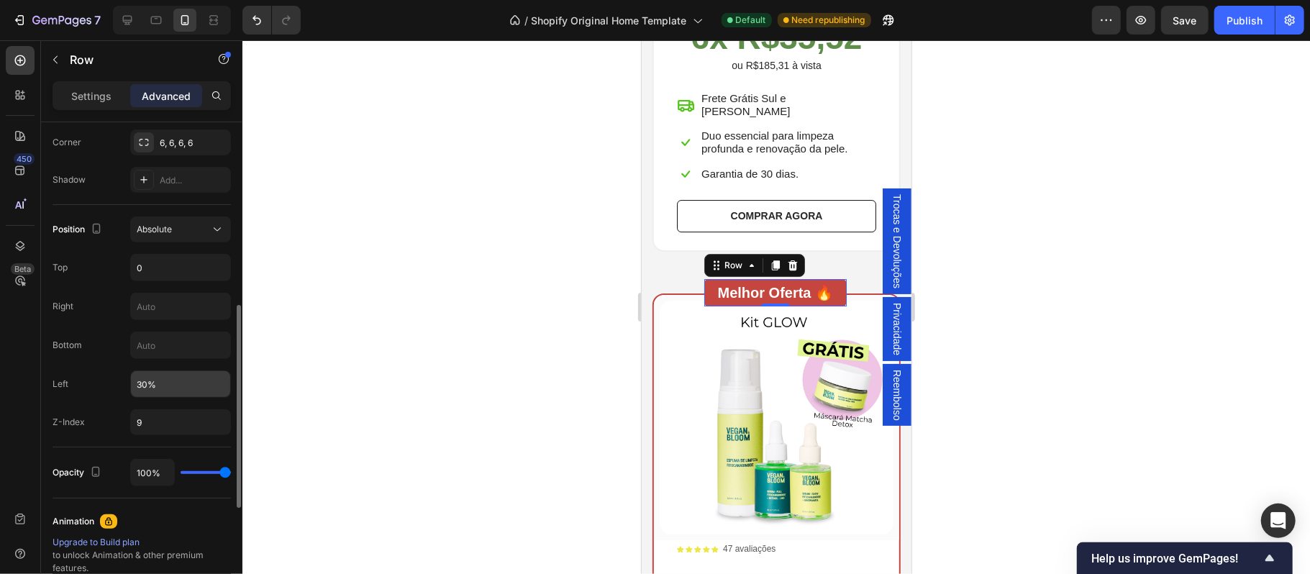
type input "-20"
click at [150, 394] on input "30%" at bounding box center [180, 384] width 99 height 26
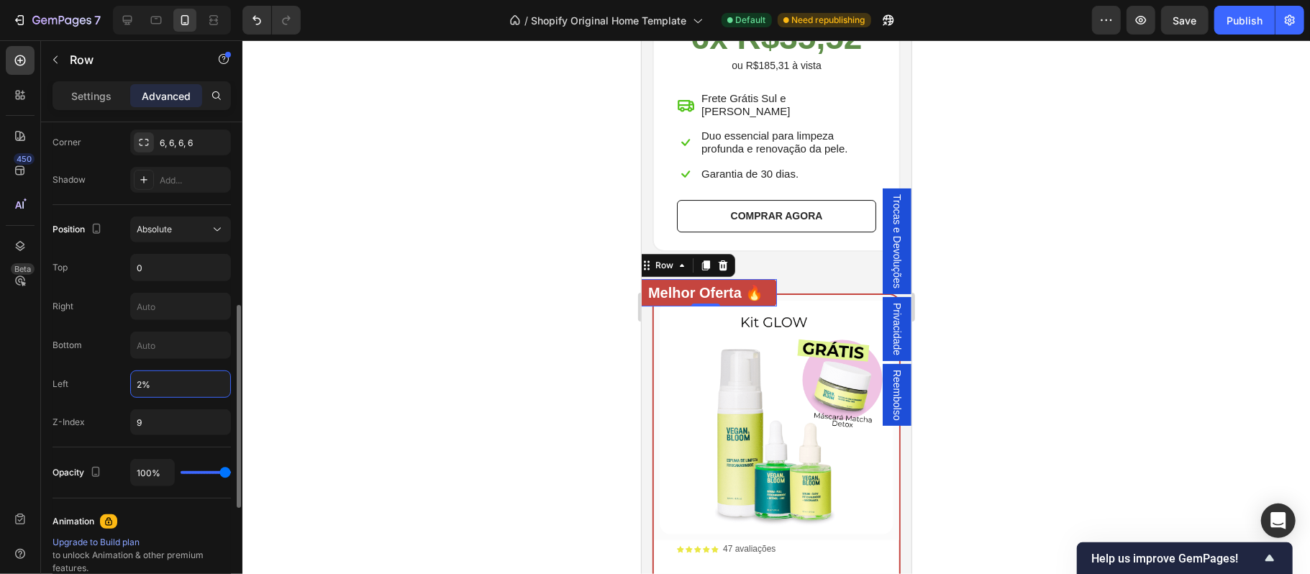
type input "28%"
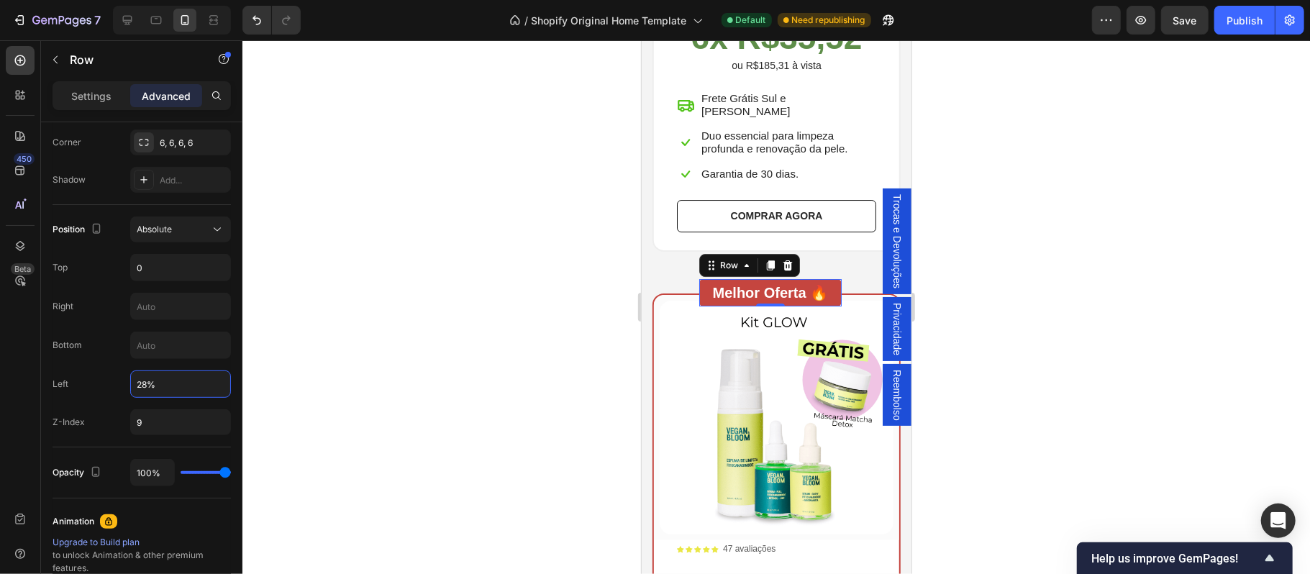
click at [1114, 289] on div at bounding box center [776, 307] width 1068 height 534
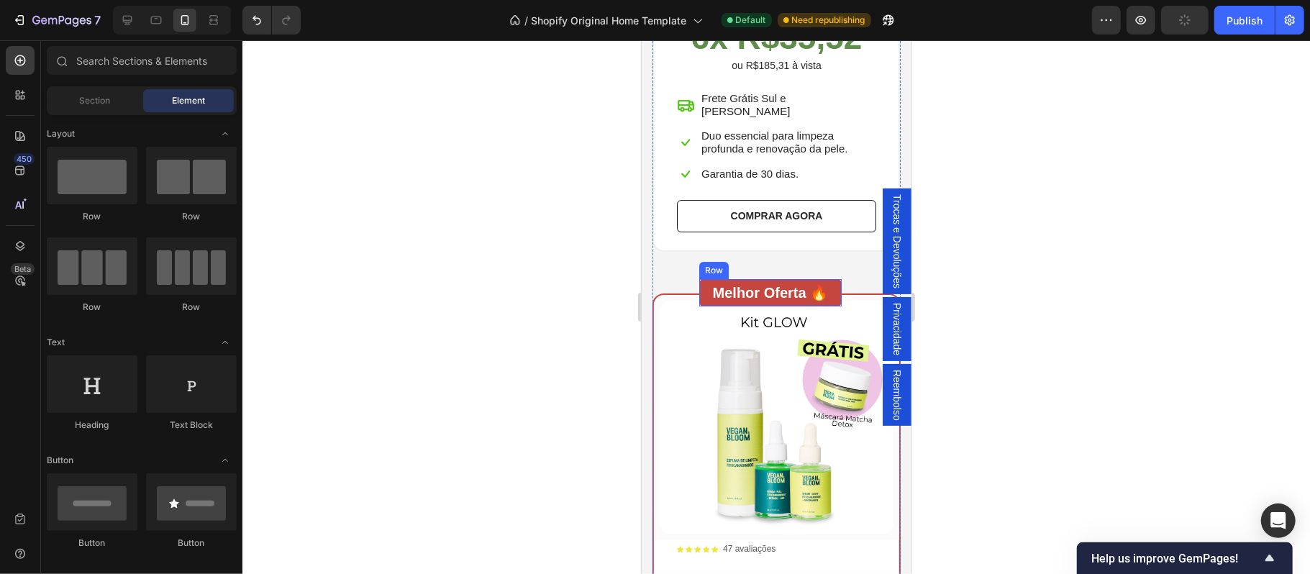
click at [701, 283] on div "Melhor Oferta 🔥 Heading Row" at bounding box center [770, 291] width 143 height 27
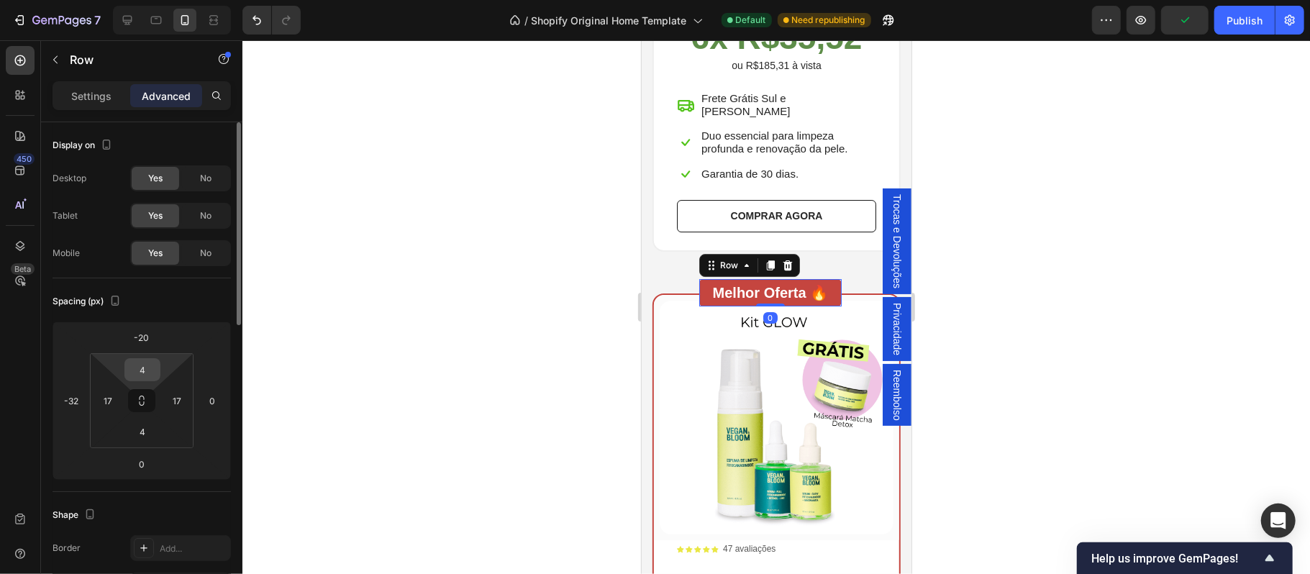
click at [148, 373] on input "4" at bounding box center [142, 370] width 29 height 22
type input "2"
click at [147, 435] on input "4" at bounding box center [142, 432] width 29 height 22
type input "2"
click at [443, 322] on div at bounding box center [776, 307] width 1068 height 534
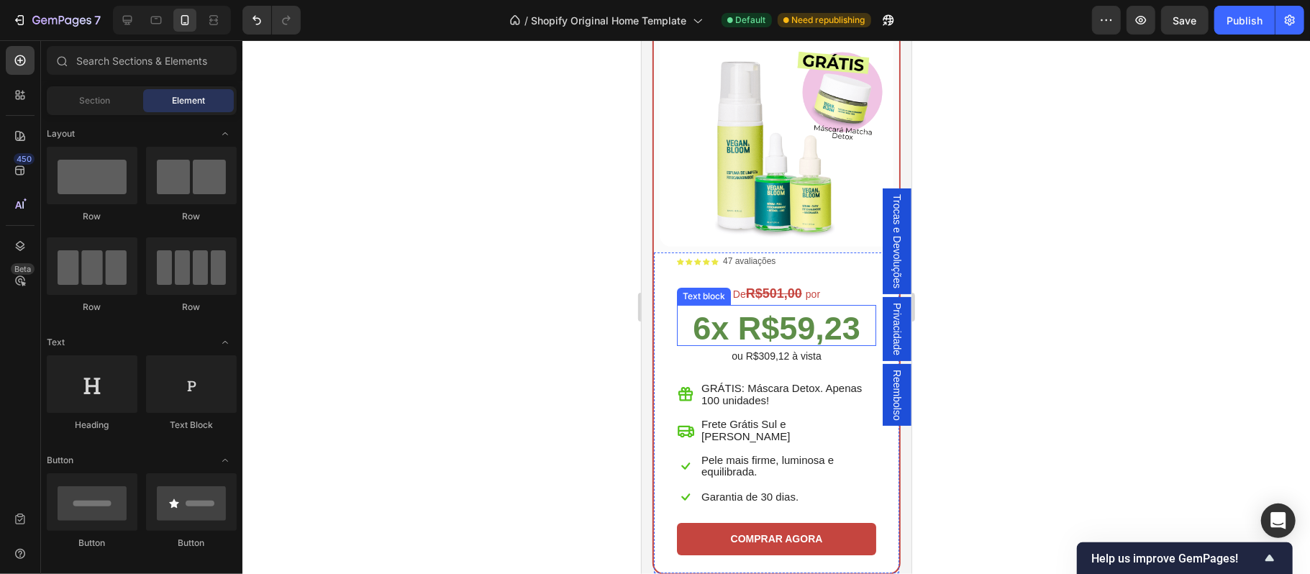
scroll to position [3837, 0]
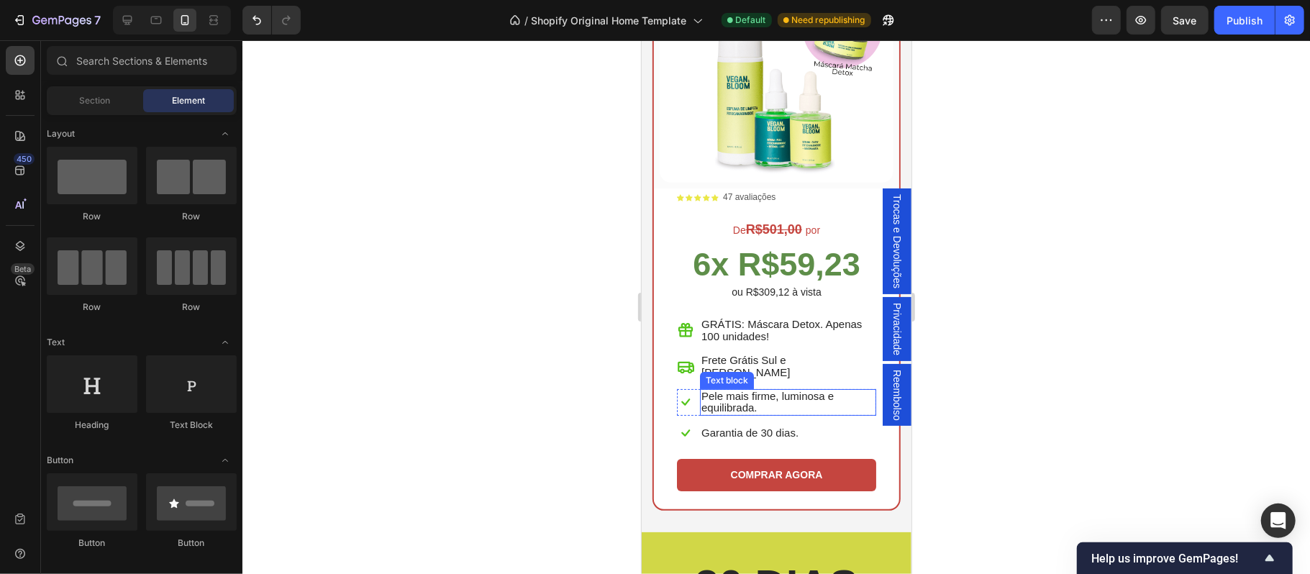
click at [762, 389] on span "Pele mais firme, luminosa e equilibrada." at bounding box center [767, 401] width 132 height 24
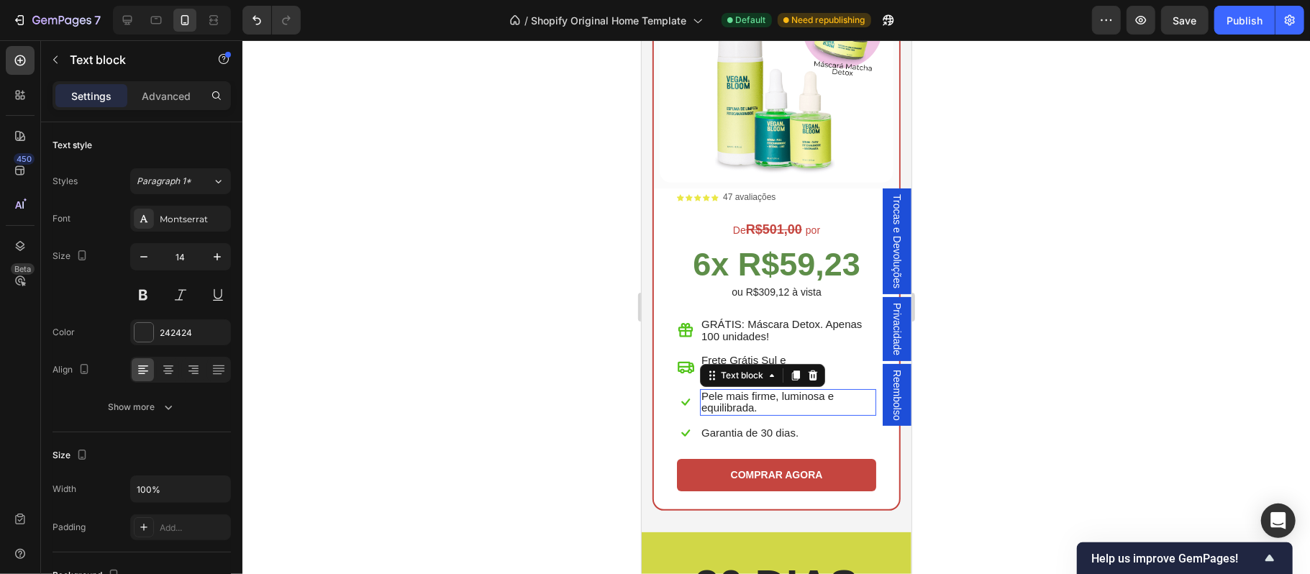
click at [762, 389] on span "Pele mais firme, luminosa e equilibrada." at bounding box center [767, 401] width 132 height 24
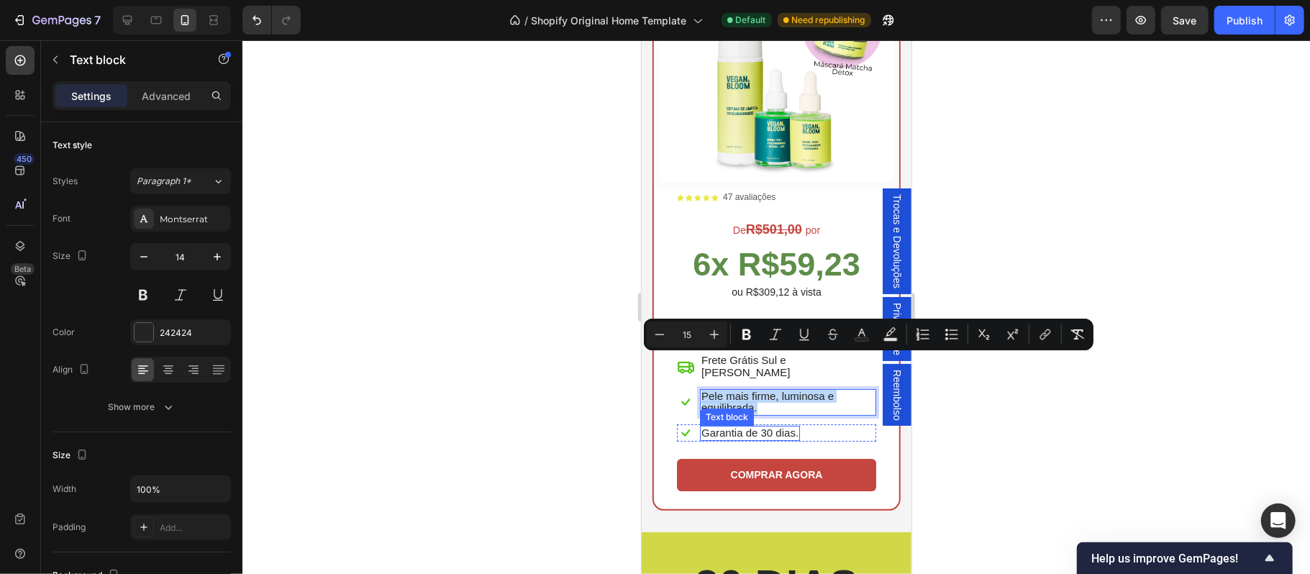
click at [763, 426] on span "Garantia de 30 dias." at bounding box center [749, 432] width 97 height 12
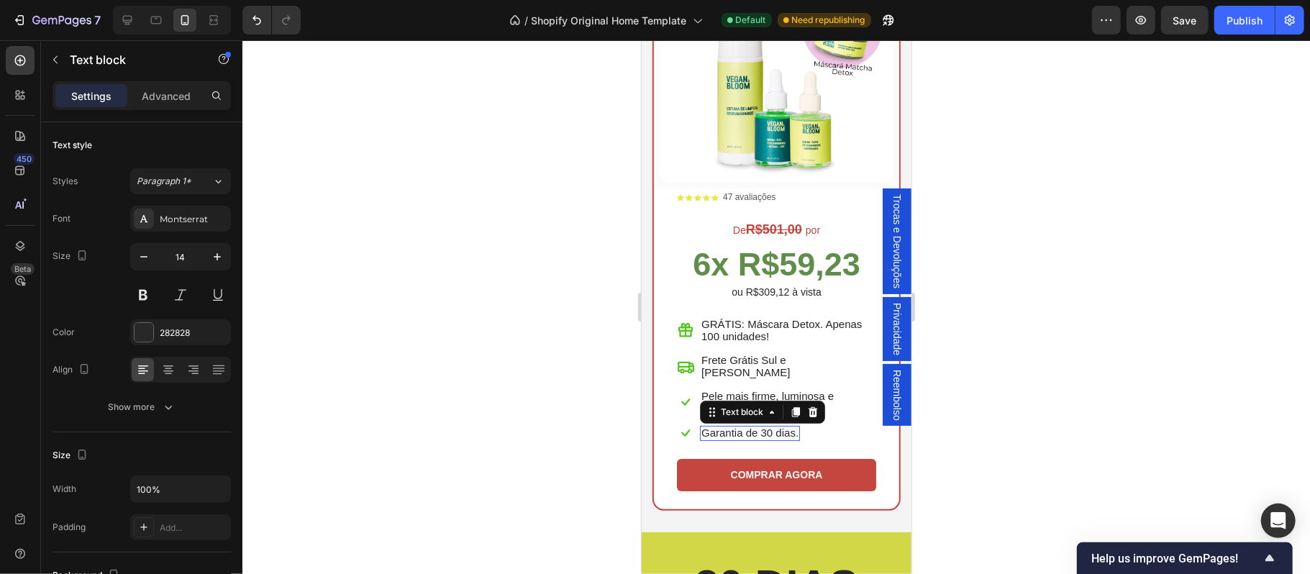
scroll to position [361, 0]
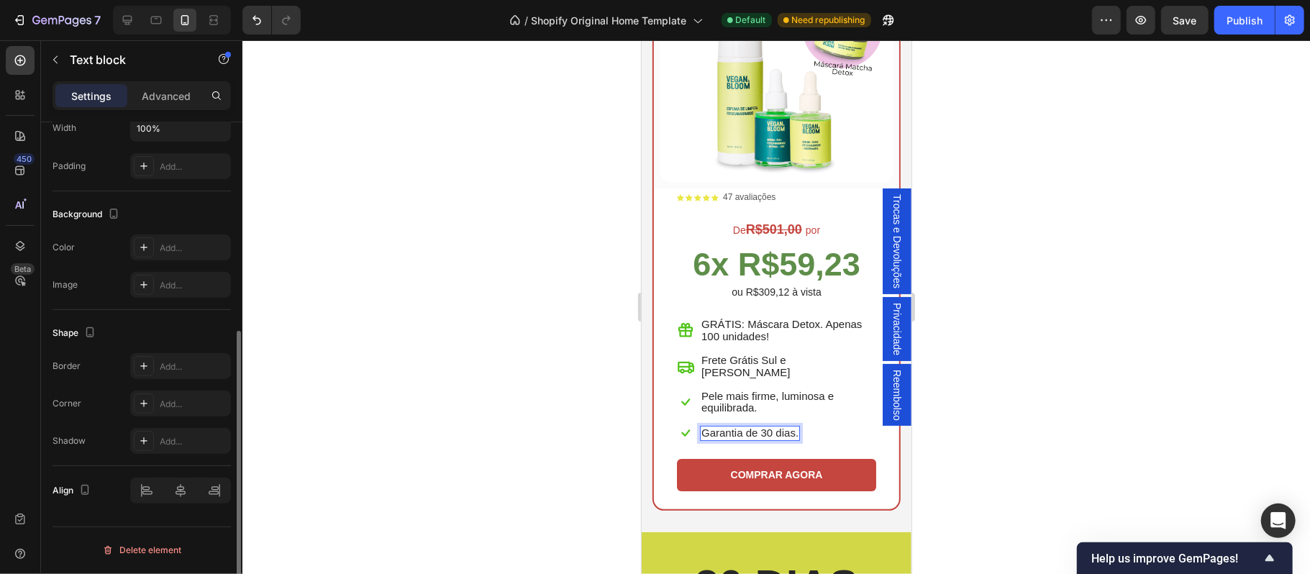
click at [763, 426] on span "Garantia de 30 dias." at bounding box center [749, 432] width 97 height 12
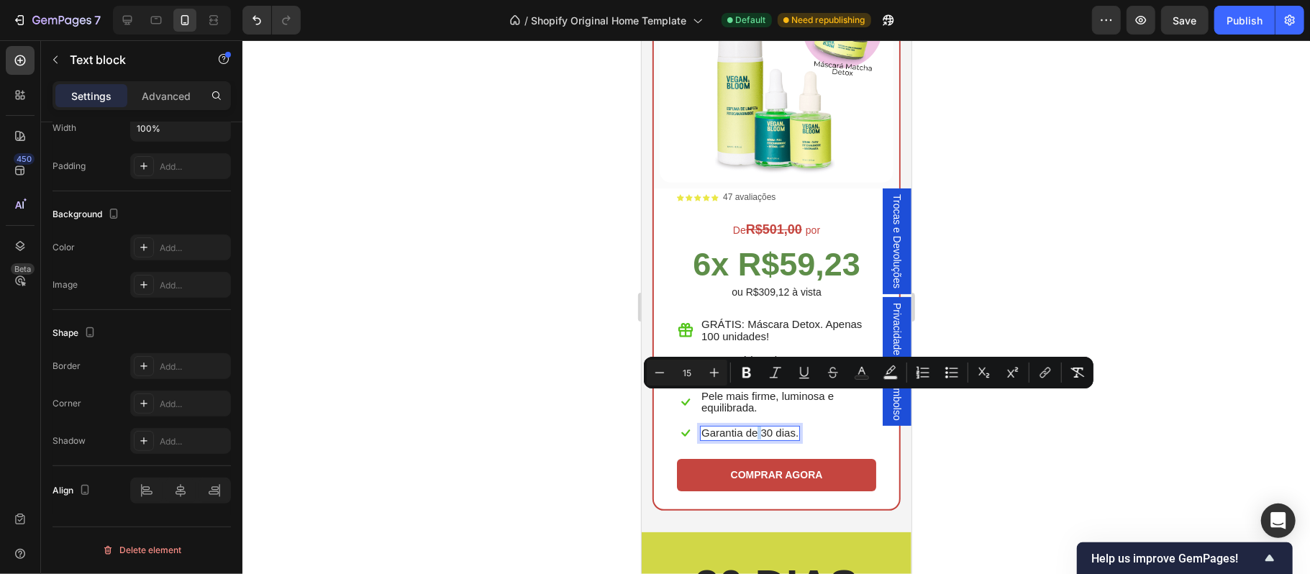
click at [763, 426] on span "Garantia de 30 dias." at bounding box center [749, 432] width 97 height 12
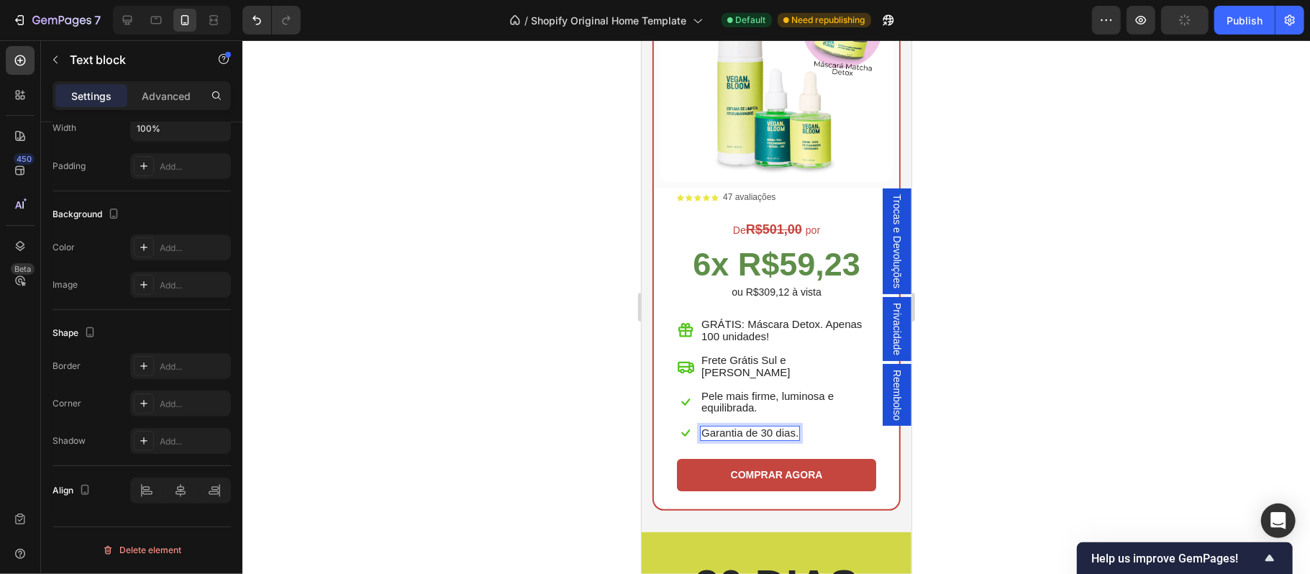
click at [756, 426] on span "Garantia de 30 dias." at bounding box center [749, 432] width 97 height 12
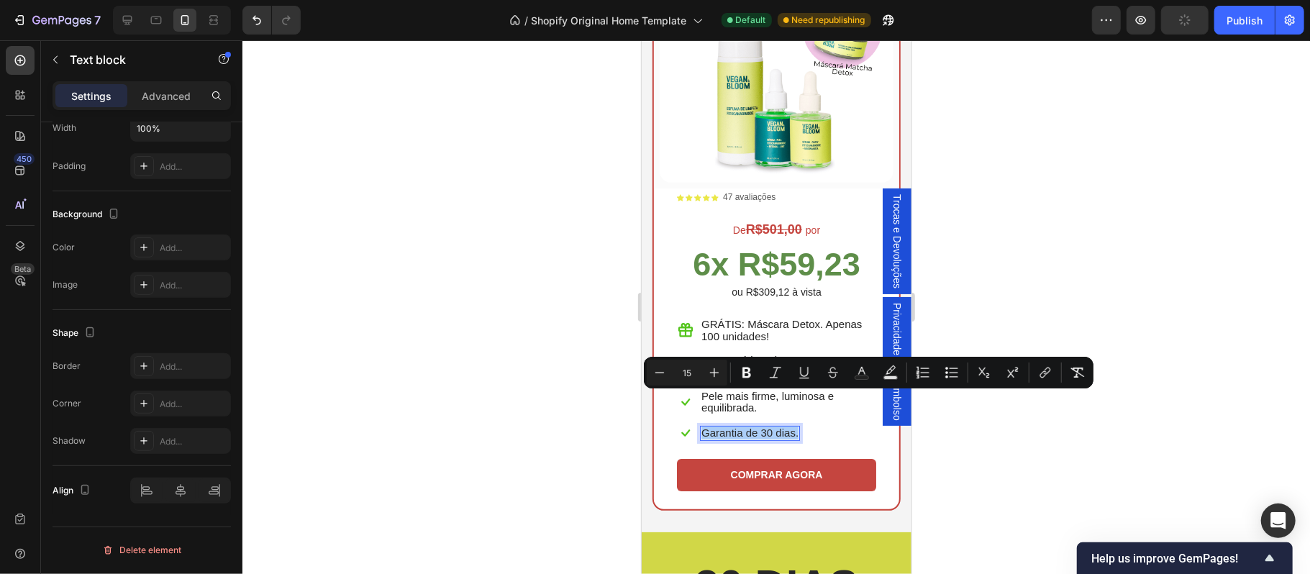
click at [1029, 463] on div at bounding box center [776, 307] width 1068 height 534
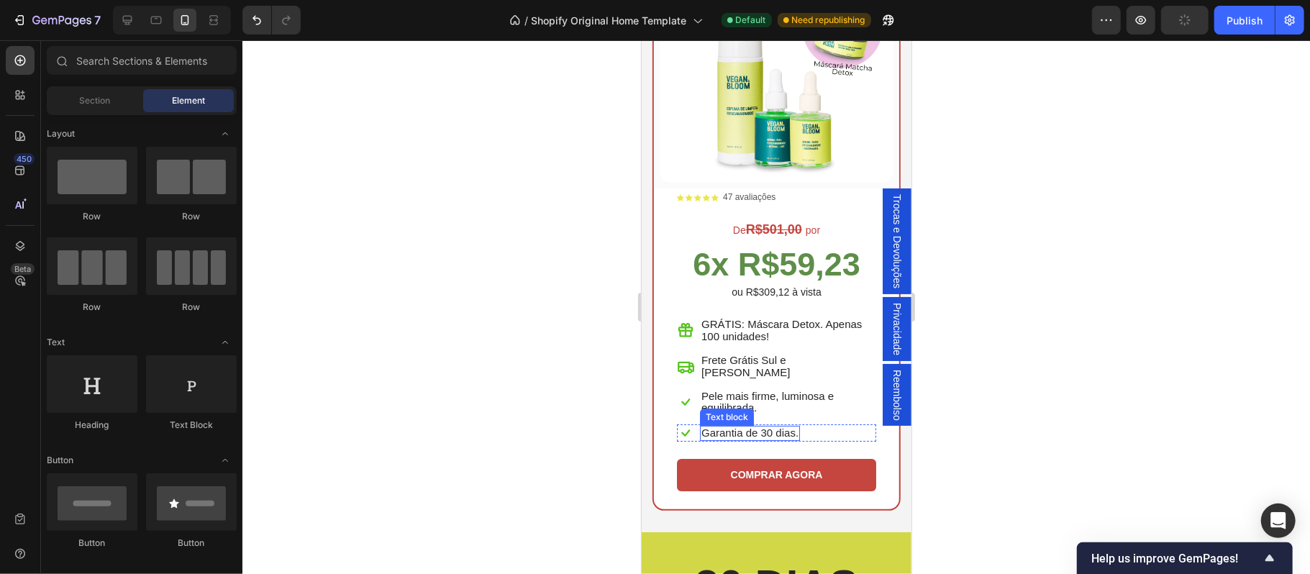
click at [745, 426] on span "Garantia de 30 dias." at bounding box center [749, 432] width 97 height 12
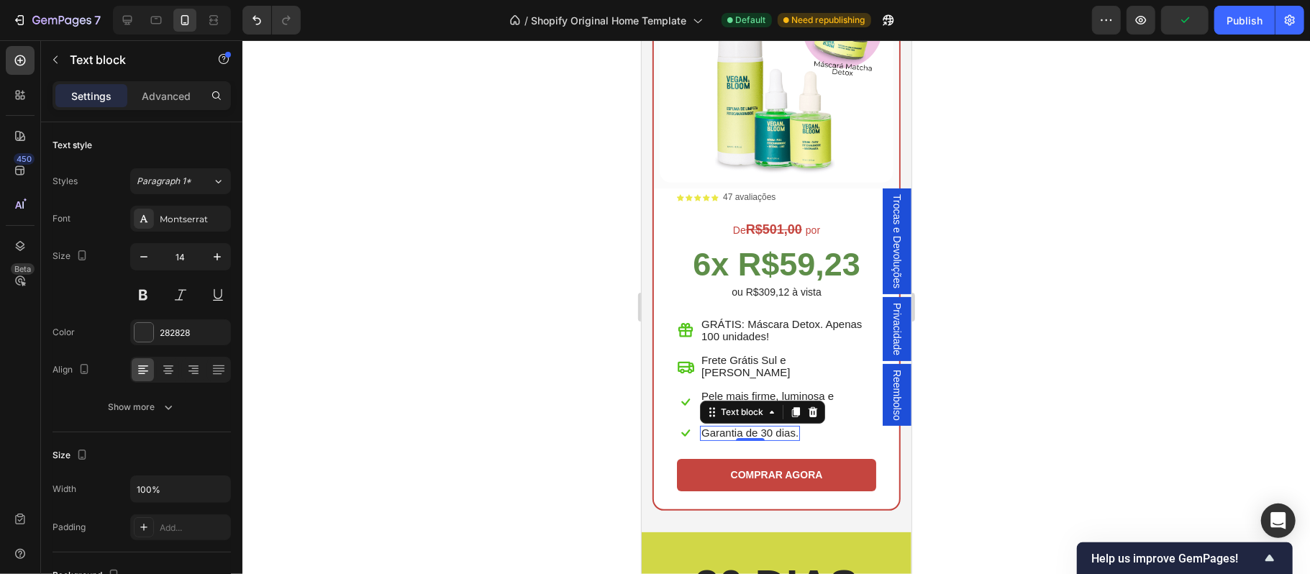
click at [513, 393] on div at bounding box center [776, 307] width 1068 height 534
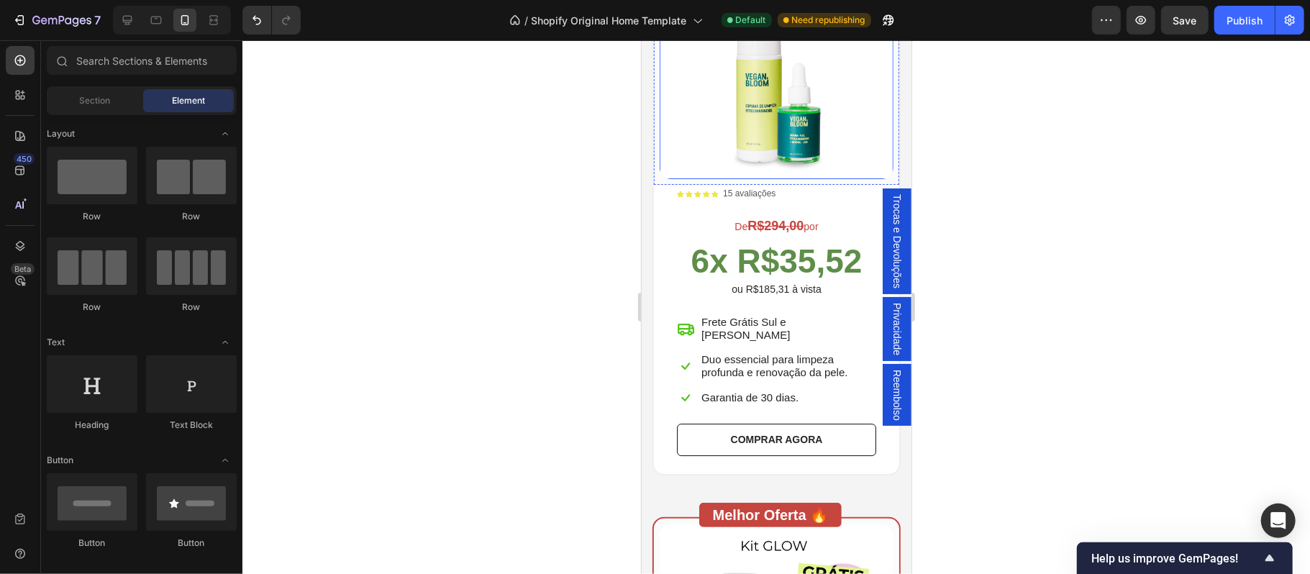
scroll to position [3420, 0]
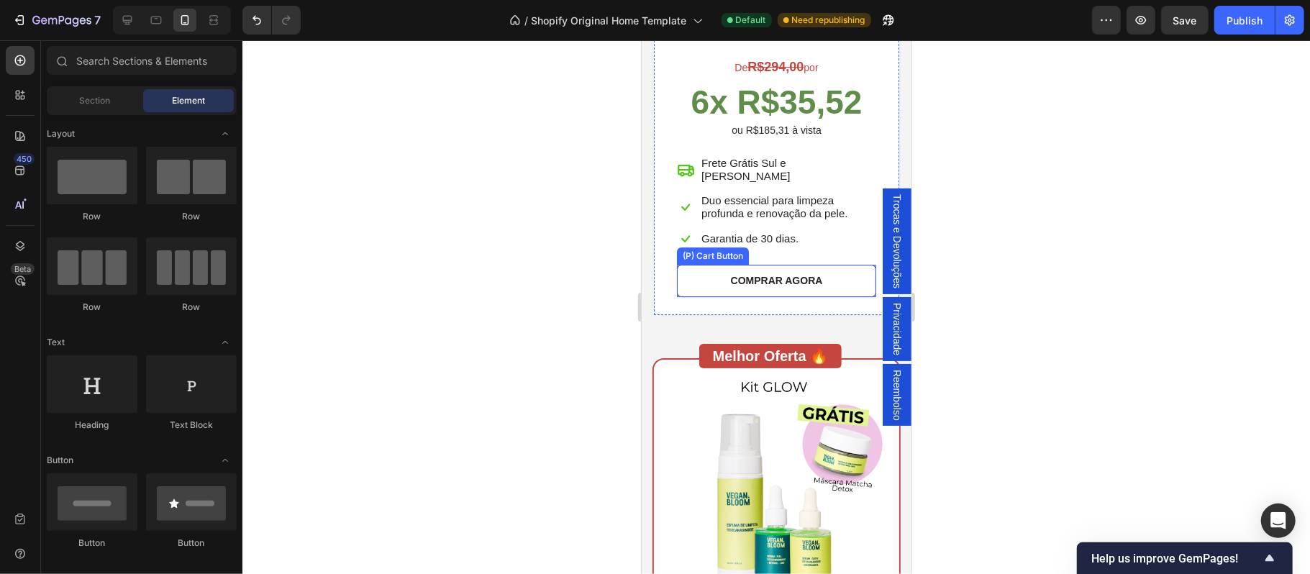
click at [839, 268] on button "COMPRAR AGORA" at bounding box center [775, 280] width 199 height 32
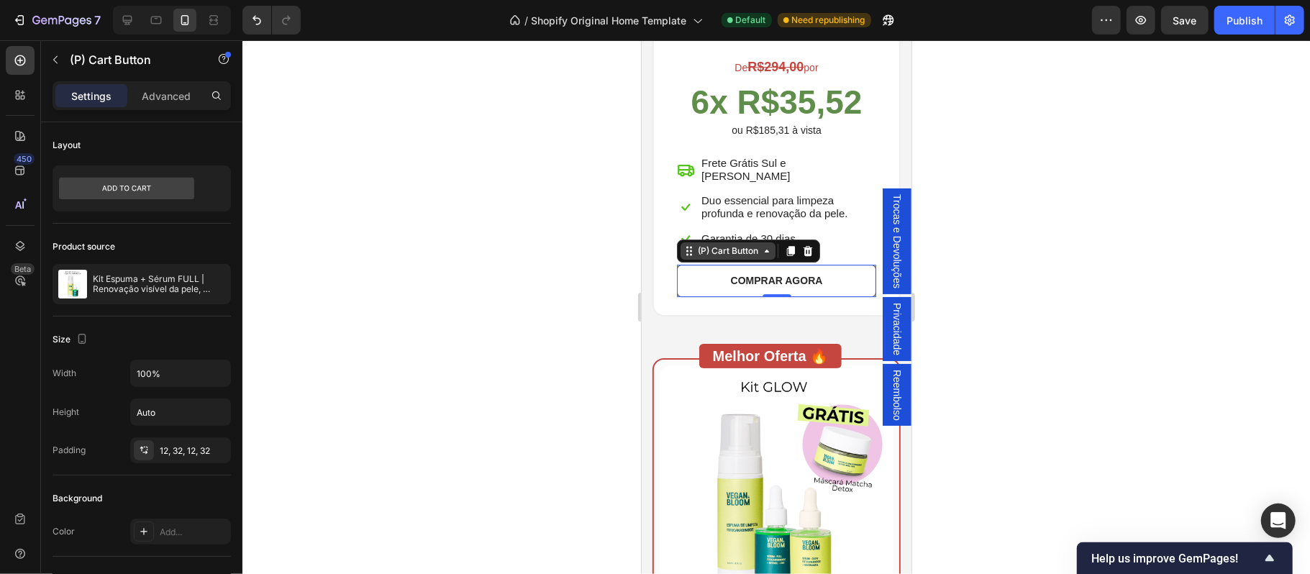
click at [721, 244] on div "(P) Cart Button" at bounding box center [727, 250] width 66 height 13
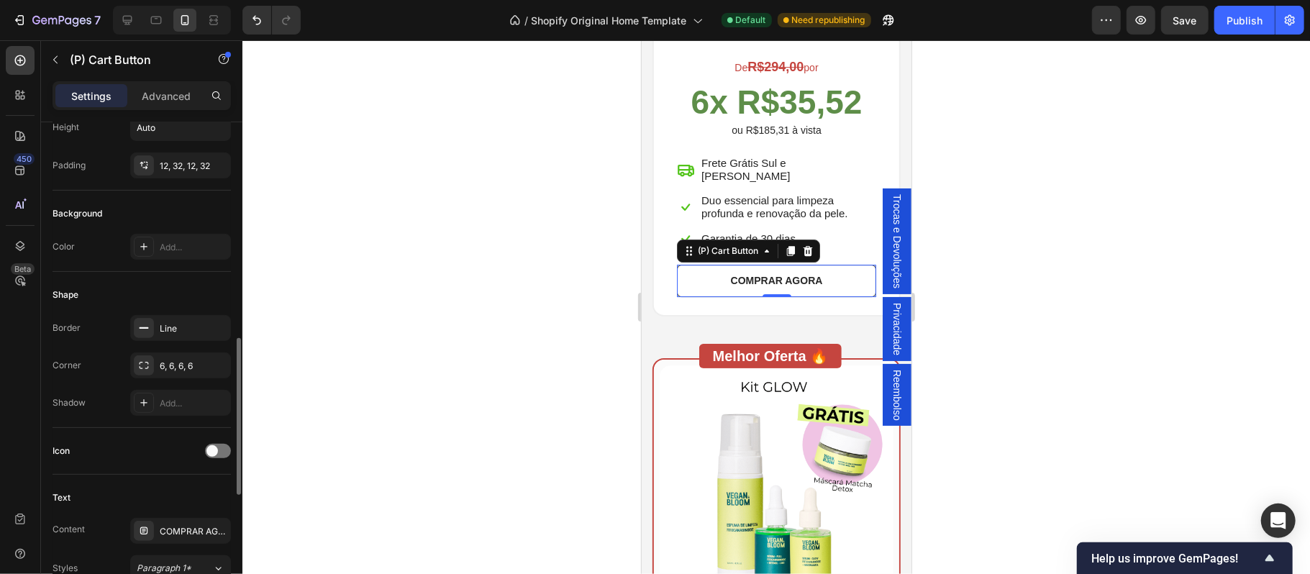
scroll to position [380, 0]
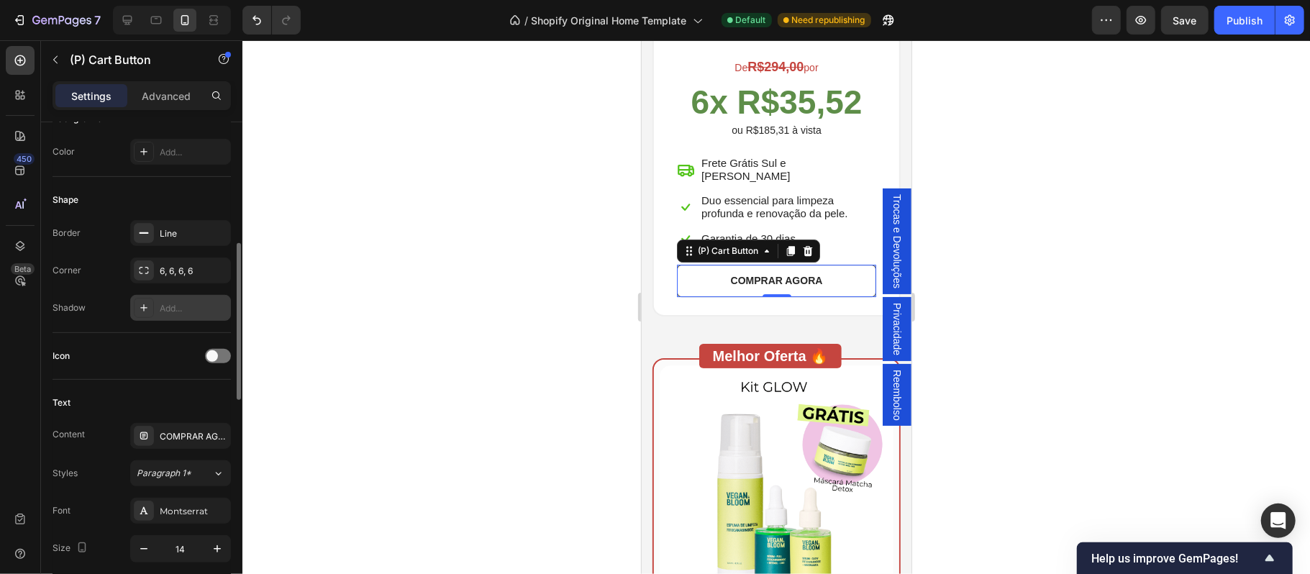
click at [185, 309] on div "Add..." at bounding box center [194, 308] width 68 height 13
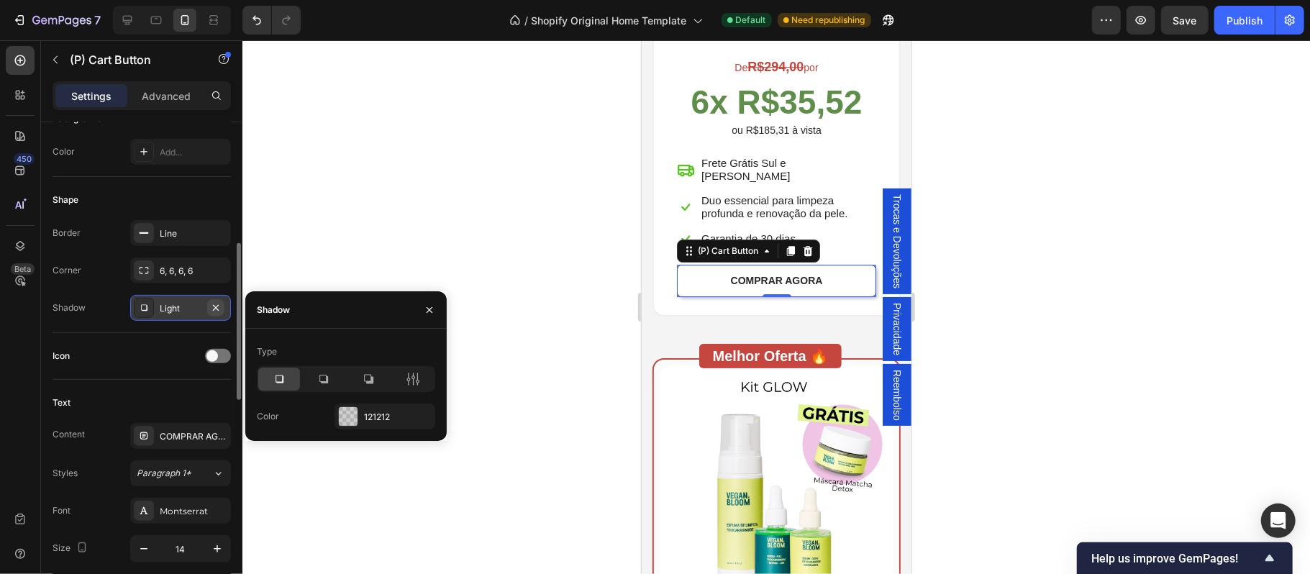
click at [214, 308] on icon "button" at bounding box center [216, 308] width 12 height 12
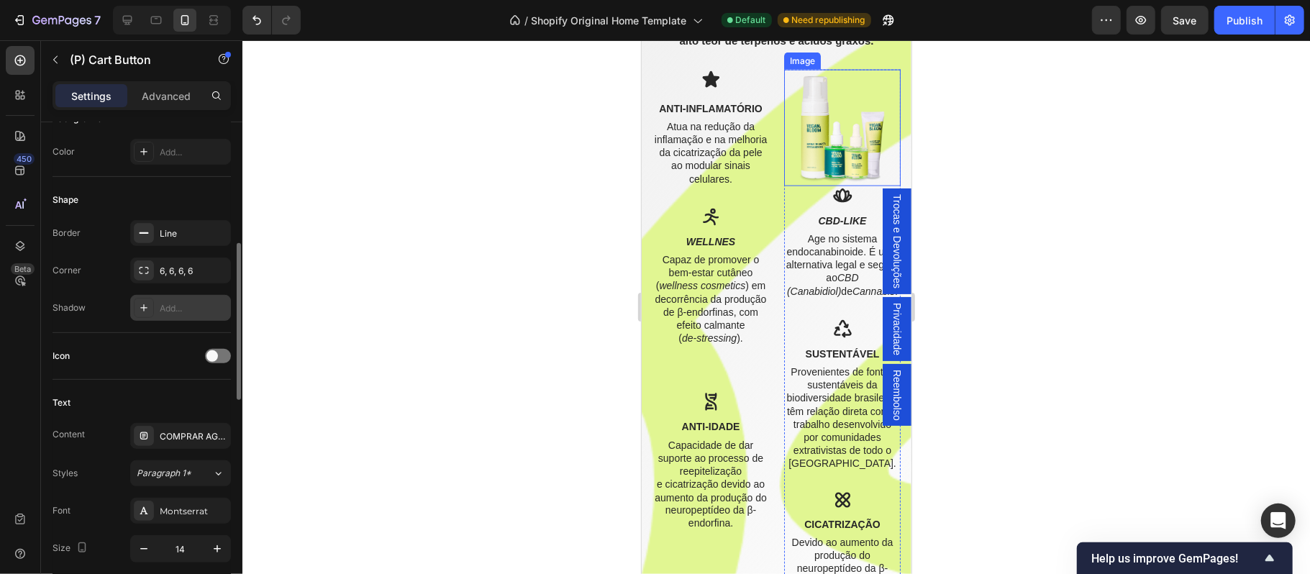
scroll to position [1342, 0]
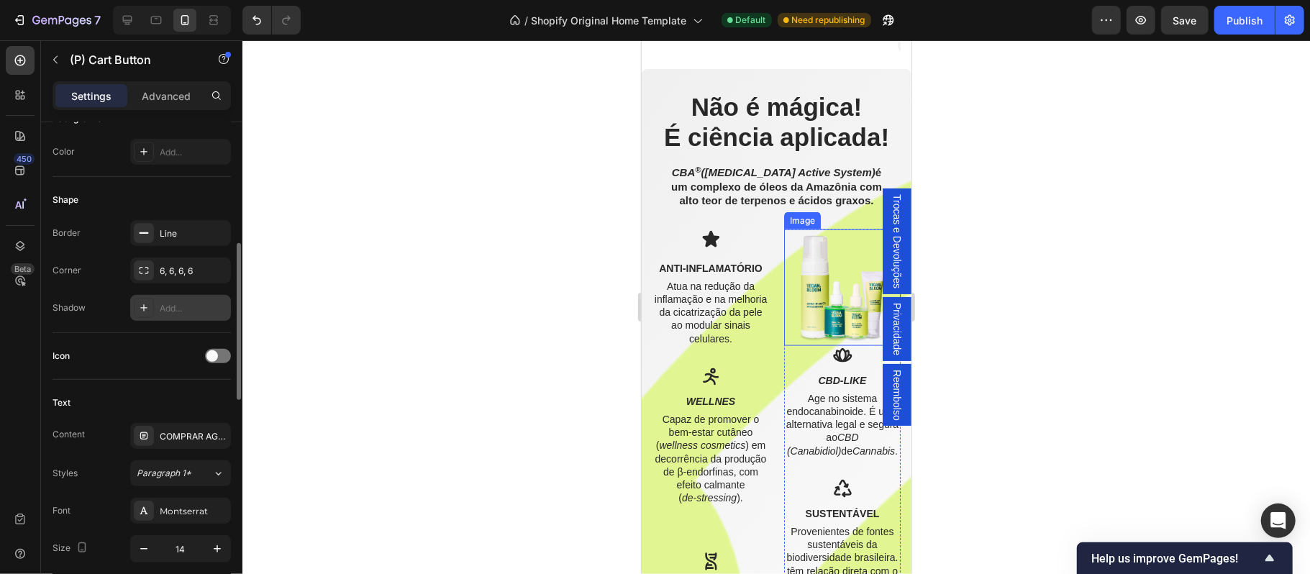
click at [816, 340] on img at bounding box center [841, 287] width 117 height 117
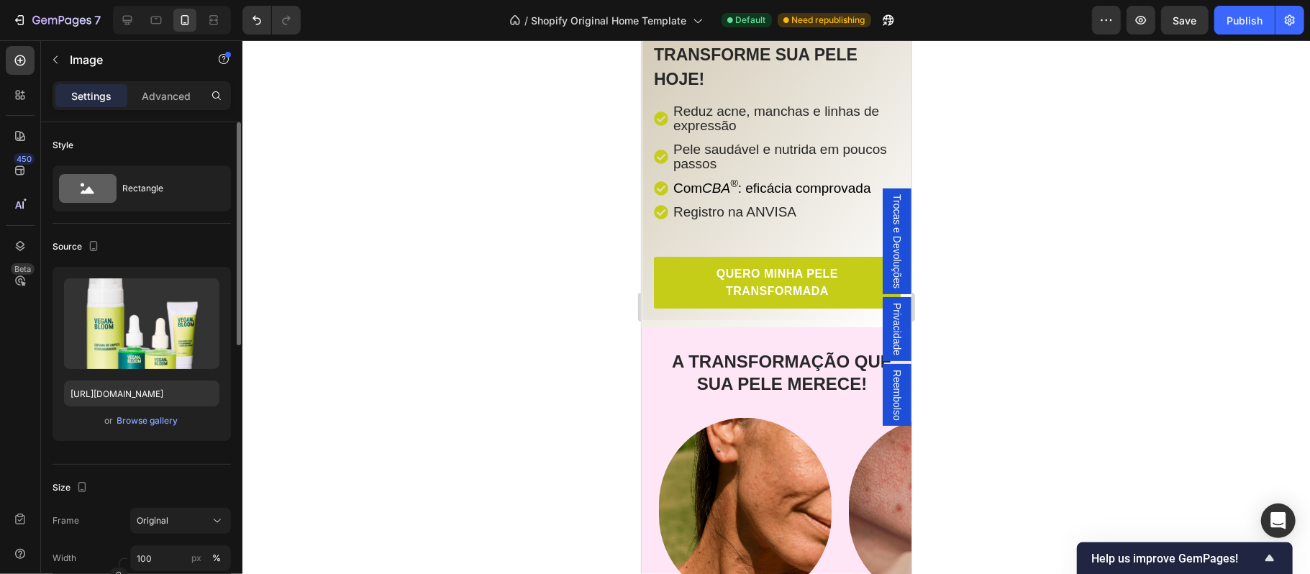
scroll to position [288, 0]
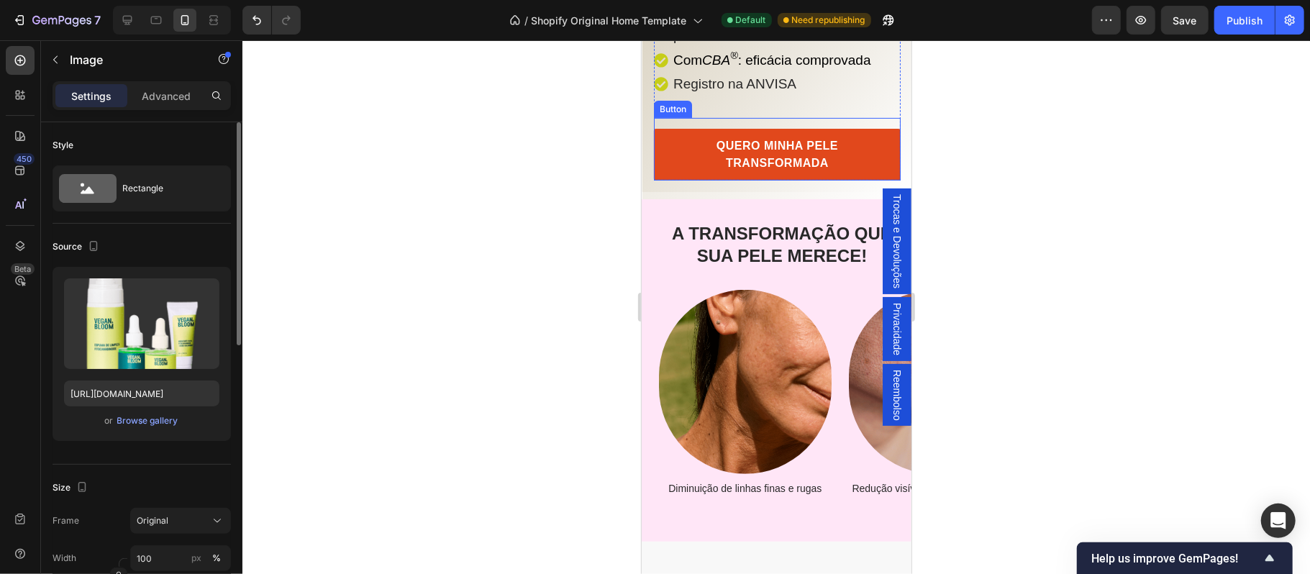
click at [843, 180] on link "QUERO MINHA PELE TRANSFORMADA" at bounding box center [776, 154] width 247 height 52
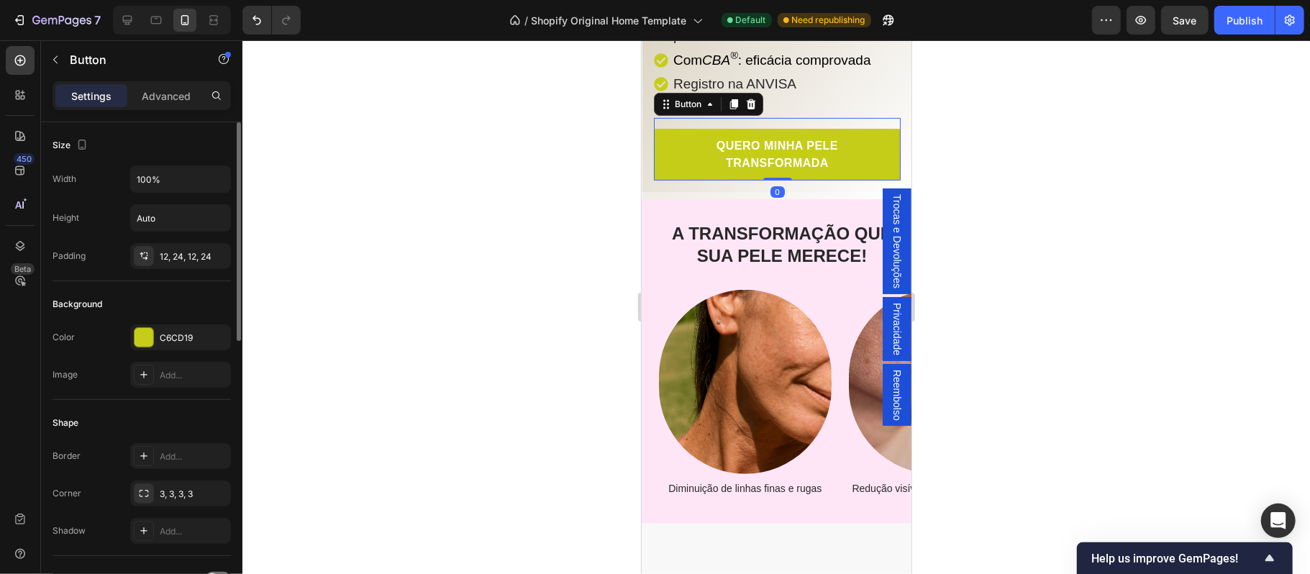
scroll to position [127, 0]
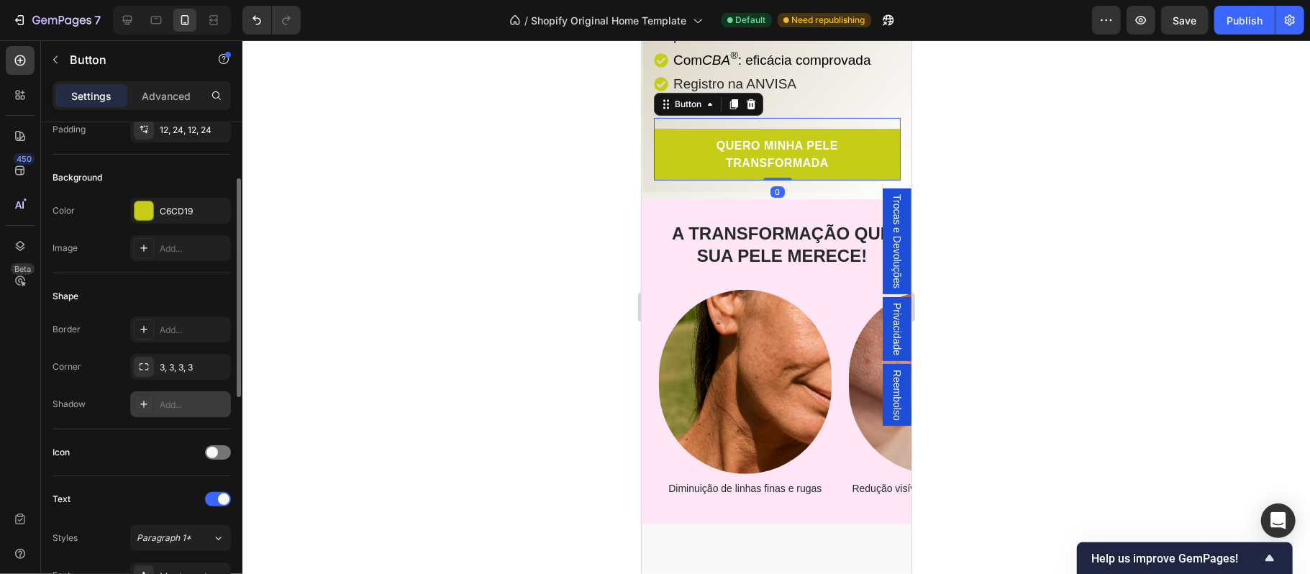
click at [168, 409] on div "Add..." at bounding box center [194, 405] width 68 height 13
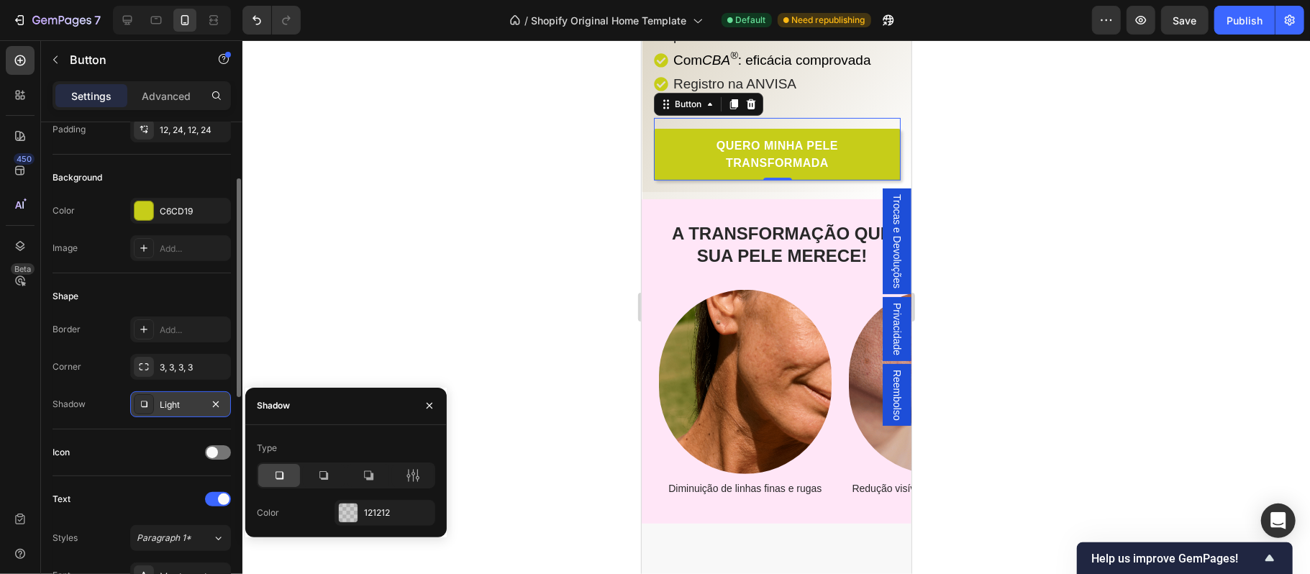
click at [278, 478] on icon at bounding box center [279, 475] width 14 height 14
click at [547, 512] on div at bounding box center [776, 307] width 1068 height 534
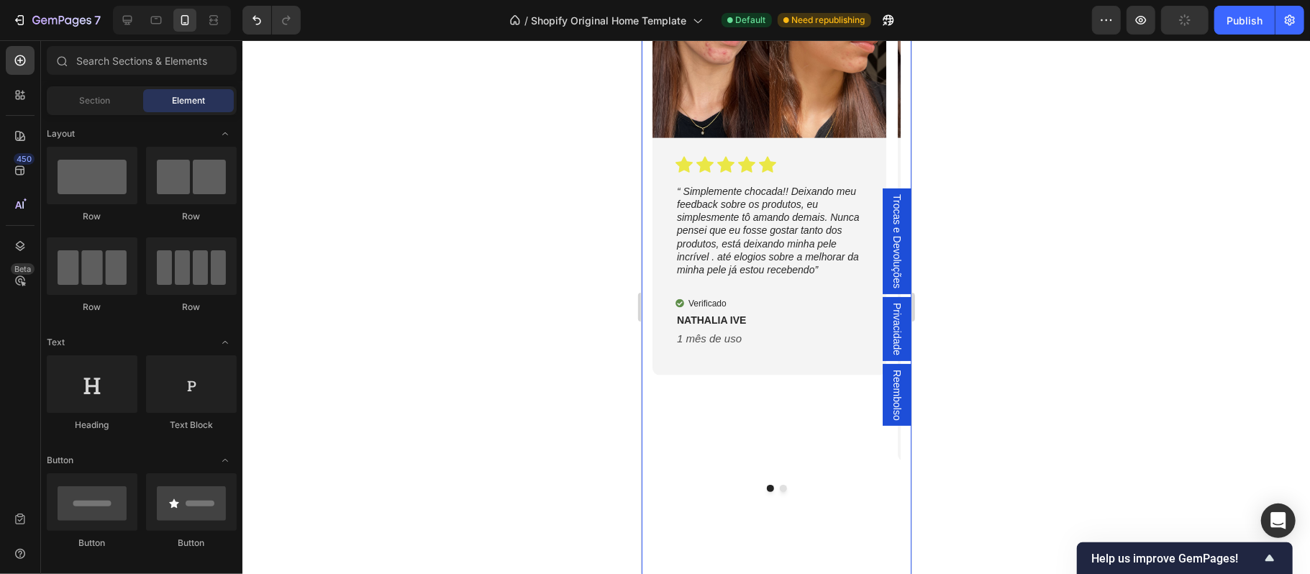
scroll to position [1439, 0]
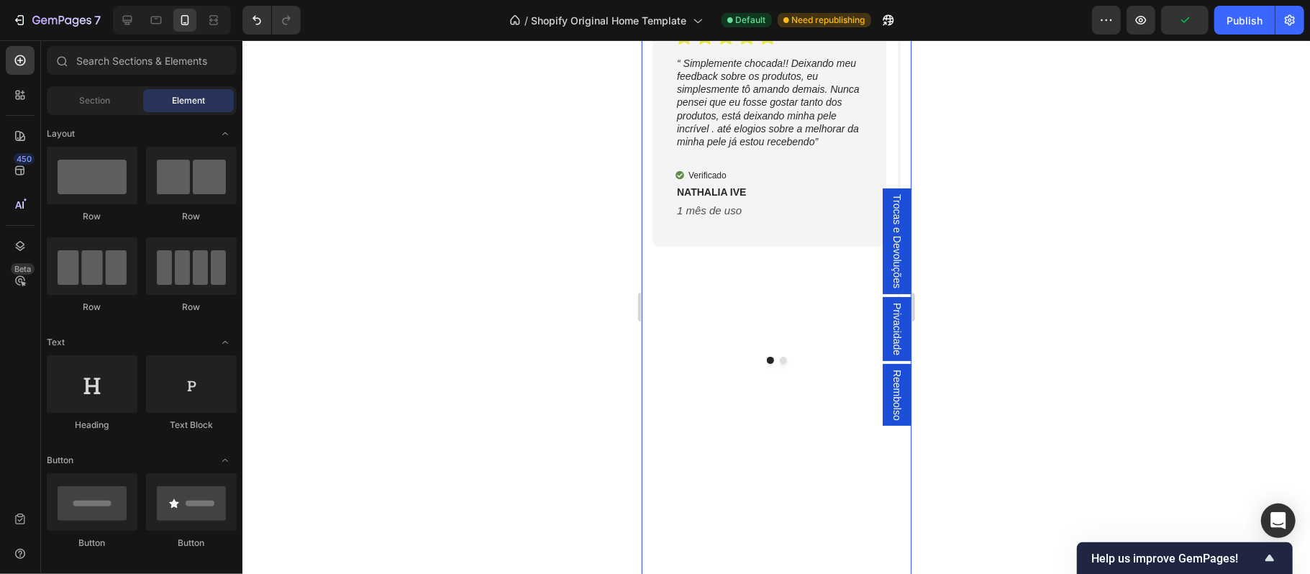
click at [683, 363] on div "COMPRAR AGORA Button" at bounding box center [776, 488] width 248 height 250
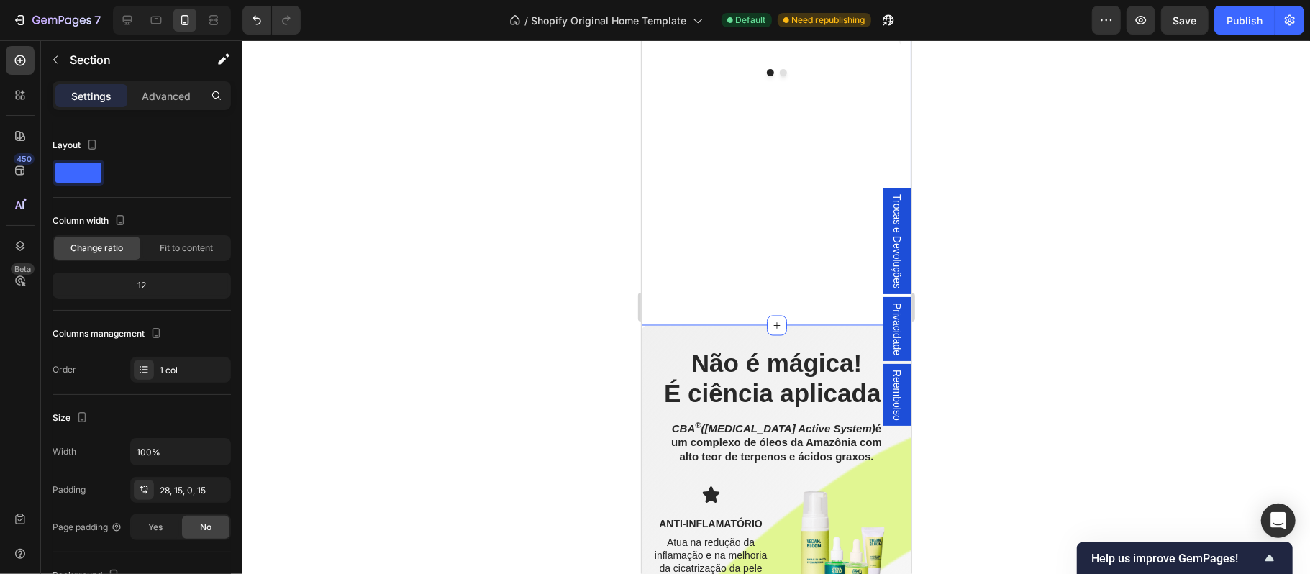
scroll to position [1886, 0]
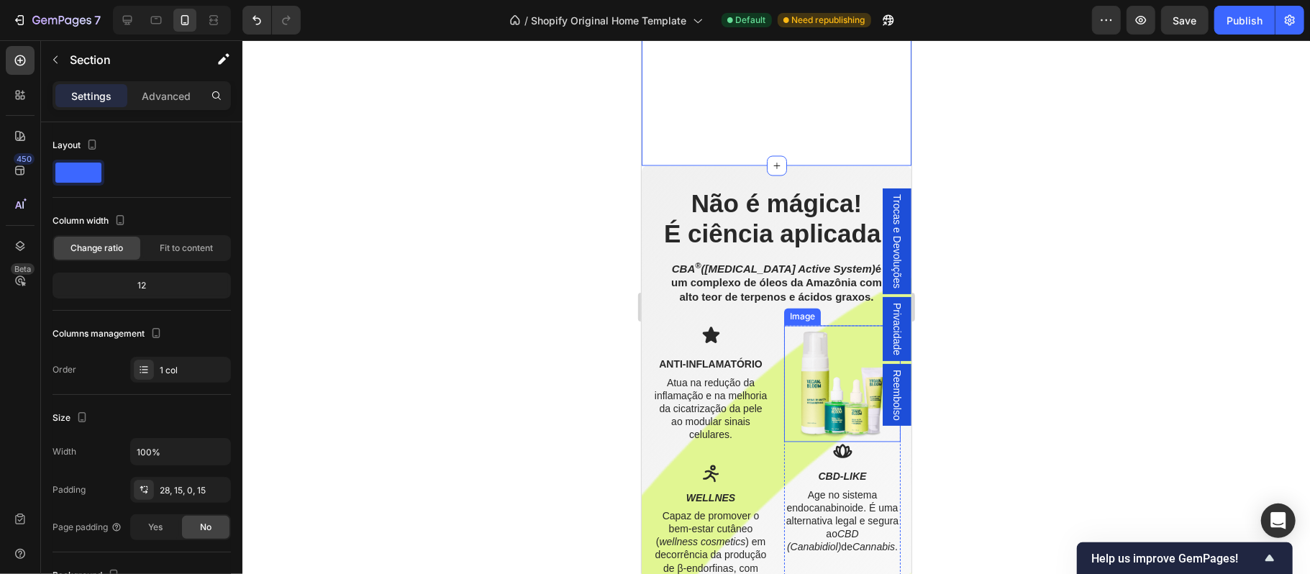
click at [822, 363] on img at bounding box center [841, 383] width 117 height 117
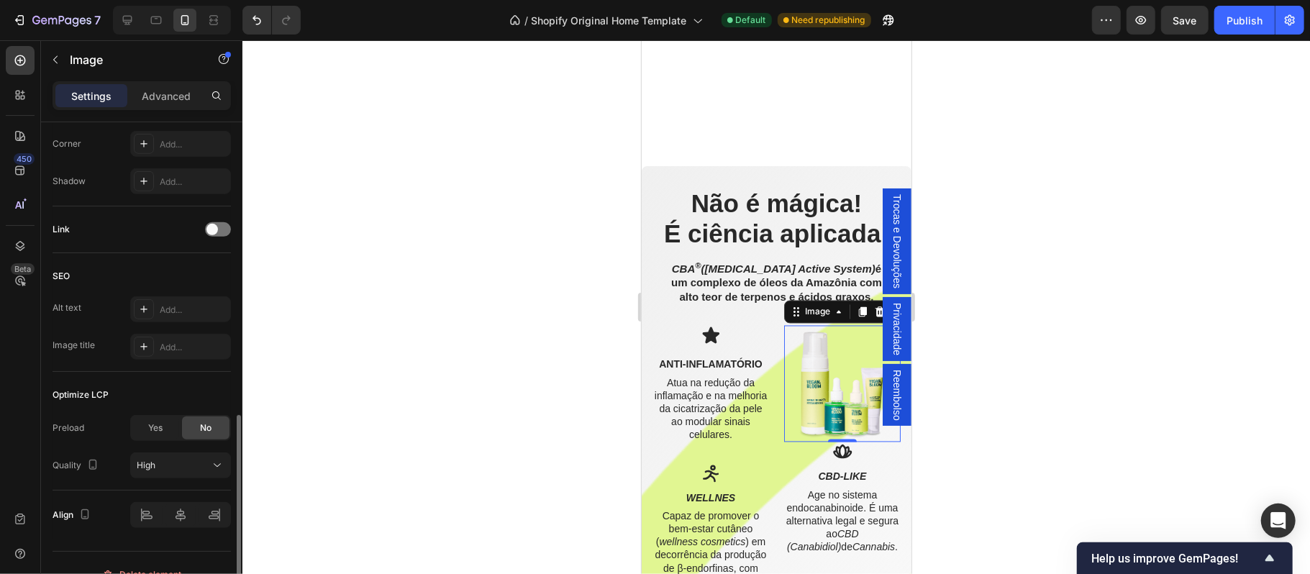
scroll to position [594, 0]
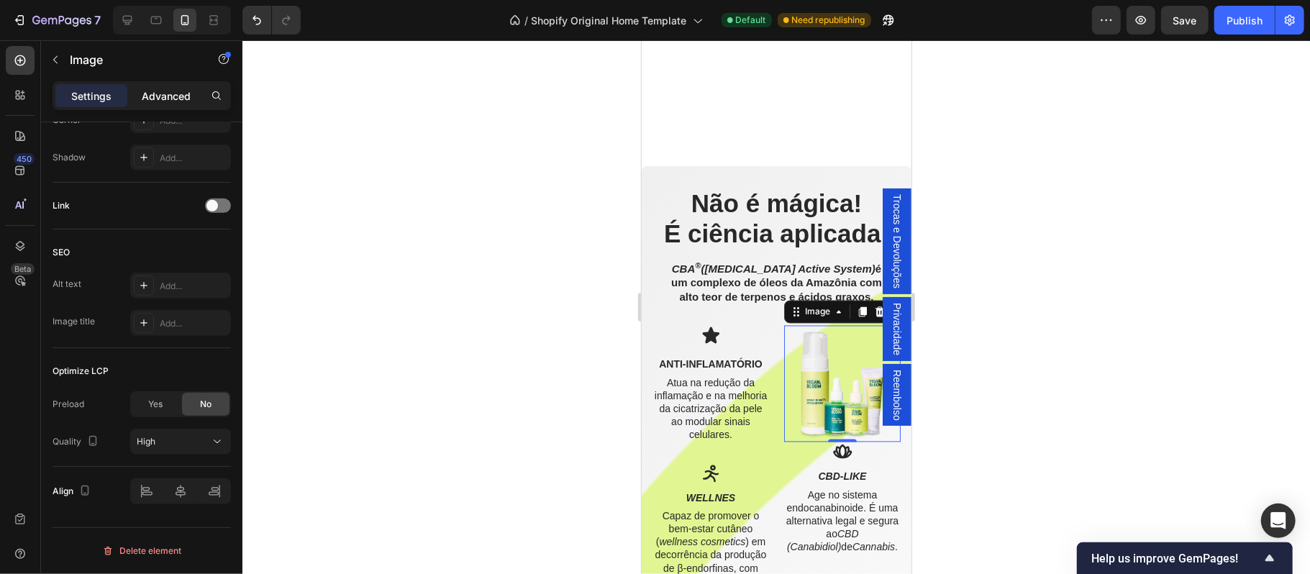
click at [163, 96] on p "Advanced" at bounding box center [166, 95] width 49 height 15
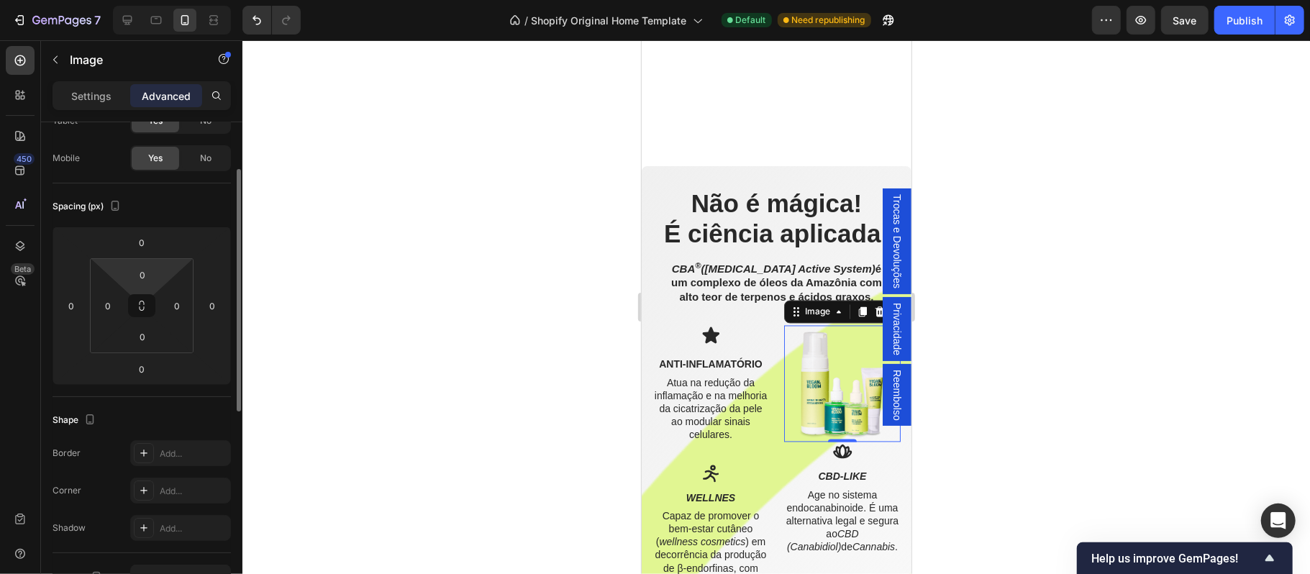
scroll to position [0, 0]
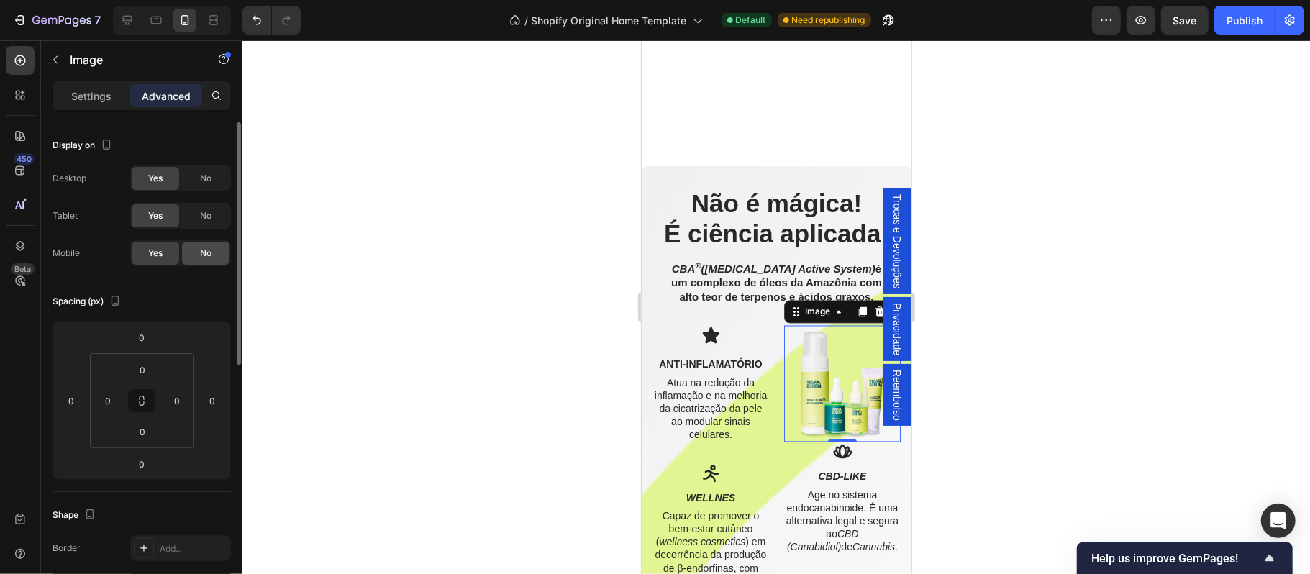
click at [200, 251] on span "No" at bounding box center [206, 253] width 12 height 13
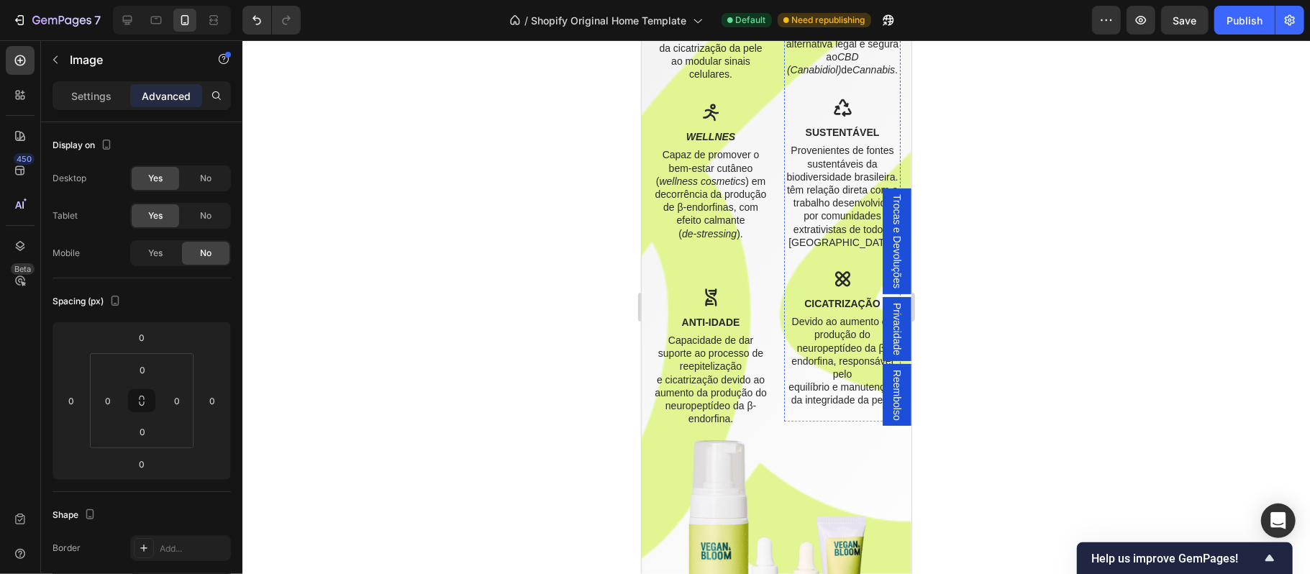
scroll to position [2334, 0]
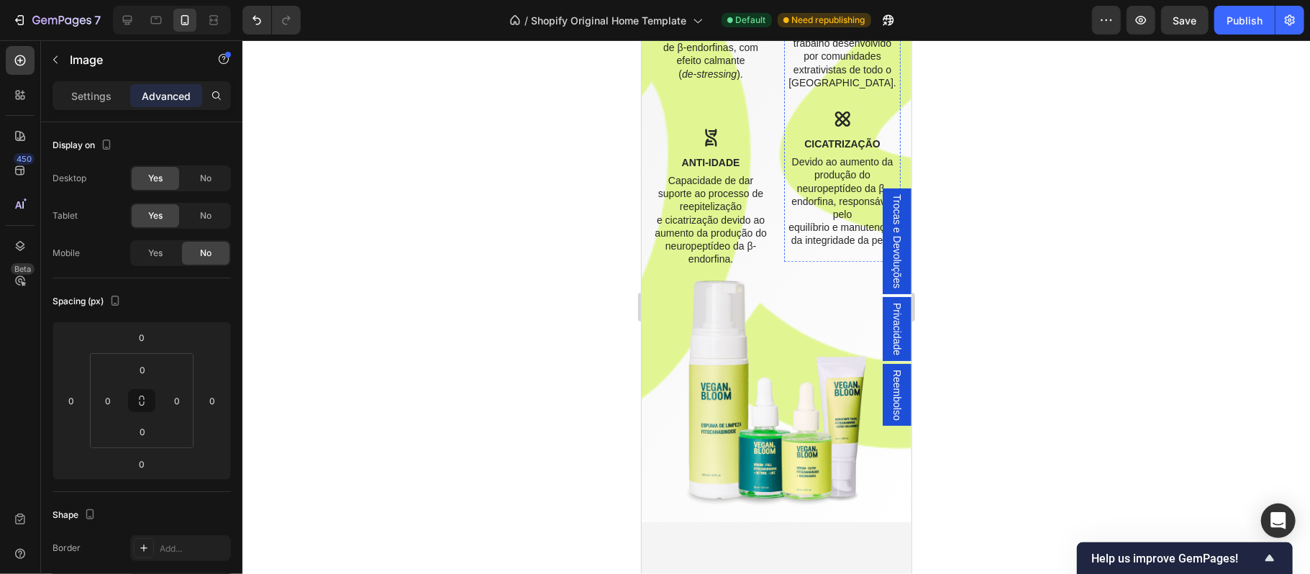
click at [770, 376] on img at bounding box center [776, 390] width 248 height 248
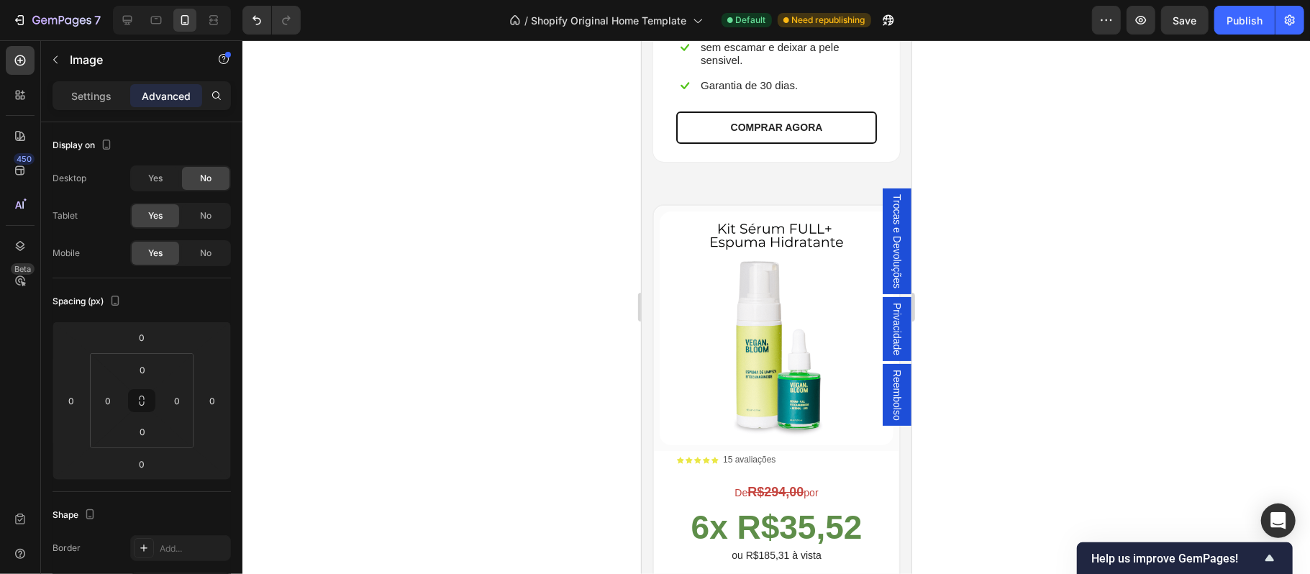
scroll to position [3261, 0]
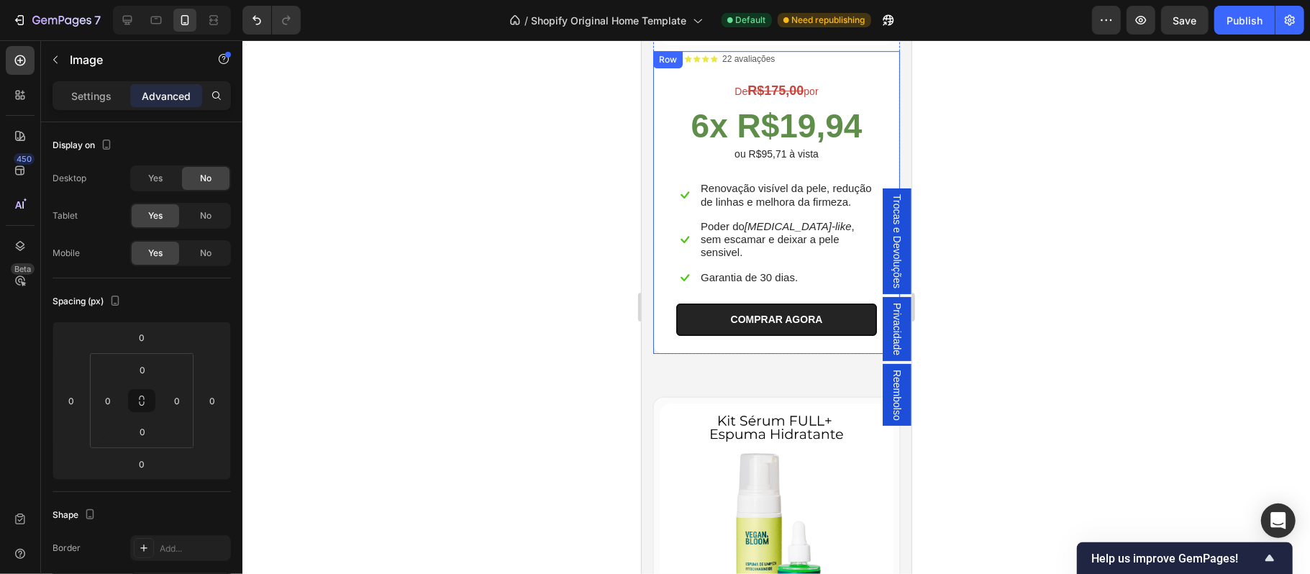
click at [828, 327] on button "COMPRAR AGORA" at bounding box center [776, 319] width 201 height 32
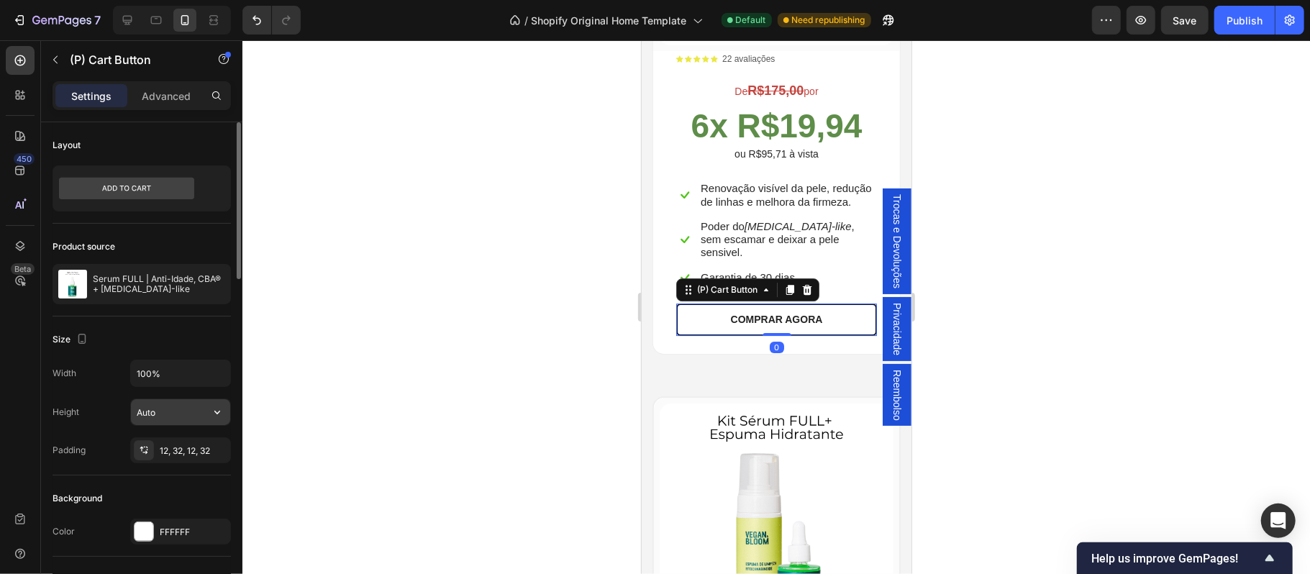
scroll to position [127, 0]
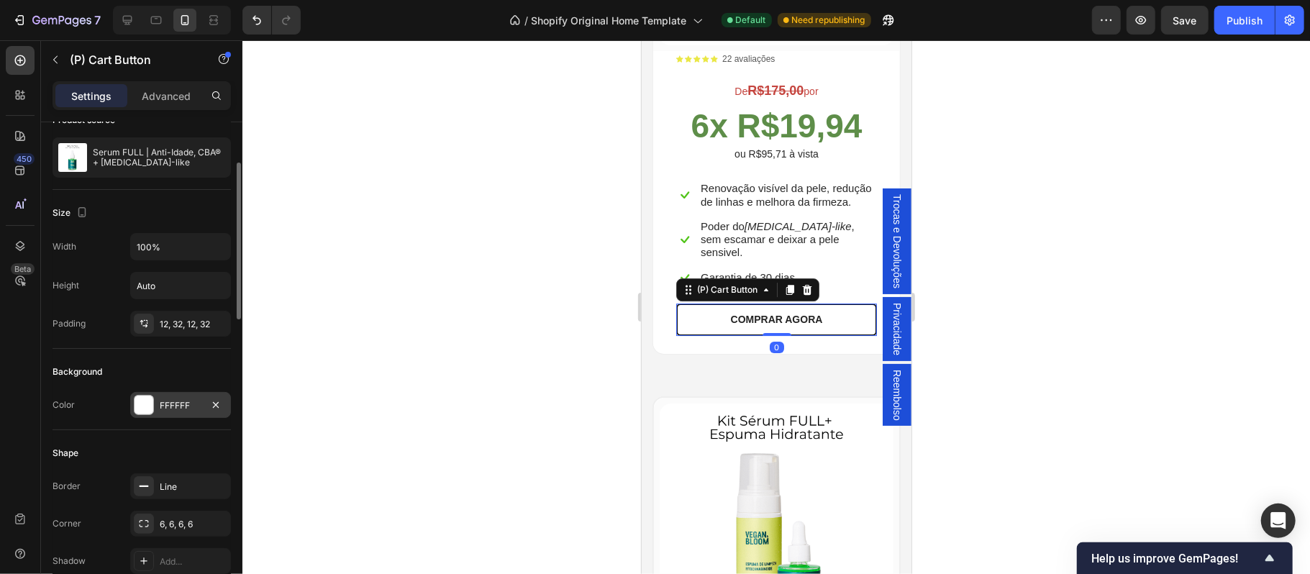
click at [147, 401] on div at bounding box center [144, 405] width 19 height 19
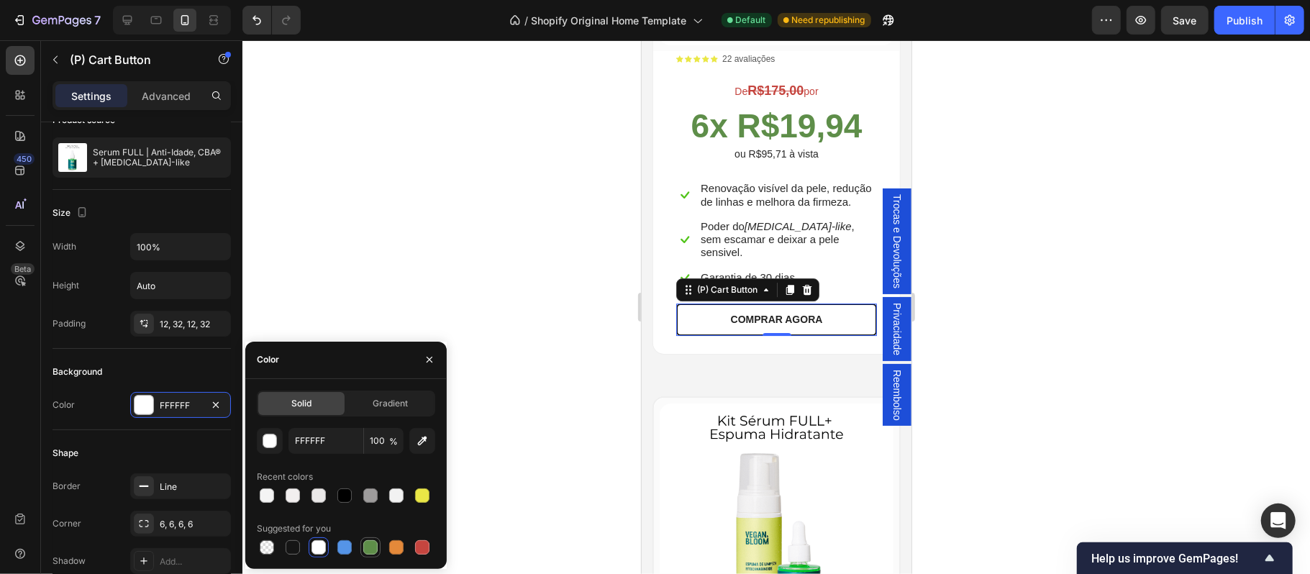
click at [369, 547] on div at bounding box center [370, 547] width 14 height 14
type input "5E8E49"
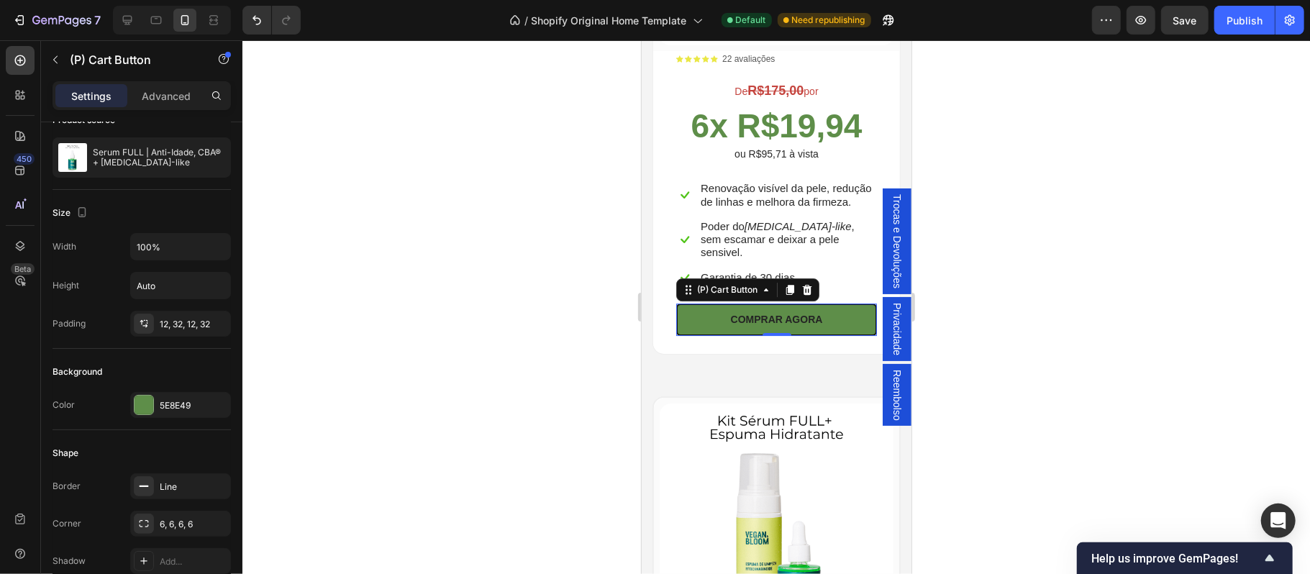
click at [528, 299] on div at bounding box center [776, 307] width 1068 height 534
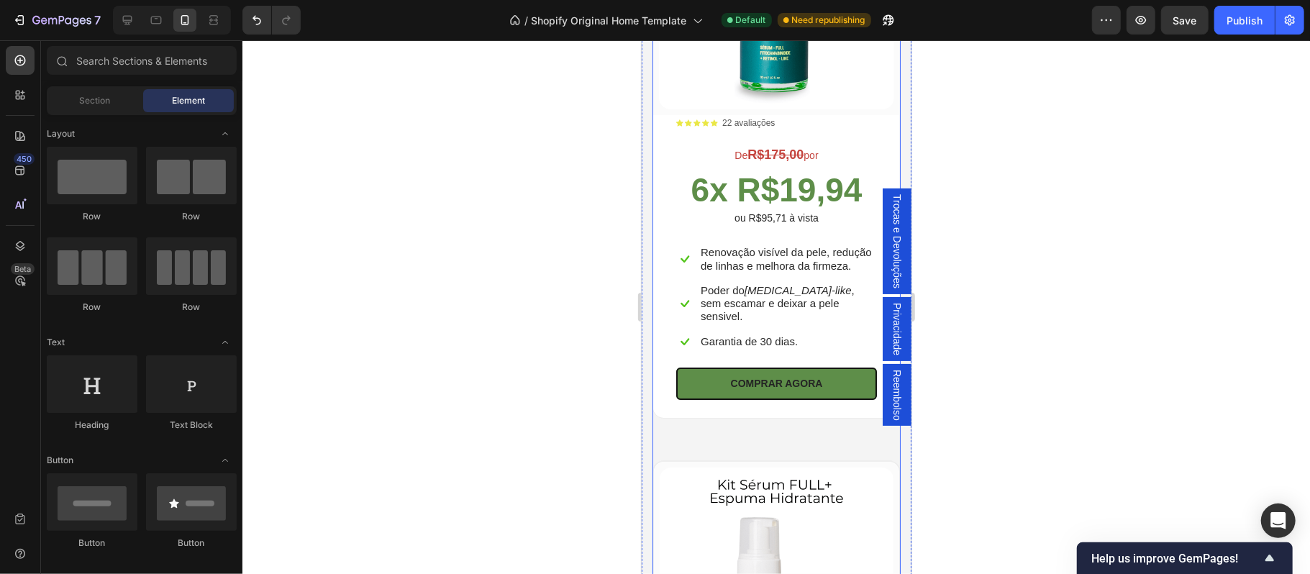
scroll to position [3229, 0]
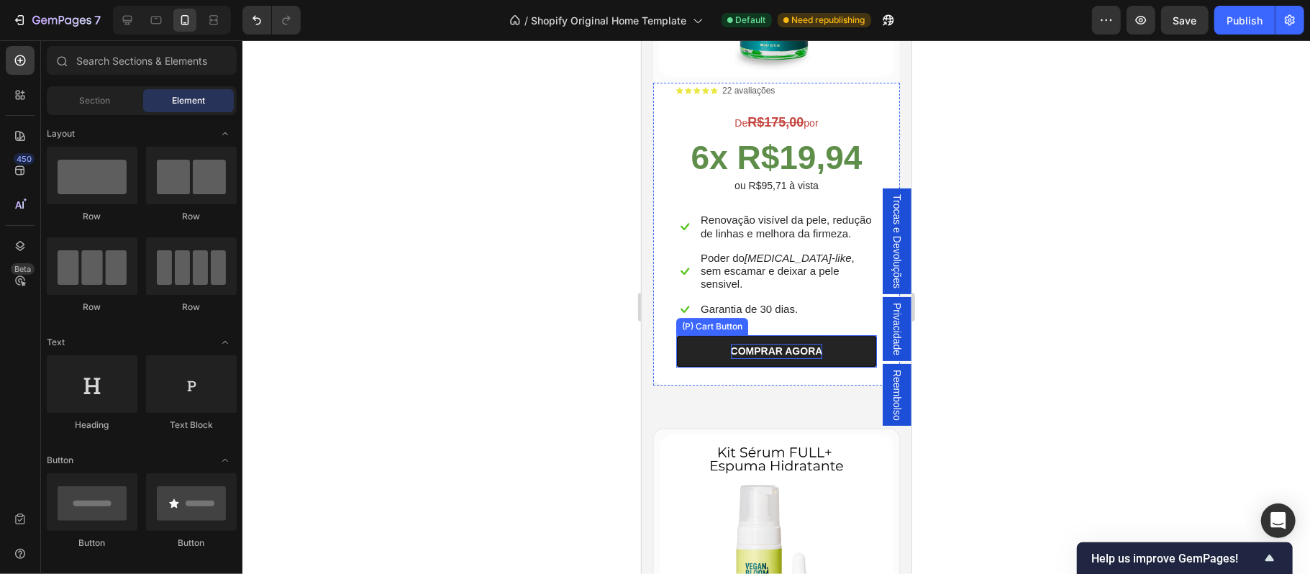
click at [777, 350] on div "COMPRAR AGORA" at bounding box center [776, 350] width 92 height 15
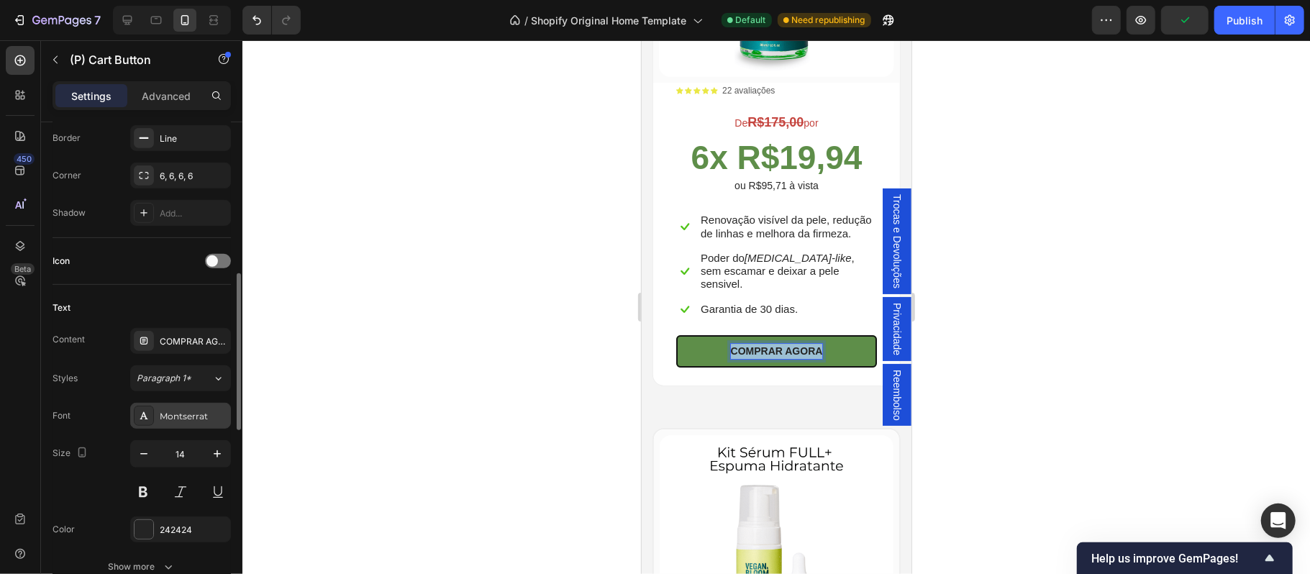
scroll to position [570, 0]
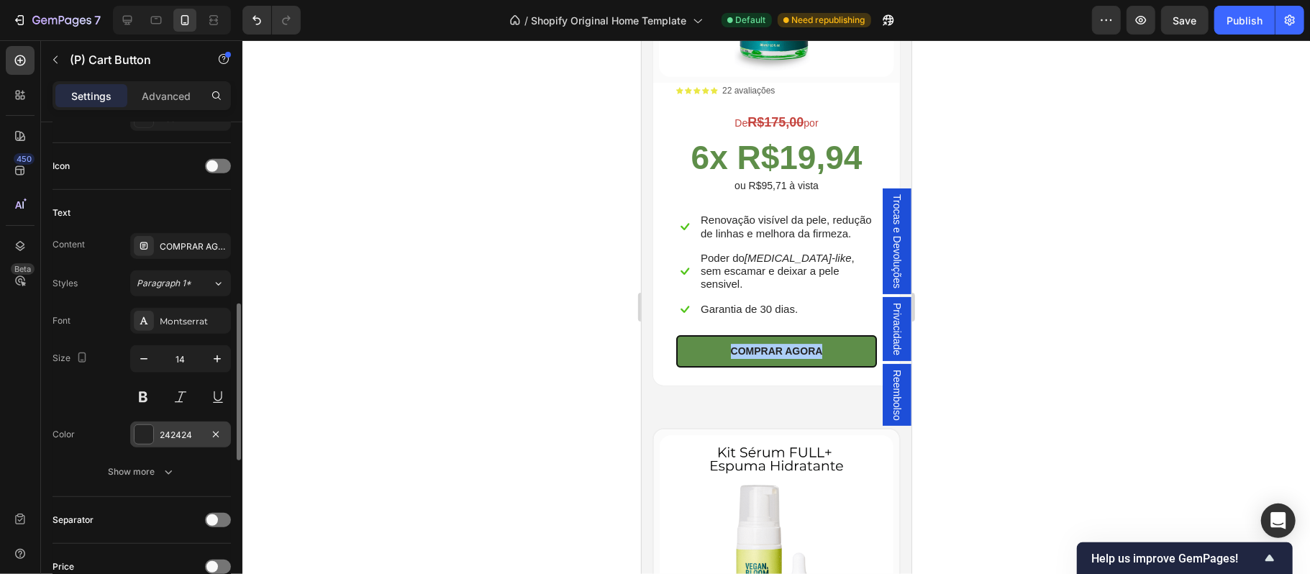
click at [171, 437] on div "242424" at bounding box center [181, 435] width 42 height 13
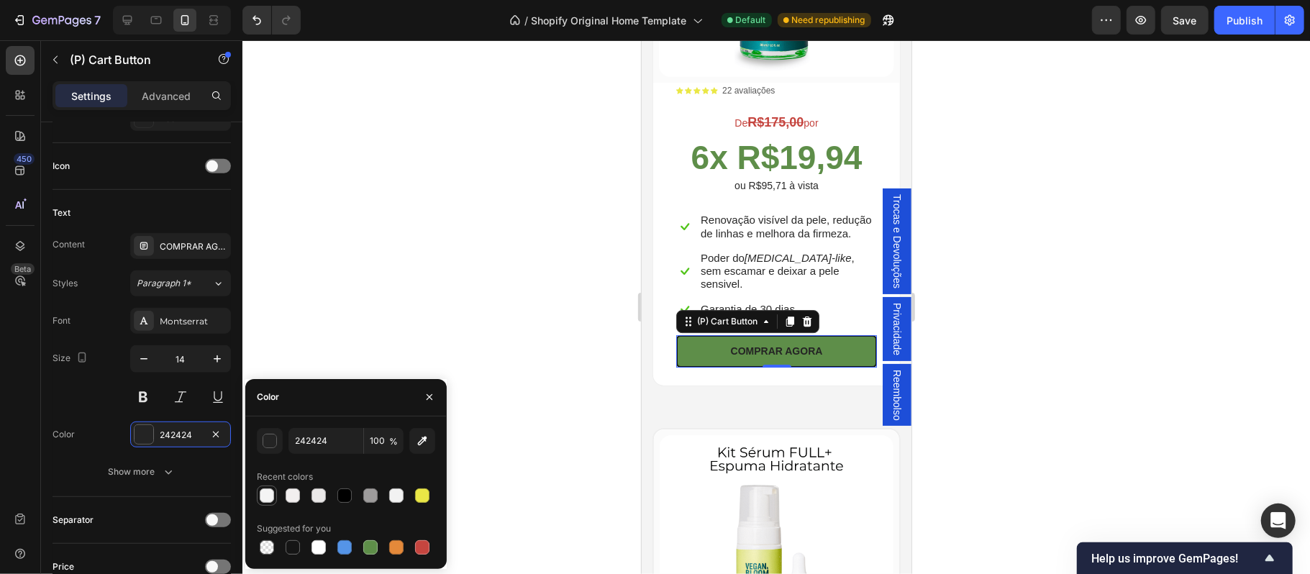
click at [266, 492] on div at bounding box center [267, 495] width 14 height 14
type input "F4F4F4"
click at [217, 363] on icon "button" at bounding box center [217, 358] width 7 height 7
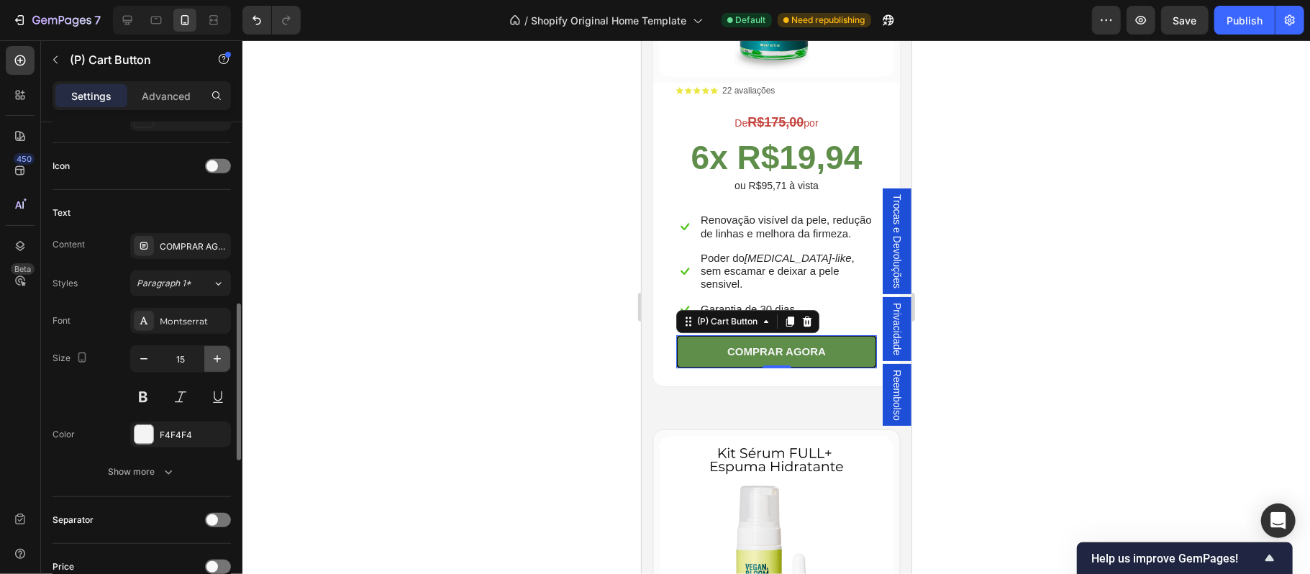
click at [217, 363] on icon "button" at bounding box center [217, 358] width 7 height 7
type input "16"
click at [528, 375] on div at bounding box center [776, 307] width 1068 height 534
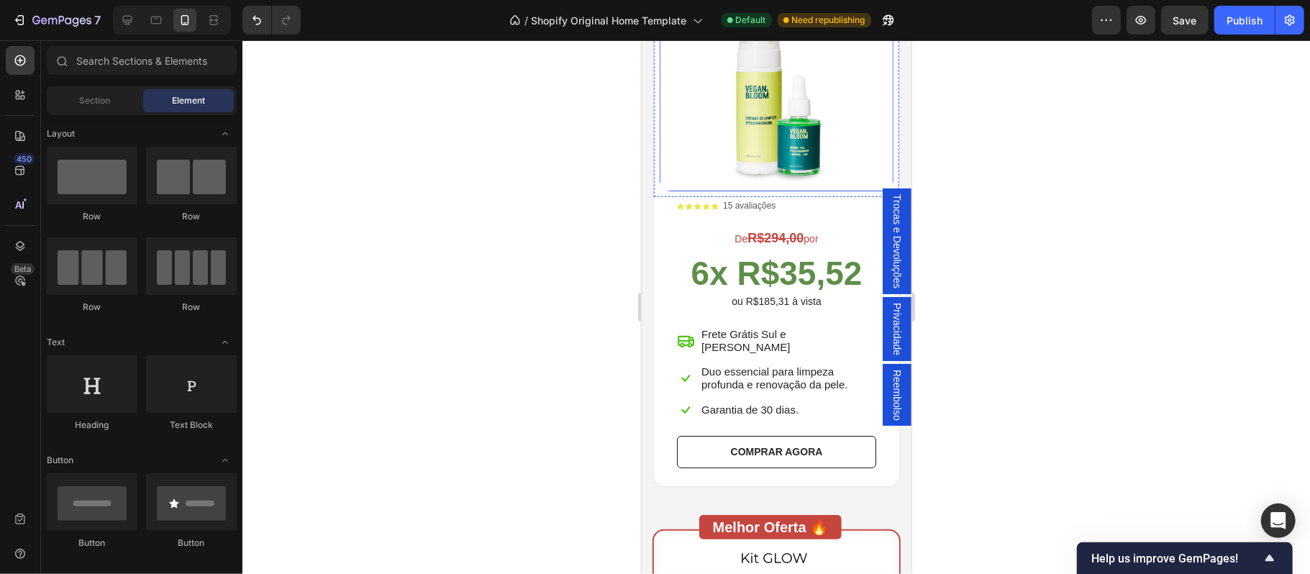
scroll to position [3837, 0]
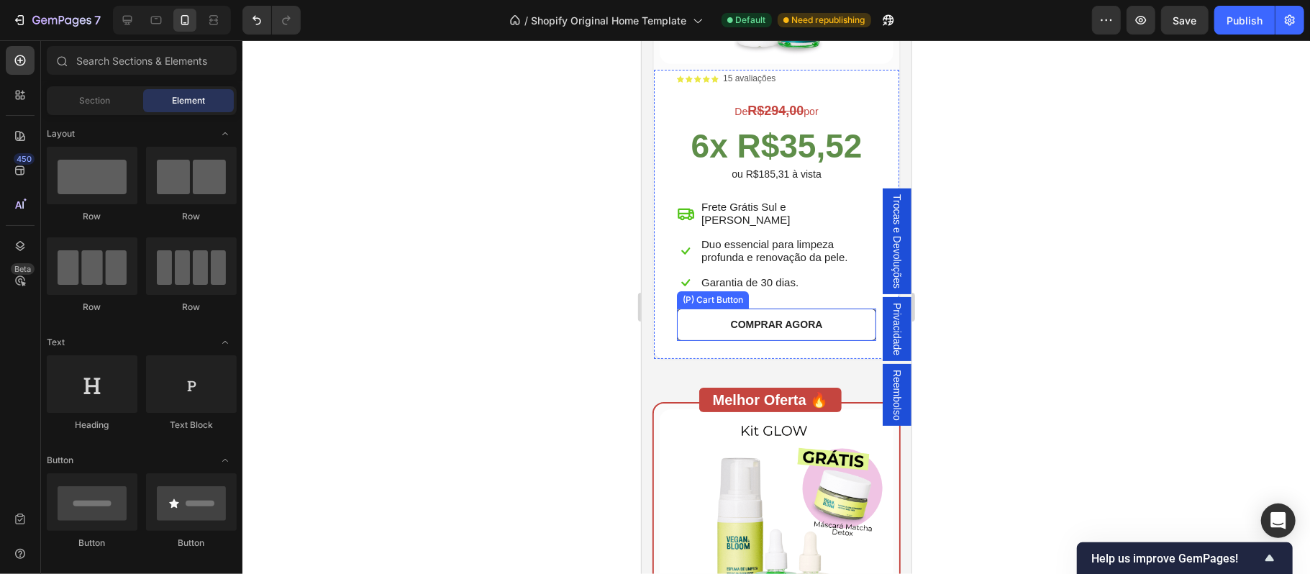
click at [837, 308] on button "COMPRAR AGORA" at bounding box center [775, 324] width 199 height 32
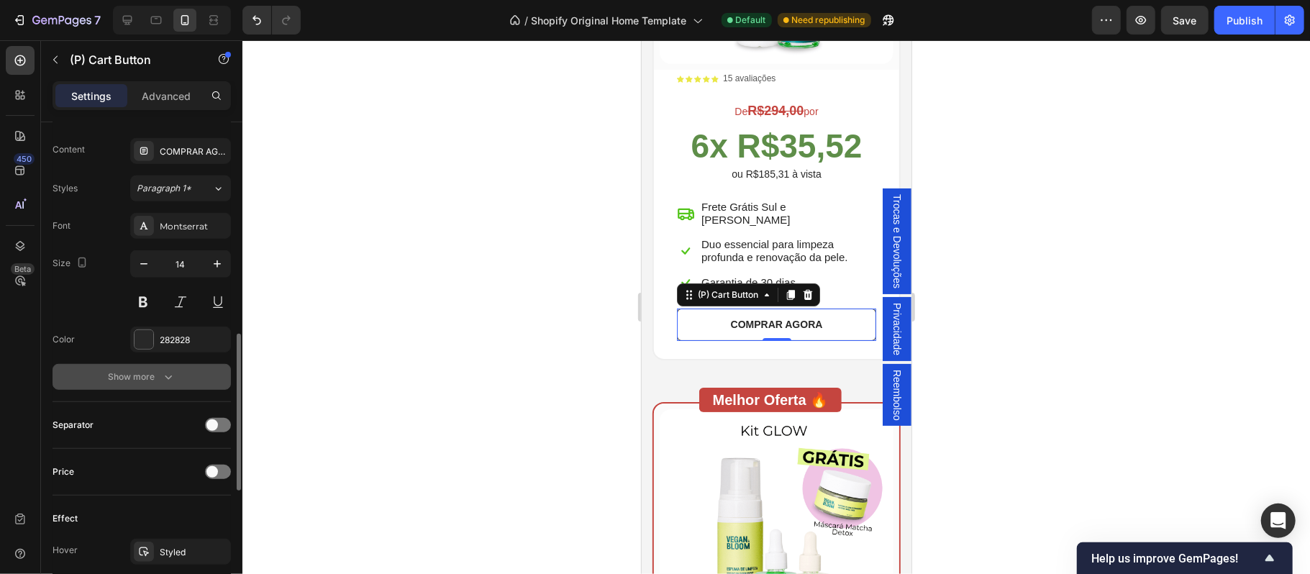
scroll to position [633, 0]
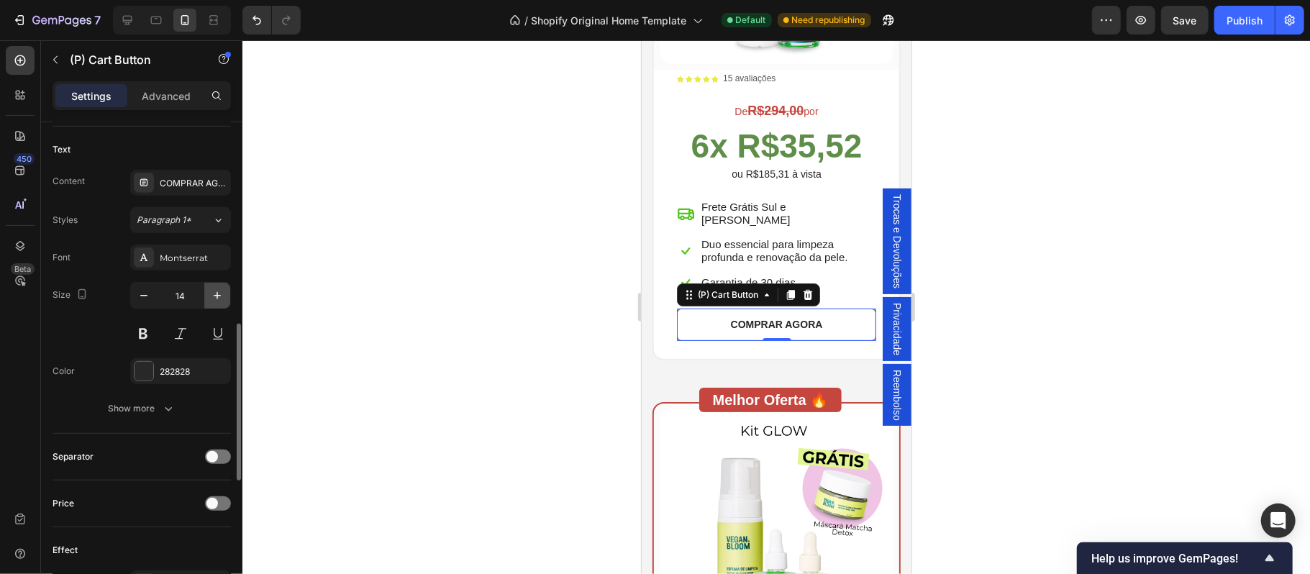
click at [217, 297] on icon "button" at bounding box center [217, 295] width 14 height 14
type input "16"
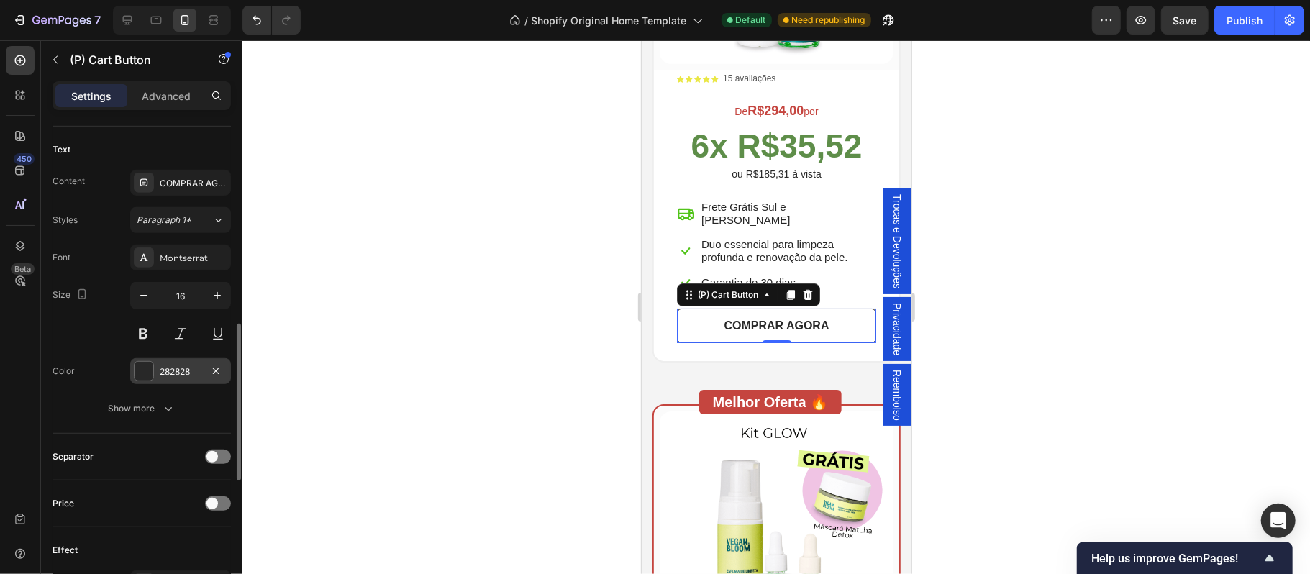
click at [160, 376] on div "282828" at bounding box center [181, 371] width 42 height 13
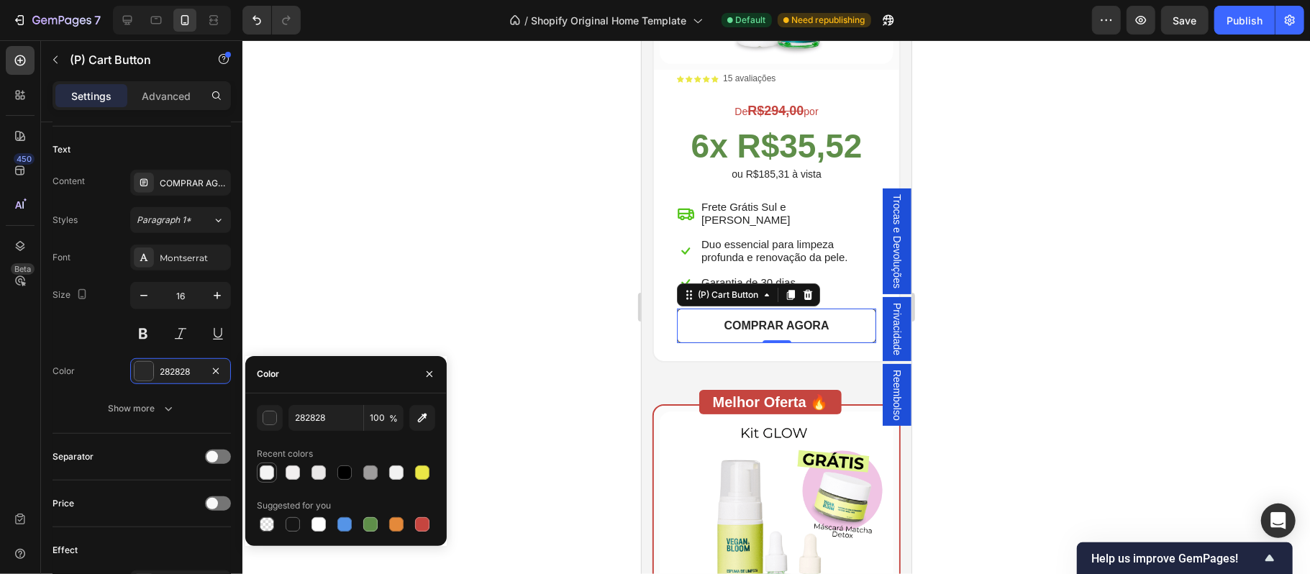
click at [268, 473] on div at bounding box center [267, 472] width 14 height 14
type input "F4F4F4"
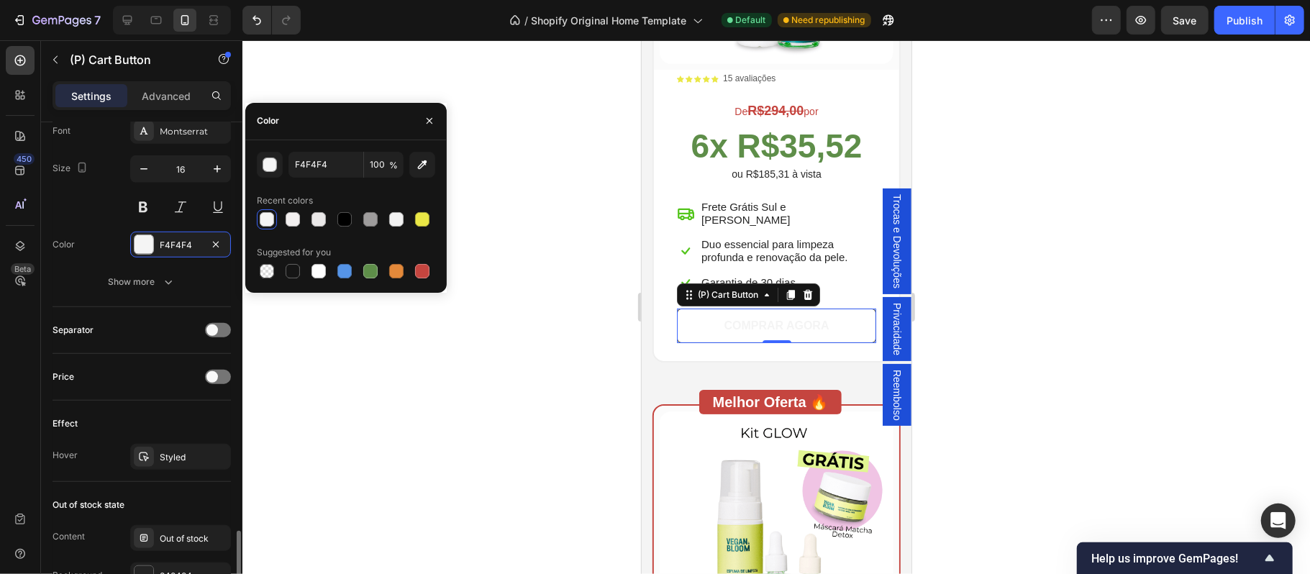
scroll to position [886, 0]
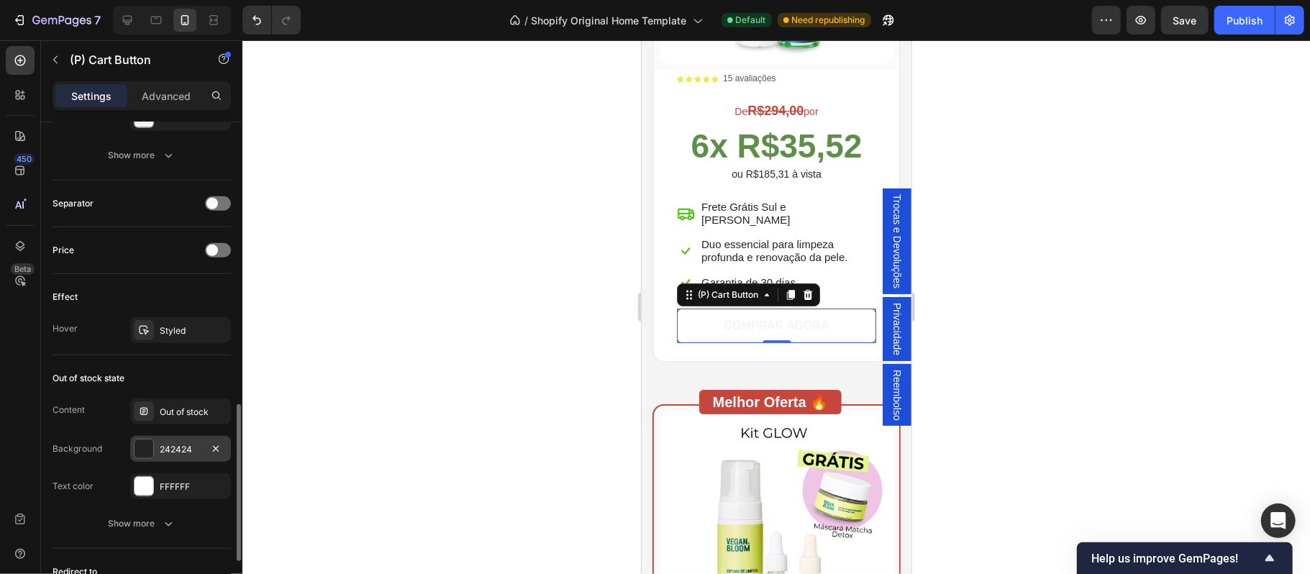
click at [171, 453] on div "242424" at bounding box center [181, 449] width 42 height 13
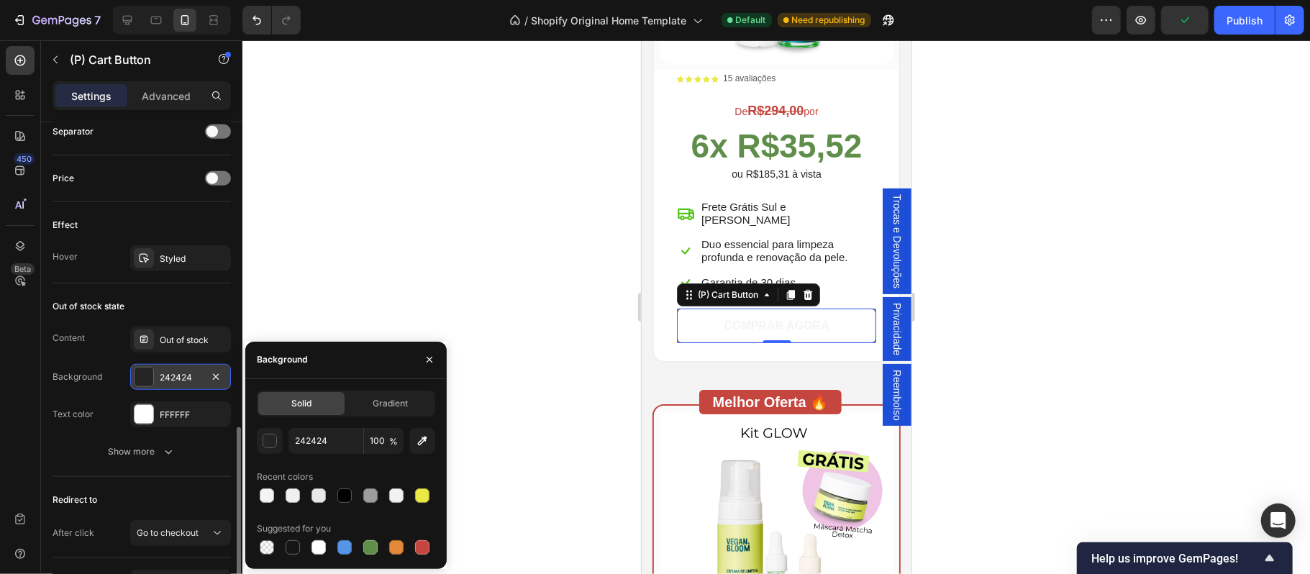
scroll to position [832, 0]
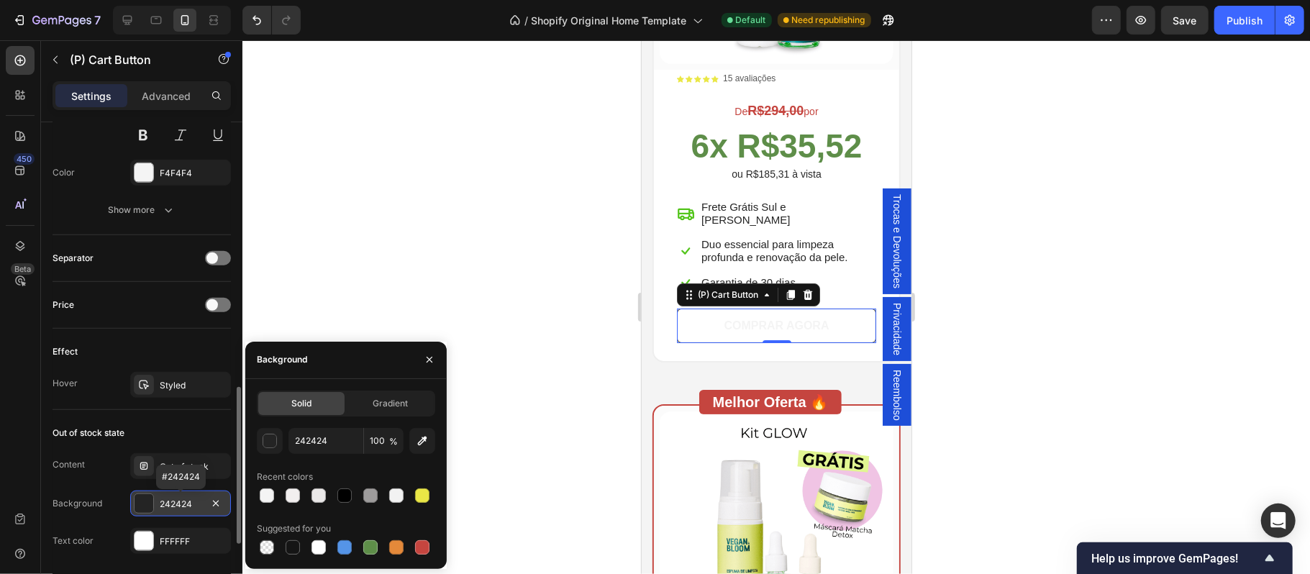
click at [178, 507] on div "242424" at bounding box center [181, 504] width 42 height 13
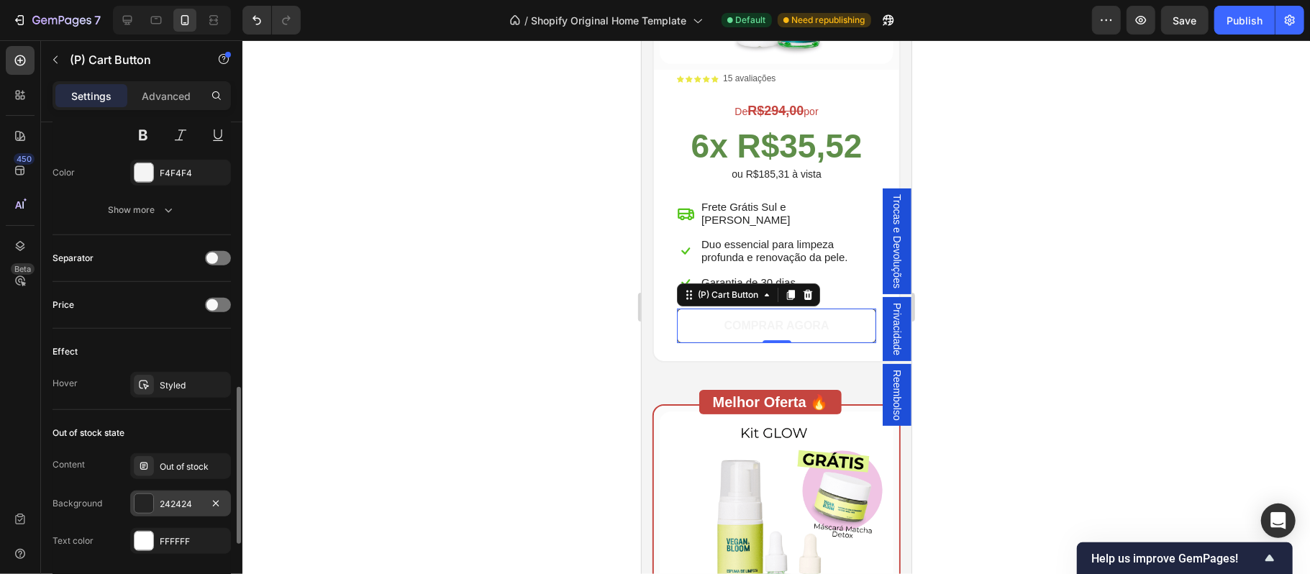
click at [168, 508] on div "242424" at bounding box center [181, 504] width 42 height 13
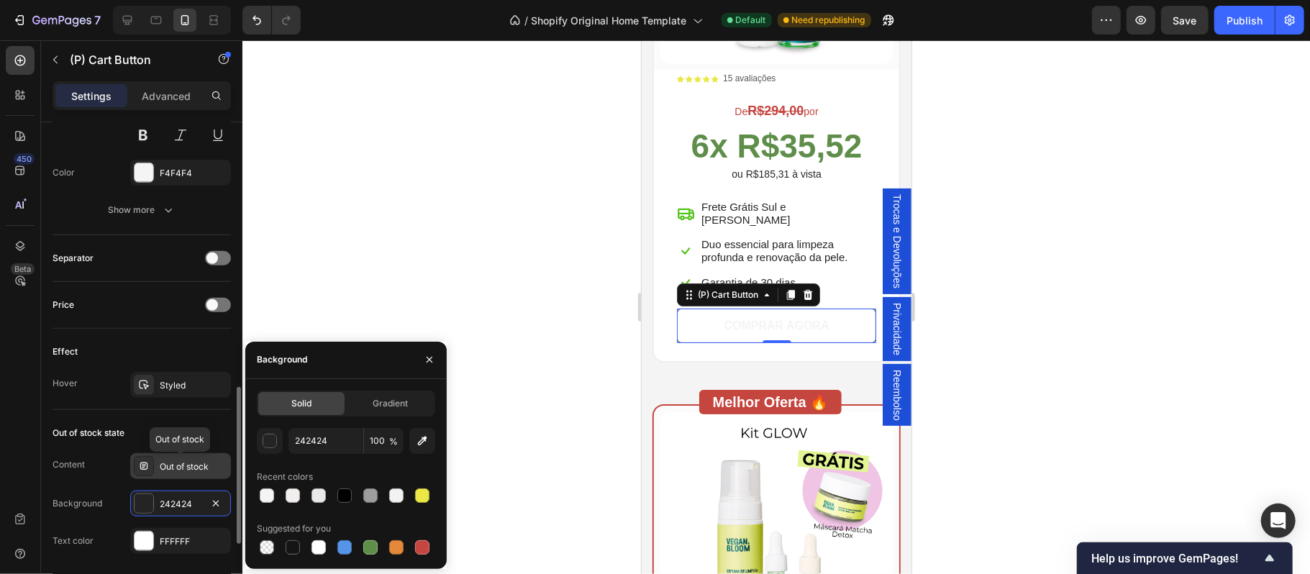
click at [194, 470] on div "Out of stock" at bounding box center [194, 466] width 68 height 13
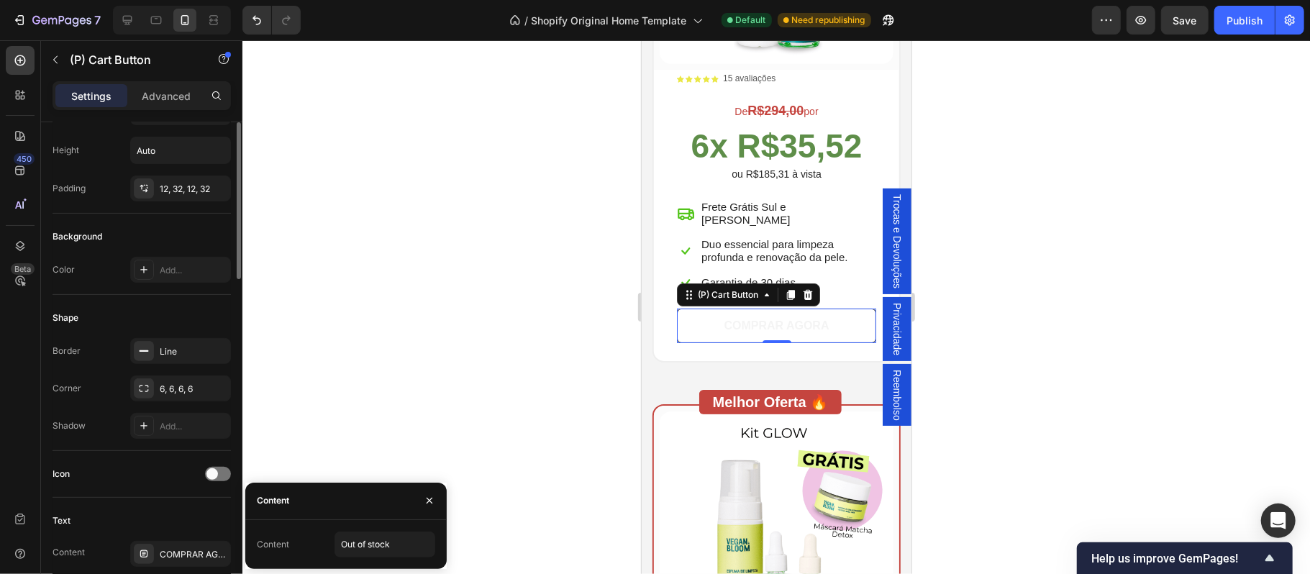
scroll to position [167, 0]
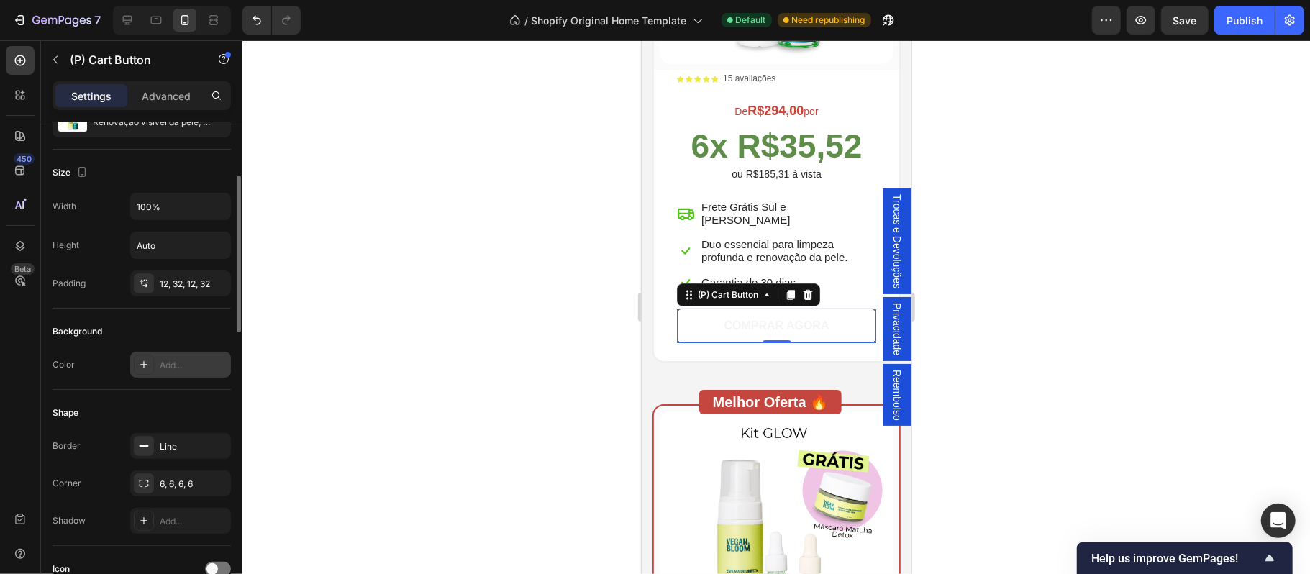
click at [181, 370] on div "Add..." at bounding box center [194, 365] width 68 height 13
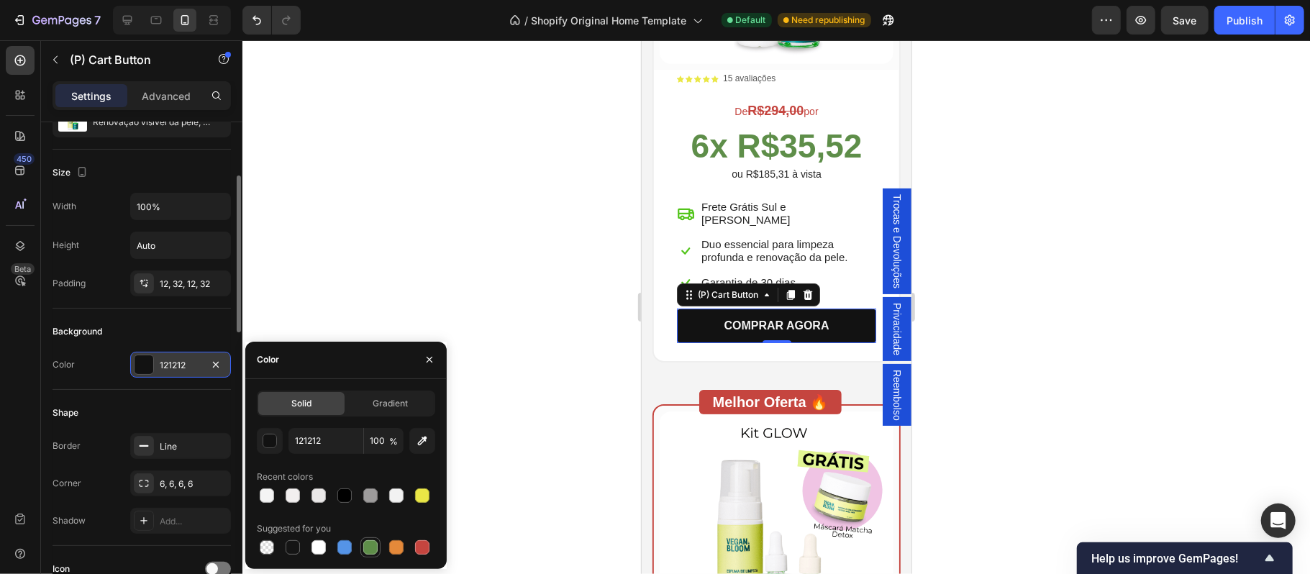
click at [364, 547] on div at bounding box center [370, 547] width 14 height 14
type input "5E8E49"
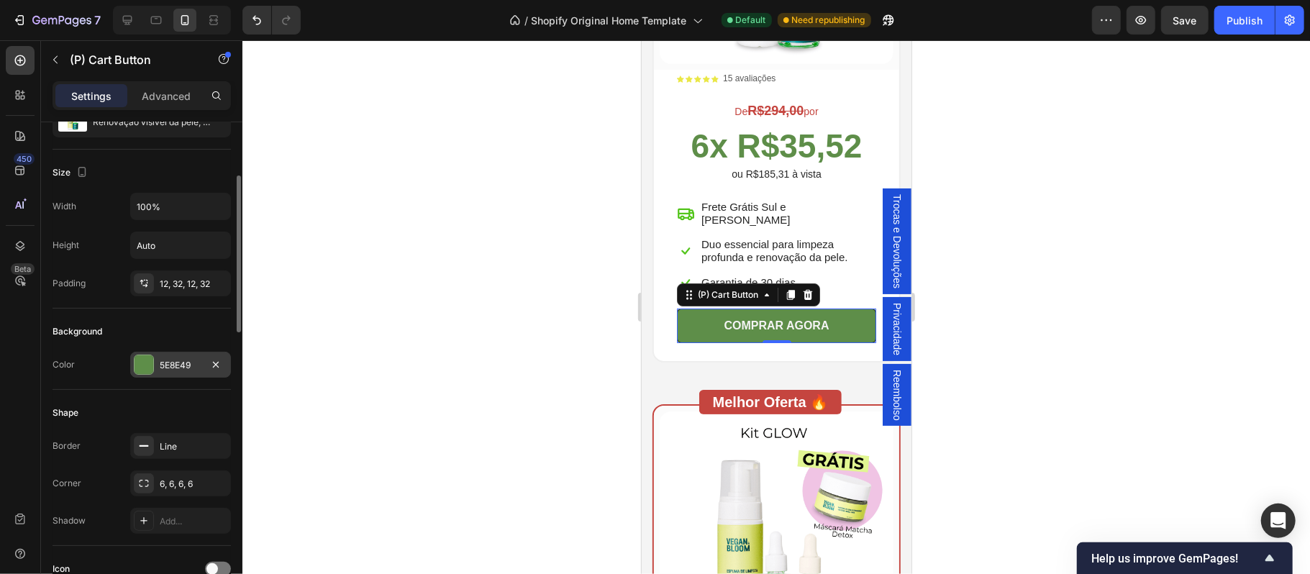
click at [407, 283] on div at bounding box center [776, 307] width 1068 height 534
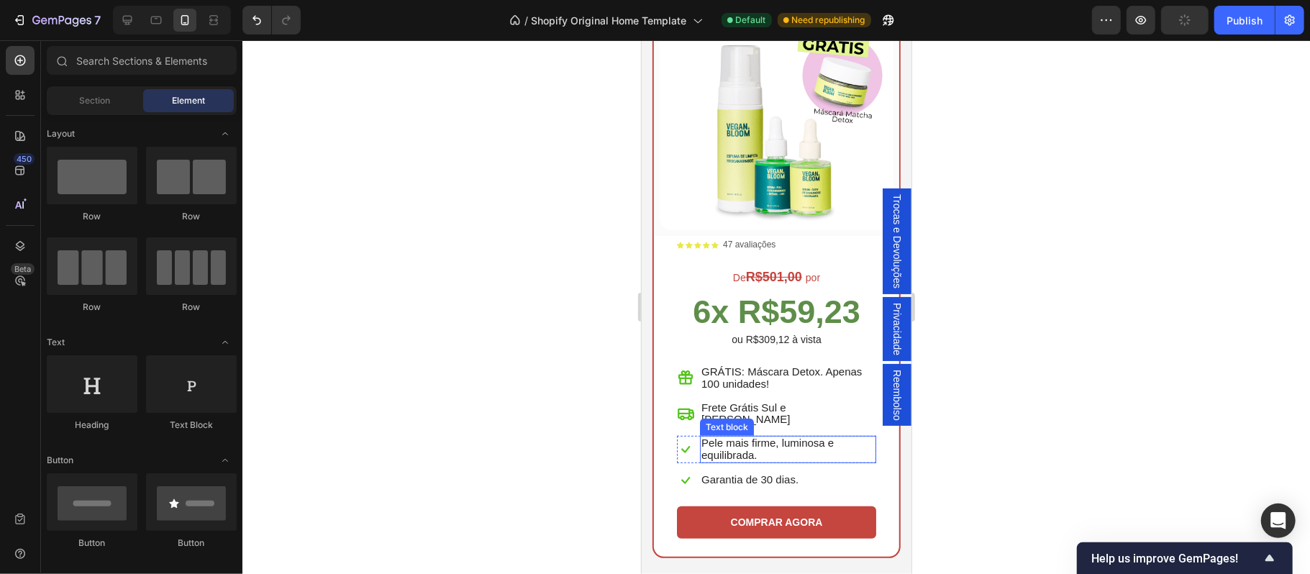
scroll to position [4317, 0]
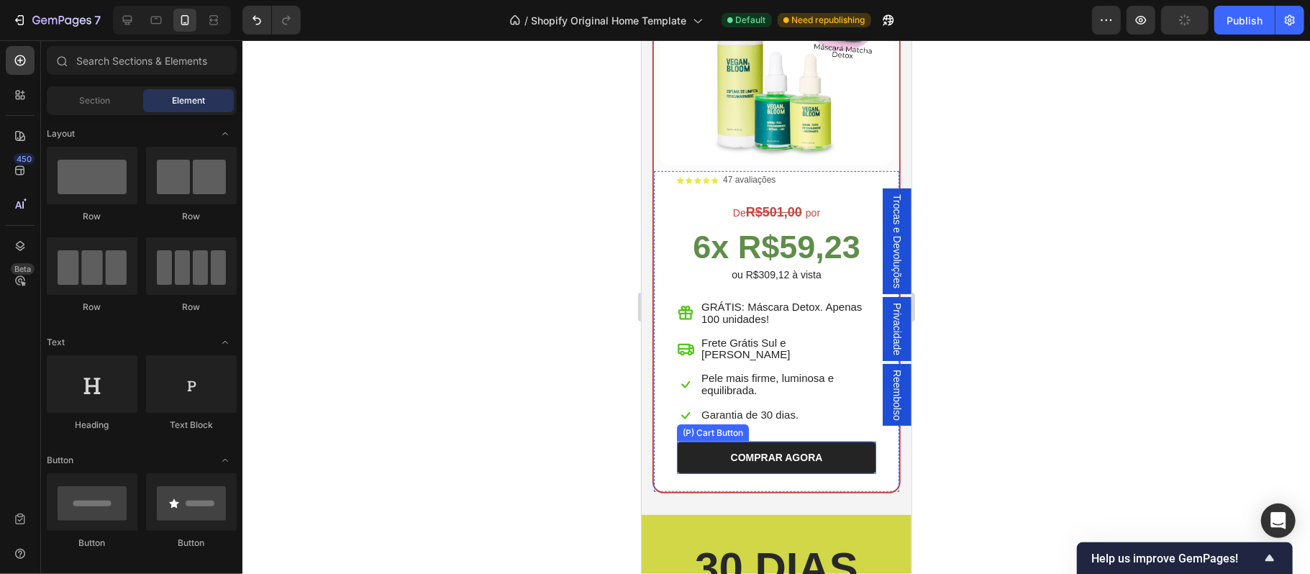
click at [846, 441] on button "COMPRAR AGORA" at bounding box center [775, 457] width 199 height 32
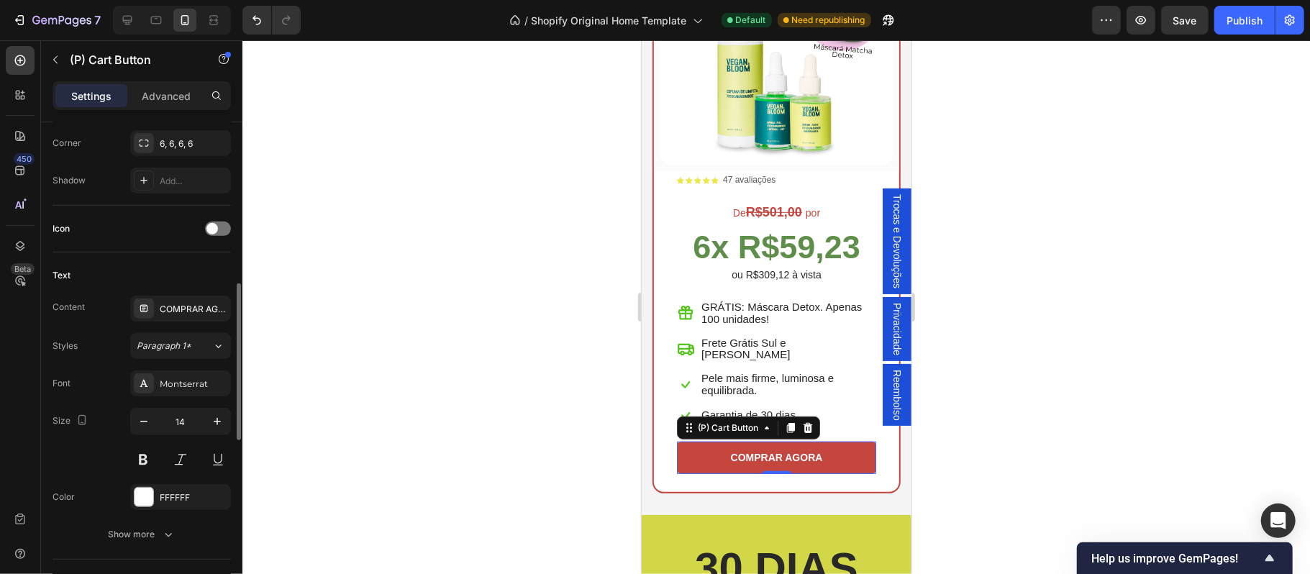
scroll to position [381, 0]
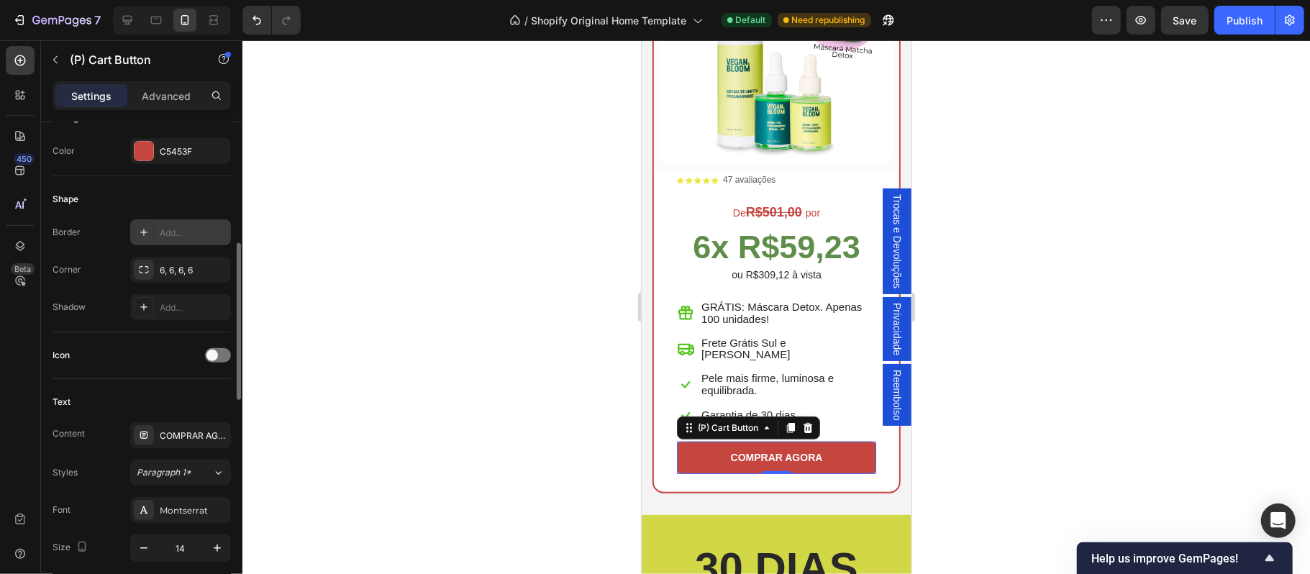
click at [174, 231] on div "Add..." at bounding box center [194, 233] width 68 height 13
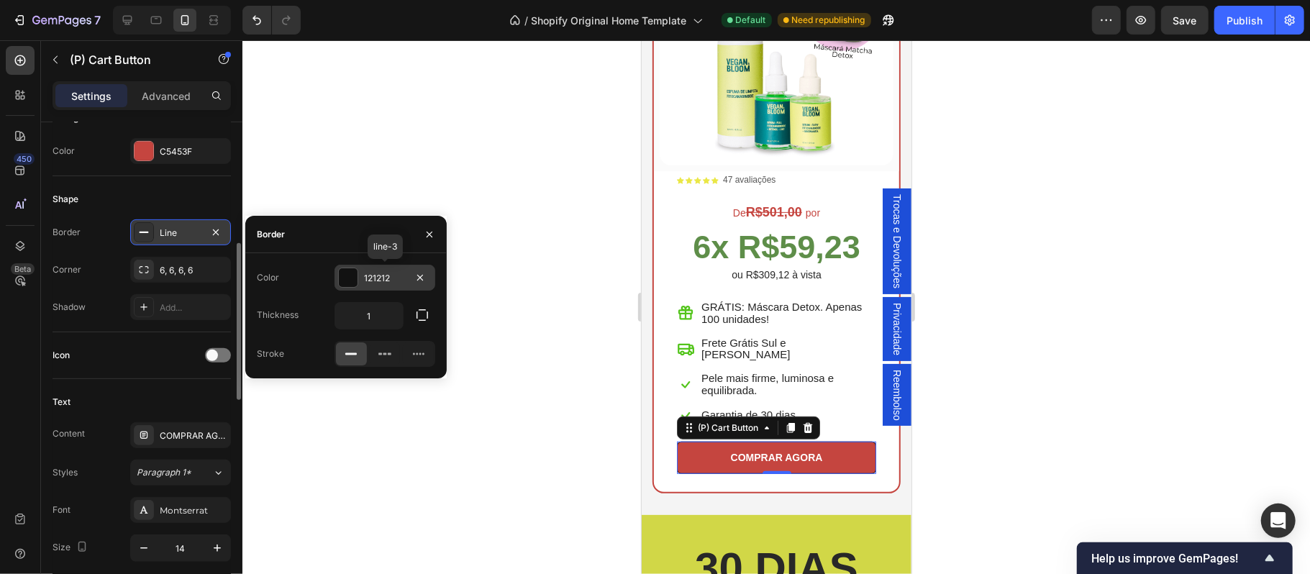
click at [353, 278] on div at bounding box center [348, 277] width 19 height 19
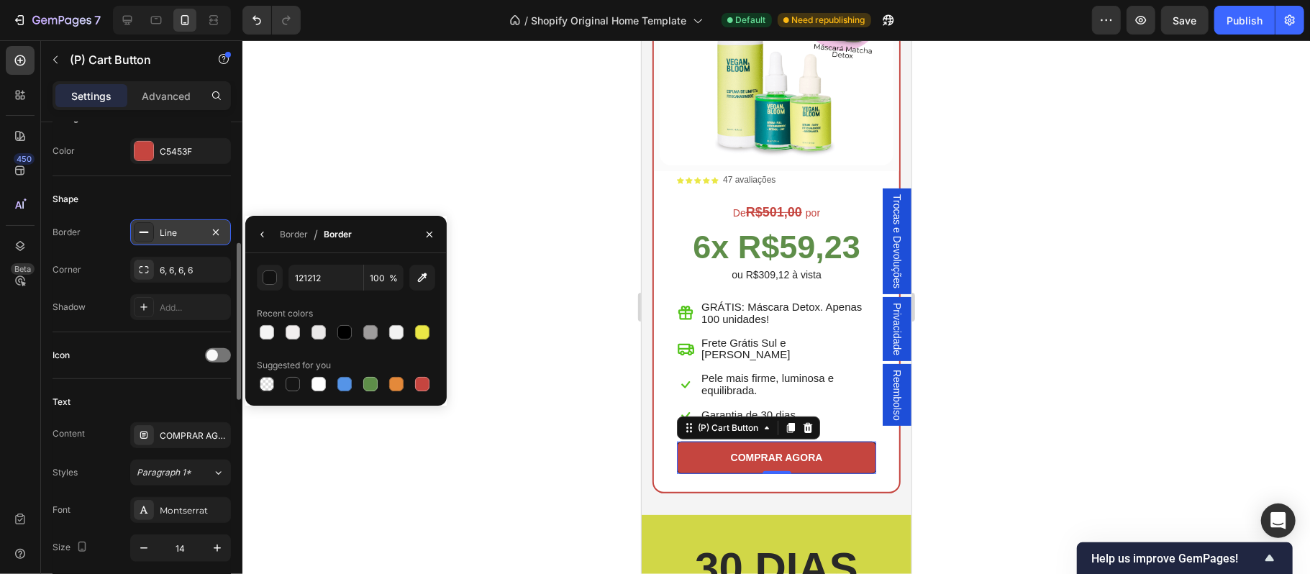
click at [363, 196] on div at bounding box center [776, 307] width 1068 height 534
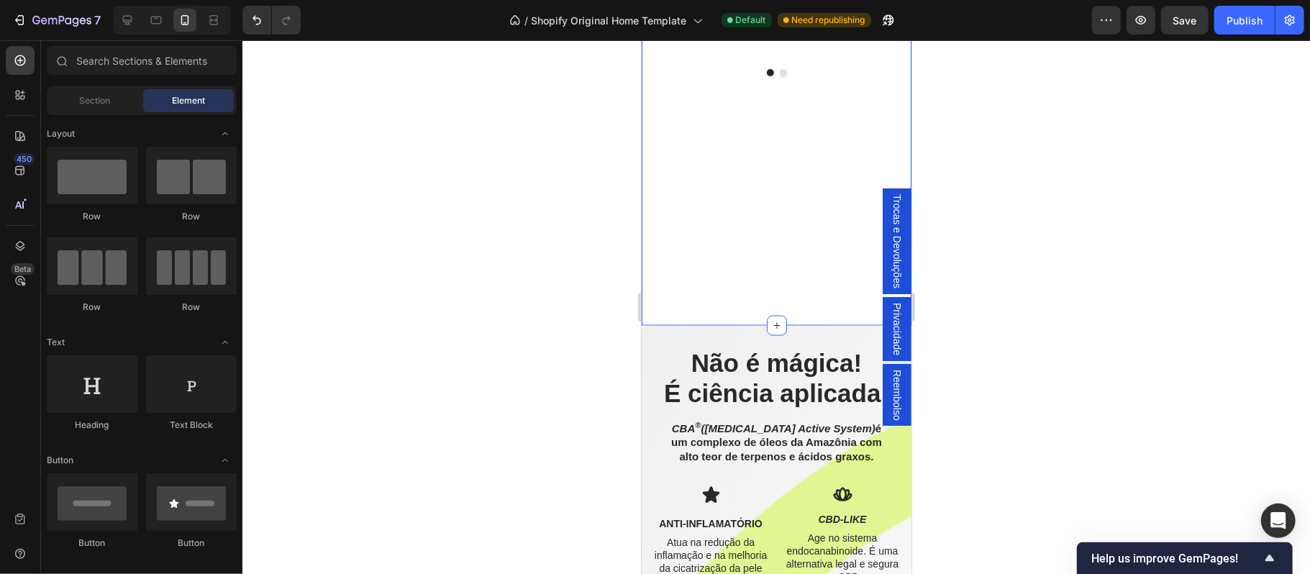
scroll to position [1566, 0]
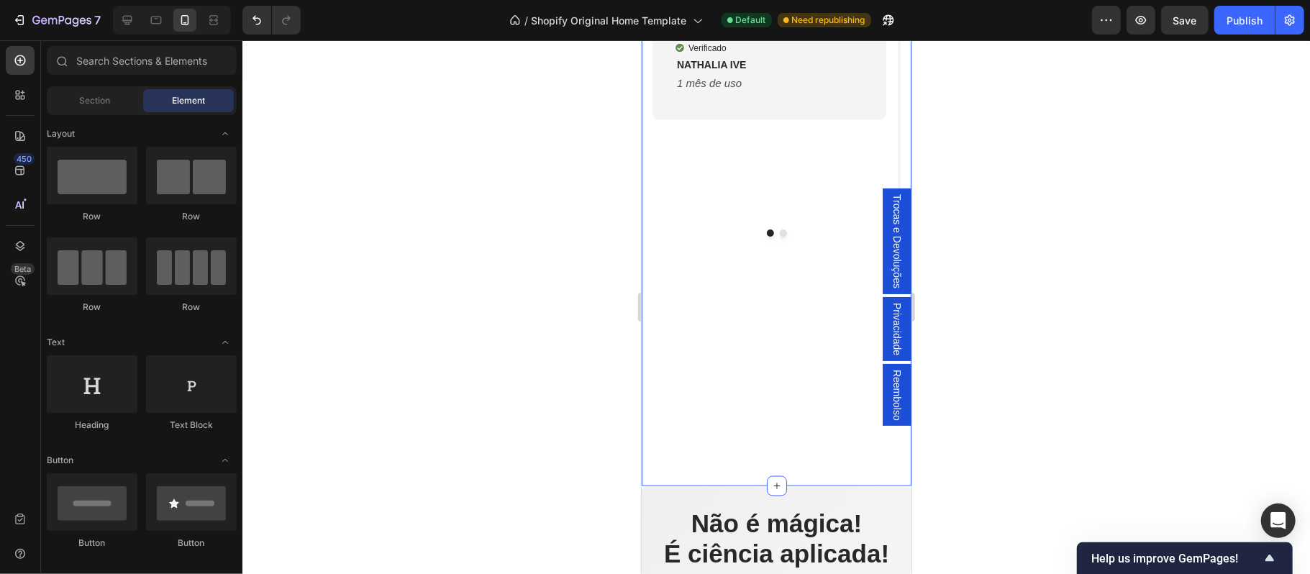
click at [738, 247] on div "COMPRAR AGORA Button" at bounding box center [776, 361] width 248 height 250
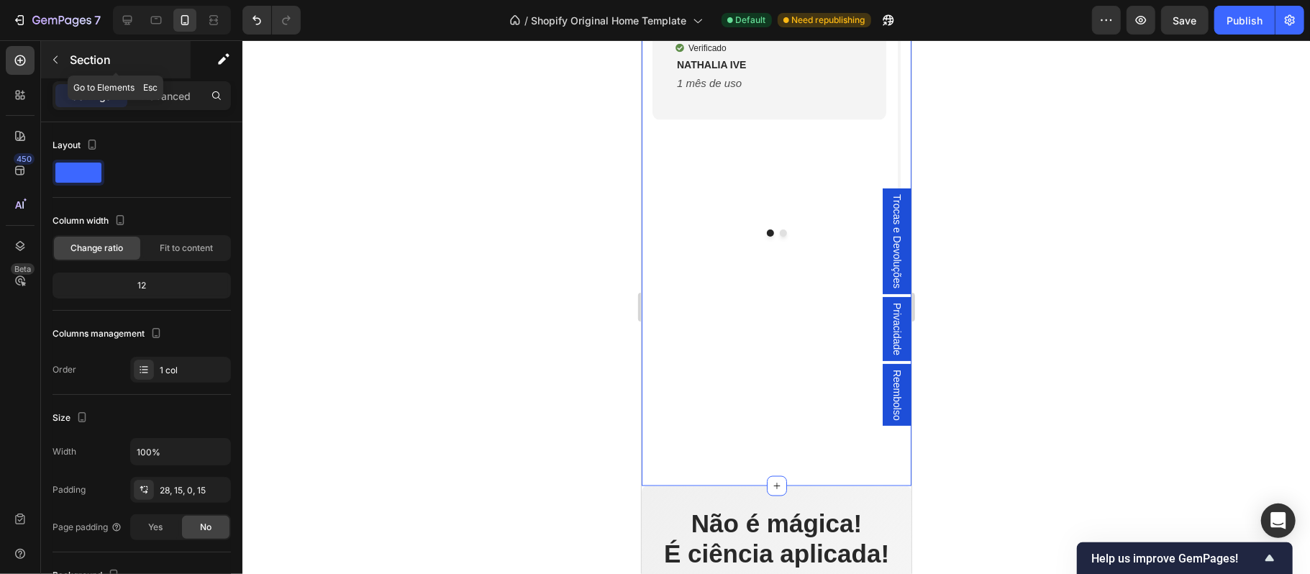
click at [52, 62] on icon "button" at bounding box center [56, 60] width 12 height 12
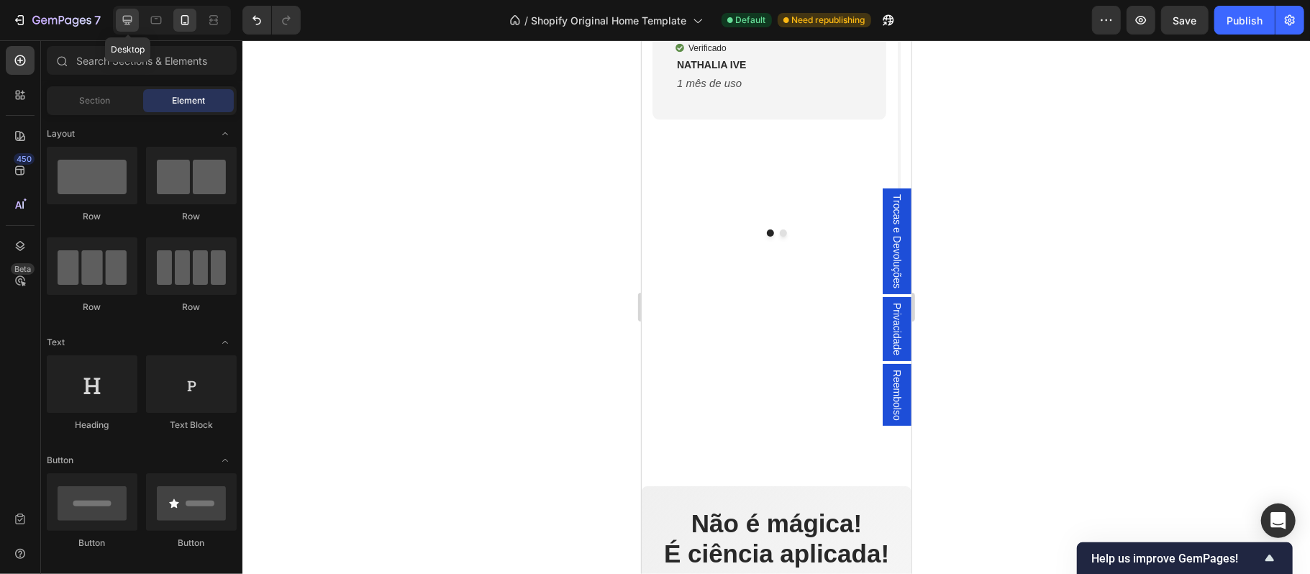
click at [127, 20] on icon at bounding box center [127, 20] width 9 height 9
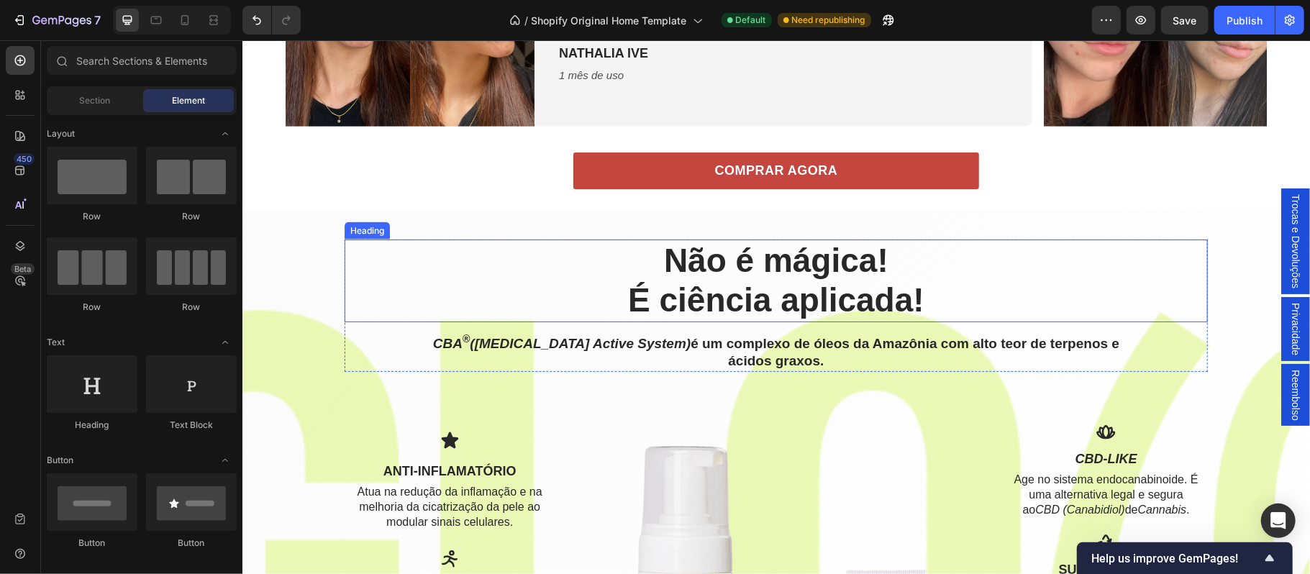
scroll to position [1247, 0]
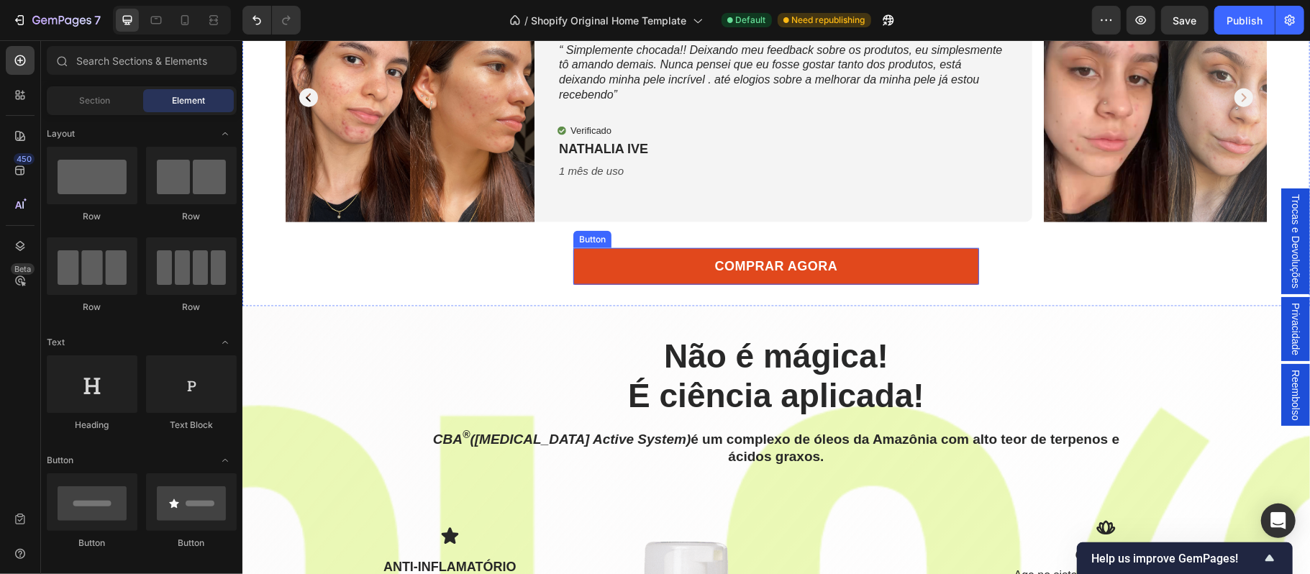
click at [896, 279] on link "COMPRAR AGORA" at bounding box center [776, 265] width 406 height 37
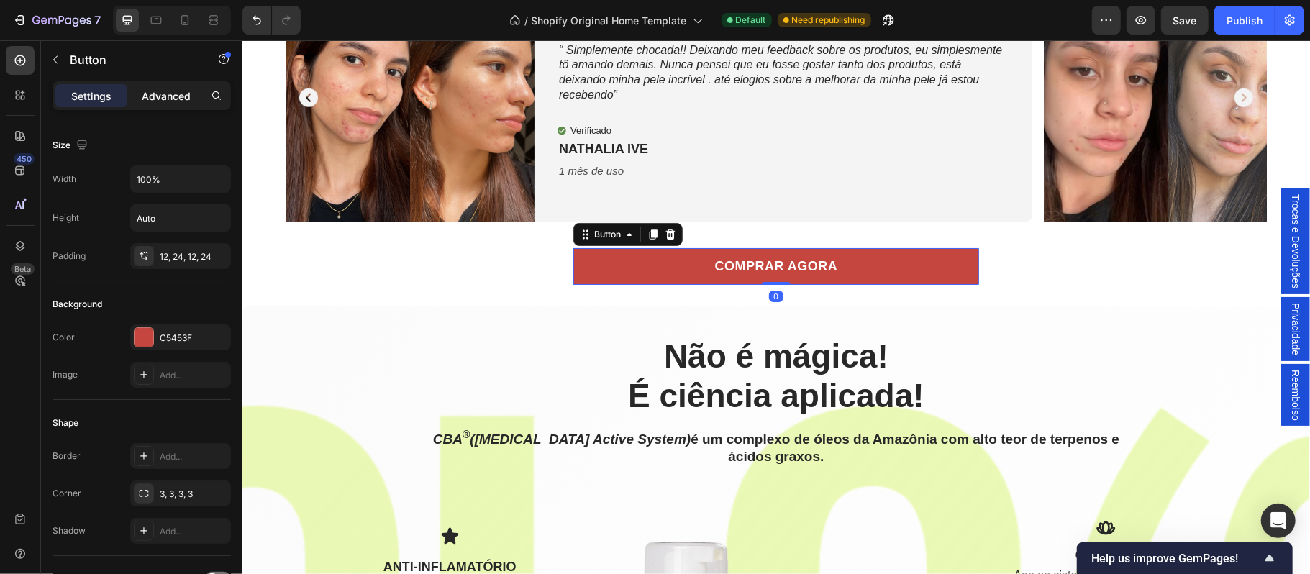
click at [171, 96] on p "Advanced" at bounding box center [166, 95] width 49 height 15
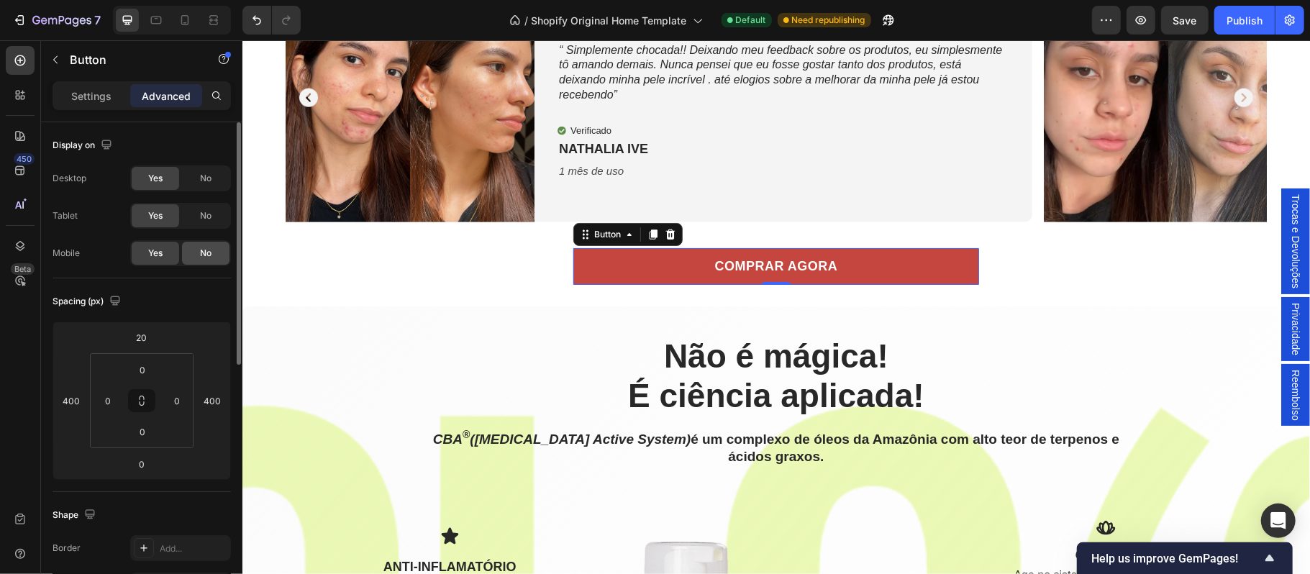
click at [202, 256] on span "No" at bounding box center [206, 253] width 12 height 13
click at [186, 21] on icon at bounding box center [185, 20] width 14 height 14
type input "0"
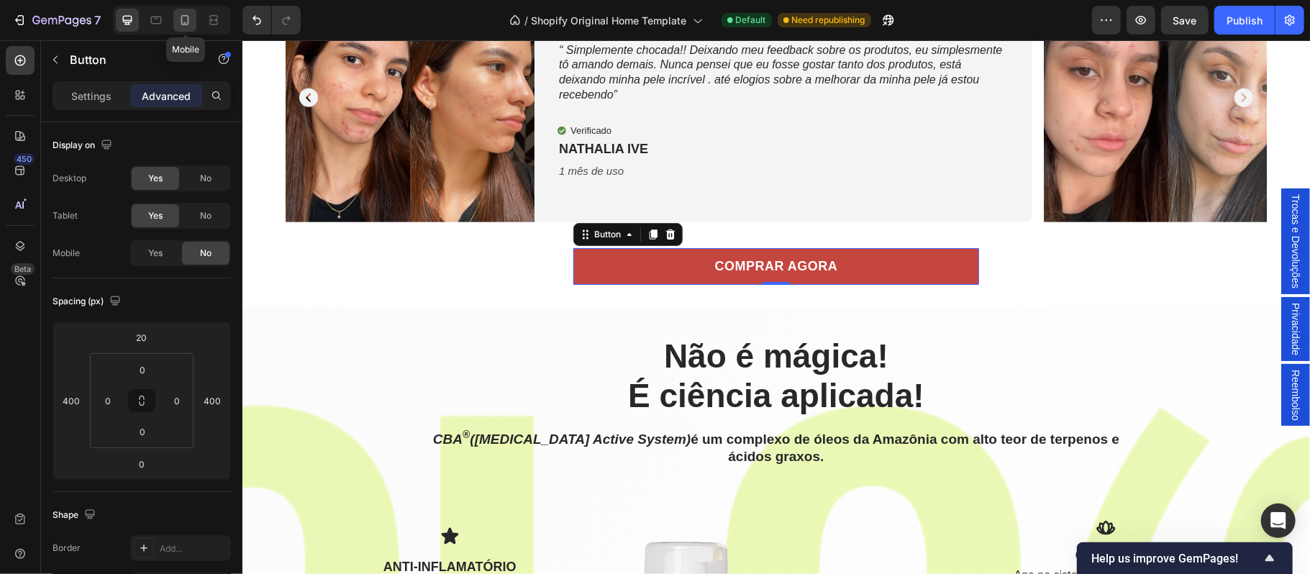
type input "15"
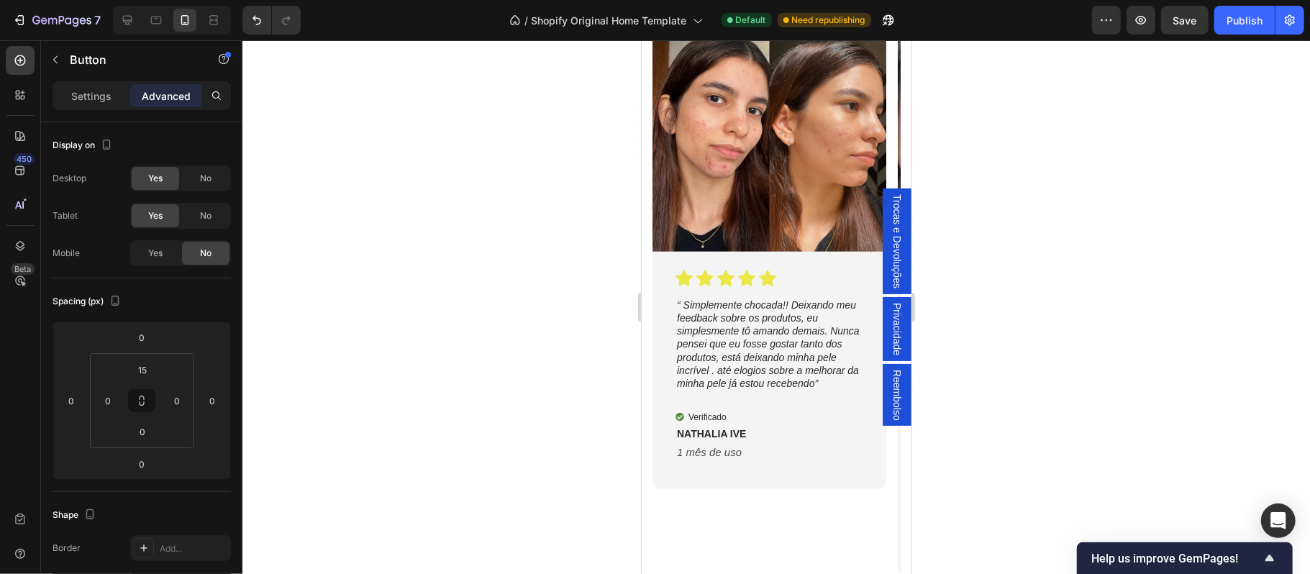
scroll to position [1453, 0]
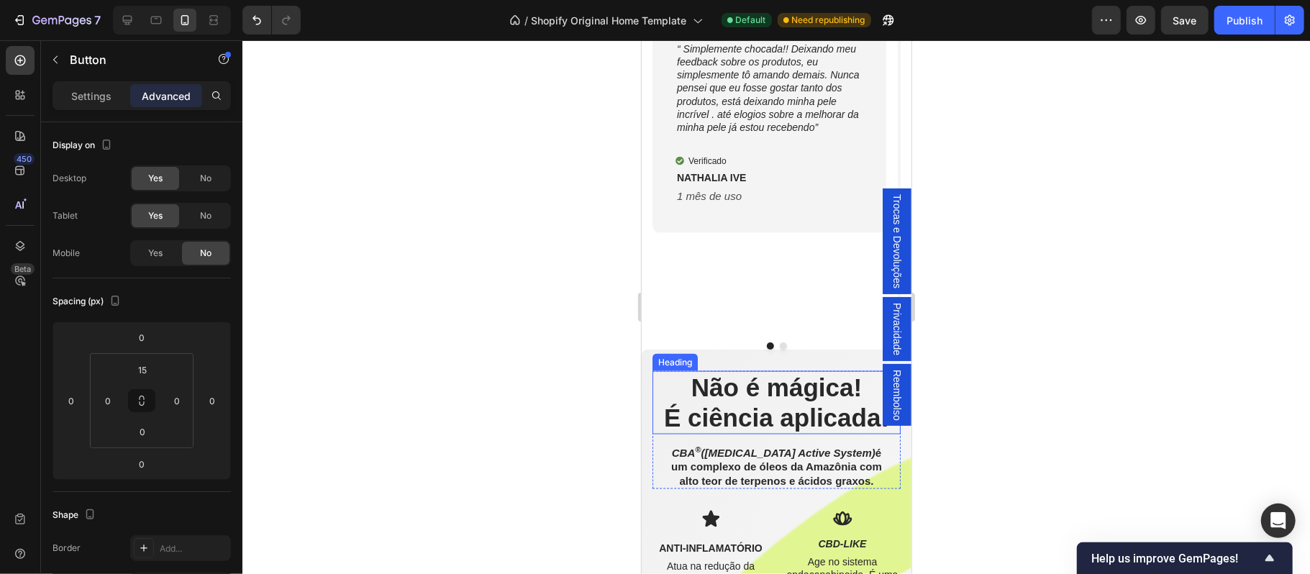
click at [745, 434] on h2 "Não é mágica! É ciência aplicada!" at bounding box center [776, 402] width 248 height 63
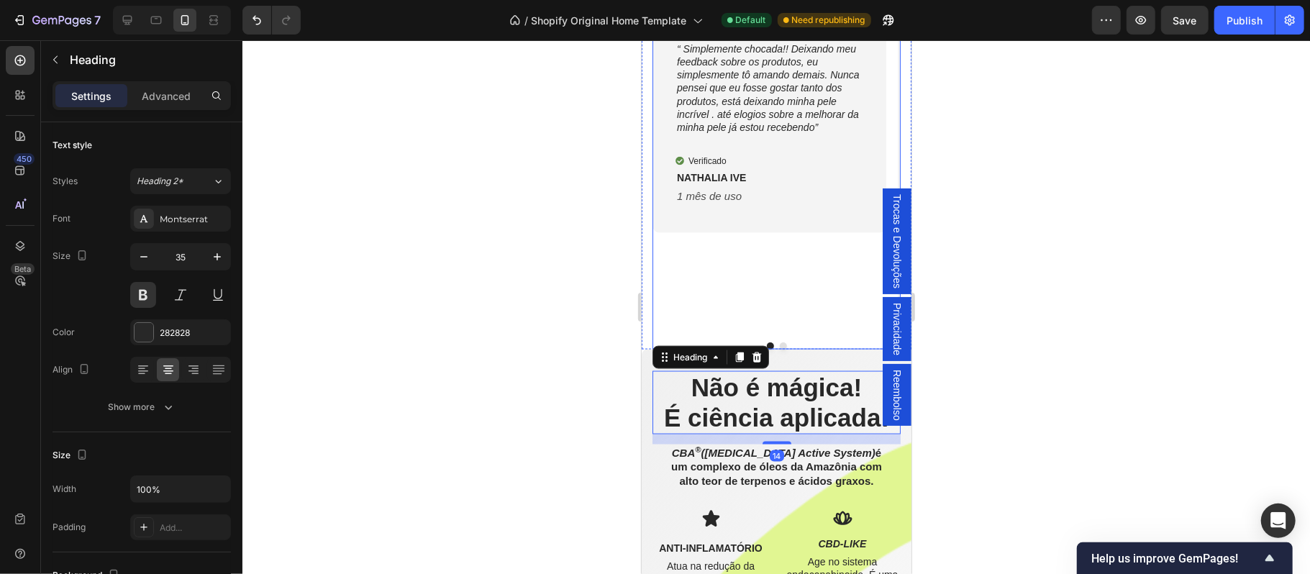
click at [738, 271] on div "Image Icon Icon Icon Icon Icon Icon List “ Simplemente chocada!! Deixando meu f…" at bounding box center [769, 40] width 234 height 558
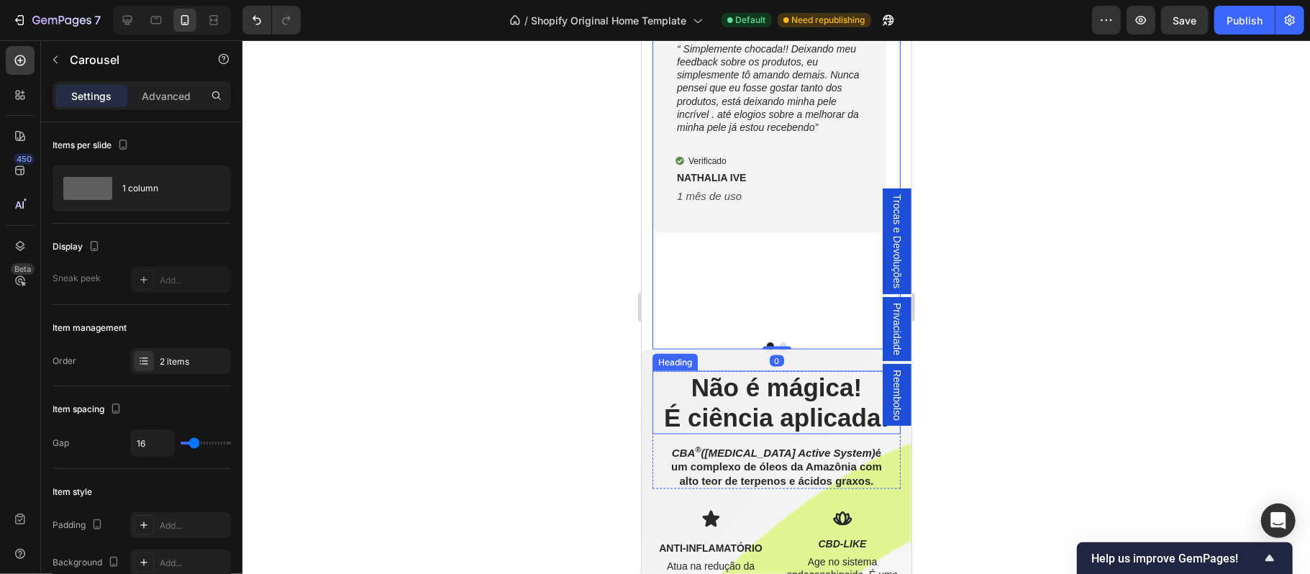
scroll to position [1517, 0]
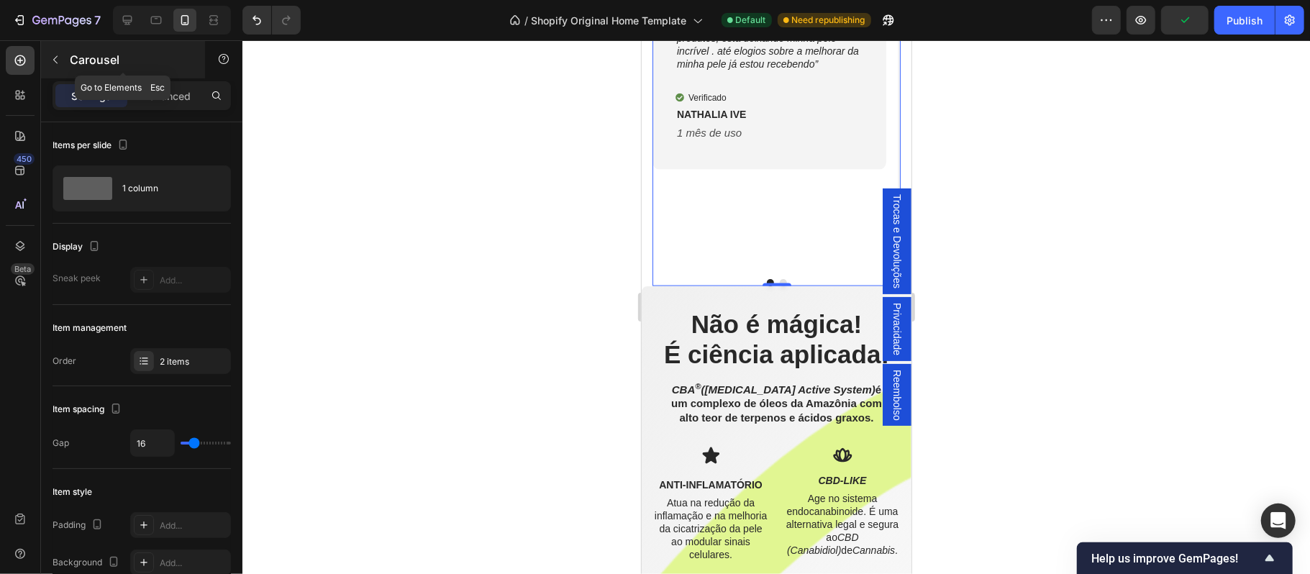
click at [53, 60] on icon "button" at bounding box center [55, 60] width 4 height 8
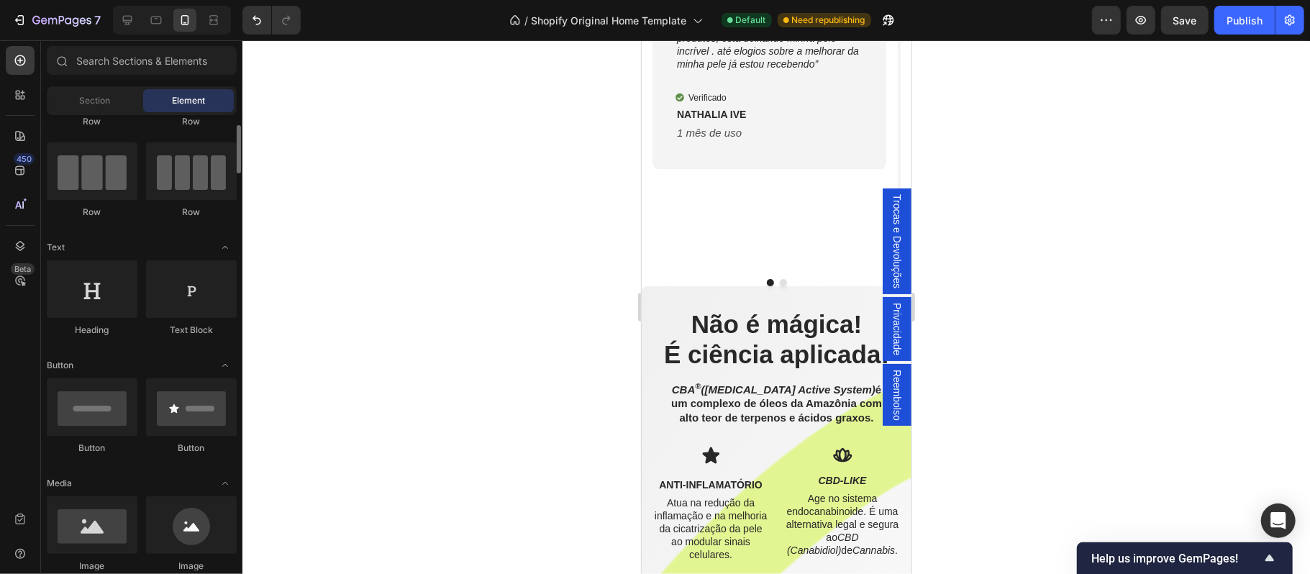
scroll to position [222, 0]
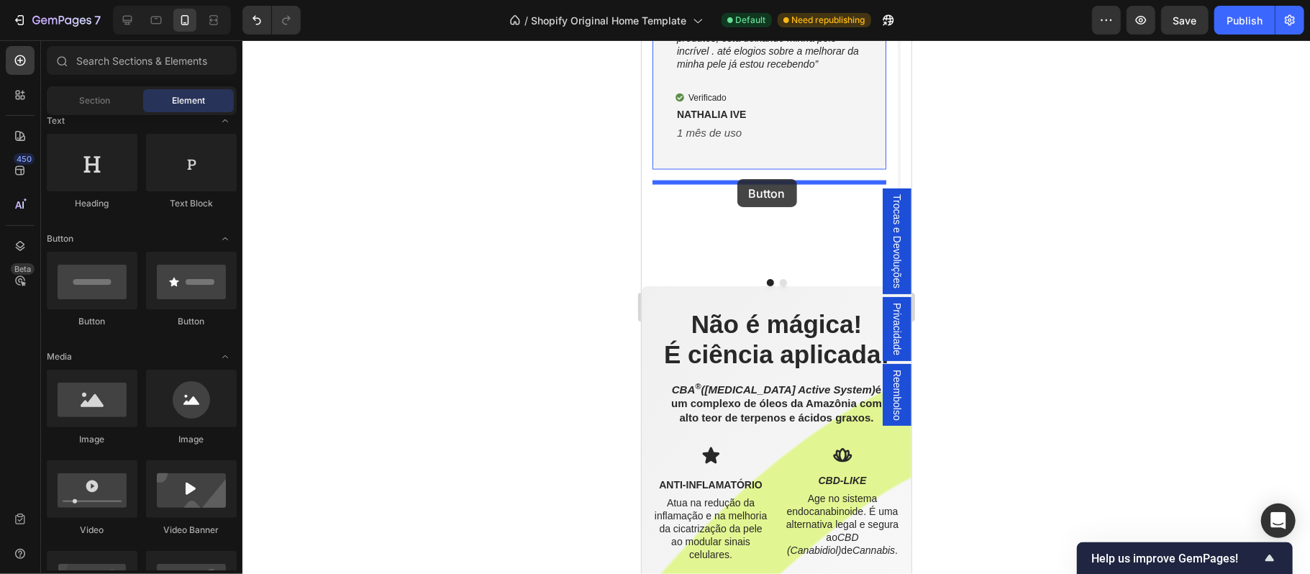
drag, startPoint x: 844, startPoint y: 331, endPoint x: 735, endPoint y: 178, distance: 187.3
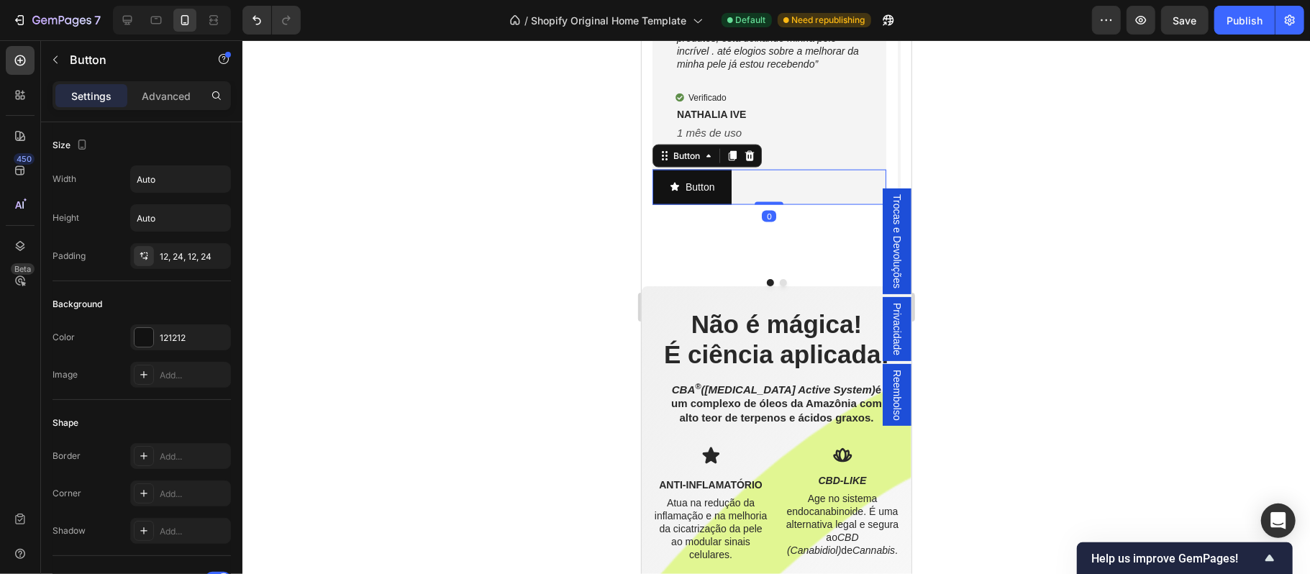
drag, startPoint x: 778, startPoint y: 195, endPoint x: 788, endPoint y: 240, distance: 45.6
click at [802, 204] on div "Button Button 0" at bounding box center [769, 186] width 234 height 35
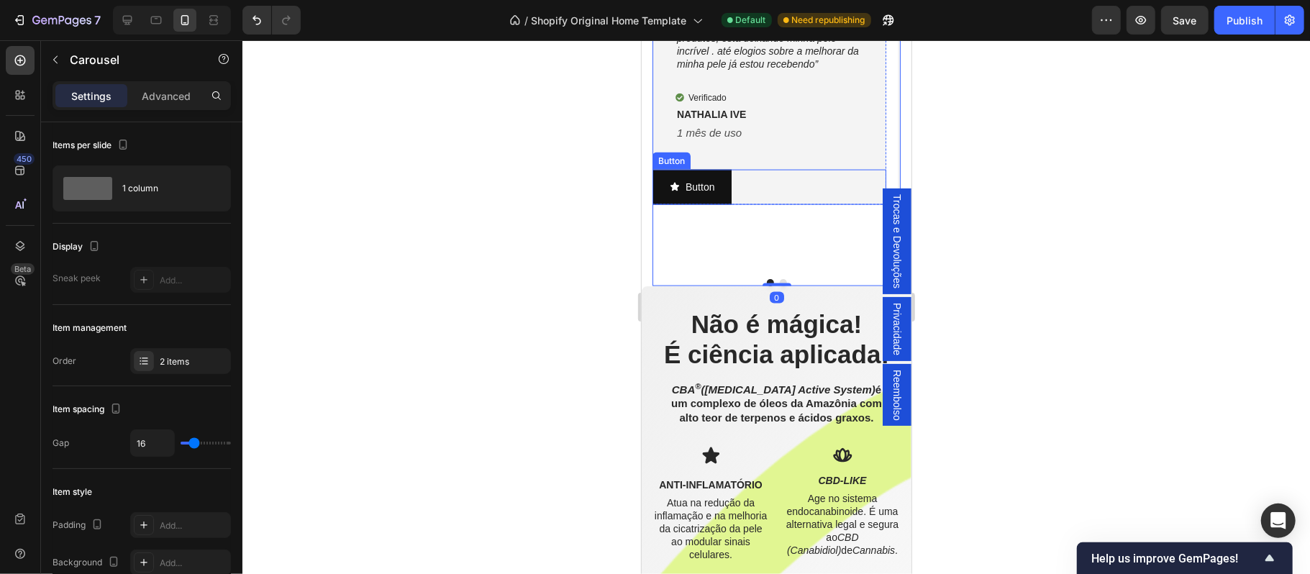
click at [799, 204] on div "Button Button" at bounding box center [769, 186] width 234 height 35
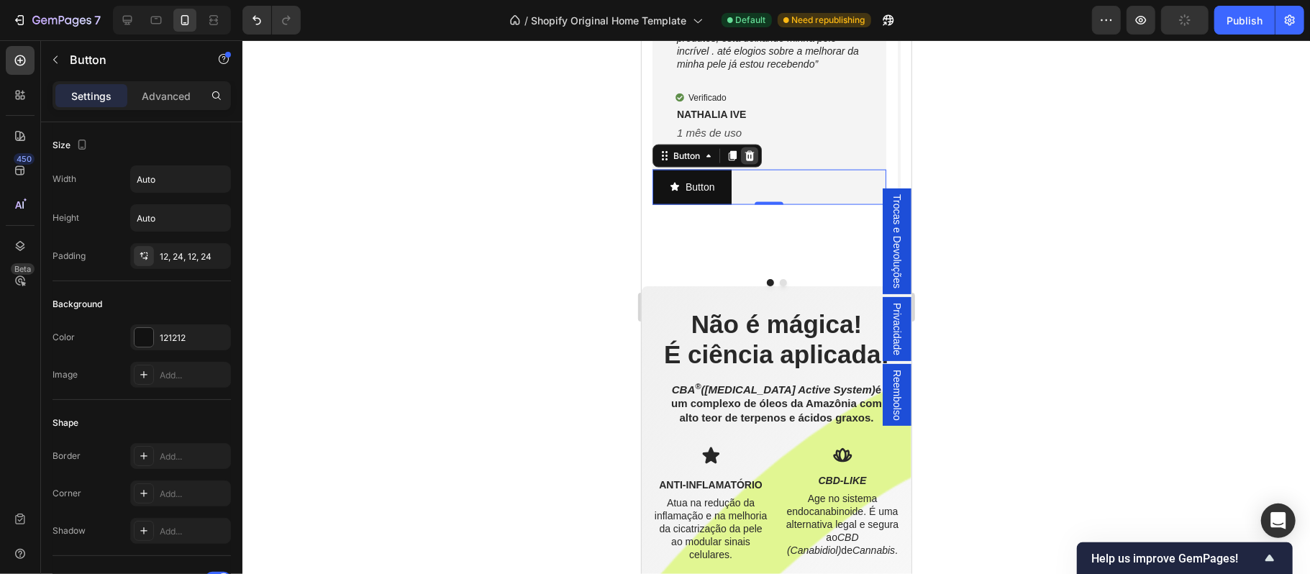
click at [747, 160] on icon at bounding box center [749, 155] width 9 height 10
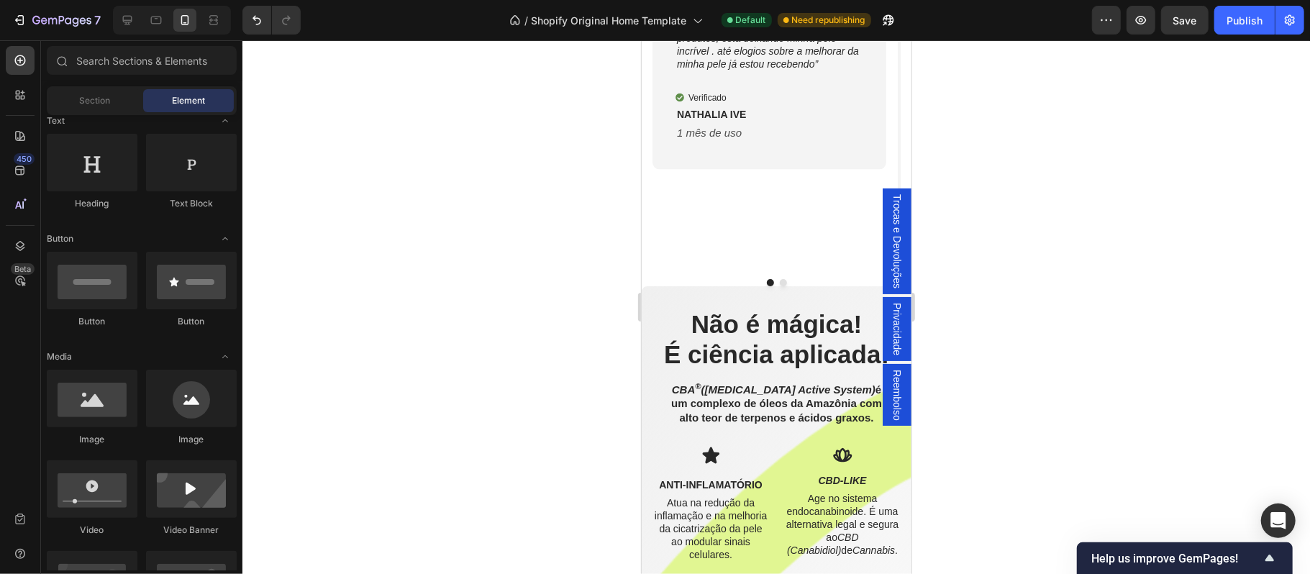
click at [583, 275] on div at bounding box center [776, 307] width 1068 height 534
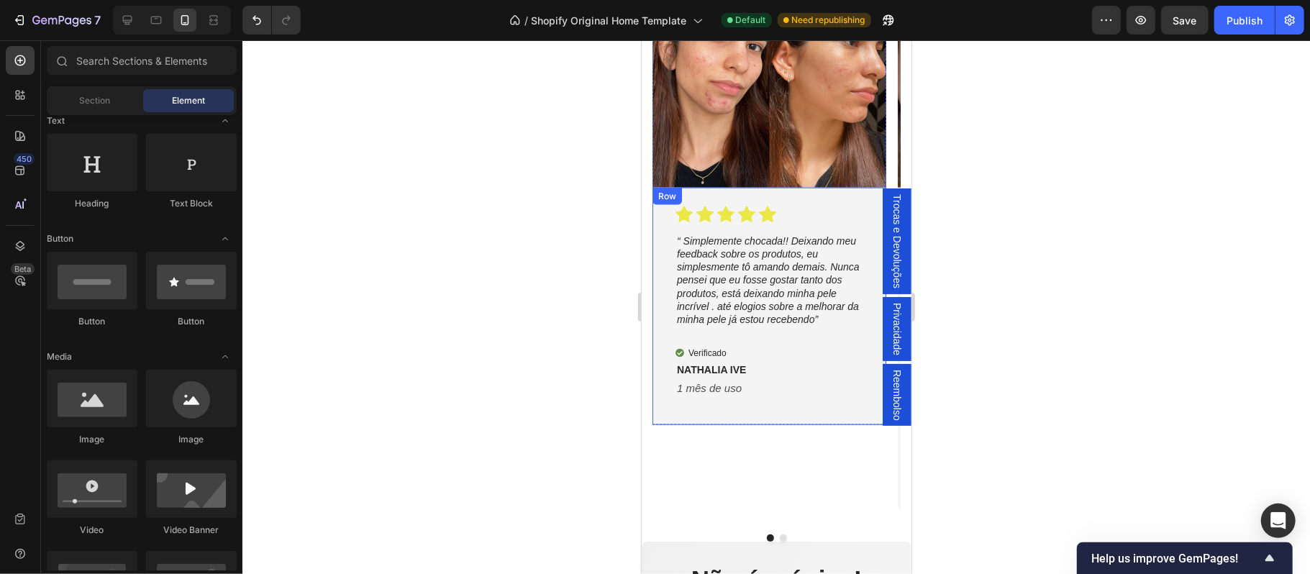
scroll to position [1388, 0]
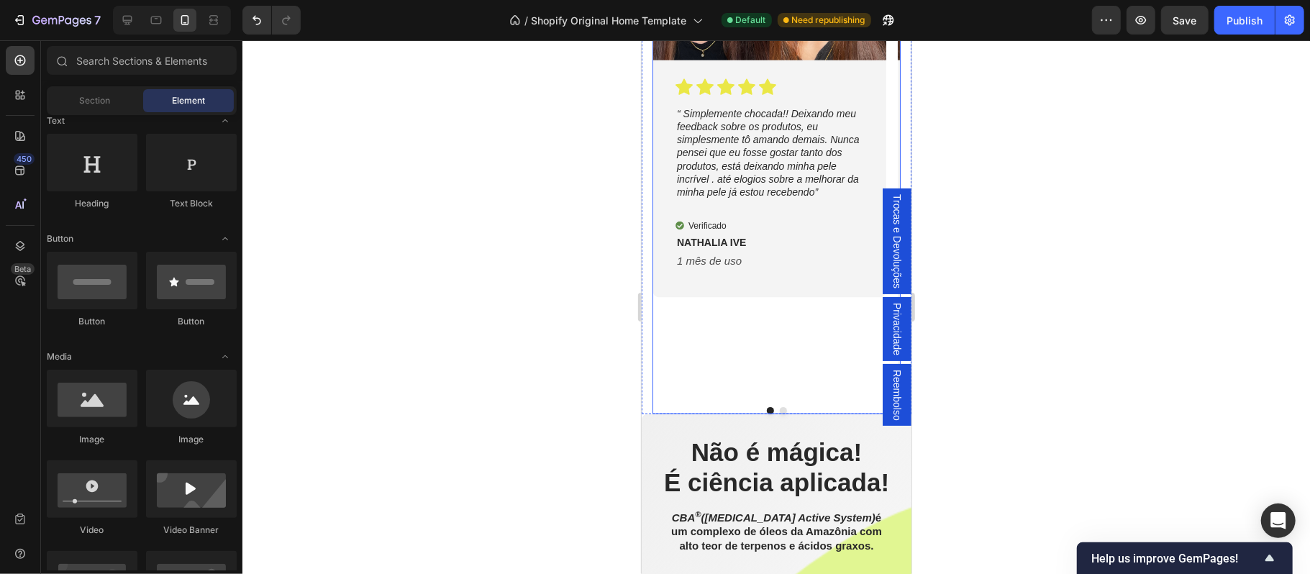
click at [784, 363] on div "Image Icon Icon Icon Icon Icon Icon List “ Simplemente chocada!! Deixando meu f…" at bounding box center [769, 105] width 234 height 558
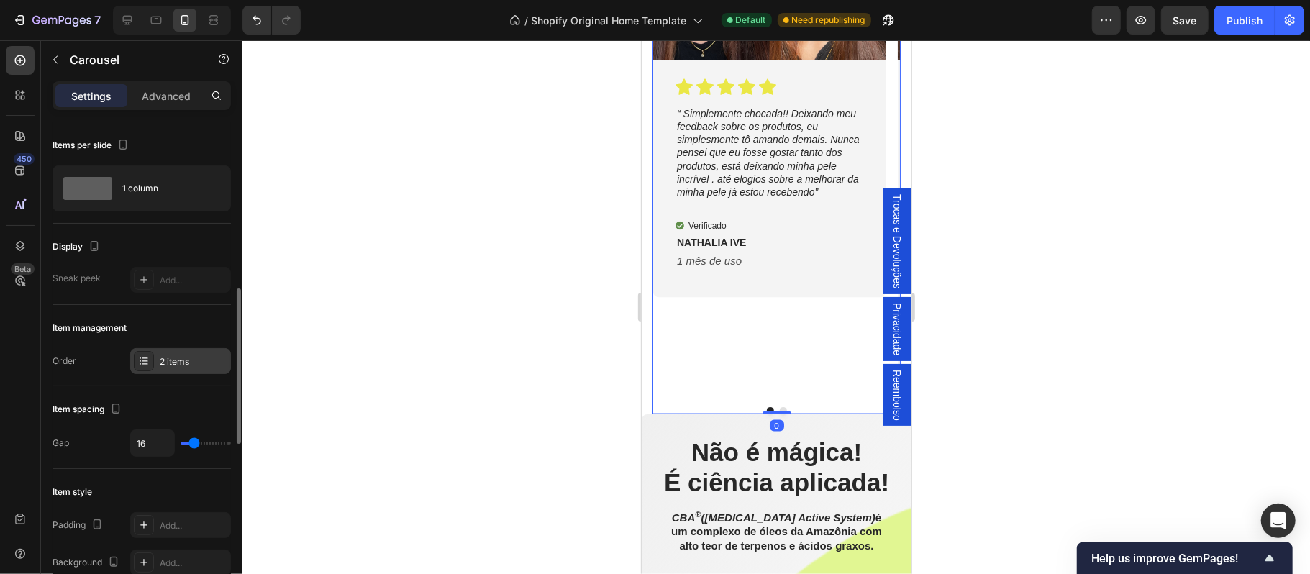
scroll to position [127, 0]
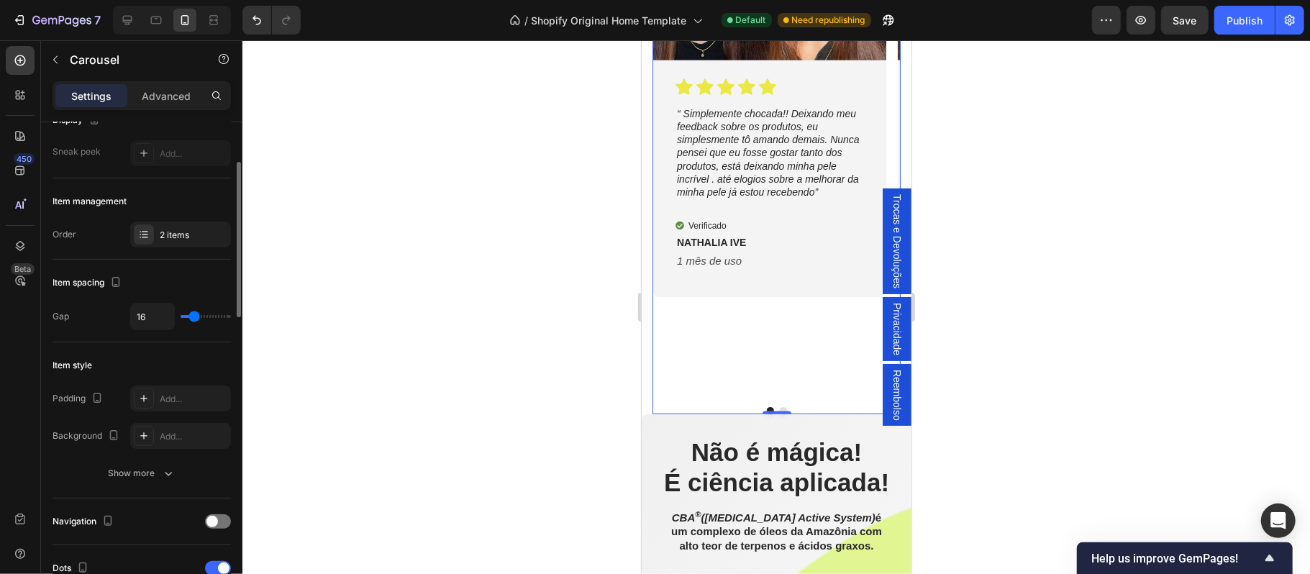
type input "41"
type input "43"
type input "27"
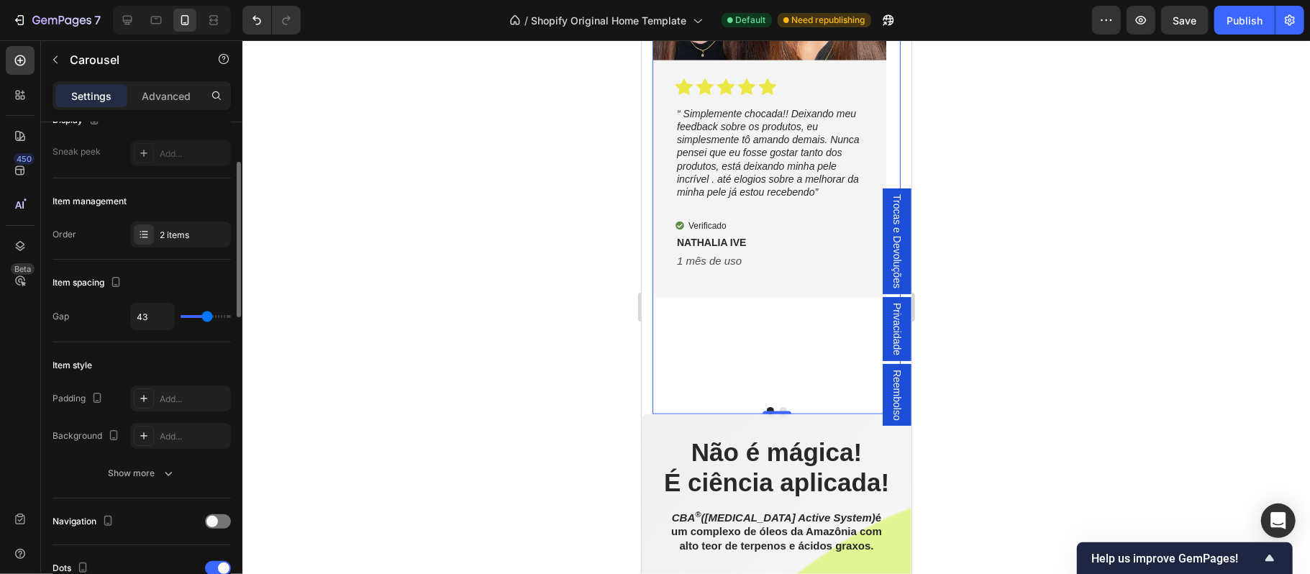
type input "27"
type input "17"
type input "11"
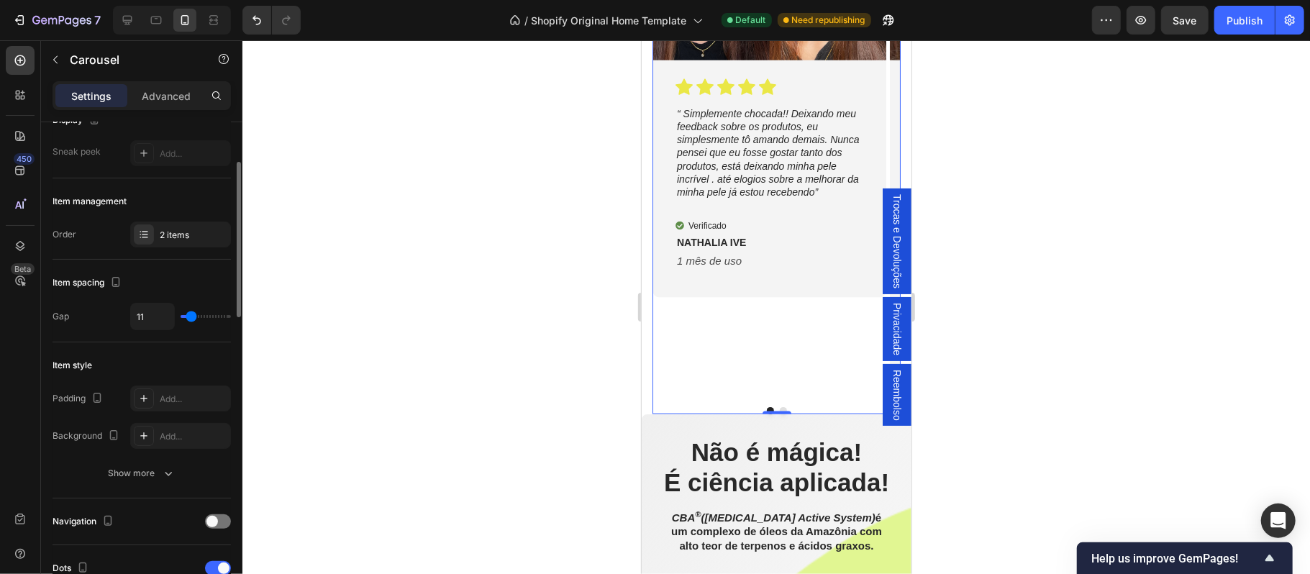
type input "5"
click at [188, 318] on input "range" at bounding box center [206, 316] width 50 height 3
click at [155, 321] on input "5" at bounding box center [152, 317] width 43 height 26
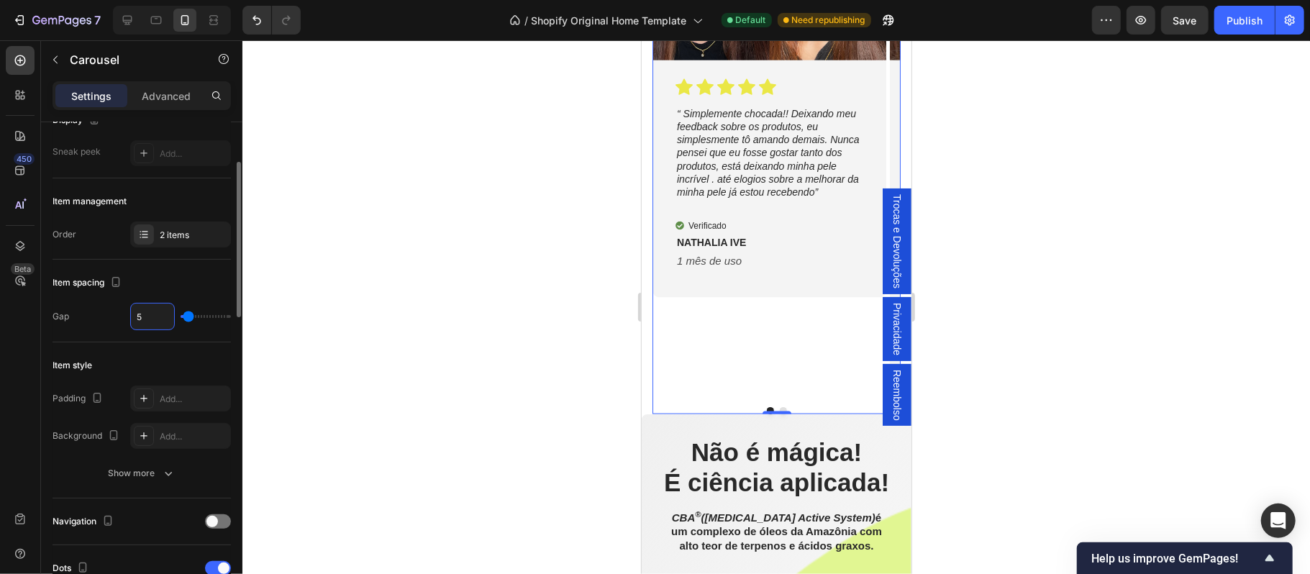
type input "6"
click at [176, 358] on div "Item style" at bounding box center [142, 365] width 178 height 23
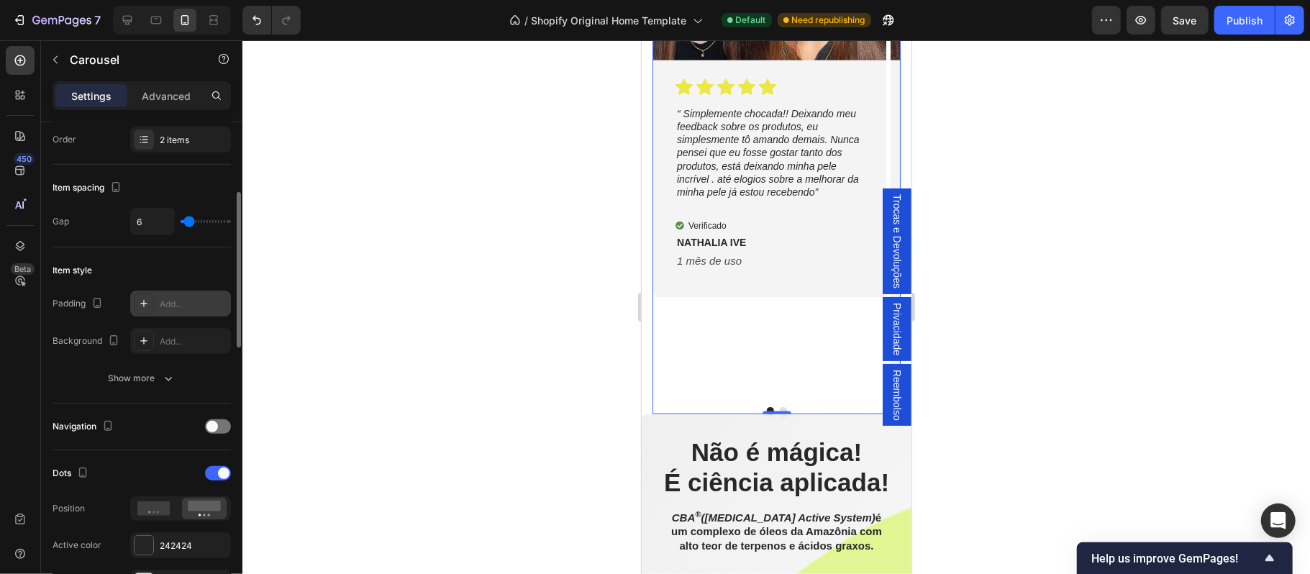
click at [181, 303] on div "Add..." at bounding box center [194, 304] width 68 height 13
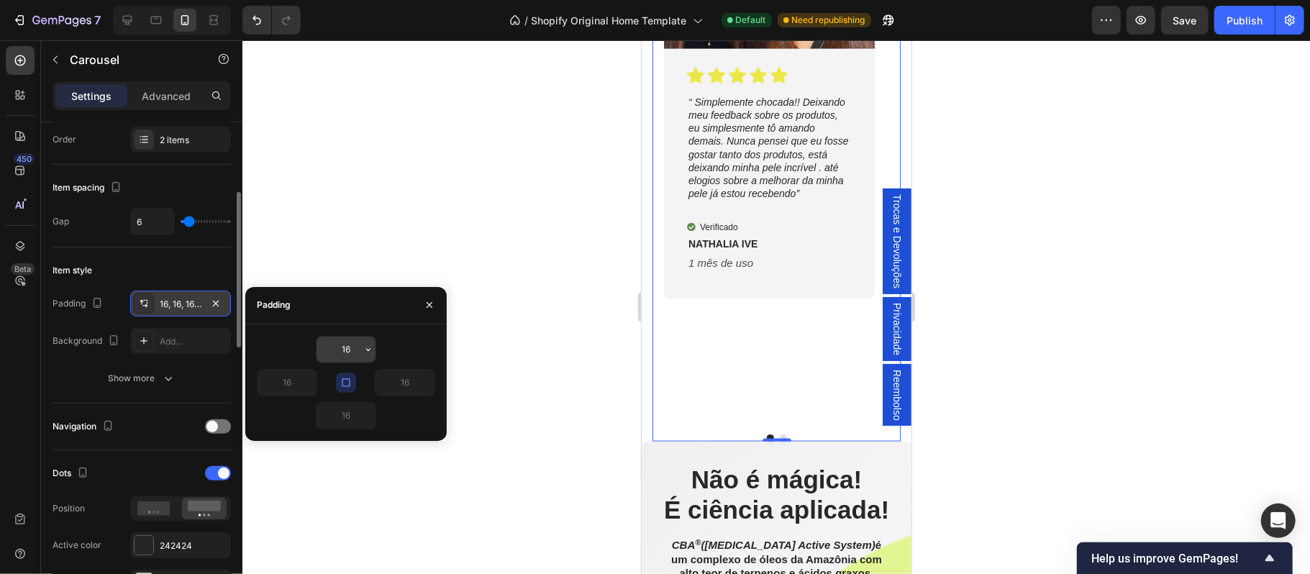
click at [354, 352] on input "16" at bounding box center [346, 350] width 59 height 26
type input "0"
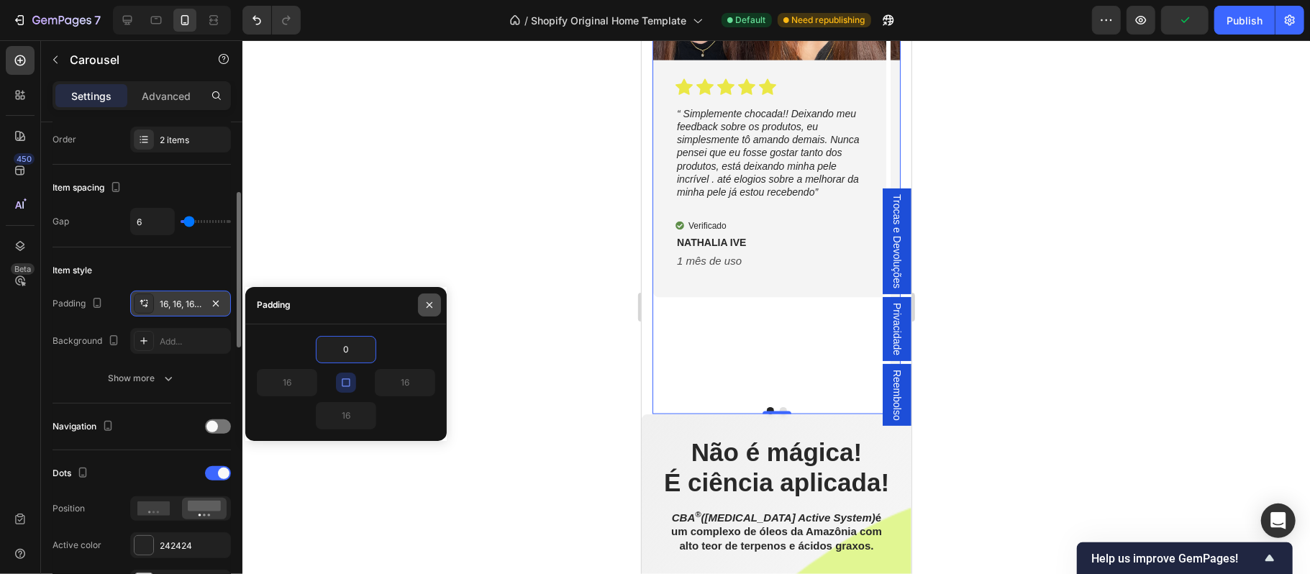
click at [427, 306] on icon "button" at bounding box center [430, 305] width 12 height 12
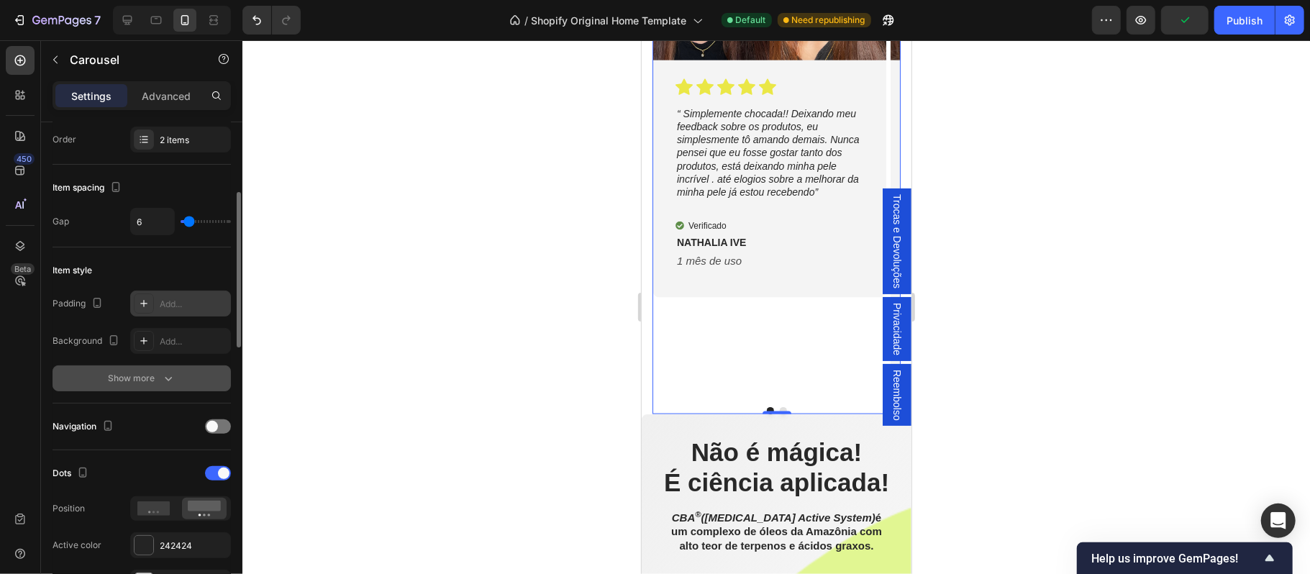
scroll to position [348, 0]
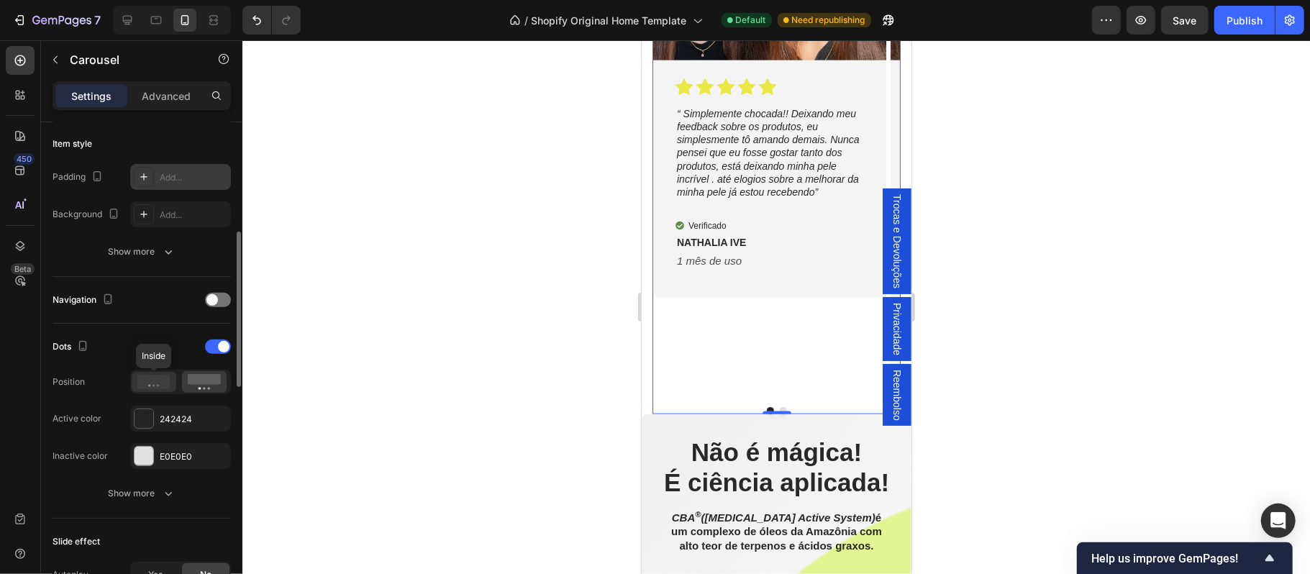
click at [153, 383] on icon at bounding box center [153, 382] width 33 height 14
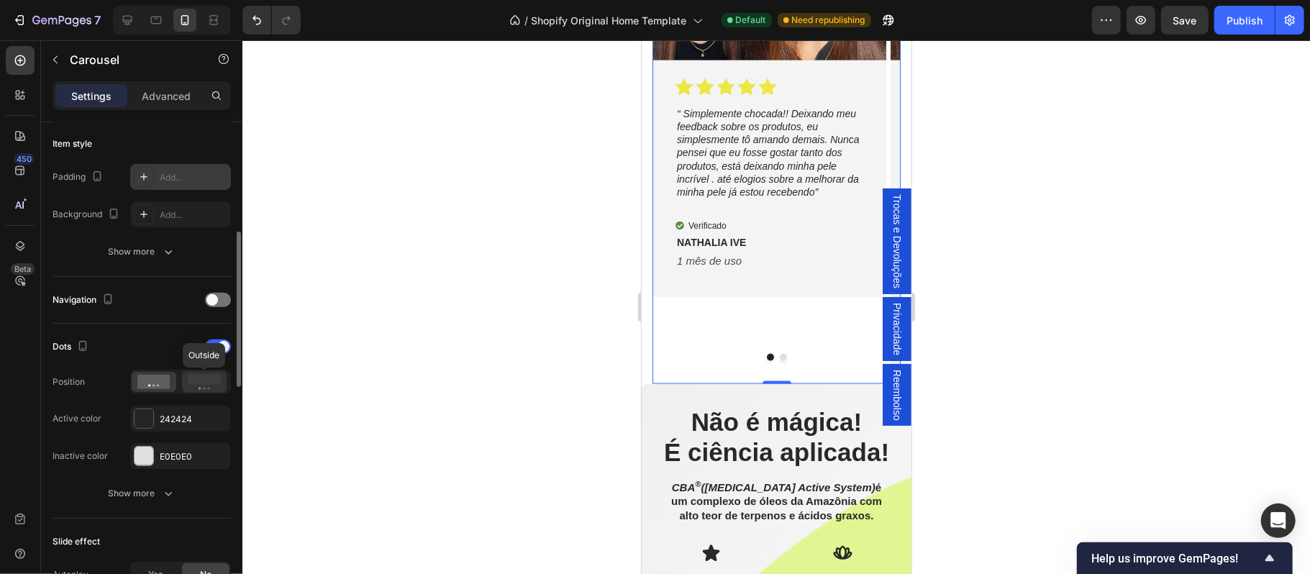
click at [203, 385] on rect at bounding box center [204, 379] width 33 height 11
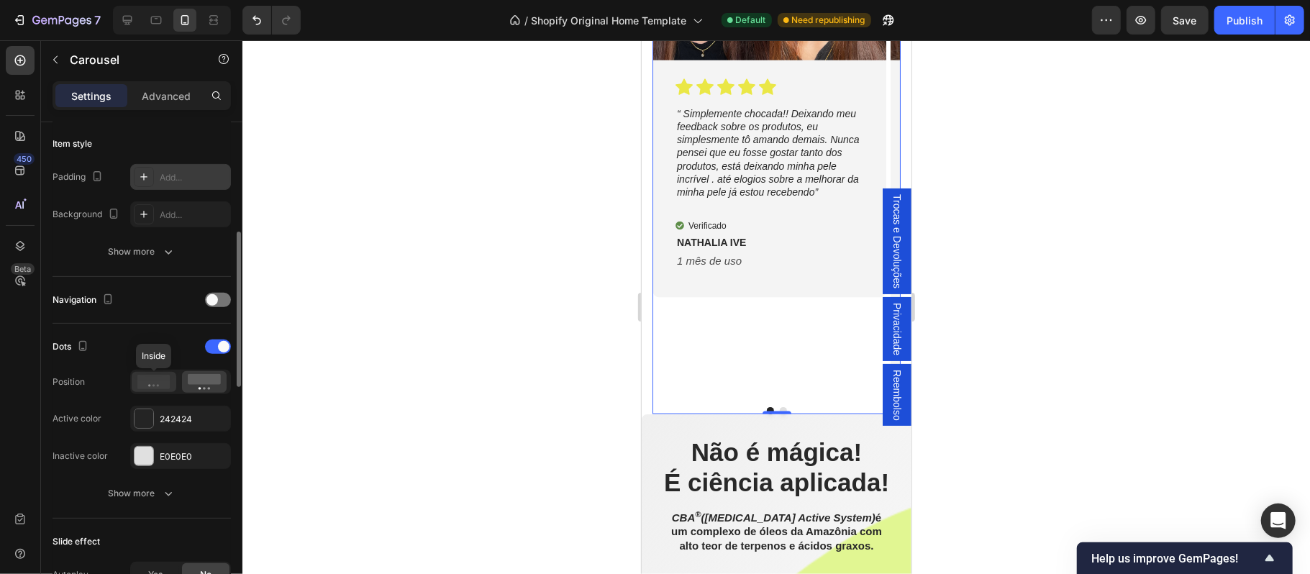
click at [153, 388] on icon at bounding box center [153, 382] width 33 height 14
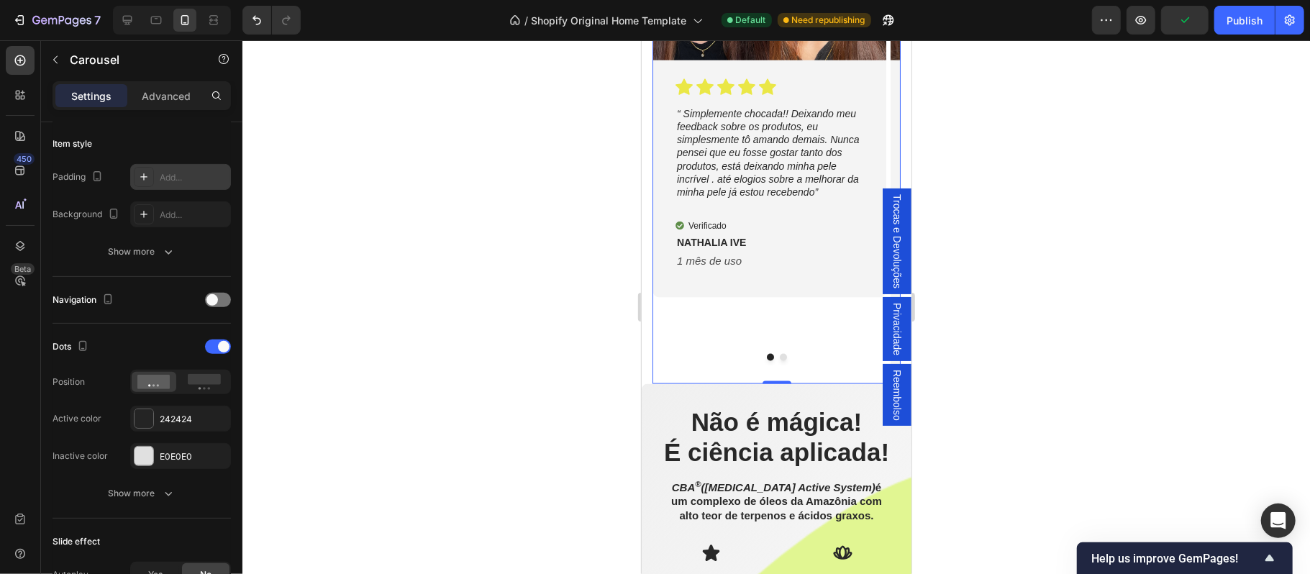
click at [445, 488] on div at bounding box center [776, 307] width 1068 height 534
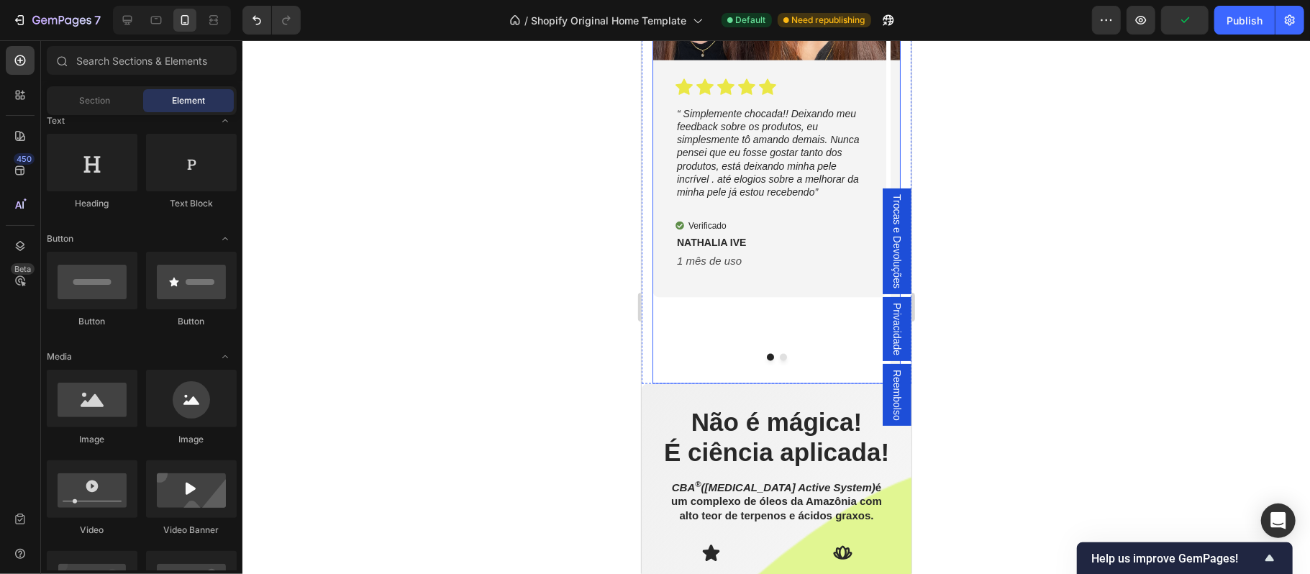
click at [714, 369] on div "Image Icon Icon Icon Icon Icon Icon List “ Simplemente chocada!! Deixando meu f…" at bounding box center [769, 105] width 234 height 558
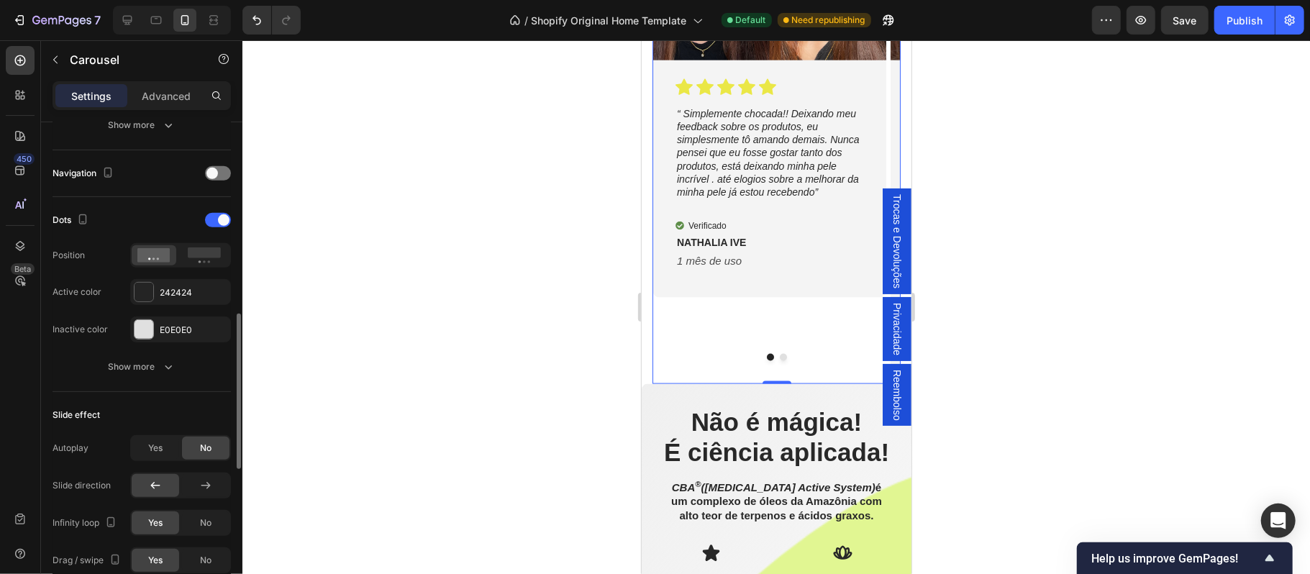
scroll to position [601, 0]
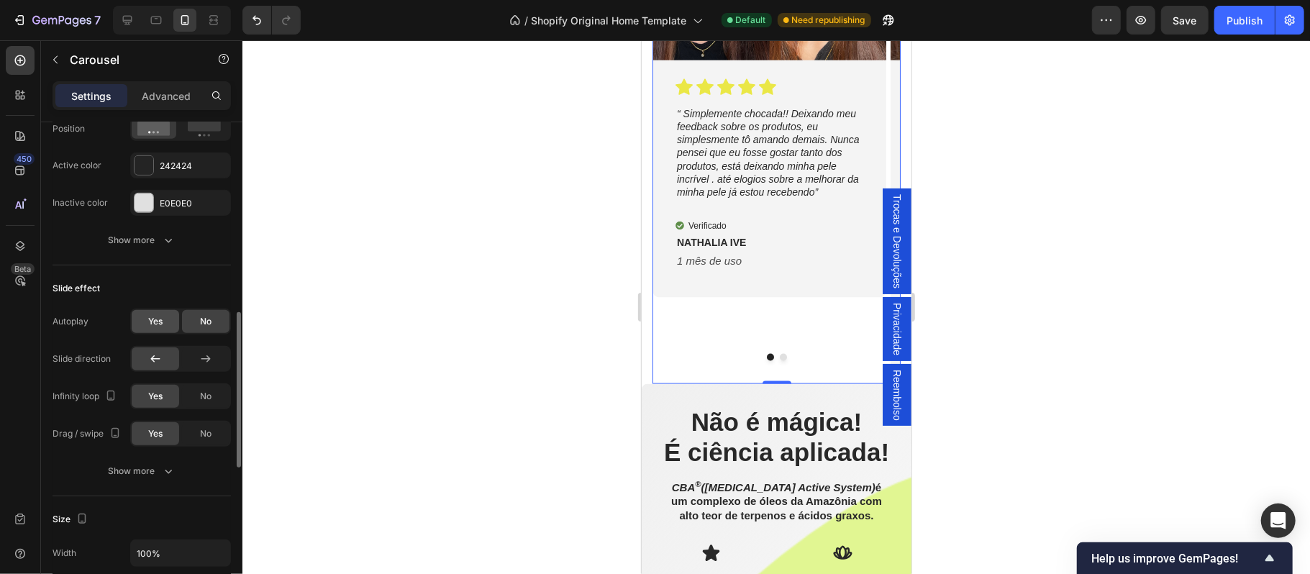
click at [157, 328] on span "Yes" at bounding box center [155, 321] width 14 height 13
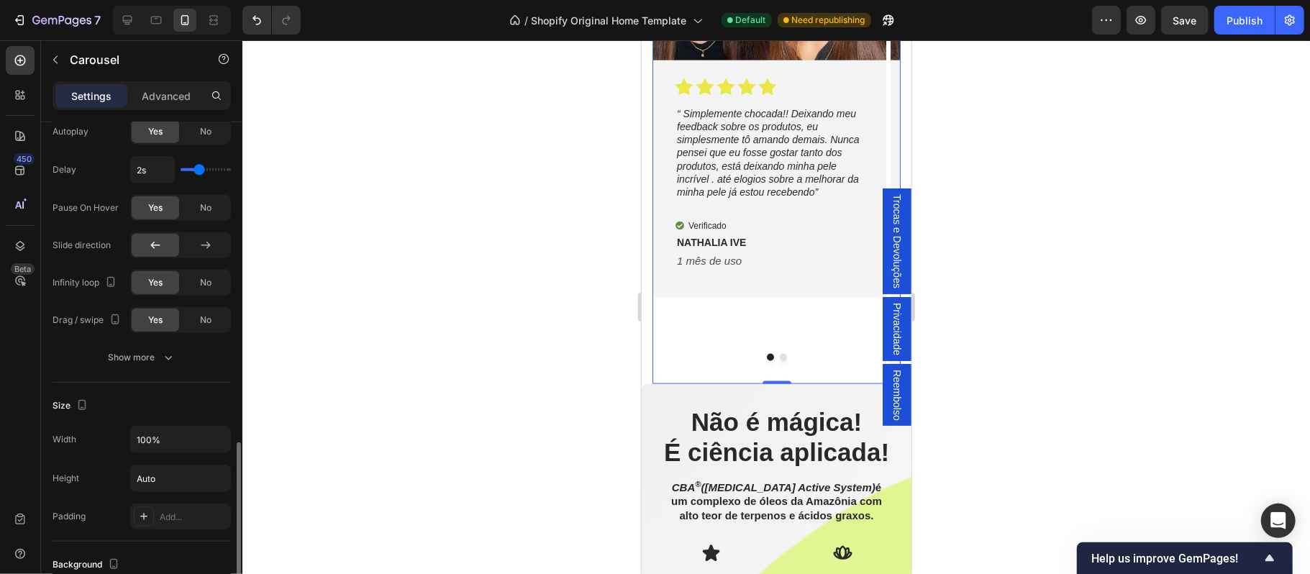
scroll to position [855, 0]
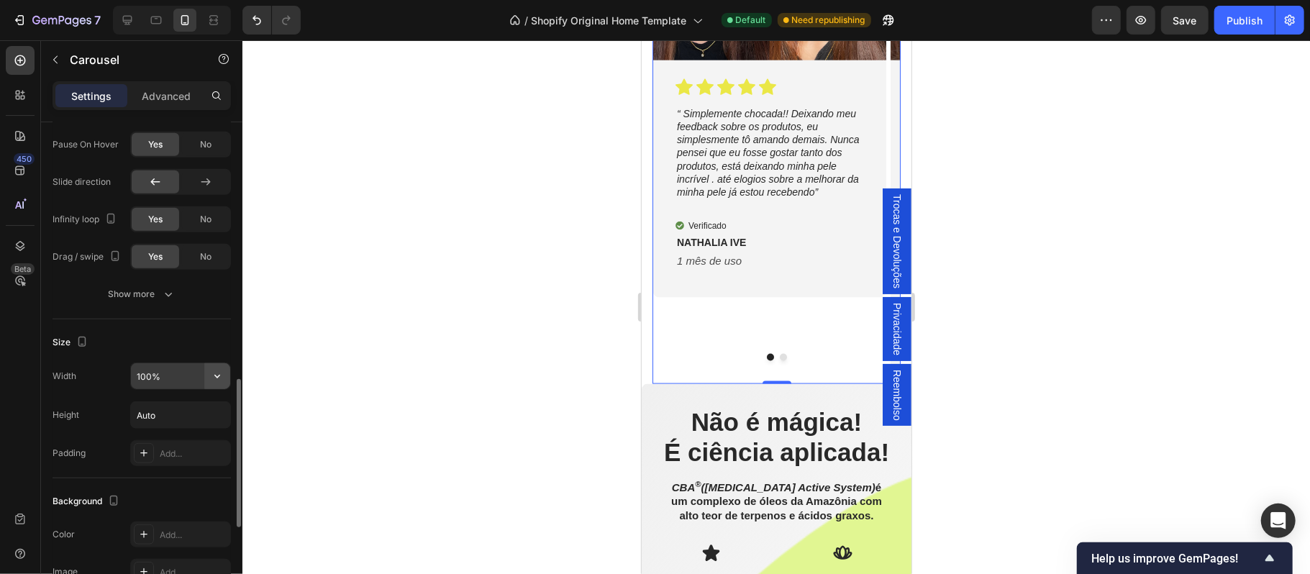
click at [219, 383] on icon "button" at bounding box center [217, 376] width 14 height 14
click at [179, 381] on input "100%" at bounding box center [180, 376] width 99 height 26
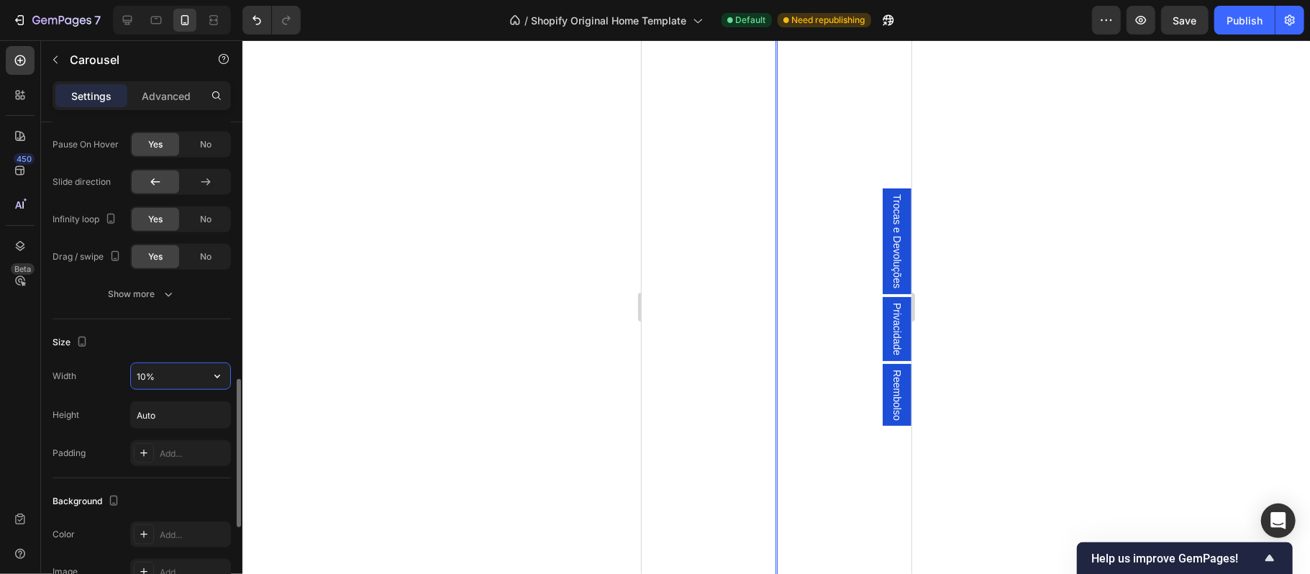
type input "100%"
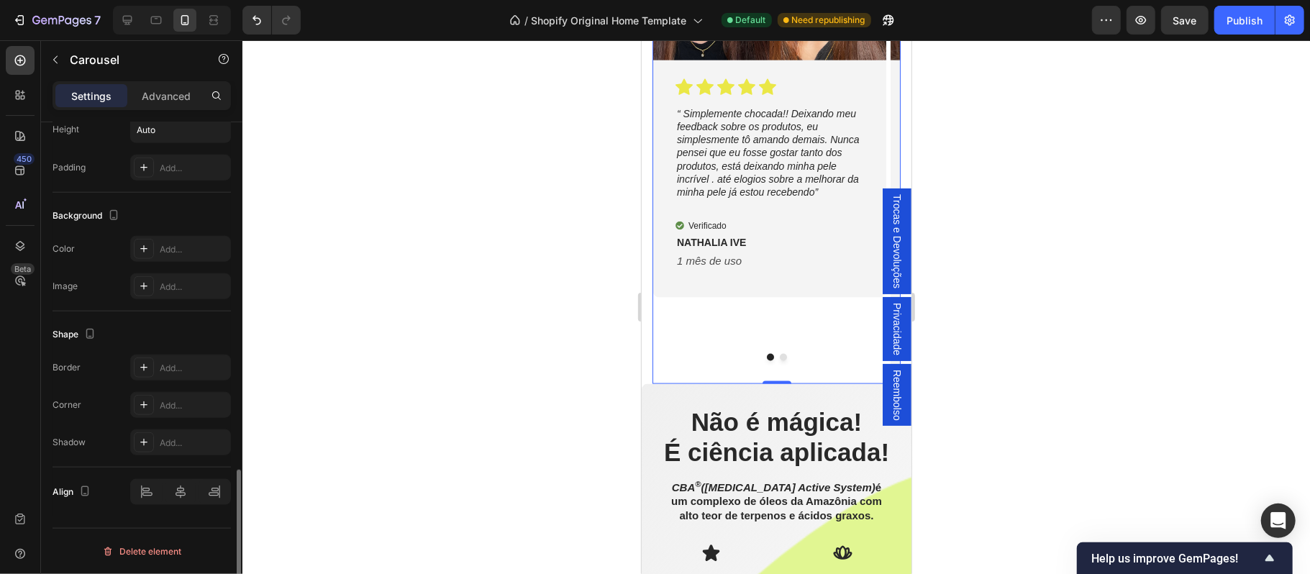
scroll to position [1144, 0]
click at [165, 99] on p "Advanced" at bounding box center [166, 95] width 49 height 15
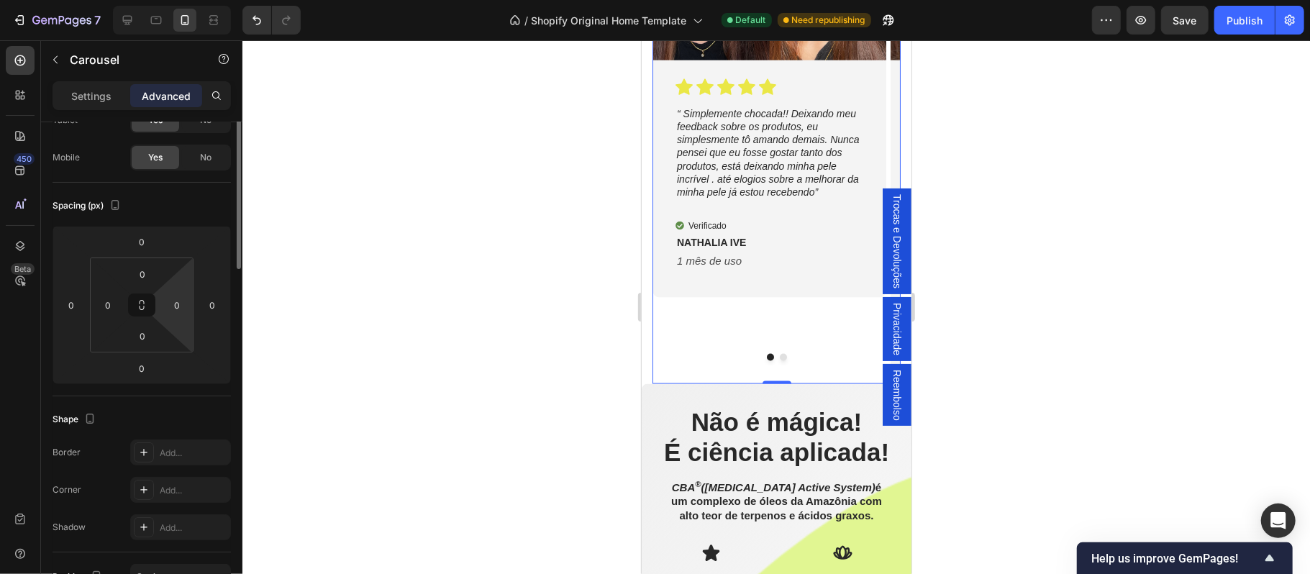
scroll to position [0, 0]
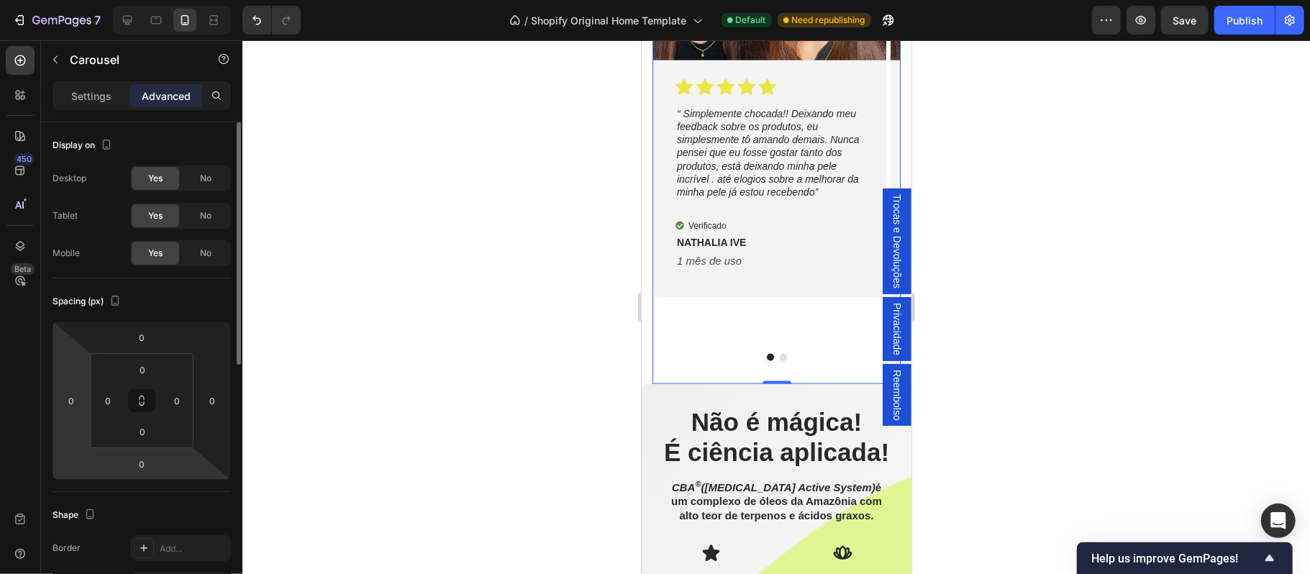
click at [153, 468] on input "0" at bounding box center [141, 464] width 29 height 22
click at [147, 438] on input "0" at bounding box center [142, 432] width 29 height 22
type input "0"
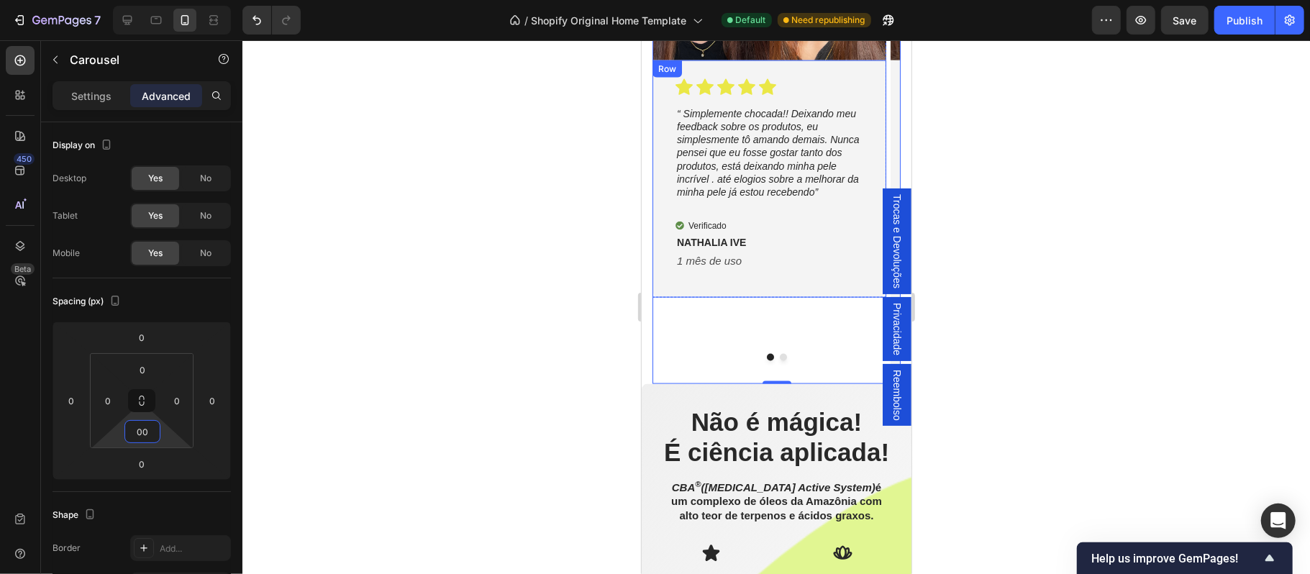
type input "00"
click at [748, 342] on div "Image Icon Icon Icon Icon Icon Icon List “ Simplemente chocada!! Deixando meu f…" at bounding box center [769, 105] width 234 height 558
click at [799, 287] on div "Icon Icon Icon Icon Icon Icon List “ Simplemente chocada!! Deixando meu feedbac…" at bounding box center [769, 178] width 234 height 237
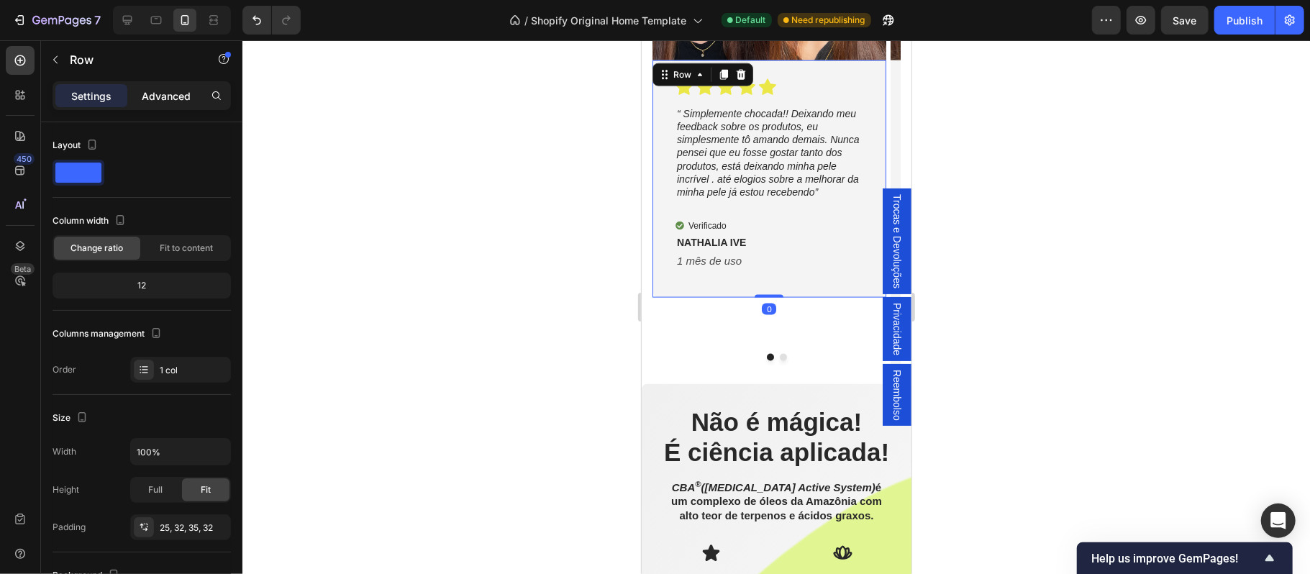
click at [170, 94] on p "Advanced" at bounding box center [166, 95] width 49 height 15
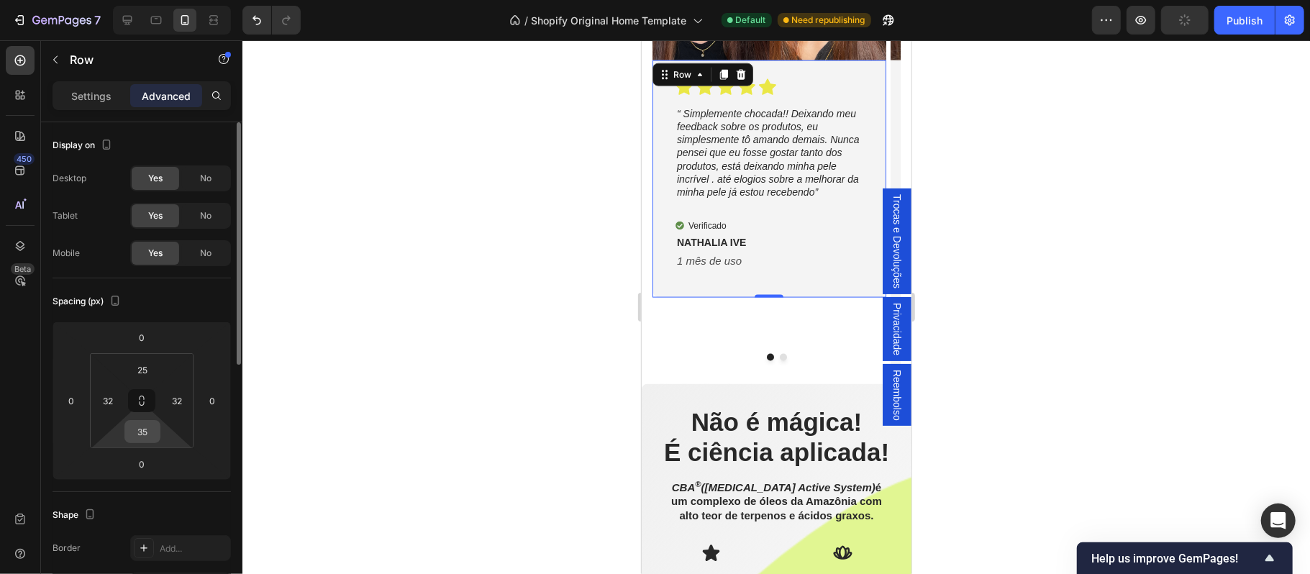
click at [150, 430] on input "35" at bounding box center [142, 432] width 29 height 22
type input "4"
type input "8"
type input "95"
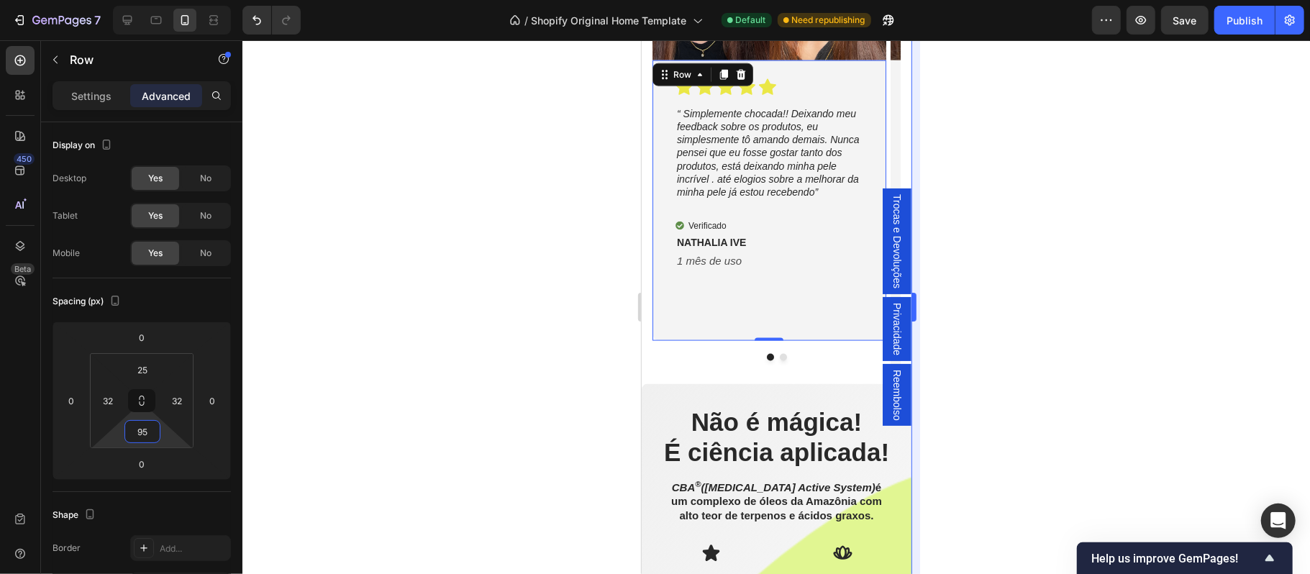
click at [1118, 366] on div at bounding box center [776, 307] width 1068 height 534
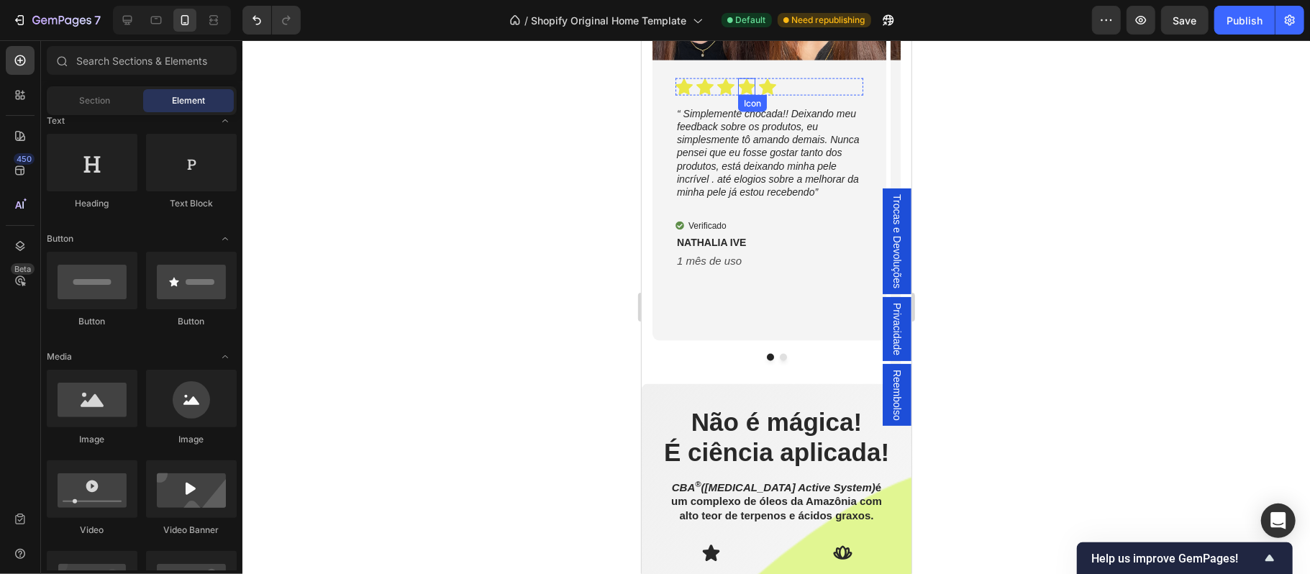
click at [758, 115] on p "“ Simplemente chocada!! Deixando meu feedback sobre os produtos, eu simplesment…" at bounding box center [768, 151] width 185 height 91
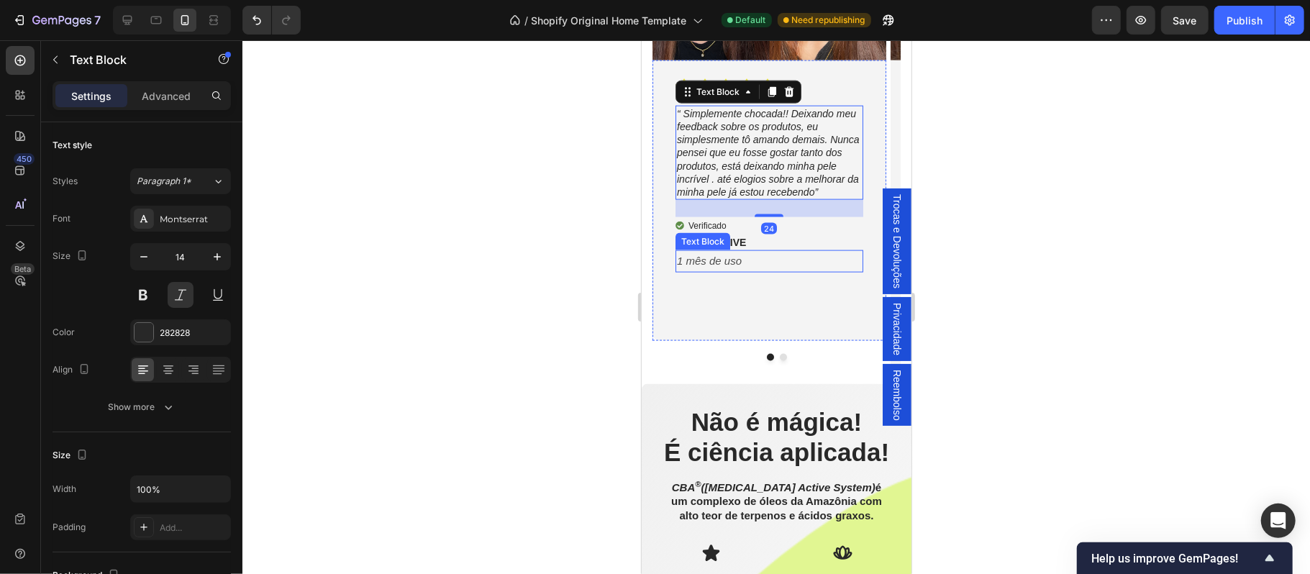
click at [717, 266] on icon "1 mês de uso" at bounding box center [708, 260] width 65 height 12
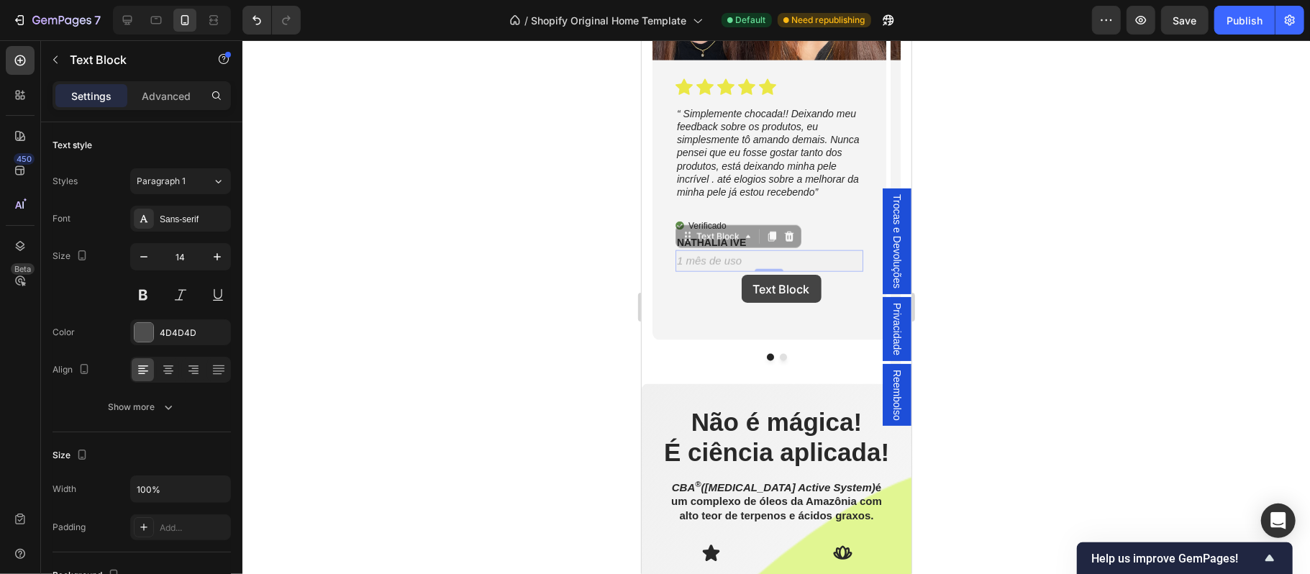
drag, startPoint x: 741, startPoint y: 274, endPoint x: 741, endPoint y: 303, distance: 28.8
click at [741, 303] on div "Icon Icon Icon Icon Icon Icon List “ Simplemente chocada!! Deixando meu feedbac…" at bounding box center [769, 200] width 234 height 280
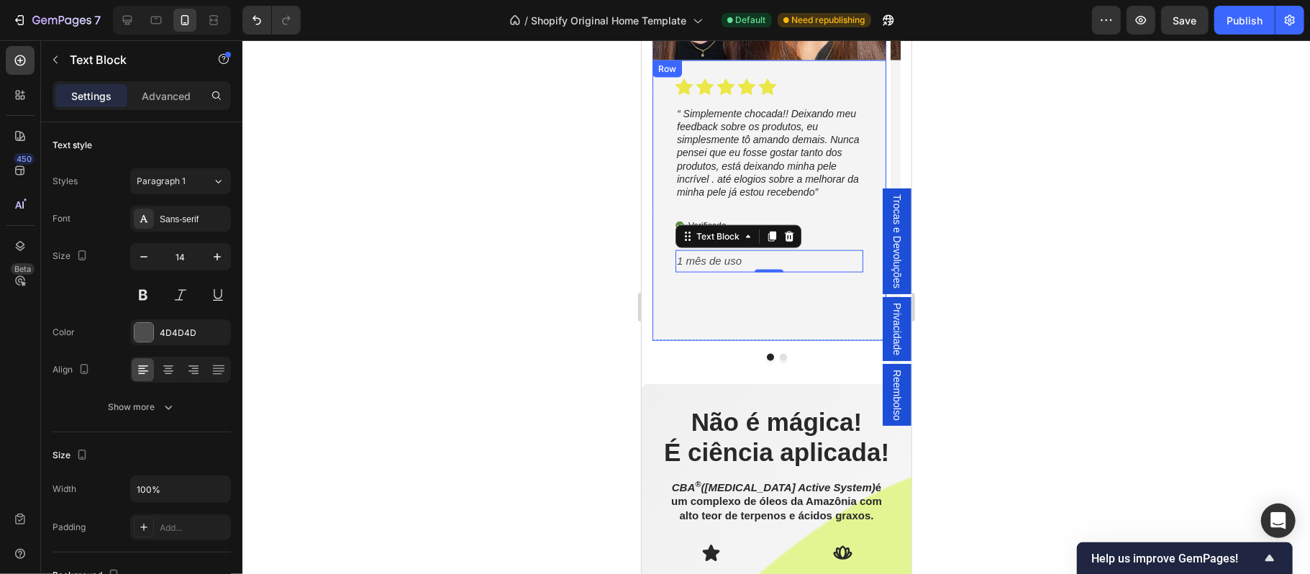
click at [710, 297] on div "Icon Icon Icon Icon Icon Icon List “ Simplemente chocada!! Deixando meu feedbac…" at bounding box center [769, 200] width 234 height 281
click at [709, 305] on div "Icon Icon Icon Icon Icon Icon List “ Simplemente chocada!! Deixando meu feedbac…" at bounding box center [769, 200] width 234 height 281
click at [1043, 329] on div at bounding box center [776, 307] width 1068 height 534
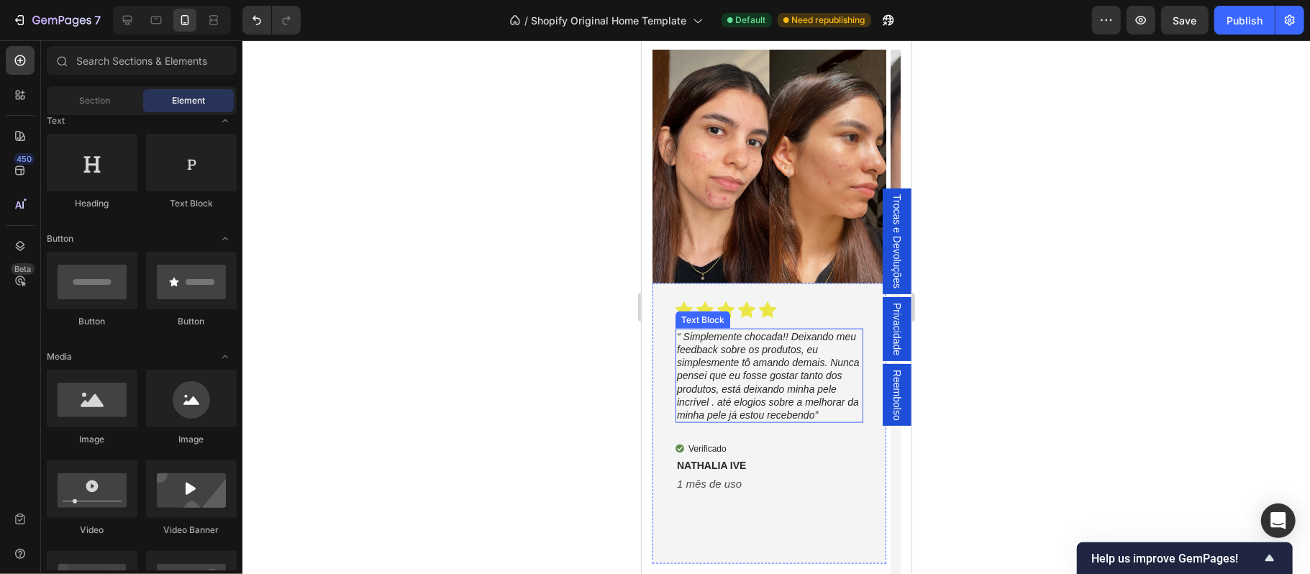
scroll to position [1005, 0]
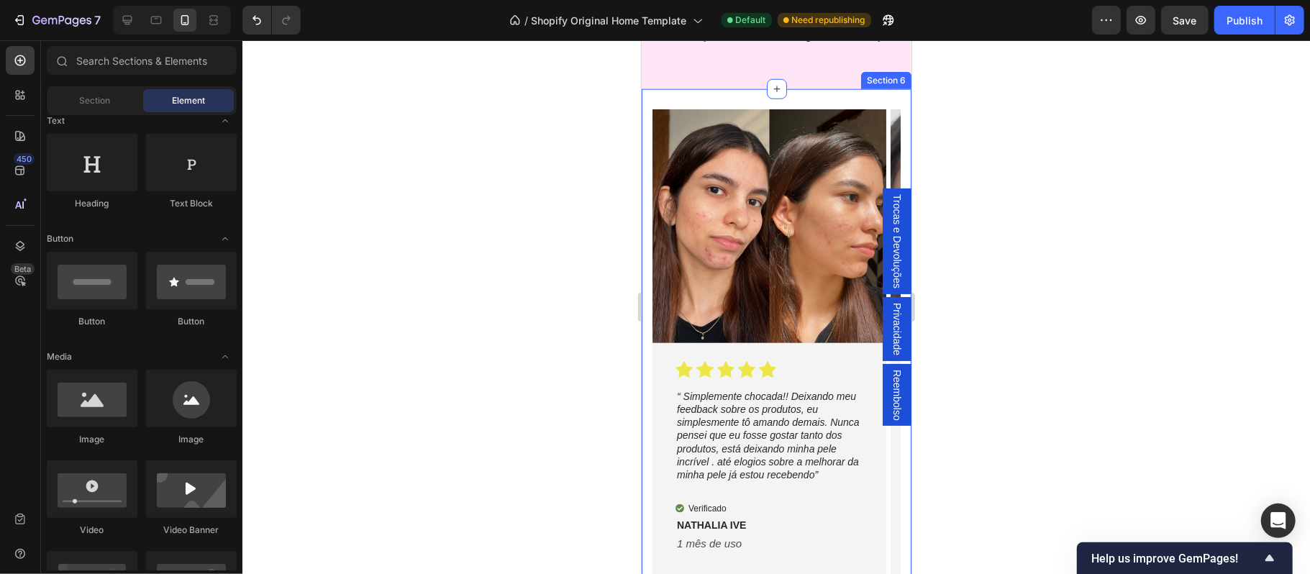
click at [736, 199] on div "Image Icon Icon Icon Icon Icon Icon List “ Simplemente chocada!! Deixando meu f…" at bounding box center [776, 377] width 270 height 578
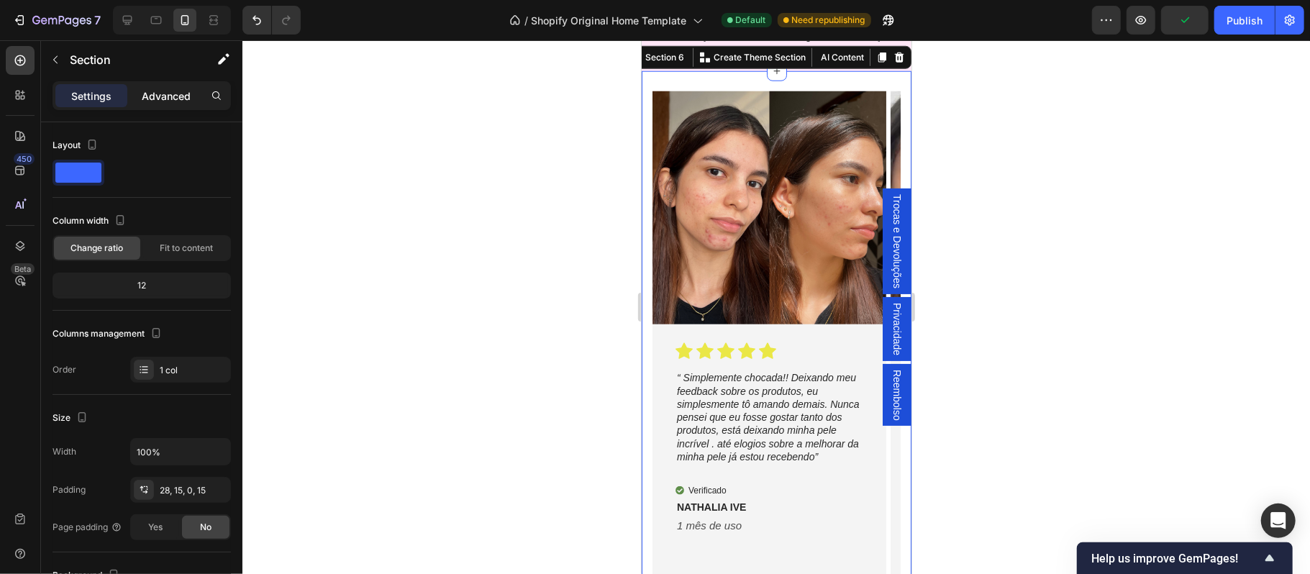
click at [179, 101] on p "Advanced" at bounding box center [166, 95] width 49 height 15
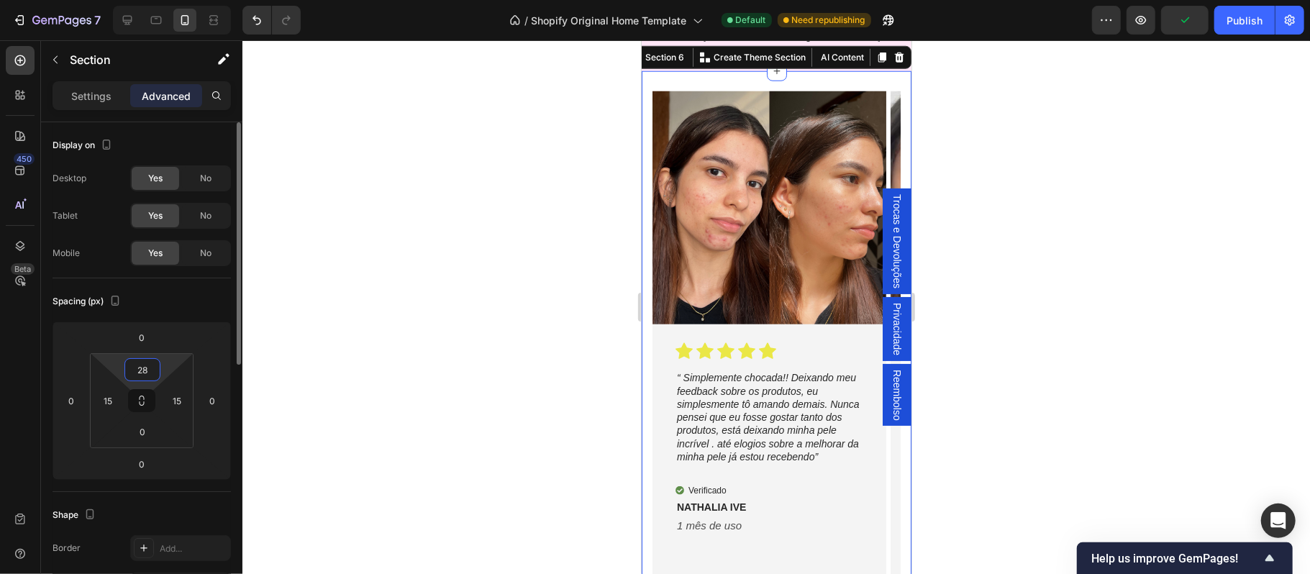
click at [151, 372] on input "28" at bounding box center [142, 370] width 29 height 22
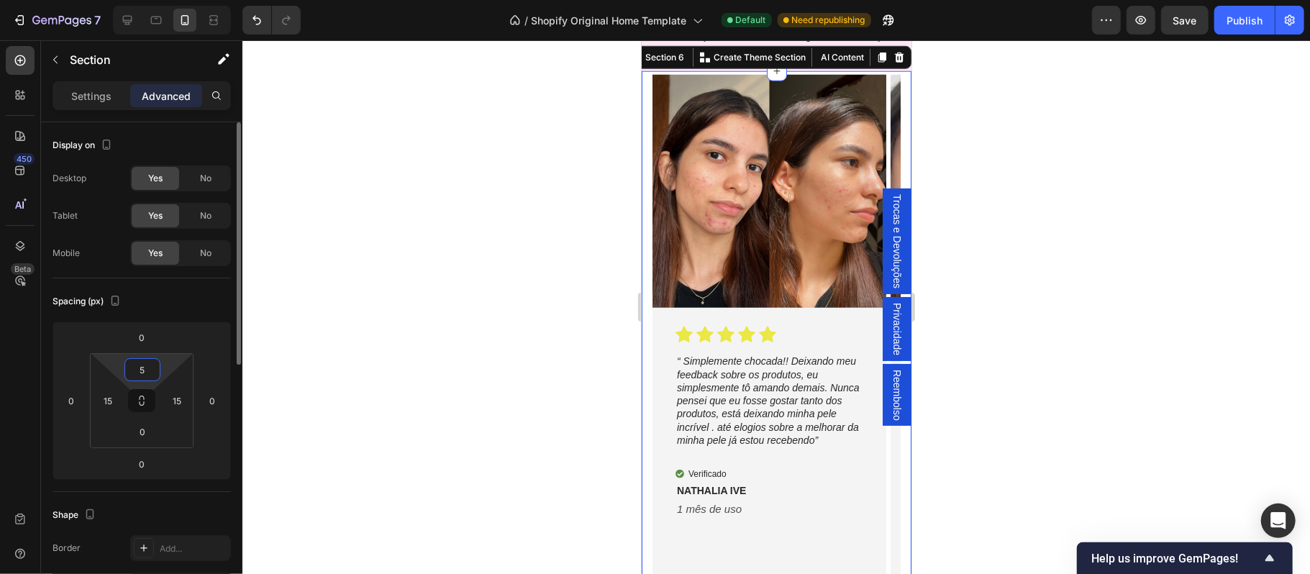
type input "50"
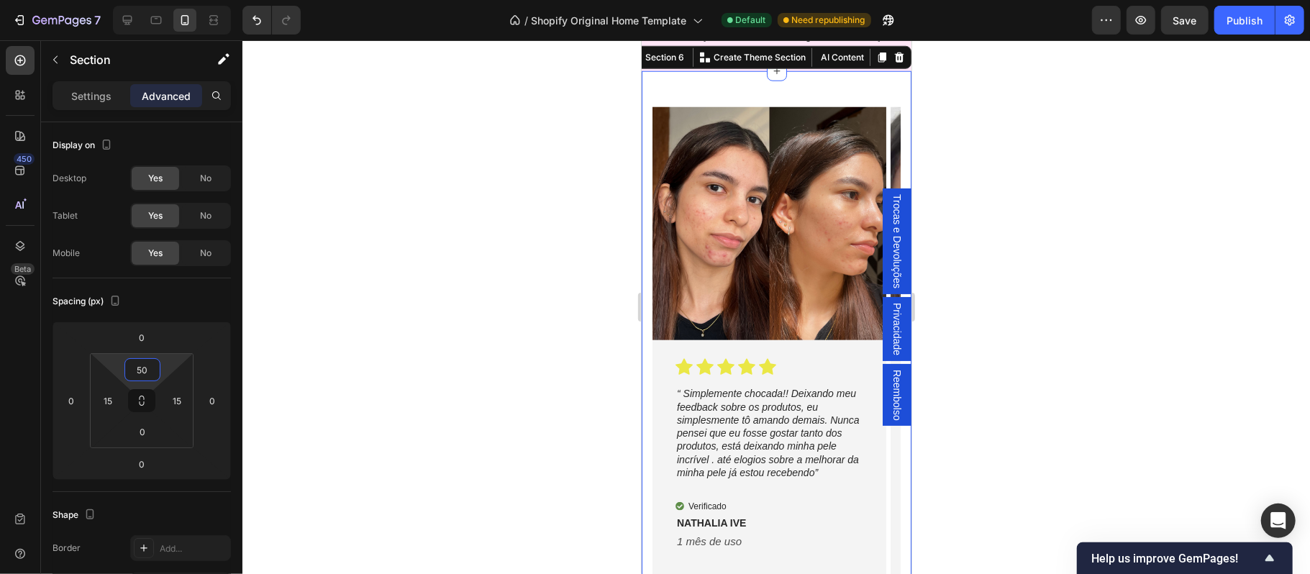
click at [953, 349] on div at bounding box center [776, 307] width 1068 height 534
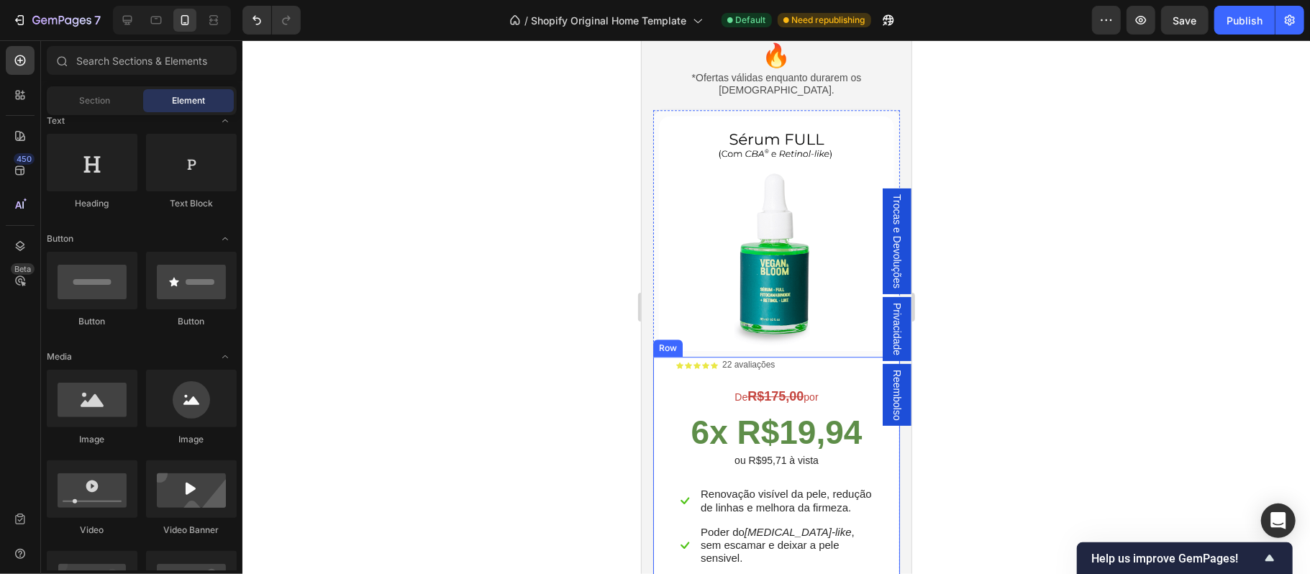
scroll to position [2924, 0]
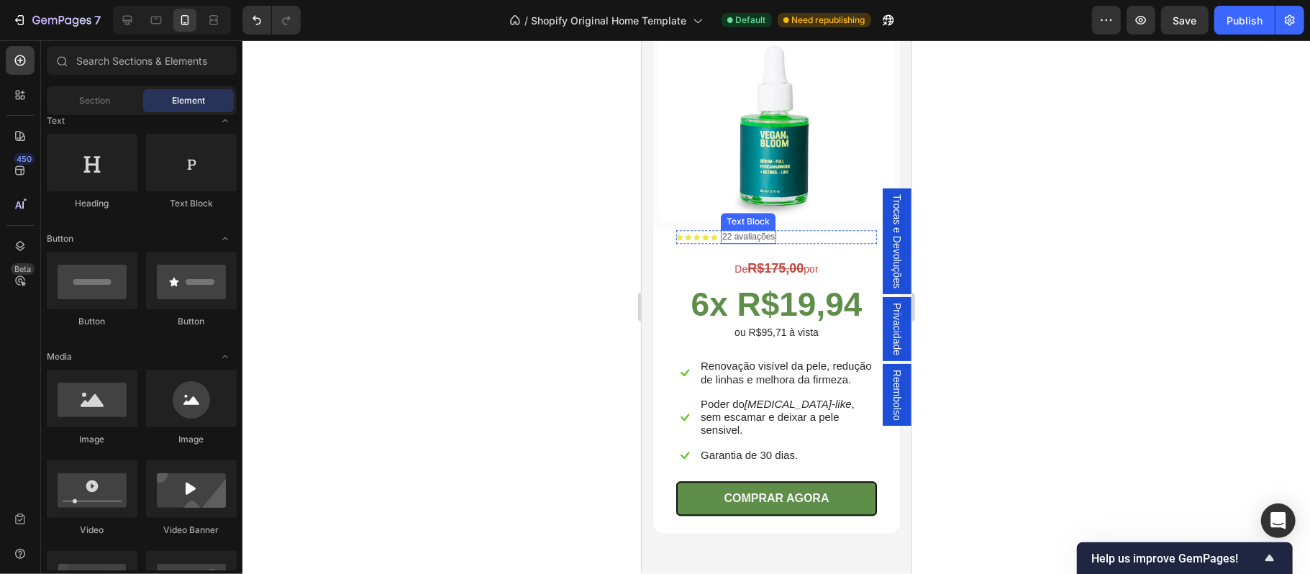
click at [754, 231] on p "22 avaliações" at bounding box center [748, 237] width 53 height 12
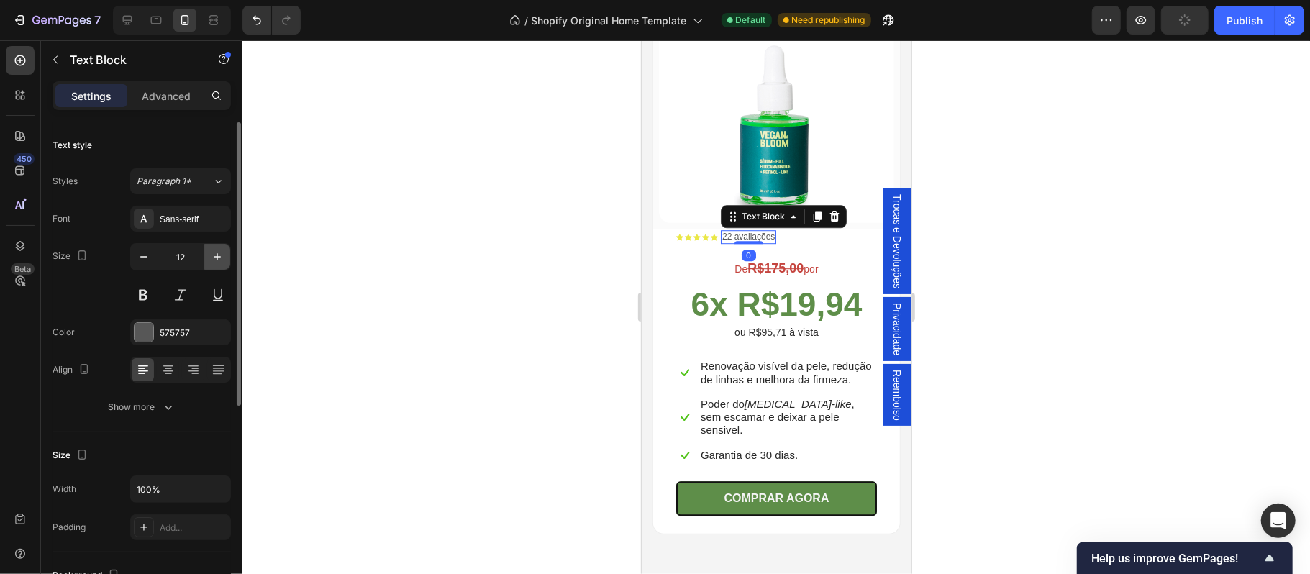
click at [217, 260] on icon "button" at bounding box center [217, 257] width 14 height 14
type input "13"
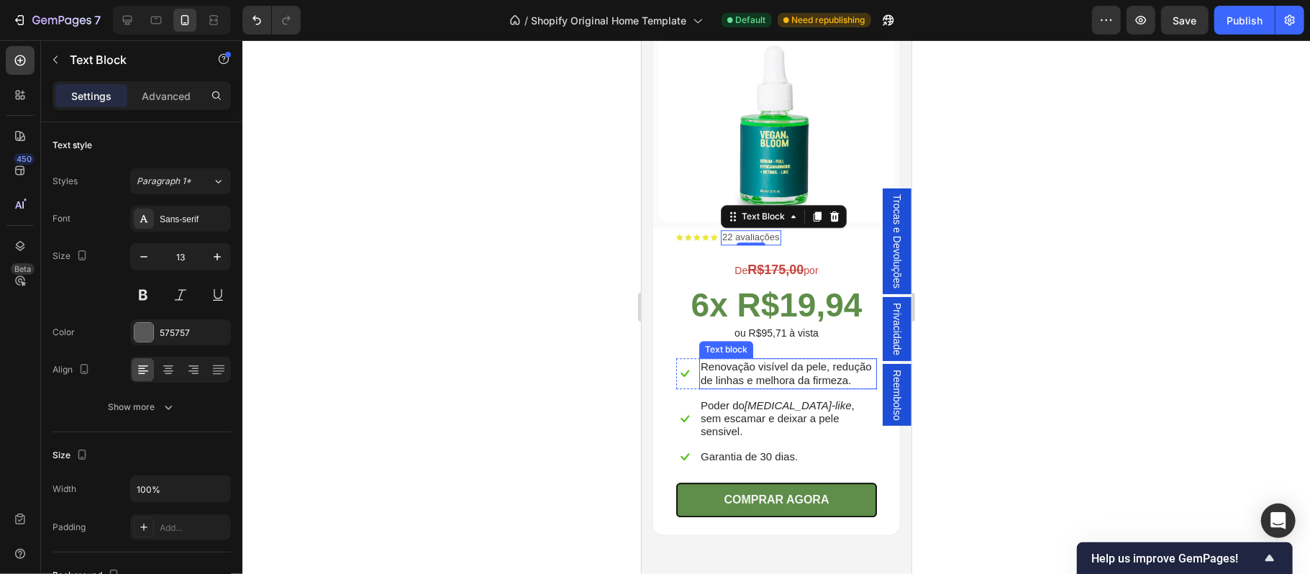
scroll to position [2988, 0]
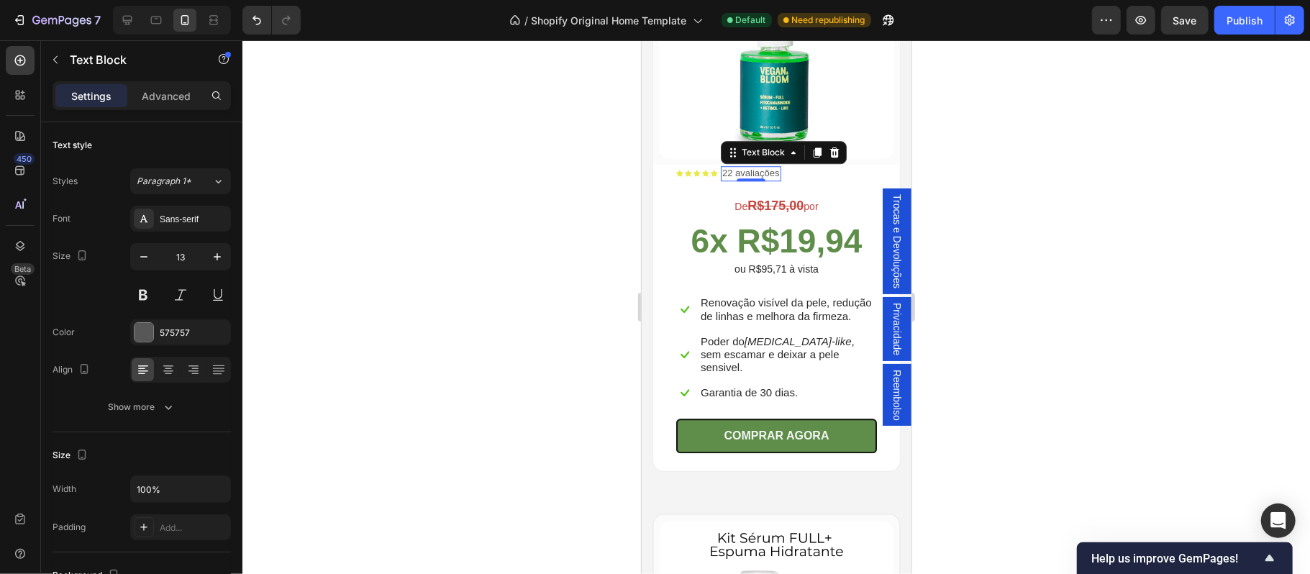
click at [1024, 291] on div at bounding box center [776, 307] width 1068 height 534
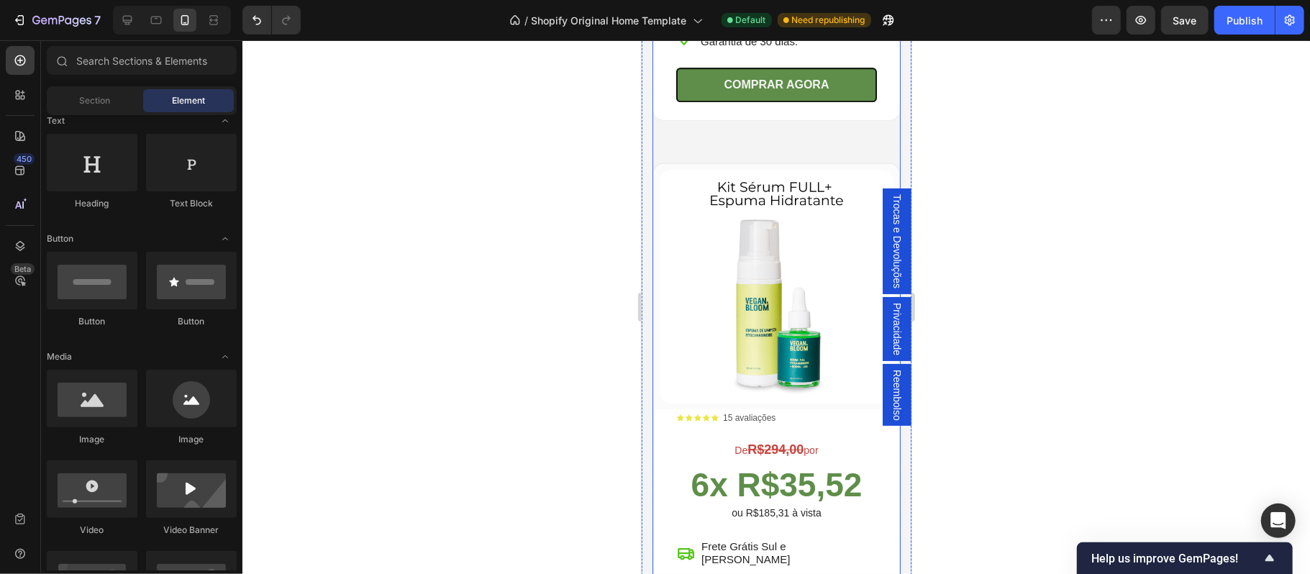
scroll to position [3499, 0]
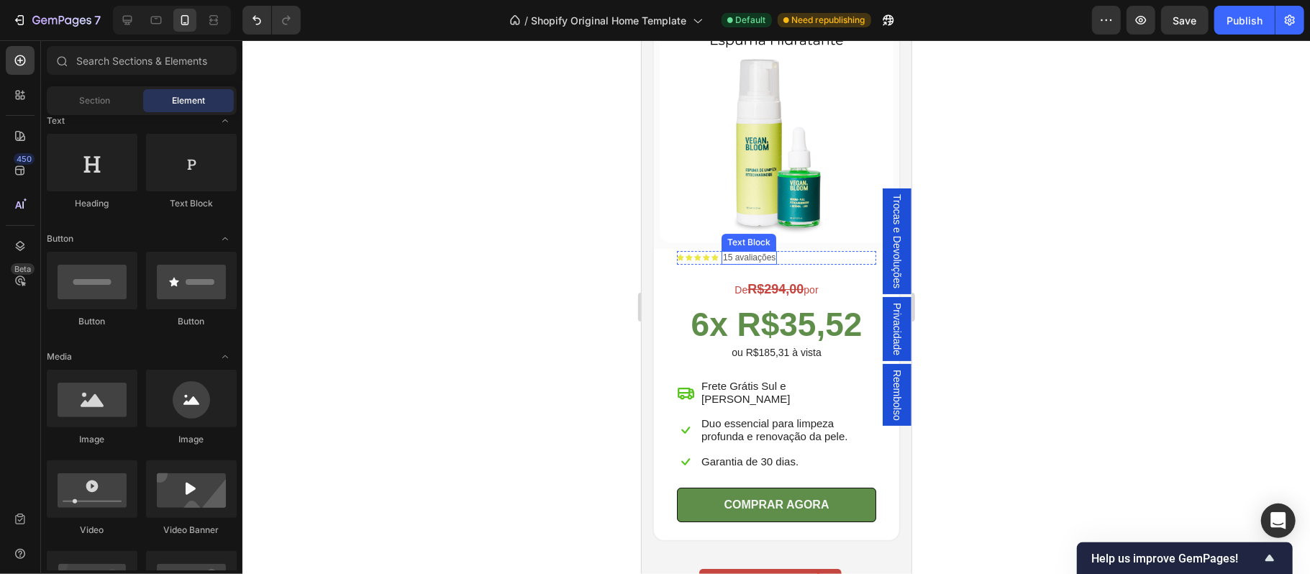
click at [750, 252] on p "15 avaliações" at bounding box center [748, 258] width 53 height 12
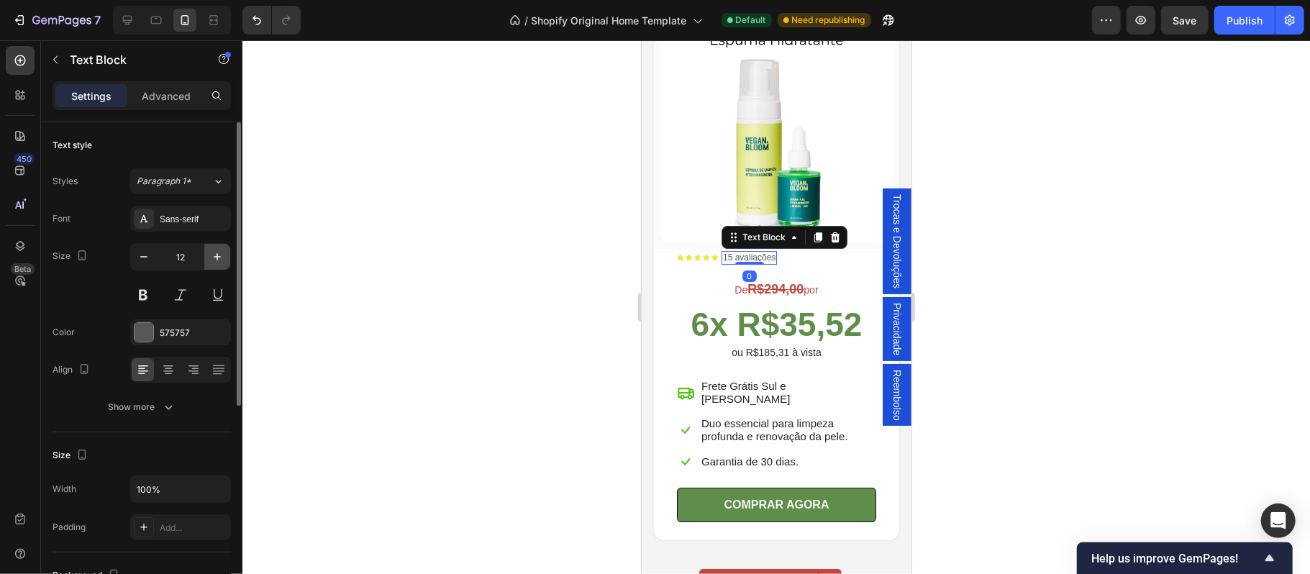
click at [216, 258] on icon "button" at bounding box center [217, 256] width 7 height 7
click at [214, 250] on icon "button" at bounding box center [217, 257] width 14 height 14
type input "14"
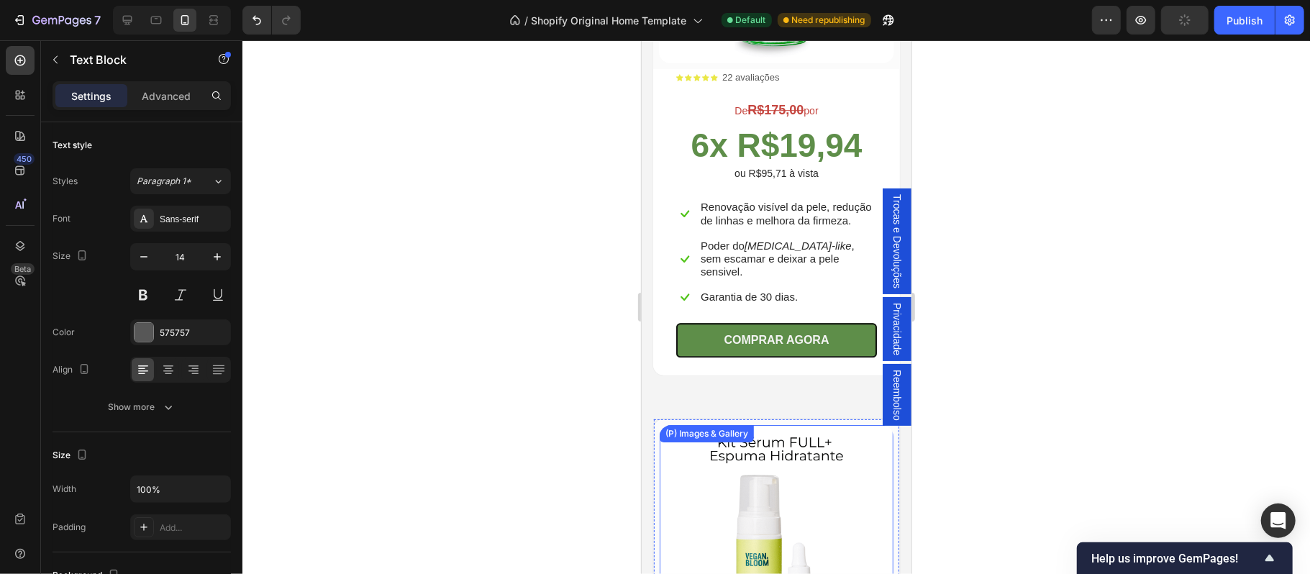
scroll to position [2955, 0]
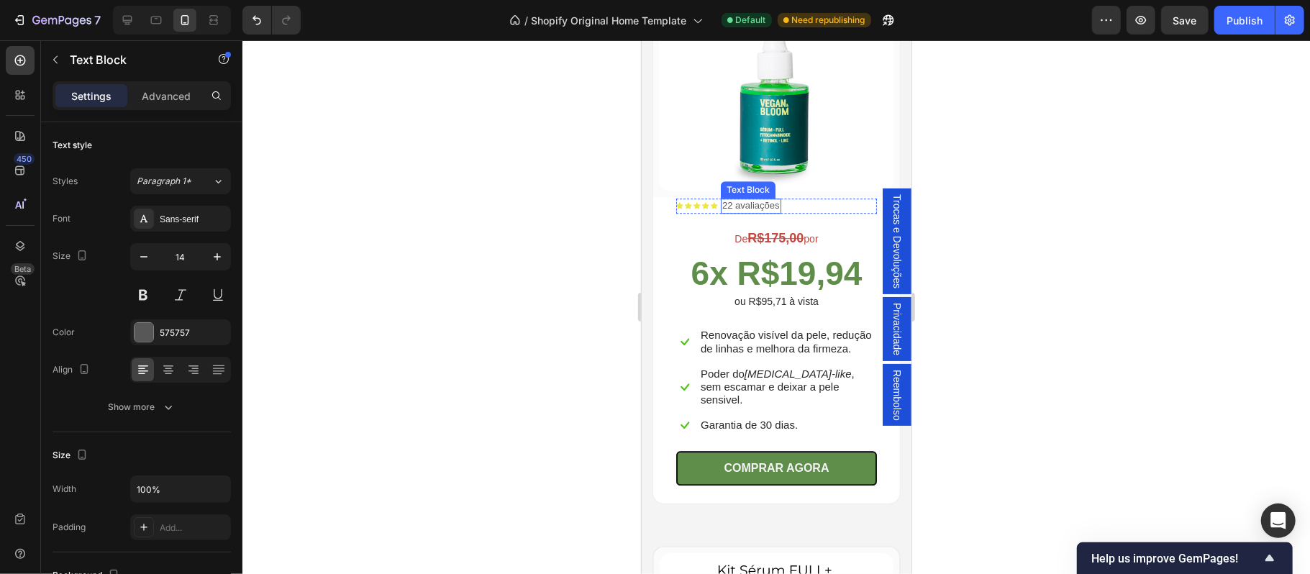
click at [755, 199] on p "22 avaliações" at bounding box center [751, 205] width 58 height 12
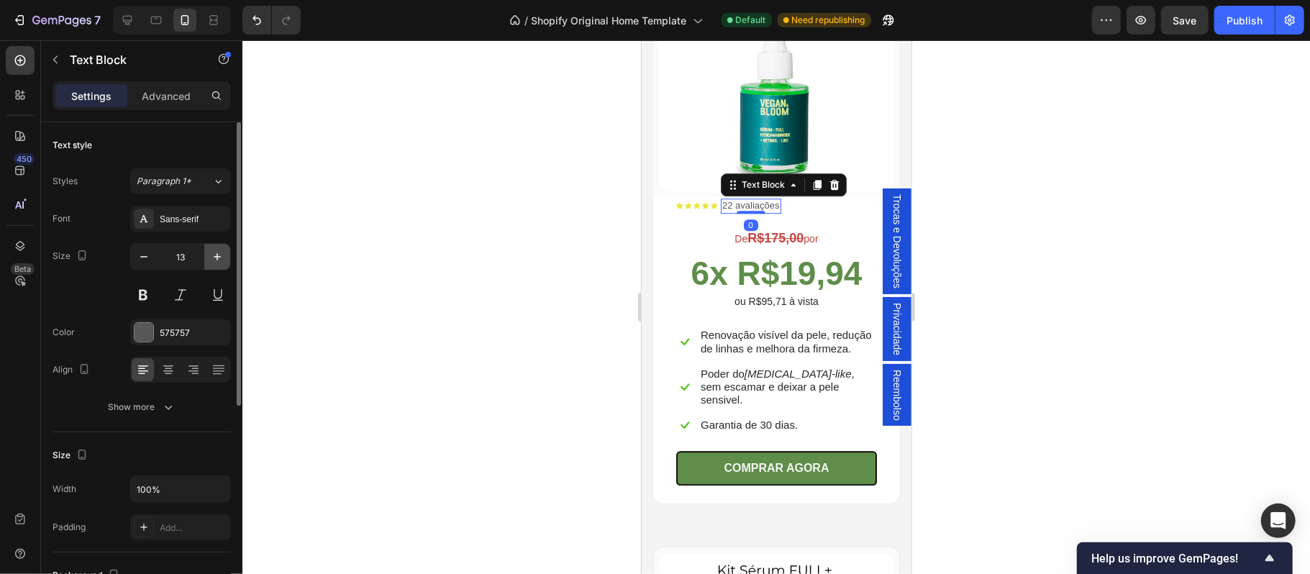
click at [219, 260] on icon "button" at bounding box center [217, 257] width 14 height 14
type input "14"
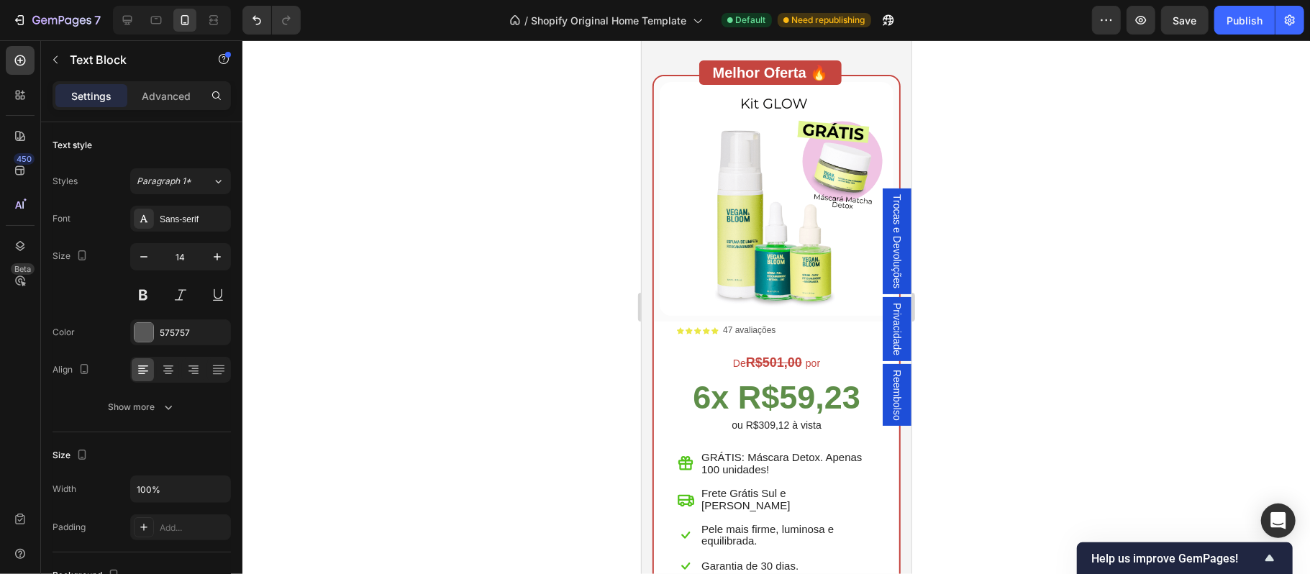
scroll to position [4106, 0]
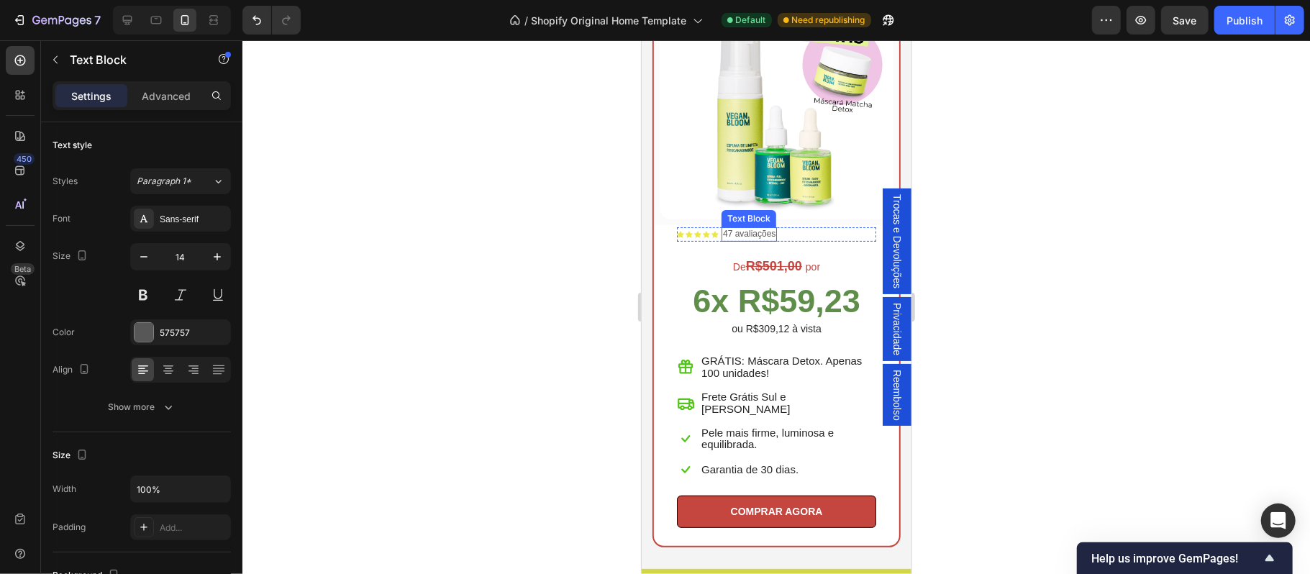
click at [751, 228] on p "47 avaliações" at bounding box center [748, 234] width 53 height 12
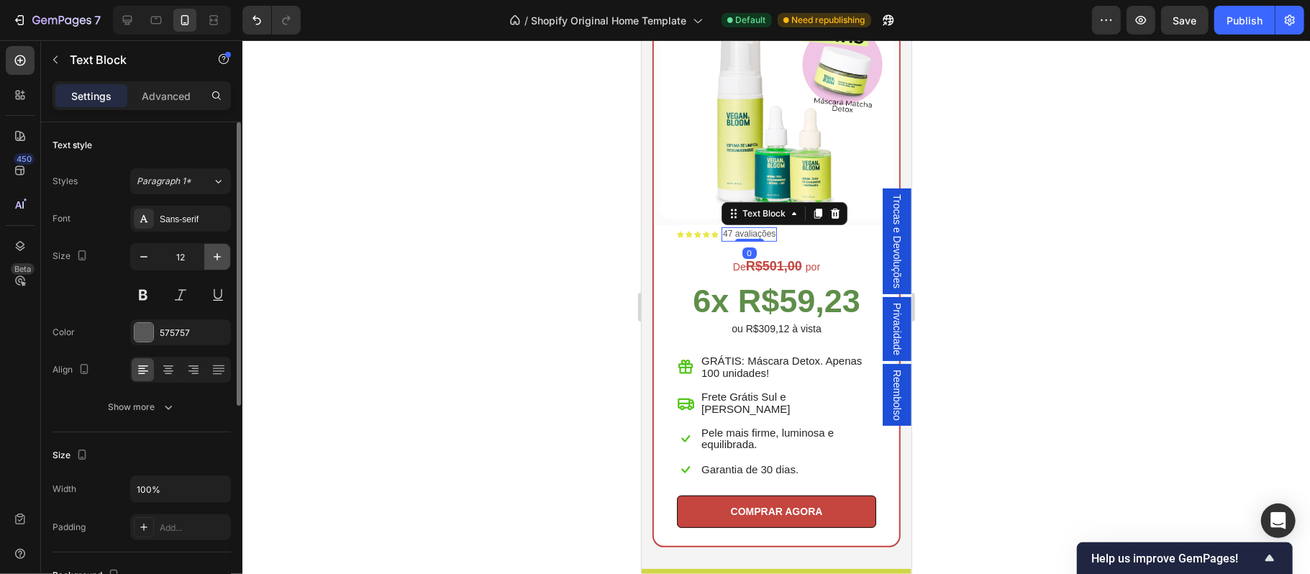
click at [219, 259] on icon "button" at bounding box center [217, 257] width 14 height 14
type input "14"
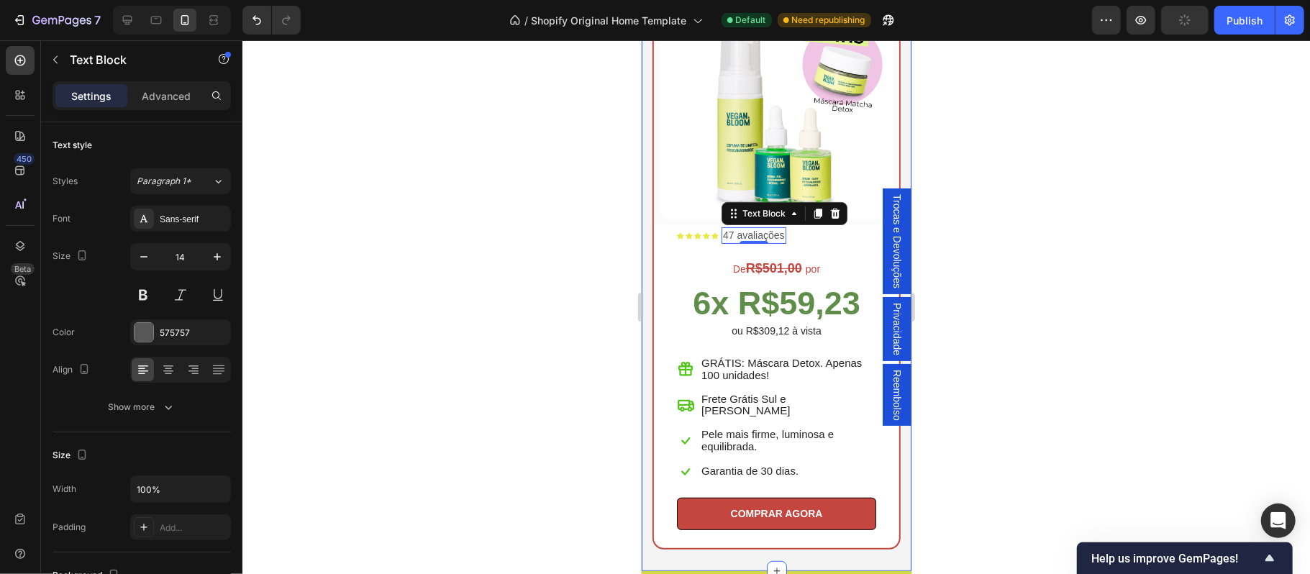
click at [1026, 357] on div at bounding box center [776, 307] width 1068 height 534
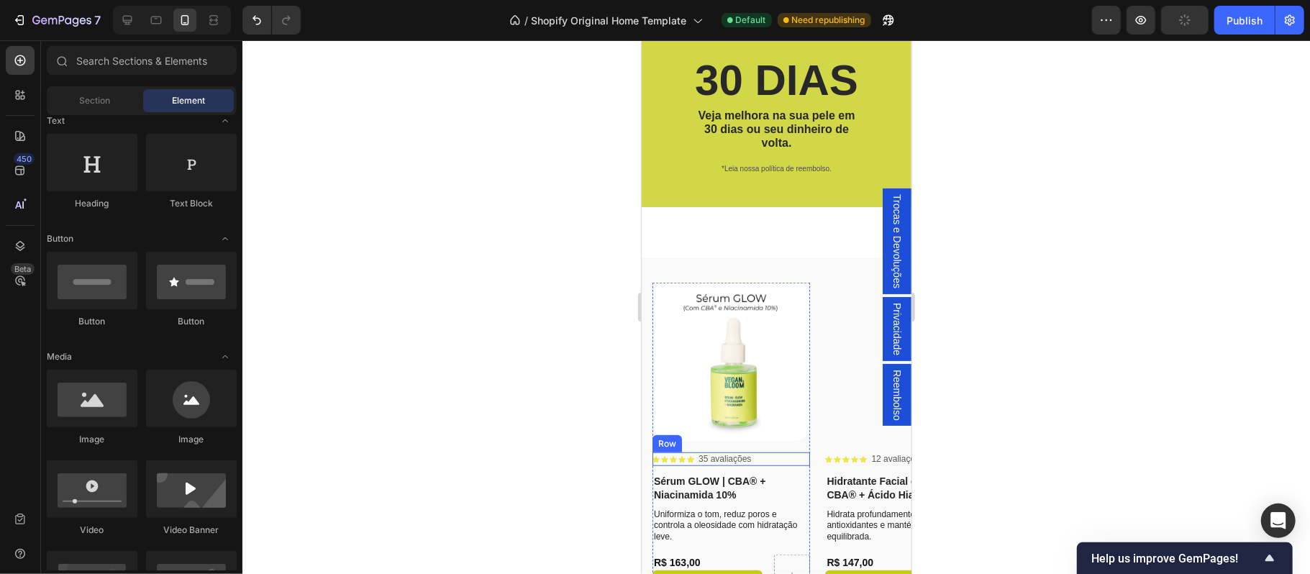
scroll to position [4714, 0]
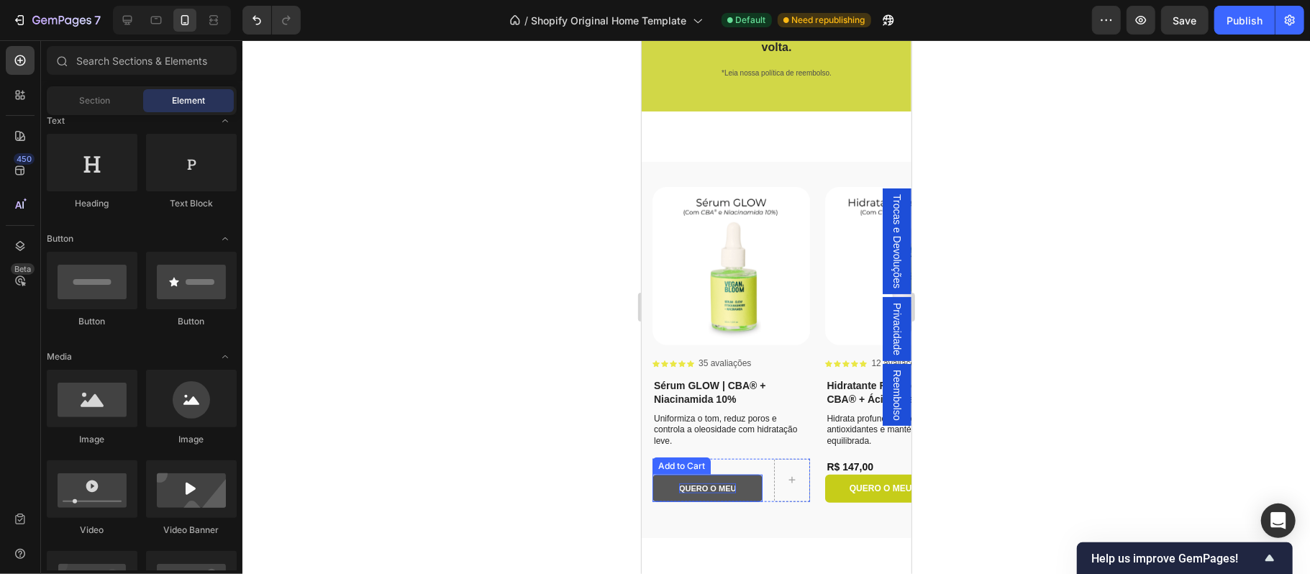
click at [704, 487] on div "QUERO O MEU" at bounding box center [706, 488] width 57 height 10
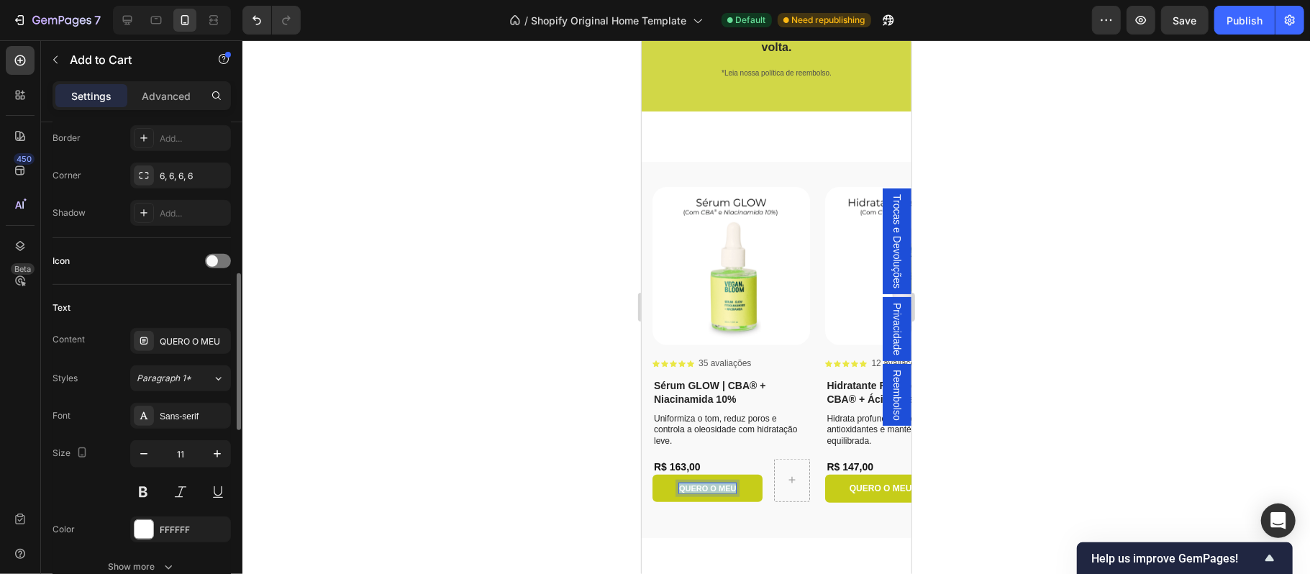
scroll to position [538, 0]
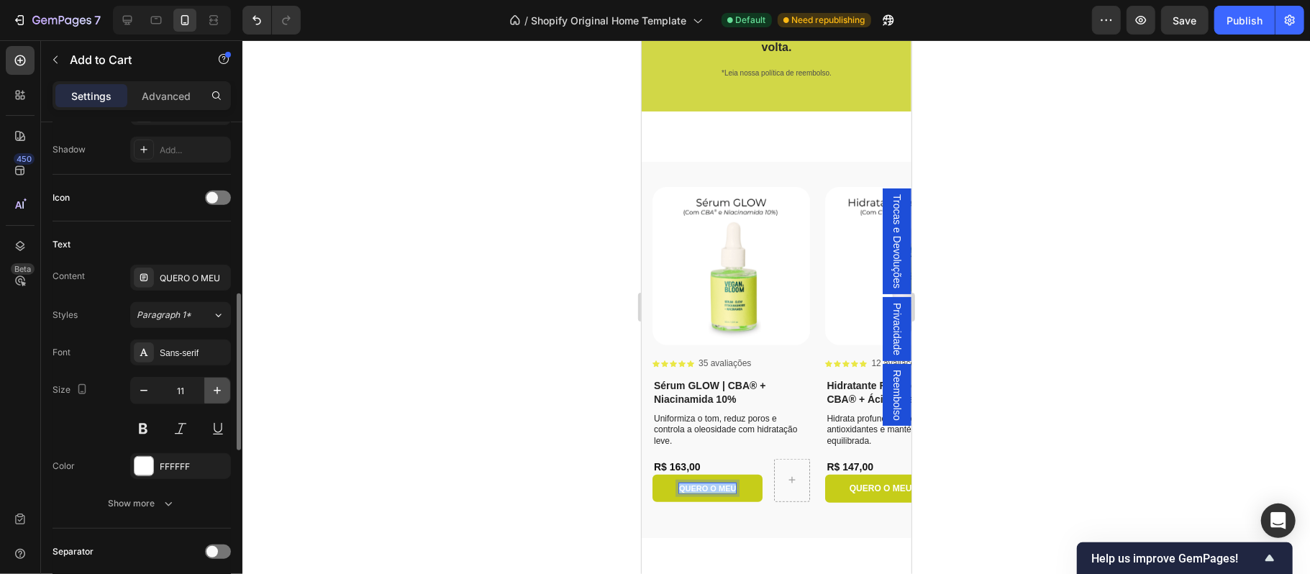
click at [219, 392] on icon "button" at bounding box center [217, 390] width 14 height 14
type input "14"
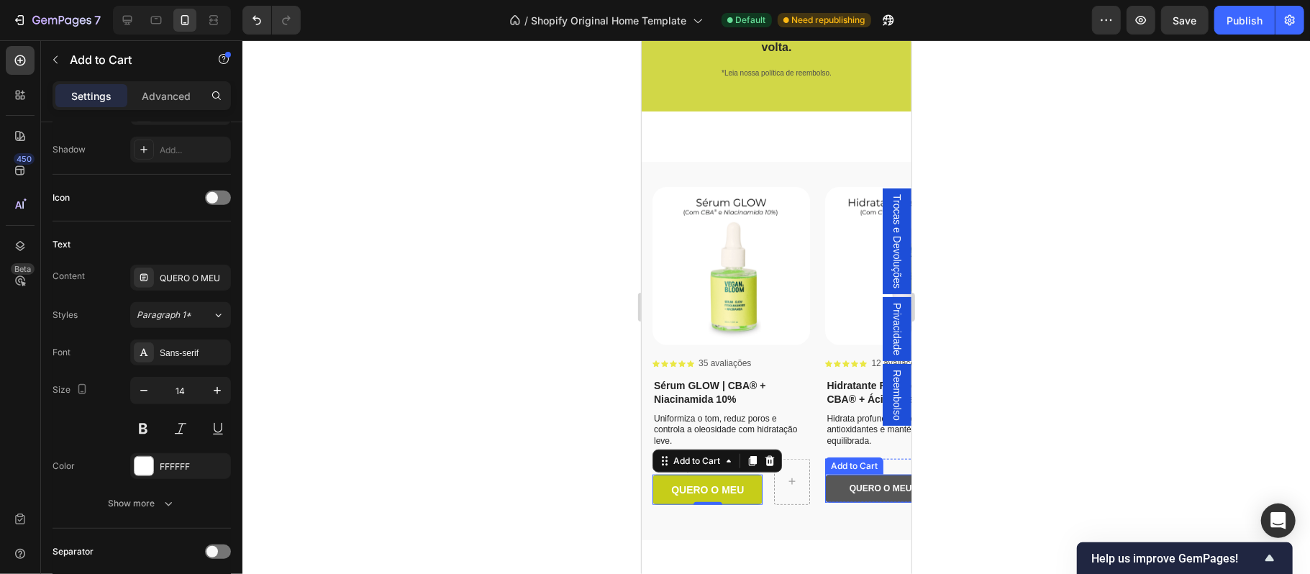
click at [839, 486] on button "QUERO O MEU" at bounding box center [879, 488] width 110 height 29
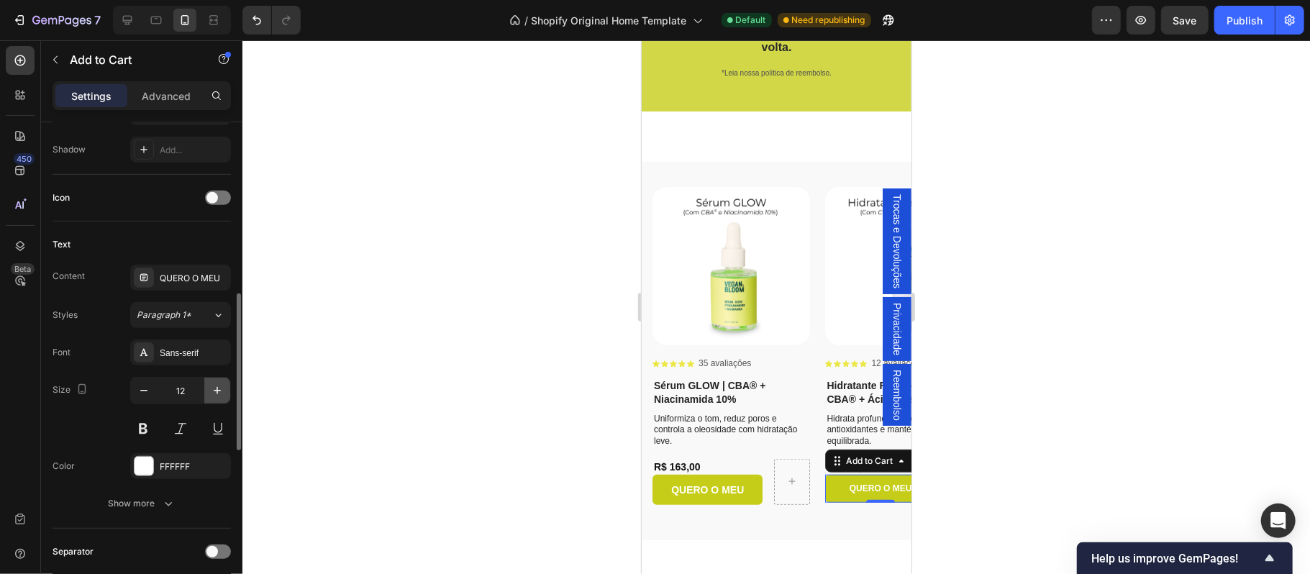
click at [214, 397] on icon "button" at bounding box center [217, 390] width 14 height 14
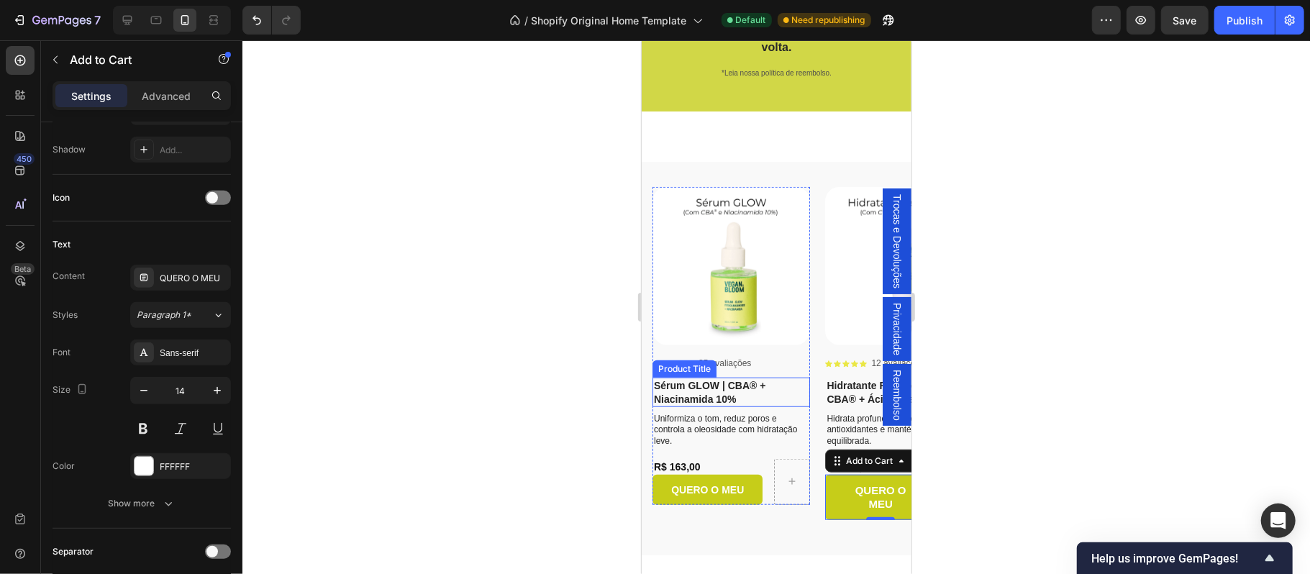
type input "15"
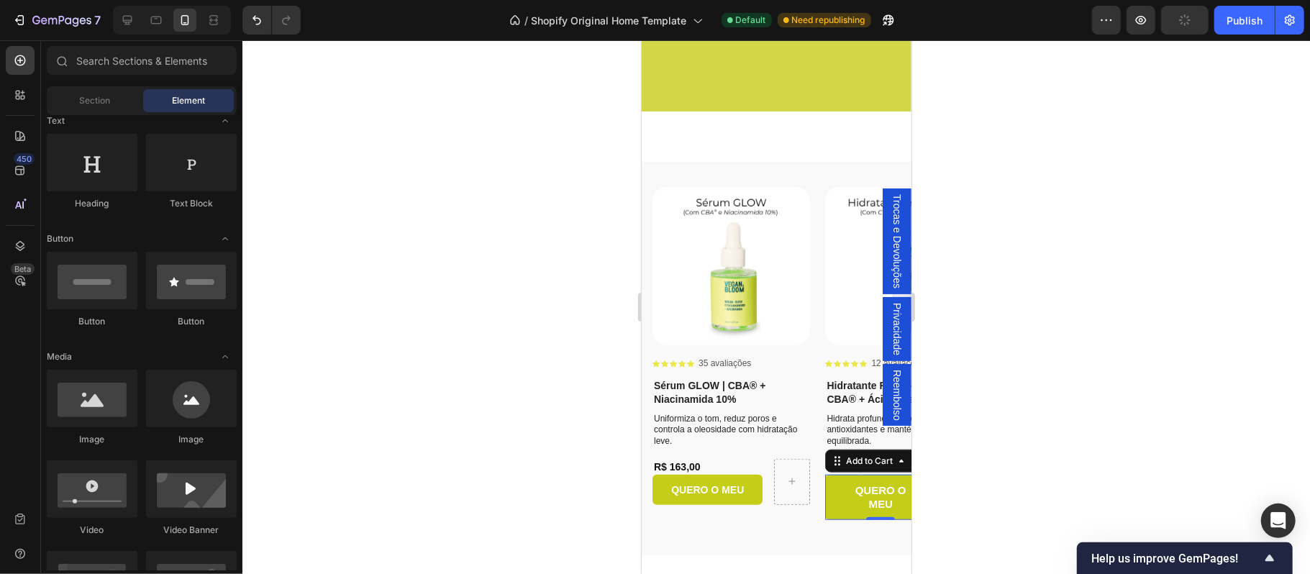
scroll to position [4873, 0]
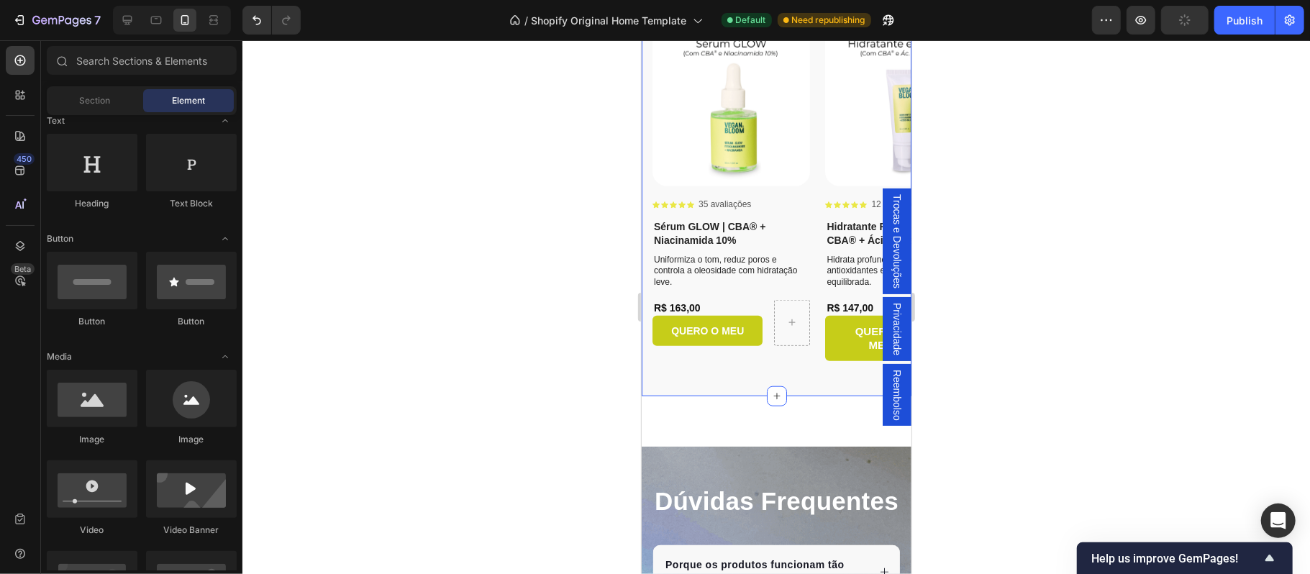
drag, startPoint x: 754, startPoint y: 394, endPoint x: 730, endPoint y: 394, distance: 23.8
click at [719, 394] on div "Product Images Icon Icon Icon Icon Icon Icon List 35 avaliações Text Block Row …" at bounding box center [776, 198] width 270 height 393
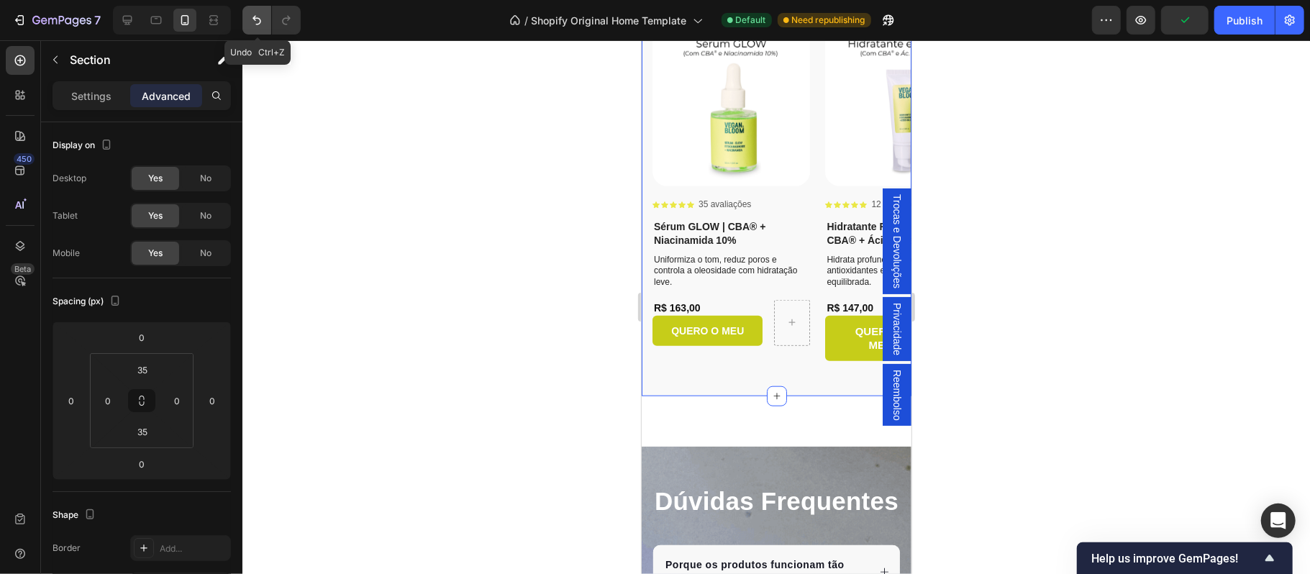
click at [256, 22] on icon "Undo/Redo" at bounding box center [257, 20] width 14 height 14
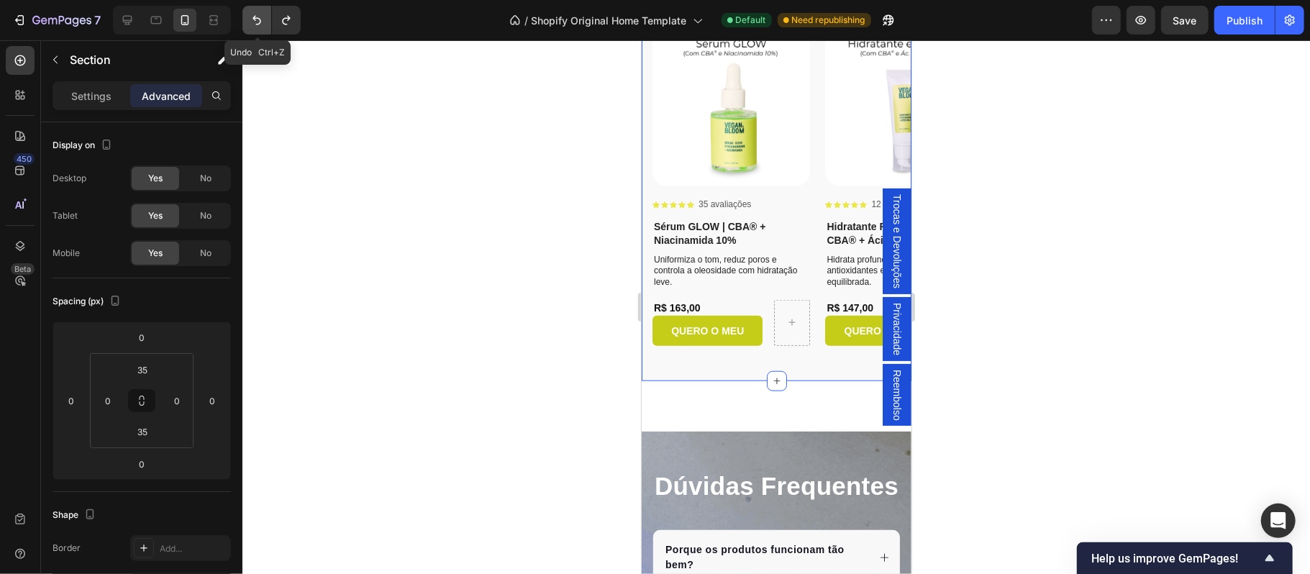
click at [256, 22] on icon "Undo/Redo" at bounding box center [257, 20] width 14 height 14
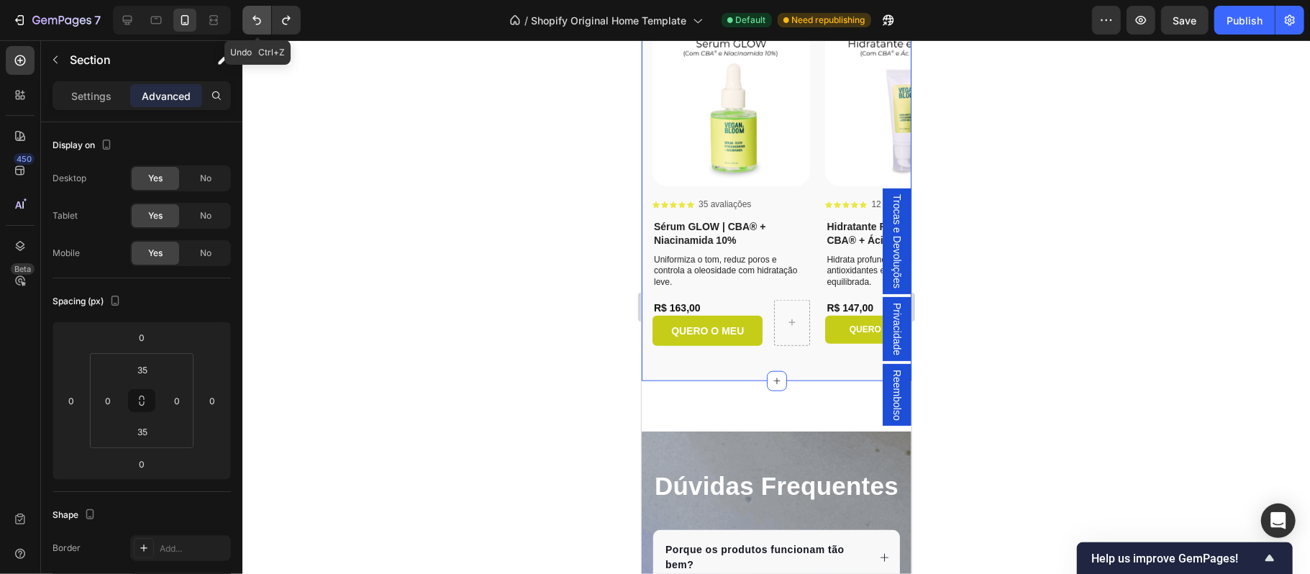
click at [256, 22] on icon "Undo/Redo" at bounding box center [257, 20] width 14 height 14
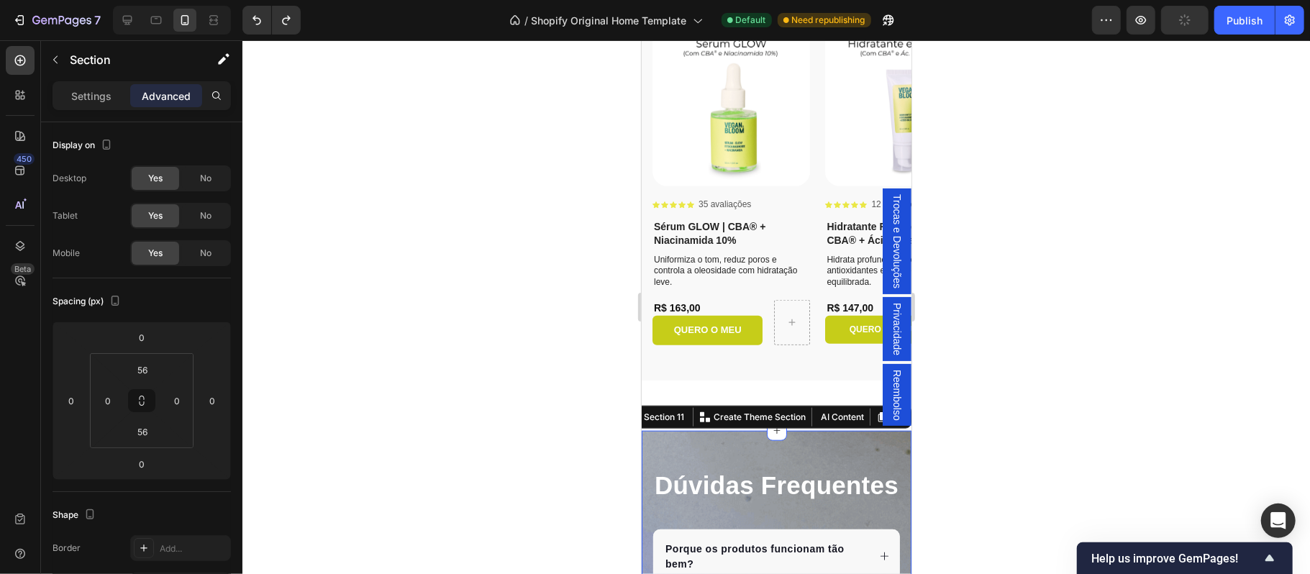
click at [701, 368] on div "Product Images Icon Icon Icon Icon Icon Icon List 35 avaliações Text Block Row …" at bounding box center [776, 190] width 270 height 377
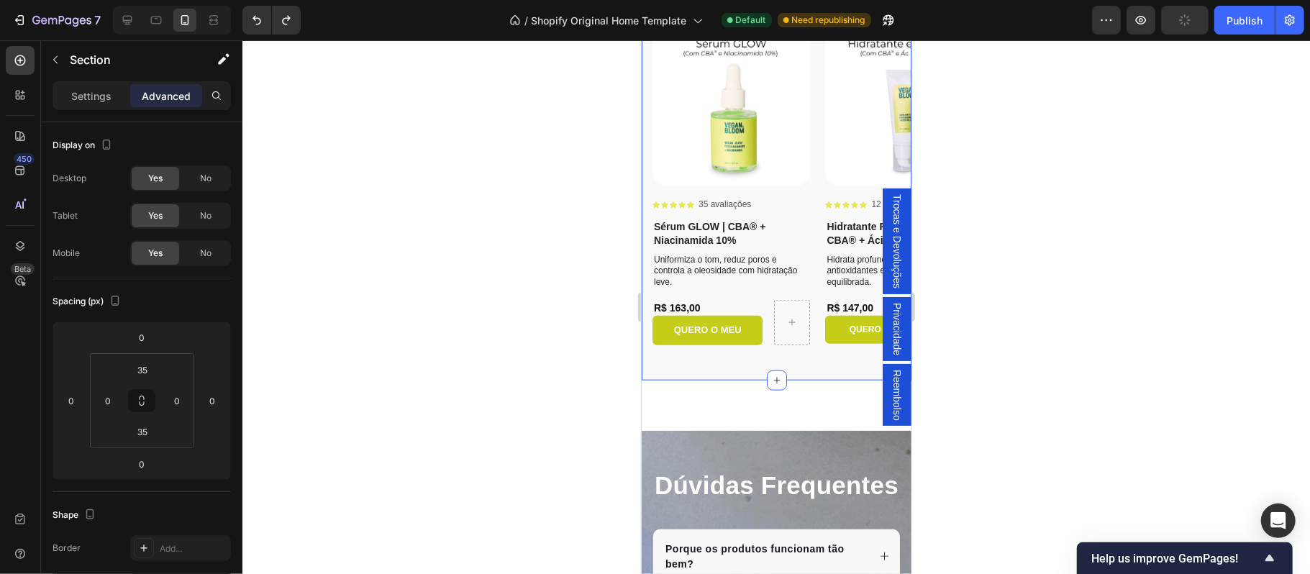
scroll to position [507, 0]
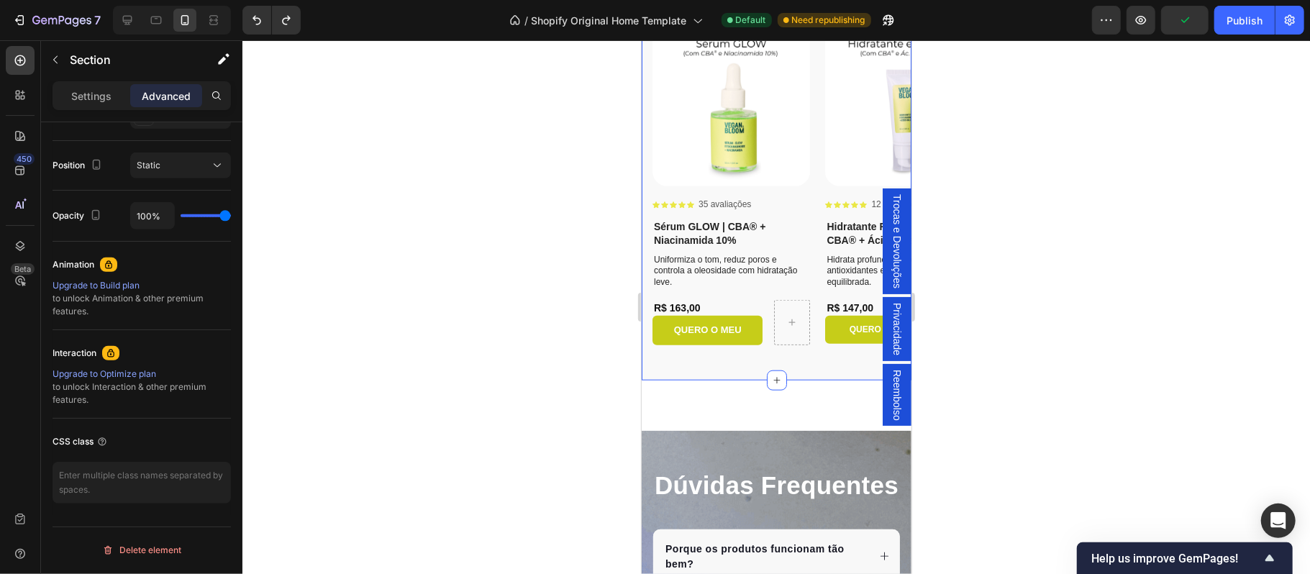
click at [157, 96] on p "Advanced" at bounding box center [166, 95] width 49 height 15
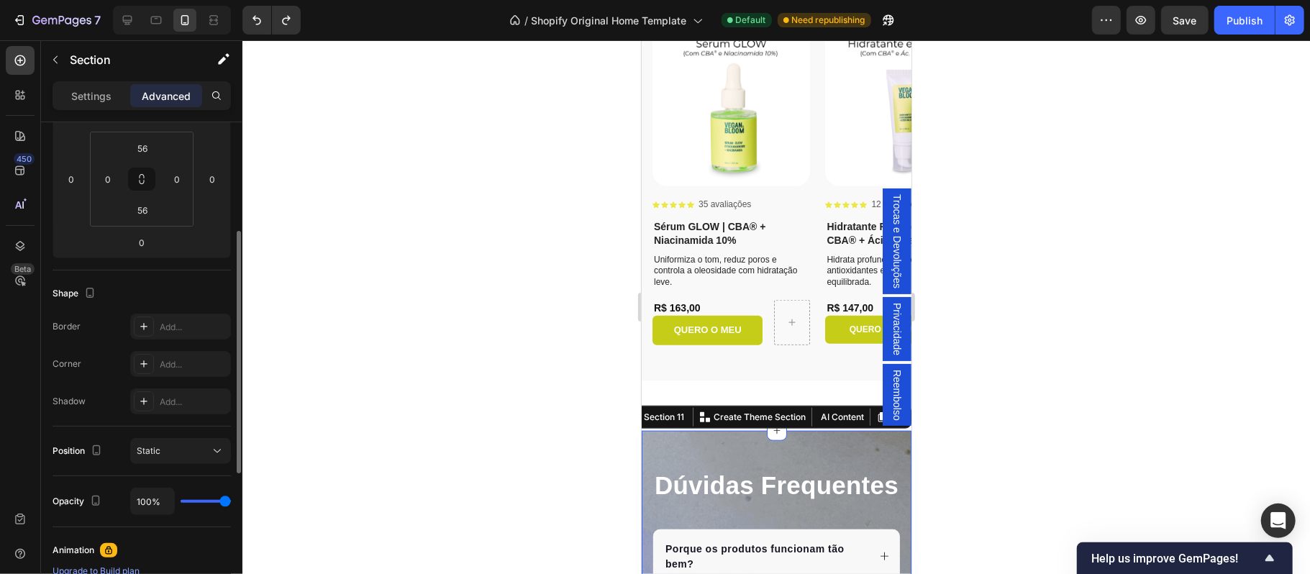
scroll to position [63, 0]
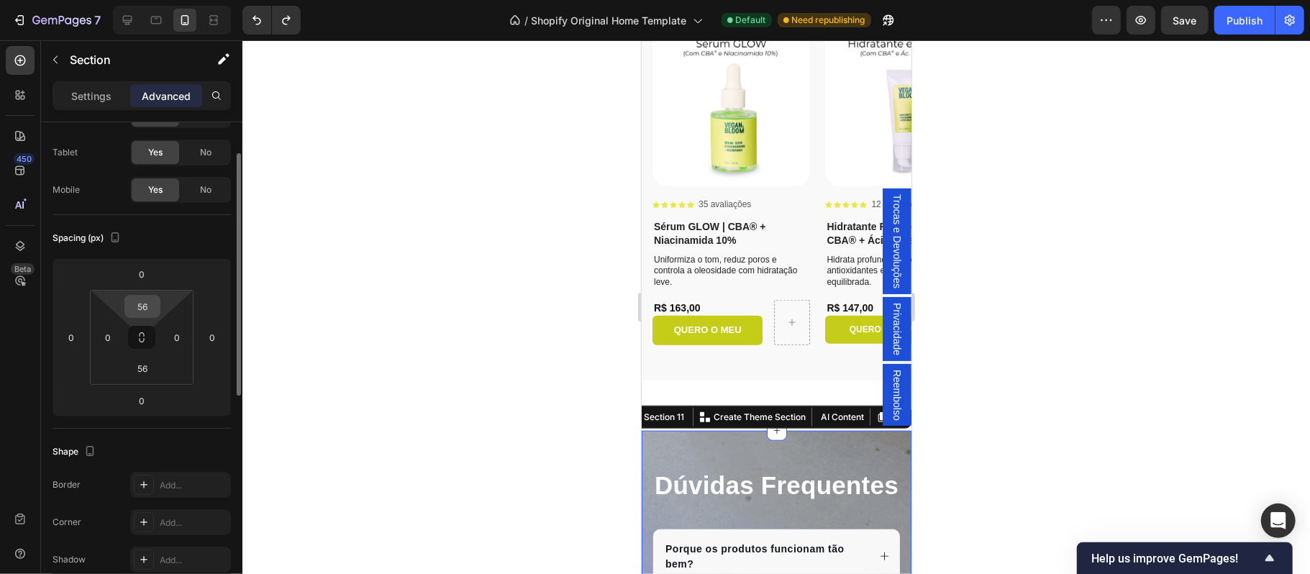
click at [153, 302] on input "56" at bounding box center [142, 307] width 29 height 22
type input "2"
type input "5"
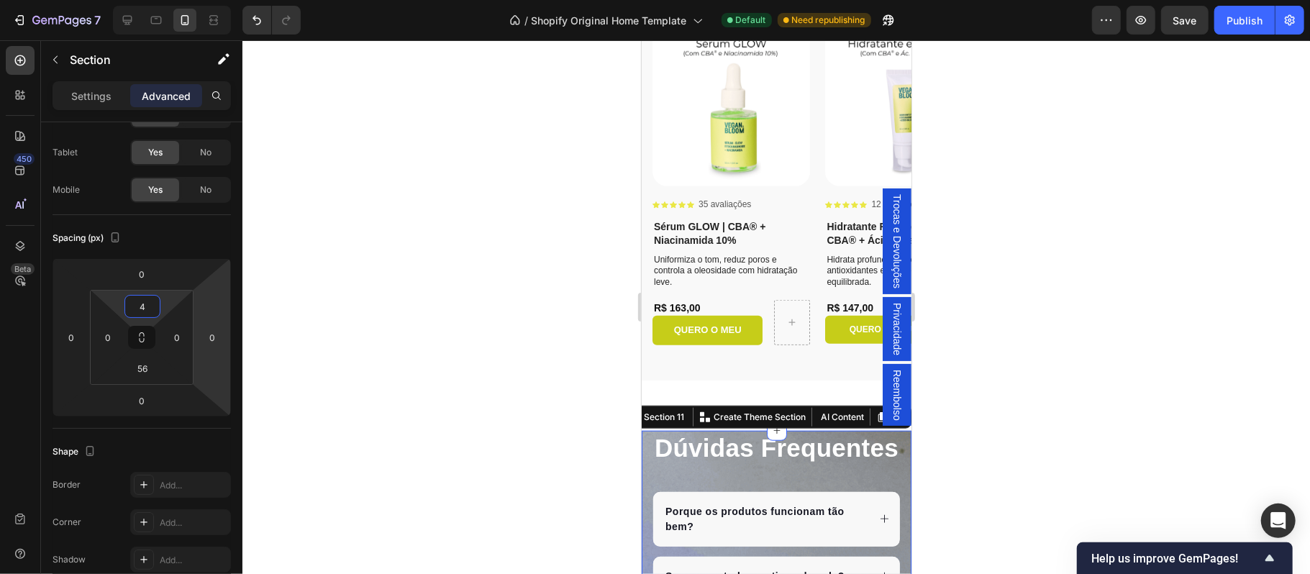
type input "40"
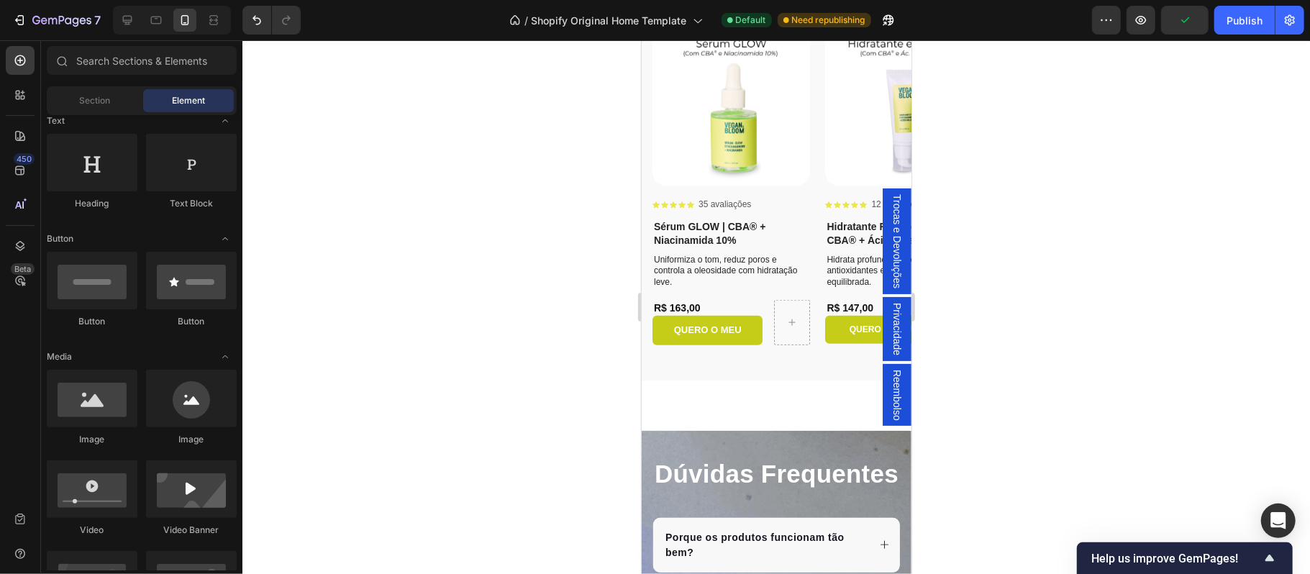
click at [696, 365] on div "Product Images Icon Icon Icon Icon Icon Icon List 35 avaliações Text Block Row …" at bounding box center [776, 190] width 270 height 377
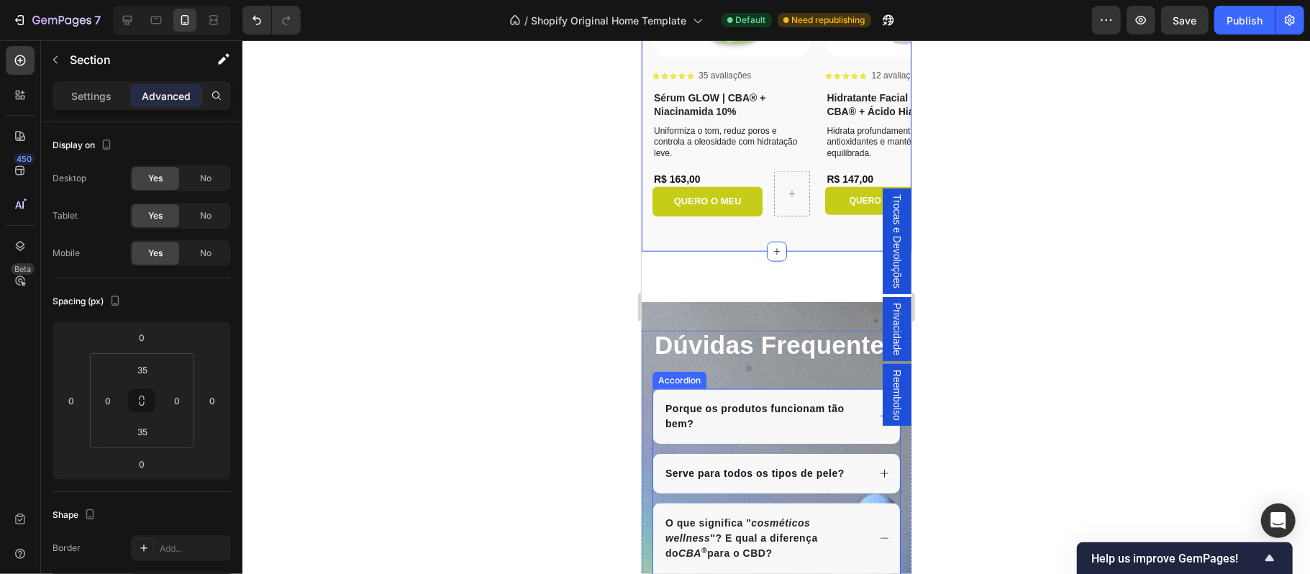
scroll to position [5065, 0]
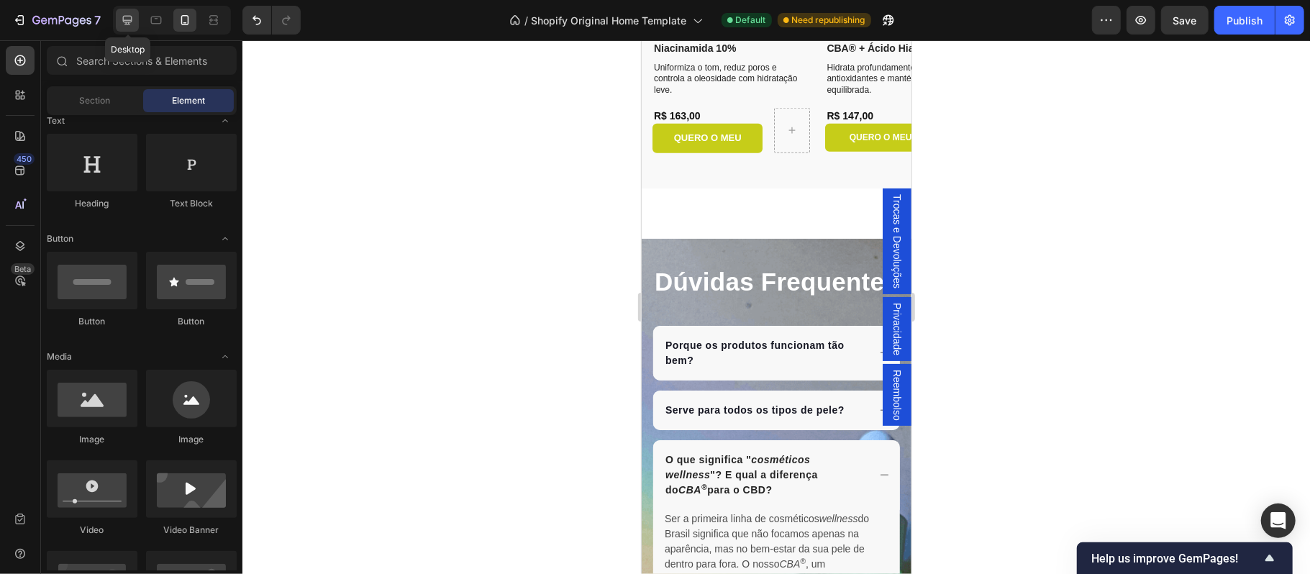
click at [129, 22] on icon at bounding box center [127, 20] width 9 height 9
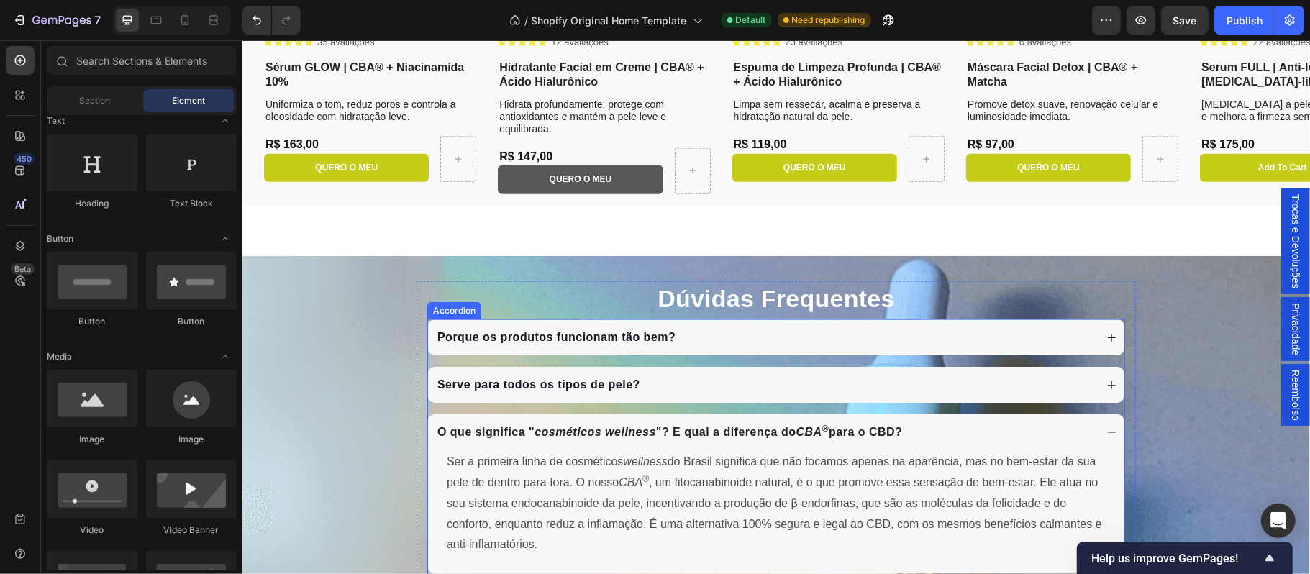
click at [642, 165] on div "R$ 147,00" at bounding box center [579, 156] width 165 height 18
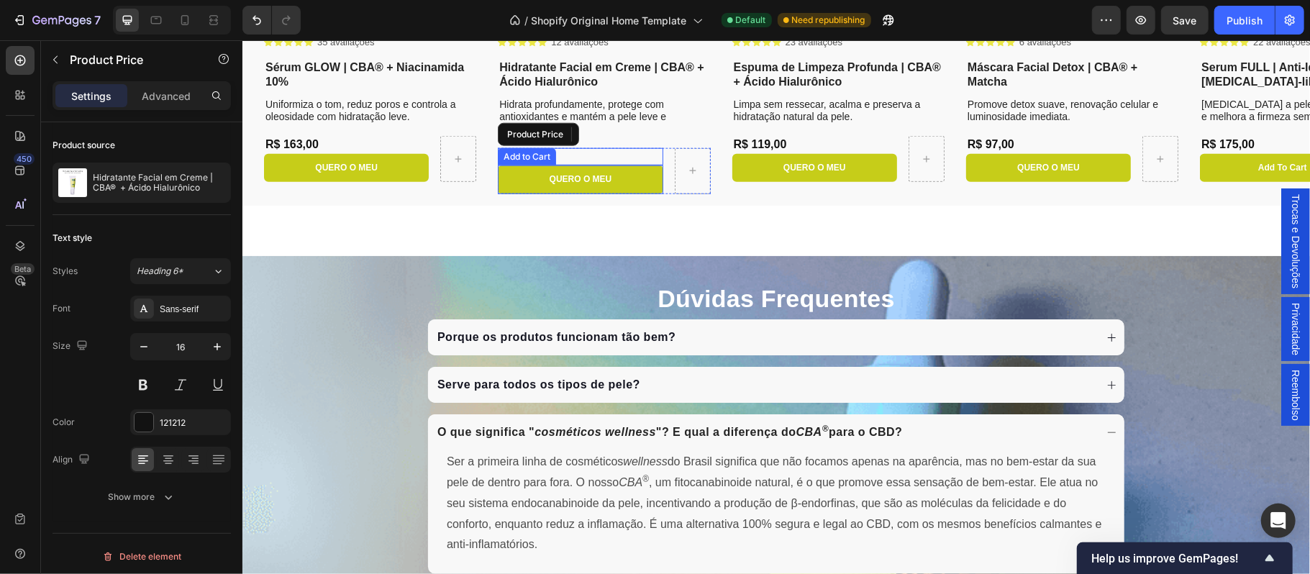
click at [630, 319] on div "Porque os produtos funcionam tão bem? Serve para todos os tipos de pele? O que …" at bounding box center [776, 541] width 698 height 445
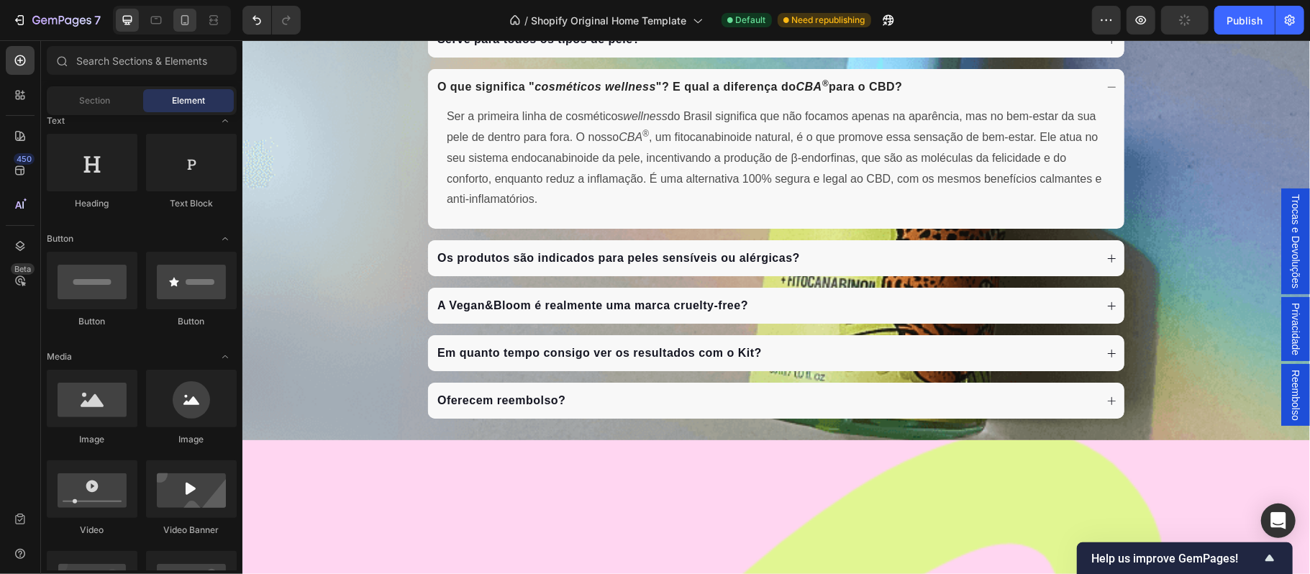
click at [185, 20] on icon at bounding box center [185, 20] width 14 height 14
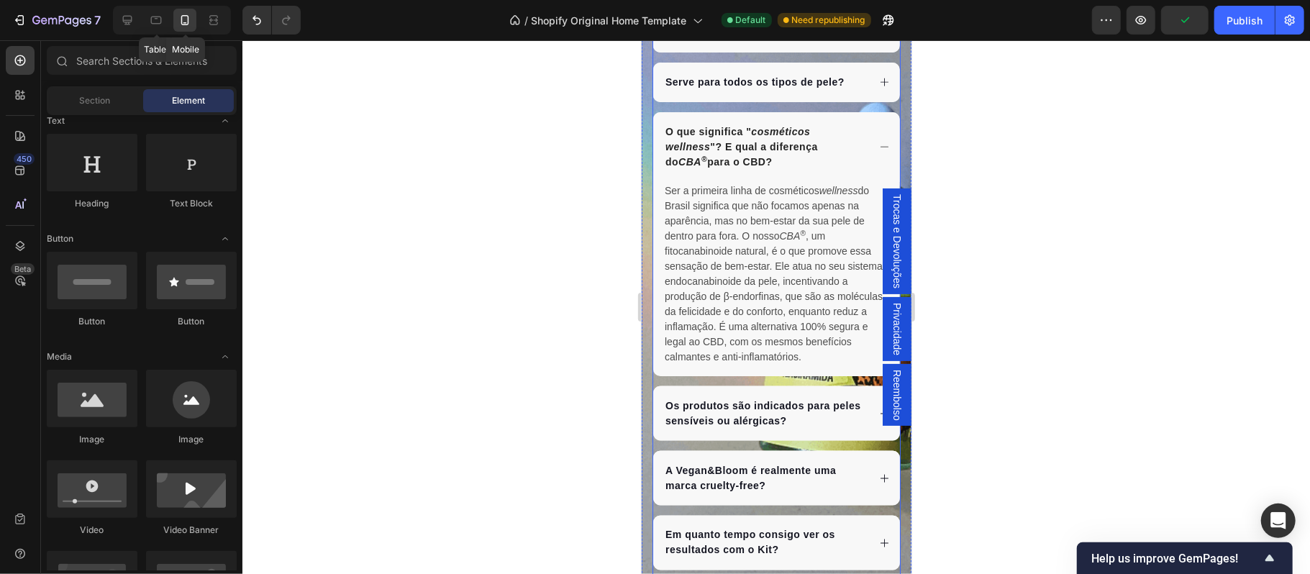
click at [878, 152] on icon at bounding box center [883, 146] width 11 height 11
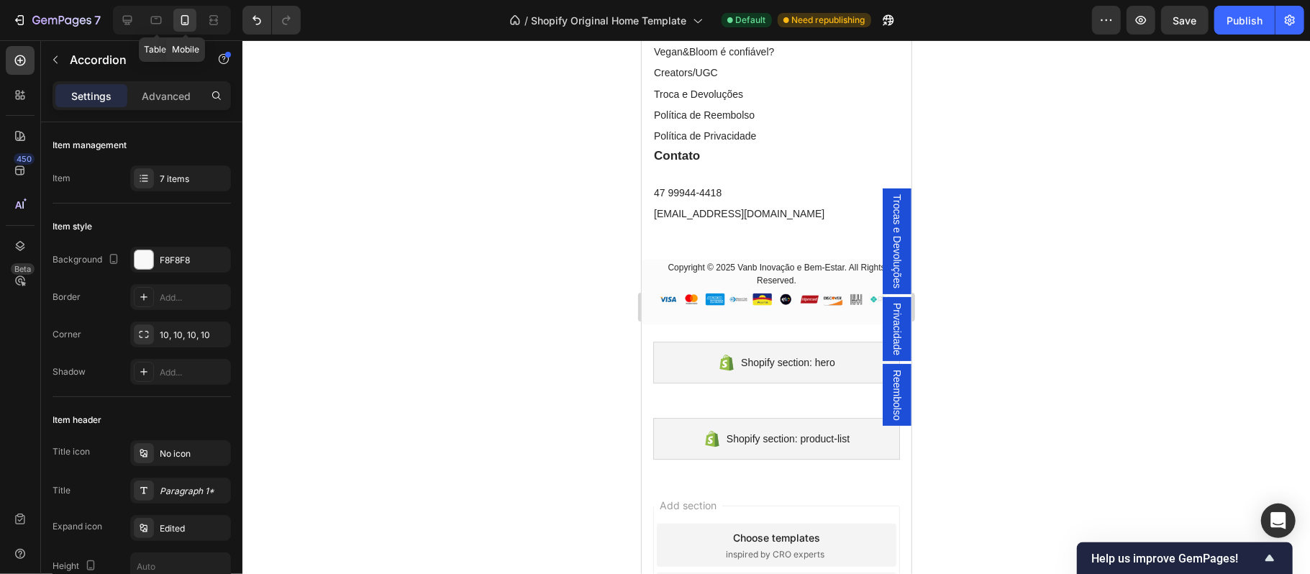
scroll to position [6895, 0]
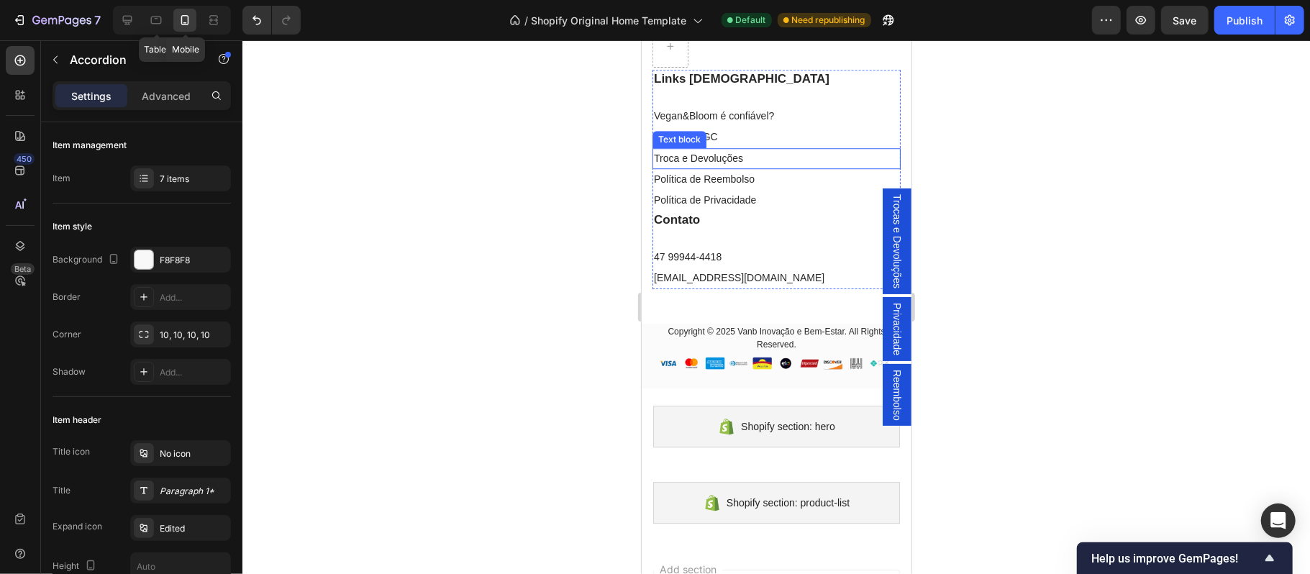
drag, startPoint x: 1574, startPoint y: 278, endPoint x: 719, endPoint y: 211, distance: 858.1
click at [719, 163] on link "Troca e Devoluções" at bounding box center [697, 158] width 89 height 12
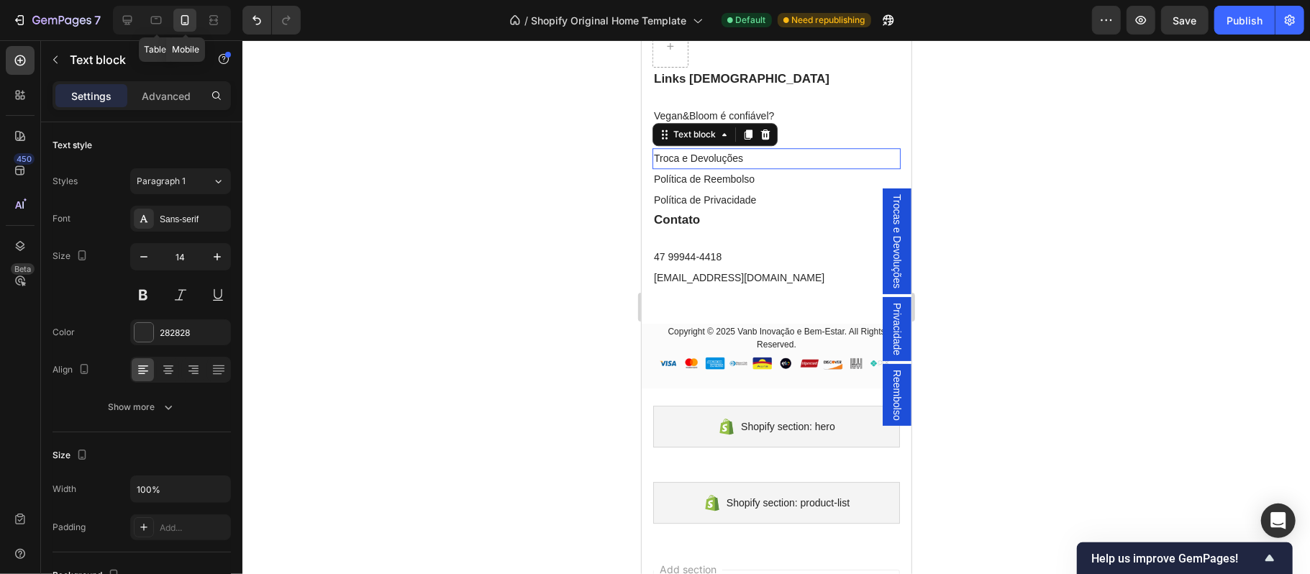
click at [1035, 252] on div at bounding box center [776, 307] width 1068 height 534
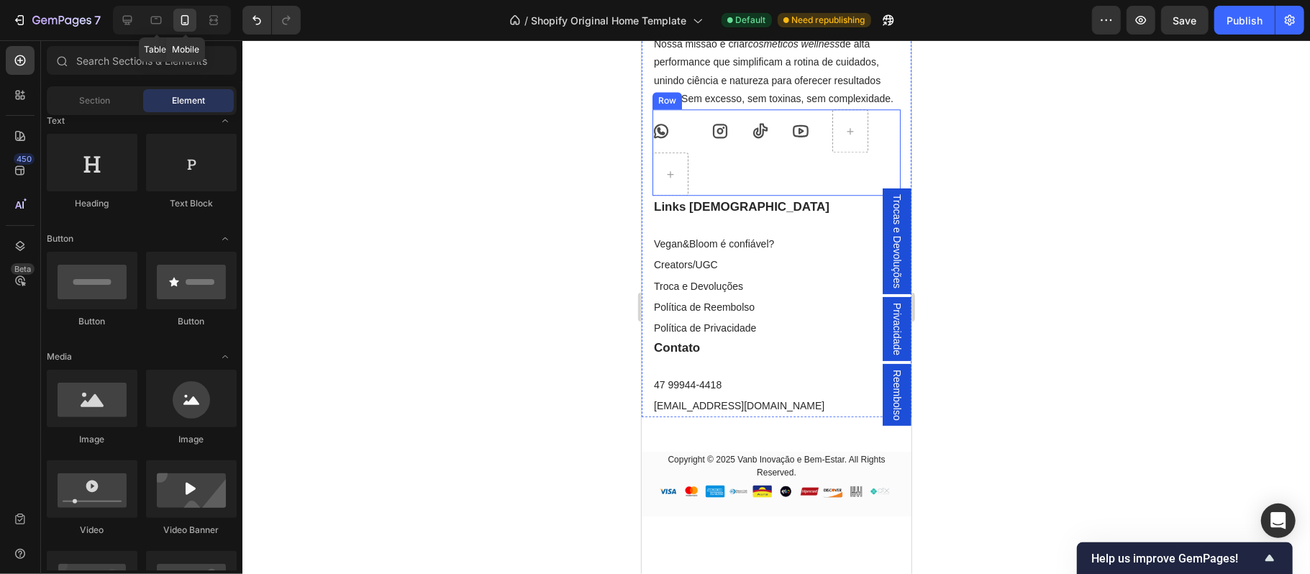
scroll to position [6671, 0]
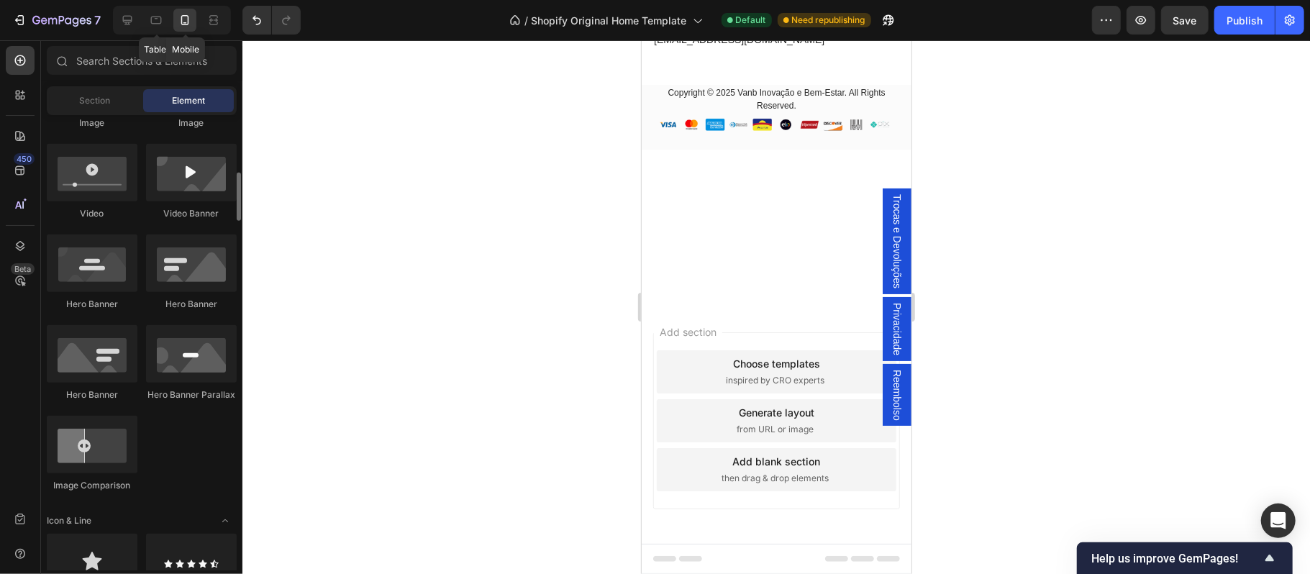
scroll to position [696, 0]
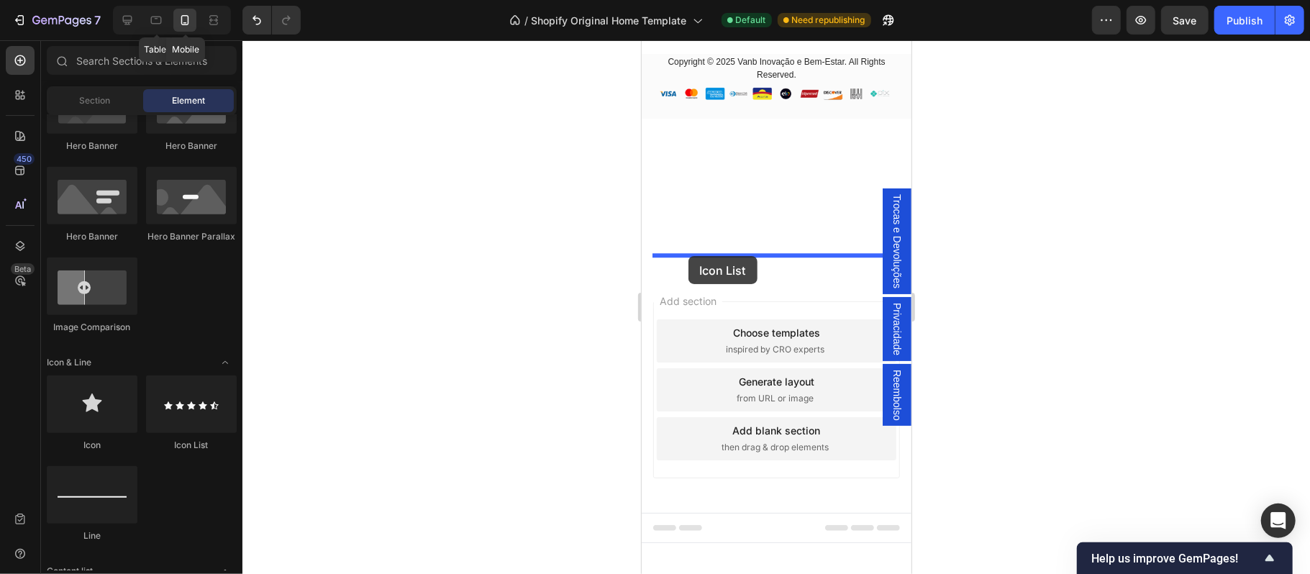
drag, startPoint x: 832, startPoint y: 457, endPoint x: 688, endPoint y: 255, distance: 248.0
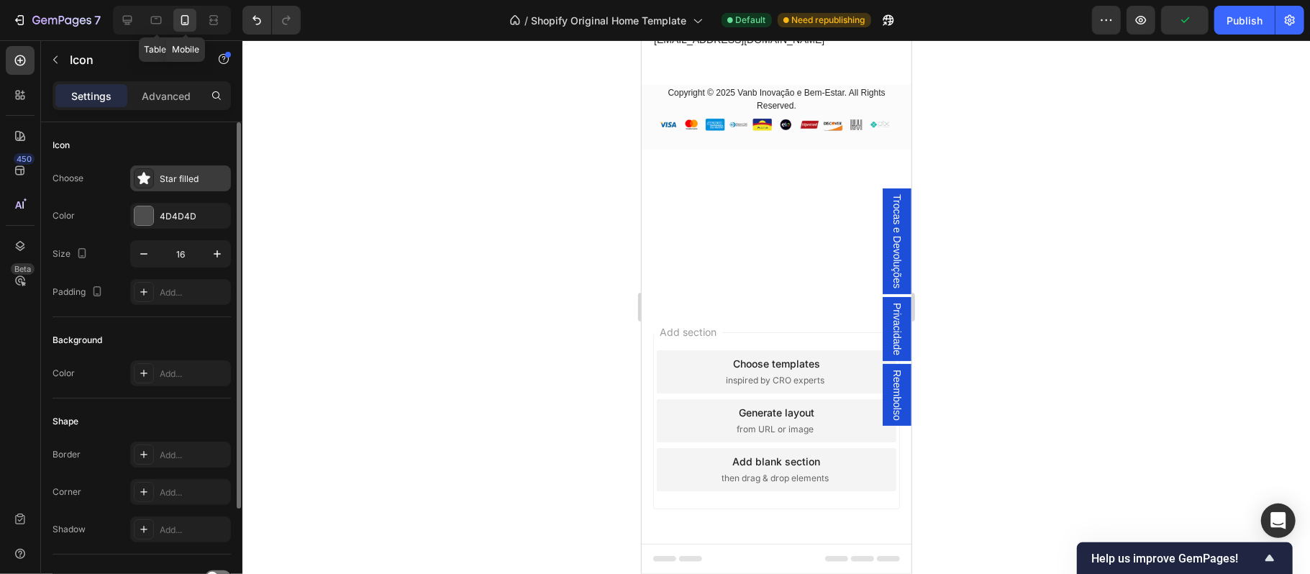
click at [193, 174] on div "Star filled" at bounding box center [194, 179] width 68 height 13
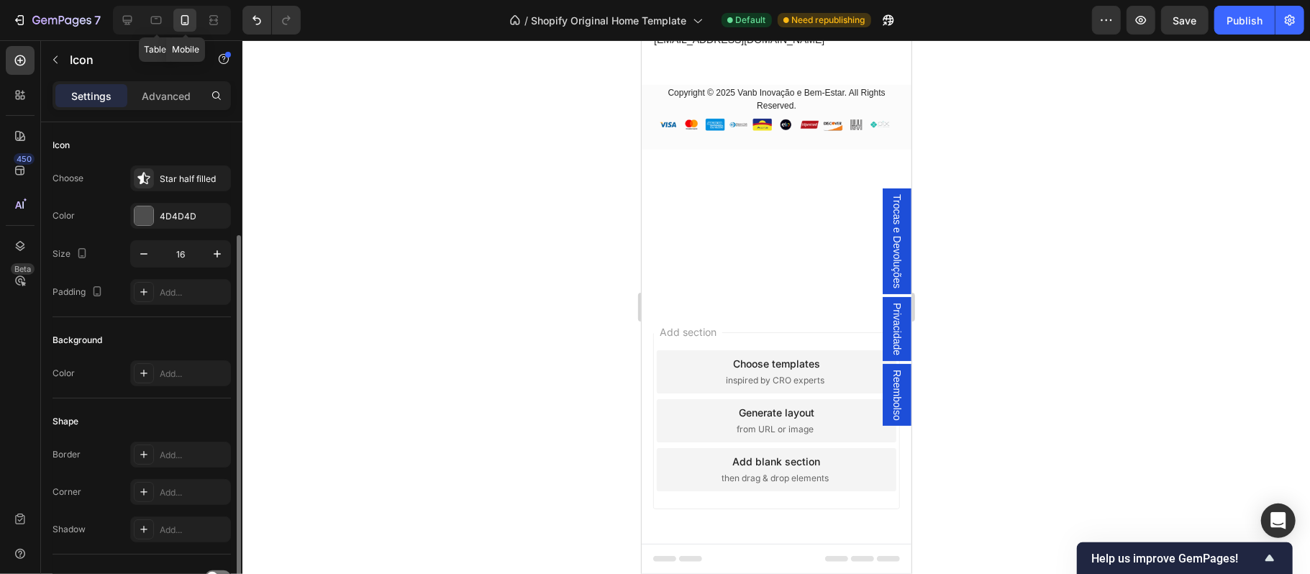
scroll to position [63, 0]
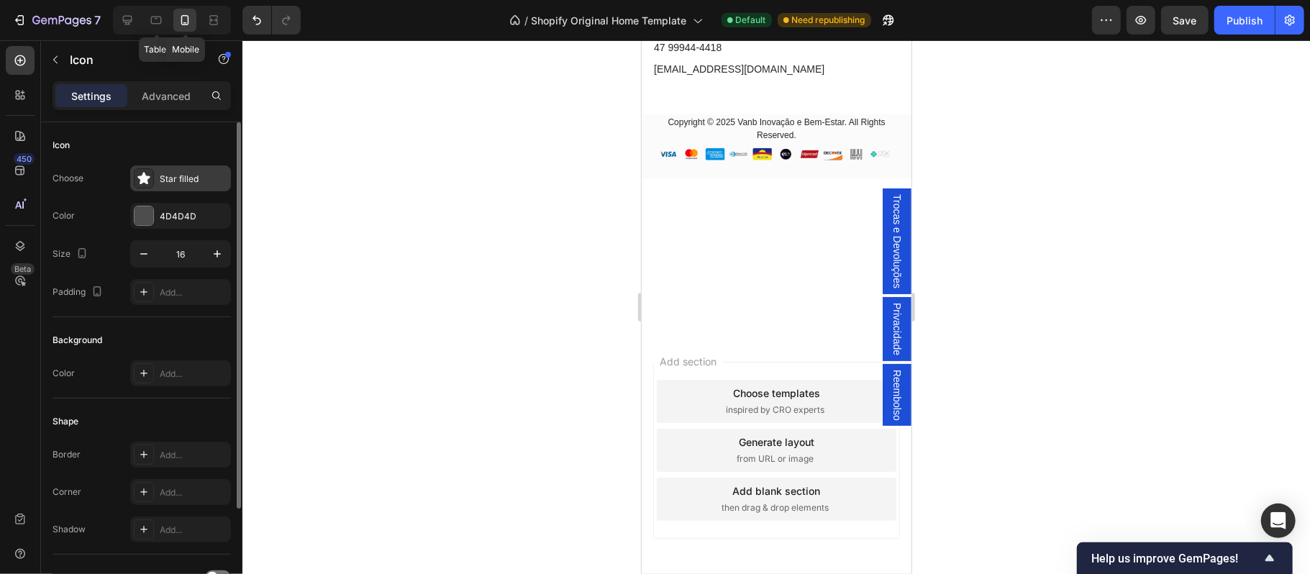
click at [183, 176] on div "Star filled" at bounding box center [194, 179] width 68 height 13
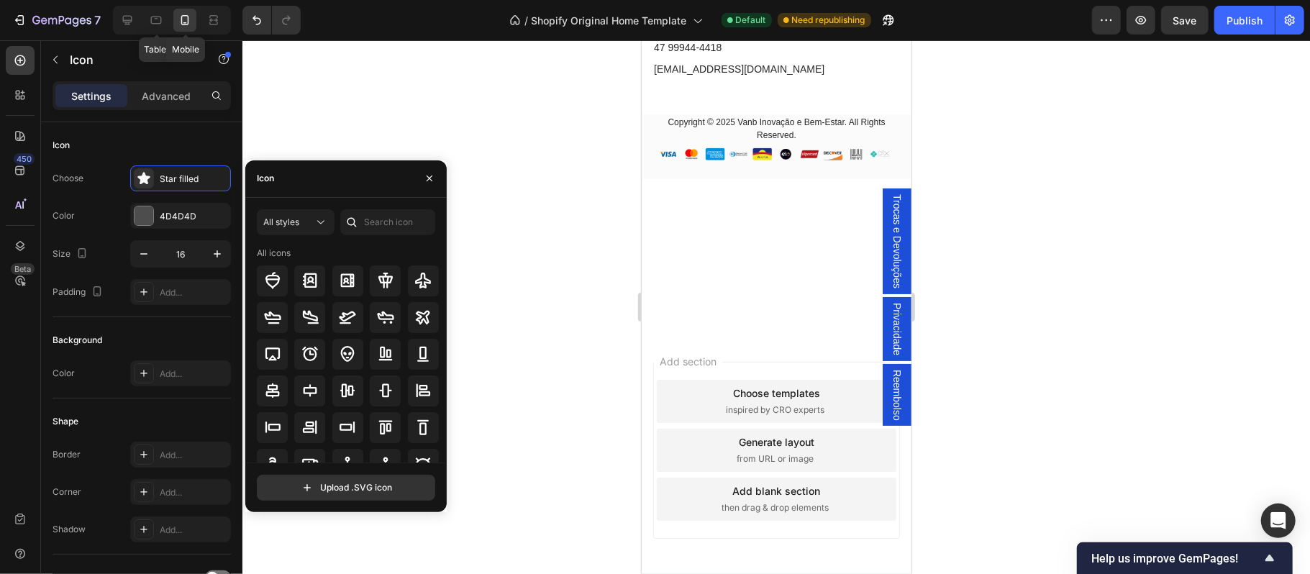
click at [399, 67] on div at bounding box center [776, 307] width 1068 height 534
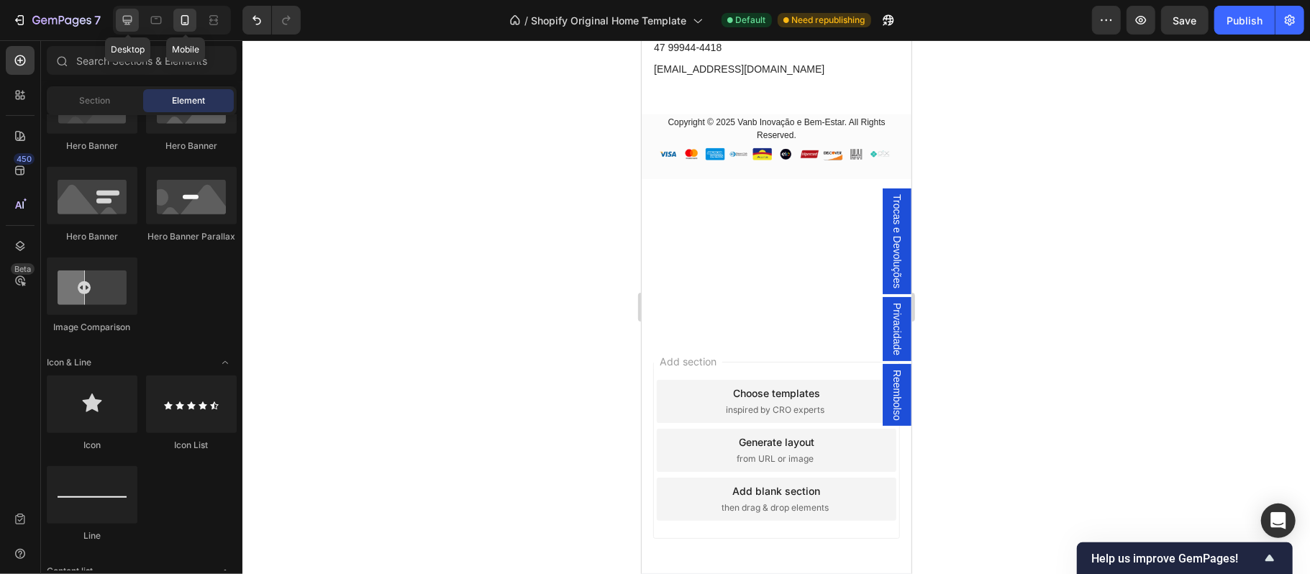
click at [127, 21] on icon at bounding box center [127, 20] width 14 height 14
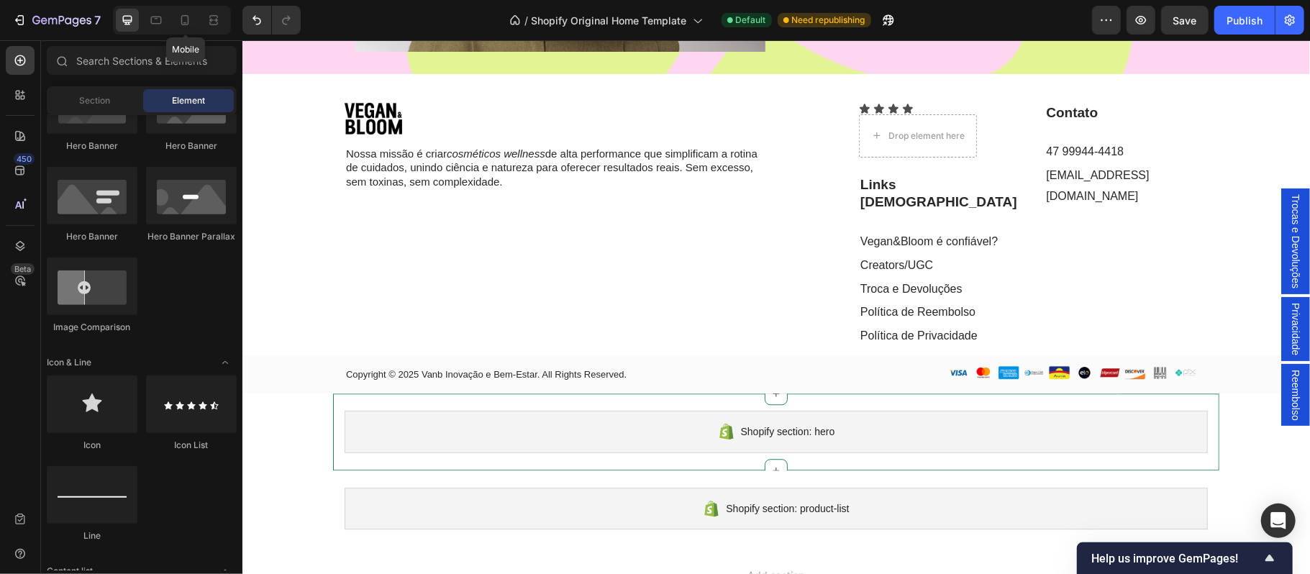
scroll to position [6364, 0]
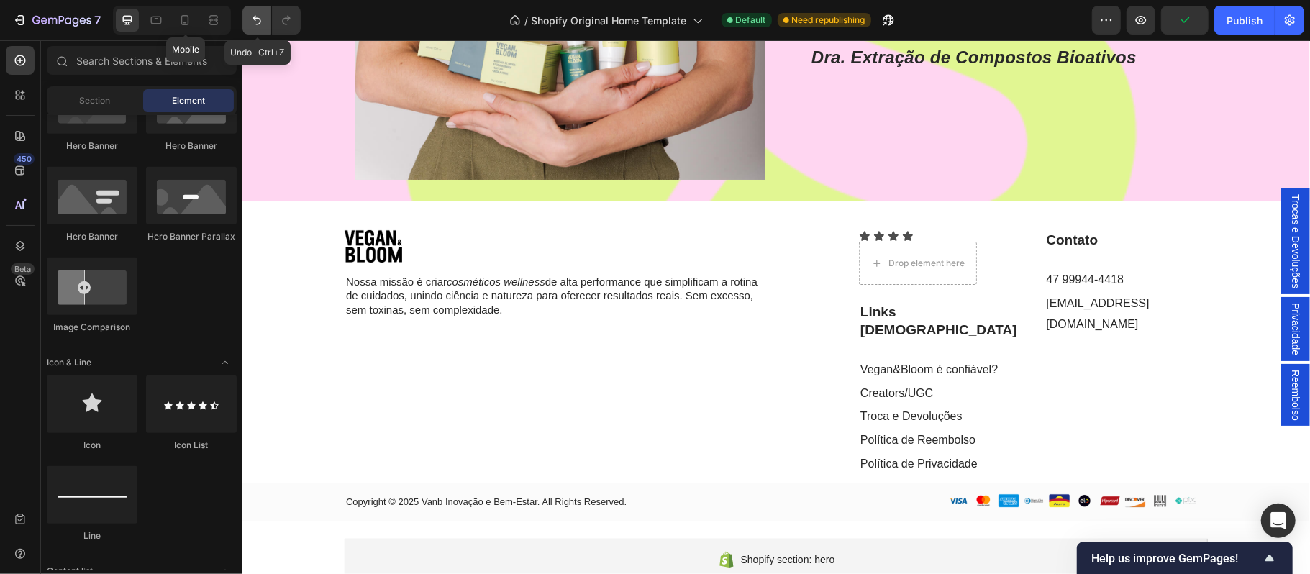
click at [253, 22] on icon "Undo/Redo" at bounding box center [257, 20] width 14 height 14
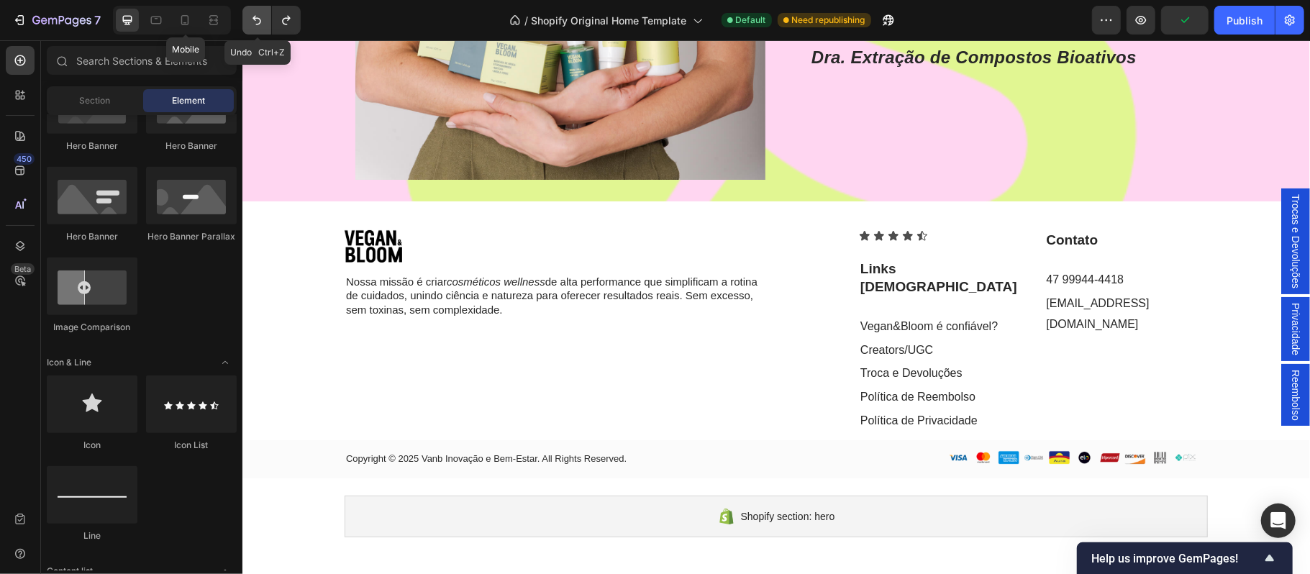
click at [253, 22] on icon "Undo/Redo" at bounding box center [257, 20] width 14 height 14
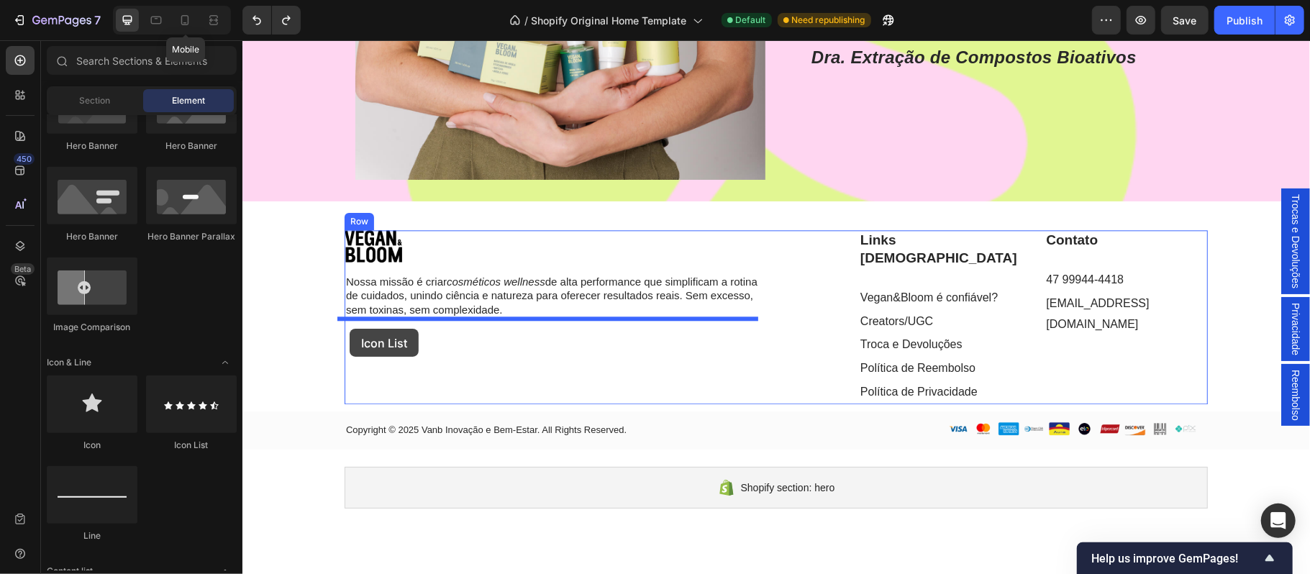
drag, startPoint x: 537, startPoint y: 428, endPoint x: 349, endPoint y: 328, distance: 212.7
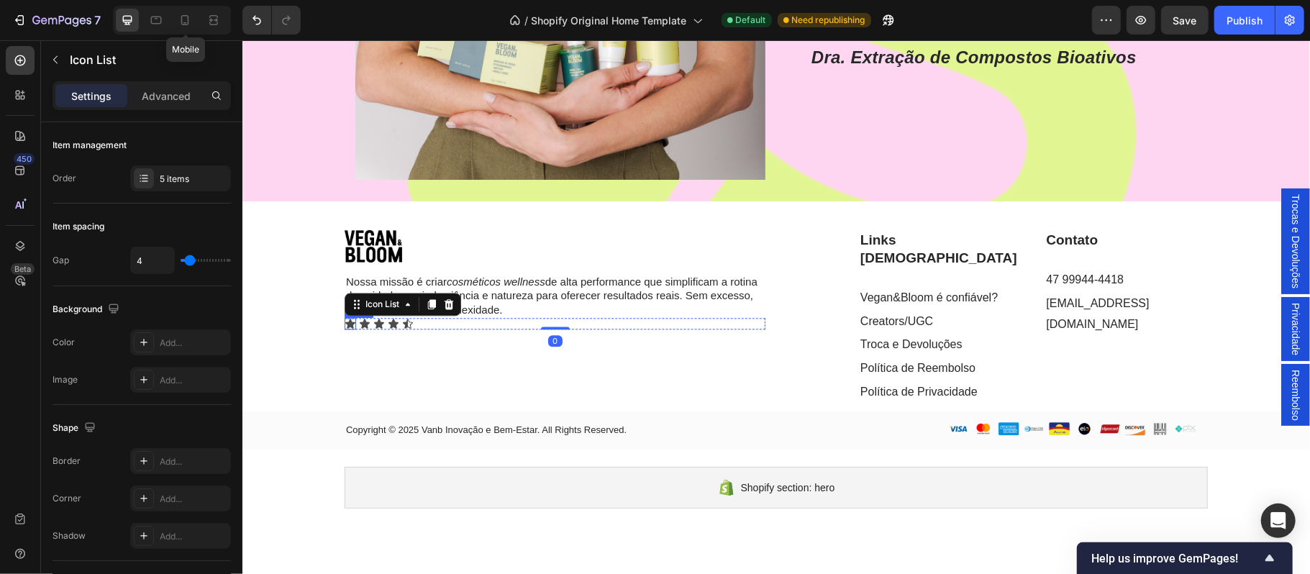
click at [345, 322] on icon at bounding box center [350, 322] width 10 height 9
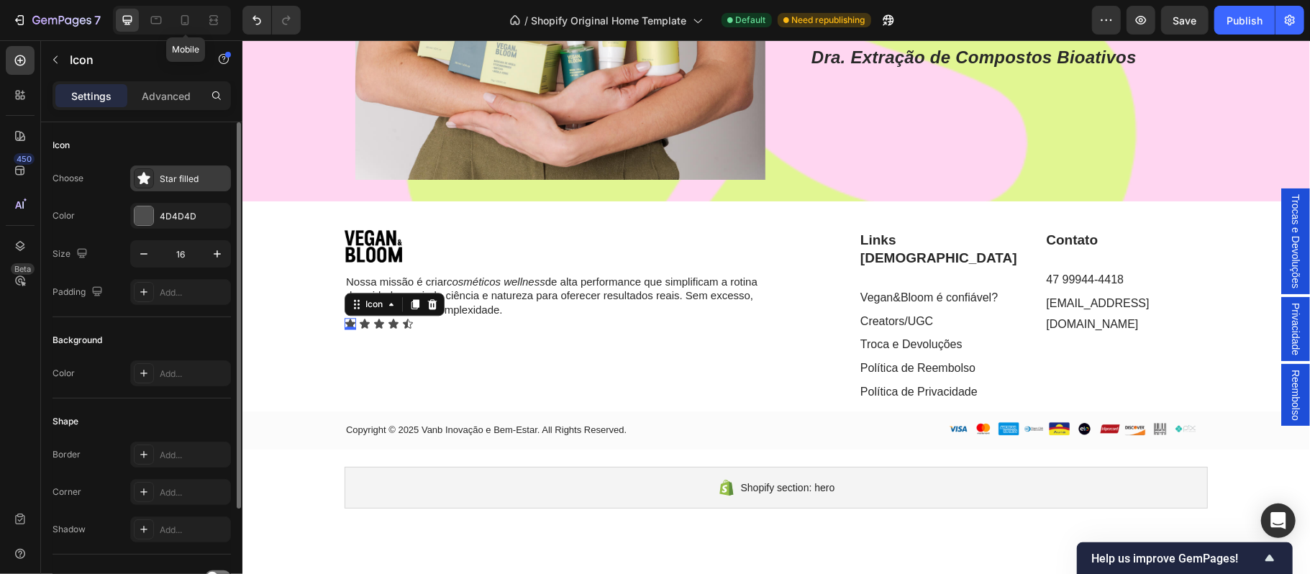
click at [151, 171] on div at bounding box center [144, 178] width 20 height 20
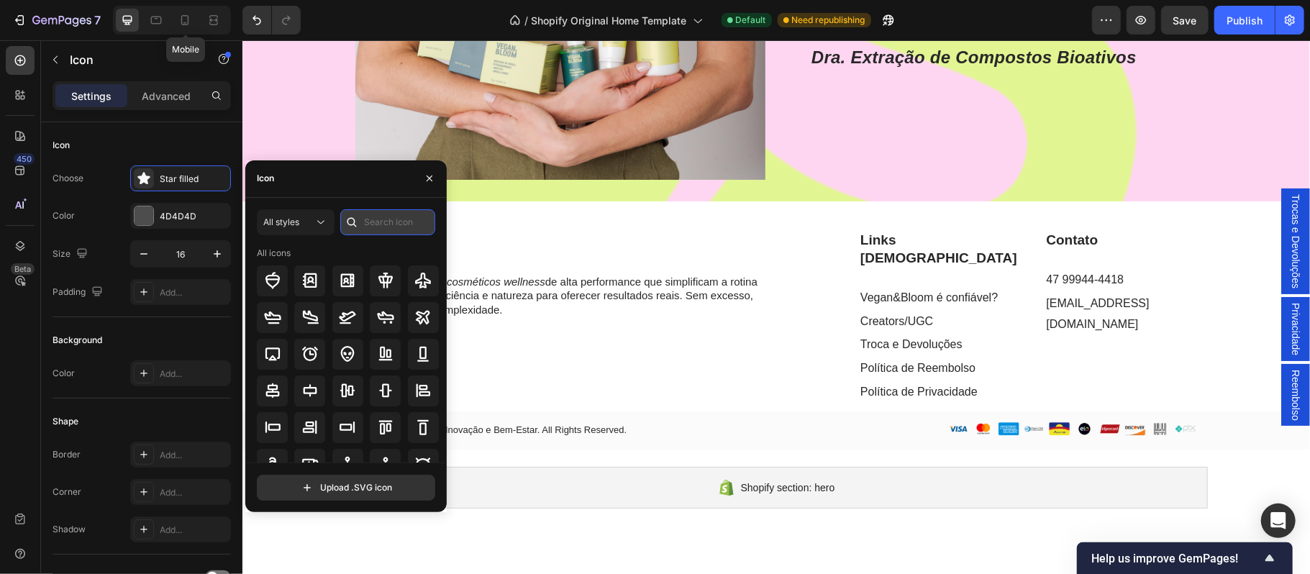
click at [378, 217] on input "text" at bounding box center [387, 222] width 95 height 26
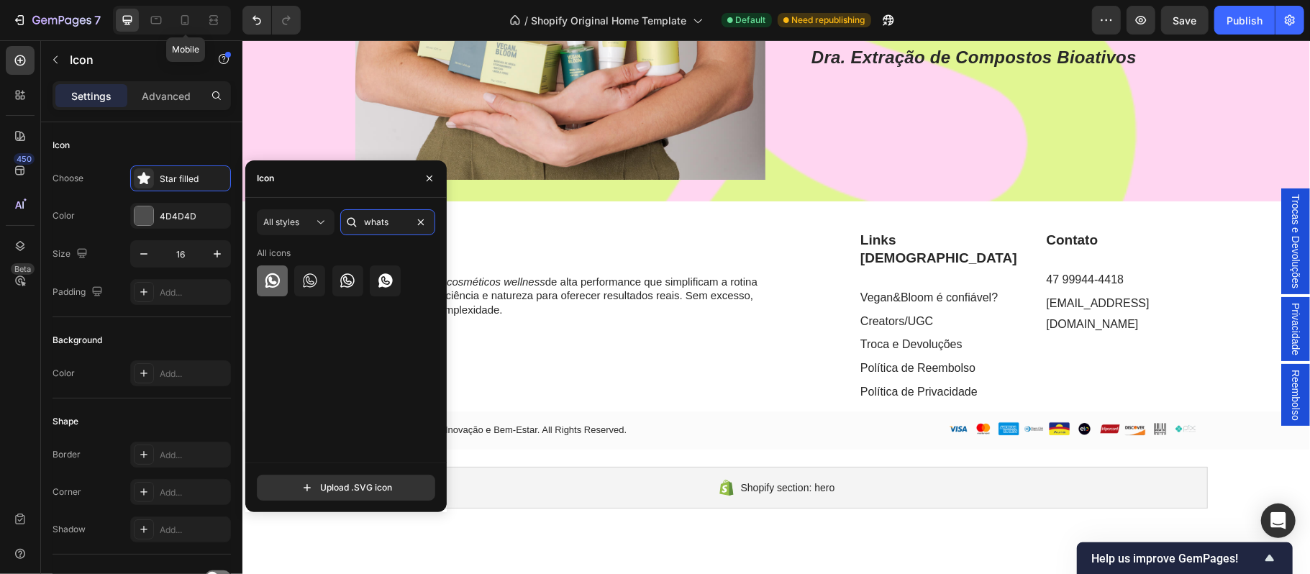
type input "whats"
click at [272, 282] on icon at bounding box center [272, 280] width 14 height 14
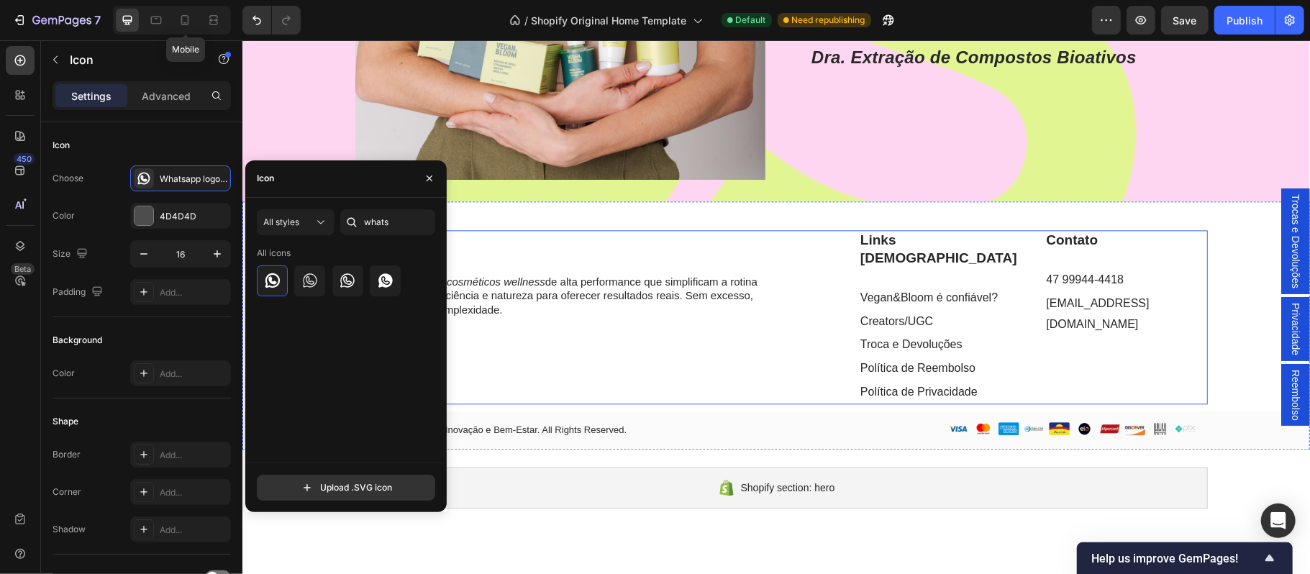
click at [524, 381] on div "Image Nossa missão é criar cosméticos wellness de alta performance que simplifi…" at bounding box center [554, 315] width 421 height 173
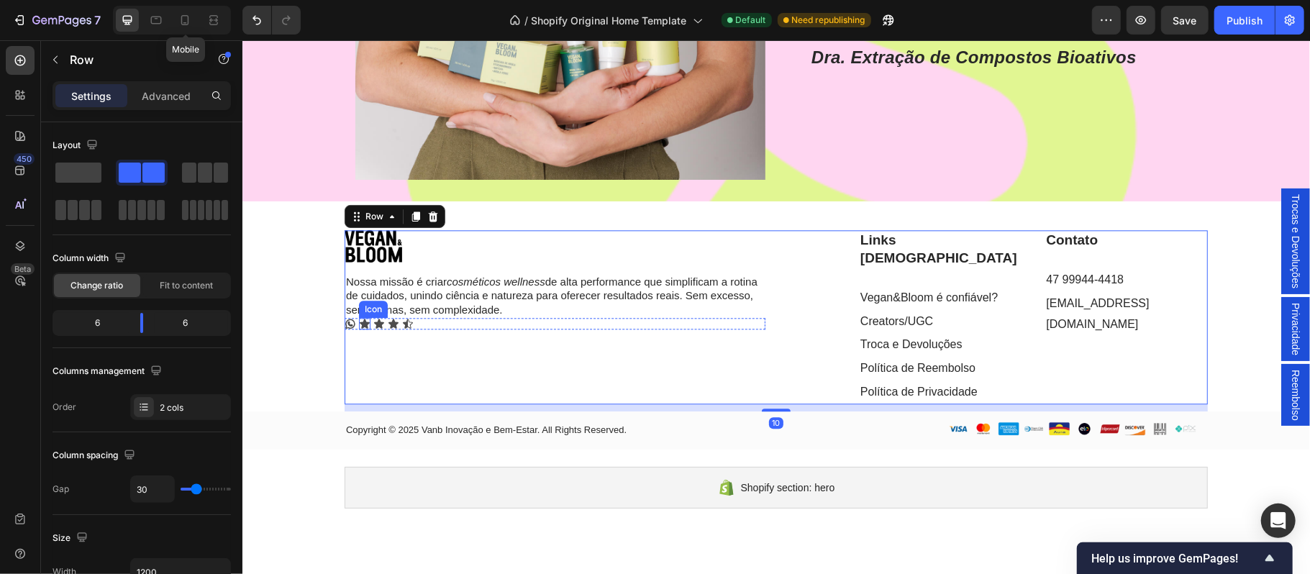
click at [359, 323] on icon at bounding box center [364, 322] width 10 height 9
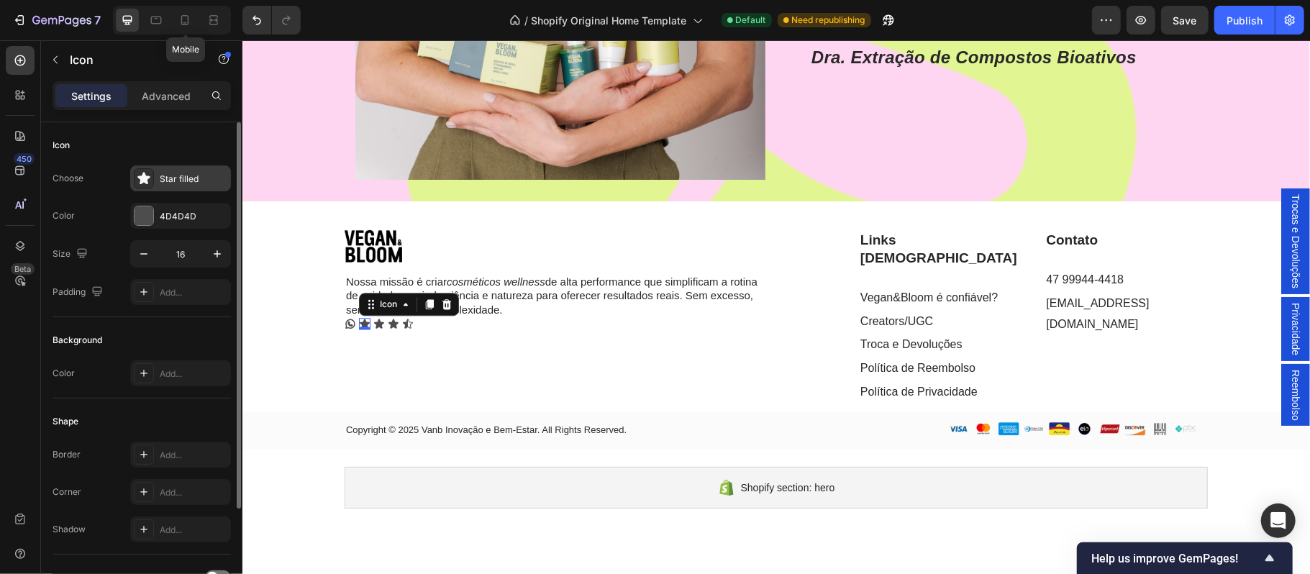
click at [180, 184] on div "Star filled" at bounding box center [194, 179] width 68 height 13
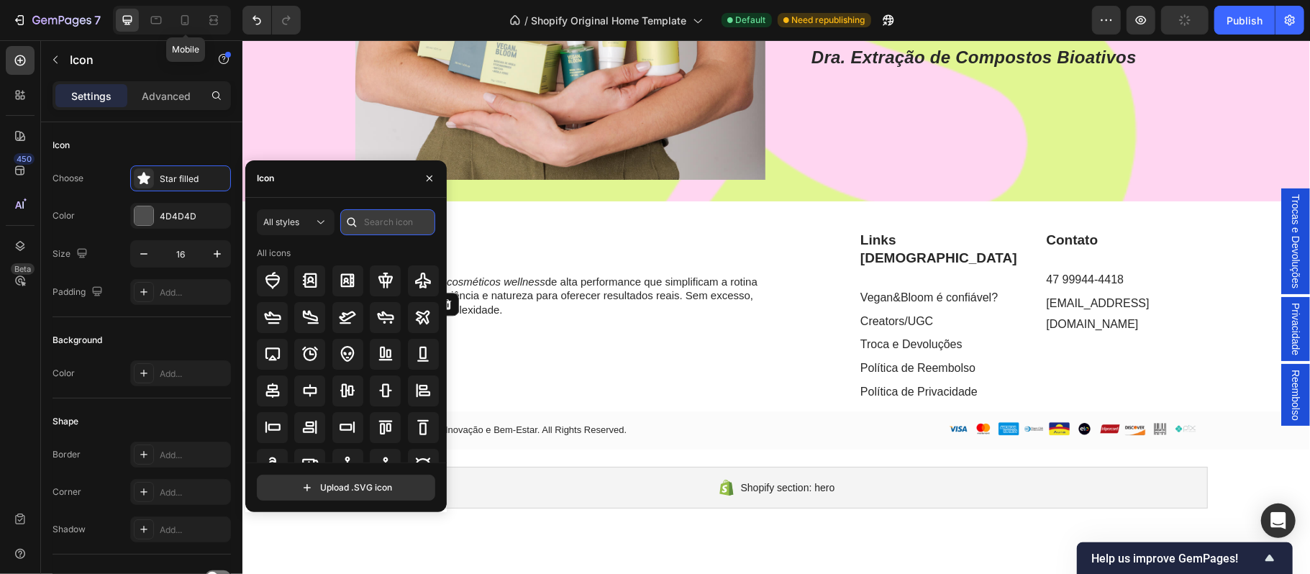
click at [380, 223] on input "text" at bounding box center [387, 222] width 95 height 26
type input "inst"
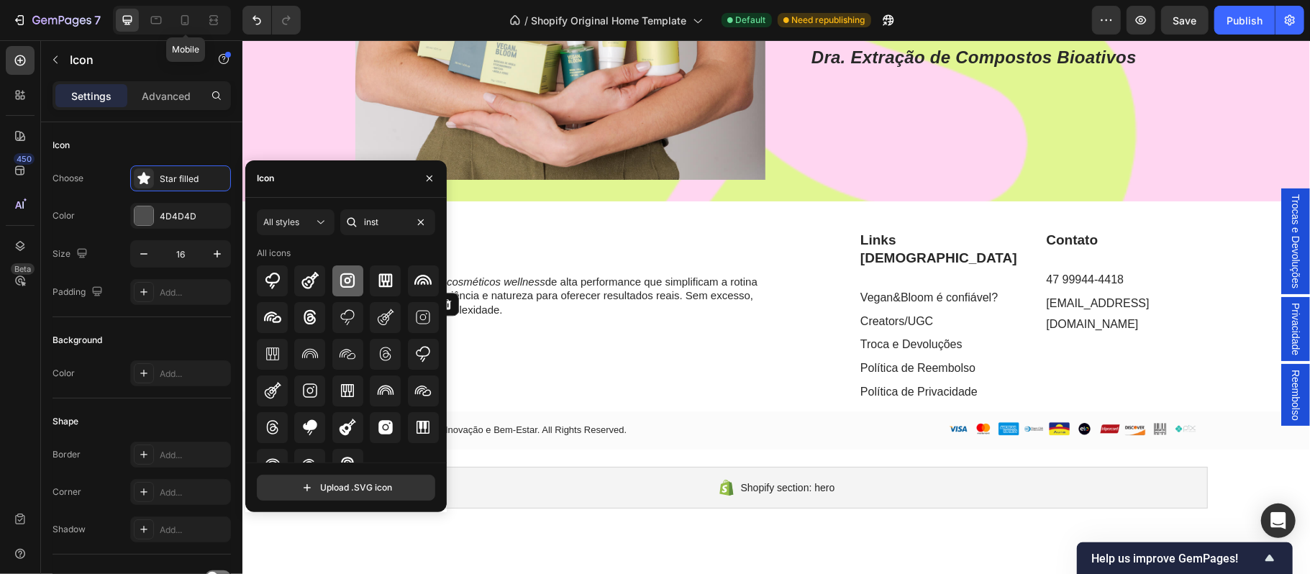
click at [348, 283] on icon at bounding box center [347, 280] width 14 height 14
click at [427, 176] on icon "button" at bounding box center [430, 179] width 6 height 6
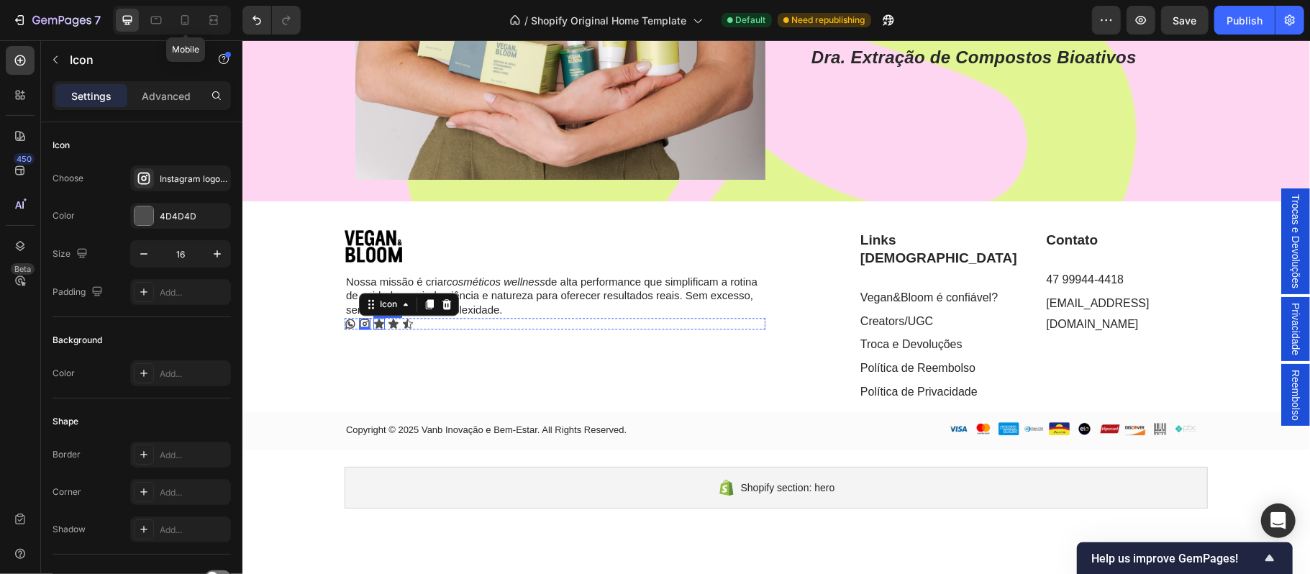
click at [373, 322] on icon at bounding box center [378, 322] width 10 height 9
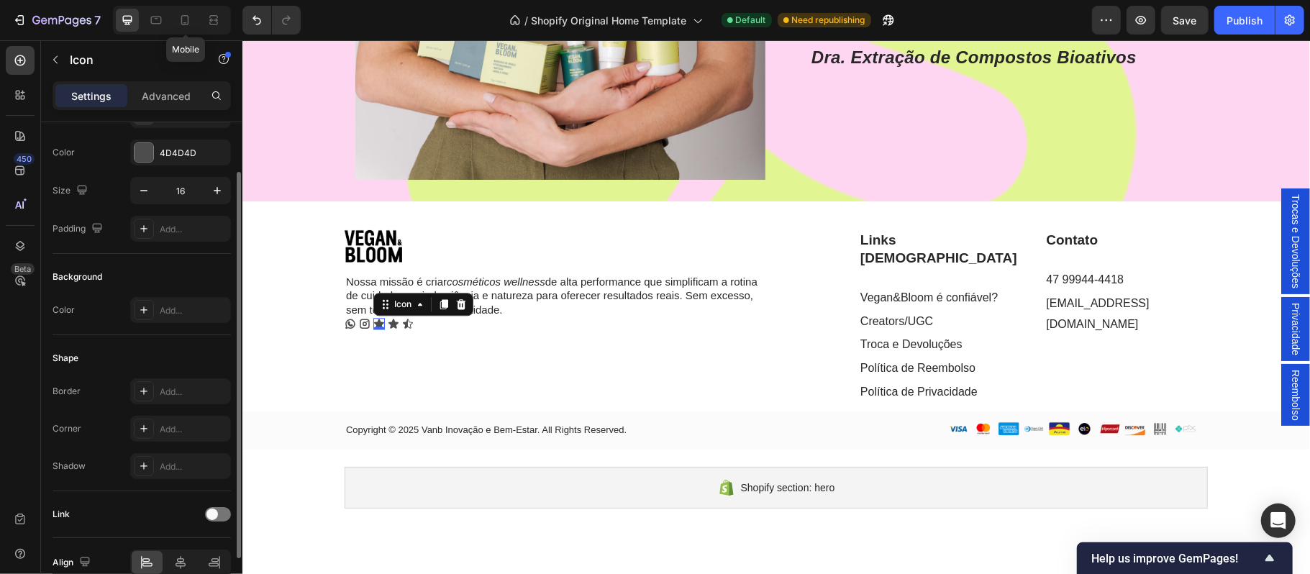
scroll to position [0, 0]
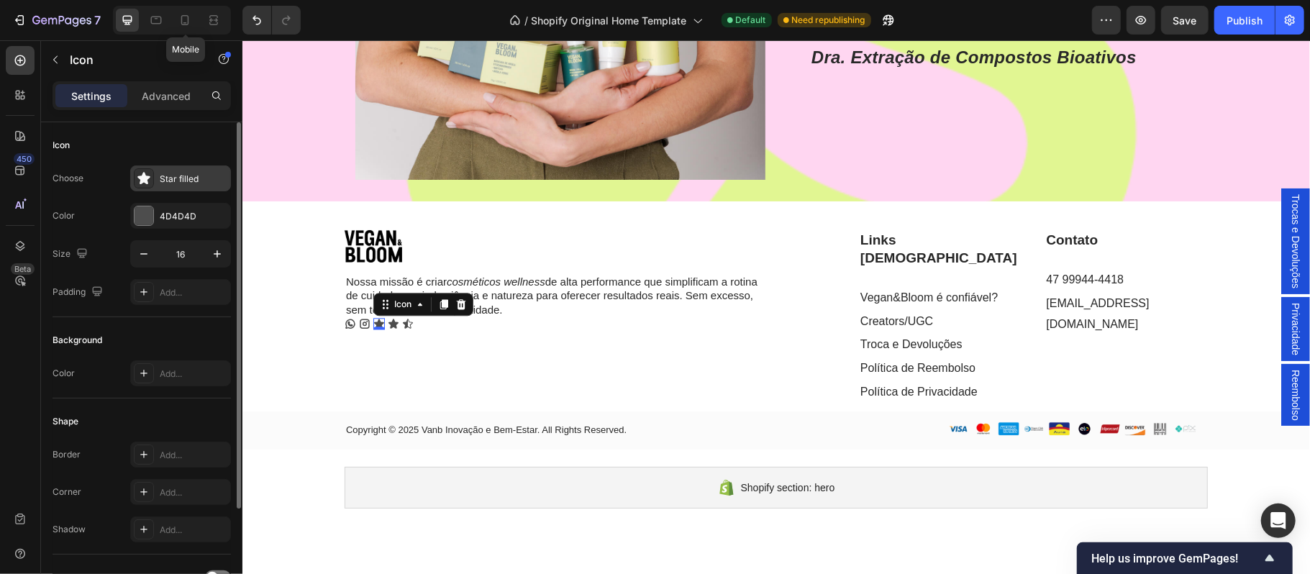
click at [188, 191] on div "Star filled" at bounding box center [180, 178] width 101 height 26
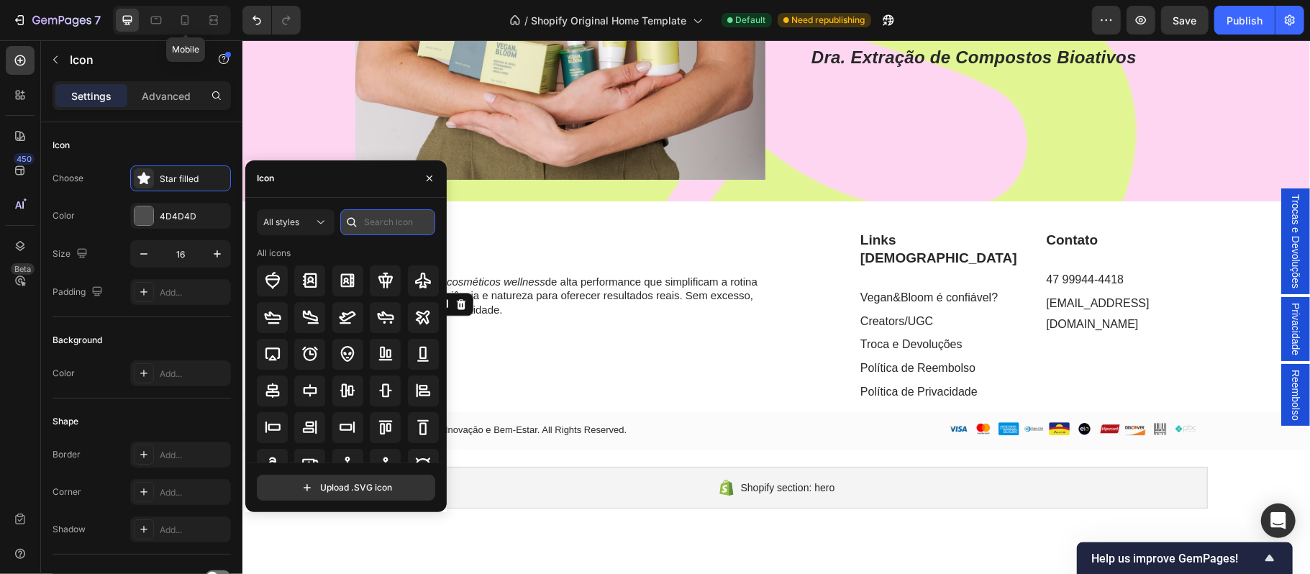
click at [403, 227] on input "text" at bounding box center [387, 222] width 95 height 26
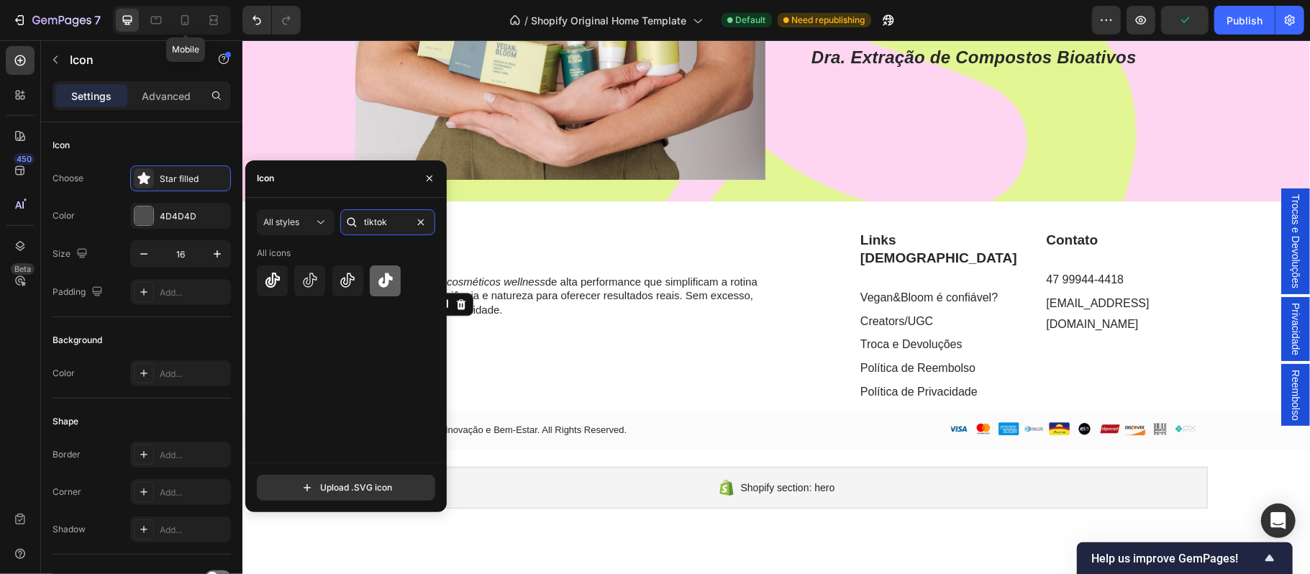
type input "tiktok"
click at [351, 282] on icon at bounding box center [347, 280] width 17 height 17
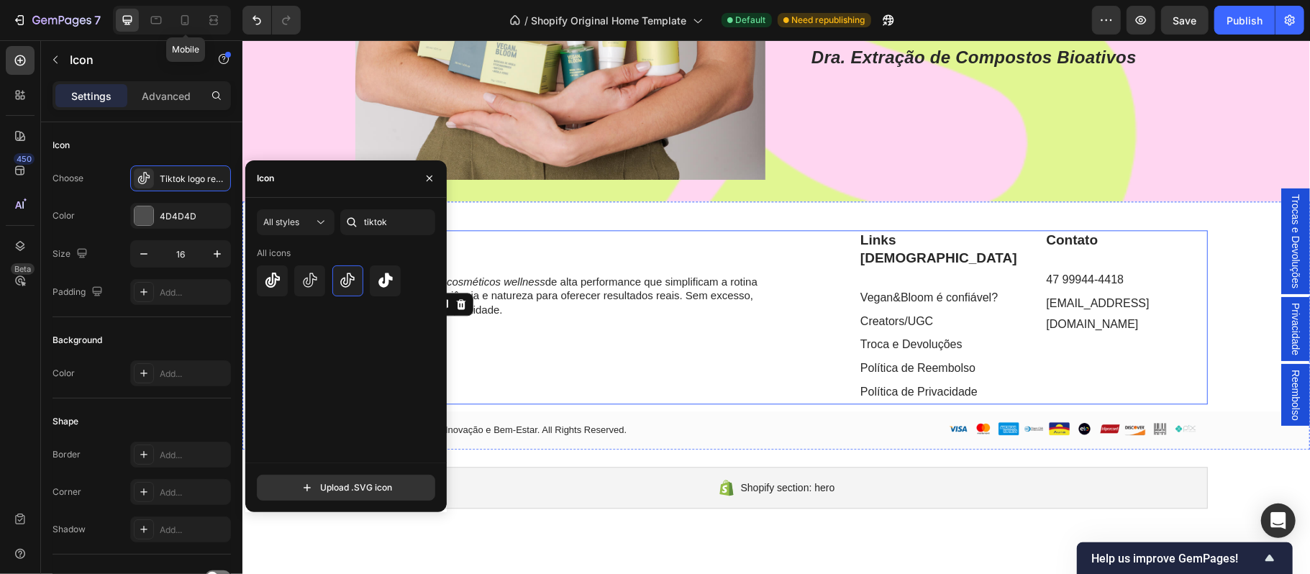
click at [499, 363] on div "Image Nossa missão é criar cosméticos wellness de alta performance que simplifi…" at bounding box center [554, 315] width 421 height 173
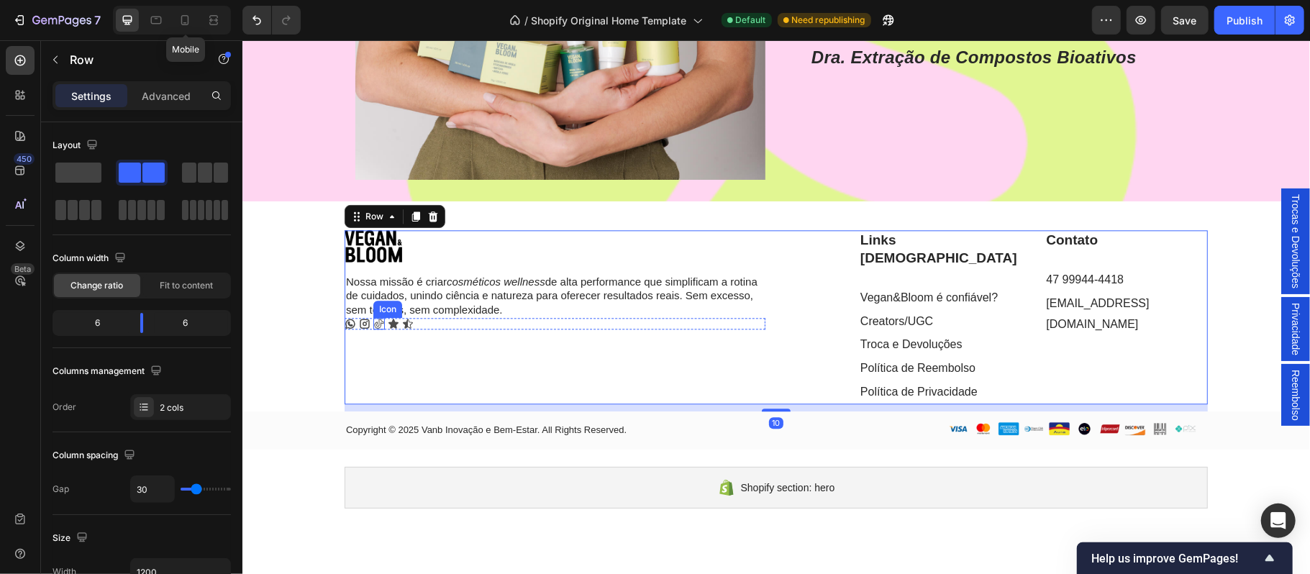
click at [374, 322] on icon at bounding box center [378, 323] width 9 height 10
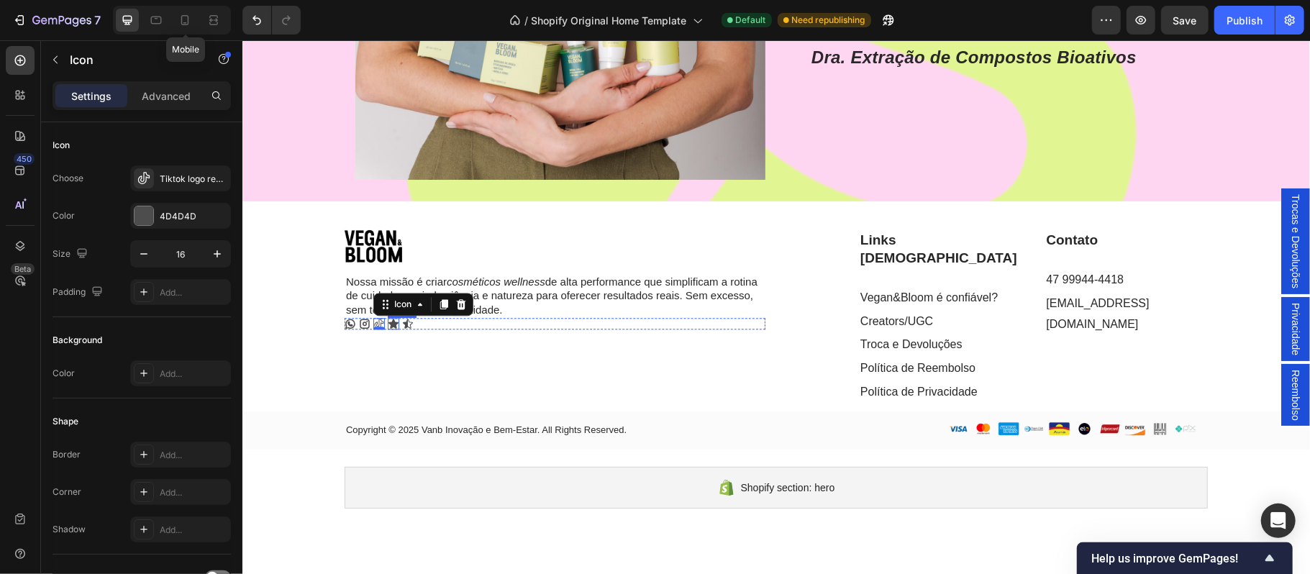
click at [388, 322] on icon at bounding box center [393, 322] width 10 height 9
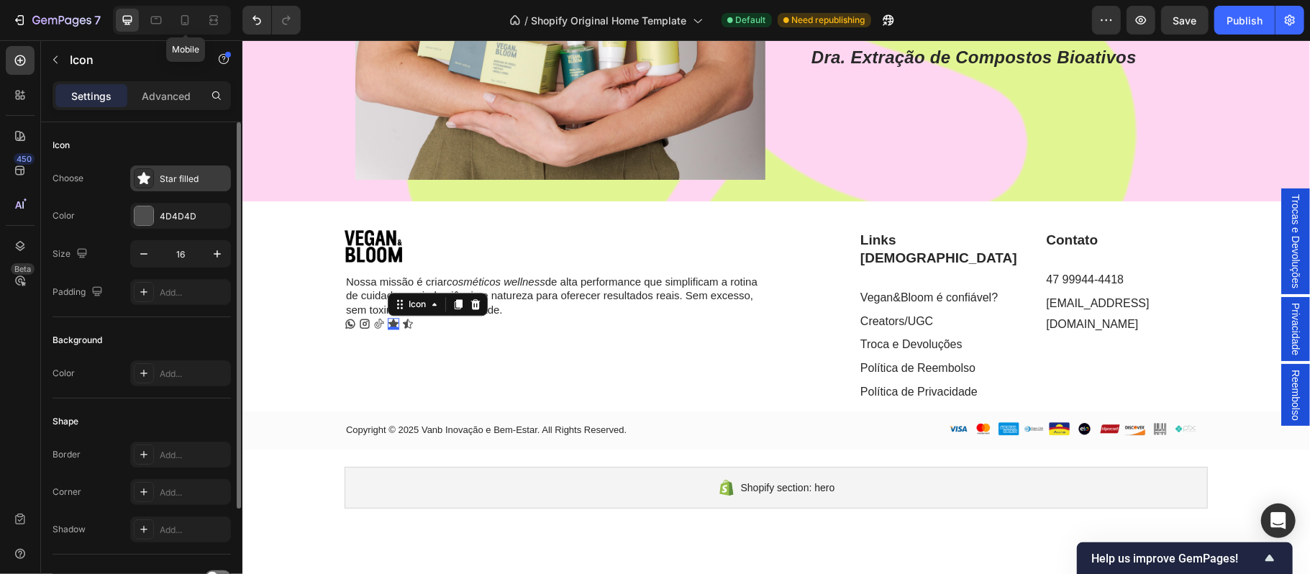
click at [190, 185] on div "Star filled" at bounding box center [194, 179] width 68 height 13
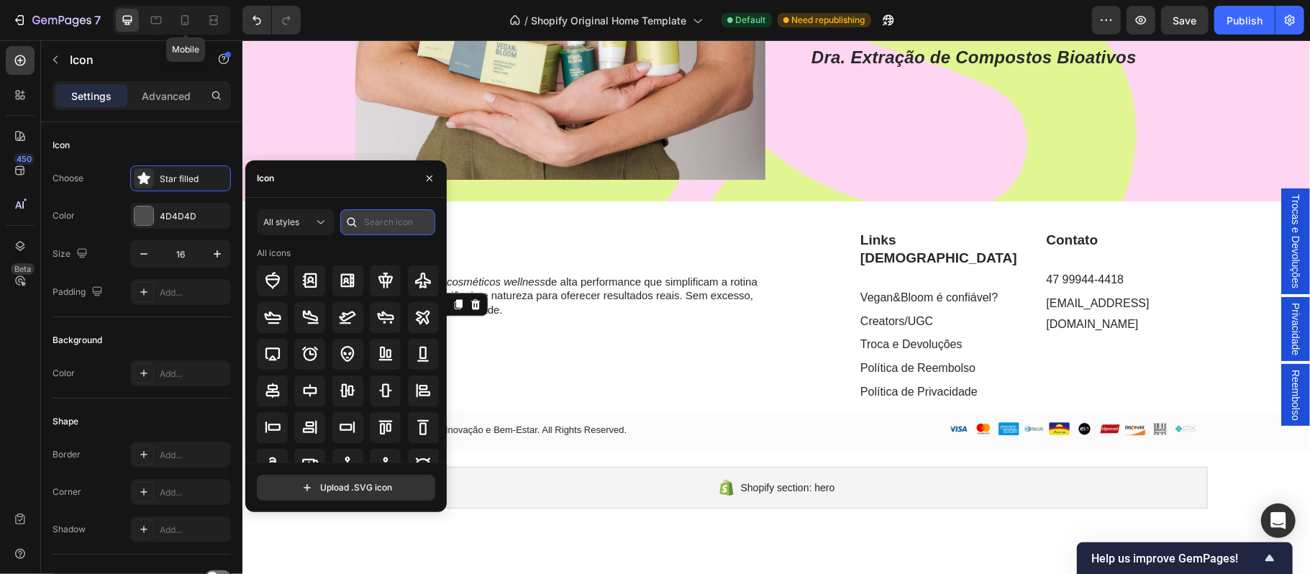
click at [380, 223] on input "text" at bounding box center [387, 222] width 95 height 26
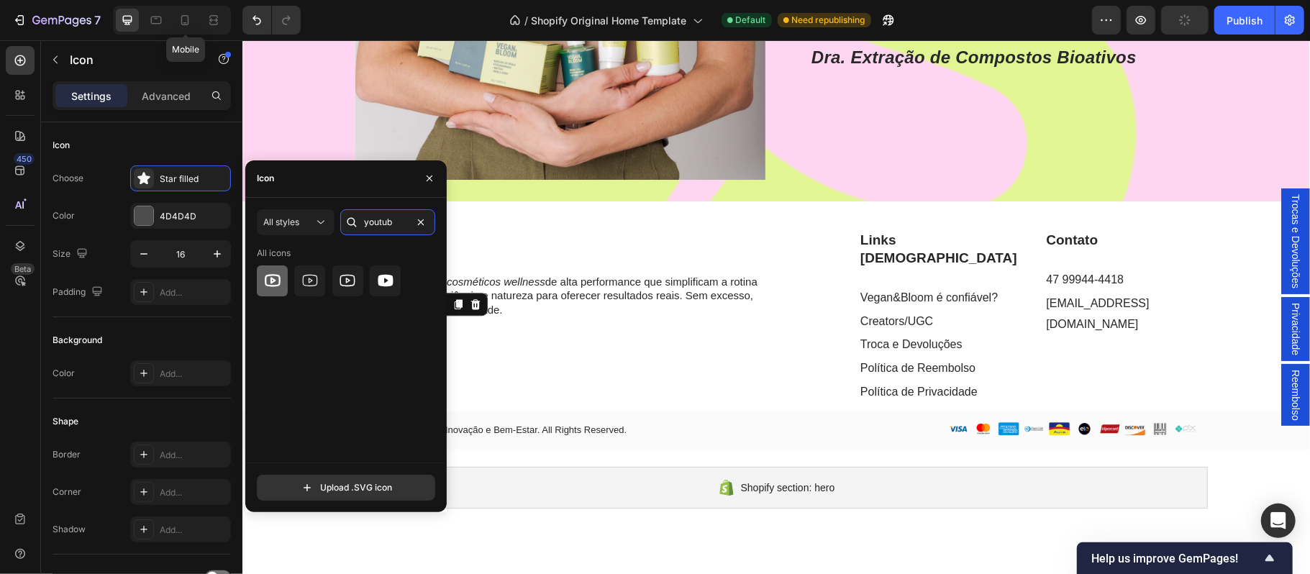
type input "youtub"
click at [266, 283] on icon at bounding box center [272, 280] width 17 height 17
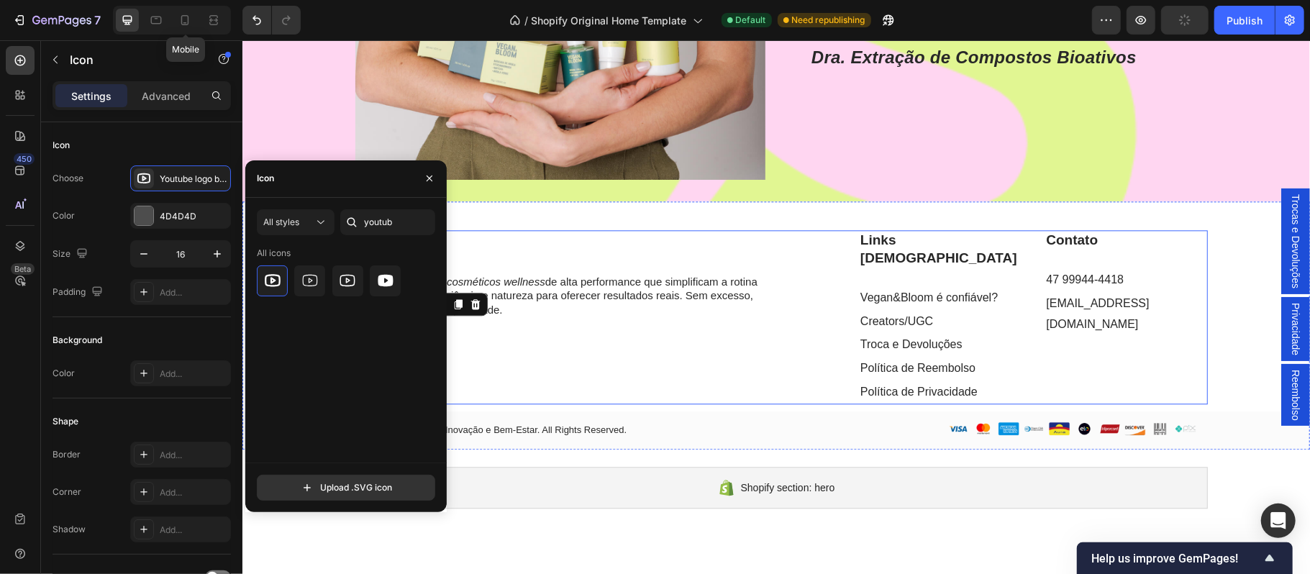
click at [547, 379] on div "Image Nossa missão é criar cosméticos wellness de alta performance que simplifi…" at bounding box center [554, 315] width 421 height 173
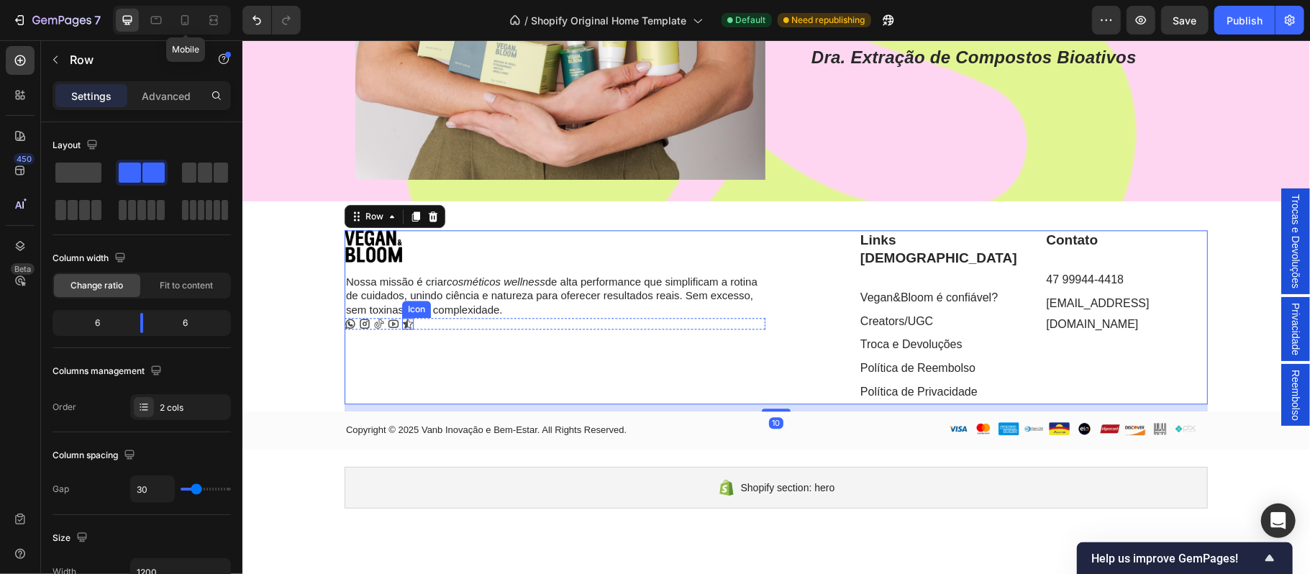
click at [402, 322] on icon at bounding box center [407, 322] width 10 height 9
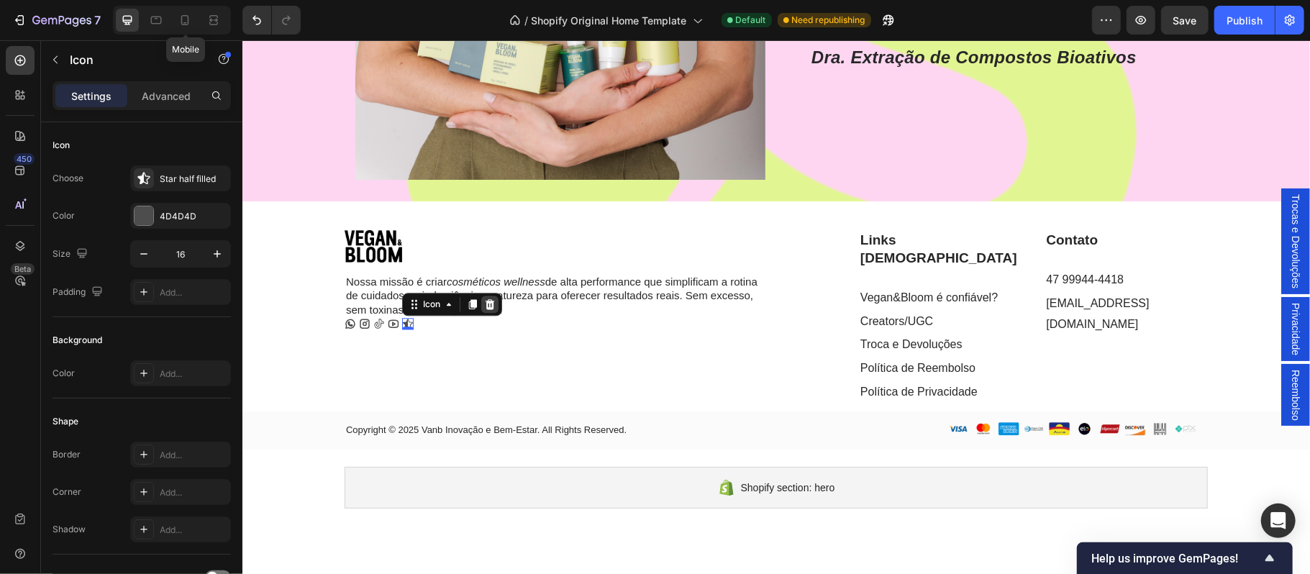
click at [485, 305] on icon at bounding box center [489, 304] width 9 height 10
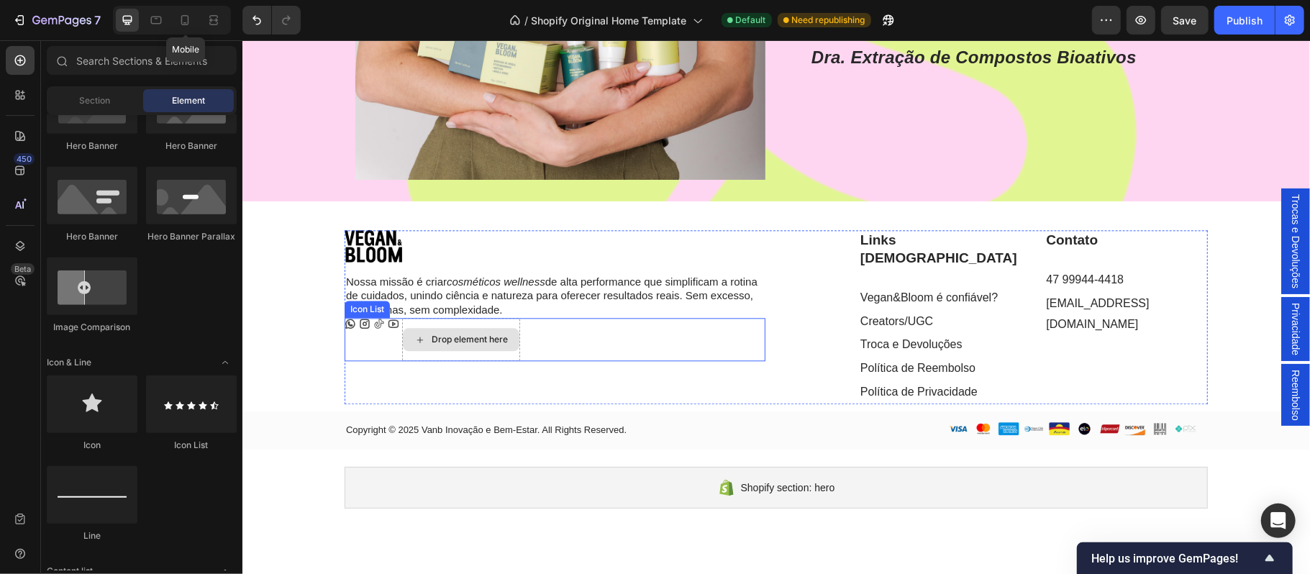
click at [459, 342] on div "Drop element here" at bounding box center [469, 339] width 76 height 12
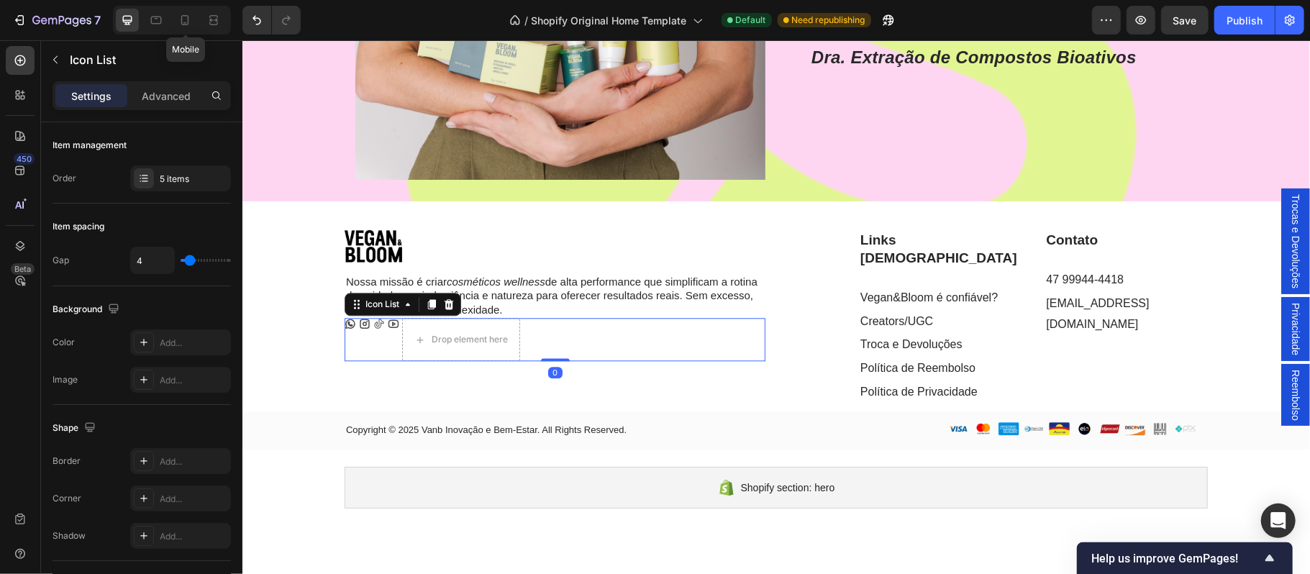
click at [380, 347] on div "Icon Icon Icon Icon Drop element here" at bounding box center [554, 338] width 421 height 43
click at [345, 323] on icon at bounding box center [350, 322] width 10 height 9
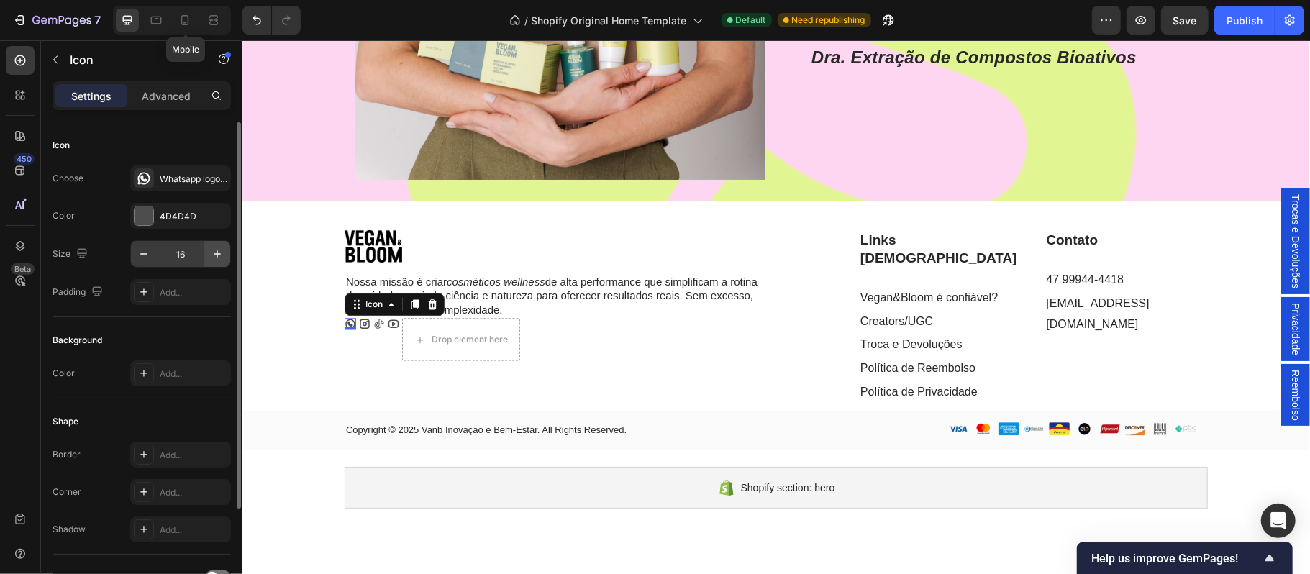
click at [222, 255] on icon "button" at bounding box center [217, 254] width 14 height 14
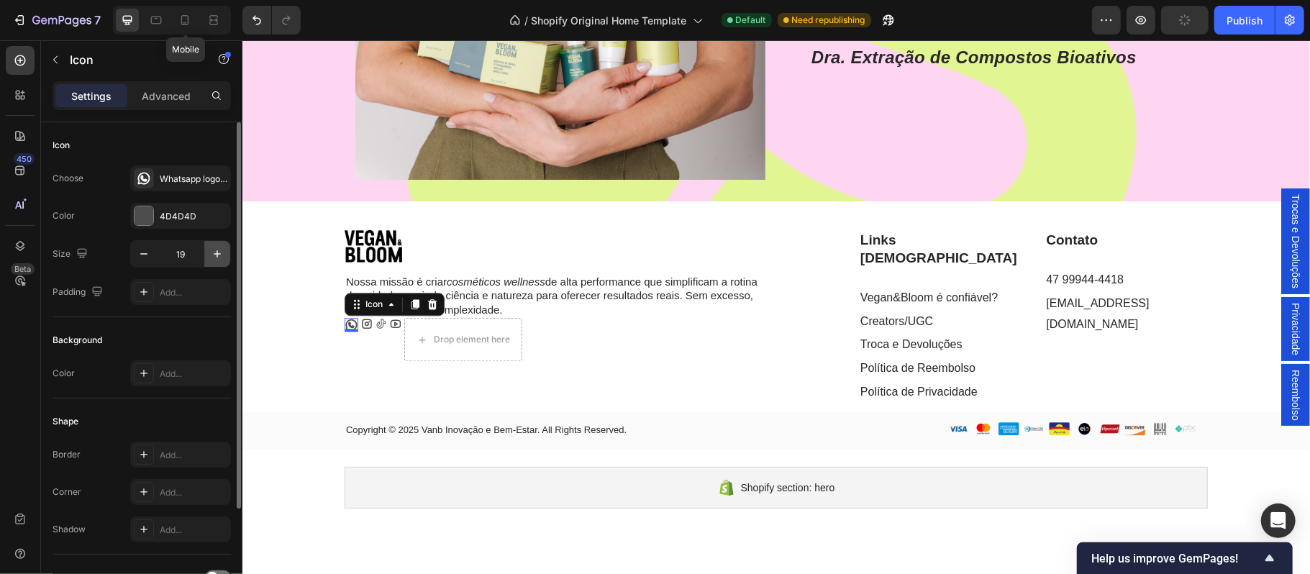
click at [222, 255] on icon "button" at bounding box center [217, 254] width 14 height 14
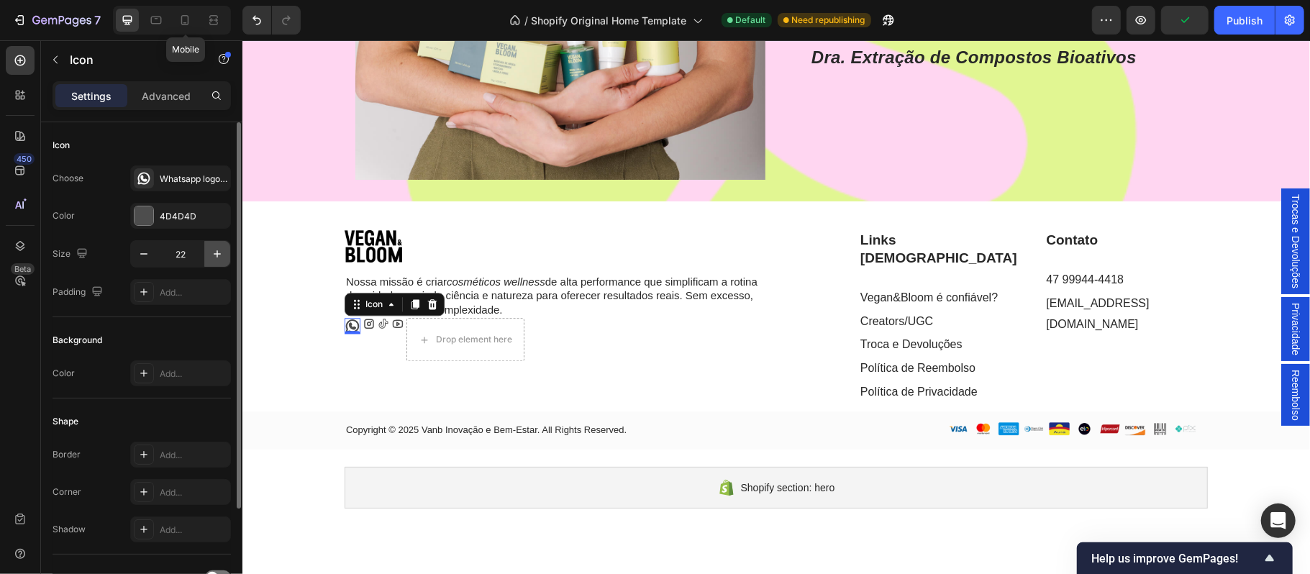
click at [222, 255] on icon "button" at bounding box center [217, 254] width 14 height 14
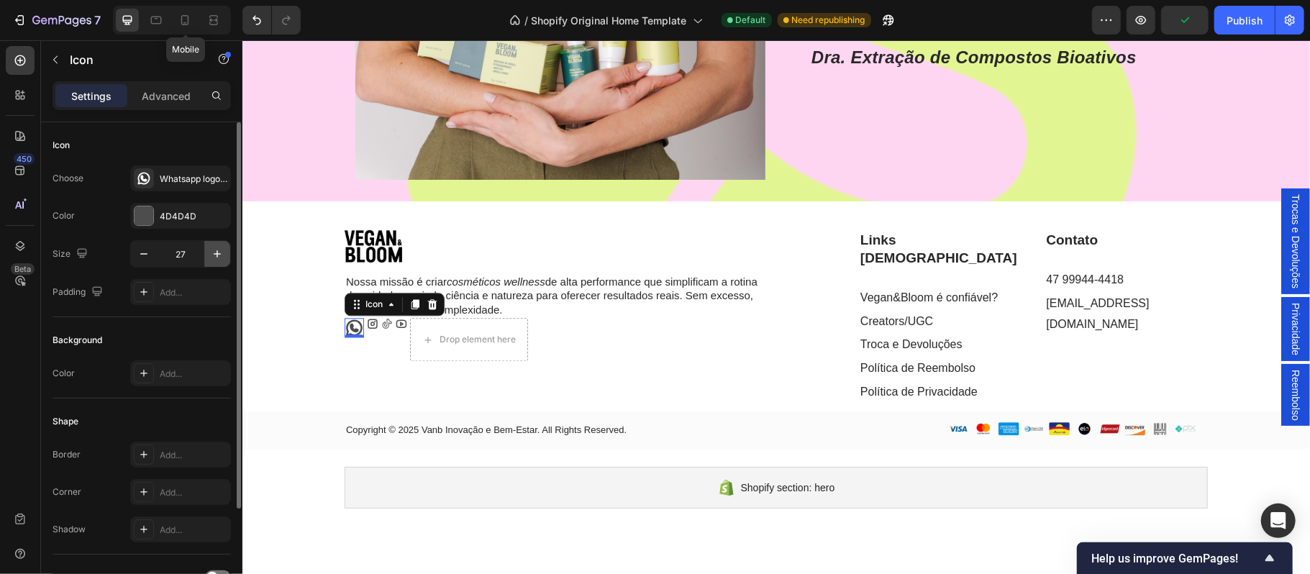
click at [222, 255] on icon "button" at bounding box center [217, 254] width 14 height 14
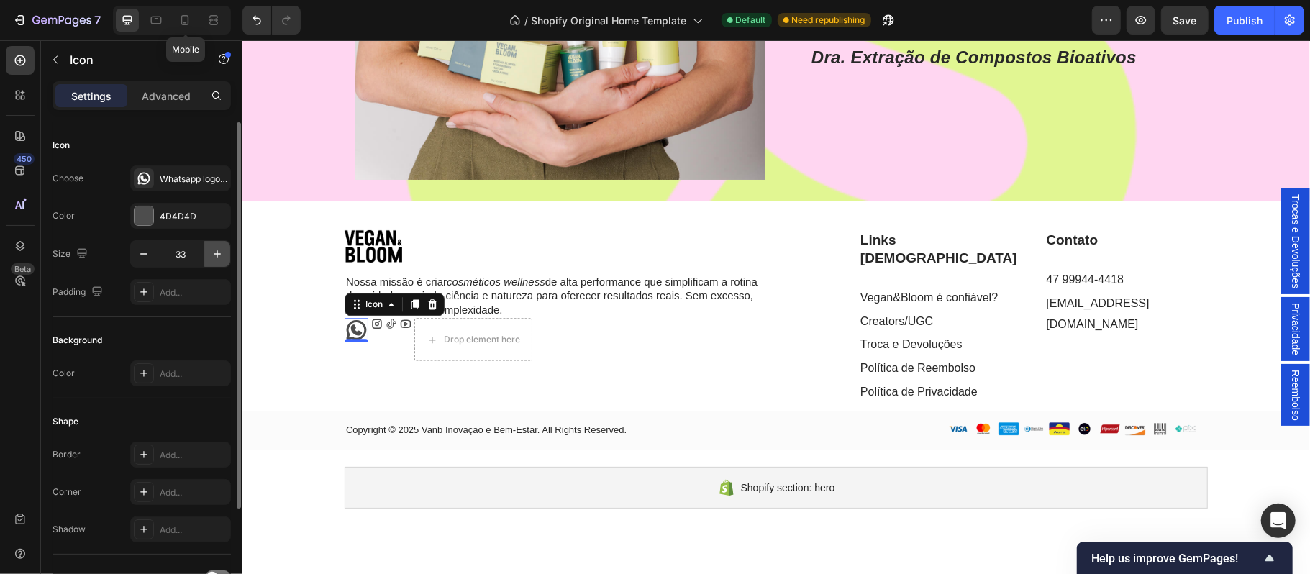
click at [222, 255] on icon "button" at bounding box center [217, 254] width 14 height 14
type input "37"
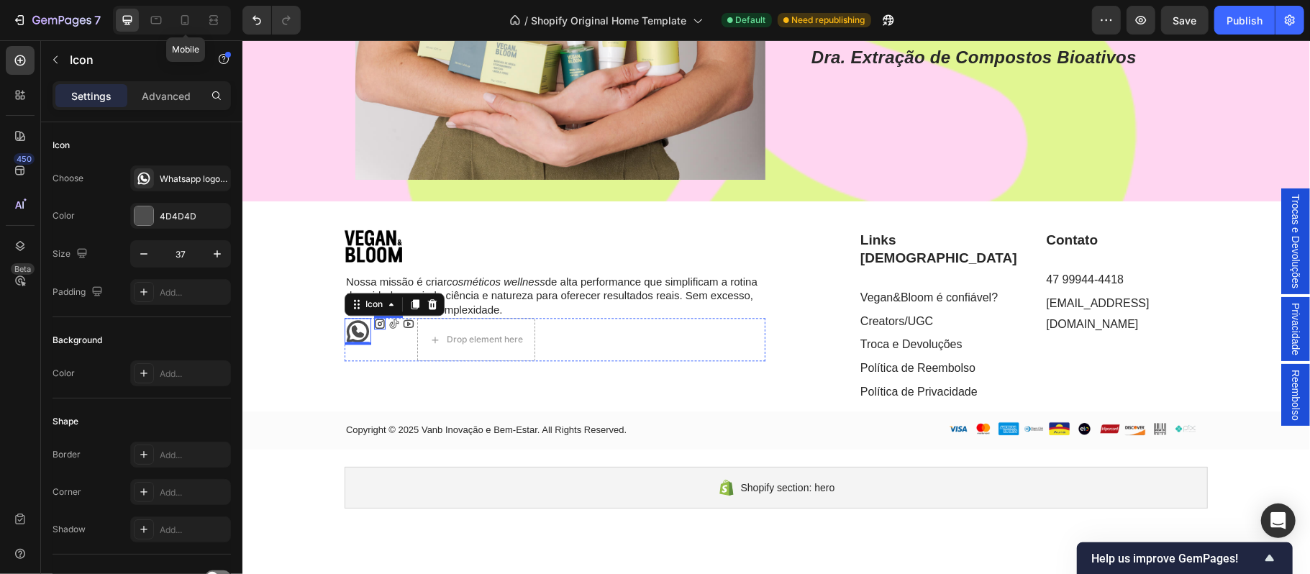
click at [374, 322] on icon at bounding box center [379, 323] width 10 height 10
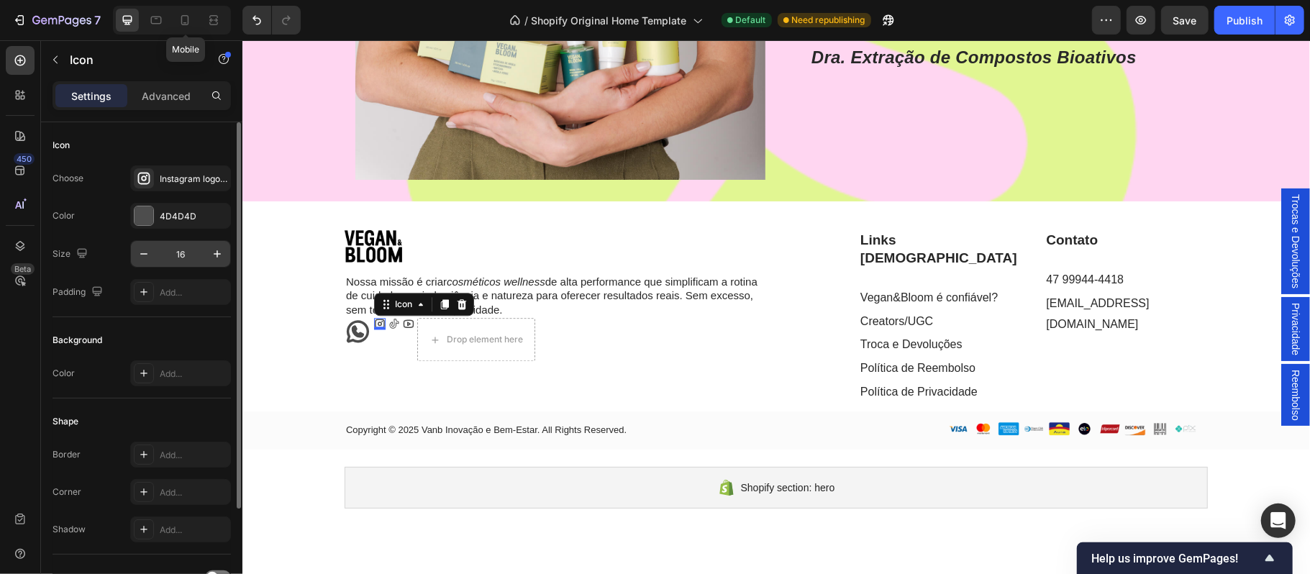
click at [185, 260] on input "16" at bounding box center [180, 254] width 47 height 26
type input "37"
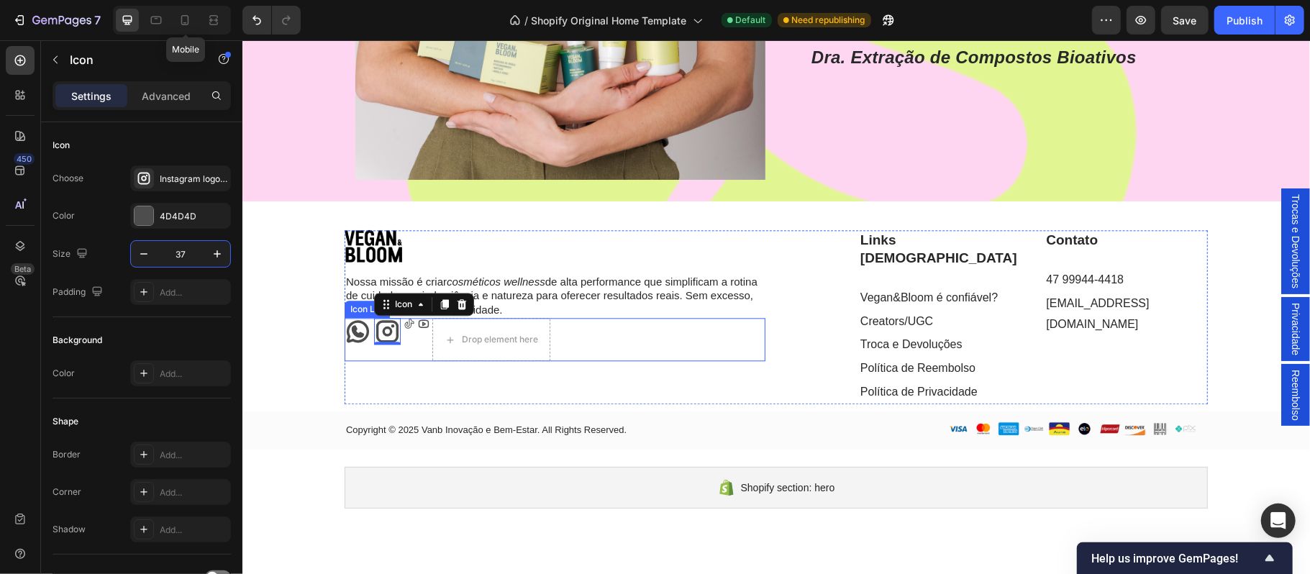
click at [404, 326] on icon at bounding box center [408, 323] width 9 height 10
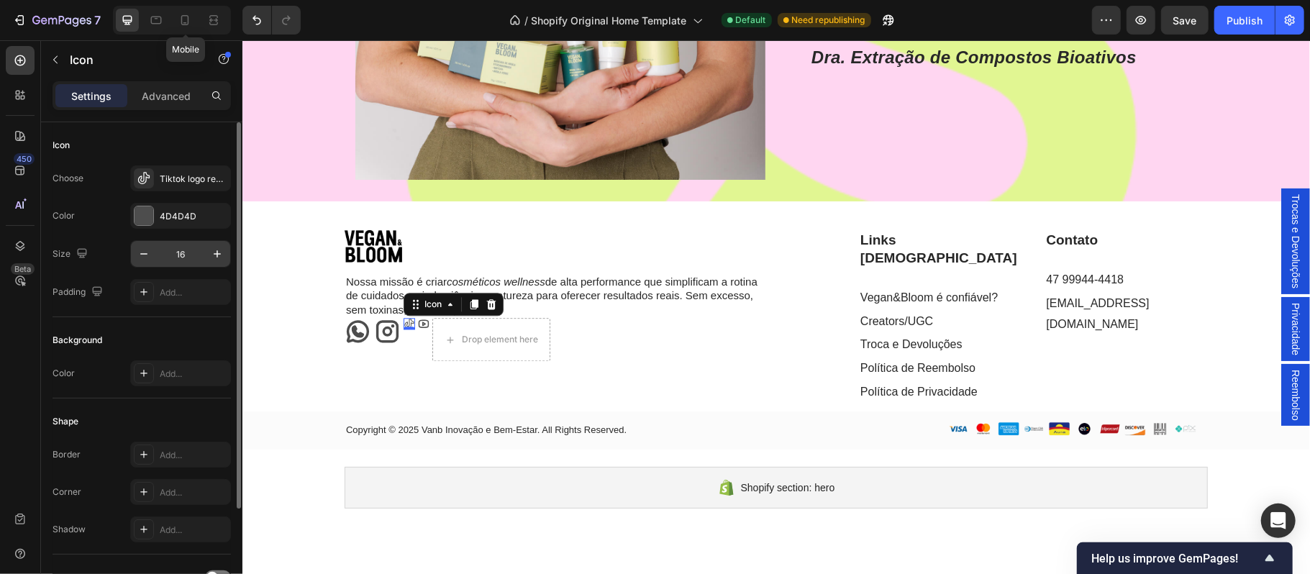
click at [183, 253] on input "16" at bounding box center [180, 254] width 47 height 26
type input "37"
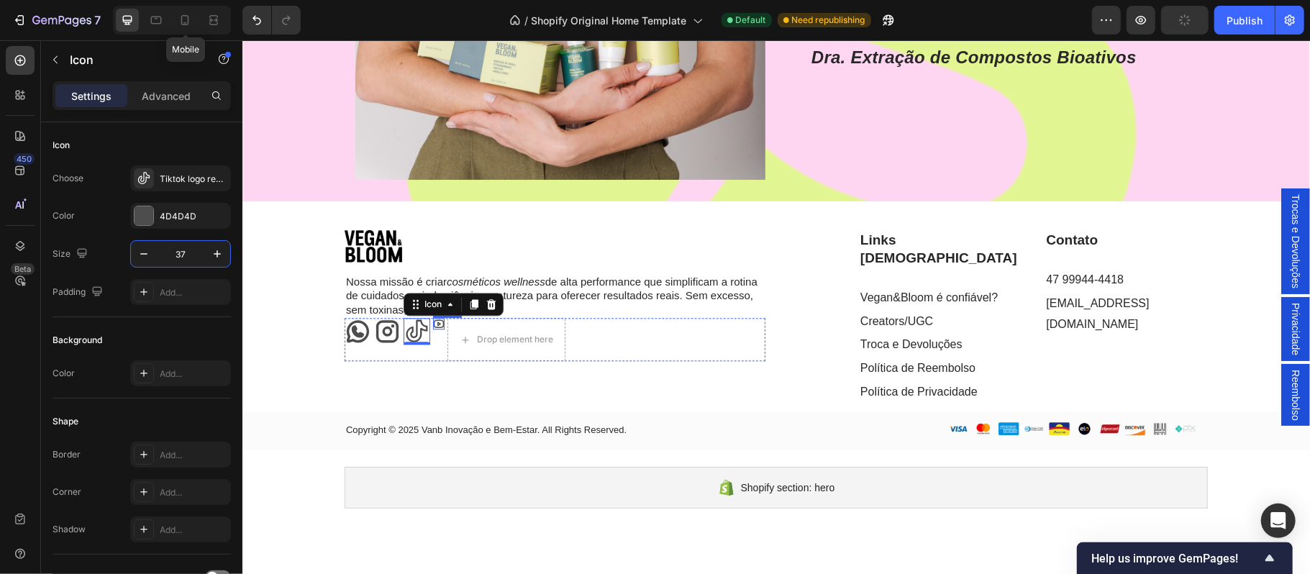
click at [432, 320] on icon at bounding box center [438, 323] width 12 height 12
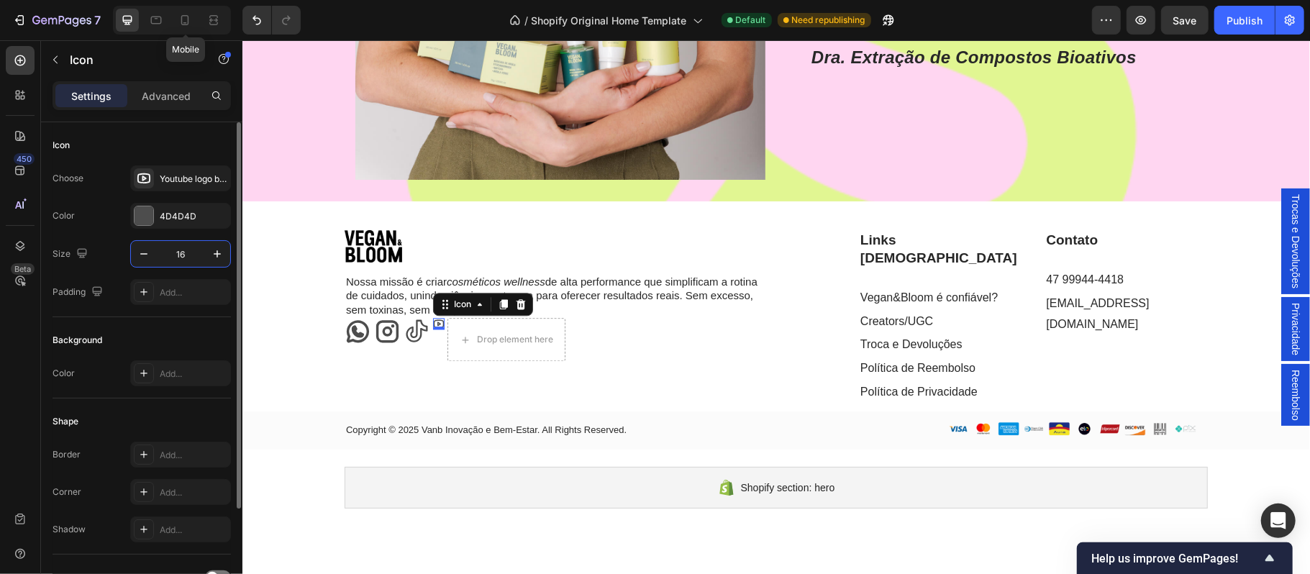
click at [200, 262] on input "16" at bounding box center [180, 254] width 47 height 26
type input "37"
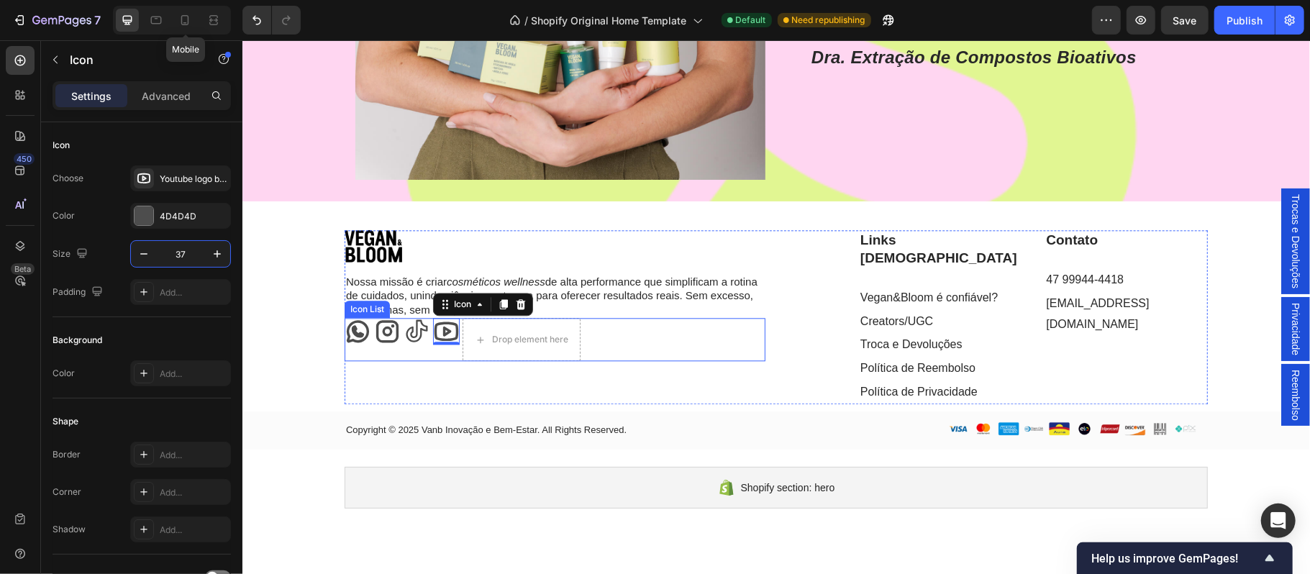
click at [318, 354] on div "Image Nossa missão é criar cosméticos wellness de alta performance que simplifi…" at bounding box center [776, 338] width 1068 height 219
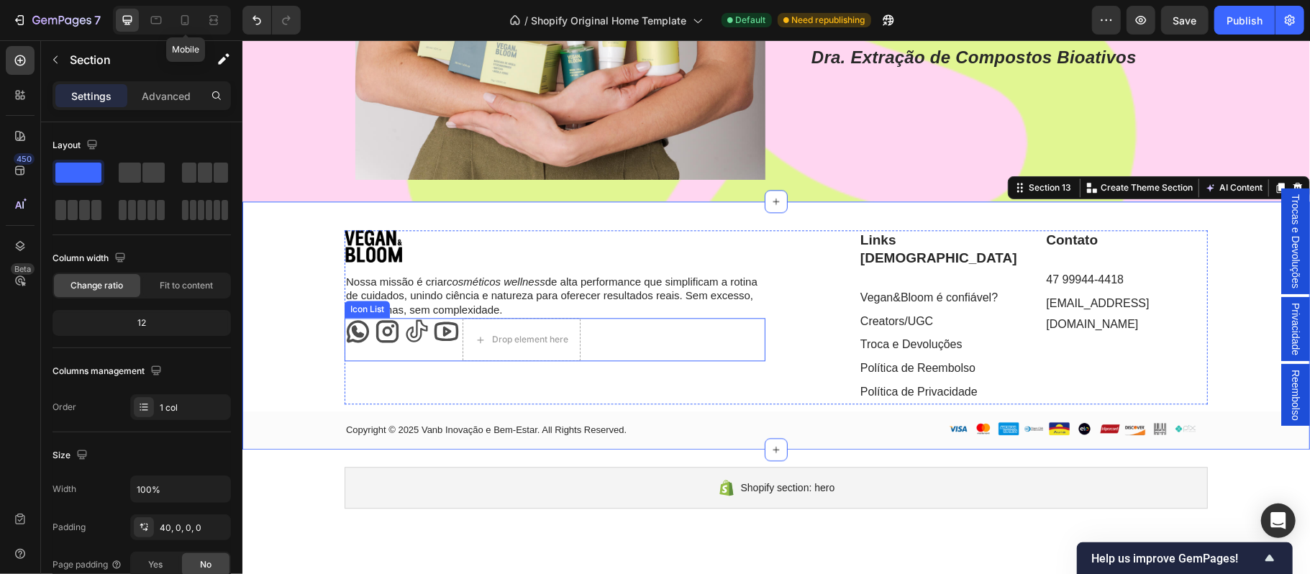
click at [386, 353] on div "Icon Icon Icon Icon Drop element here" at bounding box center [554, 338] width 421 height 43
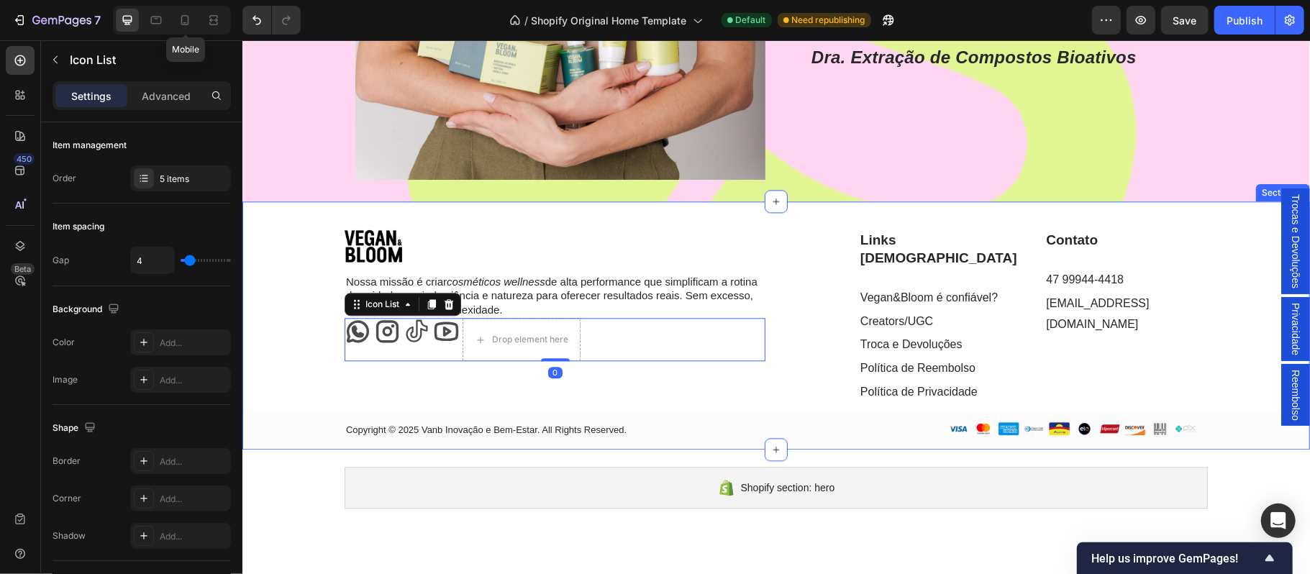
click at [306, 356] on div "Image Nossa missão é criar cosméticos wellness de alta performance que simplifi…" at bounding box center [776, 338] width 1068 height 219
